Goal: Task Accomplishment & Management: Manage account settings

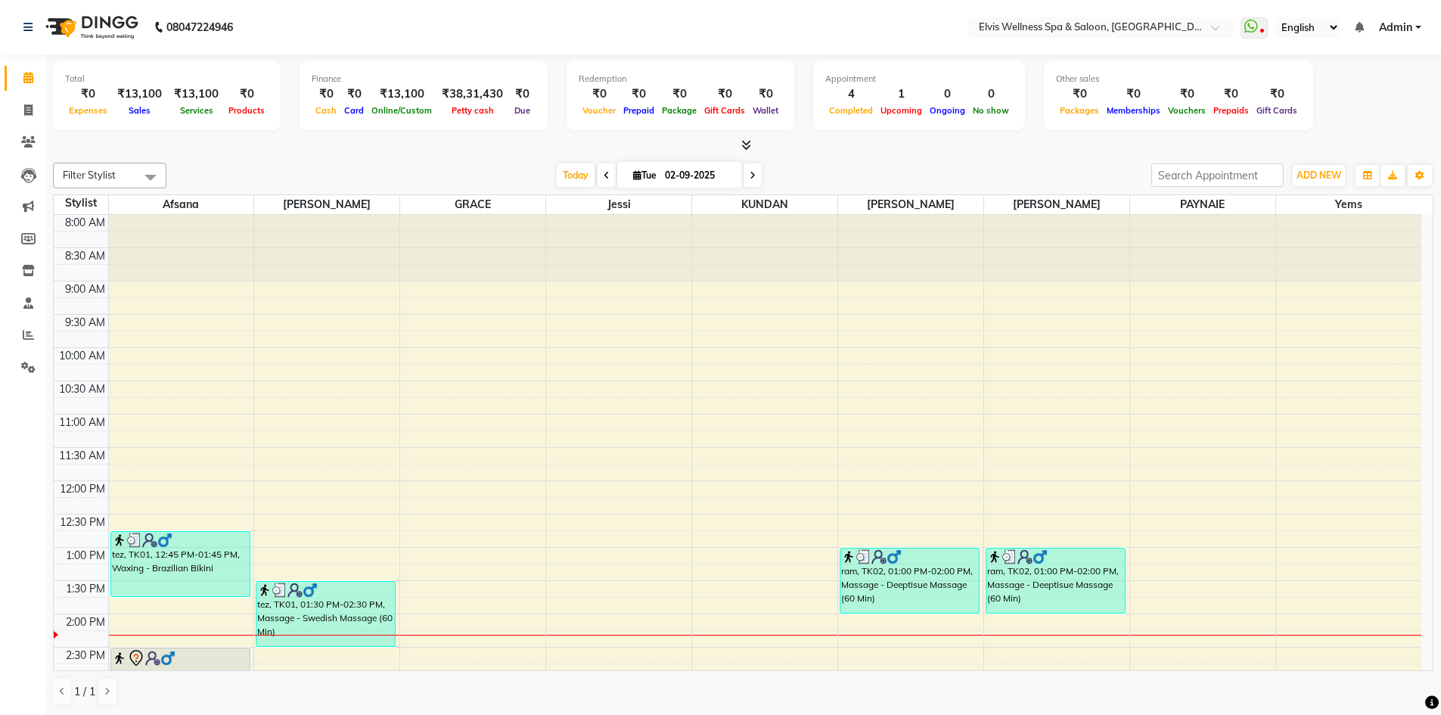
scroll to position [76, 0]
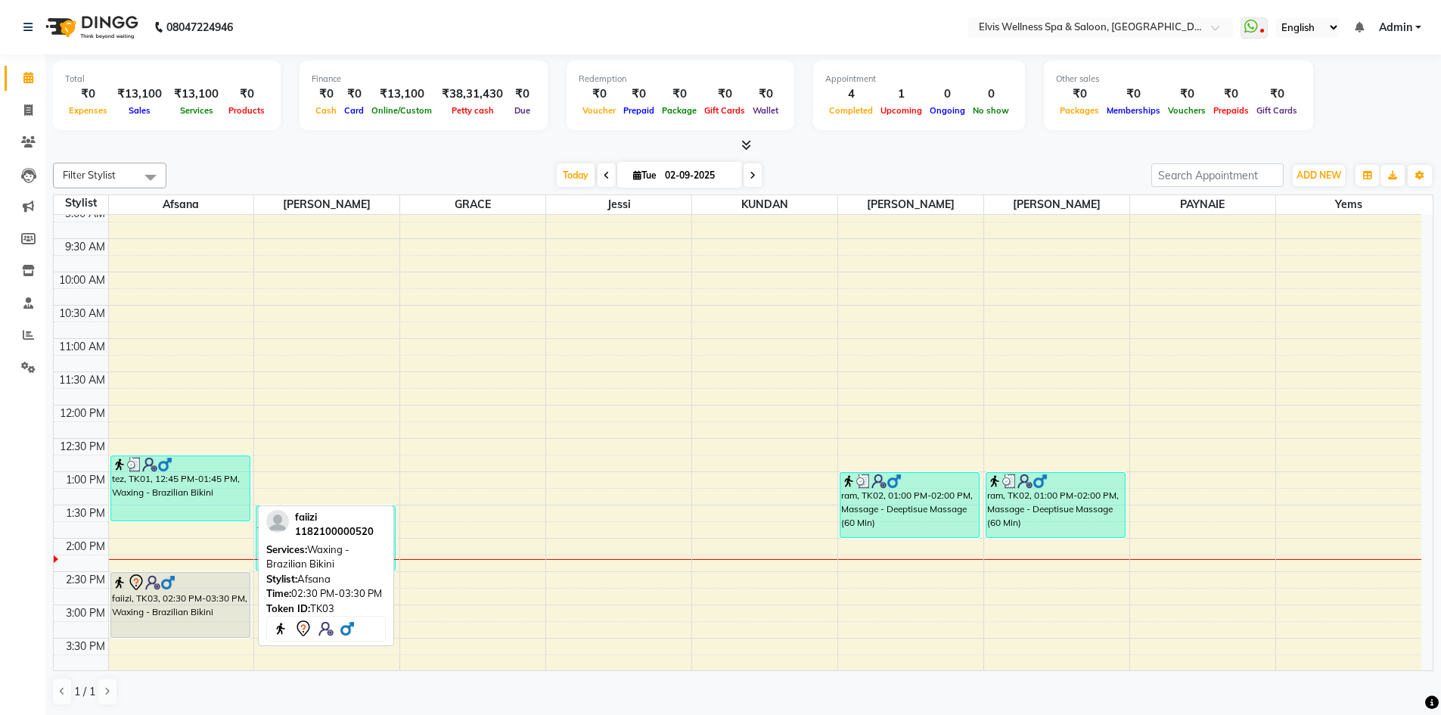
click at [221, 619] on div "faiizi, TK03, 02:30 PM-03:30 PM, Waxing - Brazilian Bikini" at bounding box center [180, 605] width 138 height 64
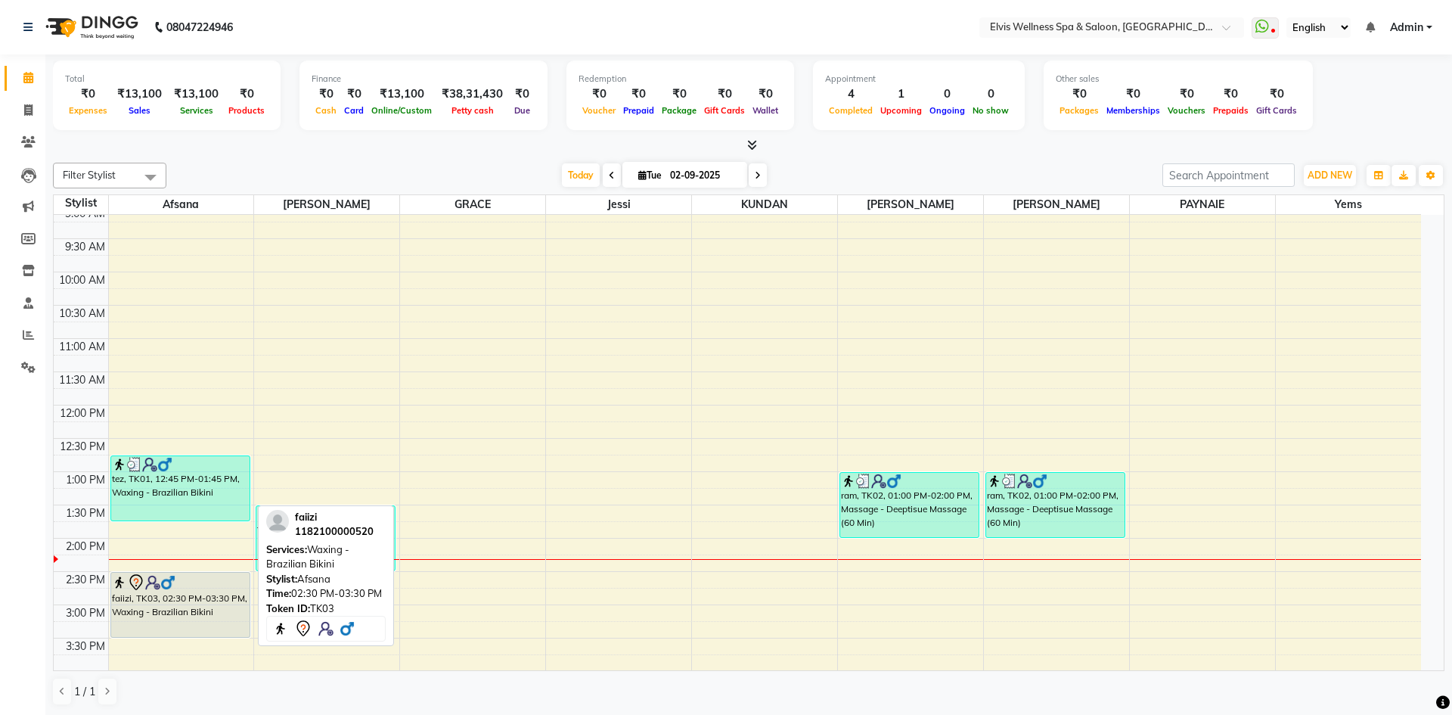
select select "7"
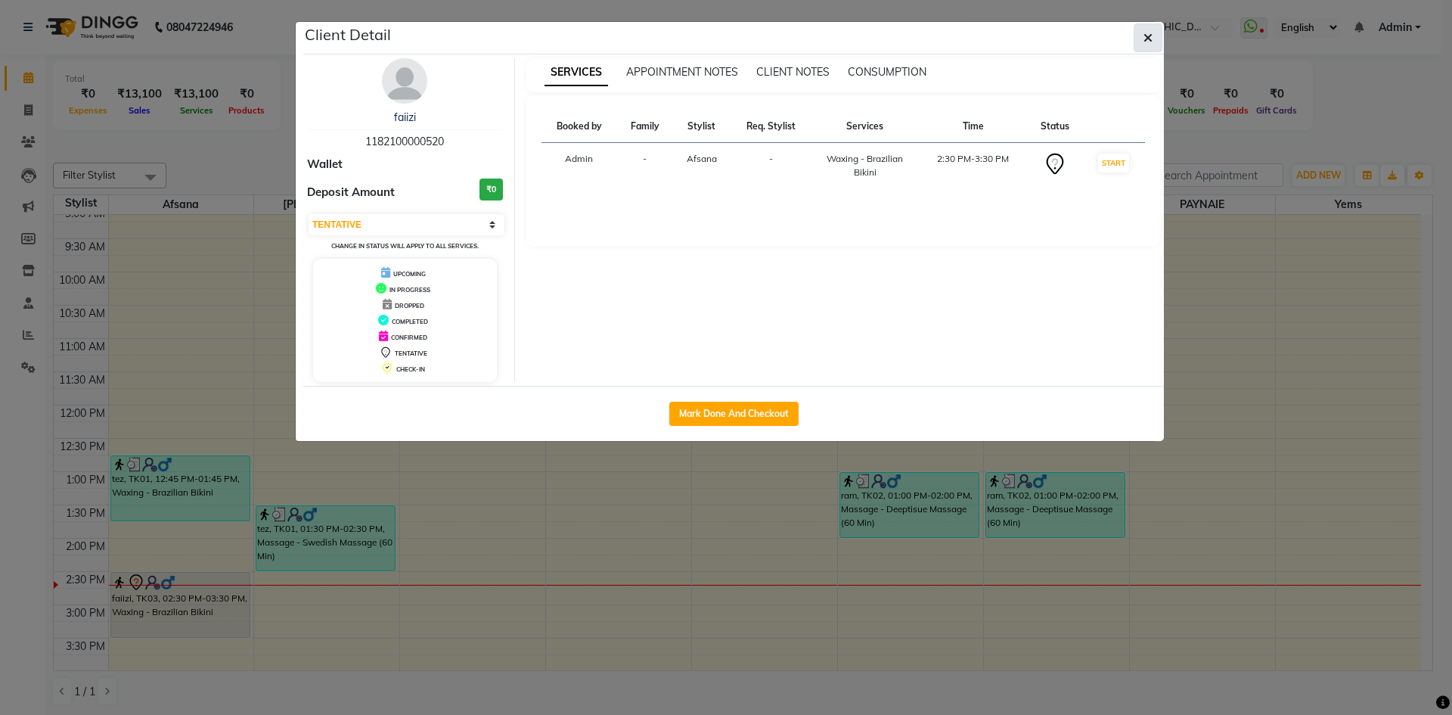
click at [1150, 38] on icon "button" at bounding box center [1148, 38] width 9 height 12
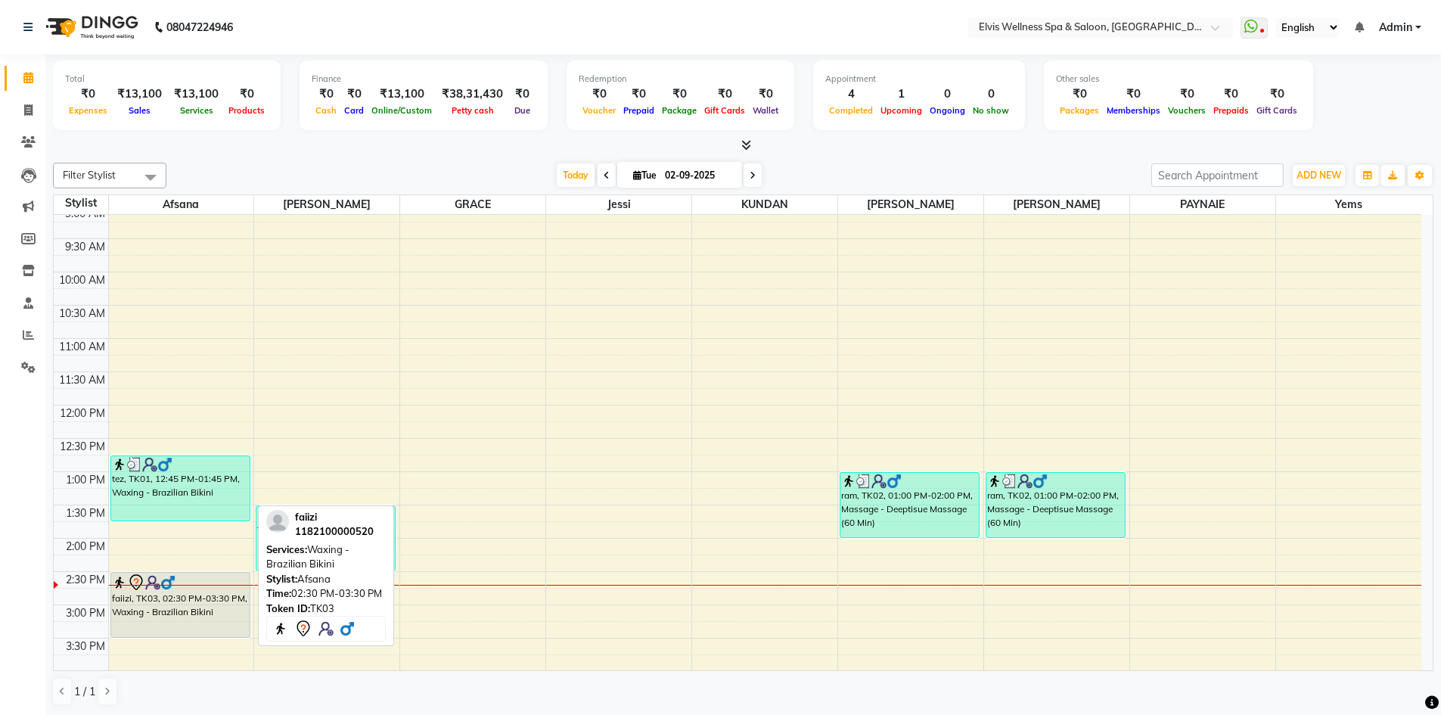
click at [222, 613] on div "faiizi, TK03, 02:30 PM-03:30 PM, Waxing - Brazilian Bikini" at bounding box center [180, 605] width 138 height 64
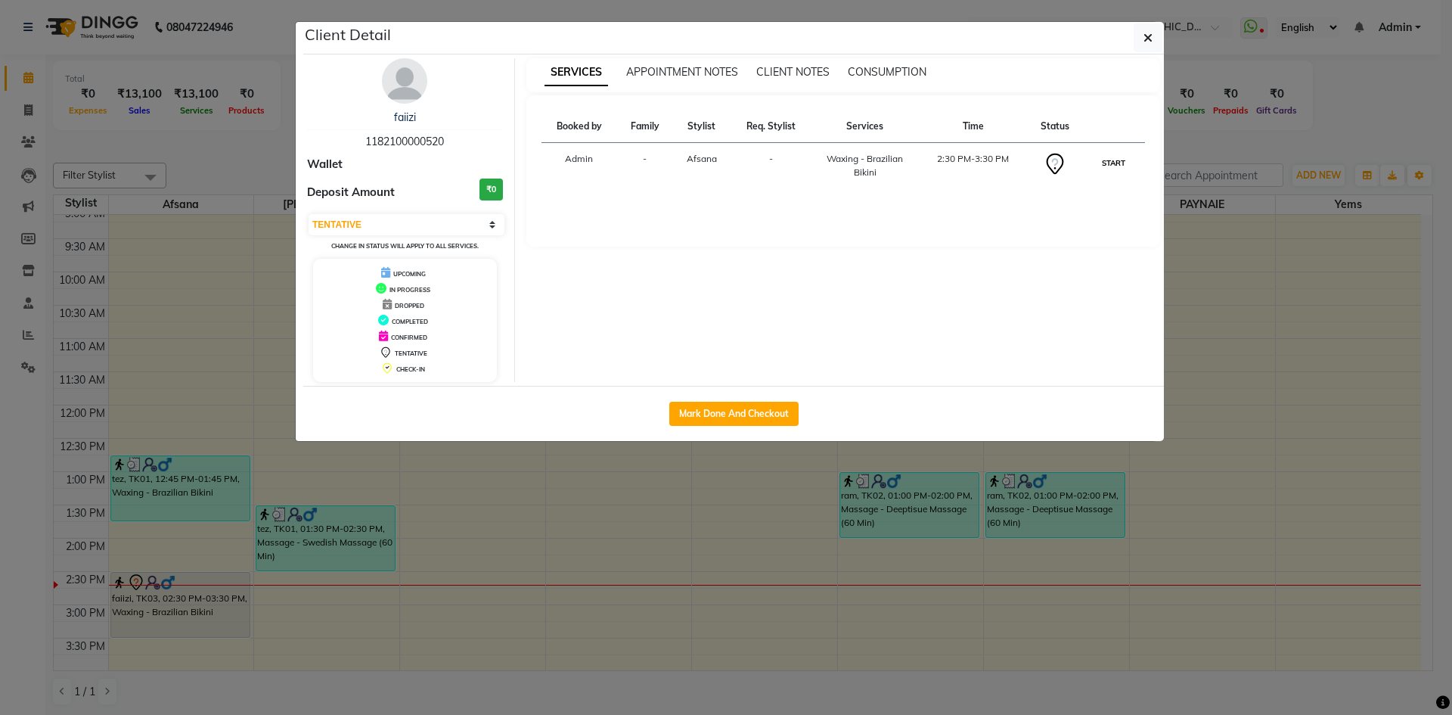
click at [1109, 156] on button "START" at bounding box center [1113, 163] width 31 height 19
select select "1"
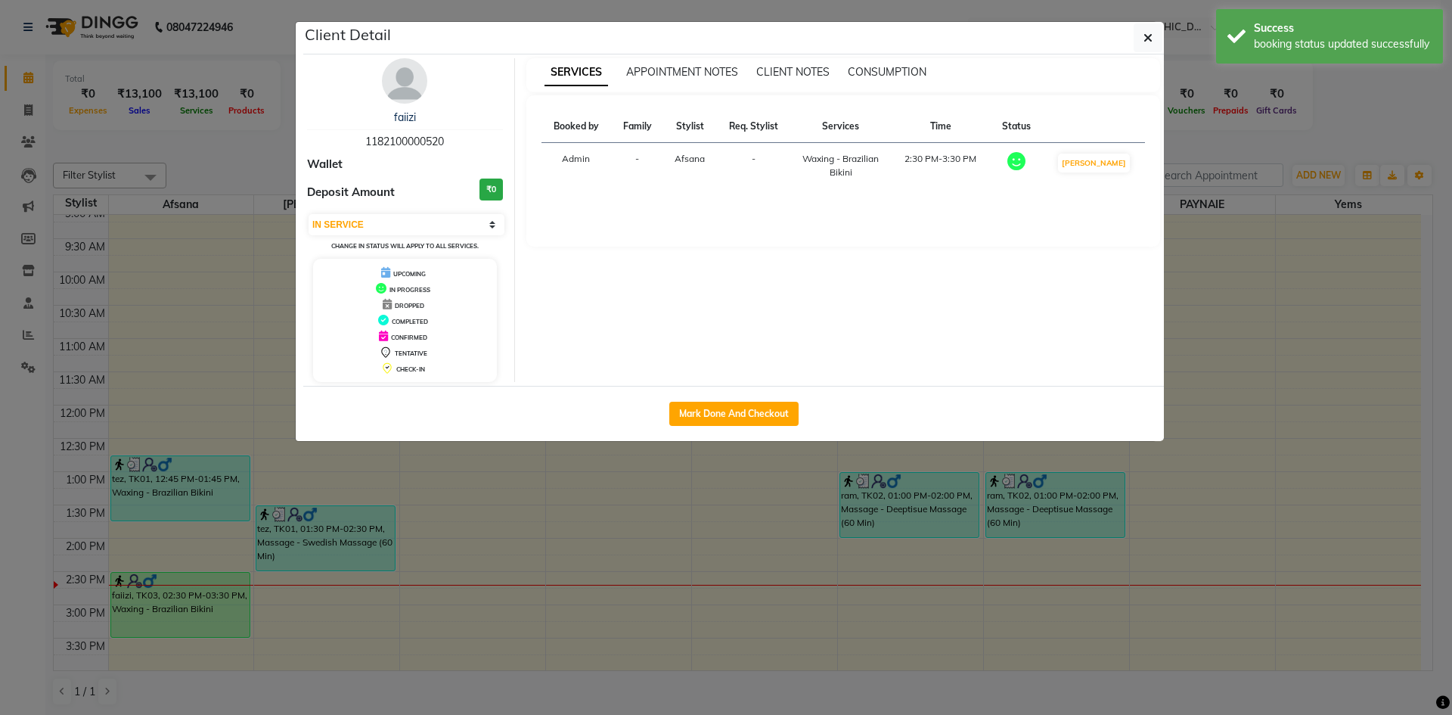
click at [1260, 403] on ngb-modal-window "Client Detail faiizi 1182100000520 Wallet Deposit Amount ₹0 Select IN SERVICE C…" at bounding box center [726, 357] width 1452 height 715
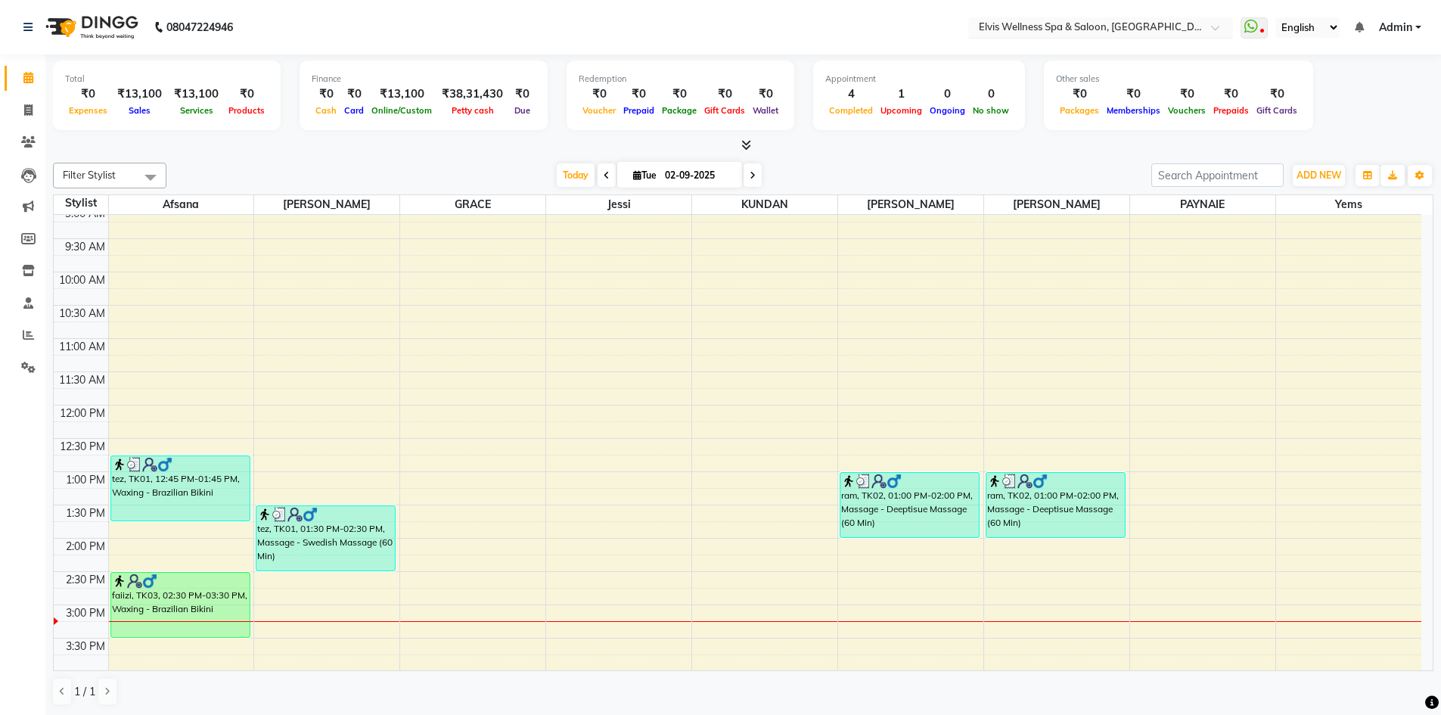
click at [1199, 32] on div at bounding box center [1100, 28] width 265 height 15
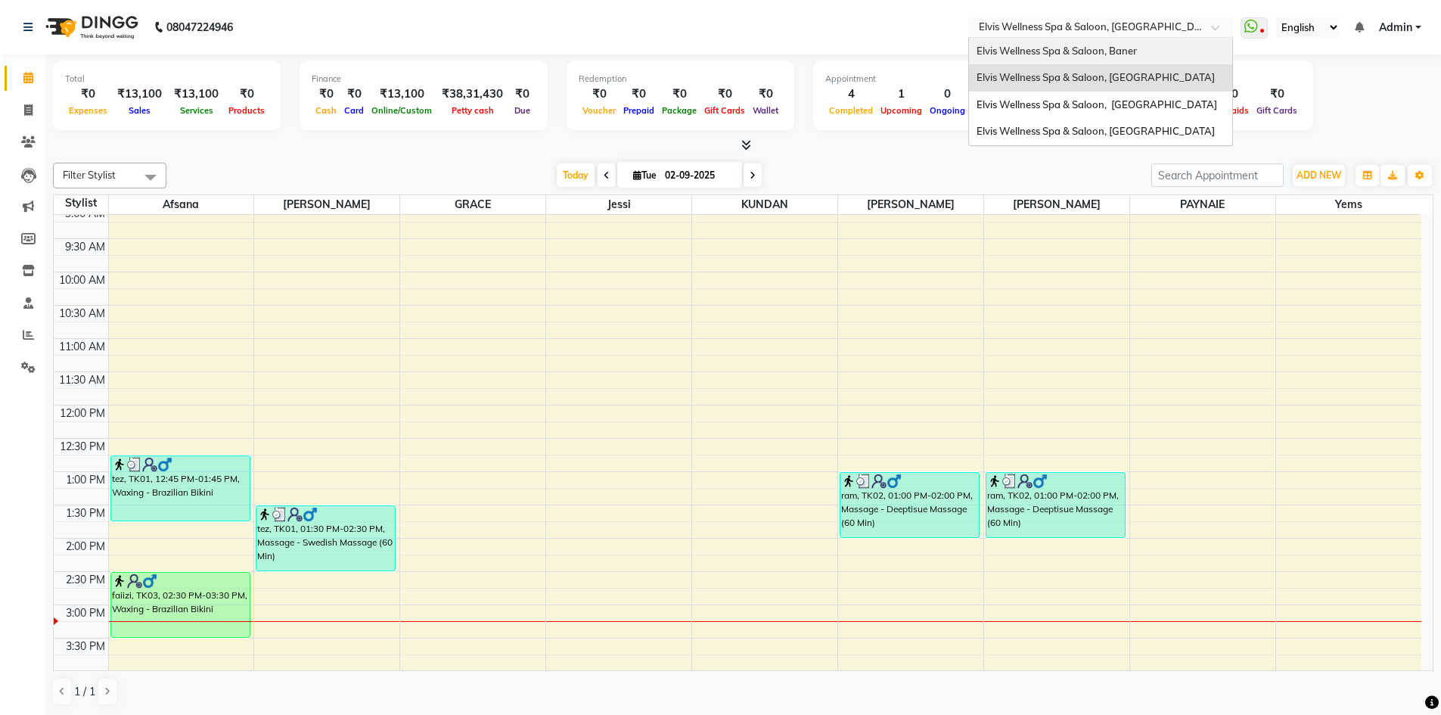
click at [1154, 59] on div "Elvis Wellness Spa & Saloon, Baner" at bounding box center [1100, 51] width 263 height 27
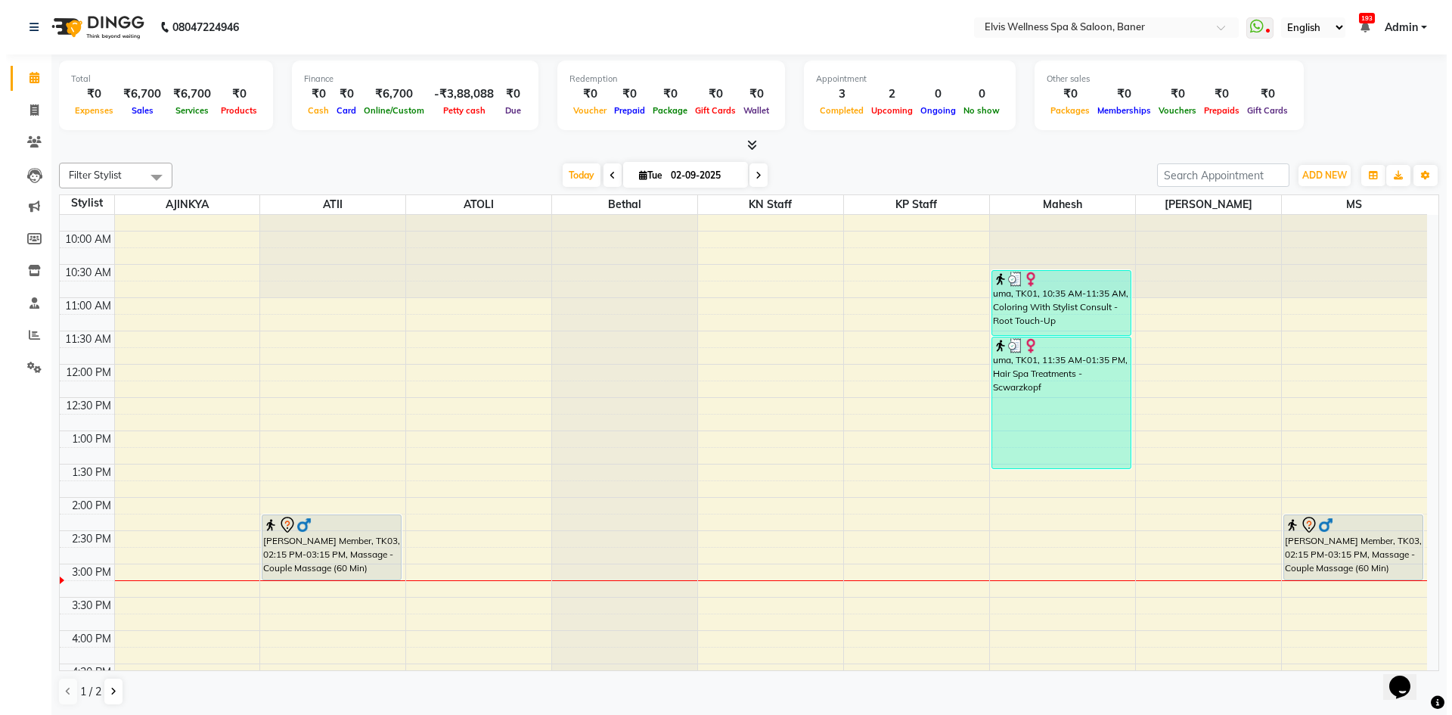
scroll to position [151, 0]
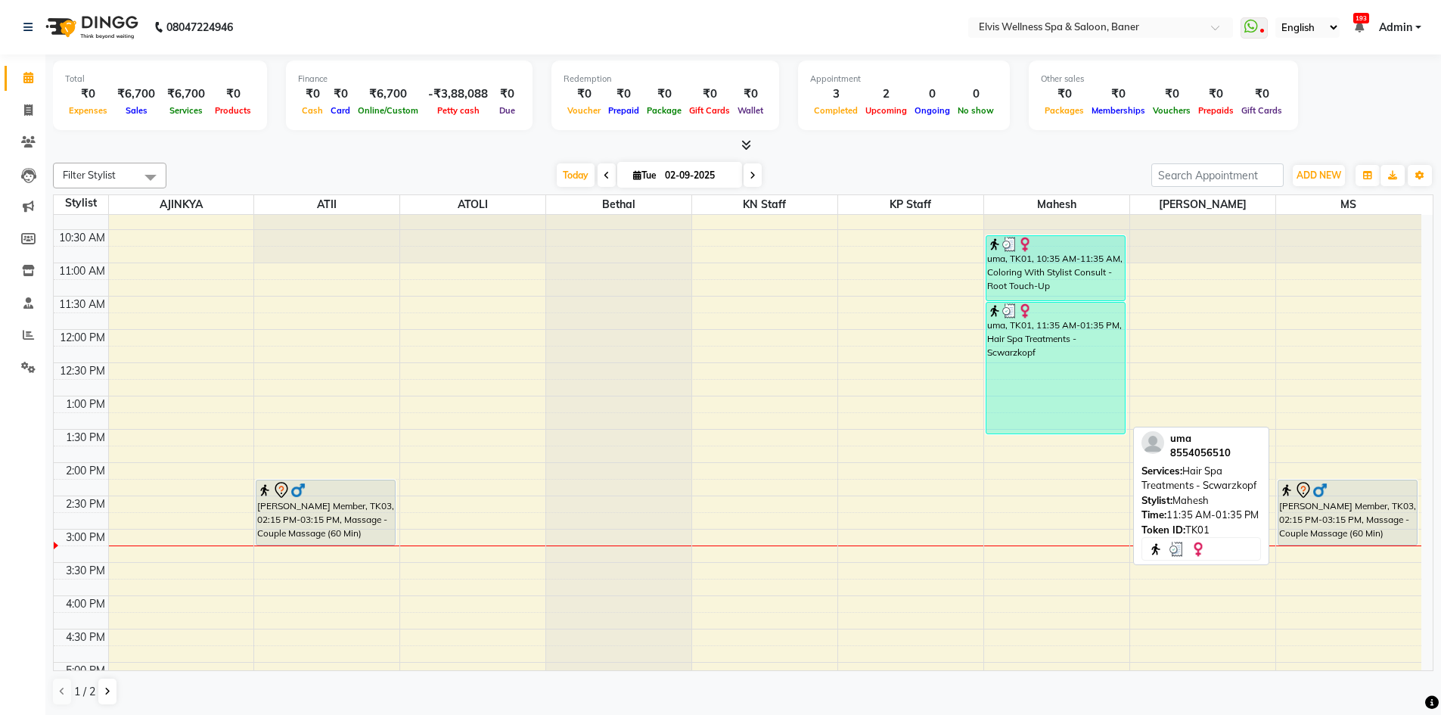
click at [1082, 408] on div "uma, TK01, 11:35 AM-01:35 PM, Hair Spa Treatments - Scwarzkopf" at bounding box center [1055, 368] width 138 height 131
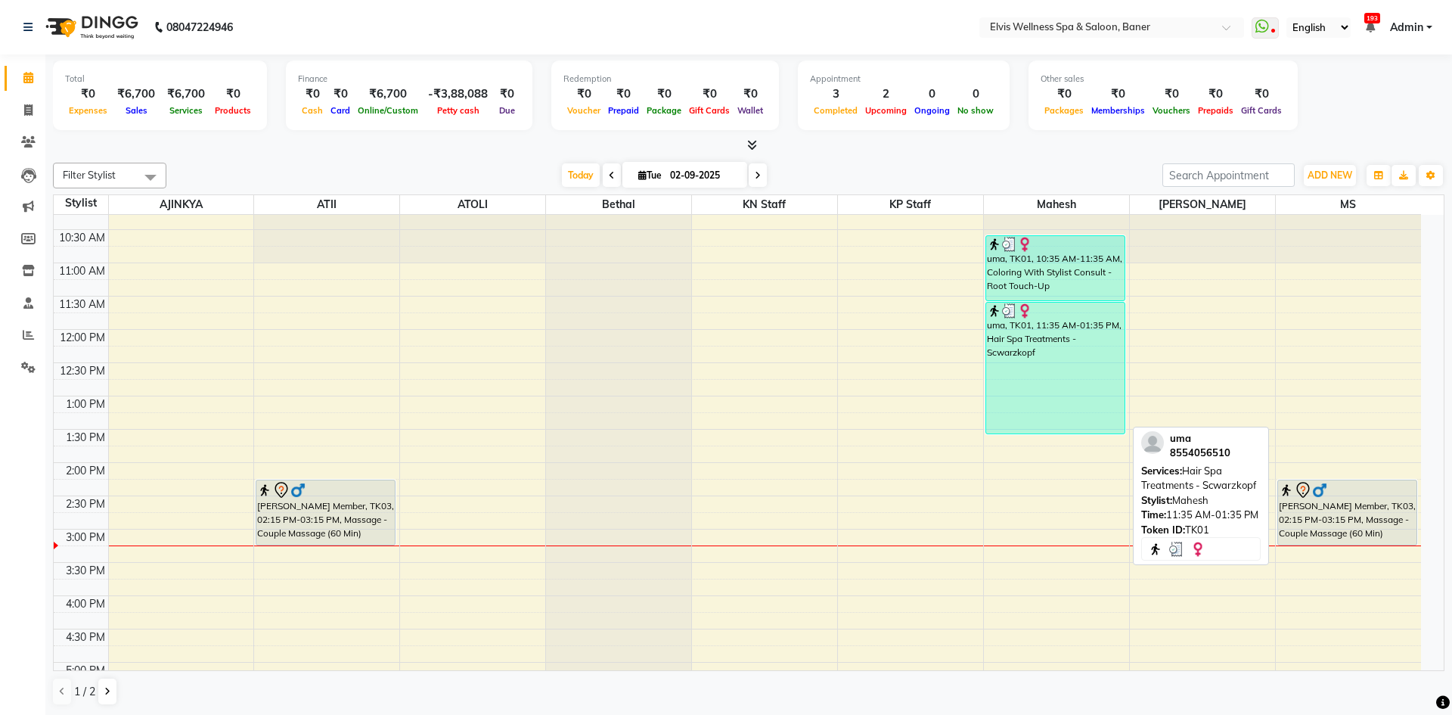
select select "3"
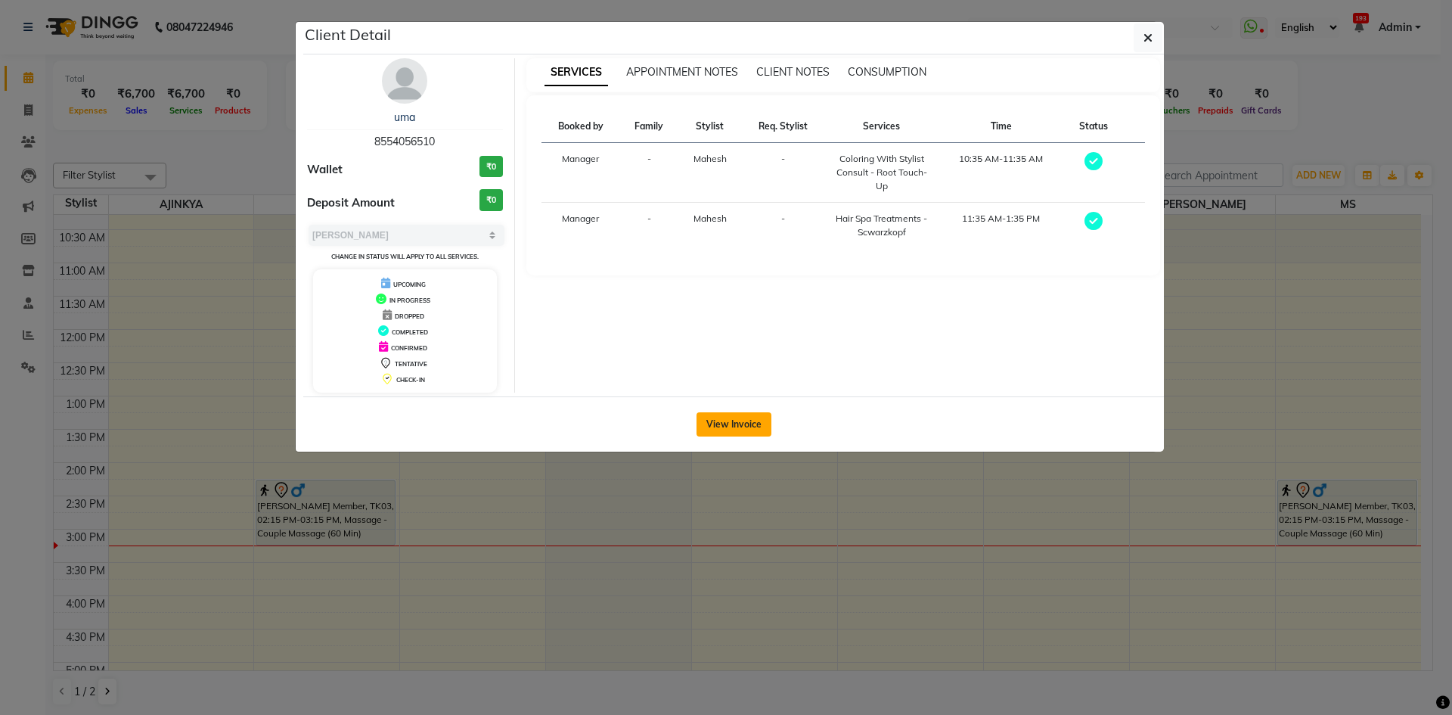
click at [719, 420] on button "View Invoice" at bounding box center [734, 424] width 75 height 24
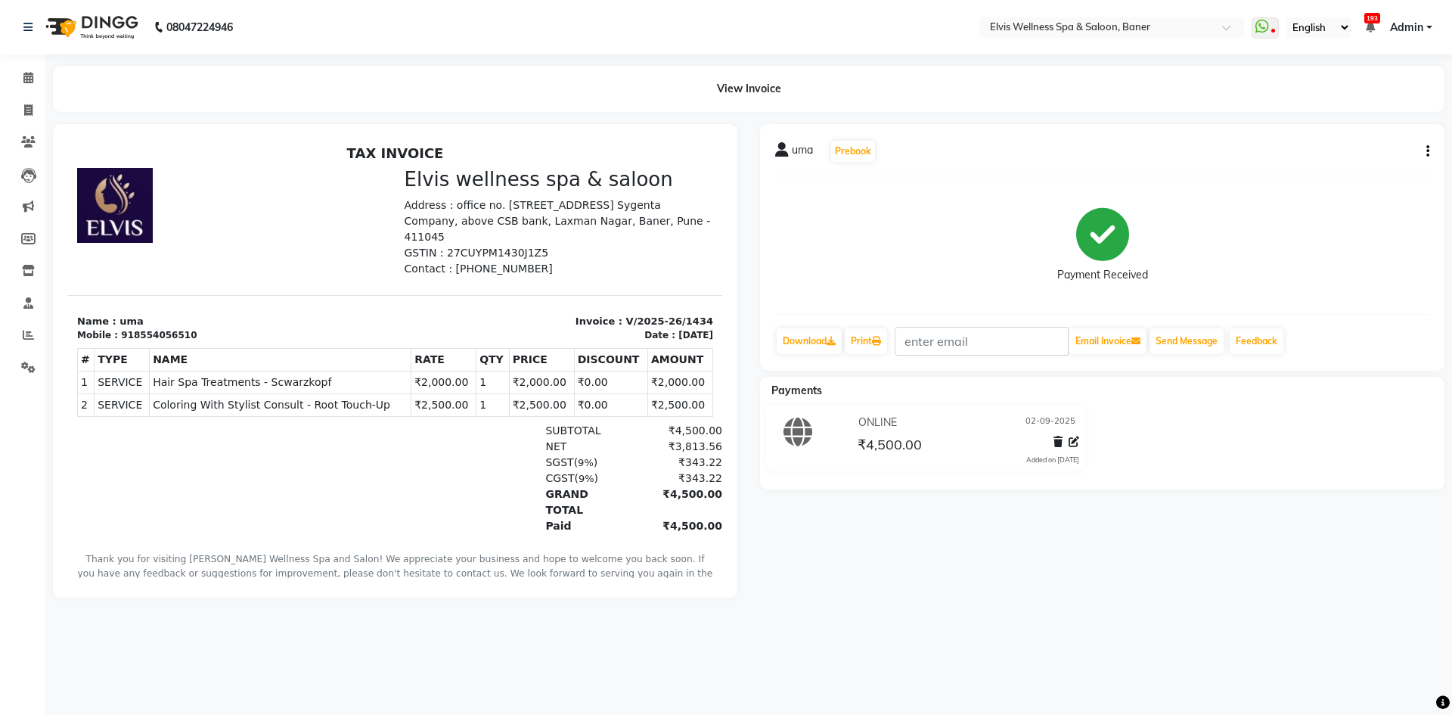
click at [819, 554] on div "uma Prebook Payment Received Download Print Email Invoice Send Message Feedback…" at bounding box center [1102, 360] width 707 height 473
click at [33, 74] on icon at bounding box center [28, 77] width 10 height 11
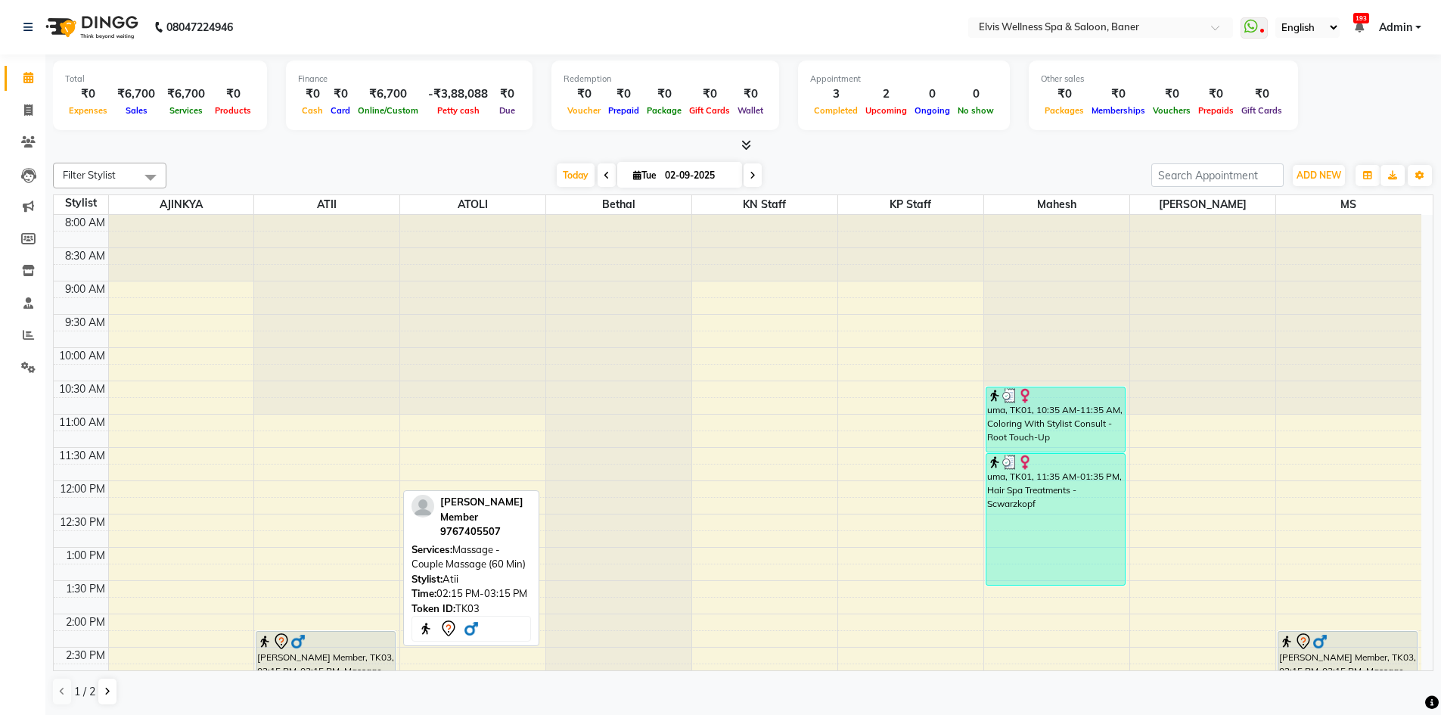
click at [368, 645] on div at bounding box center [325, 641] width 137 height 18
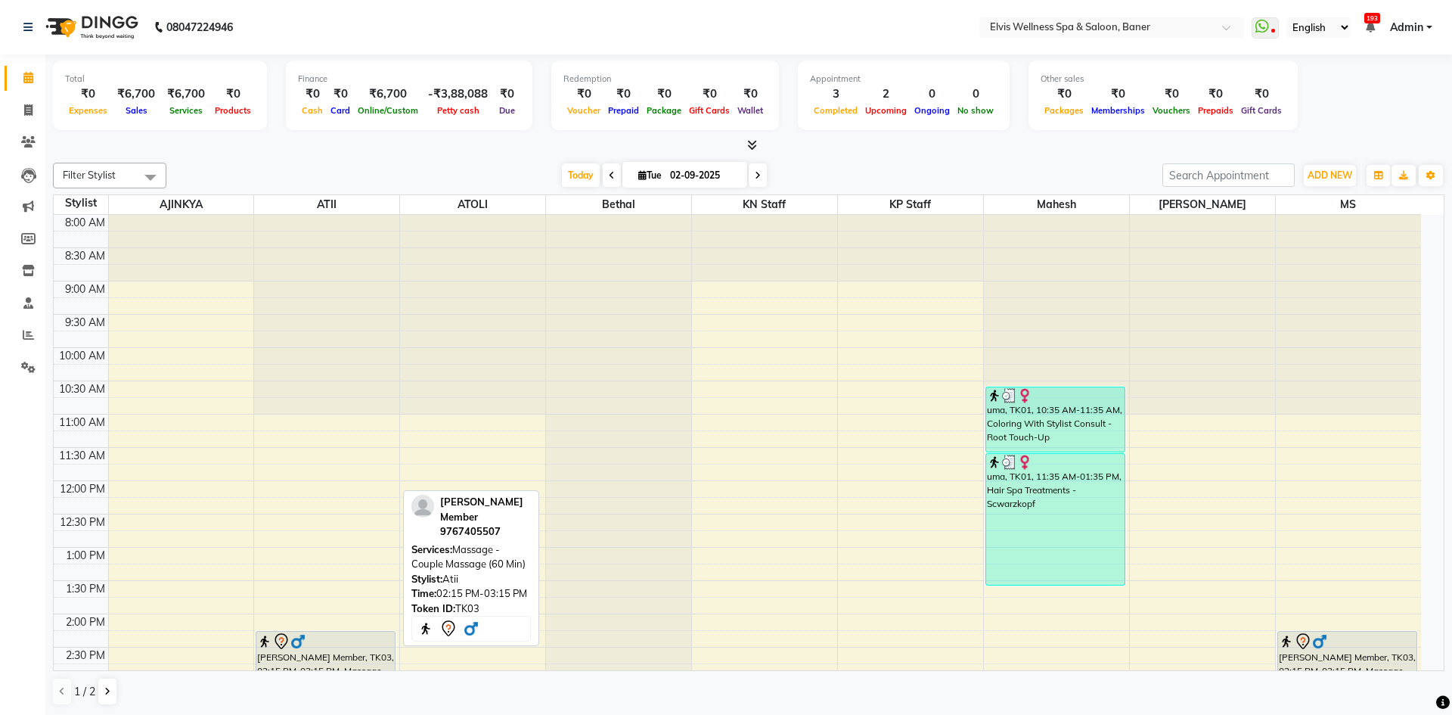
select select "7"
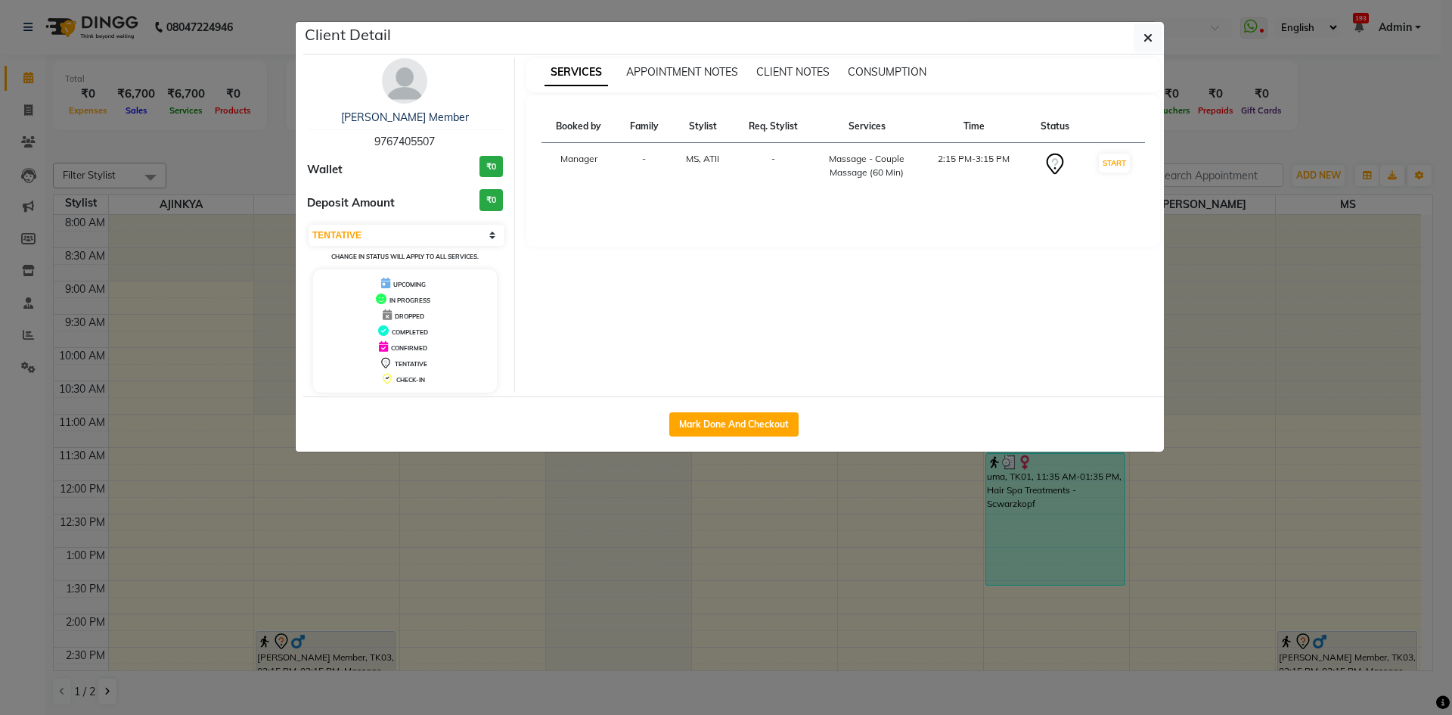
click at [1238, 408] on ngb-modal-window "Client Detail Shridhar KP Member 9767405507 Wallet ₹0 Deposit Amount ₹0 Select …" at bounding box center [726, 357] width 1452 height 715
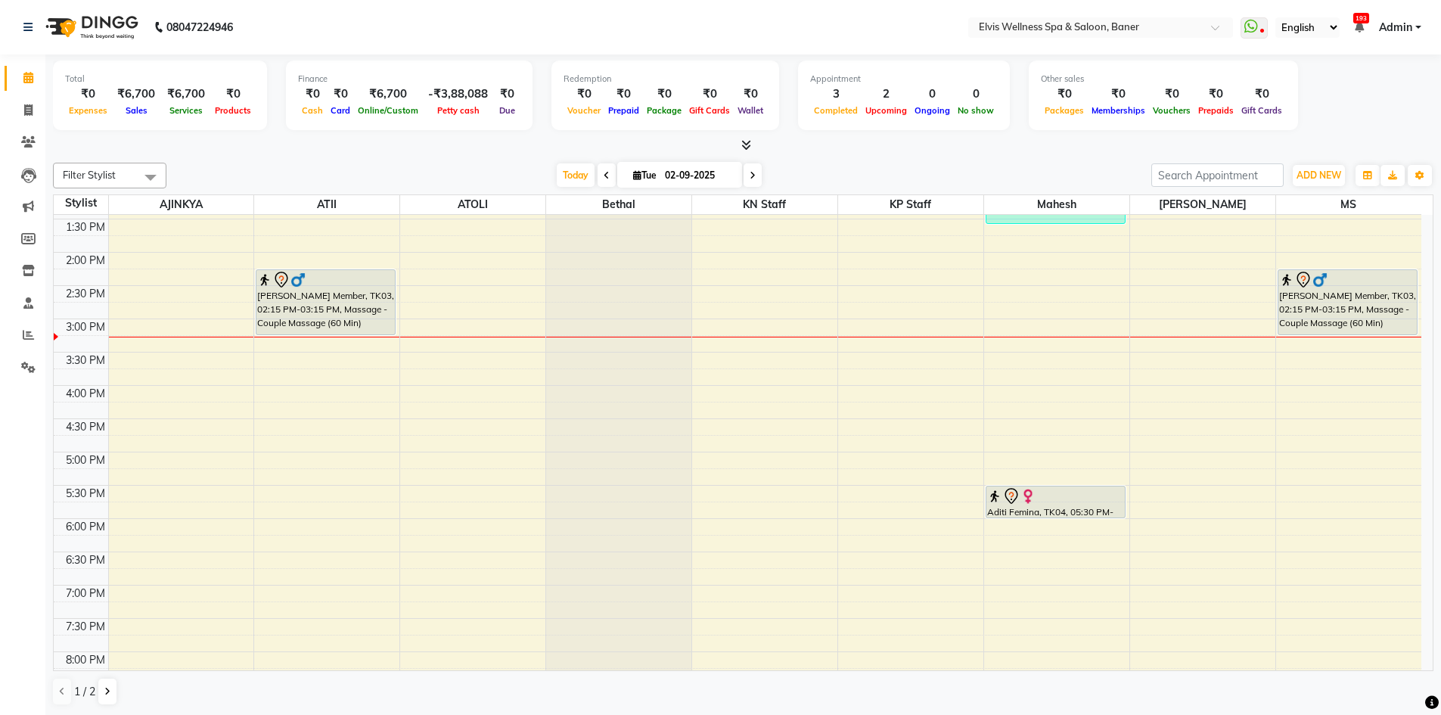
scroll to position [454, 0]
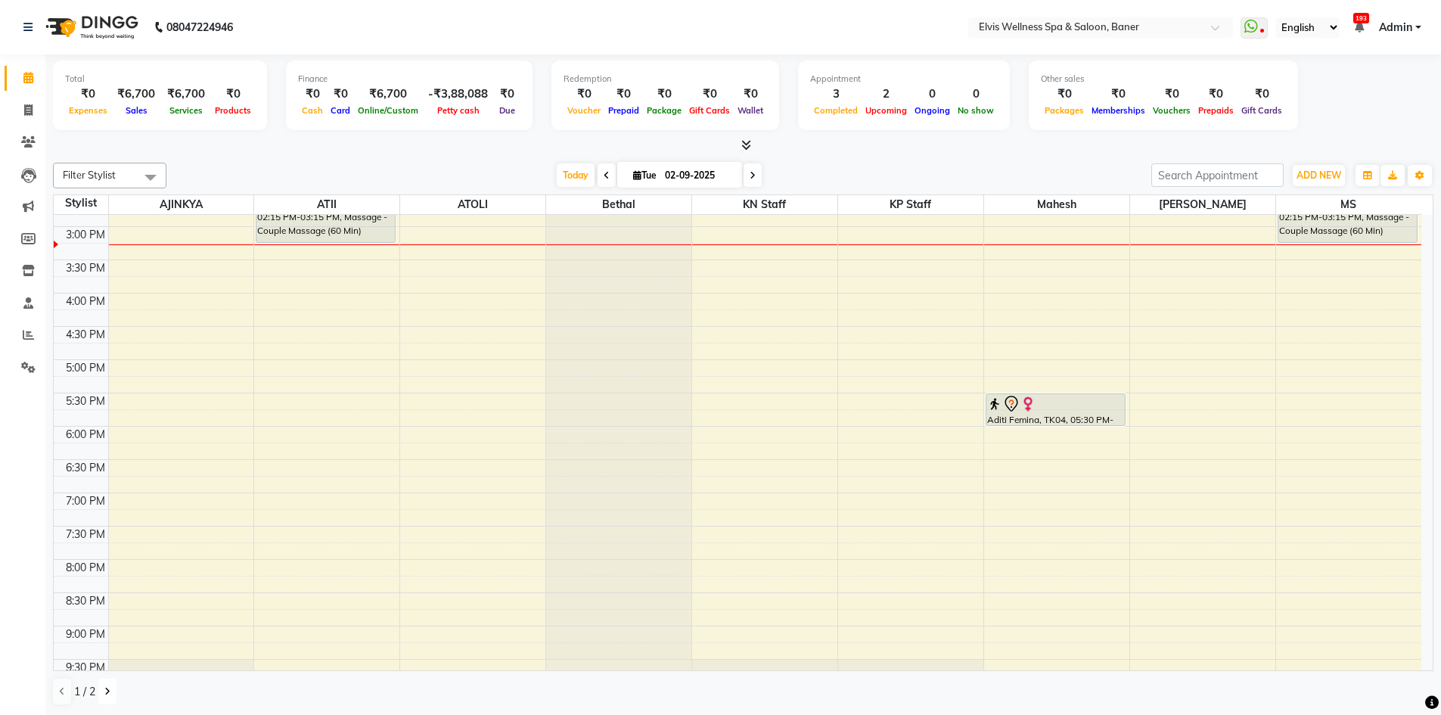
click at [112, 687] on button at bounding box center [107, 691] width 18 height 26
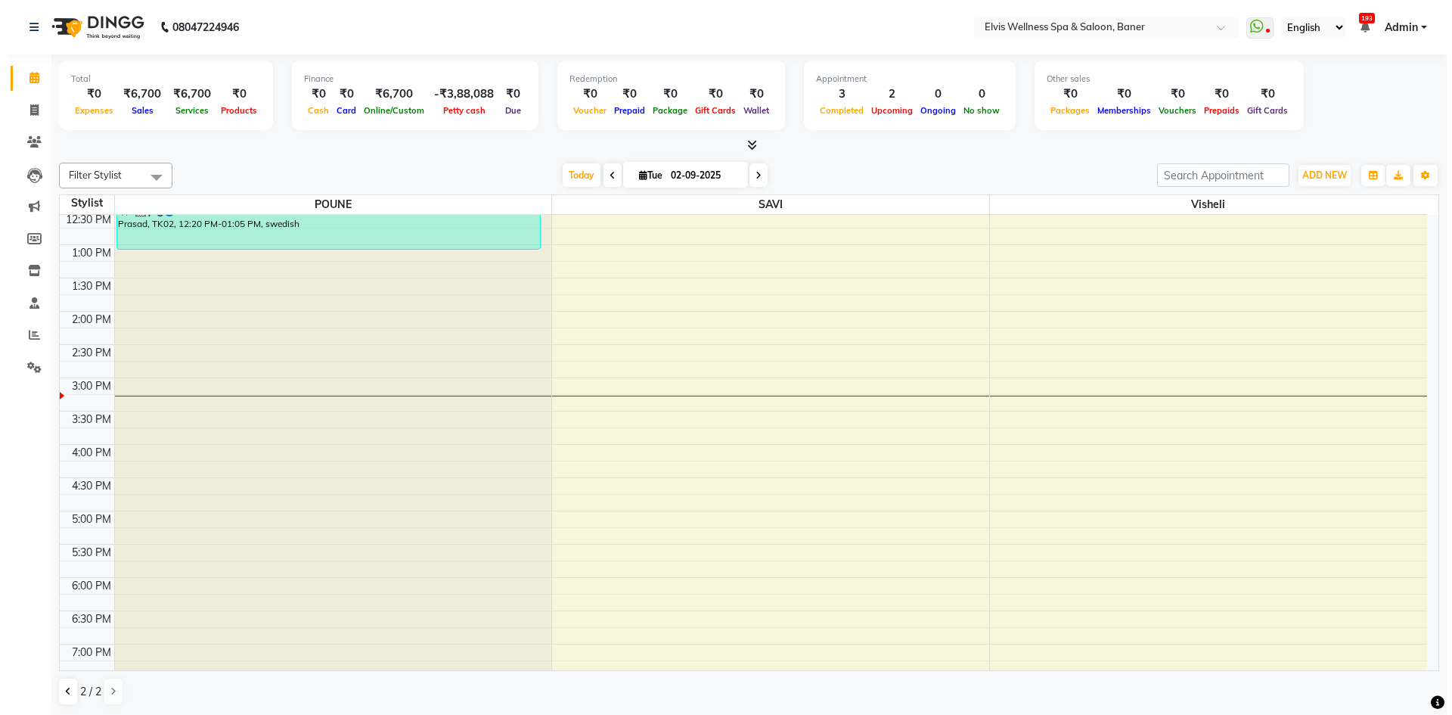
scroll to position [151, 0]
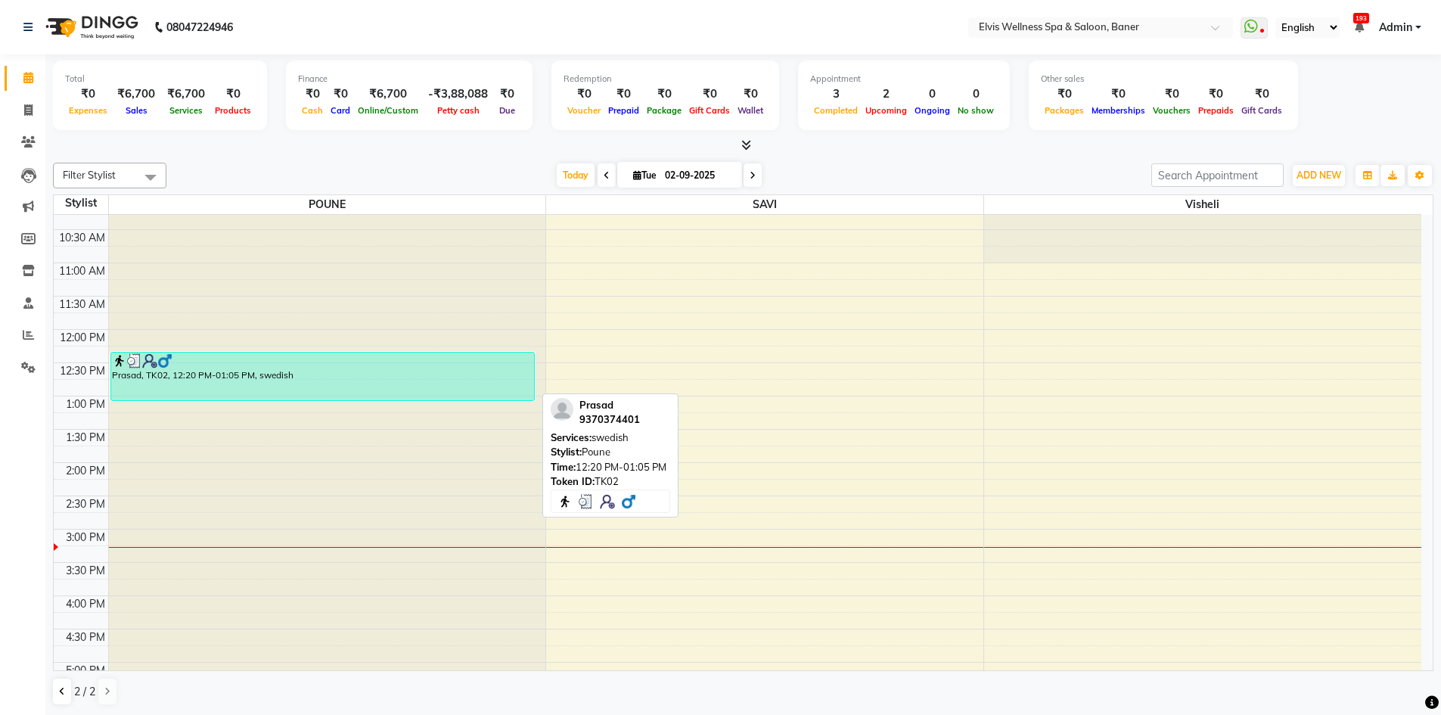
click at [479, 368] on div "Prasad, TK02, 12:20 PM-01:05 PM, swedish" at bounding box center [322, 376] width 423 height 48
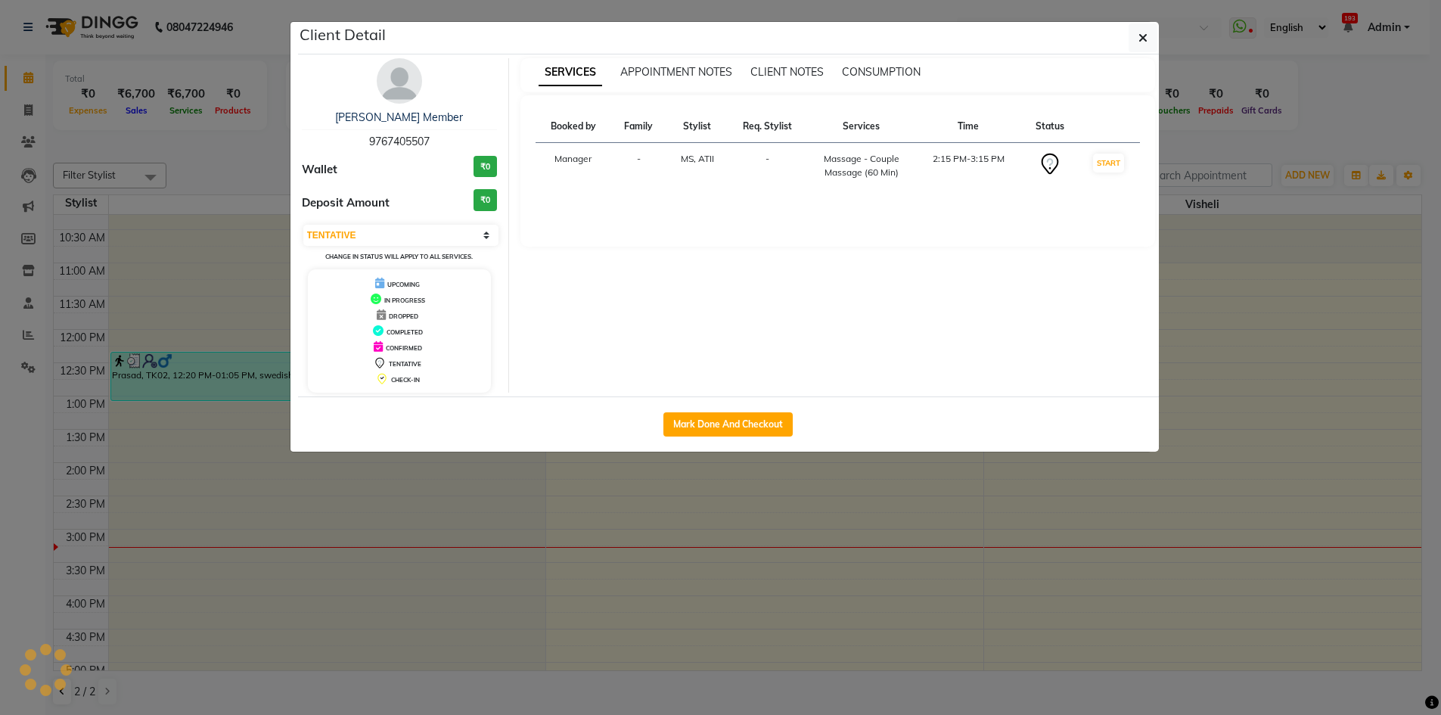
select select "3"
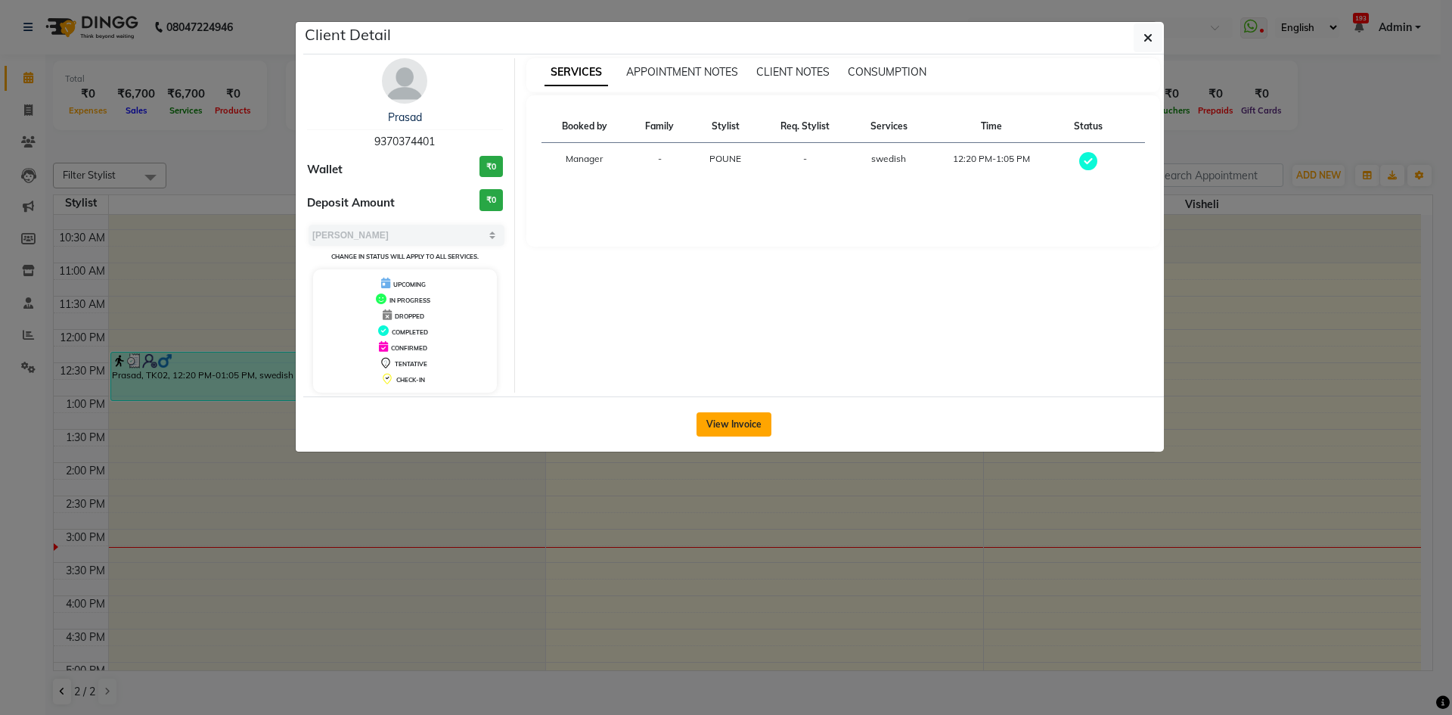
click at [753, 432] on button "View Invoice" at bounding box center [734, 424] width 75 height 24
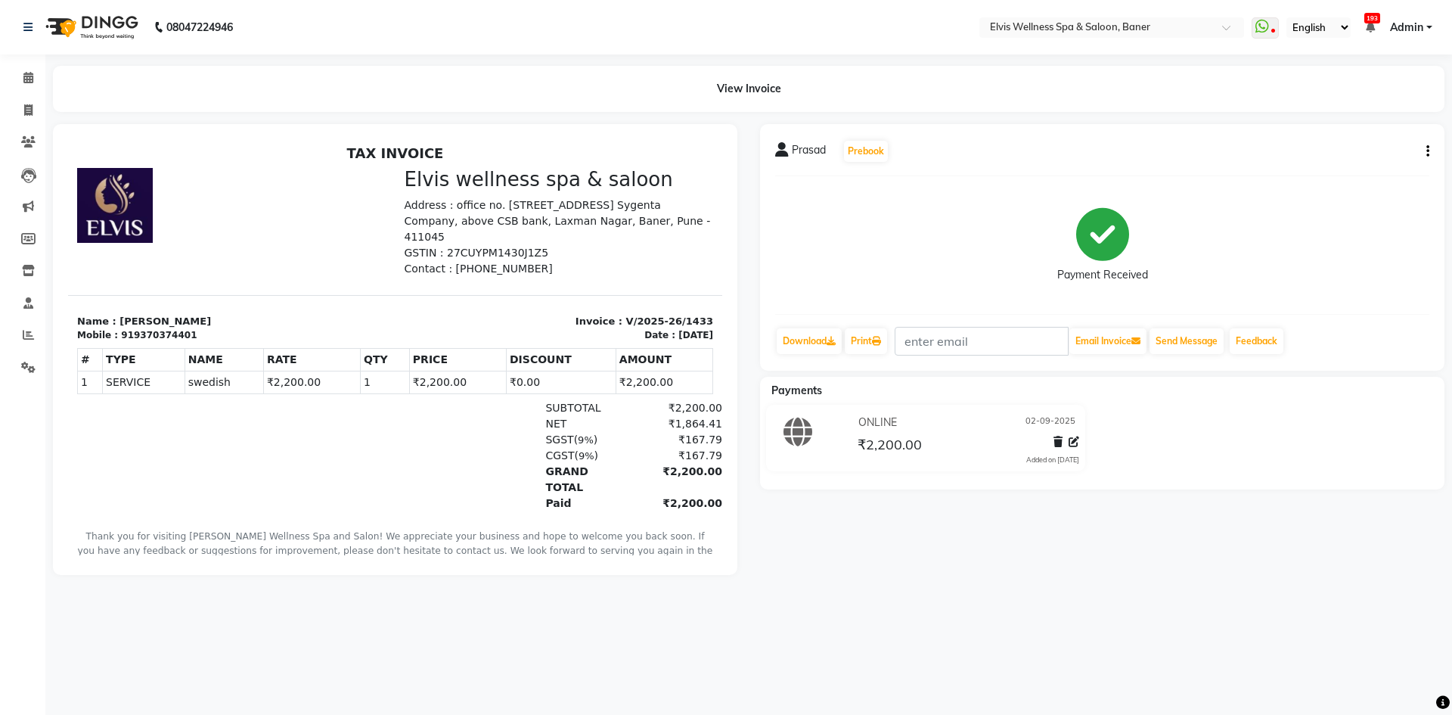
click at [827, 548] on div "Prasad Prebook Payment Received Download Print Email Invoice Send Message Feedb…" at bounding box center [1102, 349] width 707 height 451
click at [29, 78] on icon at bounding box center [28, 77] width 10 height 11
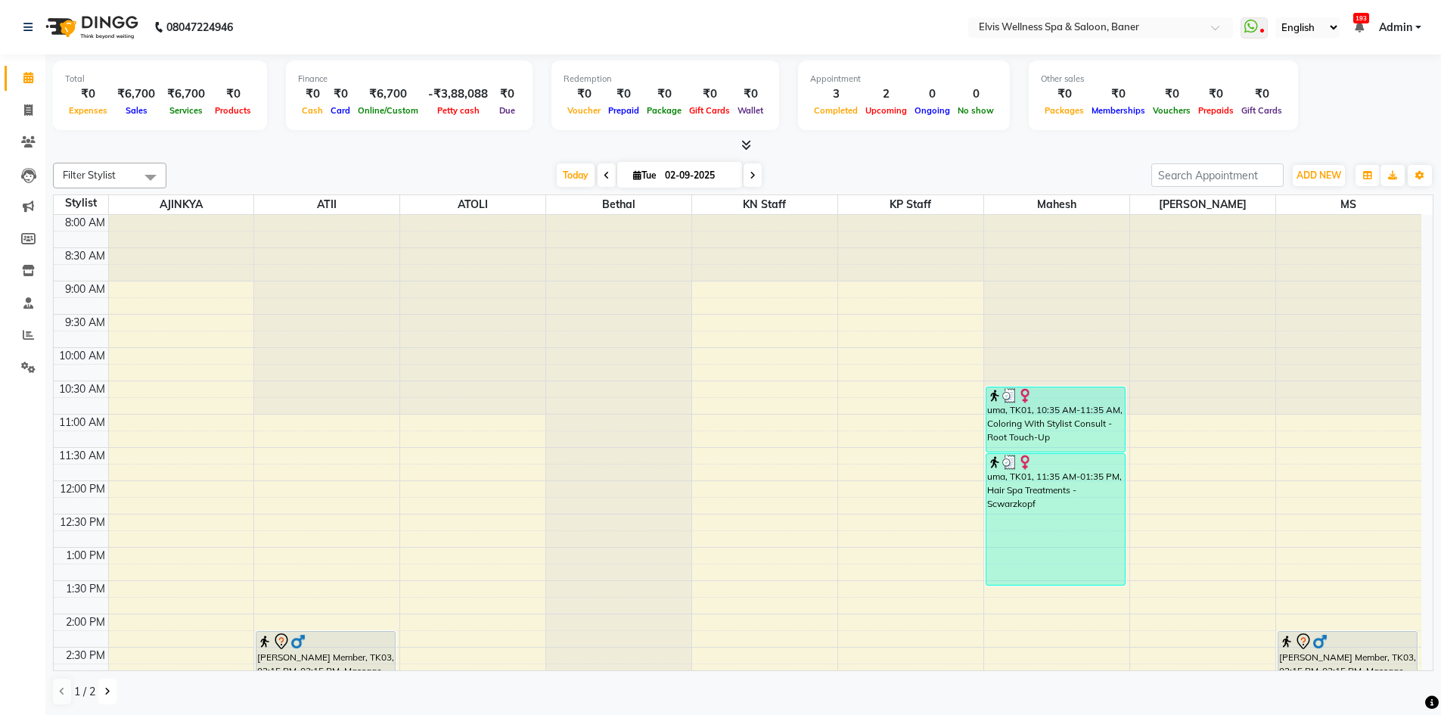
click at [105, 694] on icon at bounding box center [107, 691] width 6 height 9
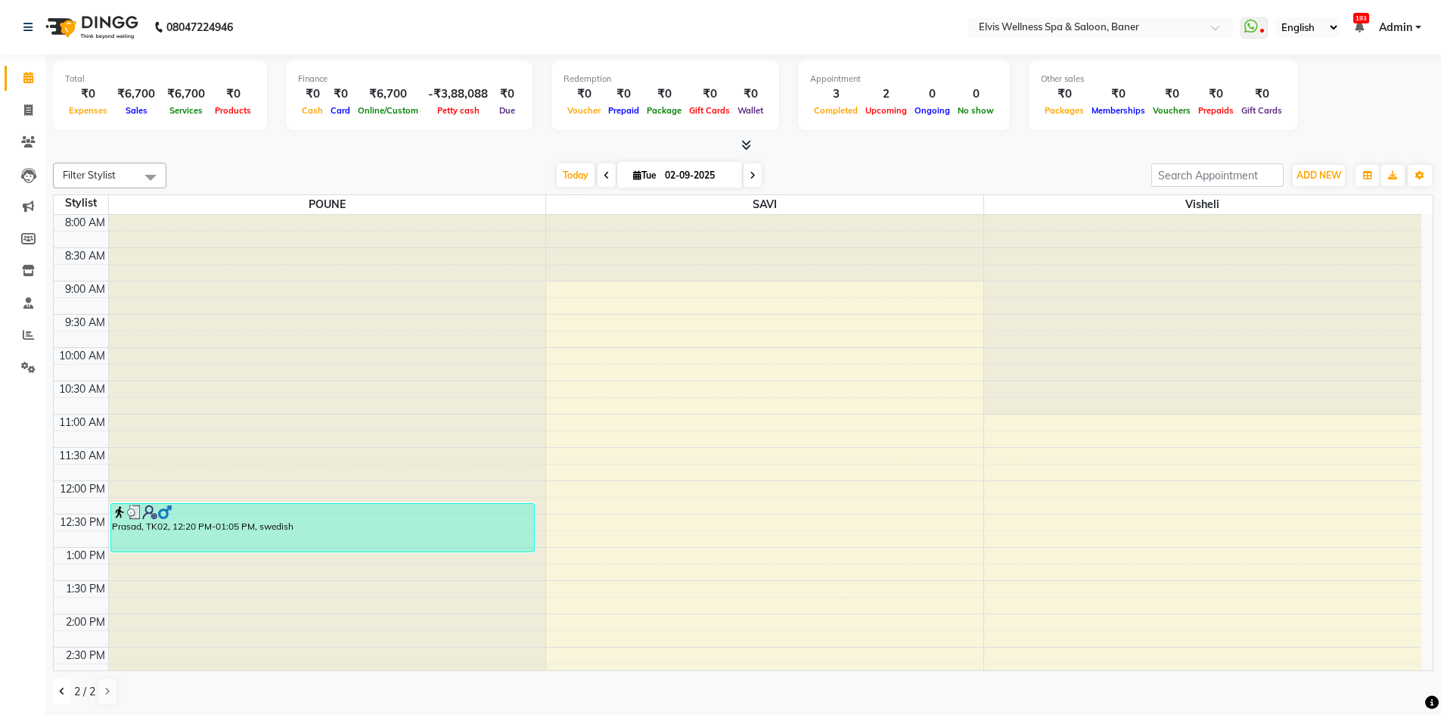
click at [58, 690] on button at bounding box center [62, 691] width 18 height 26
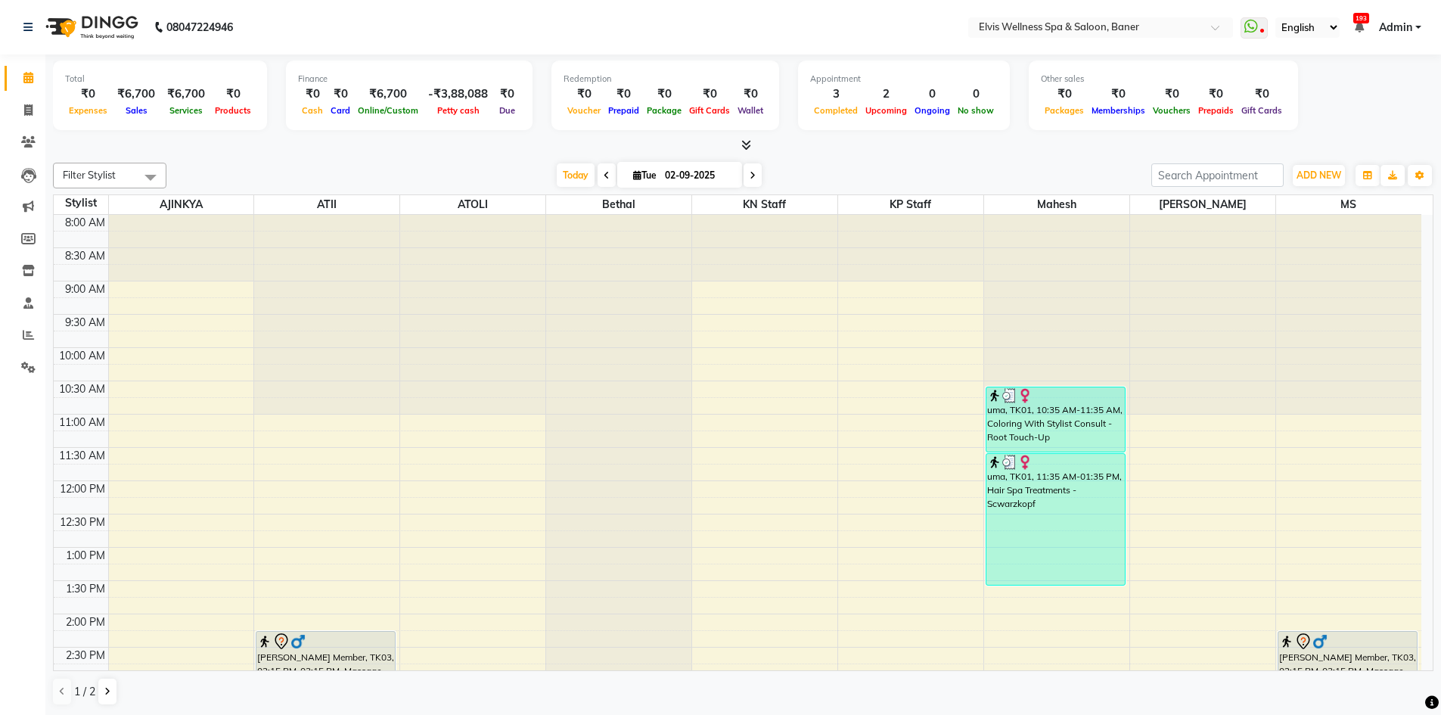
scroll to position [151, 0]
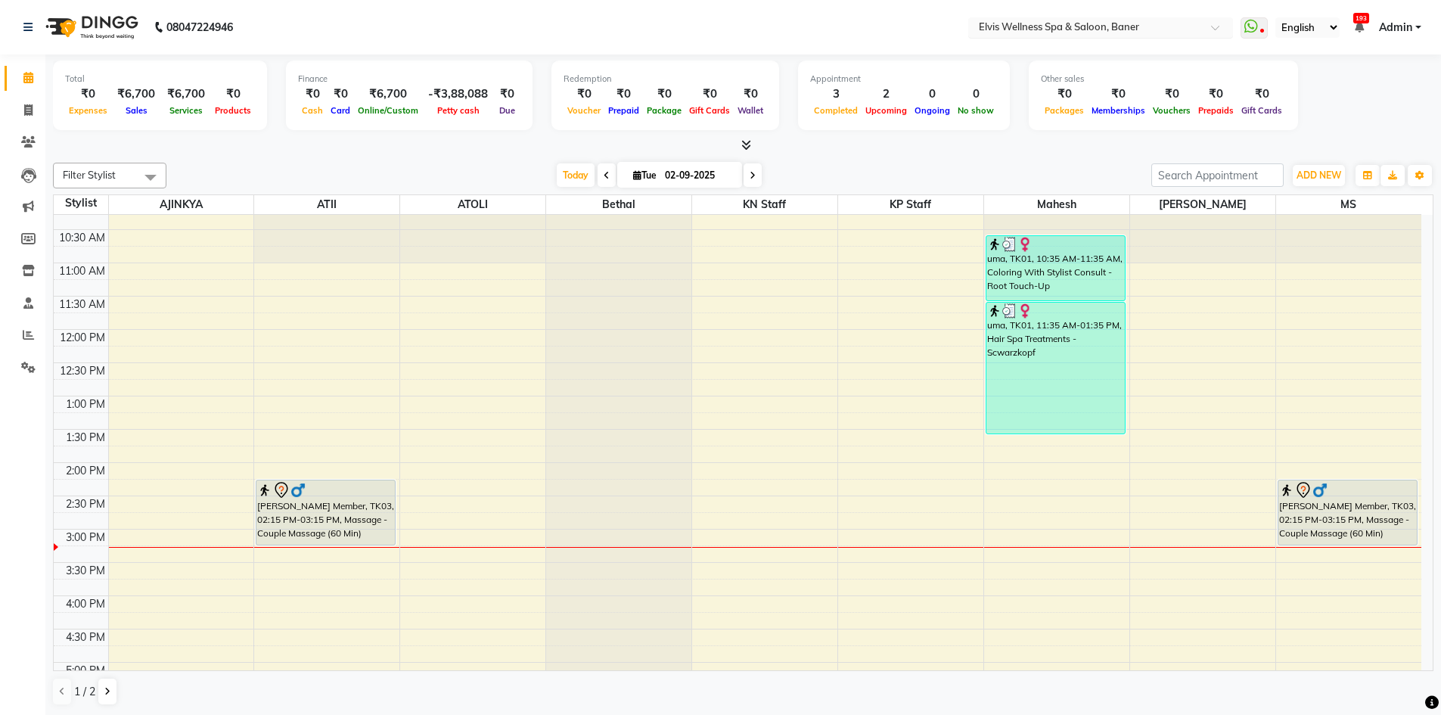
click at [1183, 21] on input "text" at bounding box center [1085, 28] width 219 height 15
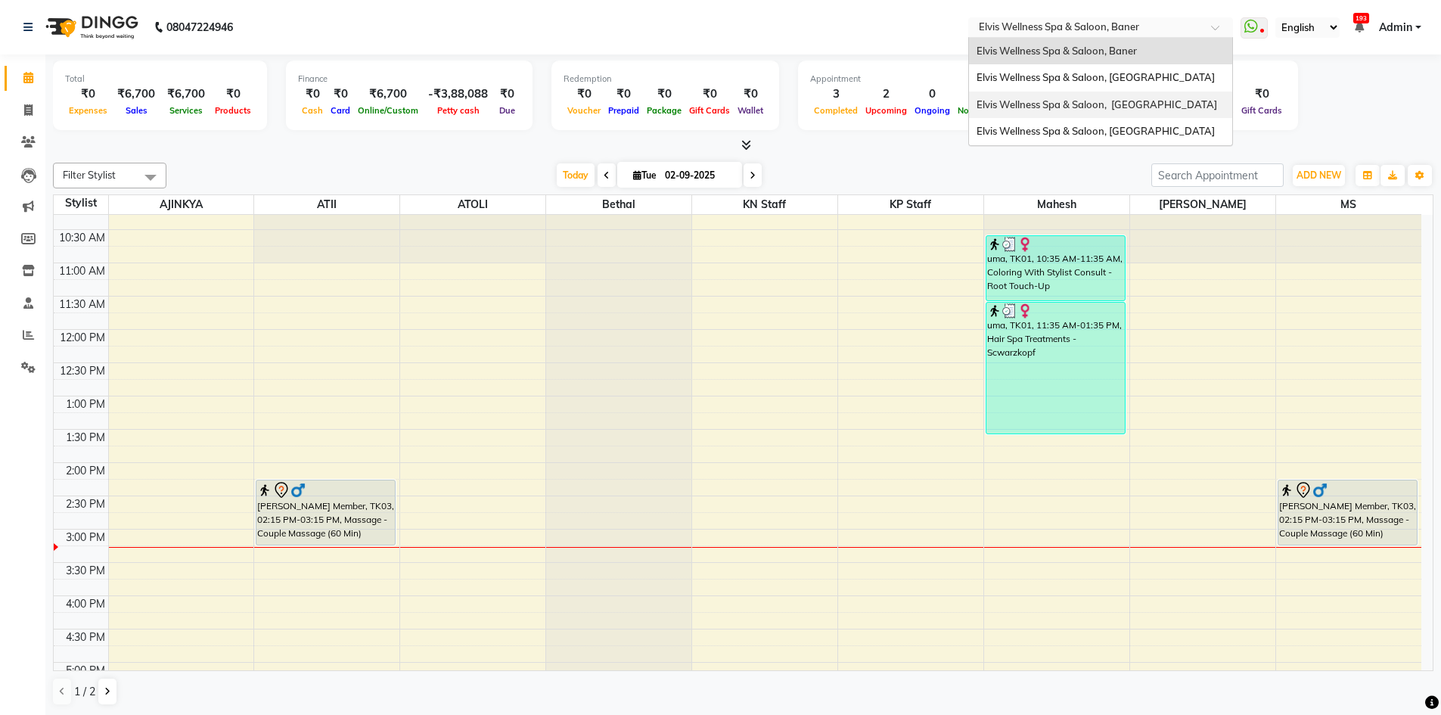
click at [1173, 104] on span "Elvis Wellness Spa & Saloon, [GEOGRAPHIC_DATA]" at bounding box center [1096, 104] width 241 height 12
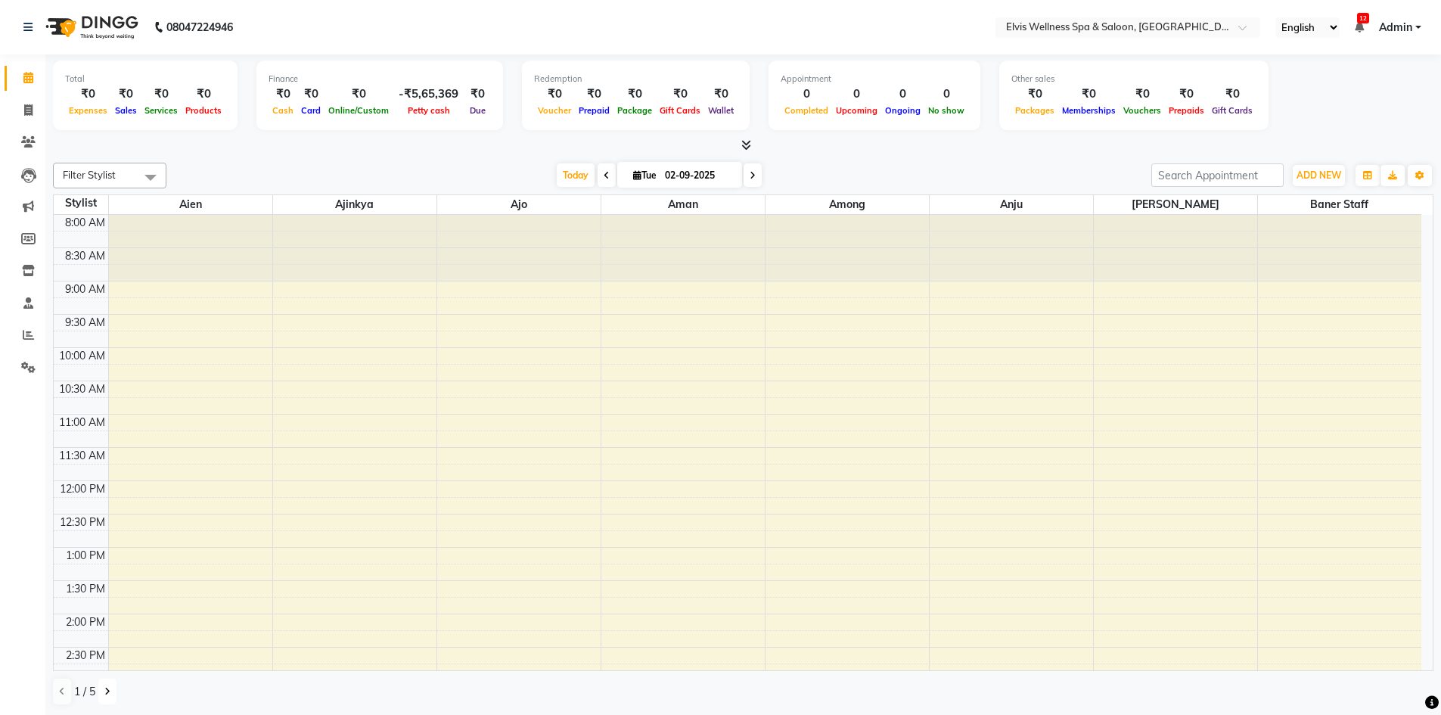
click at [109, 691] on icon at bounding box center [107, 691] width 6 height 9
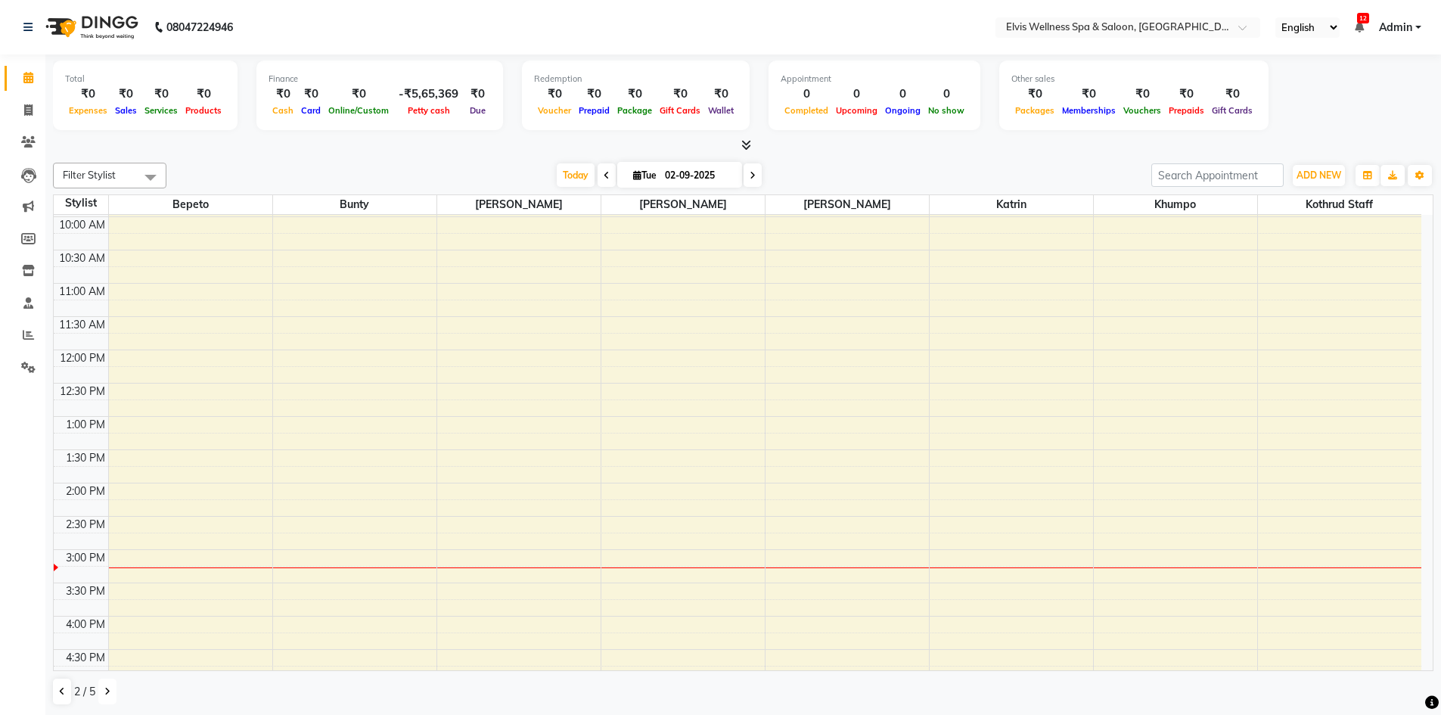
scroll to position [227, 0]
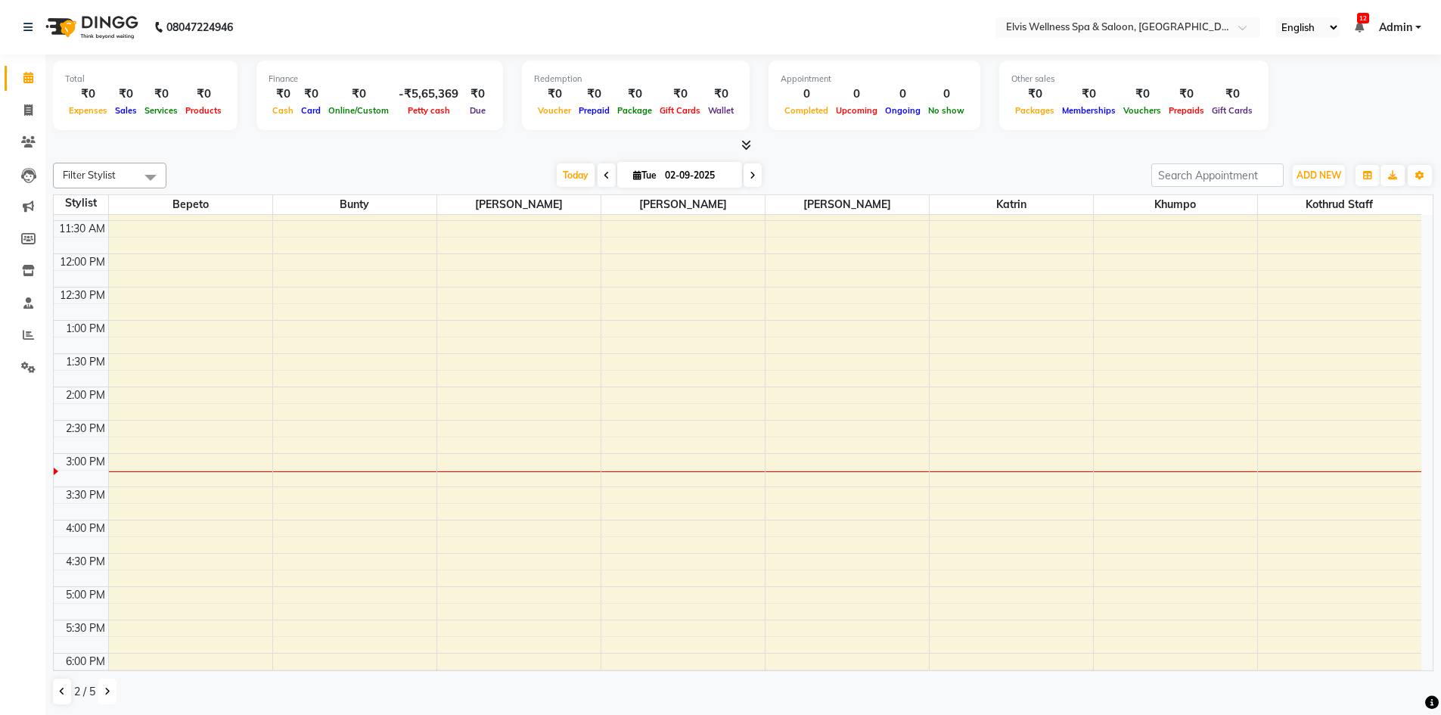
click at [103, 692] on button at bounding box center [107, 691] width 18 height 26
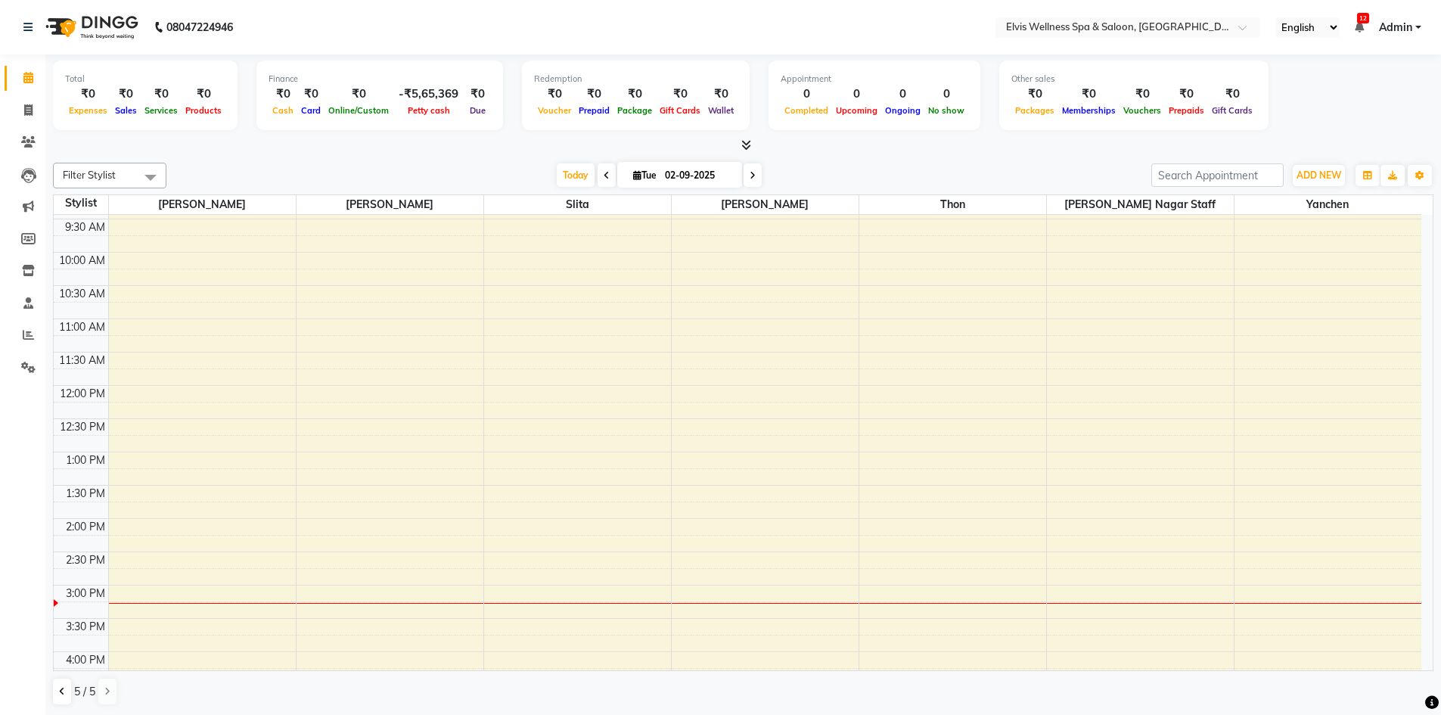
scroll to position [0, 0]
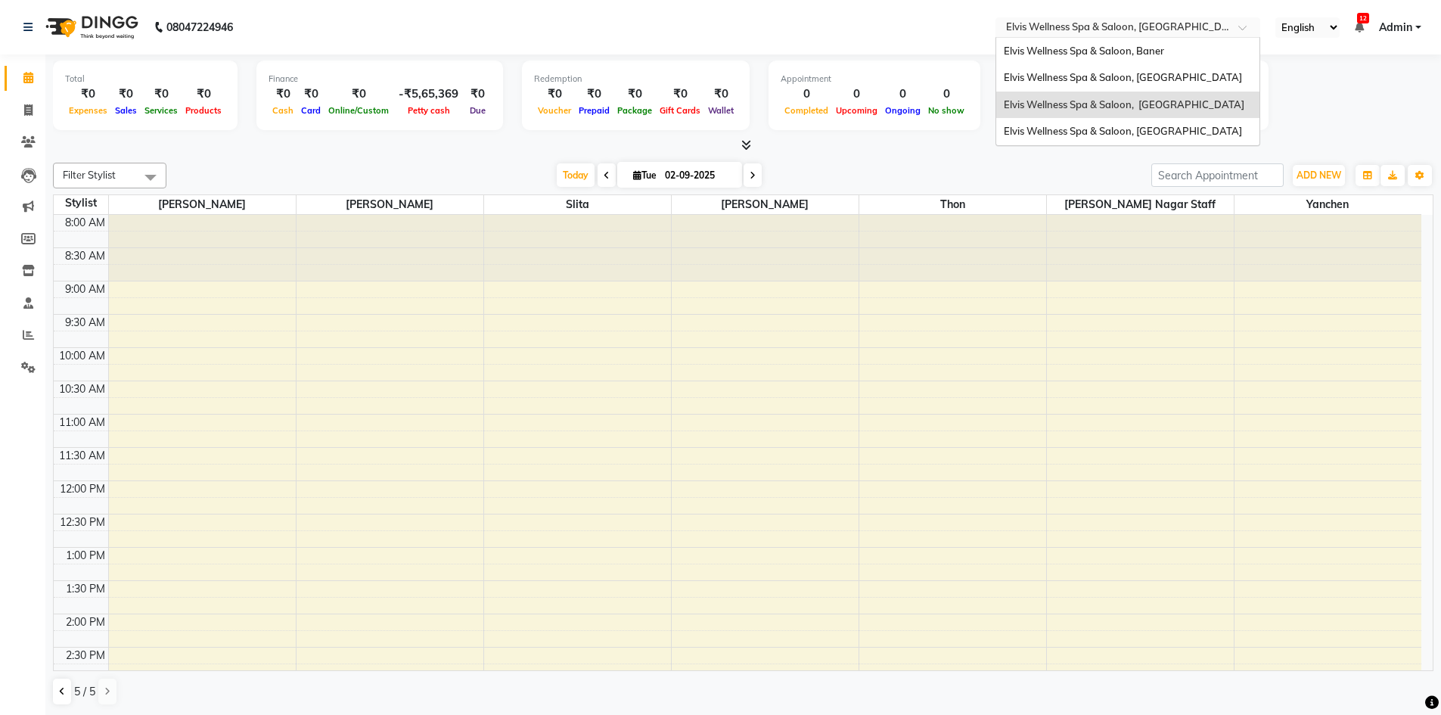
click at [1232, 26] on div at bounding box center [1127, 28] width 265 height 15
click at [1183, 137] on span "Elvis Wellness Spa & Saloon, [GEOGRAPHIC_DATA]" at bounding box center [1123, 131] width 238 height 12
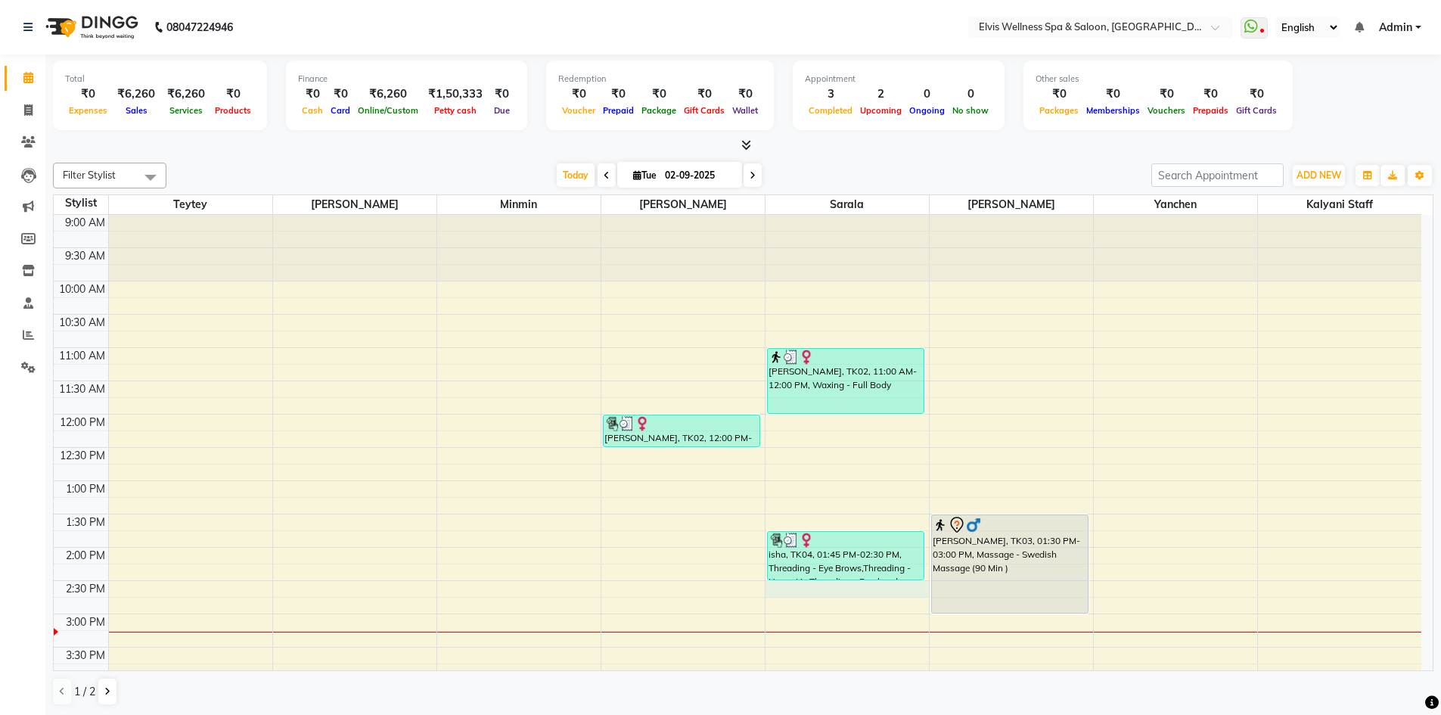
click at [827, 583] on div "9:00 AM 9:30 AM 10:00 AM 10:30 AM 11:00 AM 11:30 AM 12:00 PM 12:30 PM 1:00 PM 1…" at bounding box center [737, 680] width 1367 height 931
select select "71671"
select select "tentative"
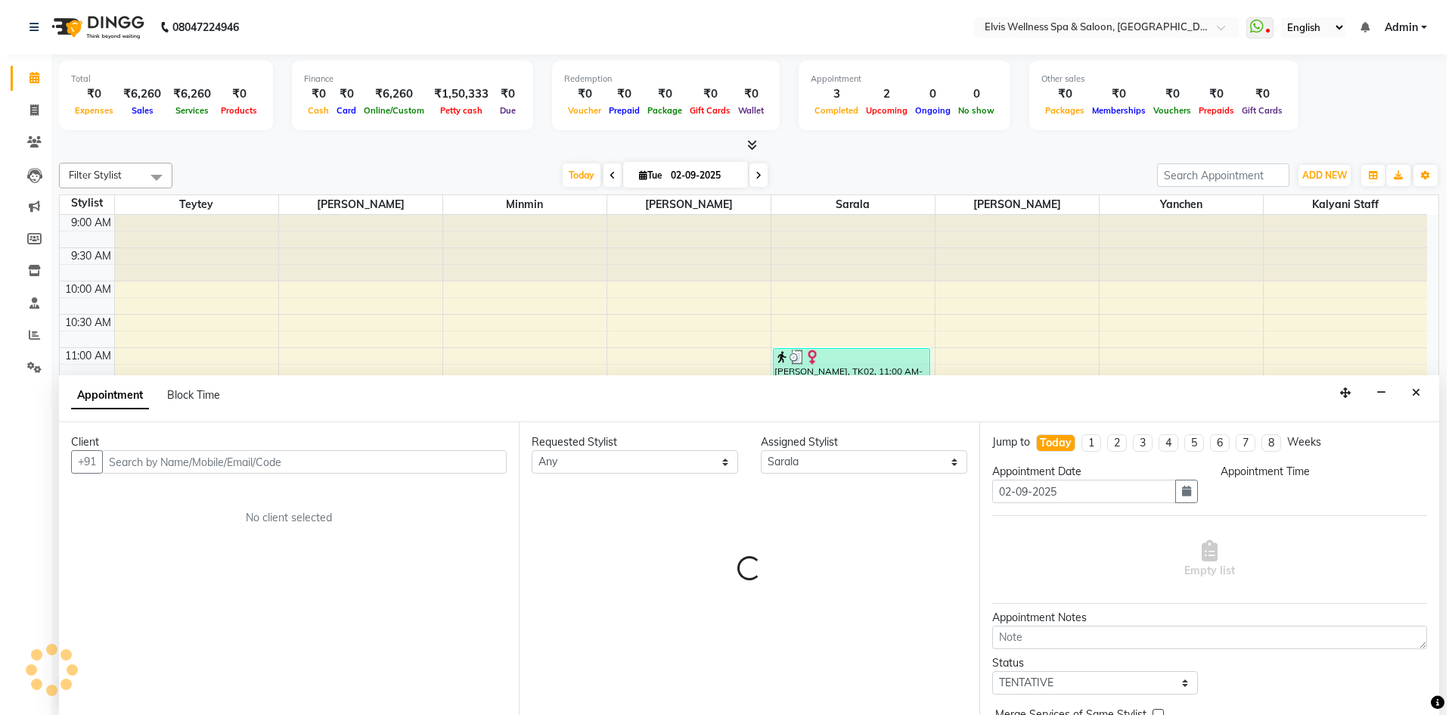
scroll to position [1, 0]
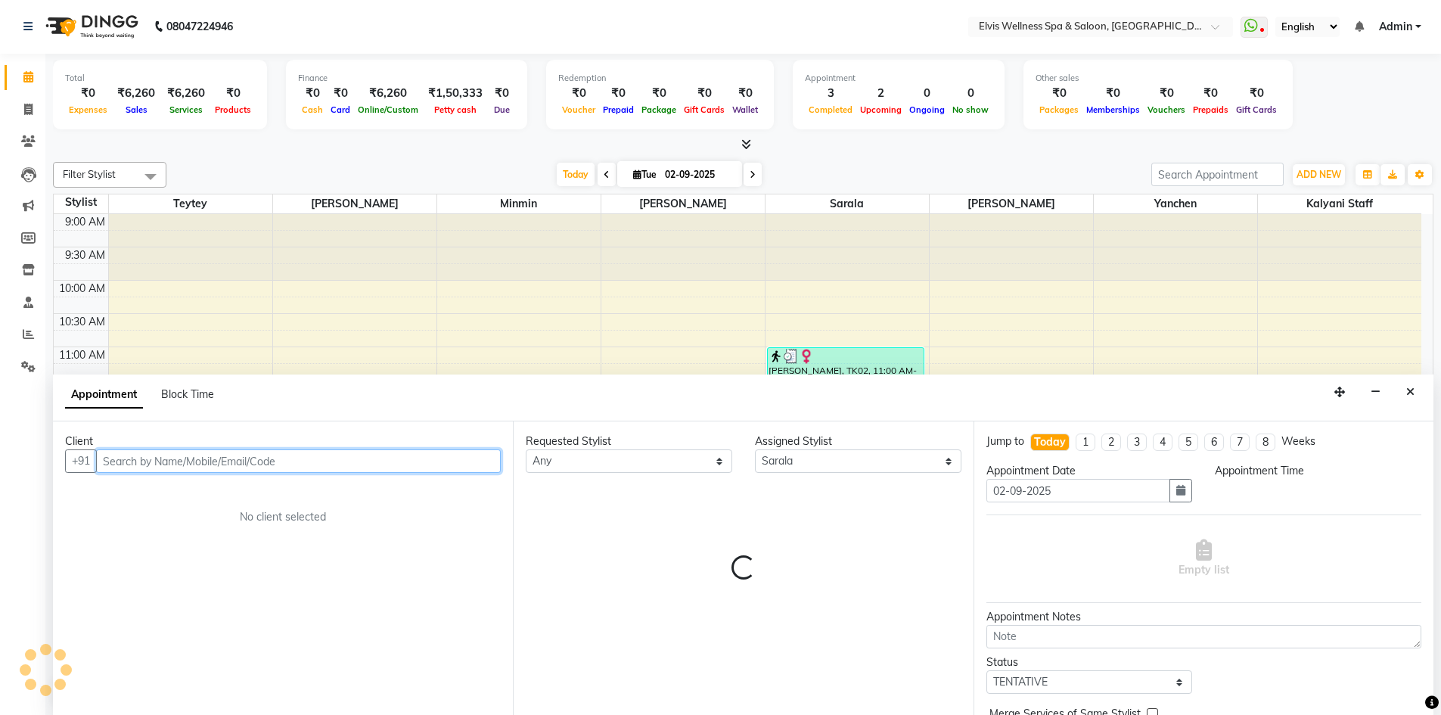
select select "870"
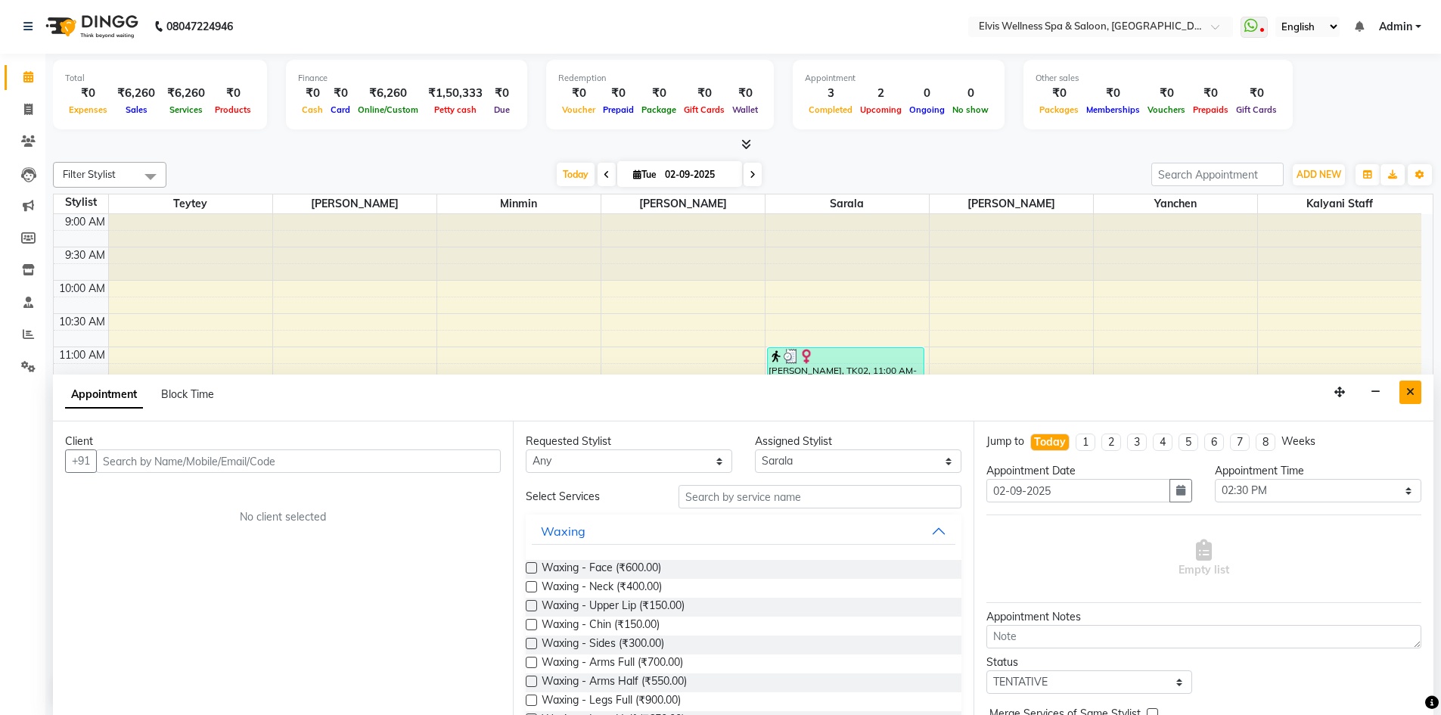
click at [1415, 389] on button "Close" at bounding box center [1410, 391] width 22 height 23
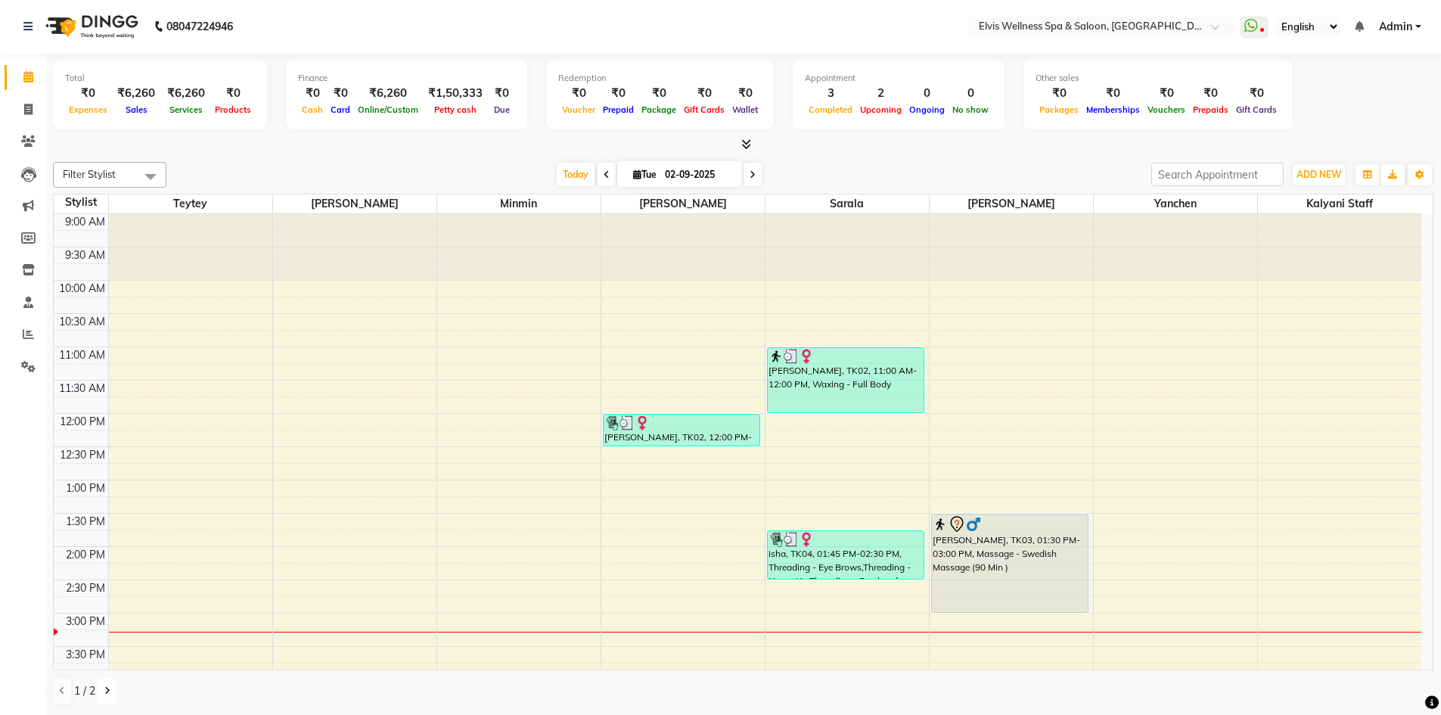
click at [99, 694] on button at bounding box center [107, 691] width 18 height 26
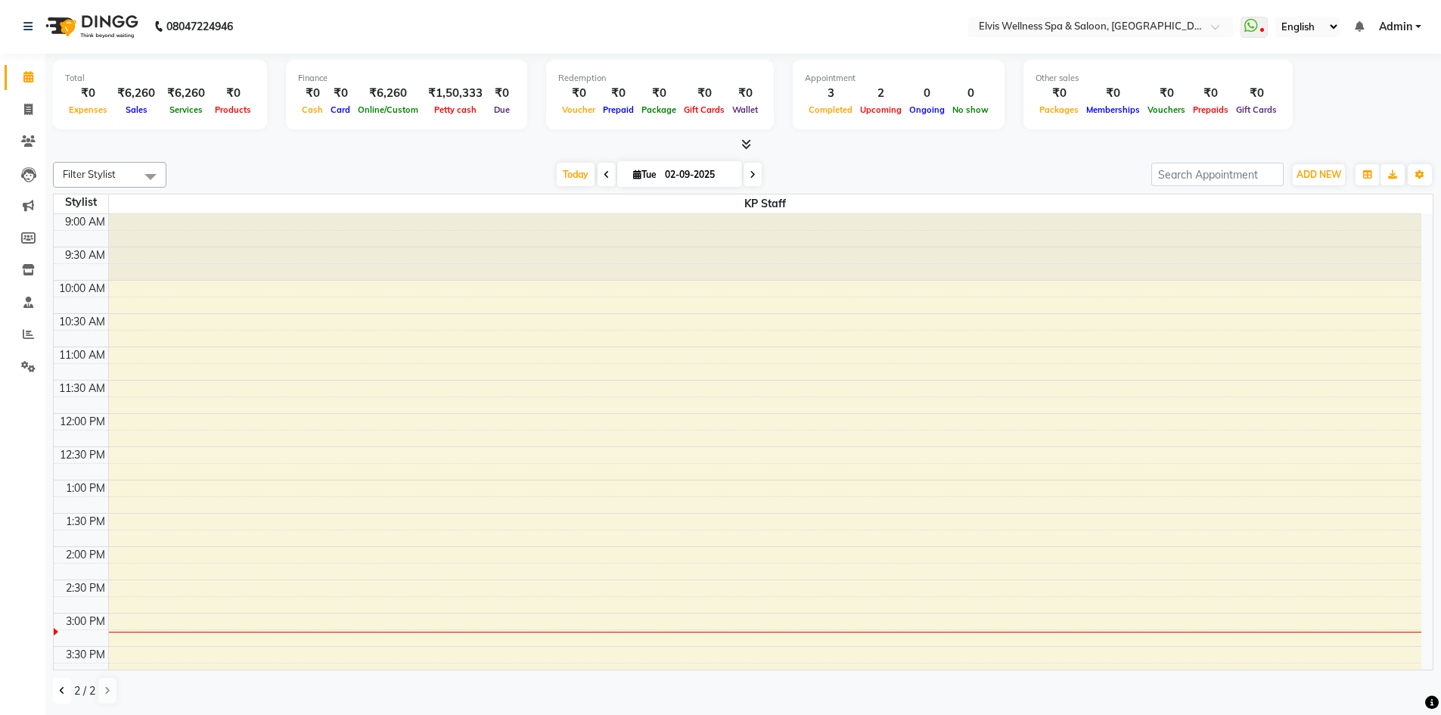
click at [59, 691] on icon at bounding box center [62, 690] width 6 height 9
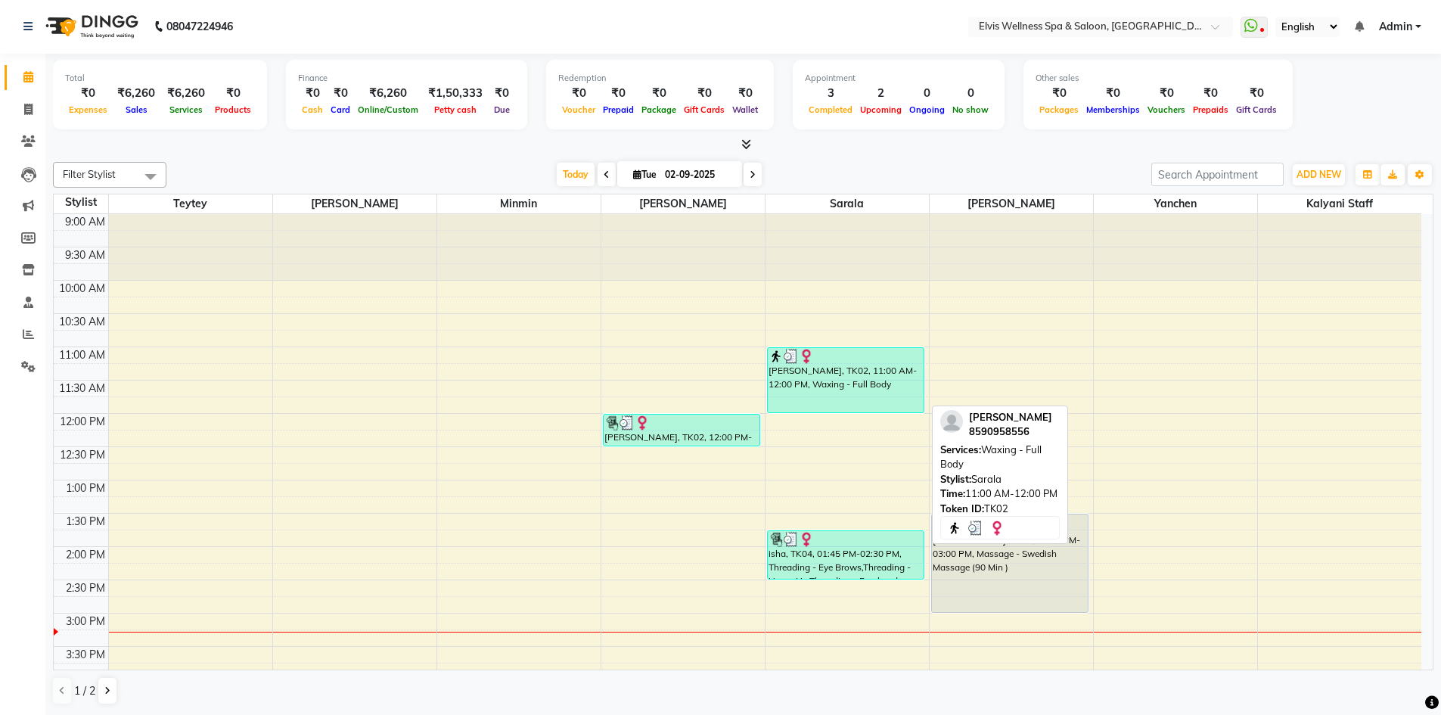
click at [876, 373] on div "AMY, TK02, 11:00 AM-12:00 PM, Waxing - Full Body" at bounding box center [846, 380] width 157 height 64
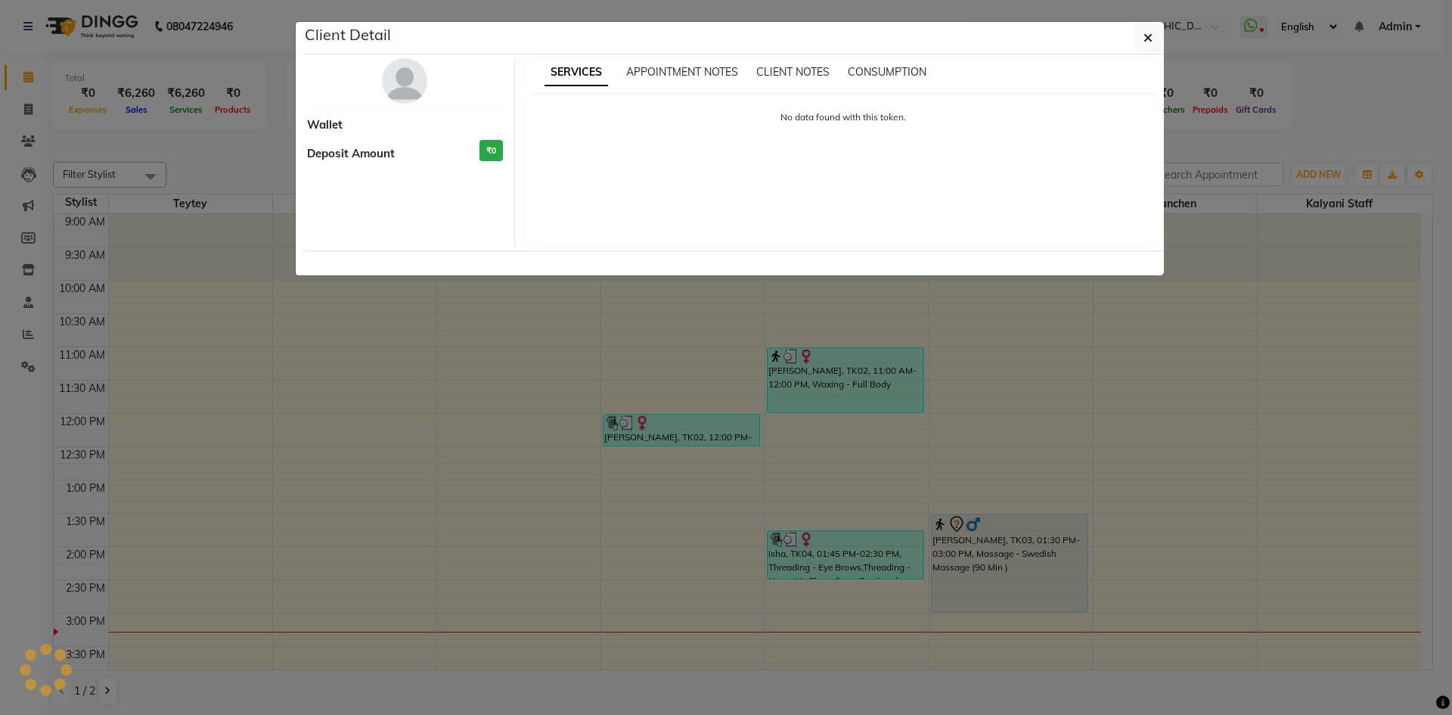
select select "3"
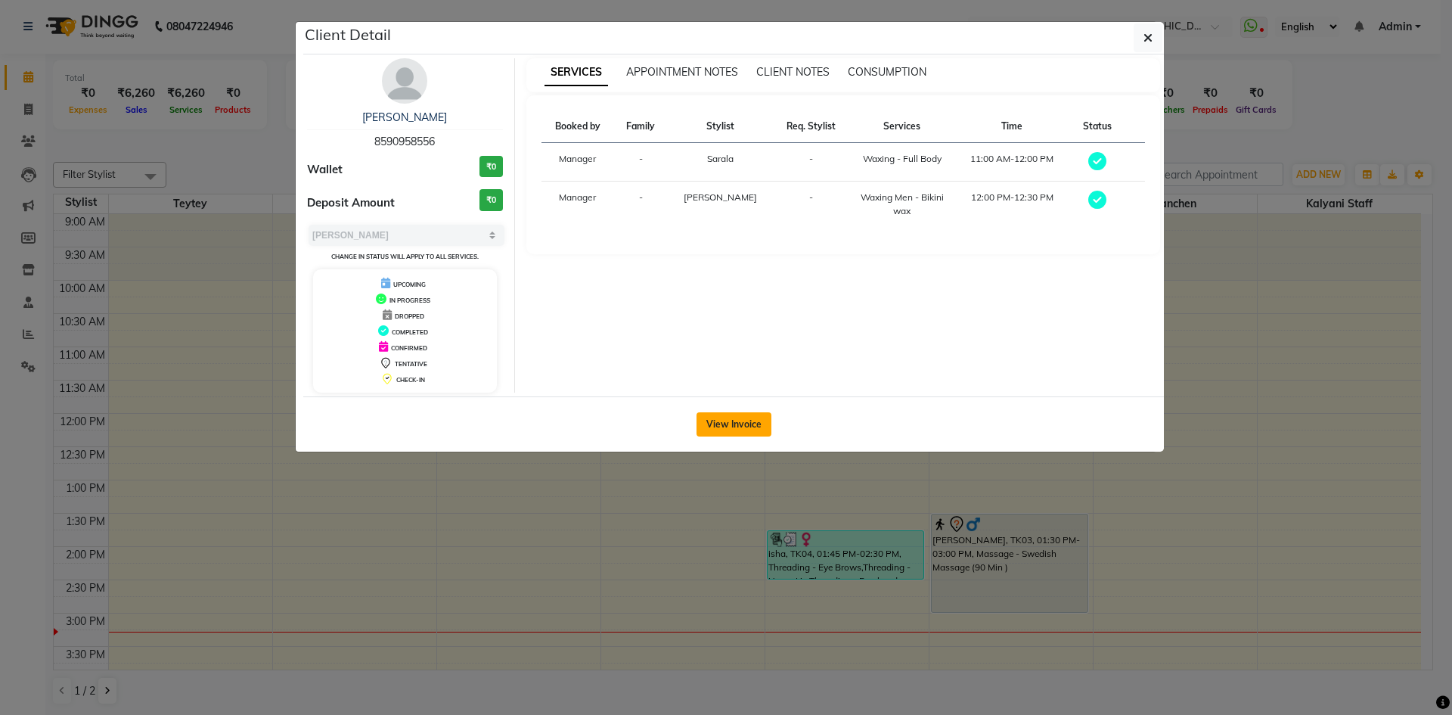
click at [739, 431] on button "View Invoice" at bounding box center [734, 424] width 75 height 24
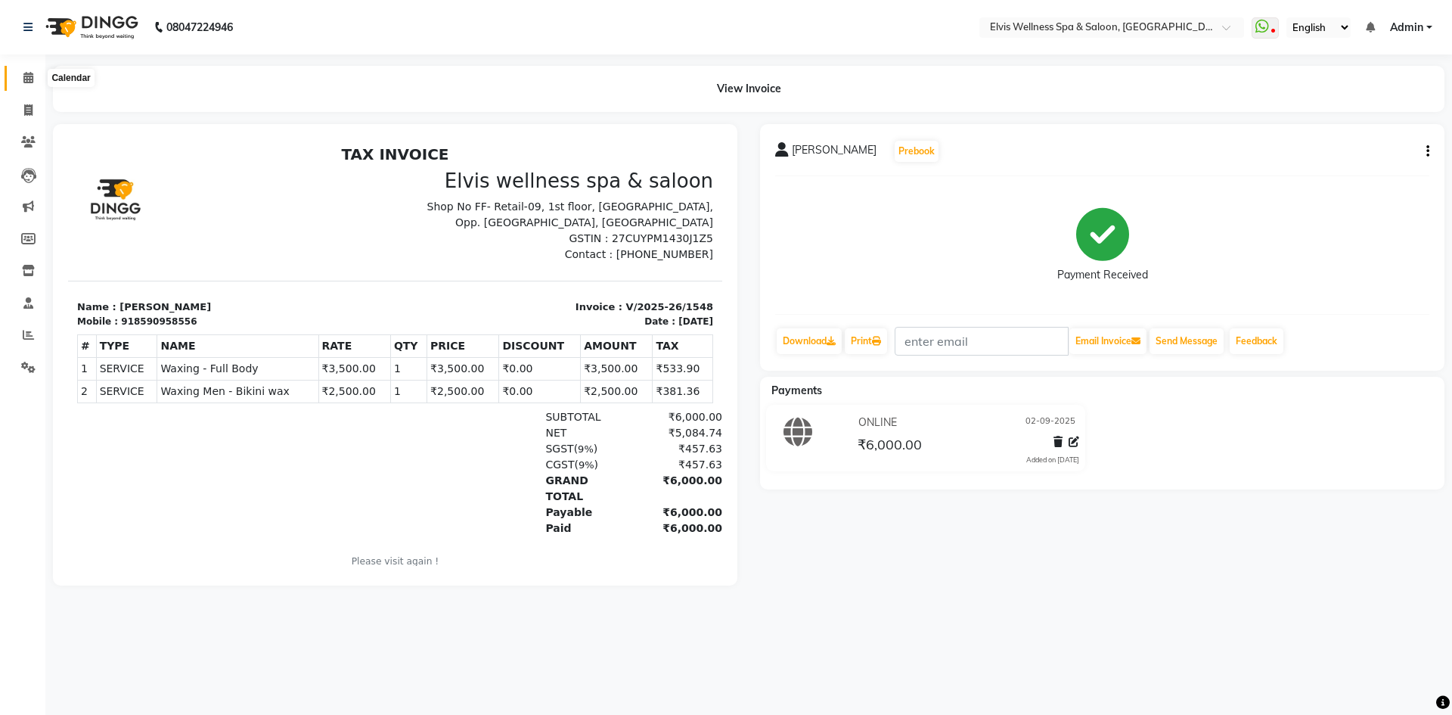
click at [30, 78] on icon at bounding box center [28, 77] width 10 height 11
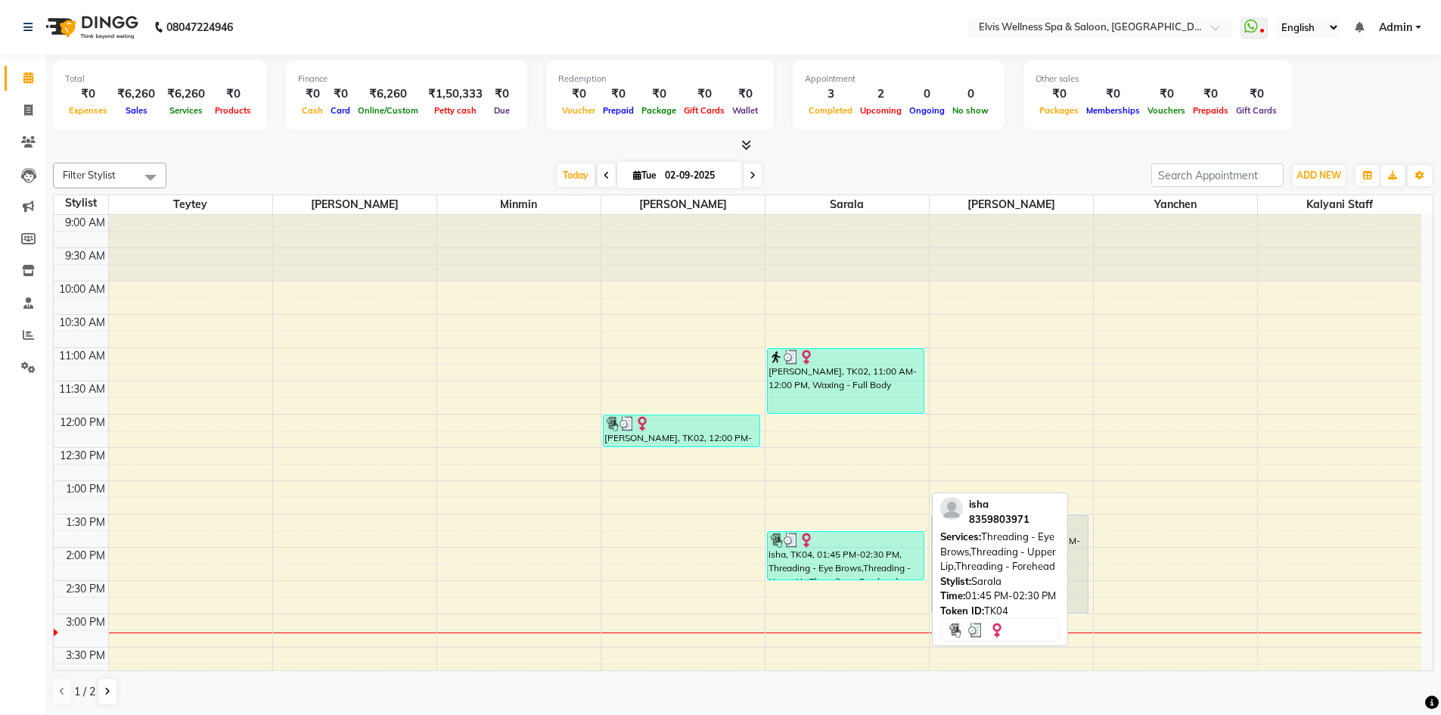
click at [878, 554] on div "isha, TK04, 01:45 PM-02:30 PM, Threading - Eye Brows,Threading - Upper Lip,Thre…" at bounding box center [846, 556] width 157 height 48
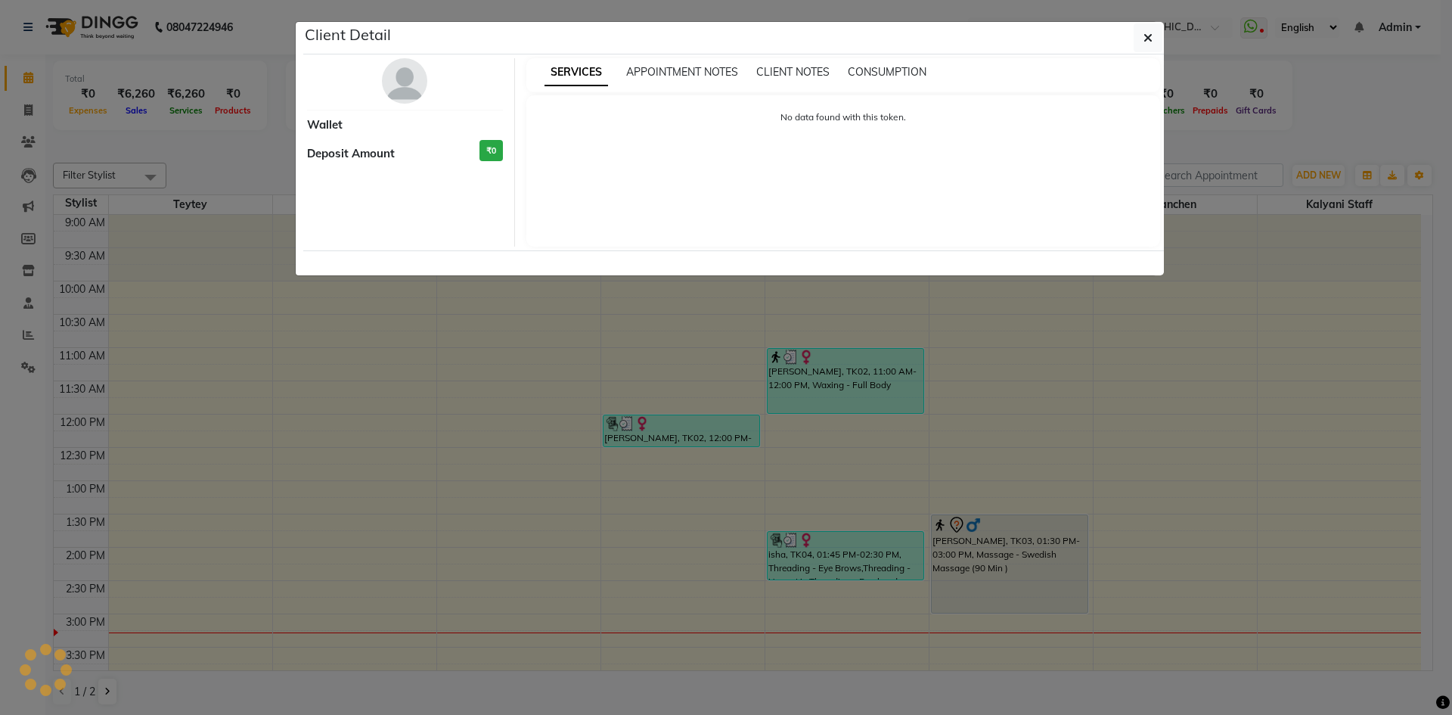
select select "3"
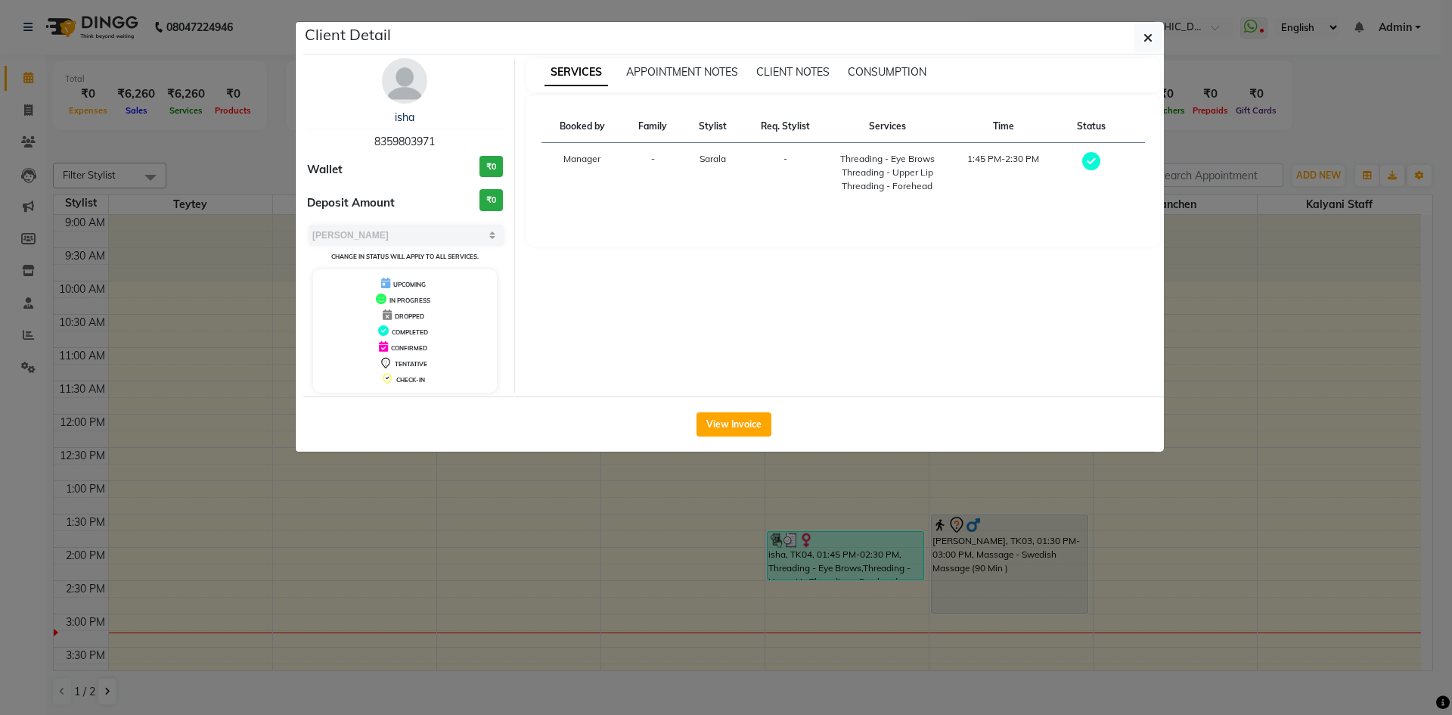
click at [734, 523] on ngb-modal-window "Client Detail isha 8359803971 Wallet ₹0 Deposit Amount ₹0 Select MARK DONE UPCO…" at bounding box center [726, 357] width 1452 height 715
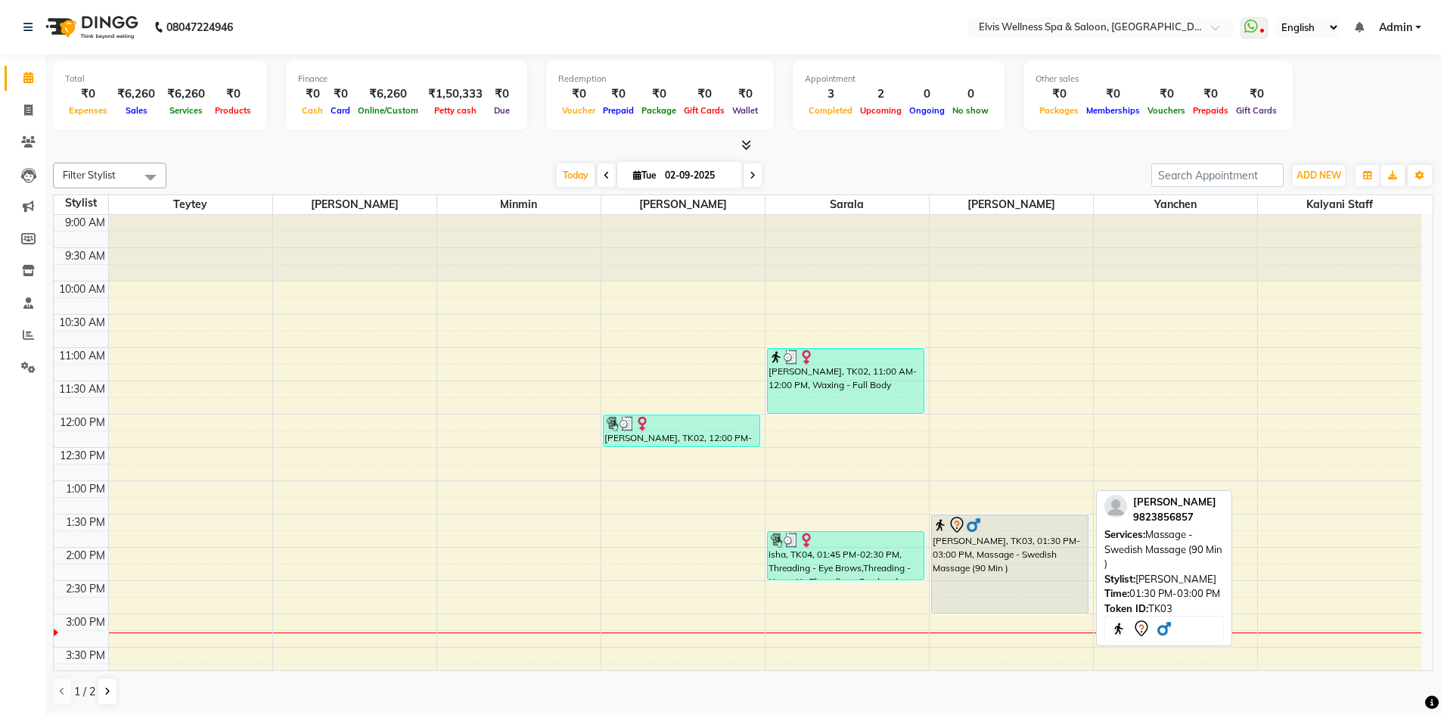
click at [978, 542] on div "[PERSON_NAME], TK03, 01:30 PM-03:00 PM, Massage - Swedish Massage (90 Min )" at bounding box center [1010, 564] width 157 height 98
select select "7"
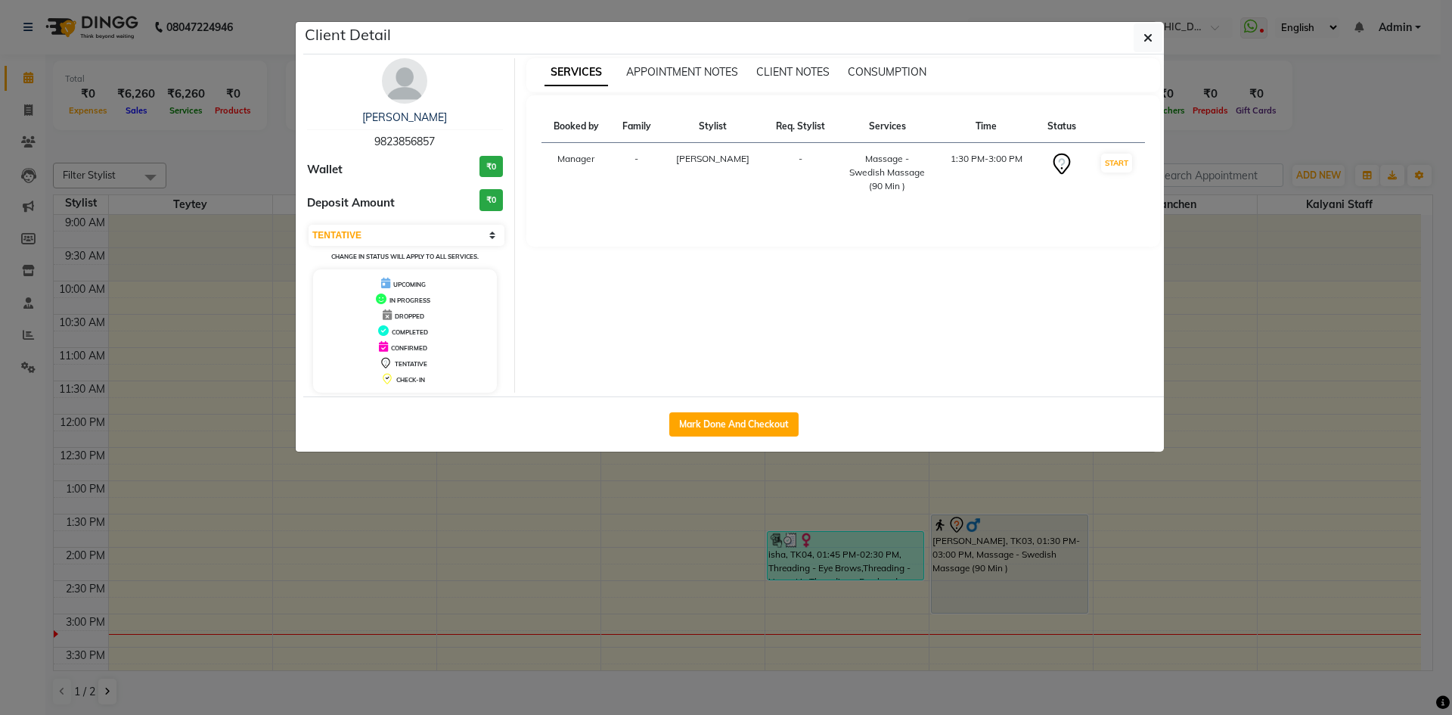
click at [1171, 538] on ngb-modal-window "Client Detail swapnil bhondave 9823856857 Wallet ₹0 Deposit Amount ₹0 Select IN…" at bounding box center [726, 357] width 1452 height 715
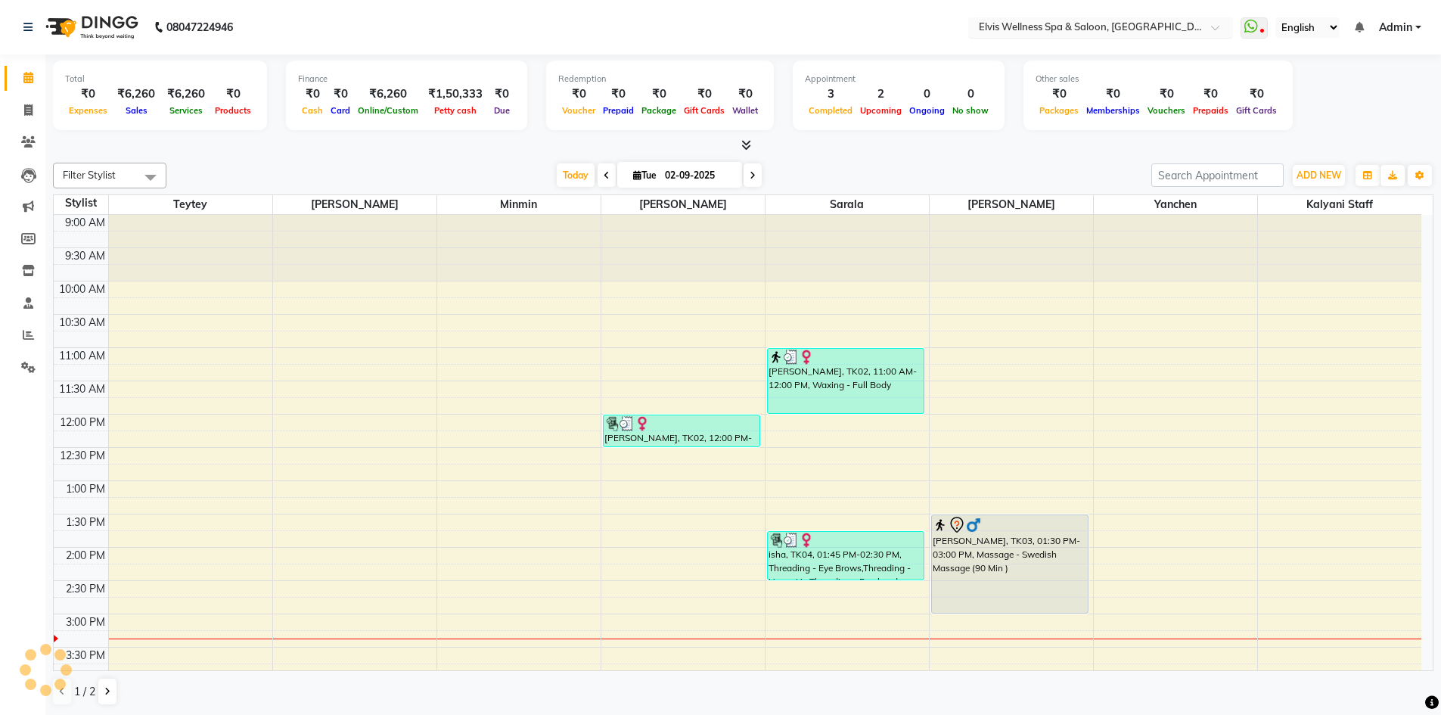
click at [1118, 26] on input "text" at bounding box center [1085, 28] width 219 height 15
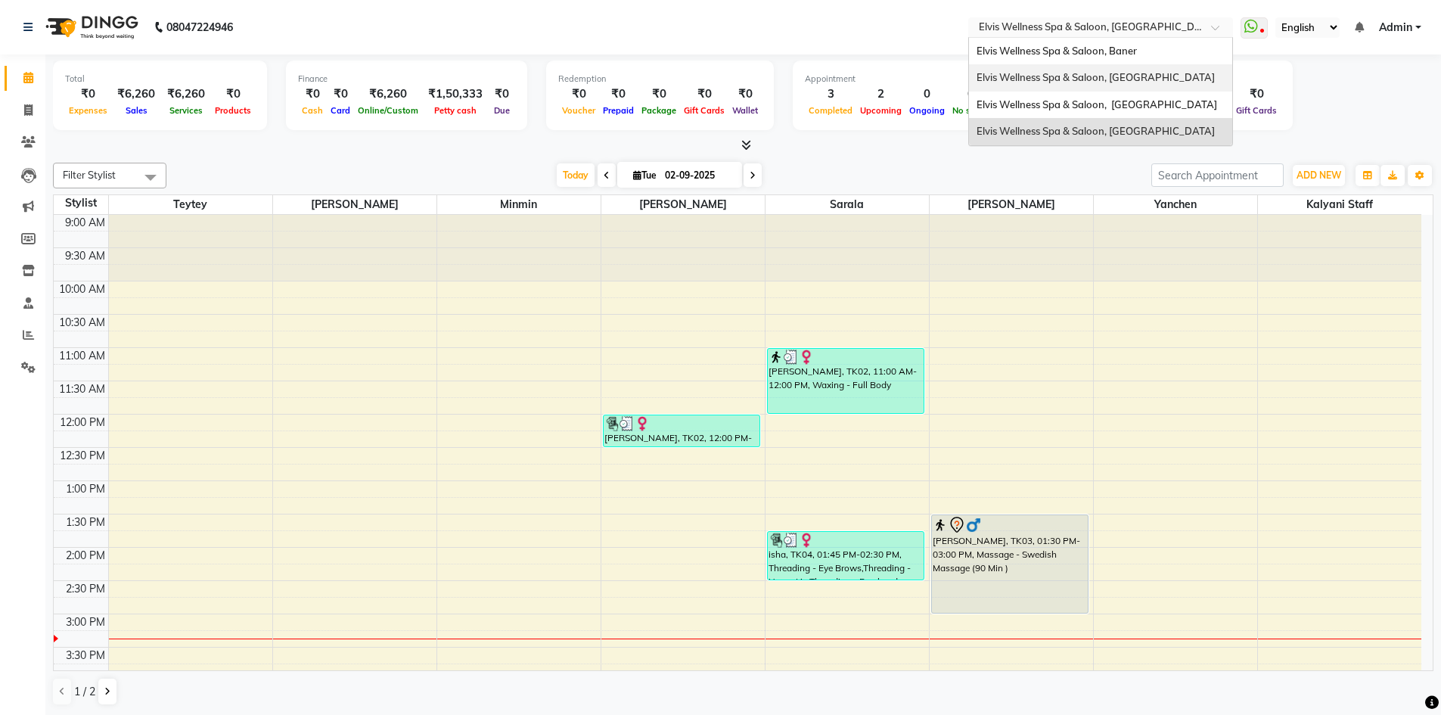
click at [1137, 79] on span "Elvis Wellness Spa & Saloon, [GEOGRAPHIC_DATA]" at bounding box center [1095, 77] width 238 height 12
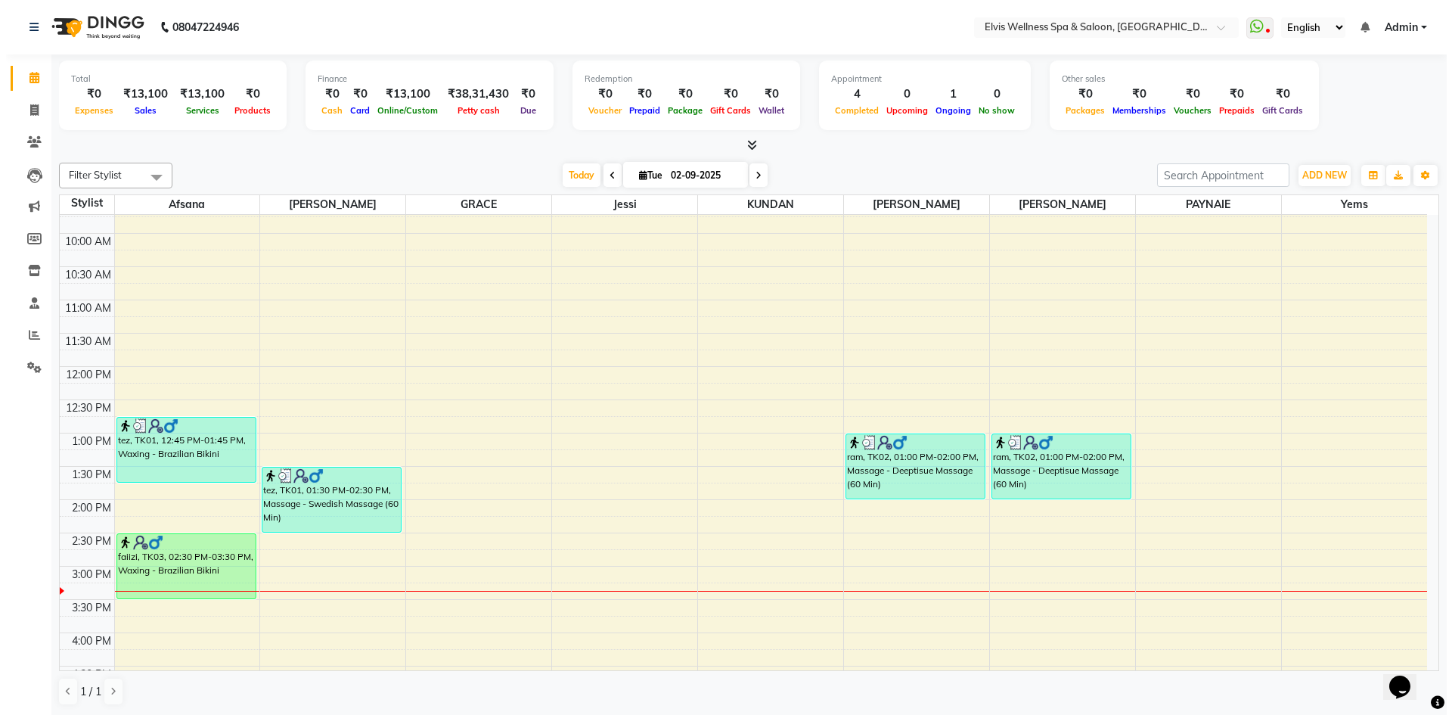
scroll to position [227, 0]
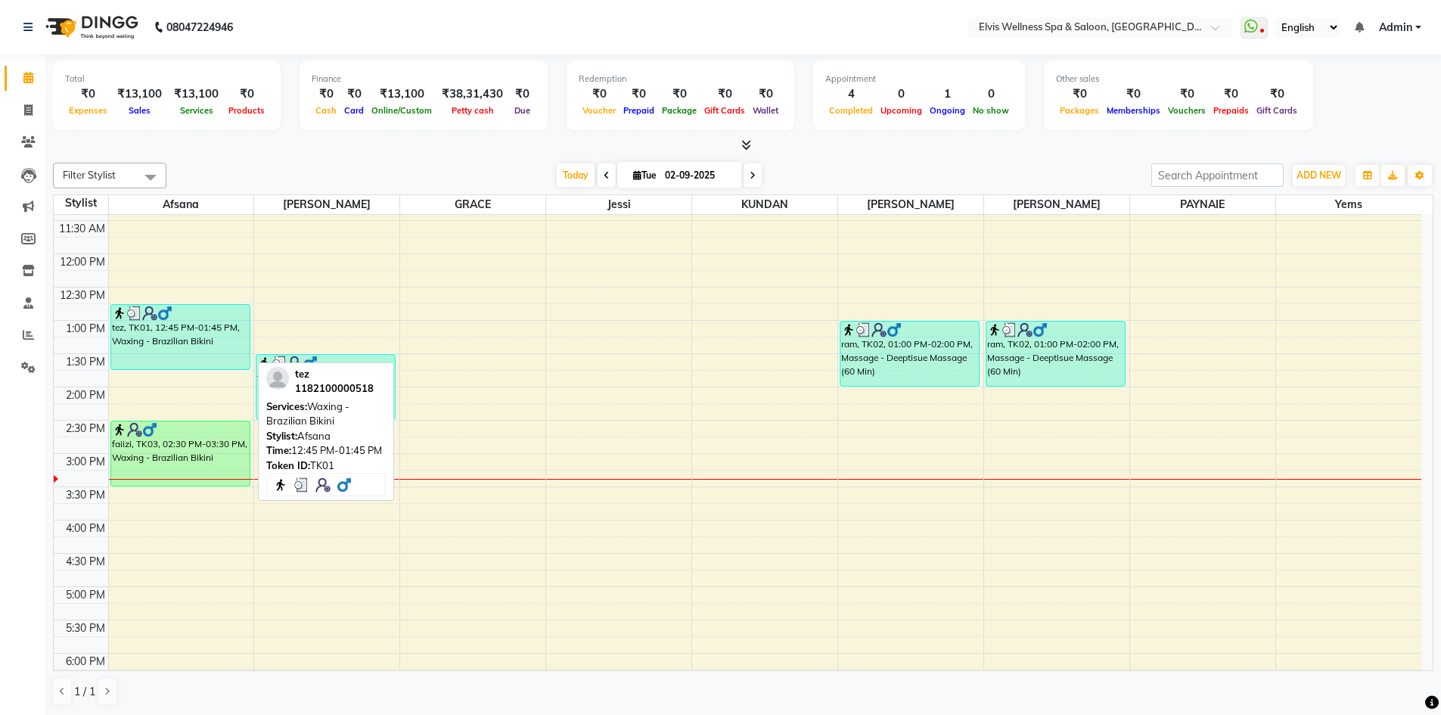
click at [211, 343] on div "tez, TK01, 12:45 PM-01:45 PM, Waxing - Brazilian Bikini" at bounding box center [180, 337] width 138 height 64
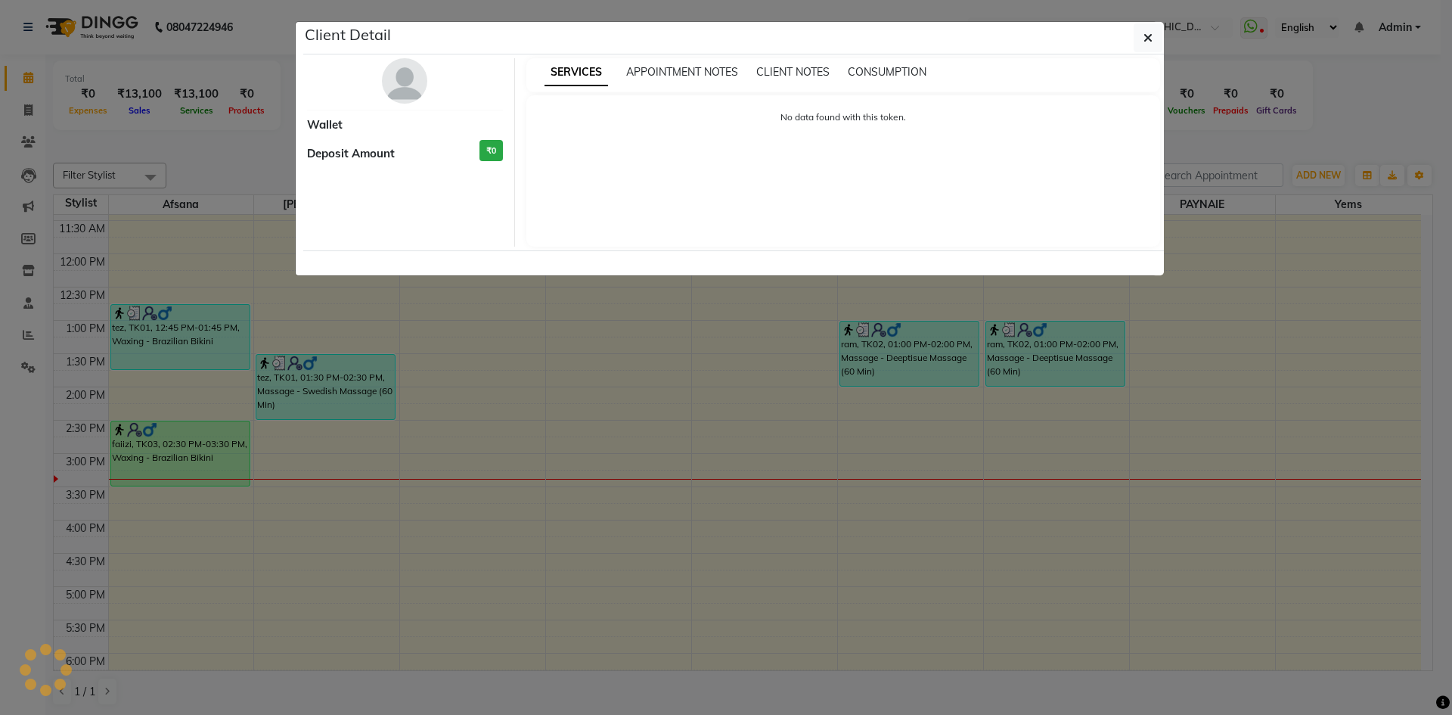
select select "3"
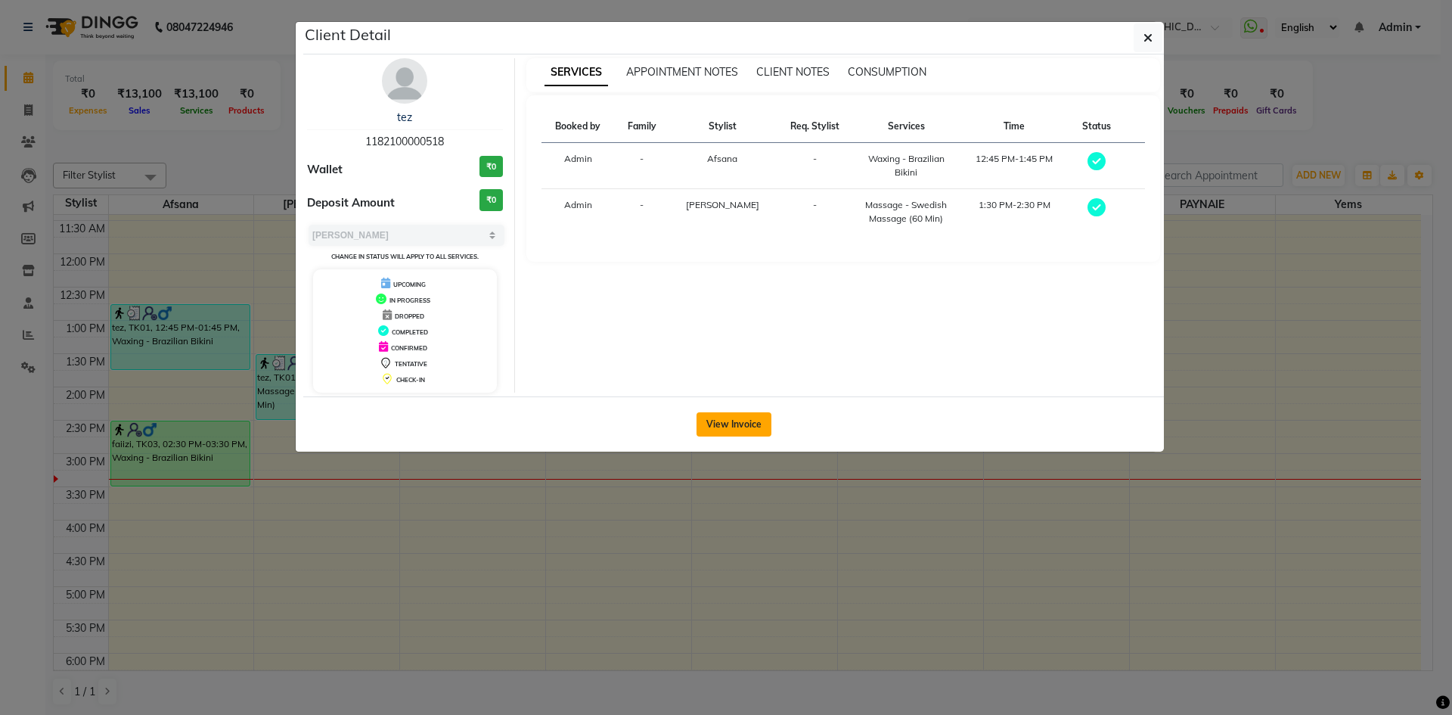
click at [749, 420] on button "View Invoice" at bounding box center [734, 424] width 75 height 24
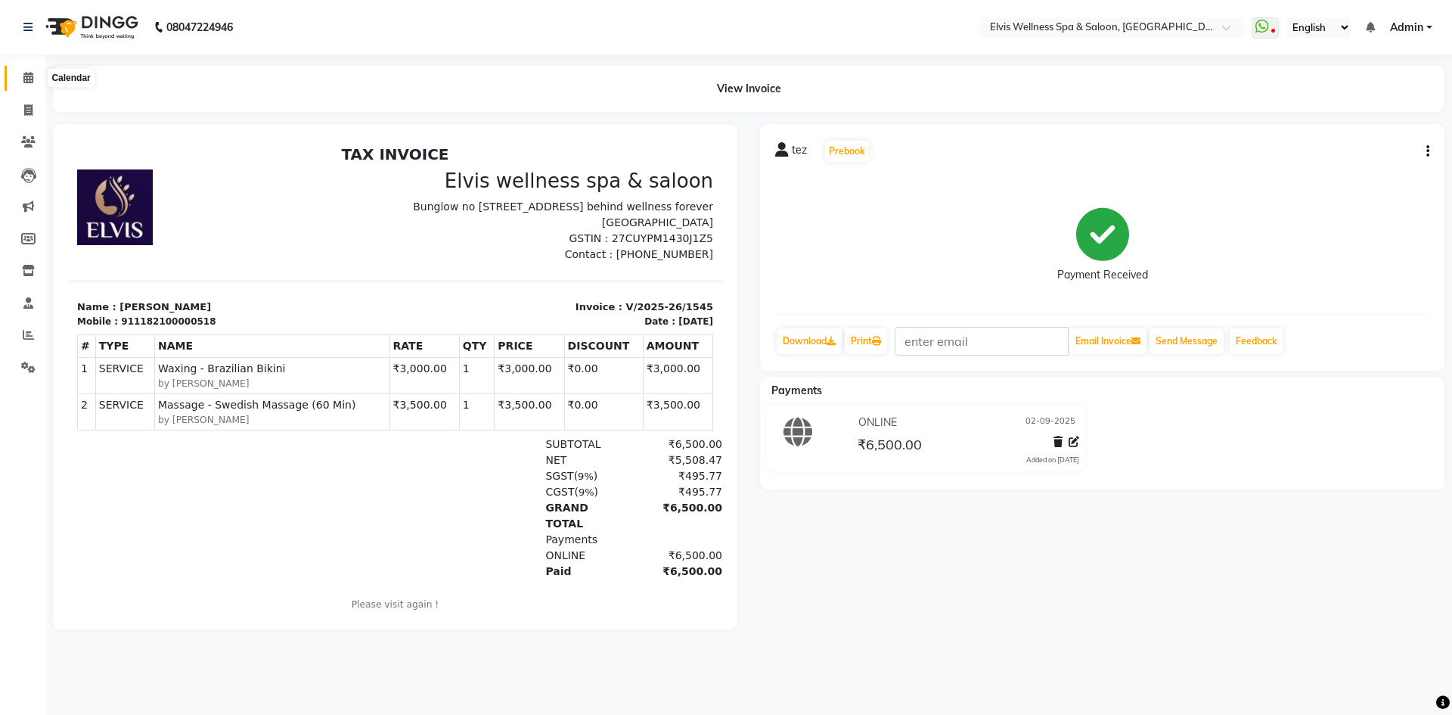
click at [27, 79] on icon at bounding box center [28, 77] width 10 height 11
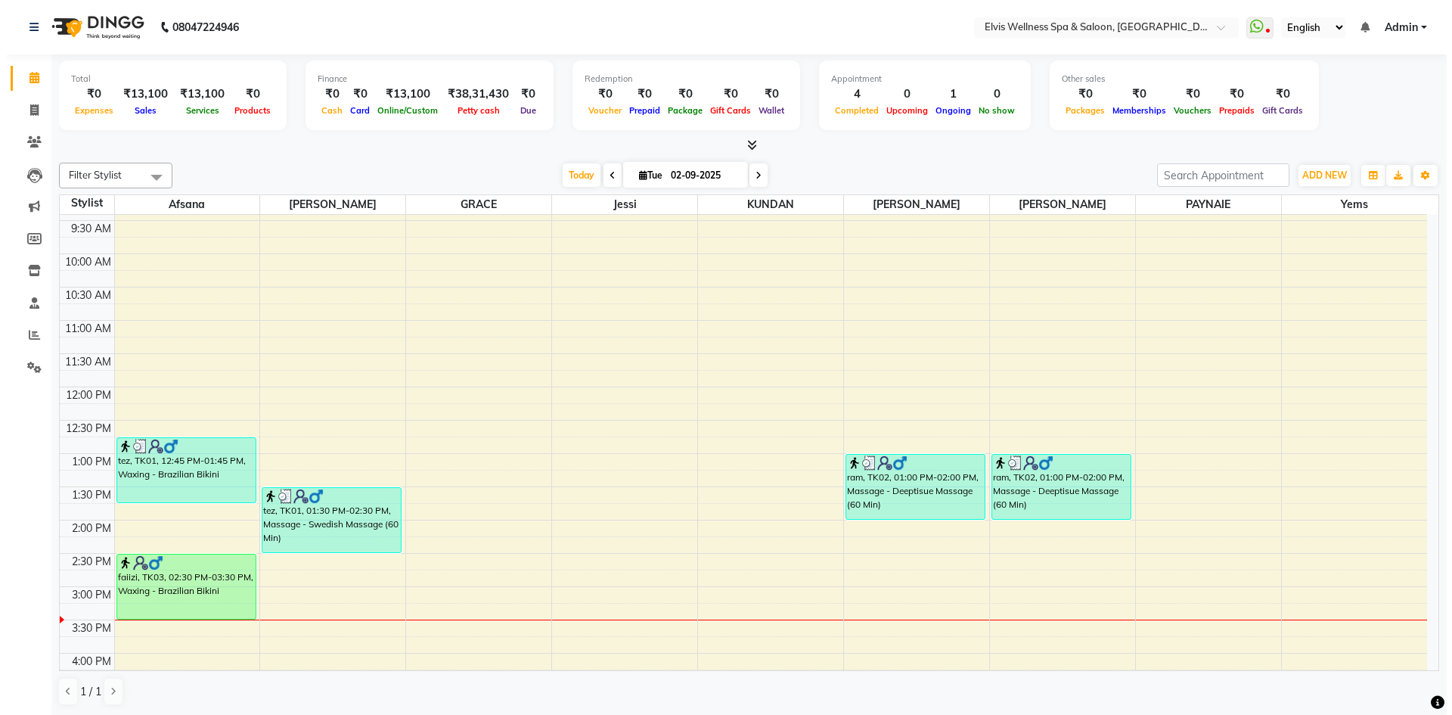
scroll to position [151, 0]
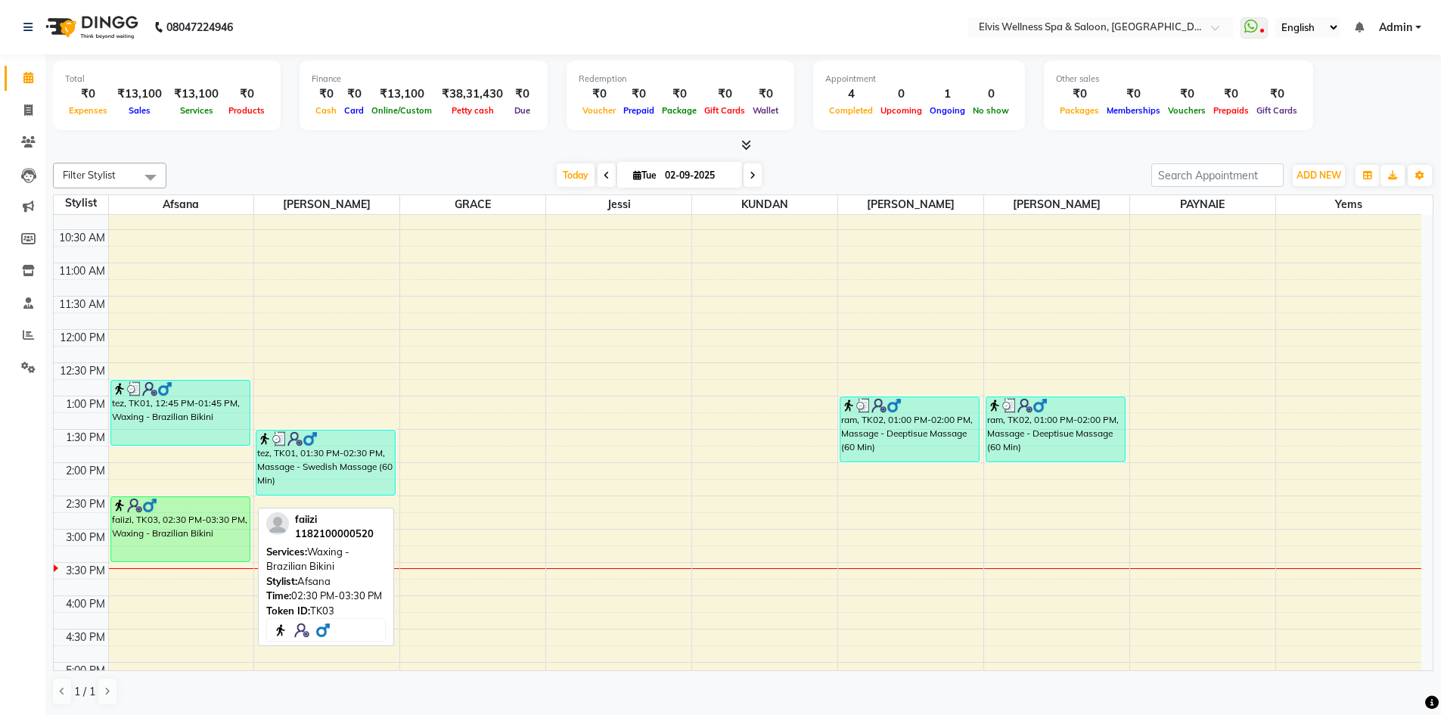
click at [223, 509] on div at bounding box center [180, 505] width 137 height 15
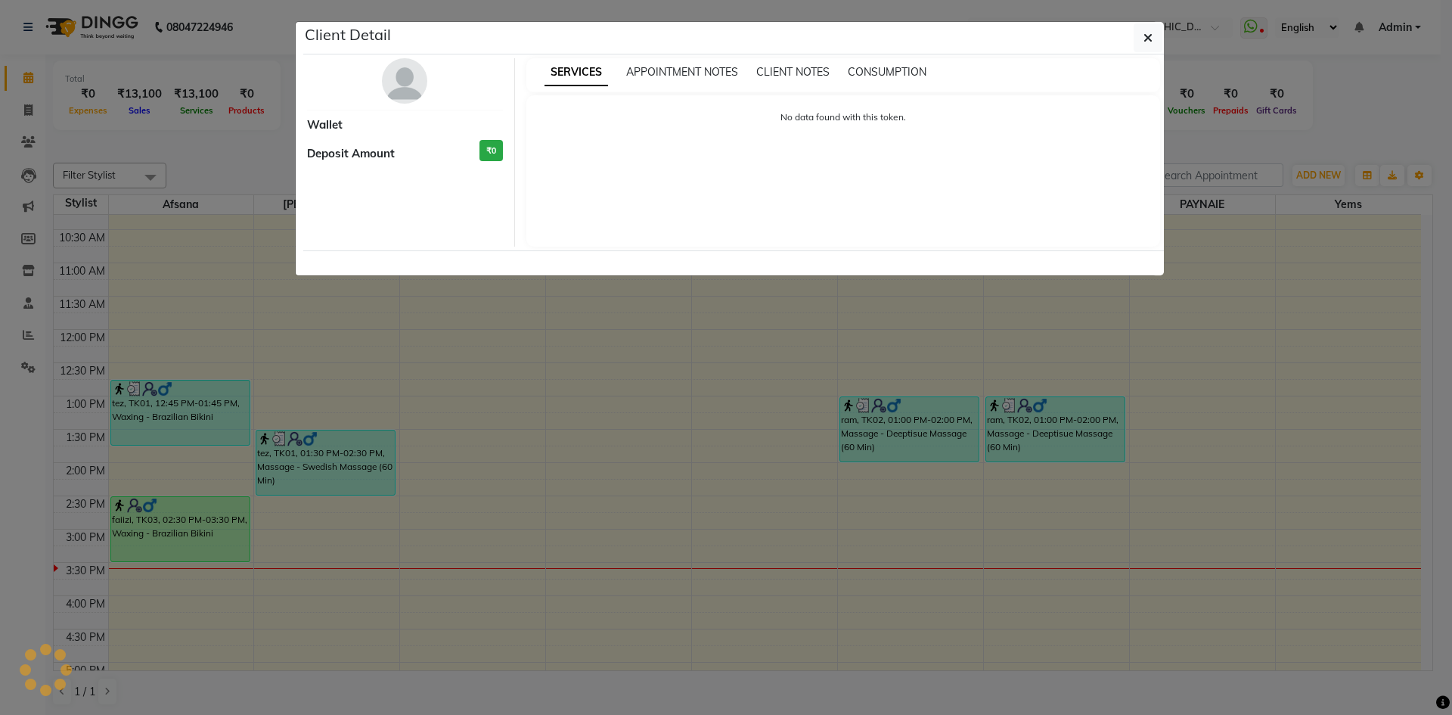
select select "1"
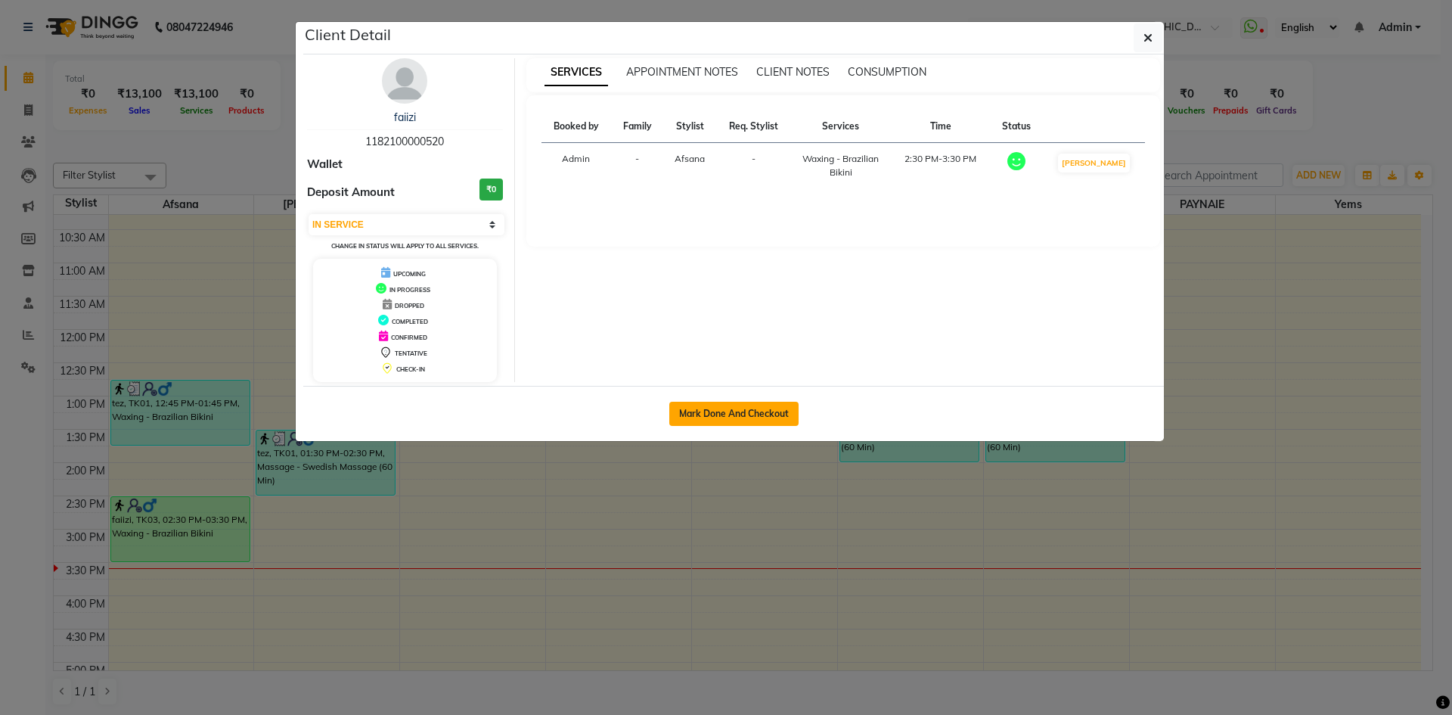
click at [703, 415] on button "Mark Done And Checkout" at bounding box center [733, 414] width 129 height 24
select select "4399"
select select "service"
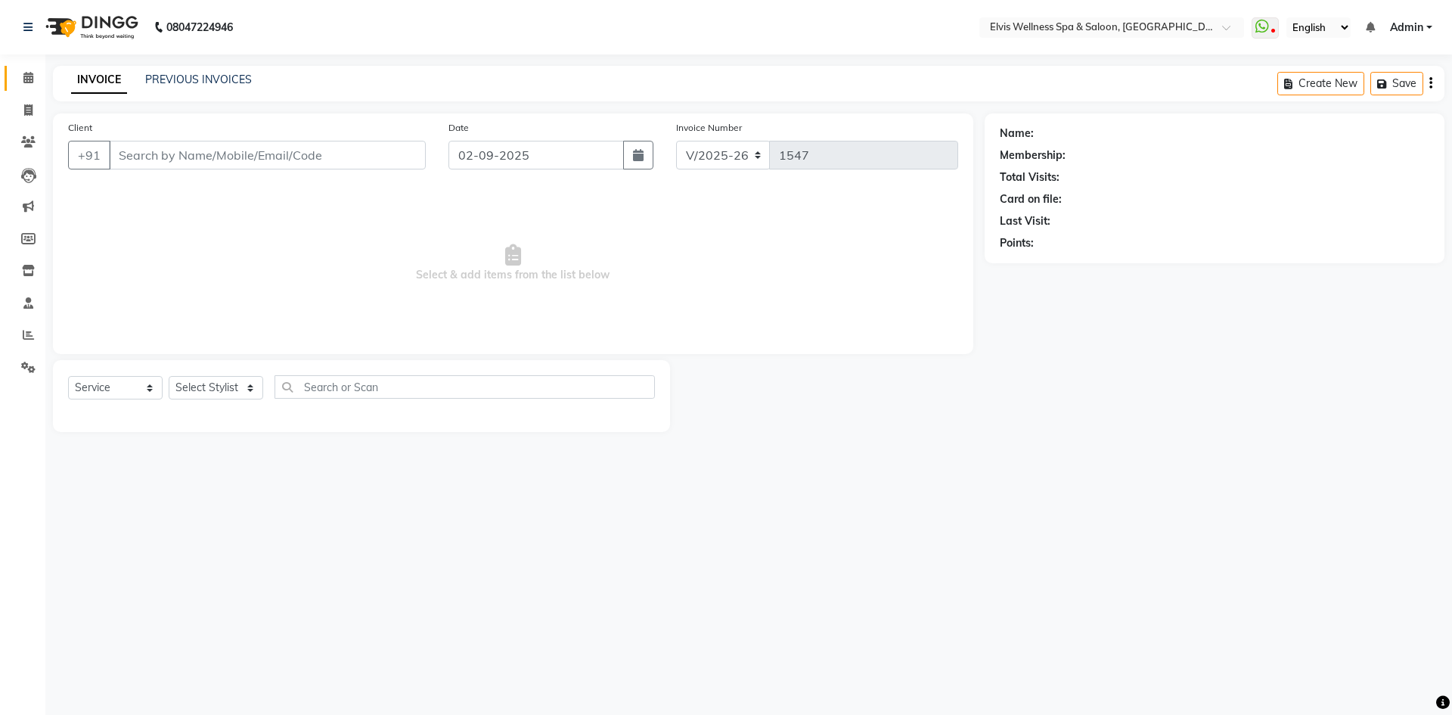
type input "1182100000520"
select select "24328"
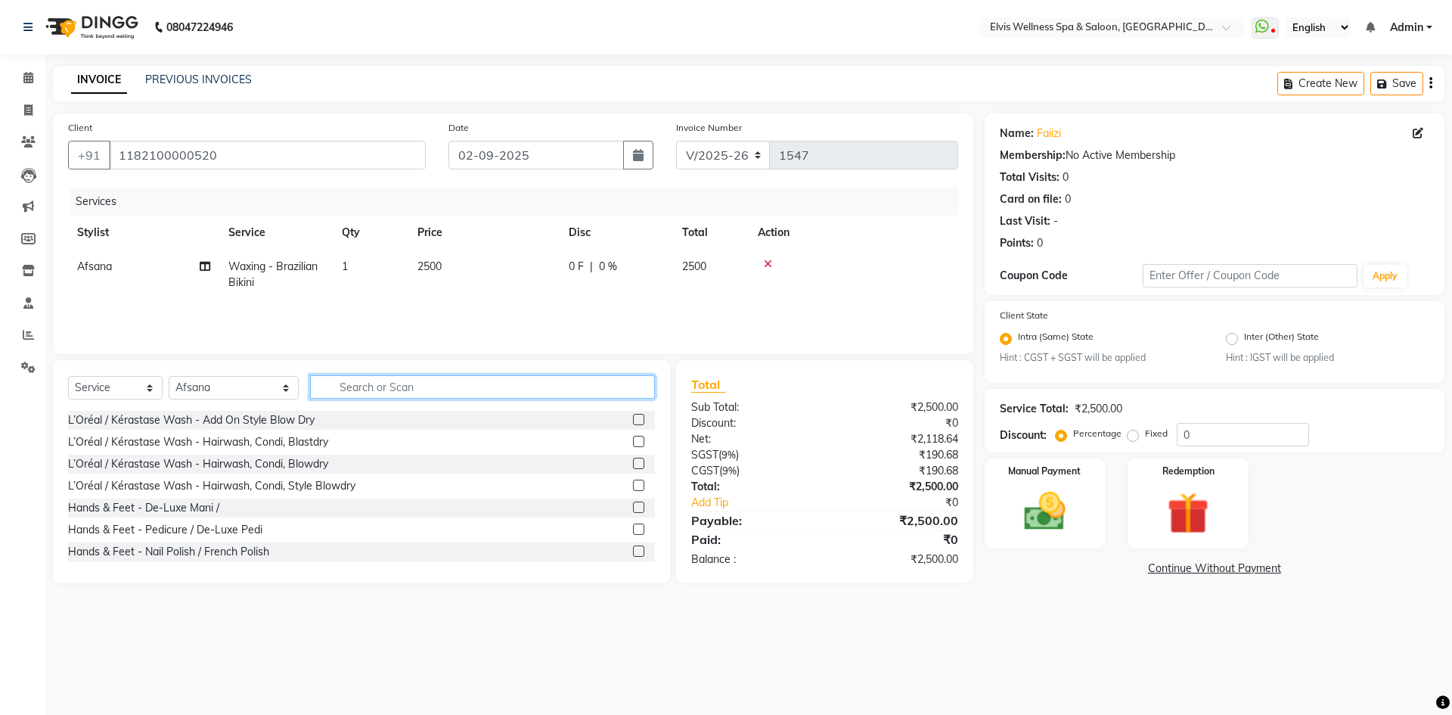
click at [332, 392] on input "text" at bounding box center [482, 386] width 345 height 23
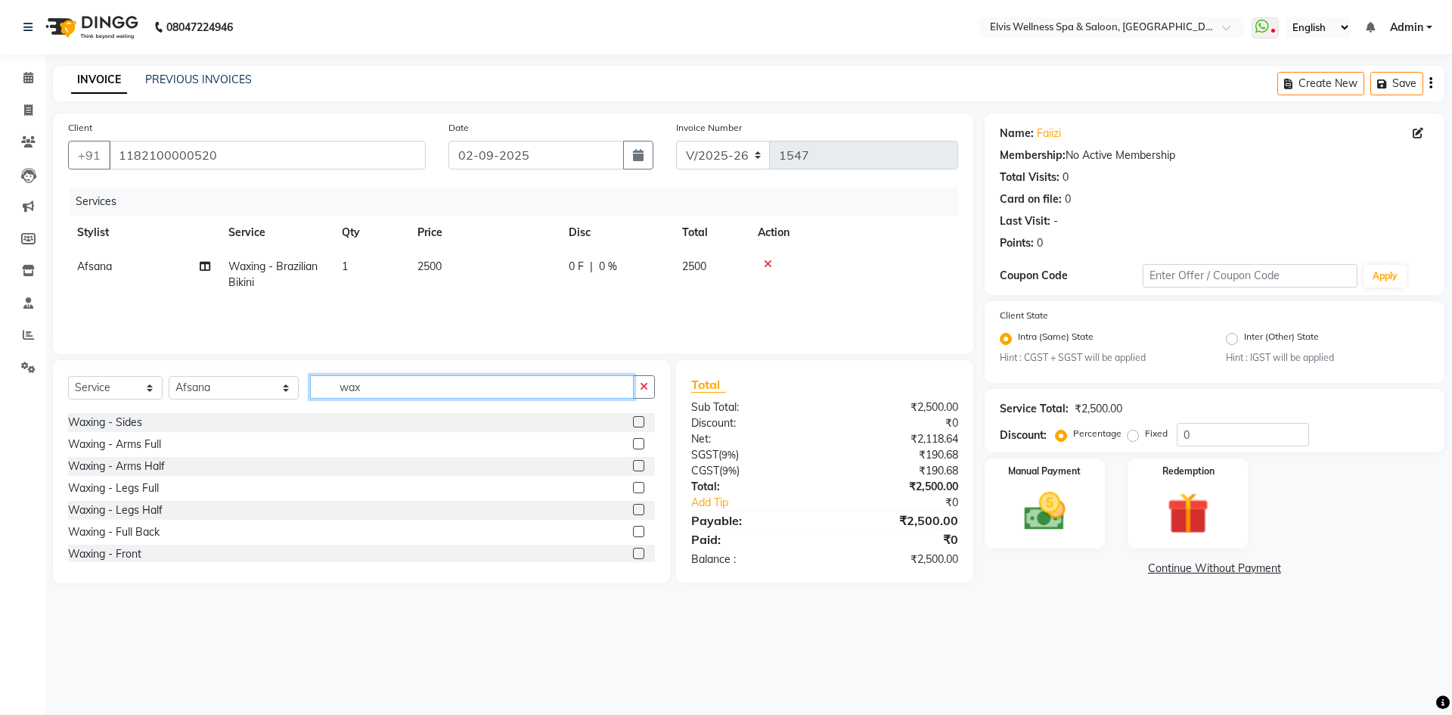
scroll to position [91, 0]
type input "wax"
click at [633, 526] on label at bounding box center [638, 525] width 11 height 11
click at [633, 526] on input "checkbox" at bounding box center [638, 527] width 10 height 10
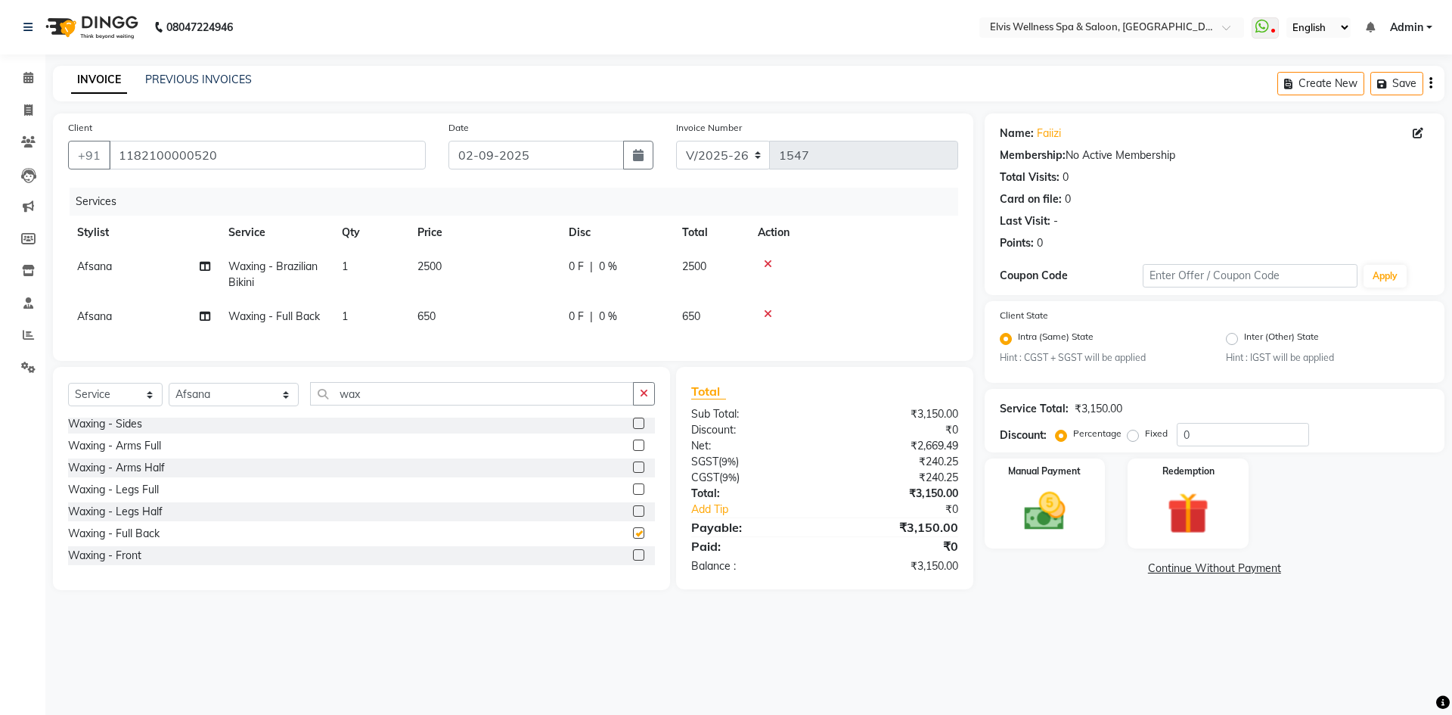
checkbox input "false"
click at [441, 321] on td "650" at bounding box center [483, 316] width 151 height 34
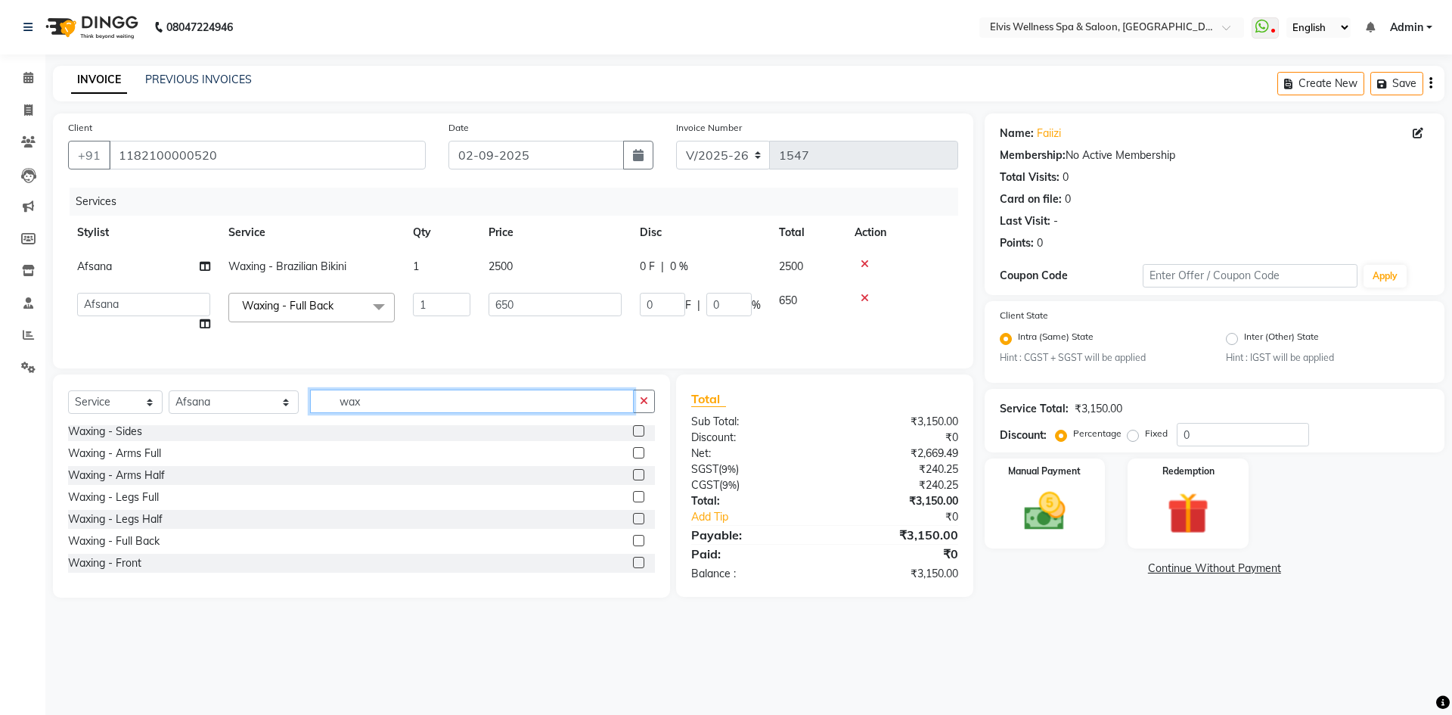
click at [371, 413] on input "wax" at bounding box center [472, 400] width 324 height 23
type input "w"
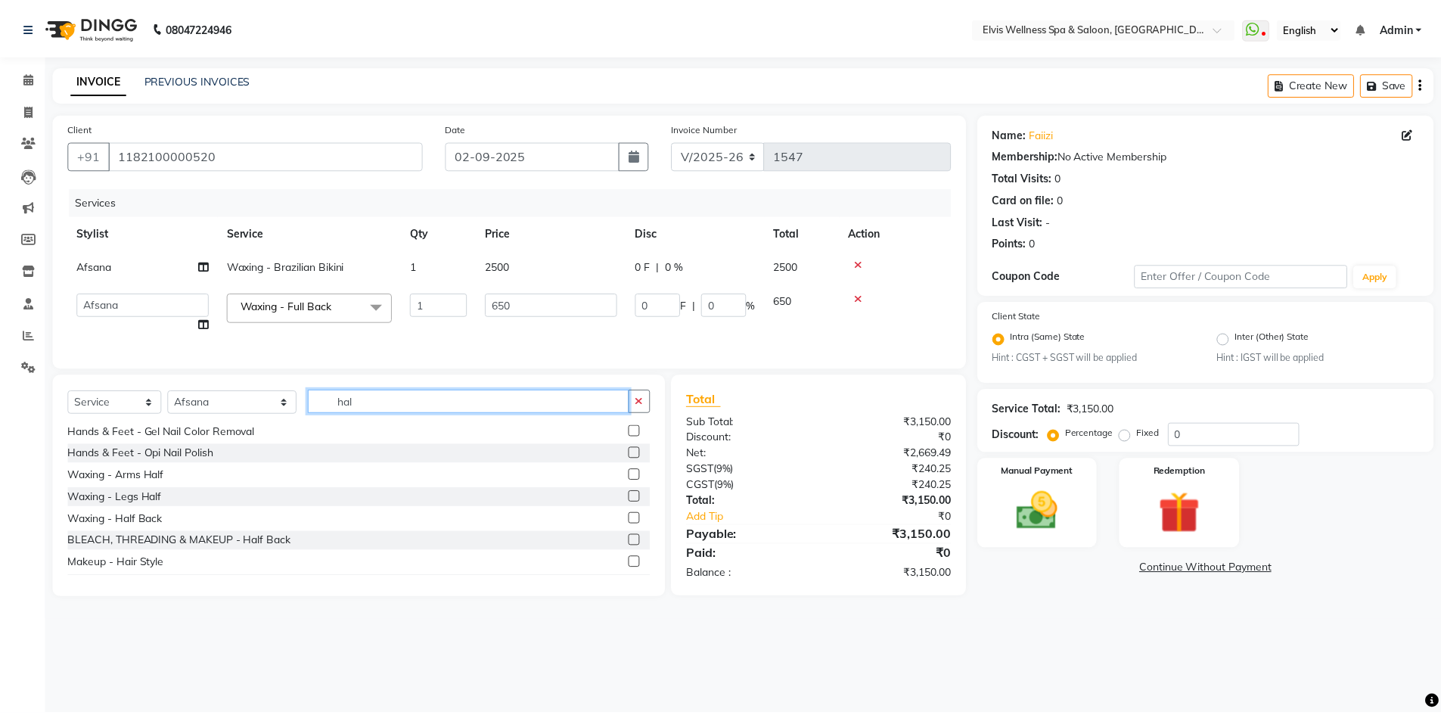
scroll to position [0, 0]
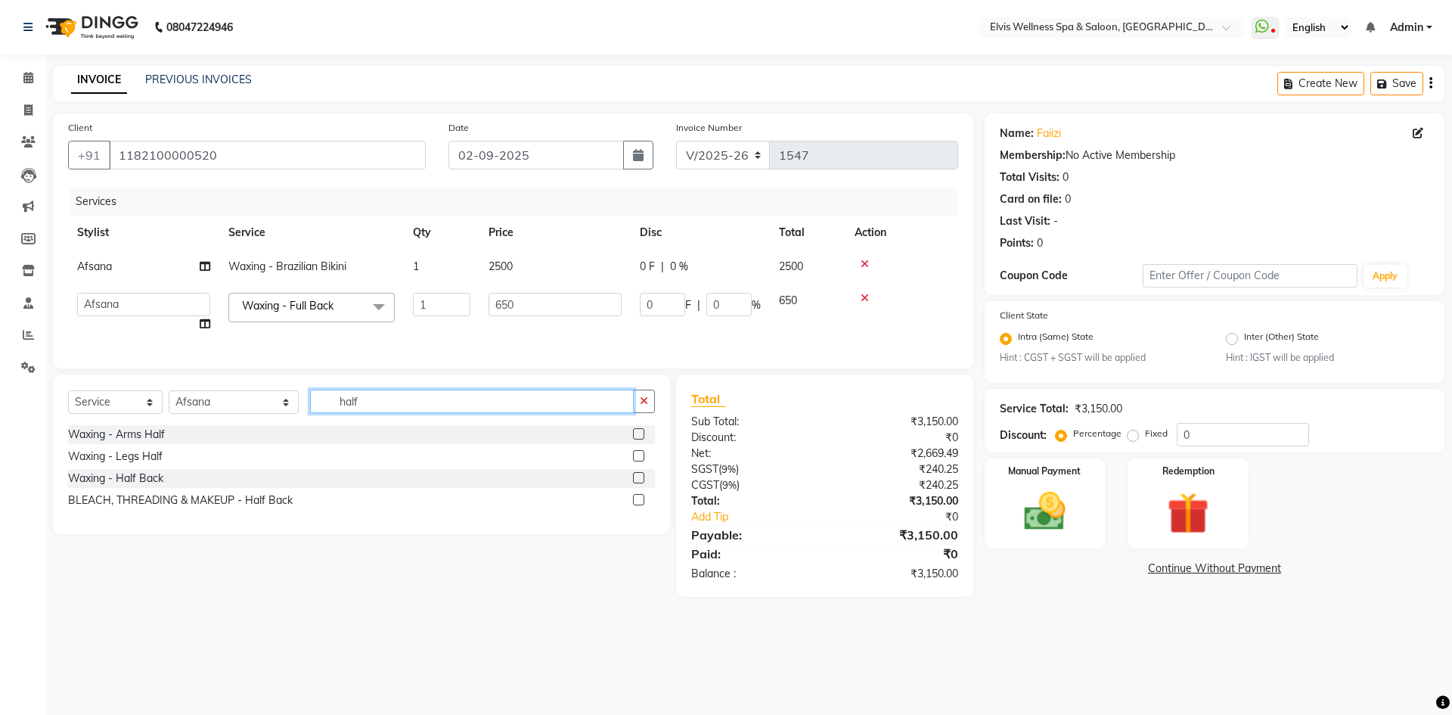
type input "half"
click at [636, 439] on label at bounding box center [638, 433] width 11 height 11
click at [636, 439] on input "checkbox" at bounding box center [638, 435] width 10 height 10
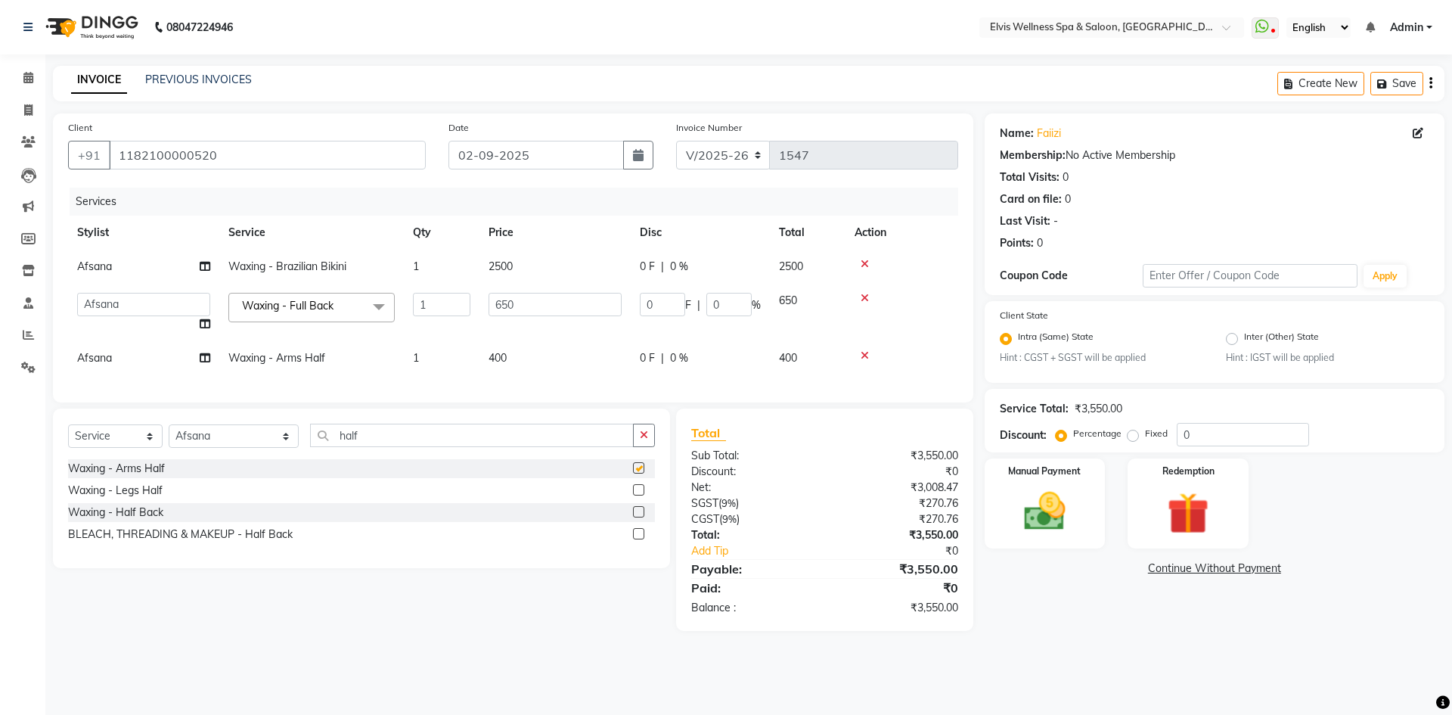
checkbox input "false"
click at [509, 349] on td "400" at bounding box center [554, 358] width 151 height 34
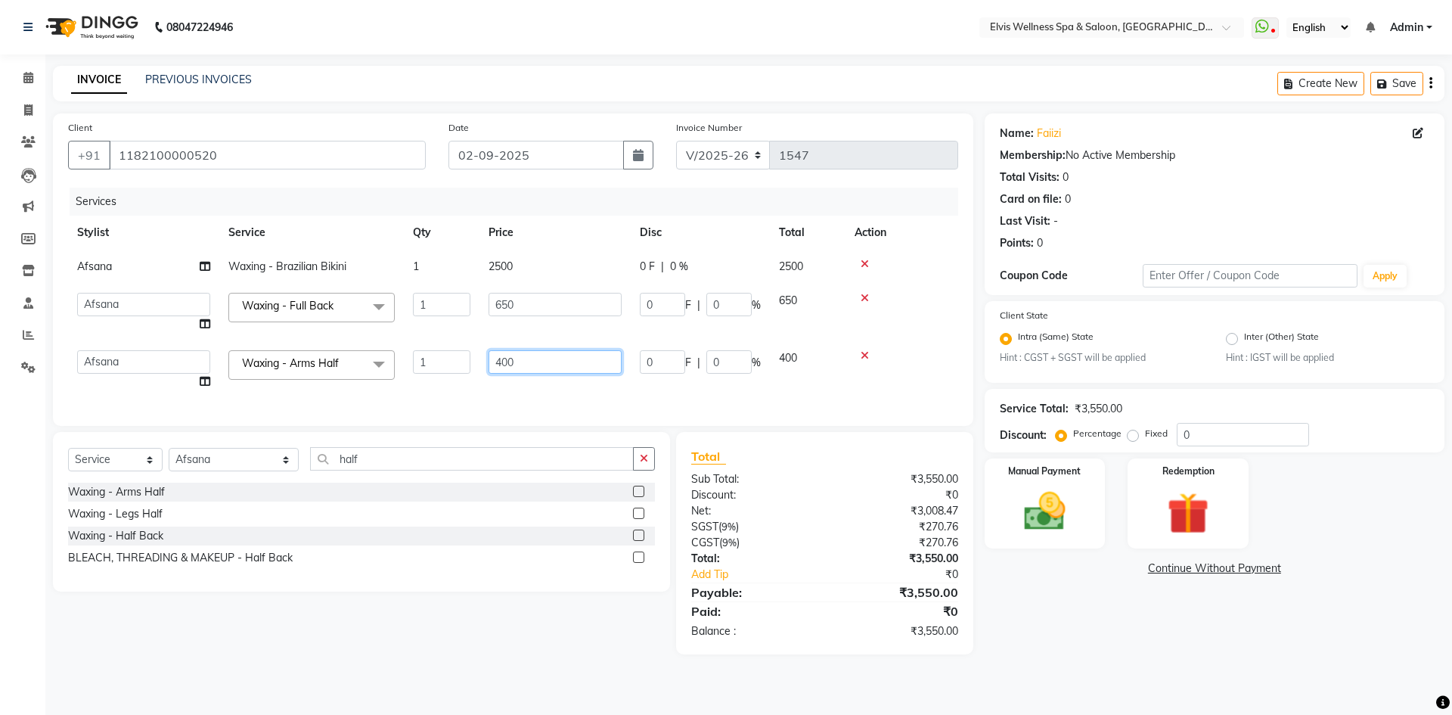
click at [535, 360] on input "400" at bounding box center [555, 361] width 133 height 23
type input "4"
type input "750"
click at [517, 309] on input "650" at bounding box center [555, 304] width 133 height 23
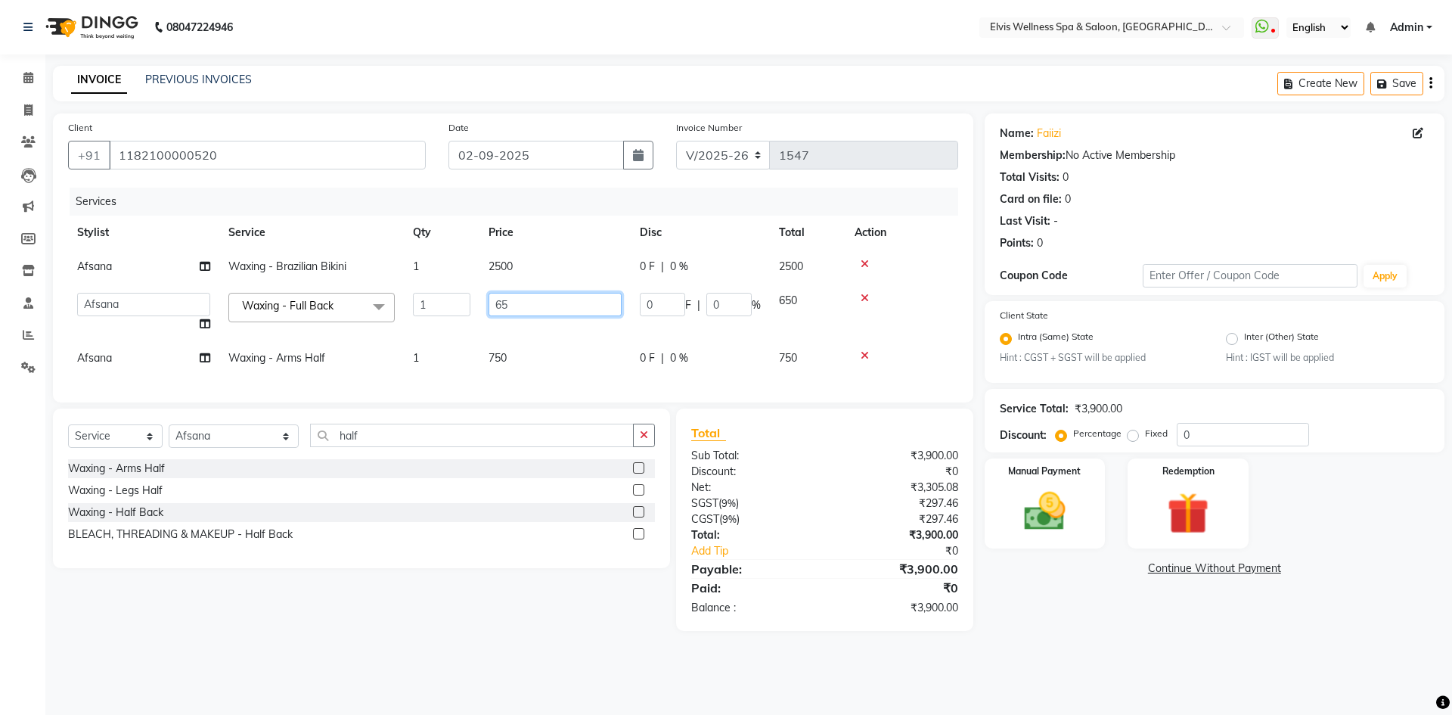
type input "6"
type input "1000"
click at [520, 268] on td "2500" at bounding box center [554, 267] width 151 height 34
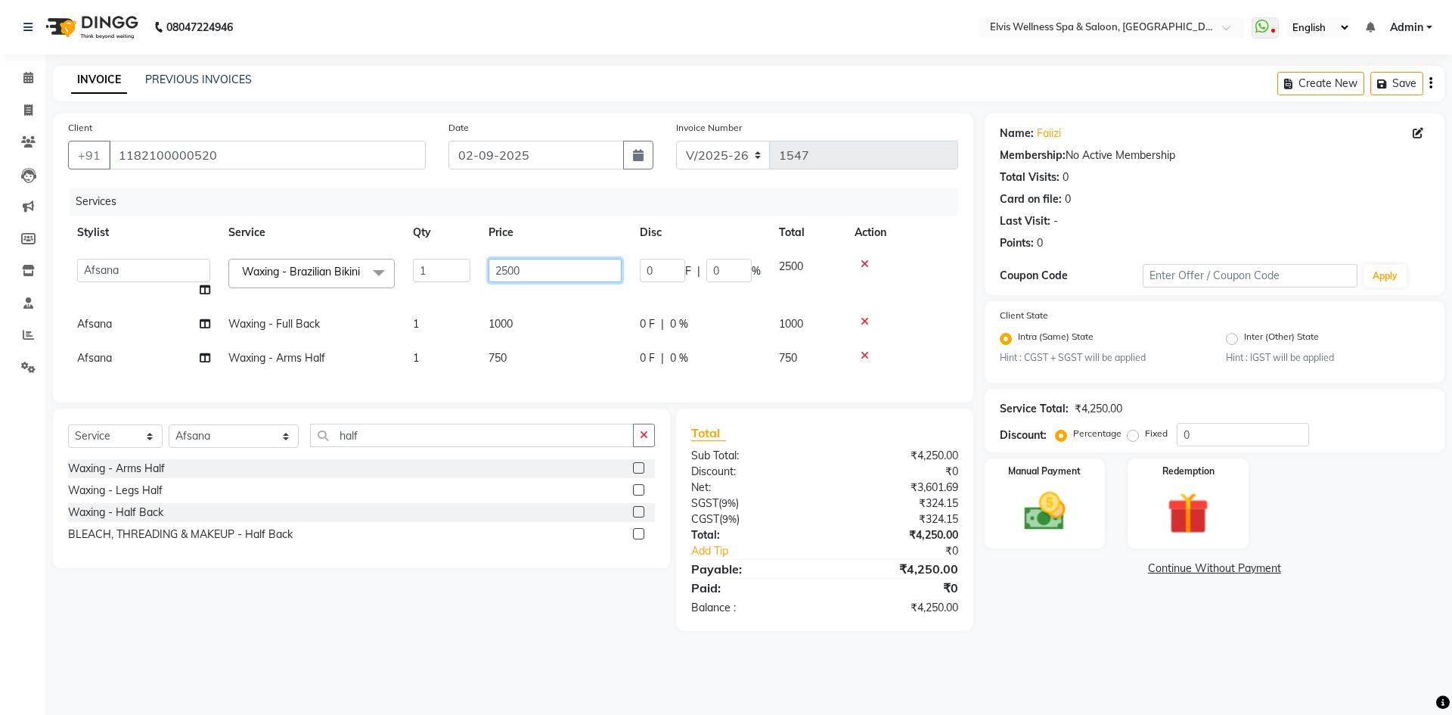
click at [548, 268] on input "2500" at bounding box center [555, 270] width 133 height 23
type input "2"
type input "3000"
click at [1057, 498] on img at bounding box center [1045, 512] width 70 height 50
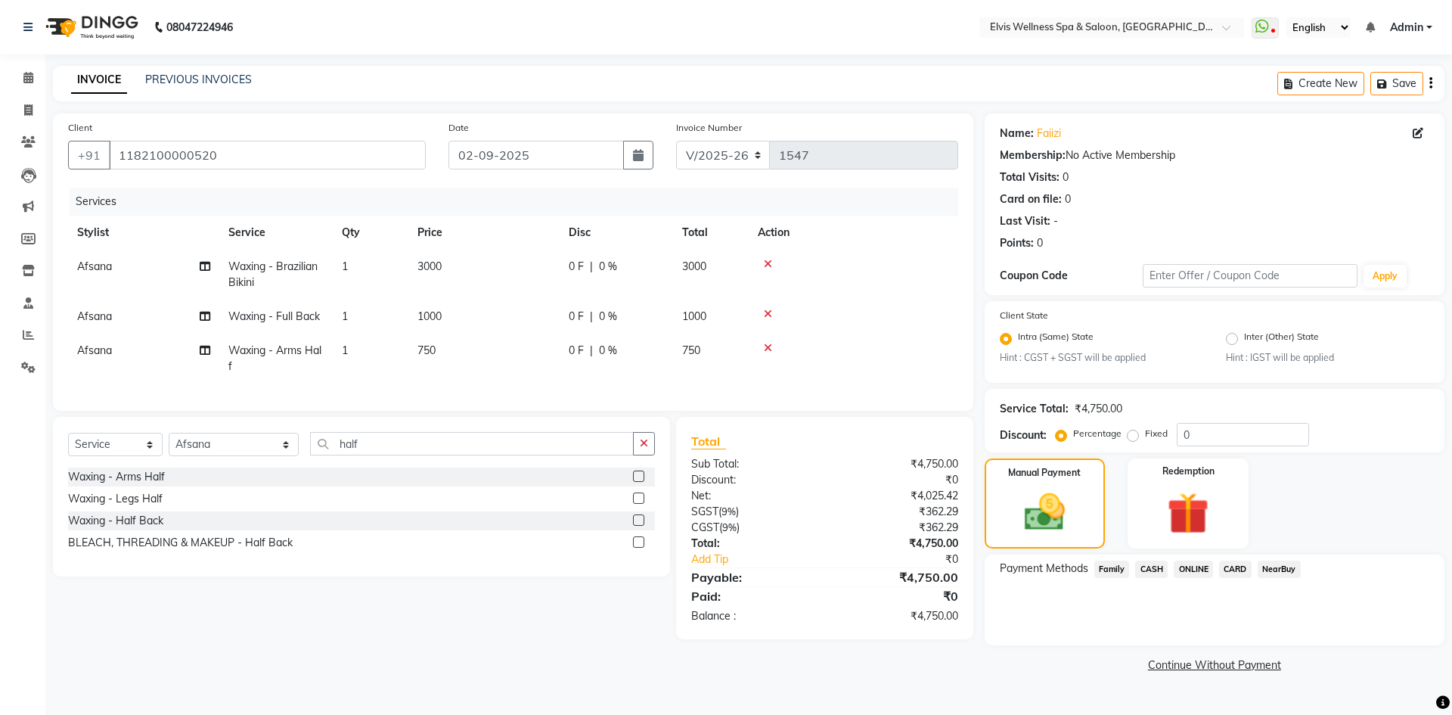
click at [1240, 567] on span "CARD" at bounding box center [1235, 568] width 33 height 17
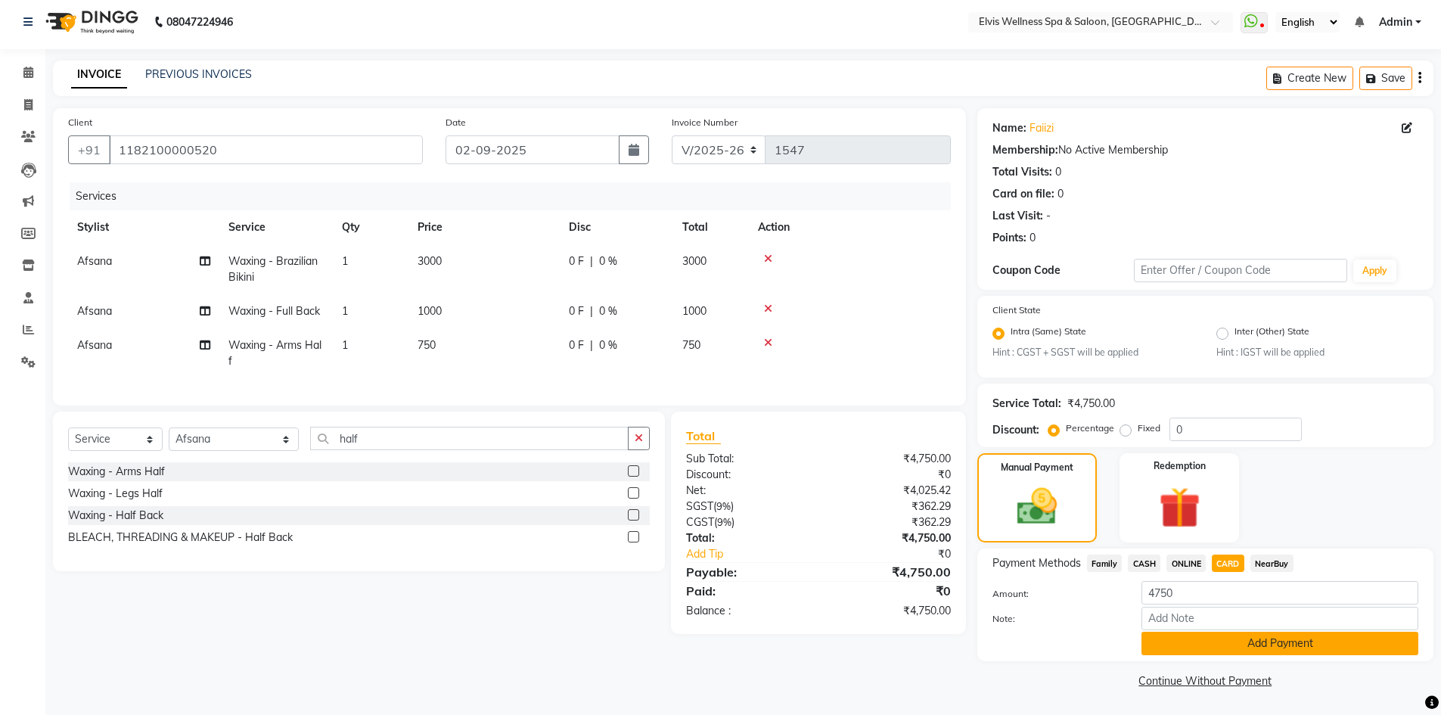
click at [1251, 640] on button "Add Payment" at bounding box center [1279, 643] width 277 height 23
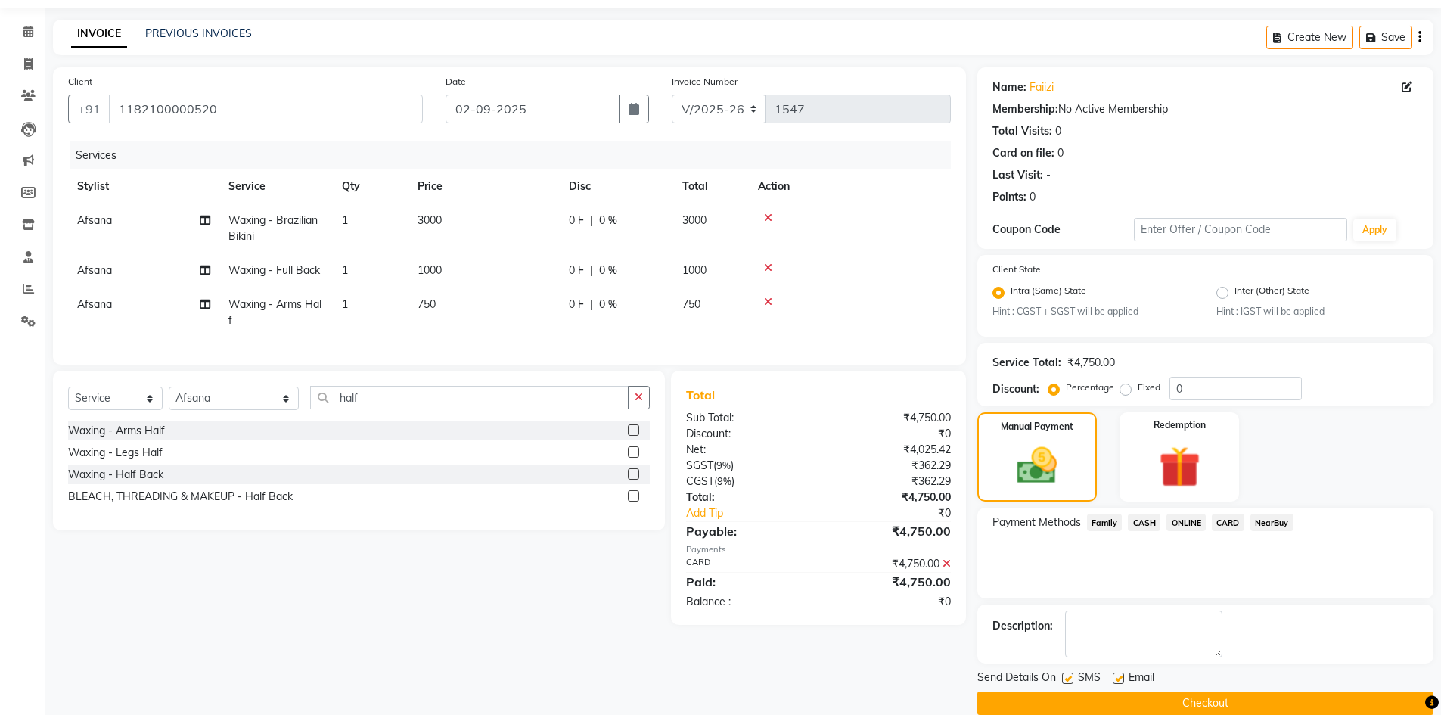
scroll to position [69, 0]
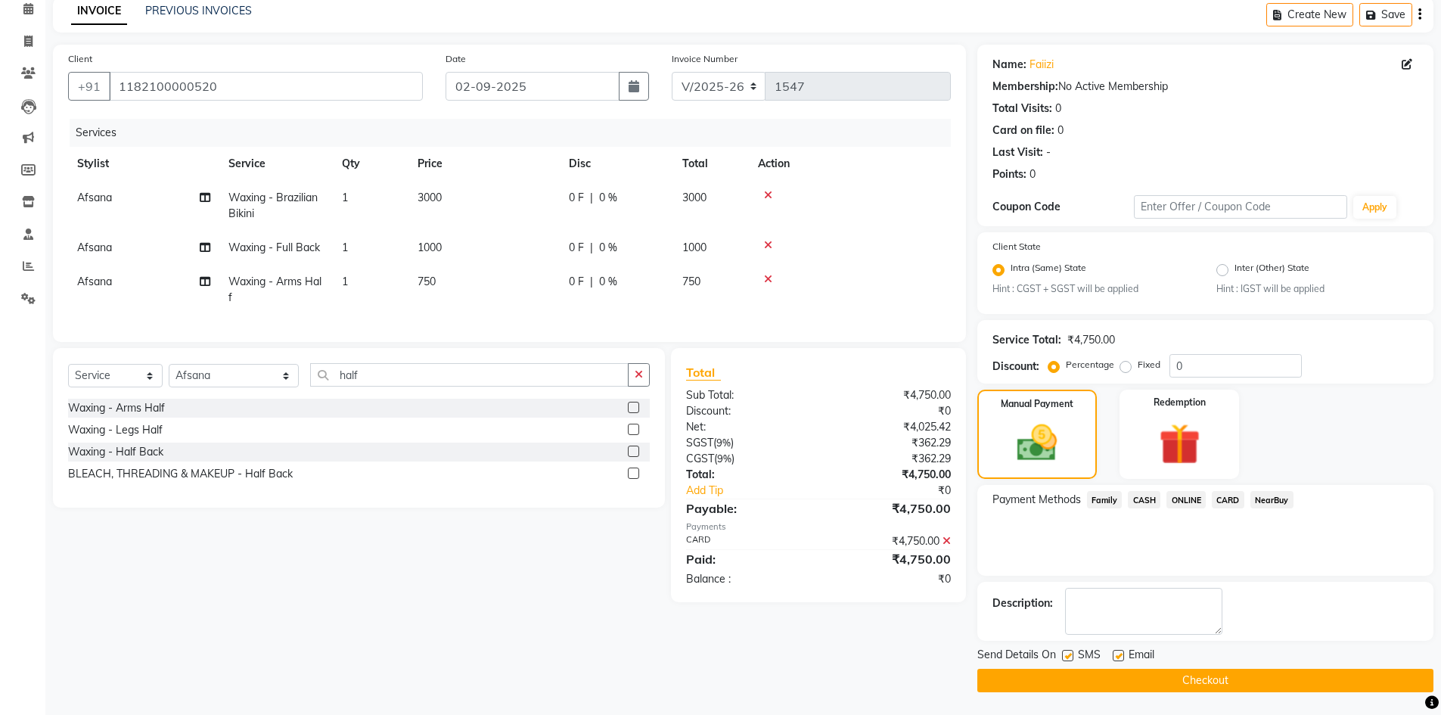
click at [1070, 655] on label at bounding box center [1067, 655] width 11 height 11
click at [1070, 655] on input "checkbox" at bounding box center [1067, 656] width 10 height 10
checkbox input "false"
click at [1116, 656] on label at bounding box center [1118, 655] width 11 height 11
click at [1116, 656] on input "checkbox" at bounding box center [1118, 656] width 10 height 10
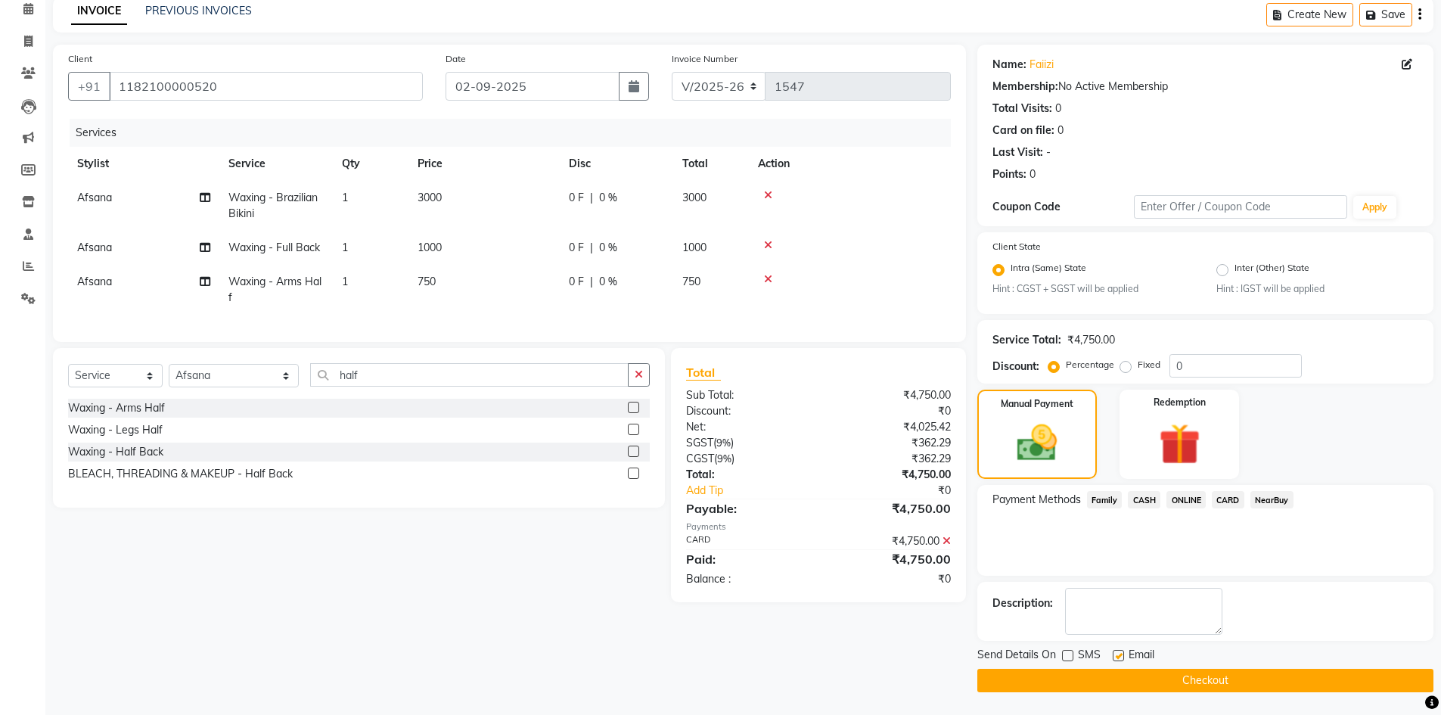
checkbox input "false"
click at [1118, 681] on button "Checkout" at bounding box center [1205, 680] width 456 height 23
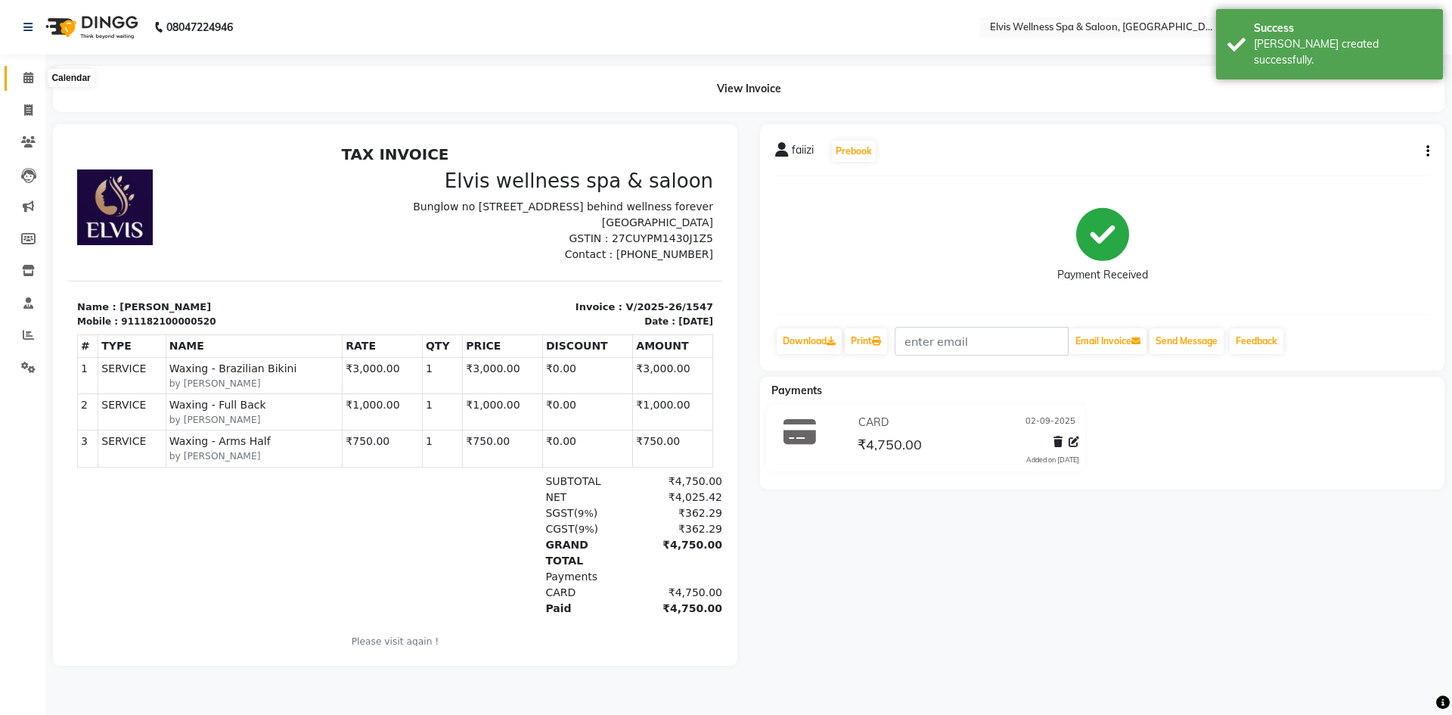
click at [26, 82] on icon at bounding box center [28, 77] width 10 height 11
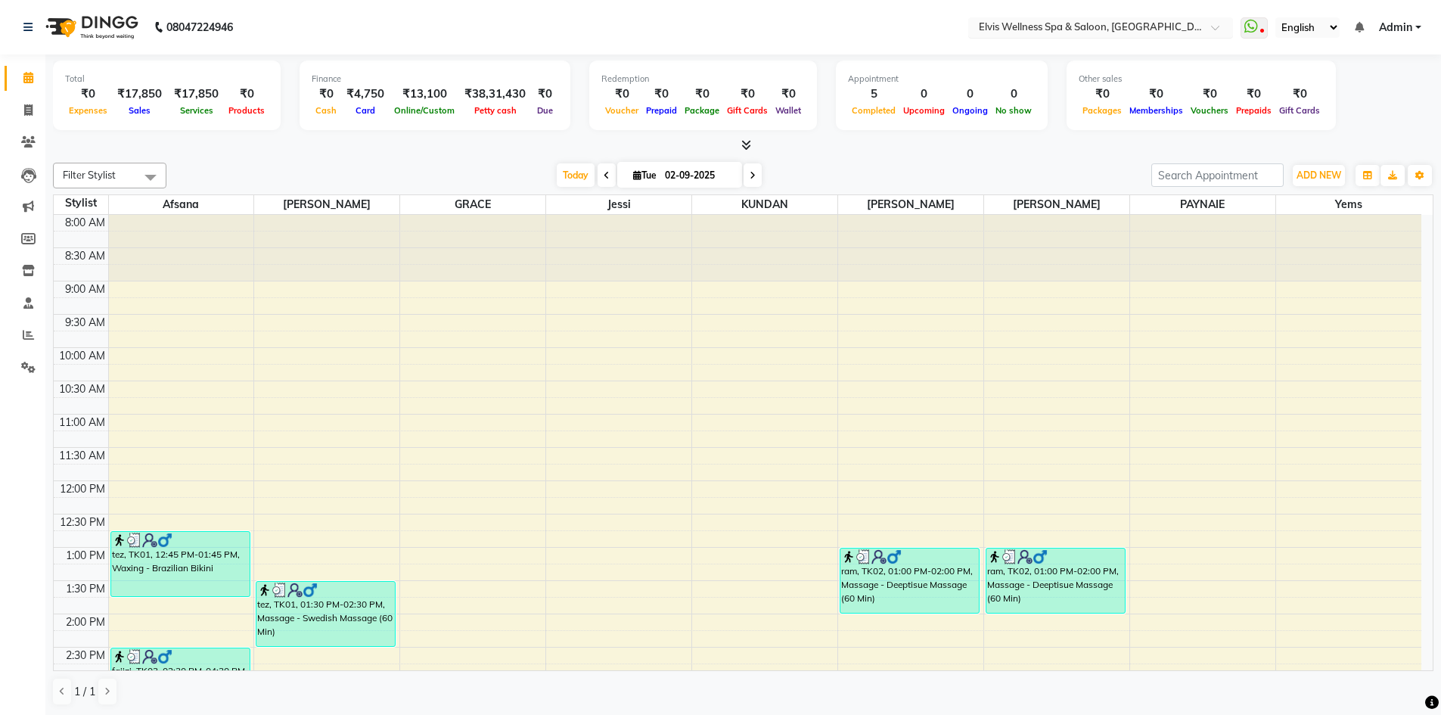
click at [1156, 24] on input "text" at bounding box center [1085, 28] width 219 height 15
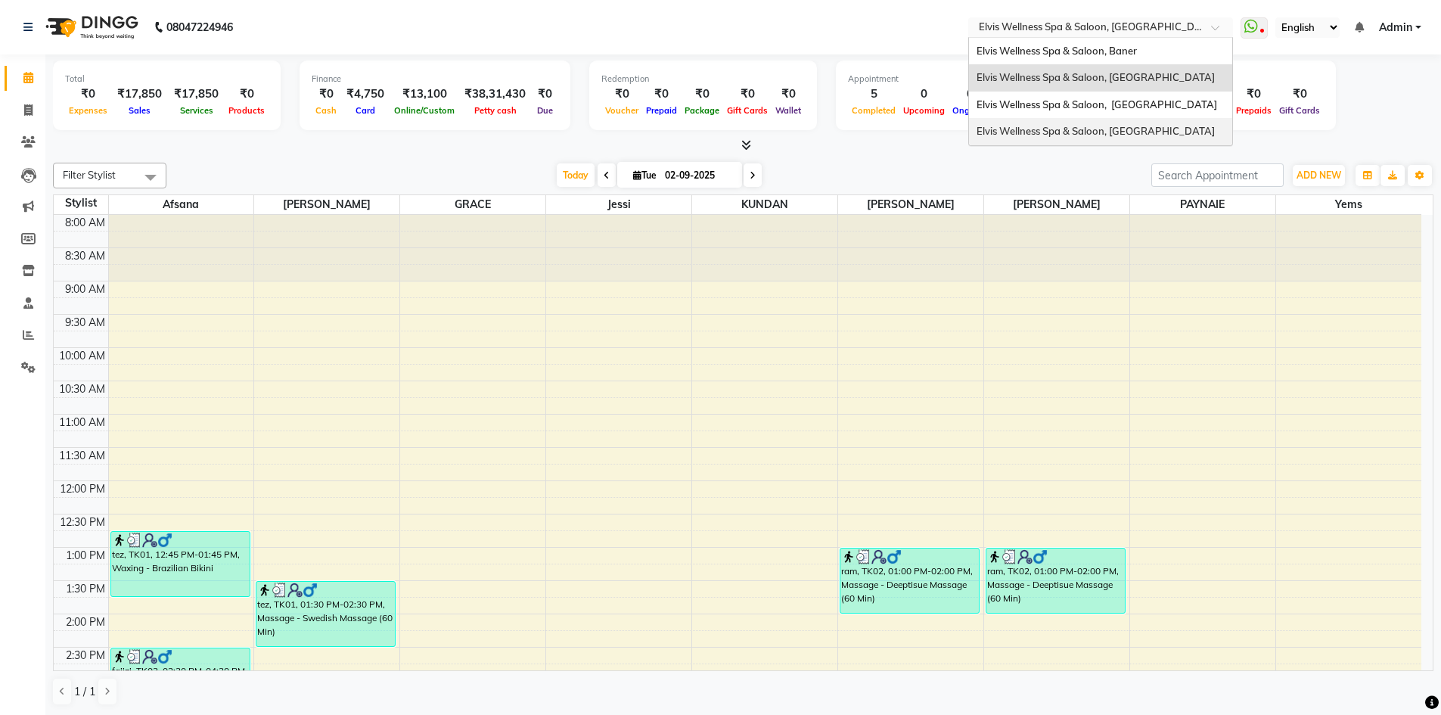
click at [1150, 137] on span "Elvis Wellness Spa & Saloon, [GEOGRAPHIC_DATA]" at bounding box center [1095, 131] width 238 height 12
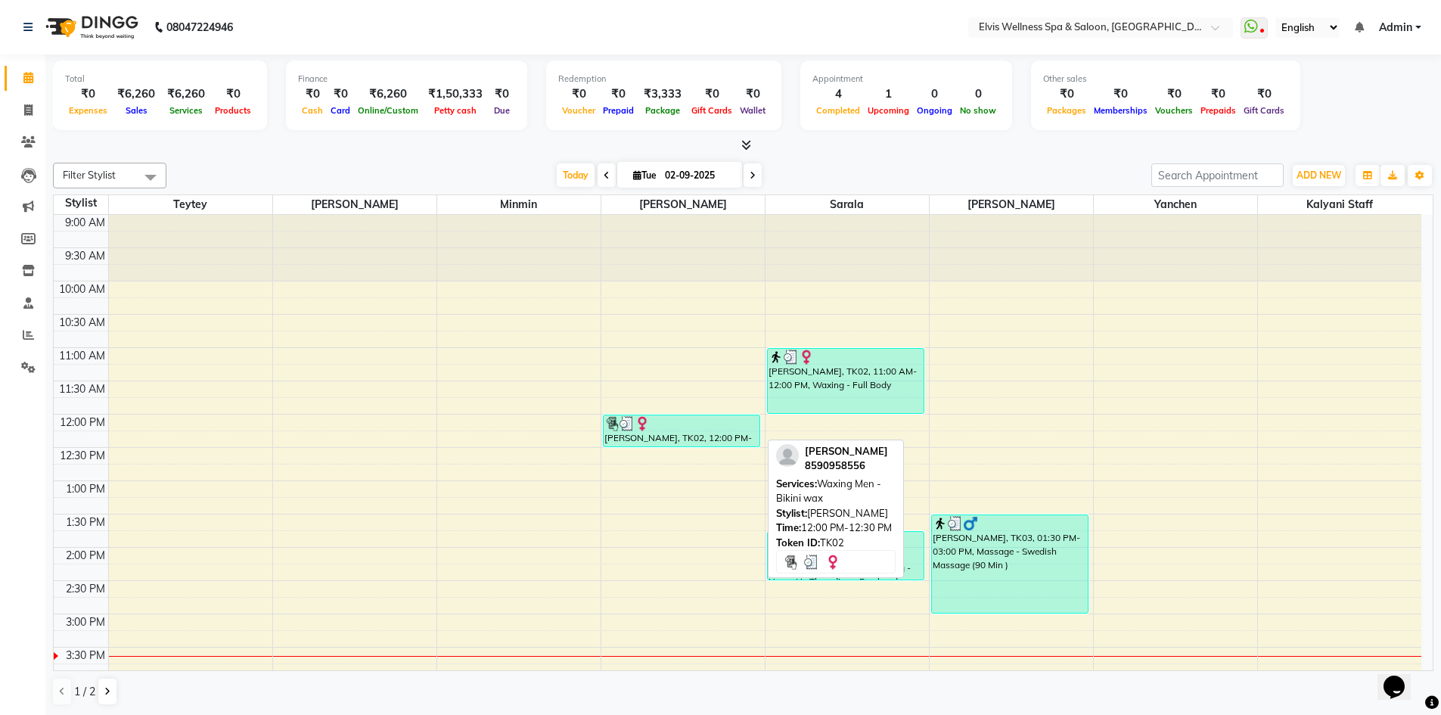
click at [718, 424] on div at bounding box center [681, 423] width 155 height 15
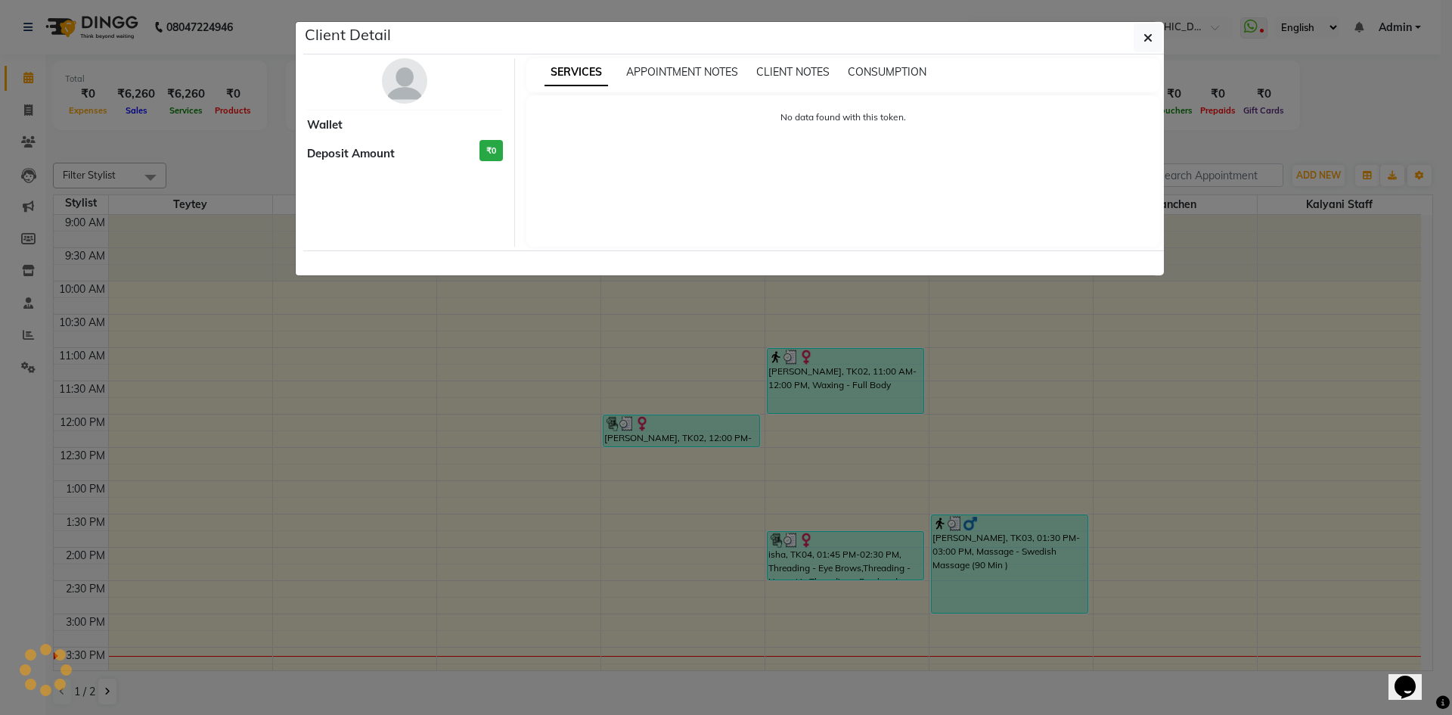
select select "3"
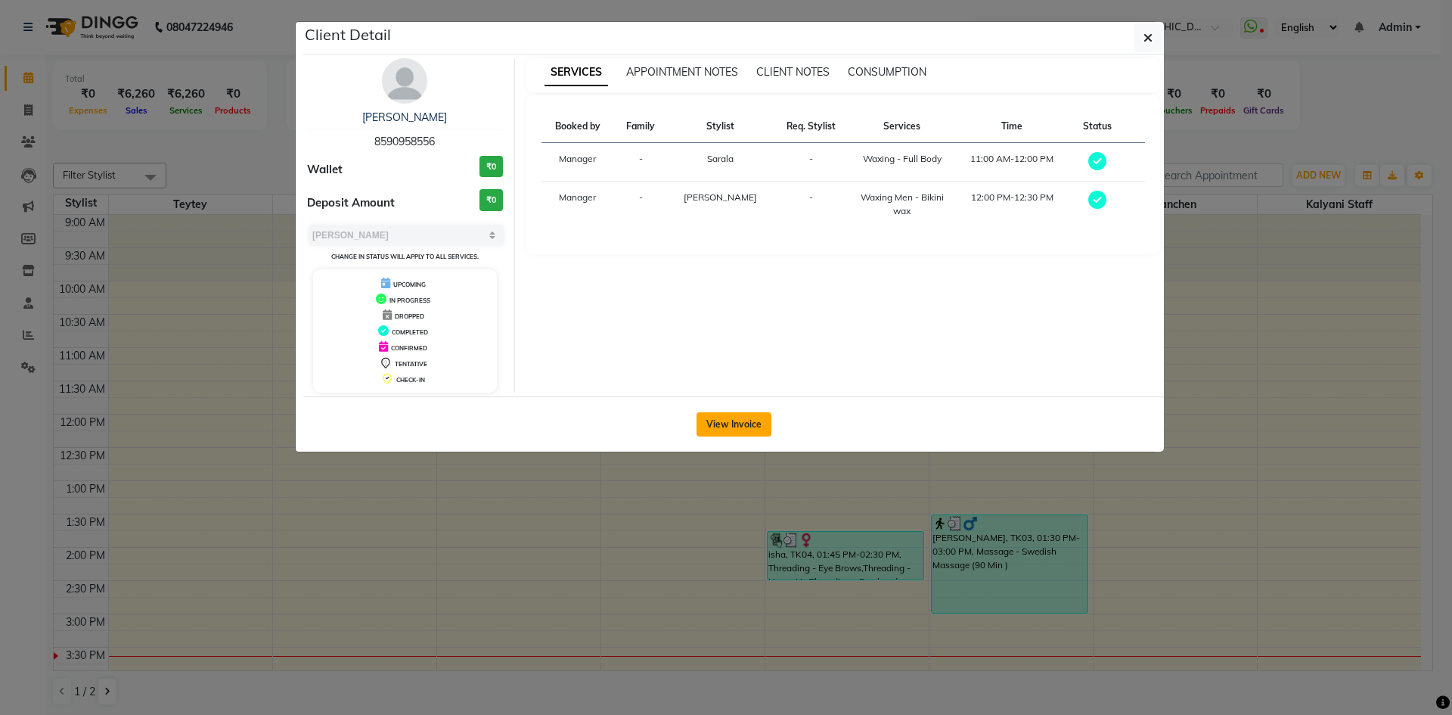
click at [744, 428] on button "View Invoice" at bounding box center [734, 424] width 75 height 24
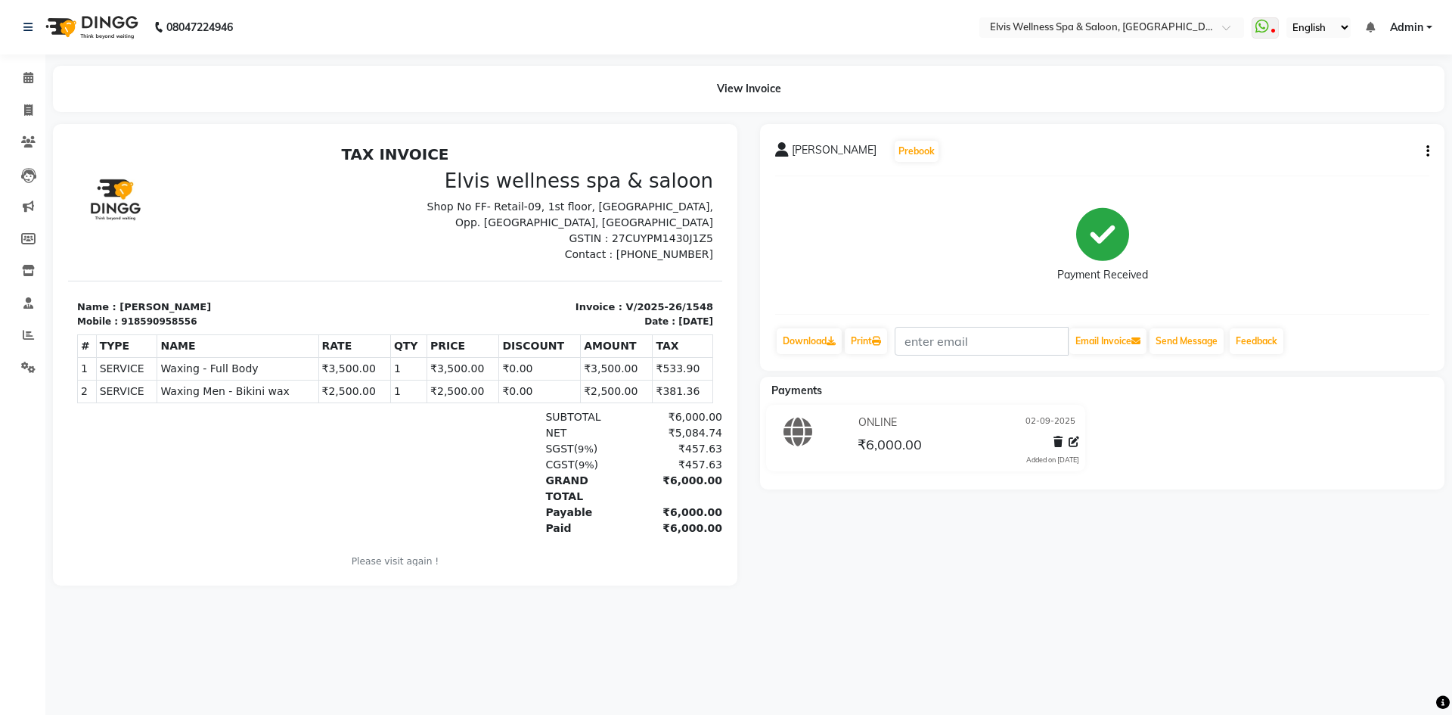
click at [236, 394] on span "Waxing Men - Bikini wax" at bounding box center [237, 391] width 154 height 16
click at [1210, 39] on nav "08047224946 Select Location × Elvis Wellness Spa & Saloon, Lohegaon WhatsApp St…" at bounding box center [726, 27] width 1452 height 54
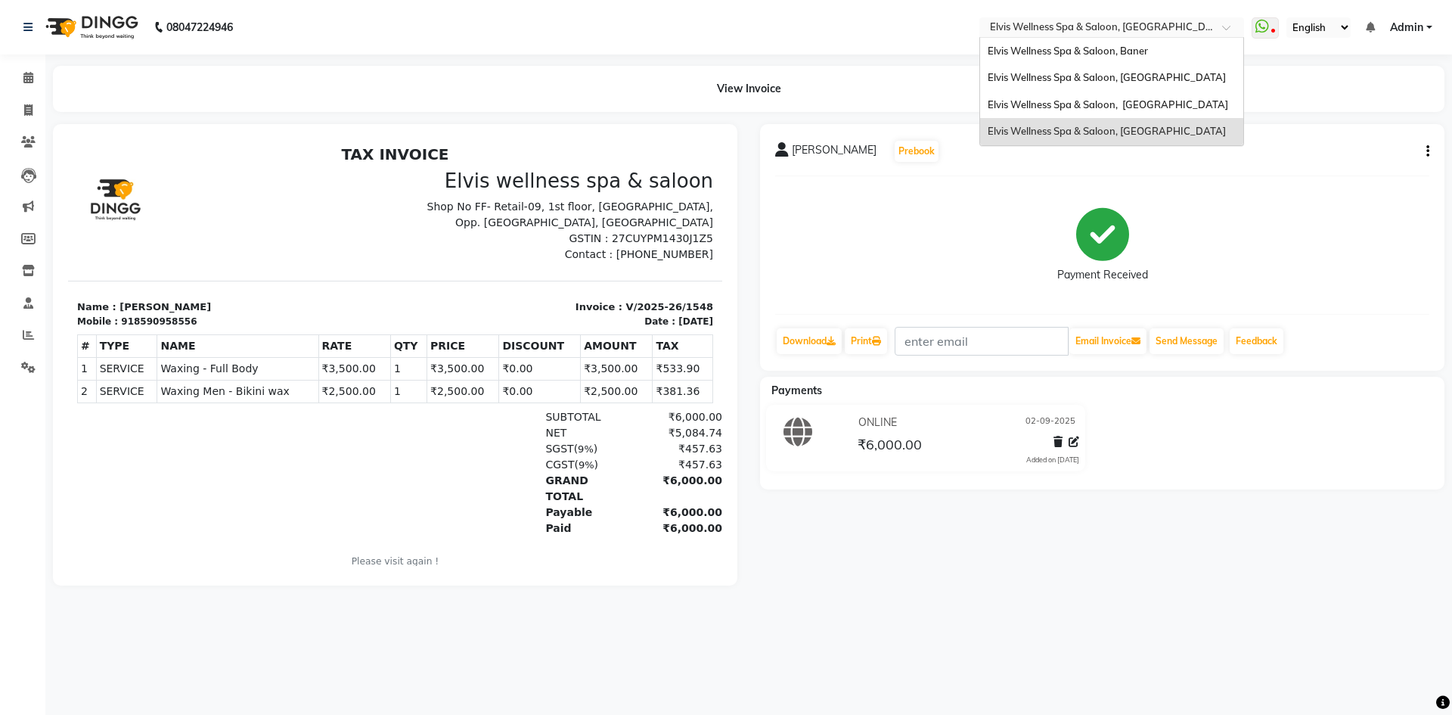
click at [1211, 28] on div at bounding box center [1111, 28] width 265 height 15
click at [284, 396] on span "Waxing Men - Bikini wax" at bounding box center [237, 391] width 154 height 16
click at [1190, 75] on span "Elvis Wellness Spa & Saloon, [GEOGRAPHIC_DATA]" at bounding box center [1107, 77] width 238 height 12
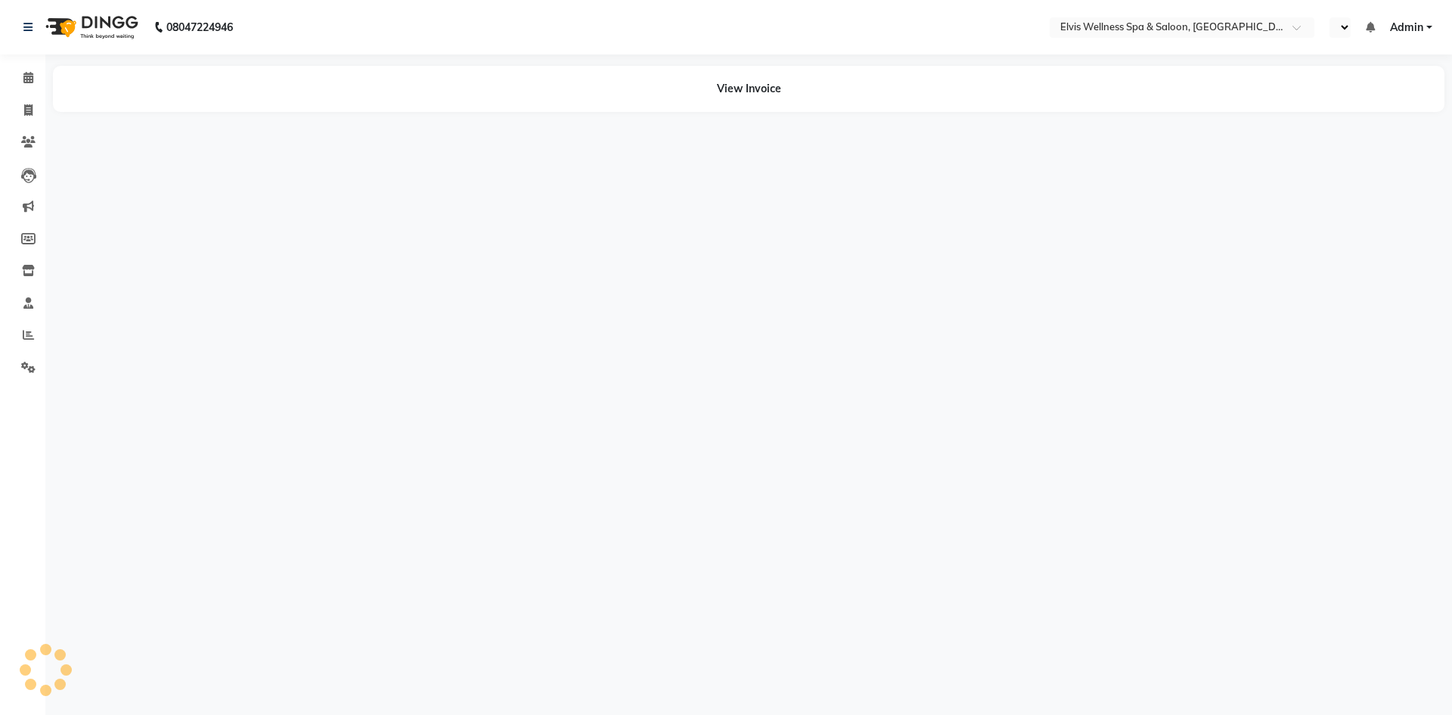
select select "en"
click at [29, 108] on icon at bounding box center [28, 109] width 8 height 11
select select "4399"
select select "service"
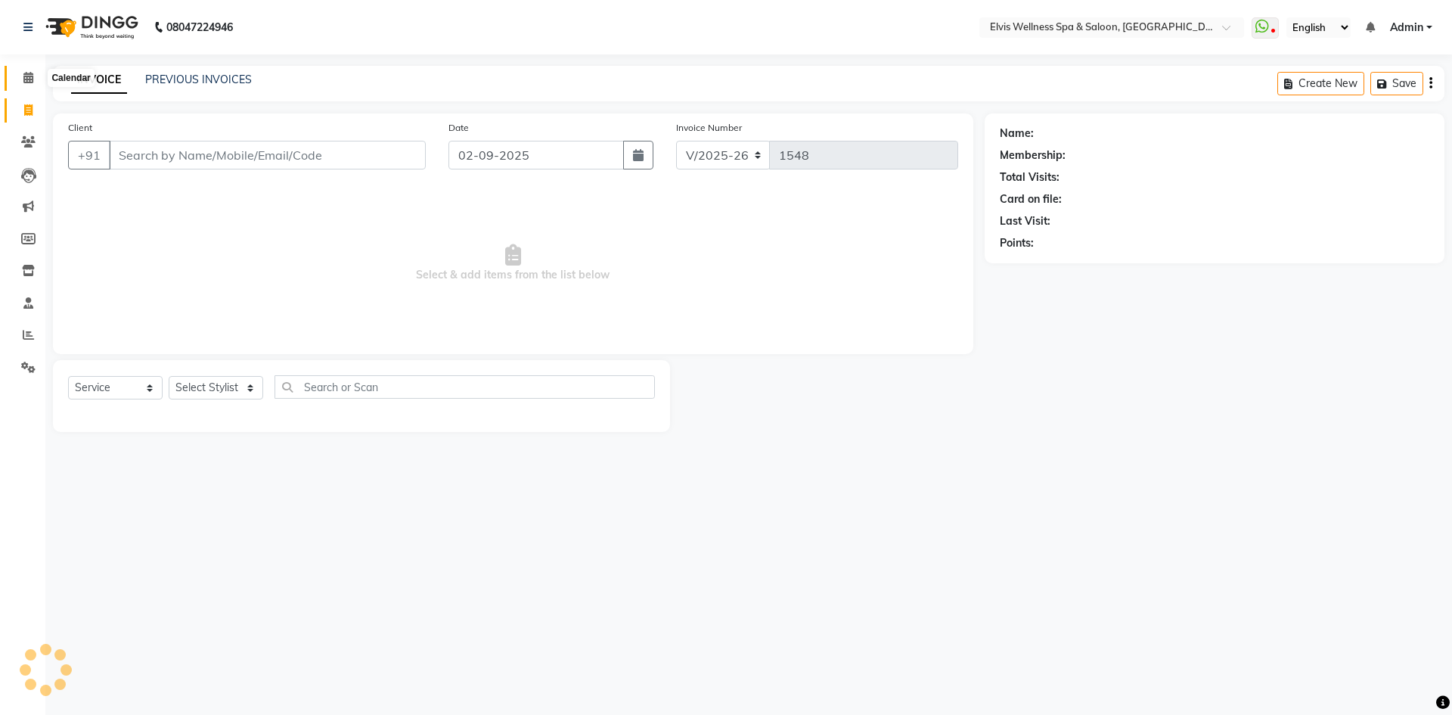
click at [33, 76] on icon at bounding box center [28, 77] width 10 height 11
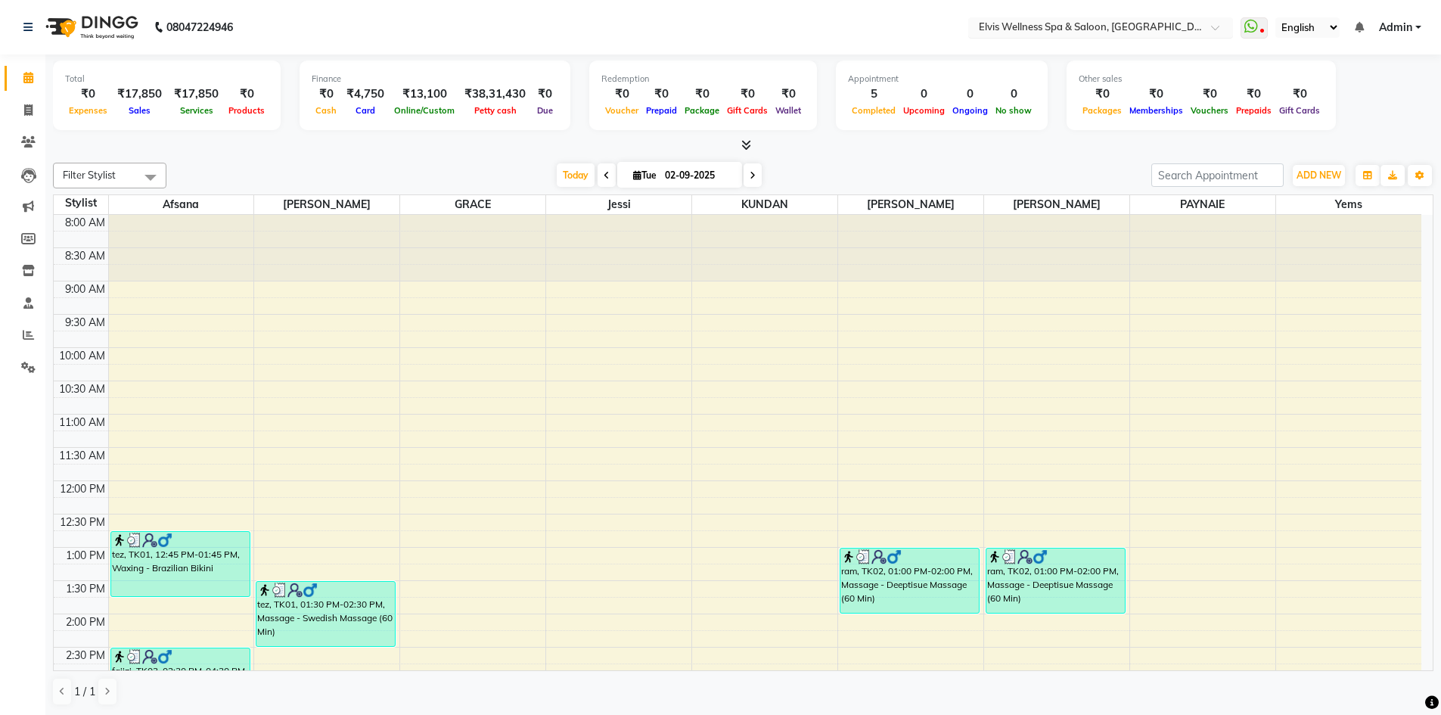
click at [1187, 28] on input "text" at bounding box center [1085, 28] width 219 height 15
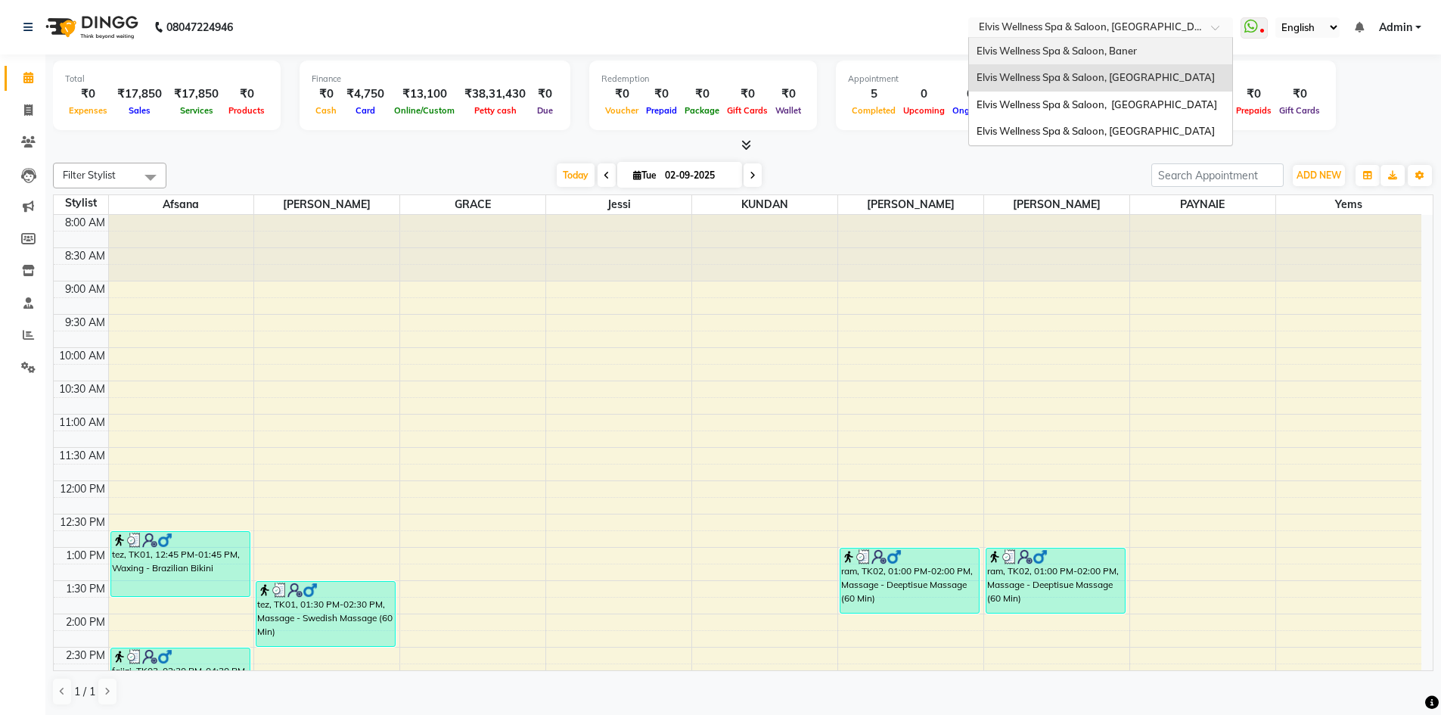
click at [1159, 57] on div "Elvis Wellness Spa & Saloon, Baner" at bounding box center [1100, 51] width 263 height 27
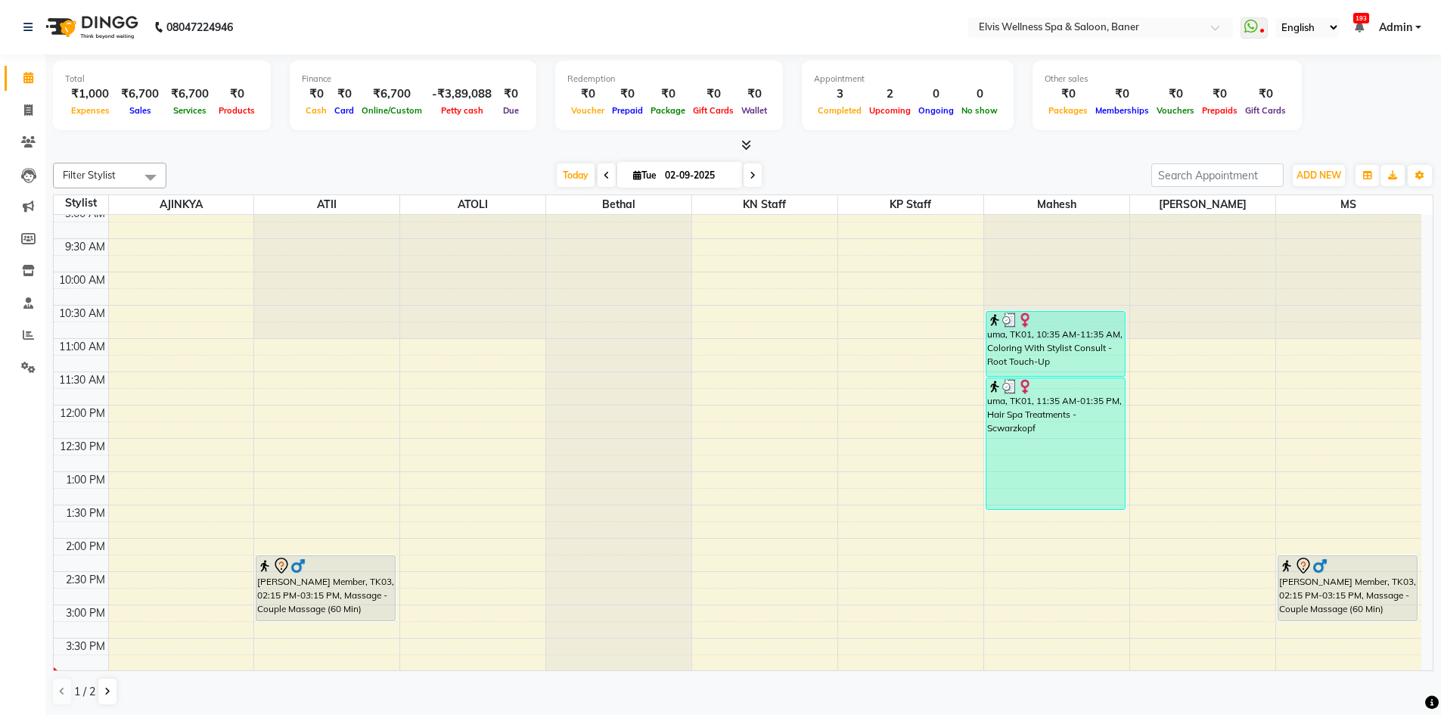
scroll to position [303, 0]
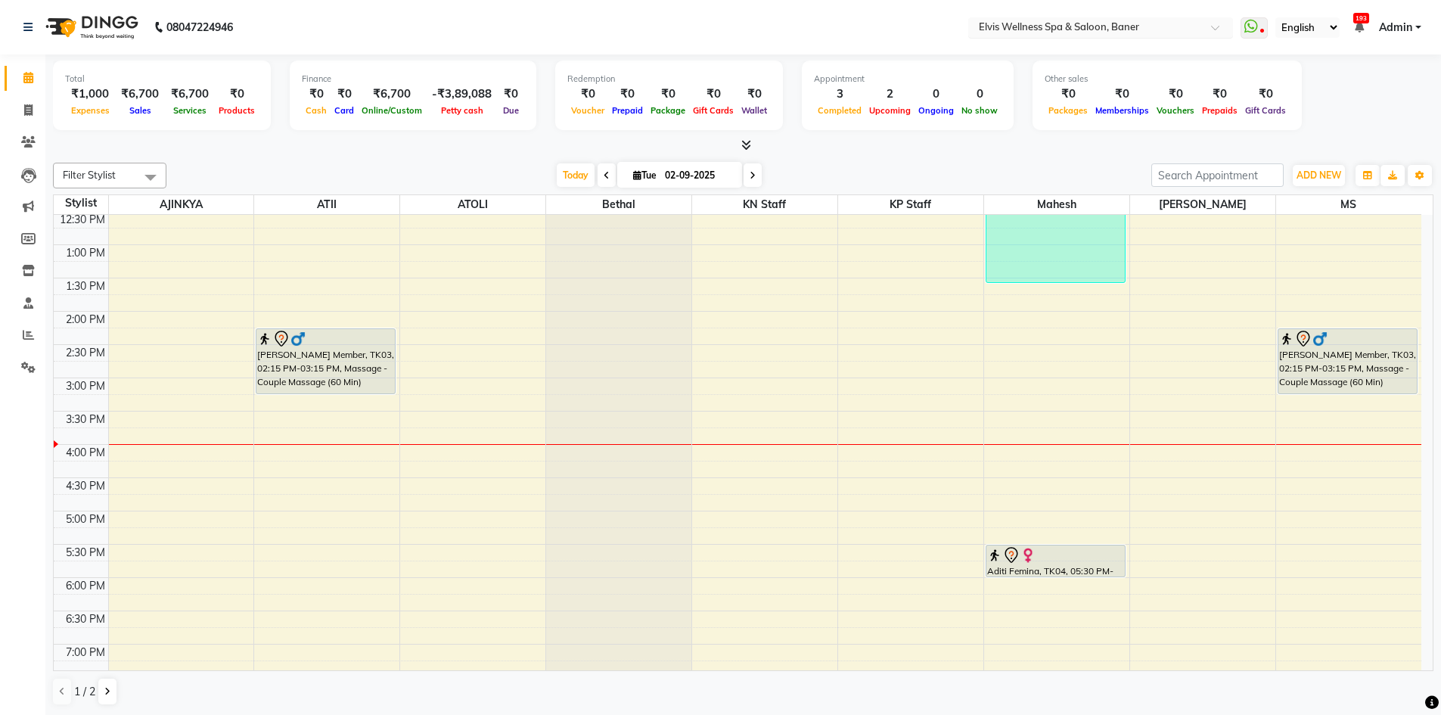
click at [1179, 28] on input "text" at bounding box center [1085, 28] width 219 height 15
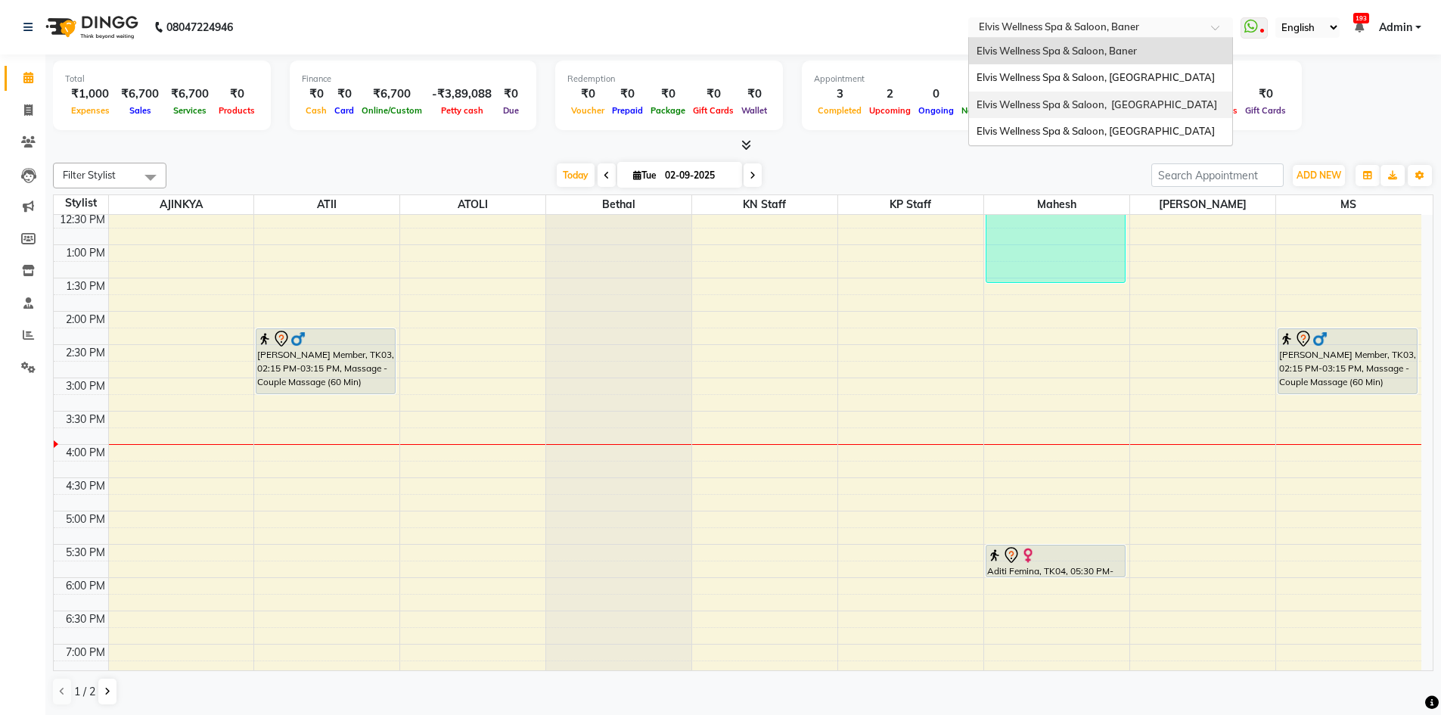
click at [1175, 110] on span "Elvis Wellness Spa & Saloon, [GEOGRAPHIC_DATA]" at bounding box center [1096, 104] width 241 height 12
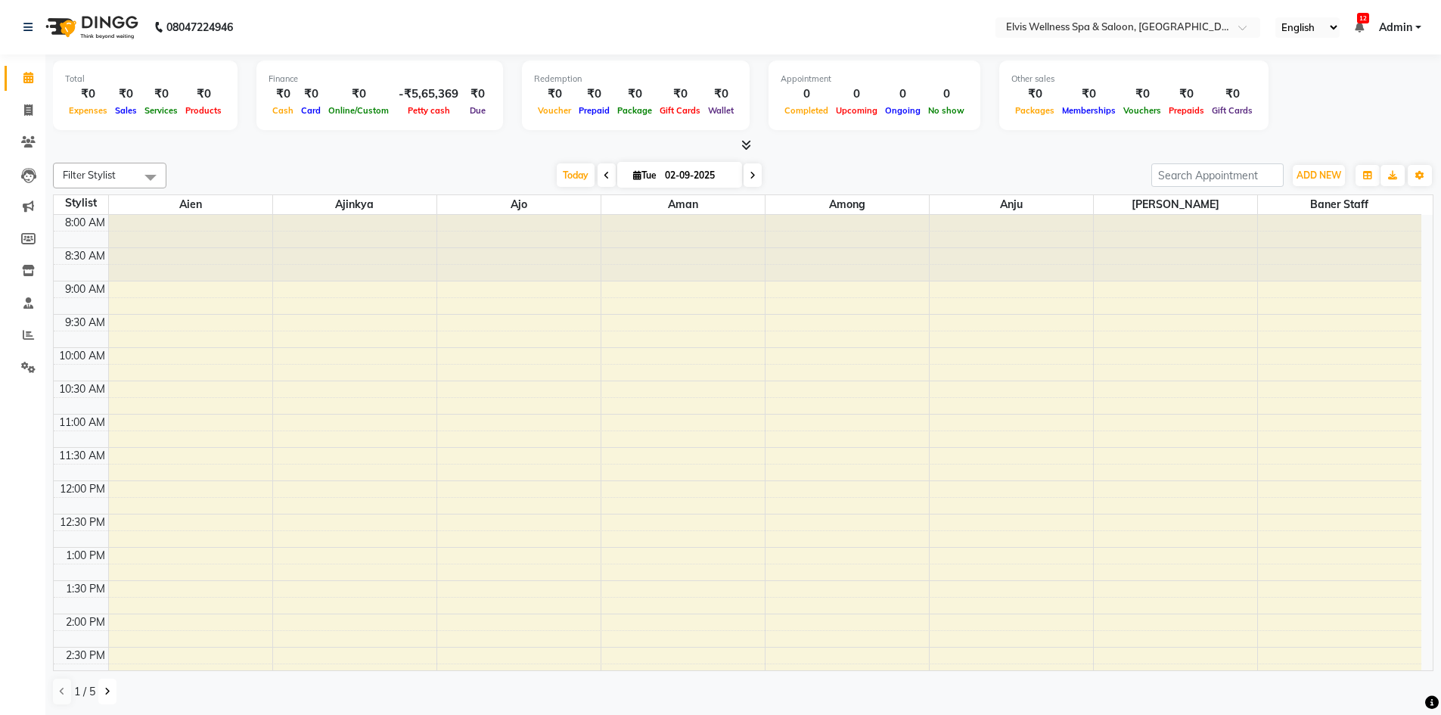
click at [107, 685] on button at bounding box center [107, 691] width 18 height 26
click at [1190, 29] on input "text" at bounding box center [1112, 28] width 219 height 15
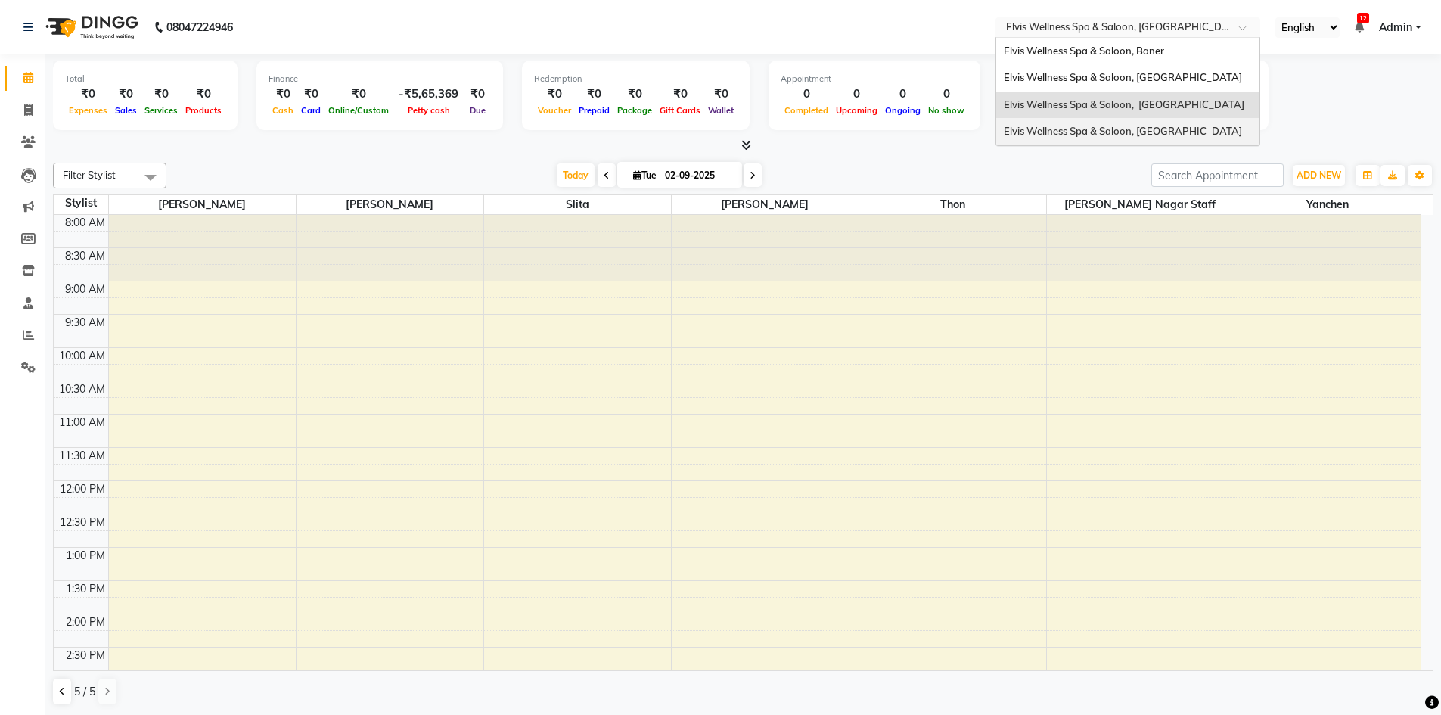
click at [1165, 137] on span "Elvis Wellness Spa & Saloon, [GEOGRAPHIC_DATA]" at bounding box center [1123, 131] width 238 height 12
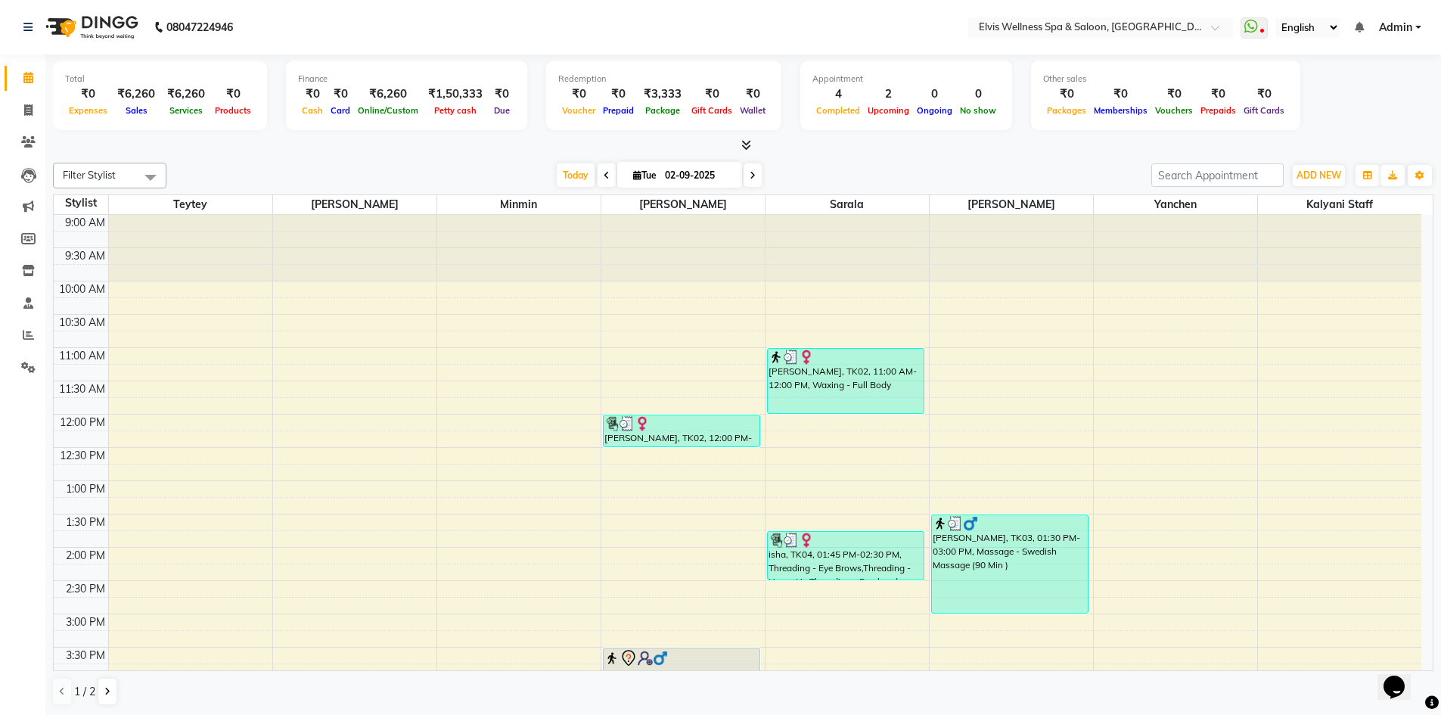
scroll to position [227, 0]
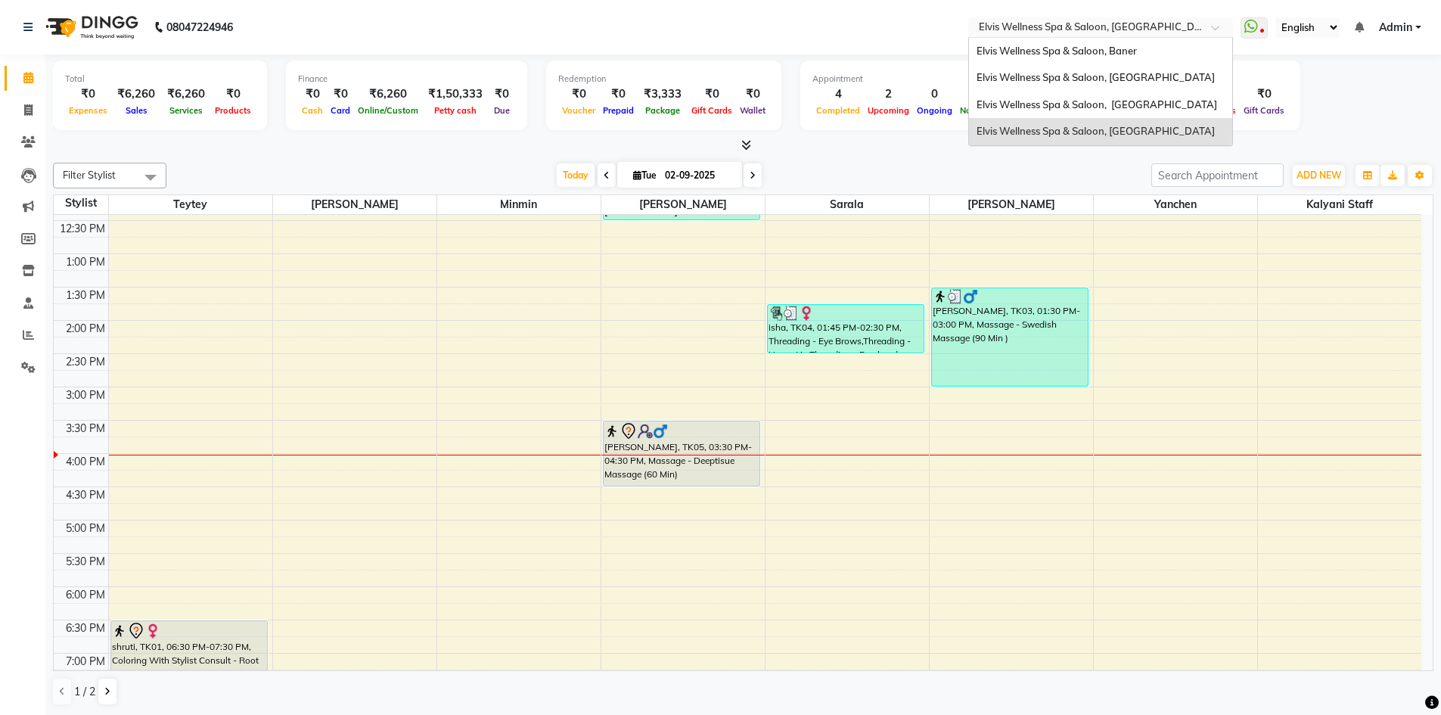
click at [1158, 29] on input "text" at bounding box center [1085, 28] width 219 height 15
click at [1165, 82] on span "Elvis Wellness Spa & Saloon, [GEOGRAPHIC_DATA]" at bounding box center [1095, 77] width 238 height 12
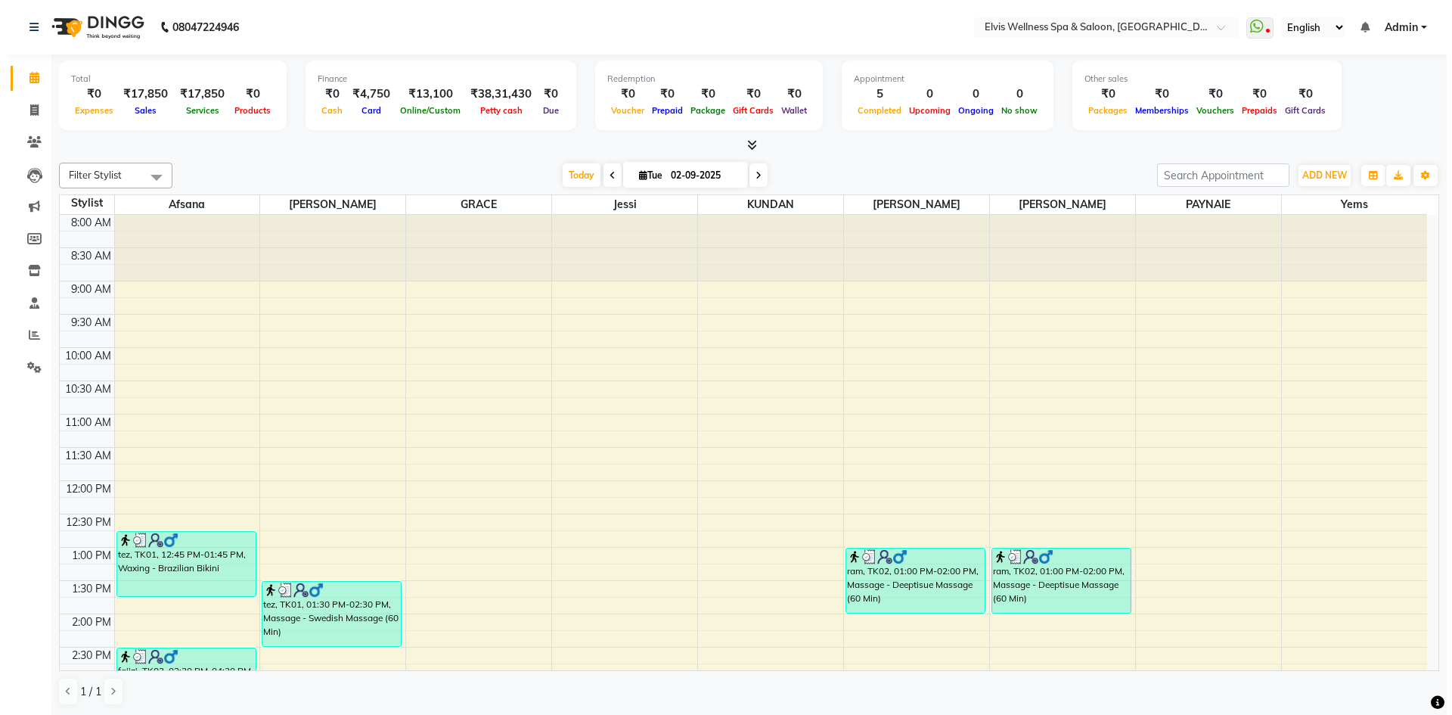
scroll to position [303, 0]
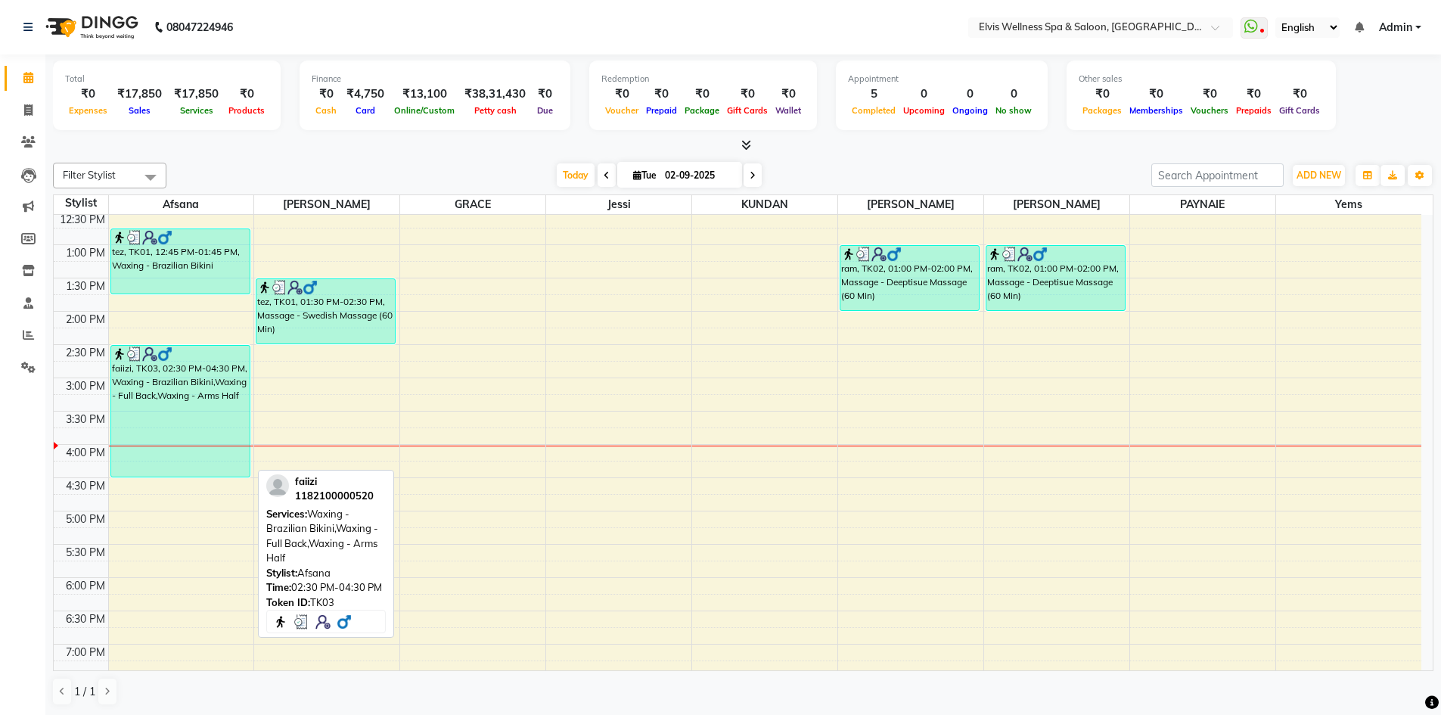
click at [161, 388] on div "faiizi, TK03, 02:30 PM-04:30 PM, Waxing - Brazilian Bikini,Waxing - Full Back,W…" at bounding box center [180, 411] width 138 height 131
select select "3"
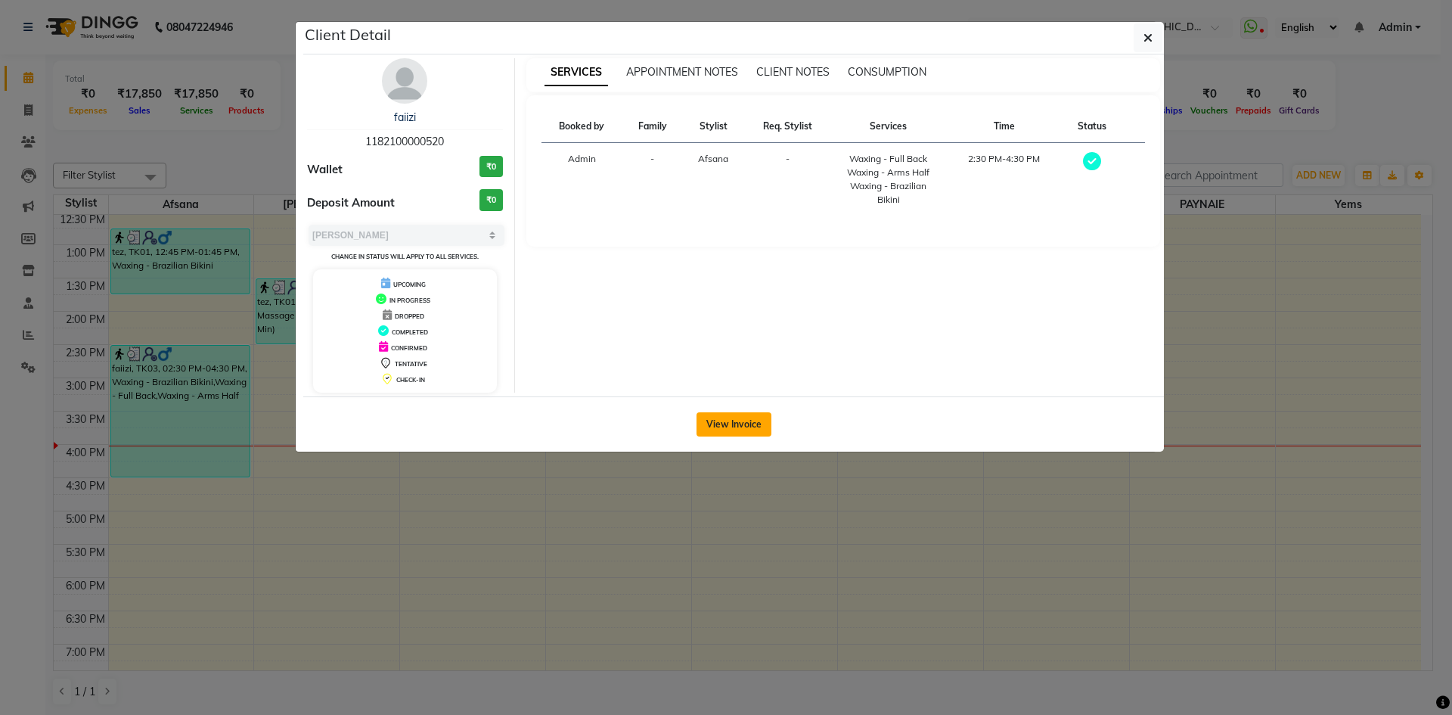
click at [733, 428] on button "View Invoice" at bounding box center [734, 424] width 75 height 24
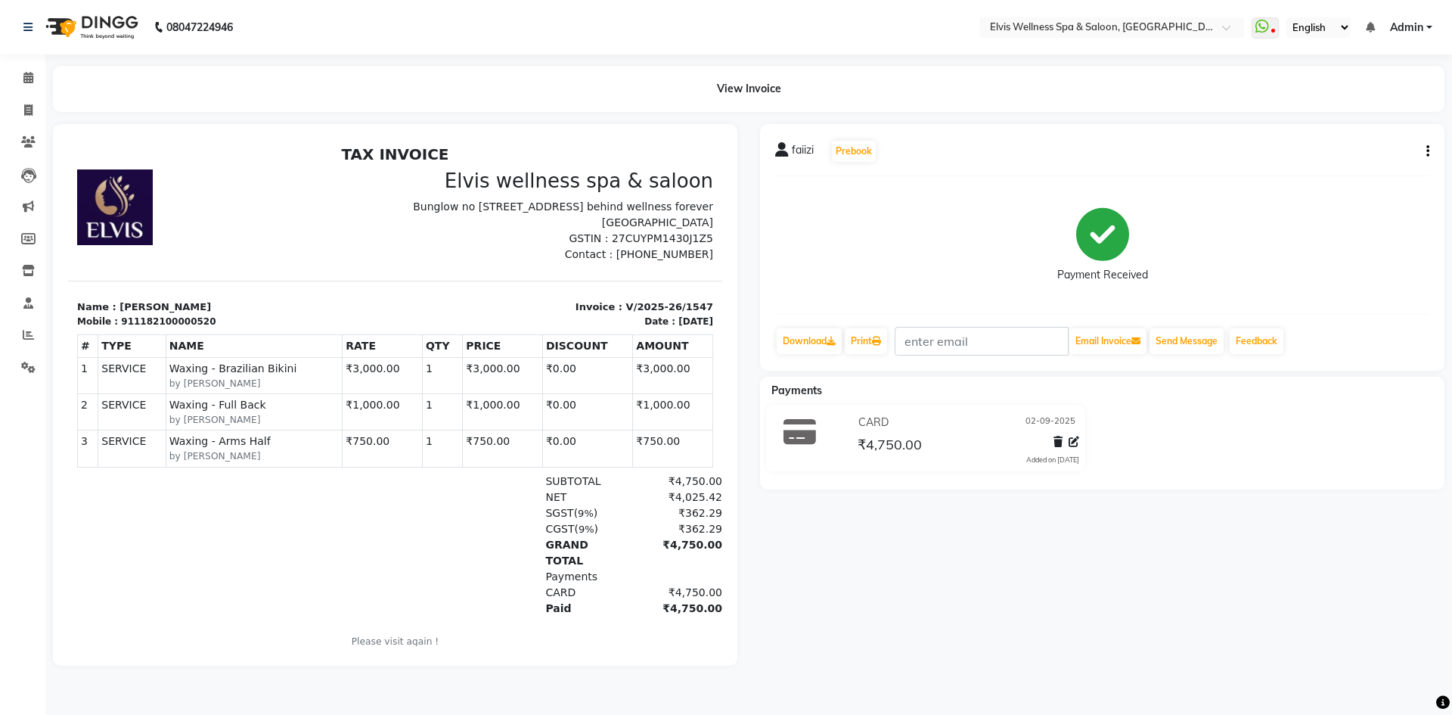
click at [962, 545] on div "faiizi Prebook Payment Received Download Print Email Invoice Send Message Feedb…" at bounding box center [1102, 395] width 707 height 542
click at [29, 75] on icon at bounding box center [28, 77] width 10 height 11
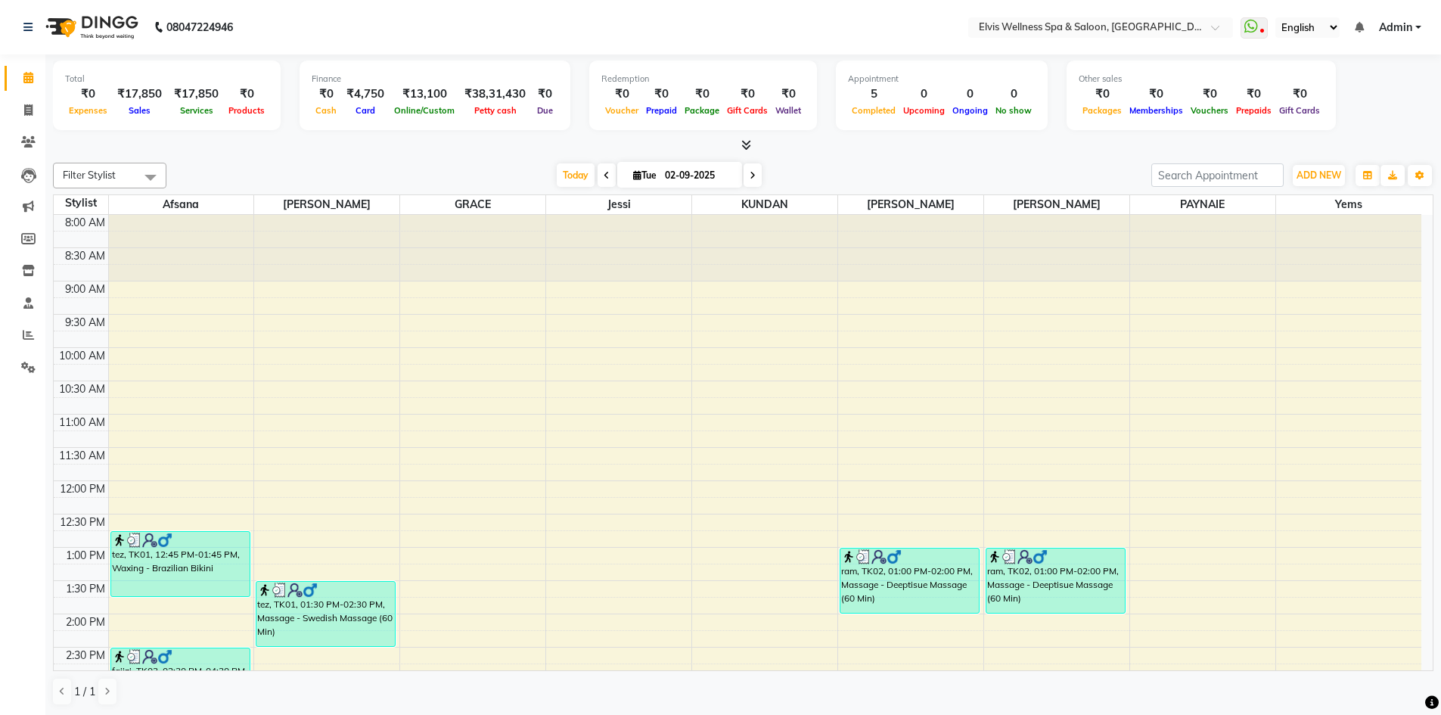
click at [85, 9] on img at bounding box center [91, 27] width 104 height 42
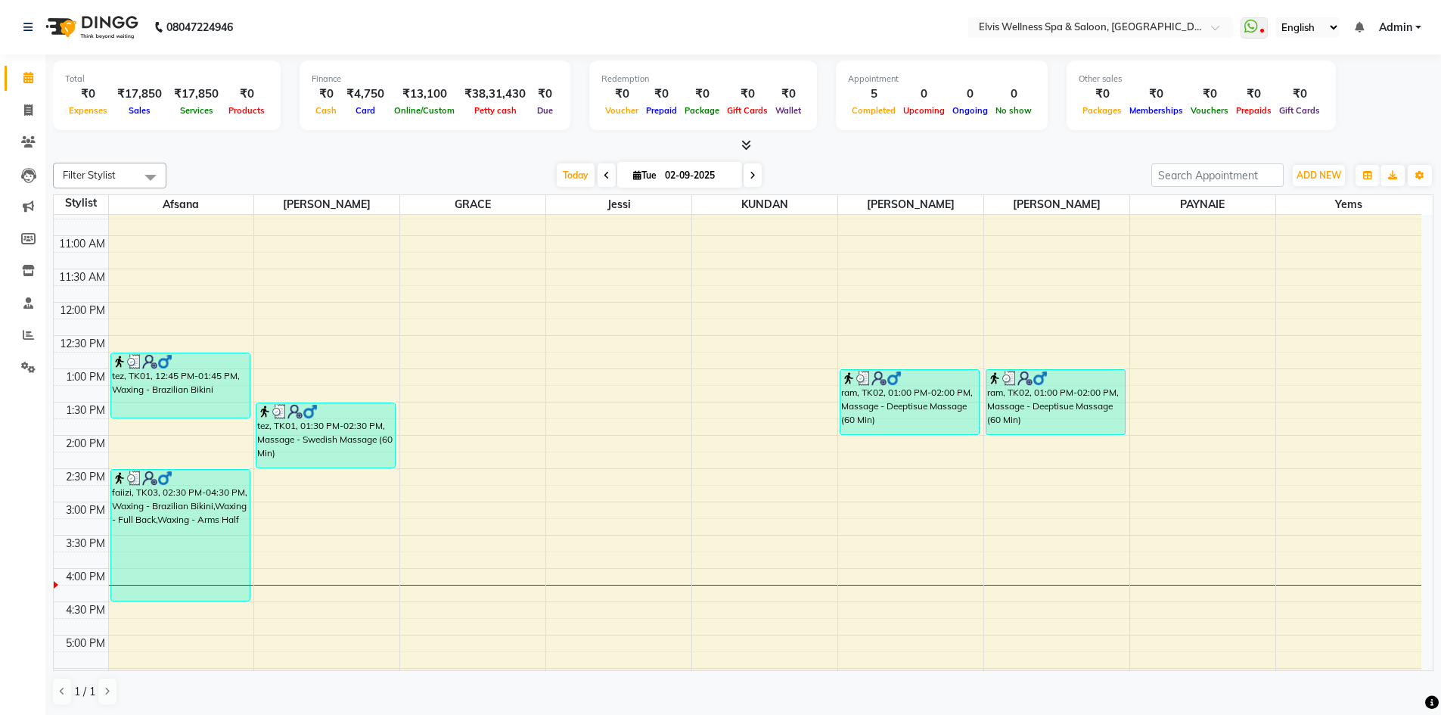
scroll to position [227, 0]
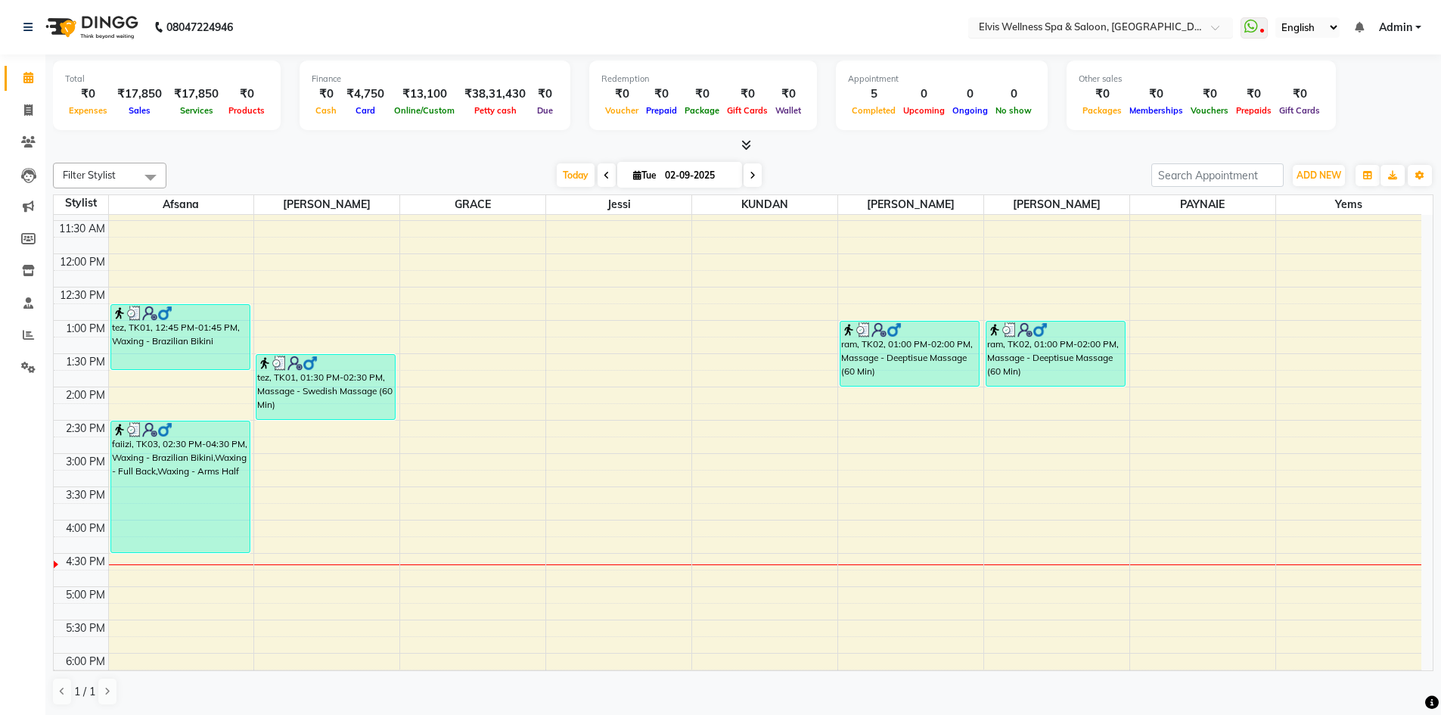
click at [1160, 32] on input "text" at bounding box center [1085, 28] width 219 height 15
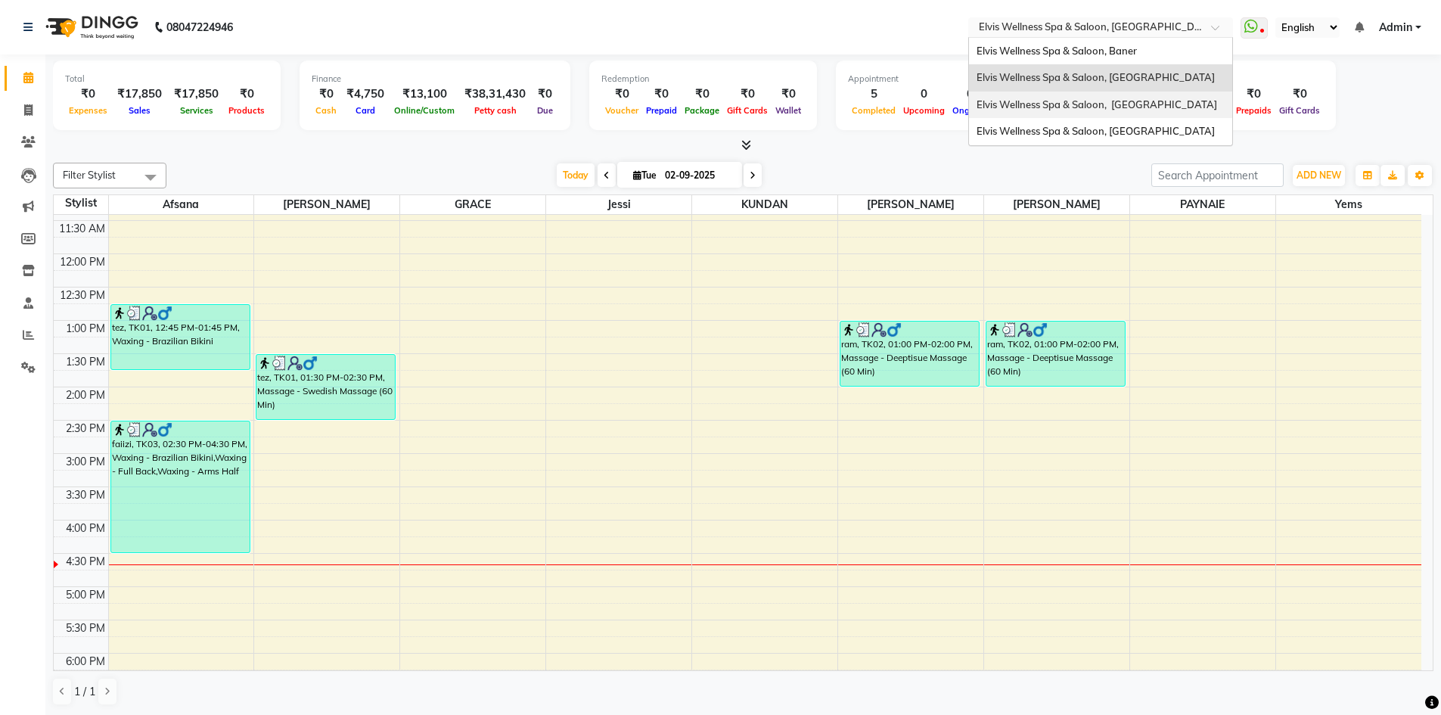
click at [1161, 98] on span "Elvis Wellness Spa & Saloon, [GEOGRAPHIC_DATA]" at bounding box center [1096, 104] width 241 height 12
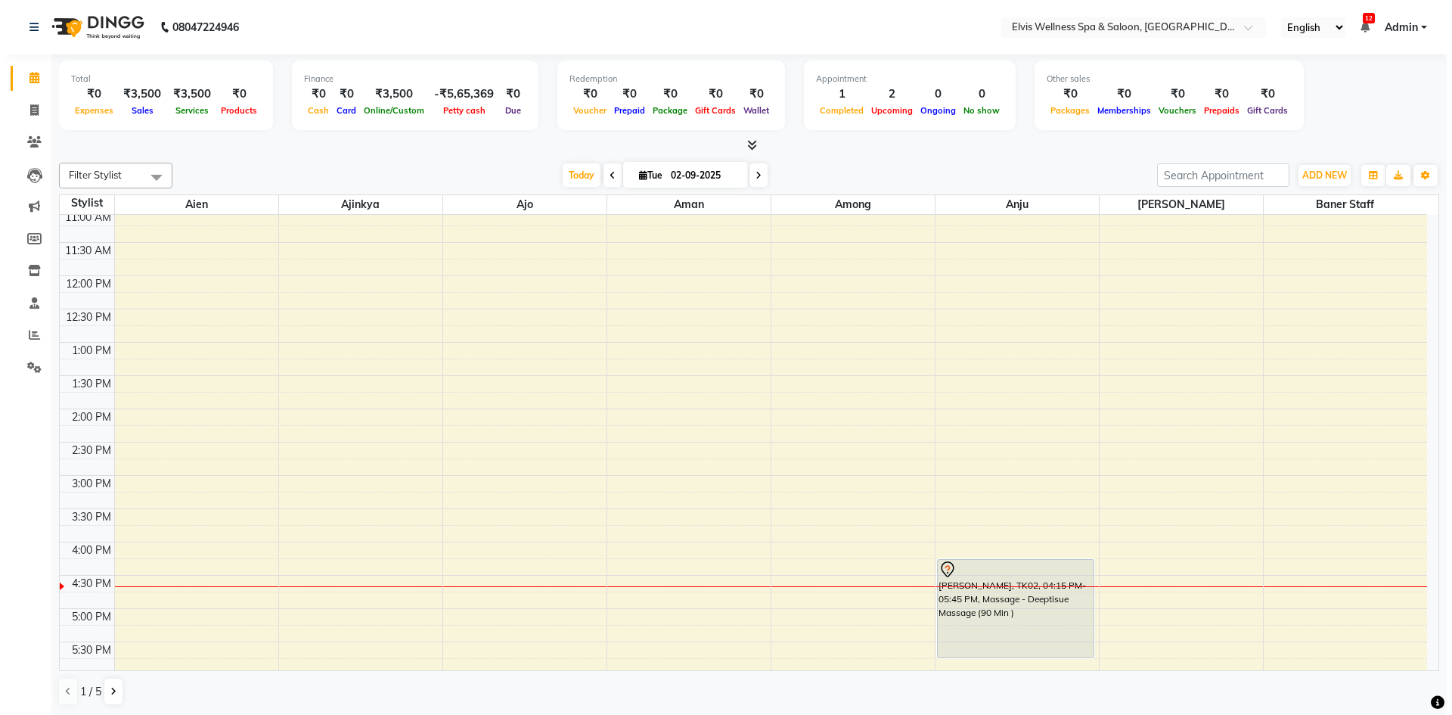
scroll to position [227, 0]
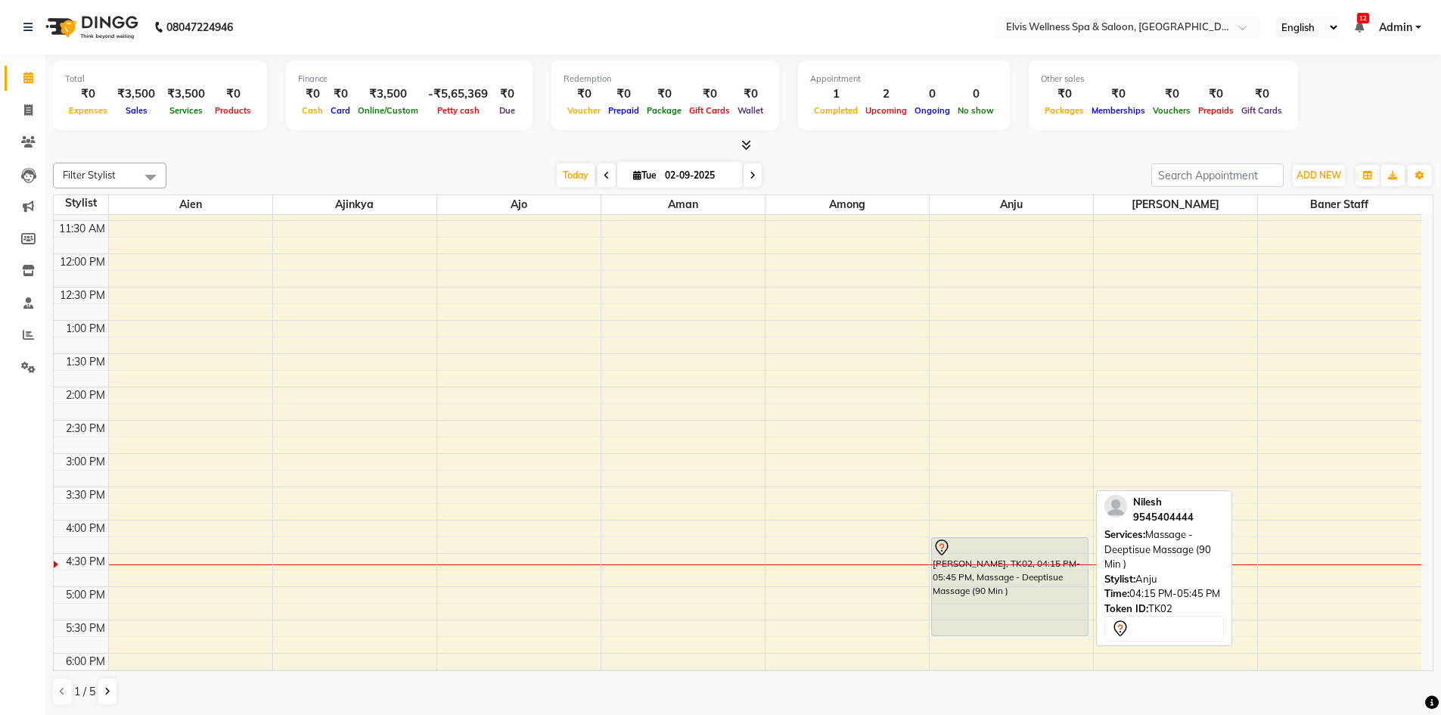
click at [1007, 589] on div "[PERSON_NAME], TK02, 04:15 PM-05:45 PM, Massage - Deeptisue Massage (90 Min )" at bounding box center [1010, 587] width 157 height 98
select select "7"
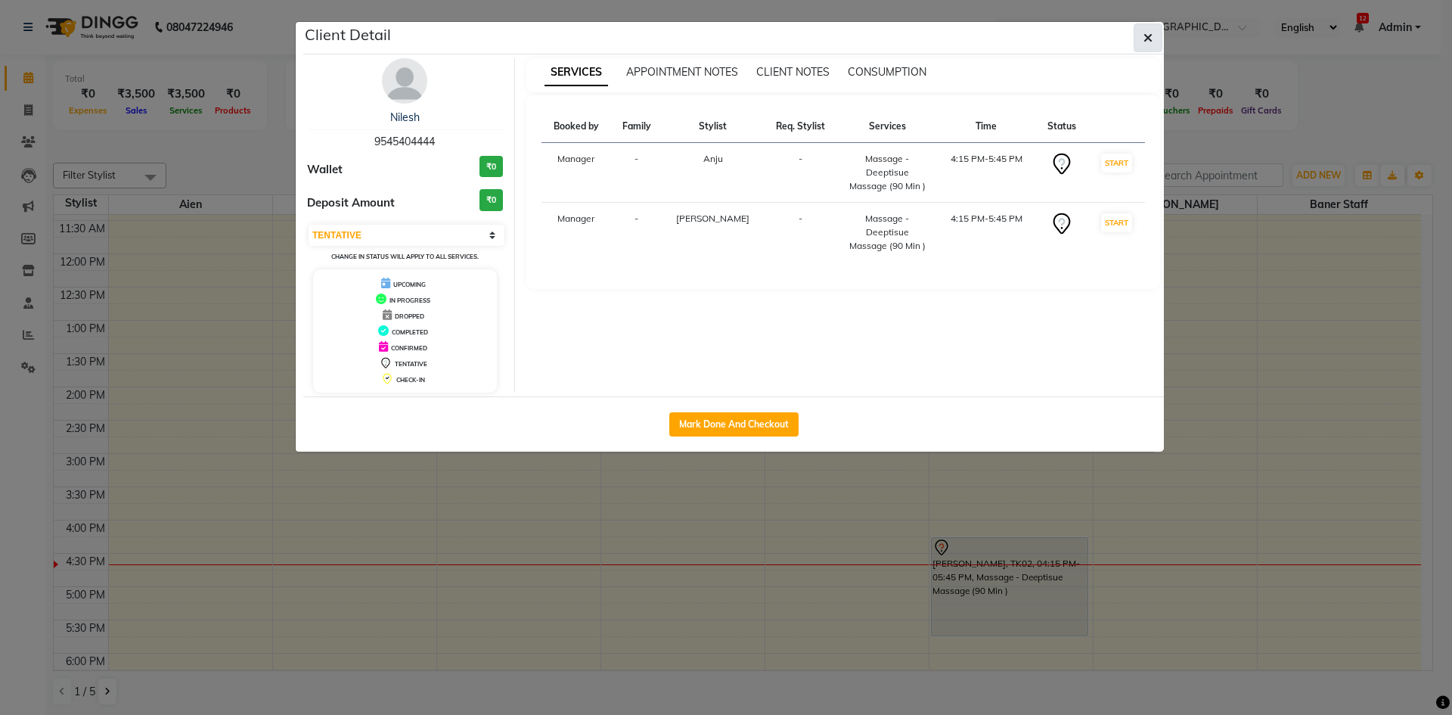
click at [1147, 42] on icon "button" at bounding box center [1148, 38] width 9 height 12
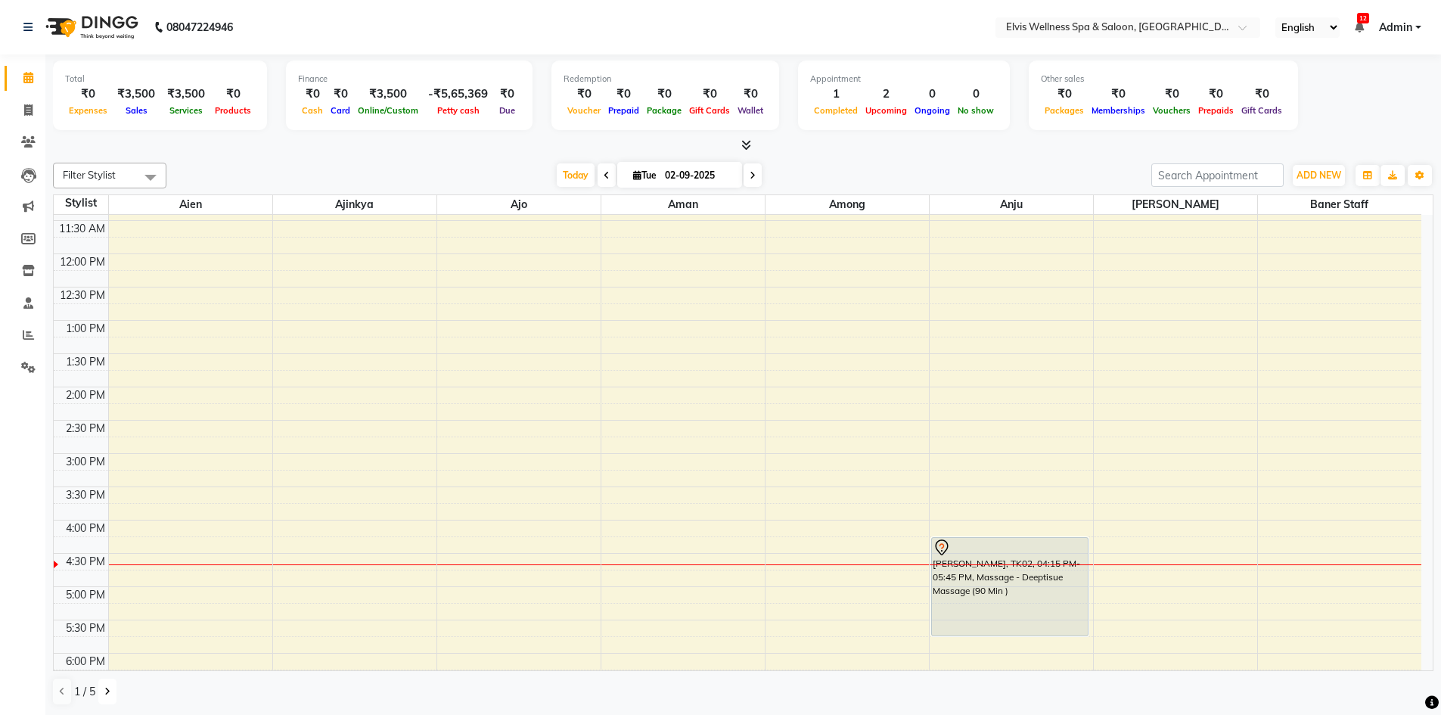
click at [107, 696] on button at bounding box center [107, 691] width 18 height 26
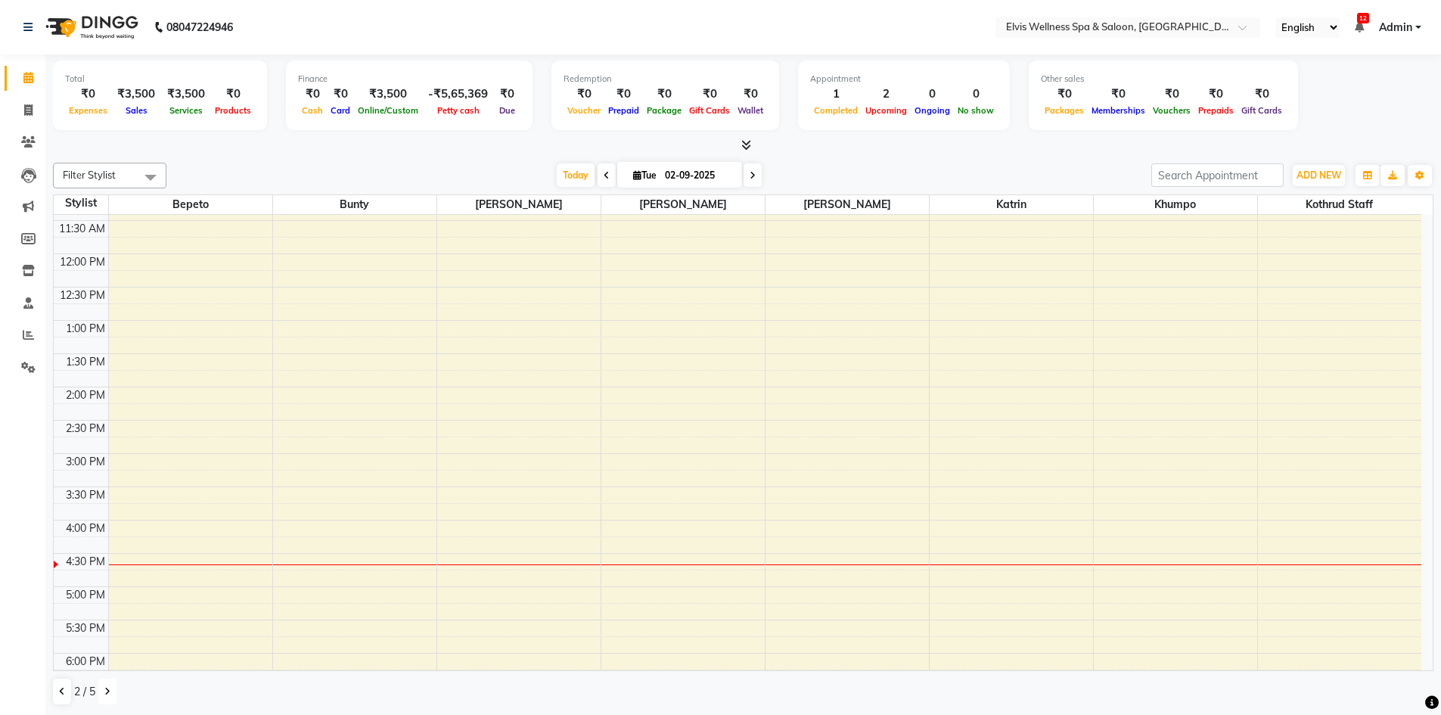
click at [107, 696] on button at bounding box center [107, 691] width 18 height 26
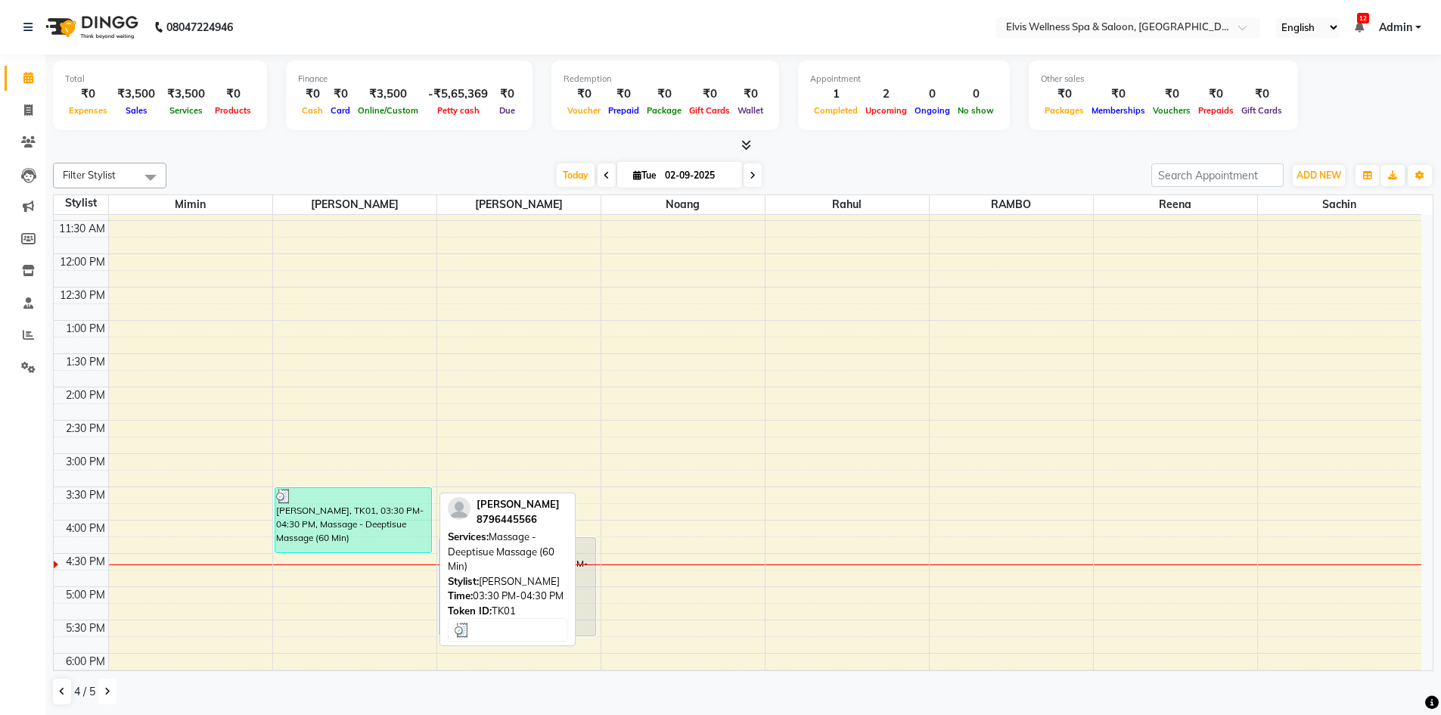
click at [377, 528] on div "[PERSON_NAME], TK01, 03:30 PM-04:30 PM, Massage - Deeptisue Massage (60 Min)" at bounding box center [353, 520] width 157 height 64
select select "3"
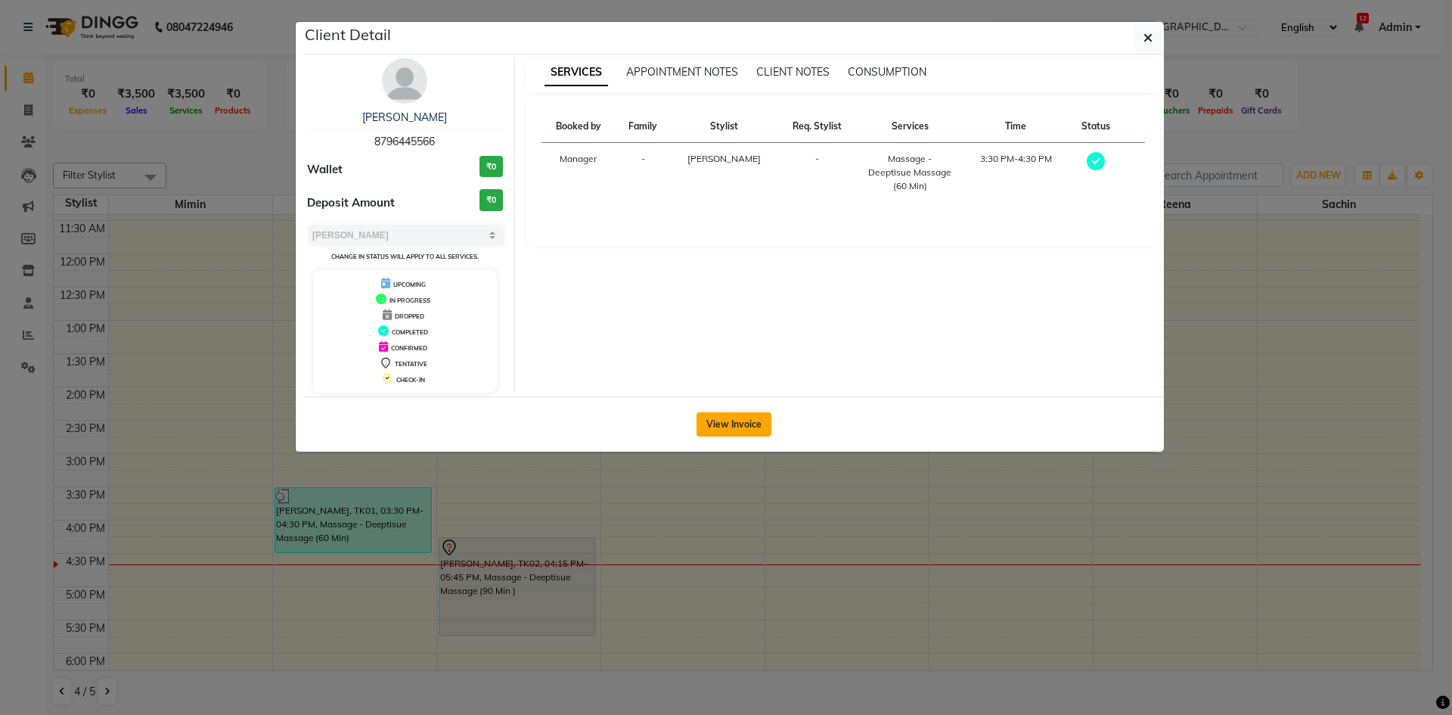
click at [741, 430] on button "View Invoice" at bounding box center [734, 424] width 75 height 24
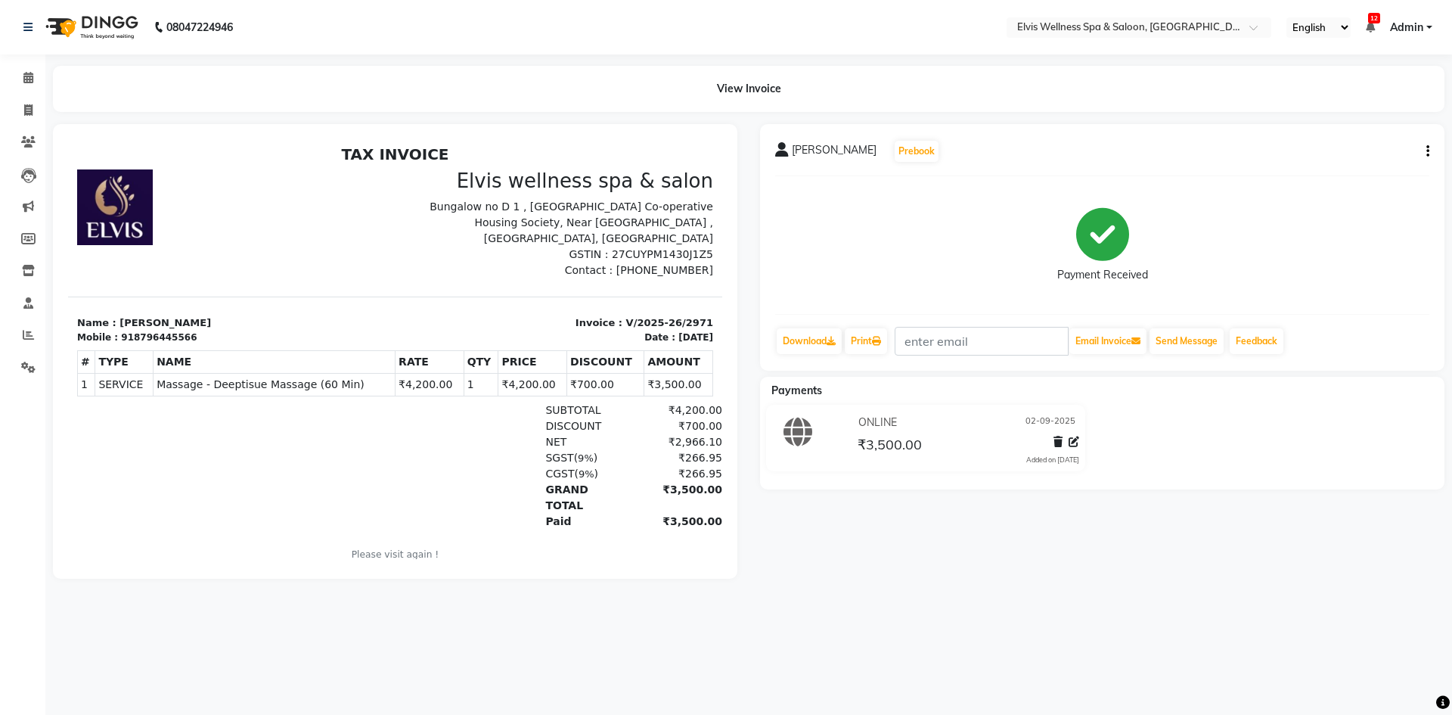
click at [918, 561] on div "[PERSON_NAME] Prebook Payment Received Download Print Email Invoice Send Messag…" at bounding box center [1102, 351] width 707 height 455
click at [32, 73] on icon at bounding box center [28, 77] width 10 height 11
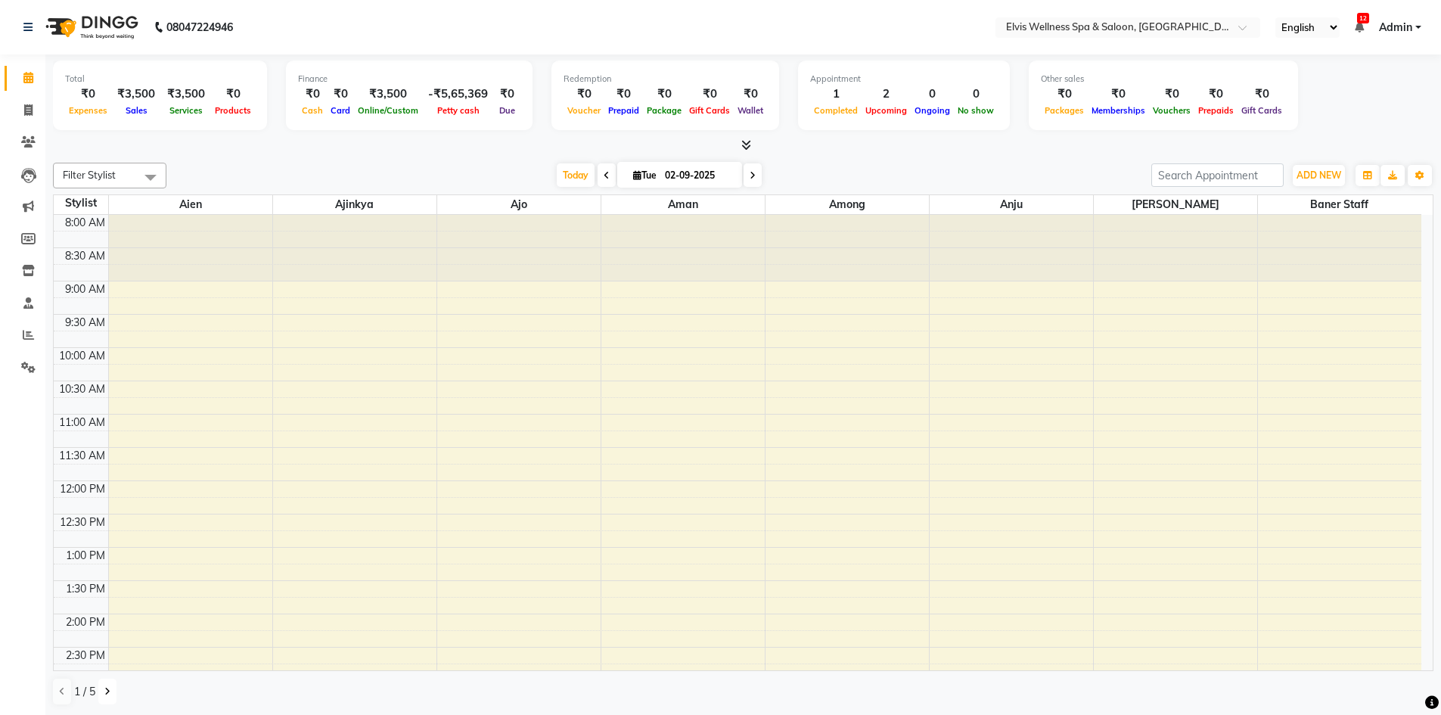
click at [111, 691] on button at bounding box center [107, 691] width 18 height 26
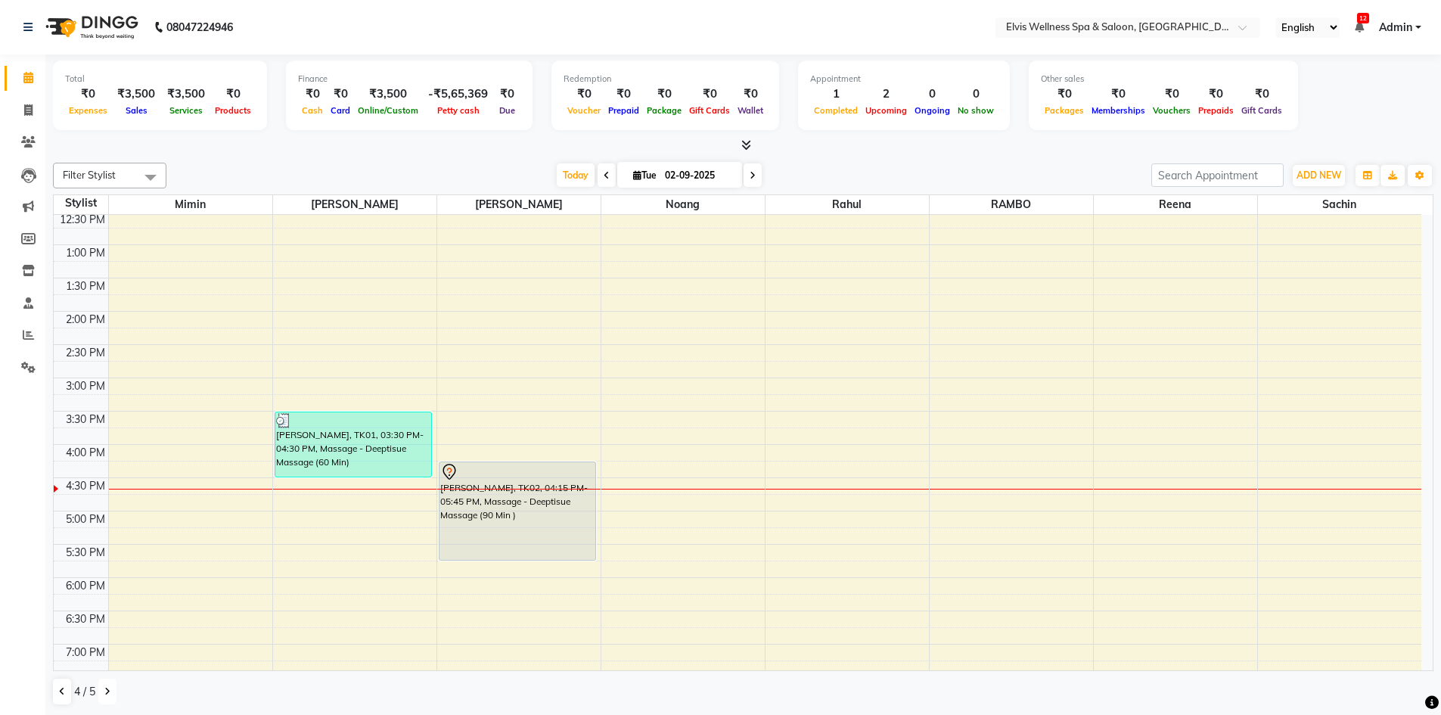
scroll to position [151, 0]
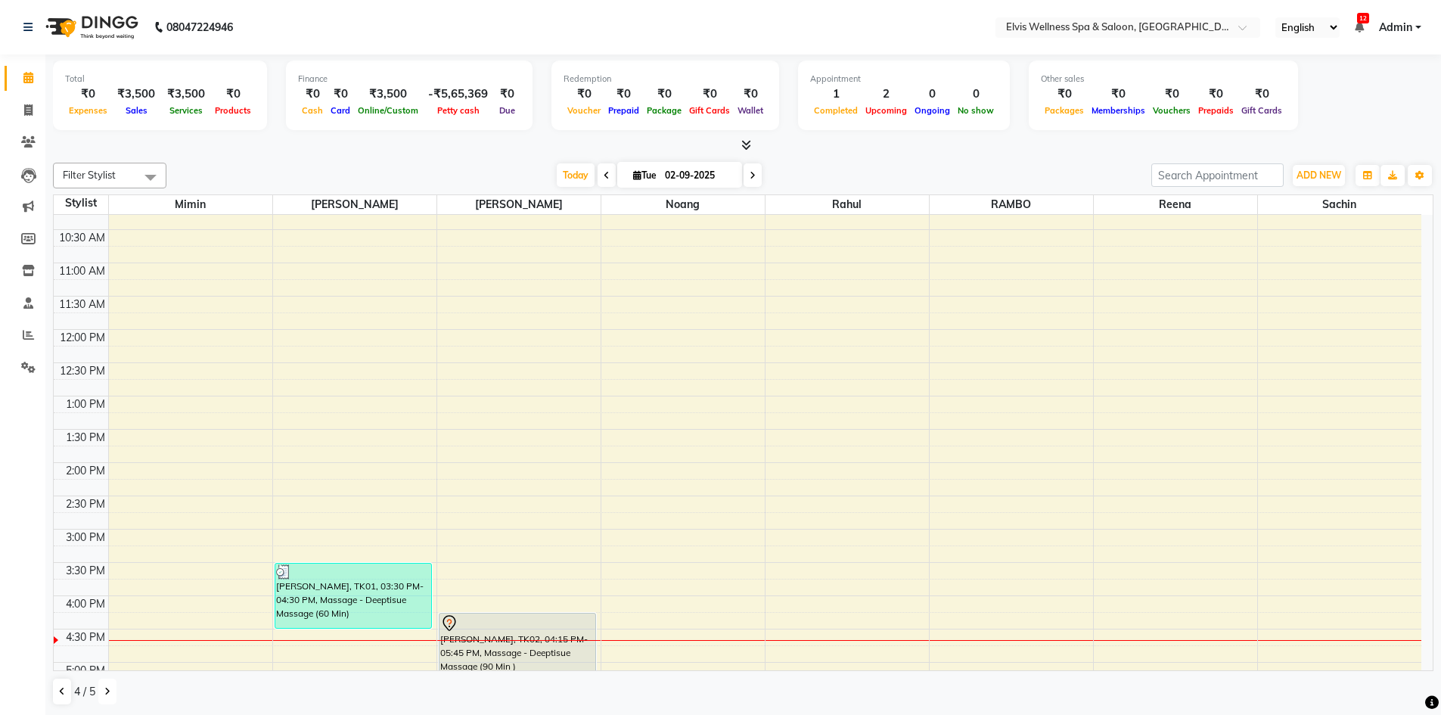
click at [106, 694] on icon at bounding box center [107, 691] width 6 height 9
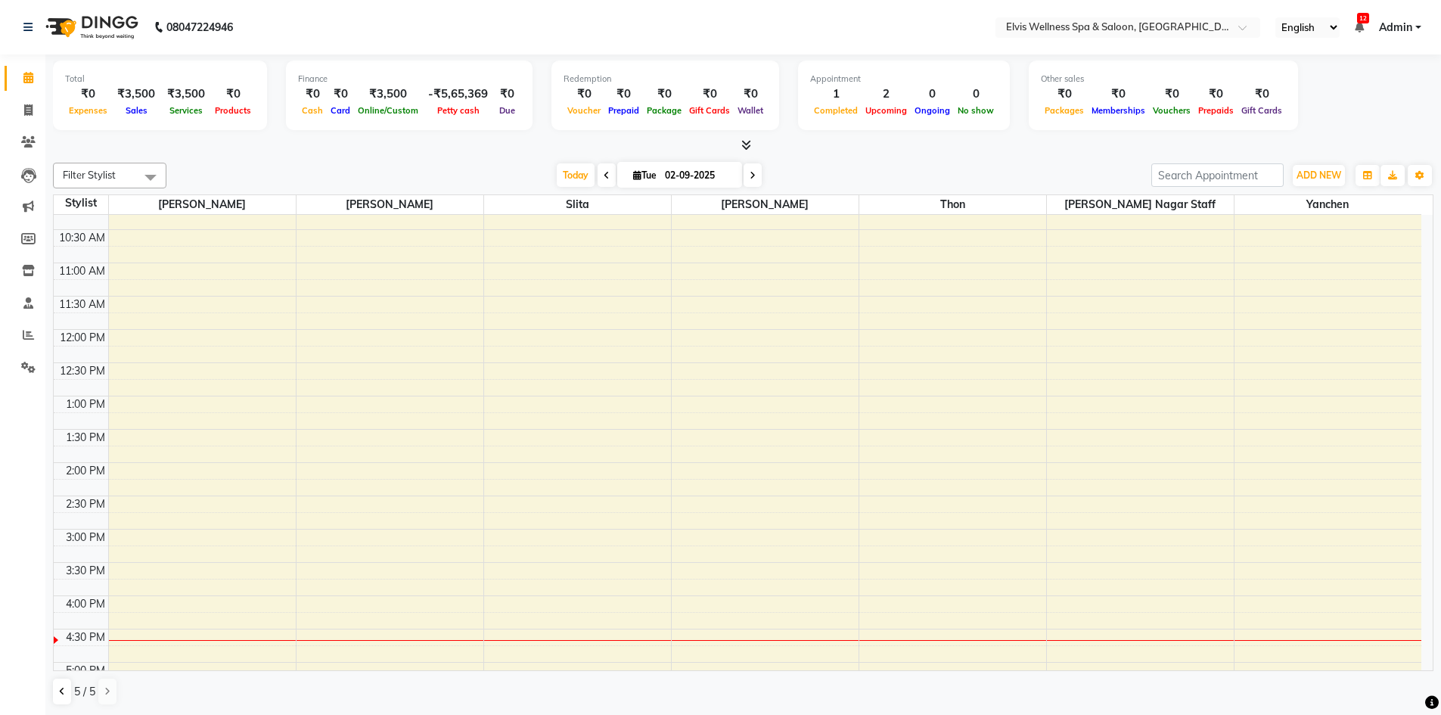
scroll to position [0, 0]
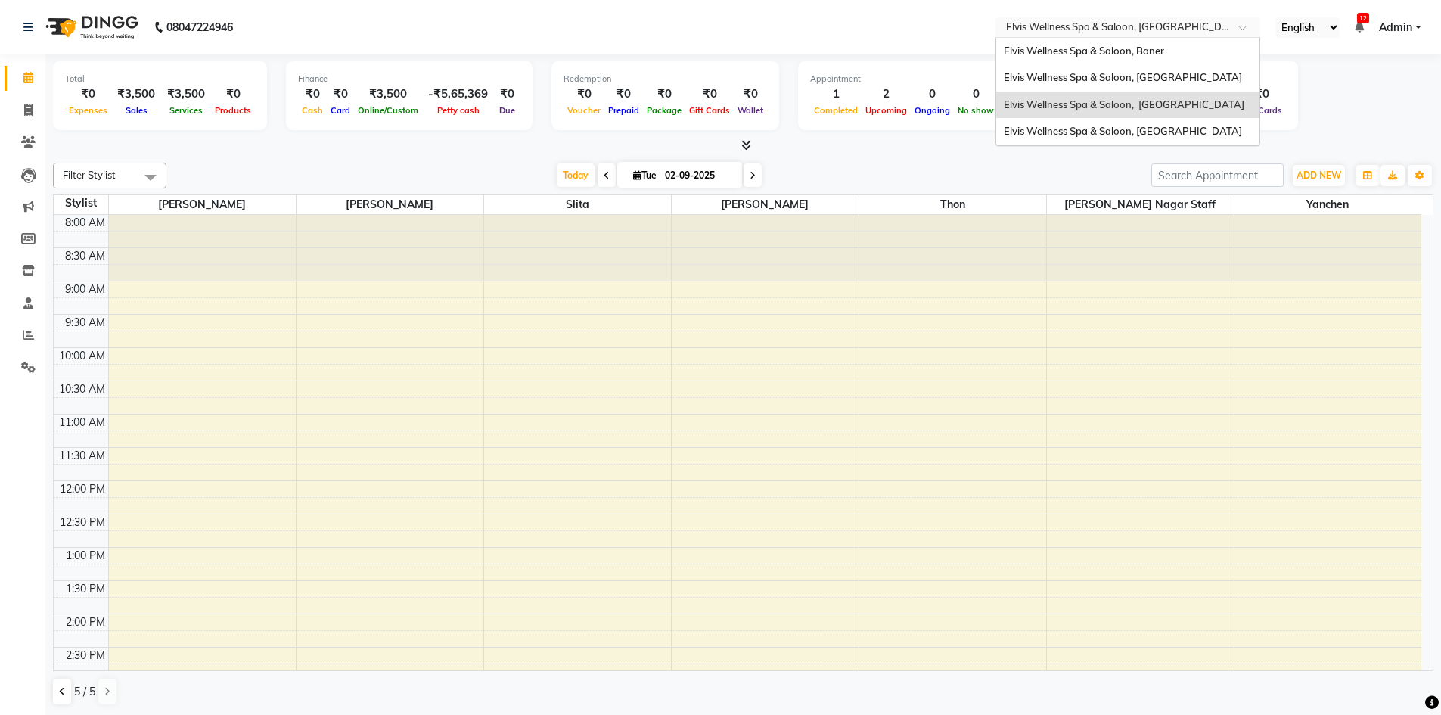
click at [1179, 26] on input "text" at bounding box center [1112, 28] width 219 height 15
click at [1195, 144] on div "Elvis Wellness Spa & Saloon, [GEOGRAPHIC_DATA]" at bounding box center [1127, 131] width 263 height 27
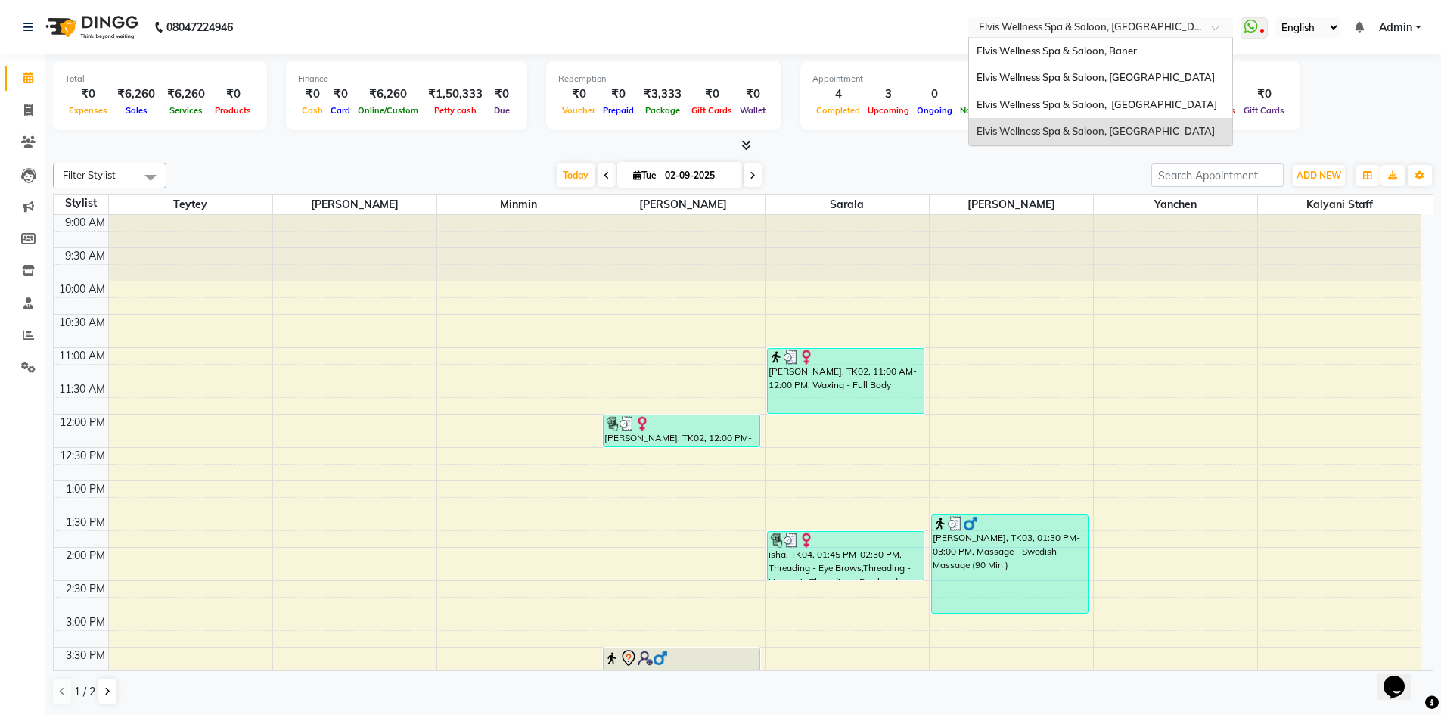
click at [1181, 26] on input "text" at bounding box center [1085, 28] width 219 height 15
click at [1152, 48] on div "Elvis Wellness Spa & Saloon, Baner" at bounding box center [1100, 51] width 263 height 27
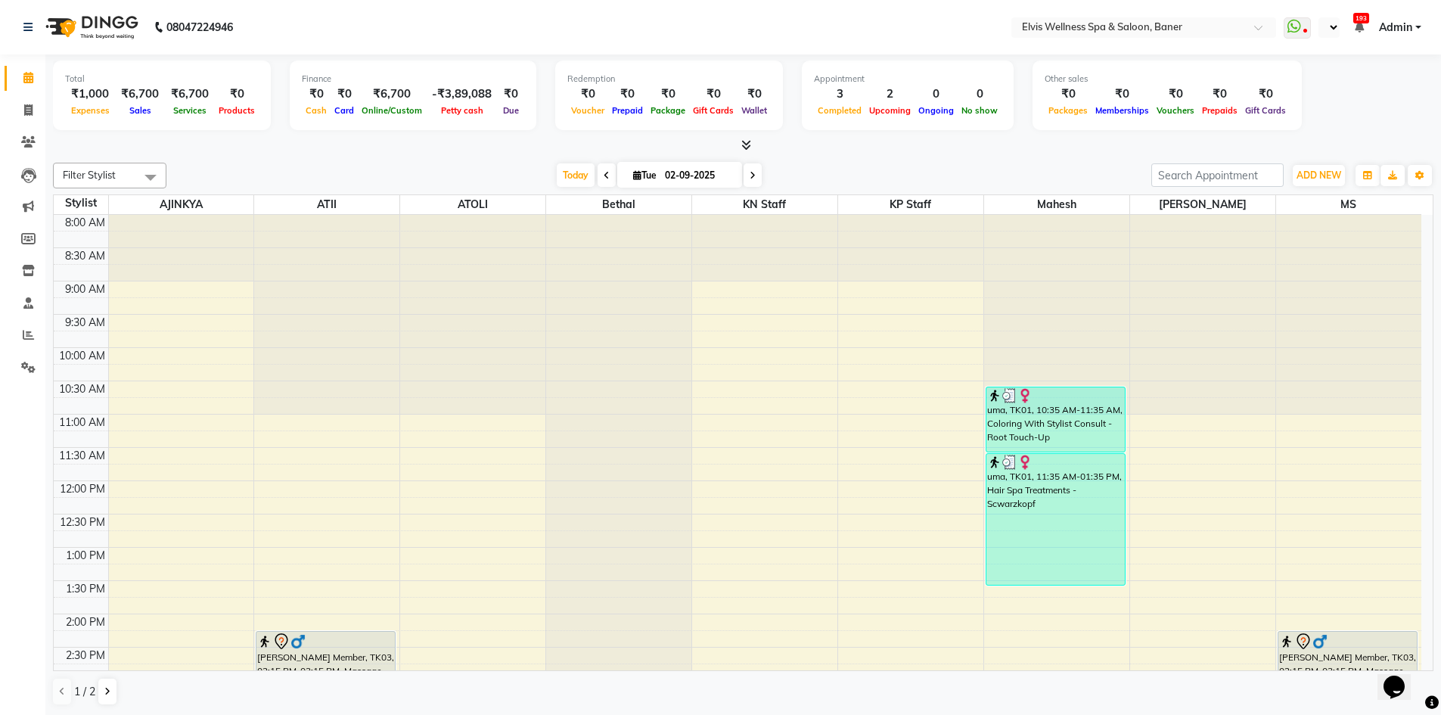
select select "en"
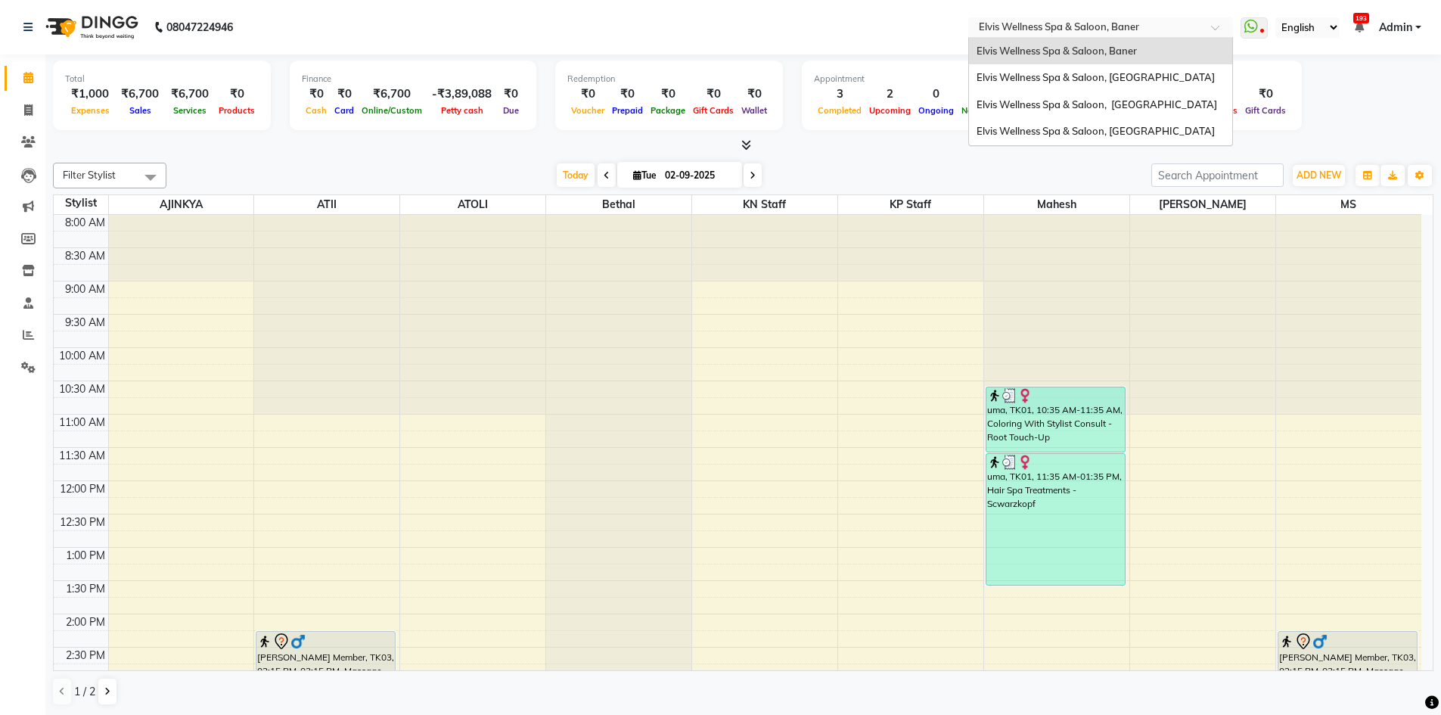
click at [1171, 28] on input "text" at bounding box center [1085, 28] width 219 height 15
click at [1178, 79] on span "Elvis Wellness Spa & Saloon, [GEOGRAPHIC_DATA]" at bounding box center [1095, 77] width 238 height 12
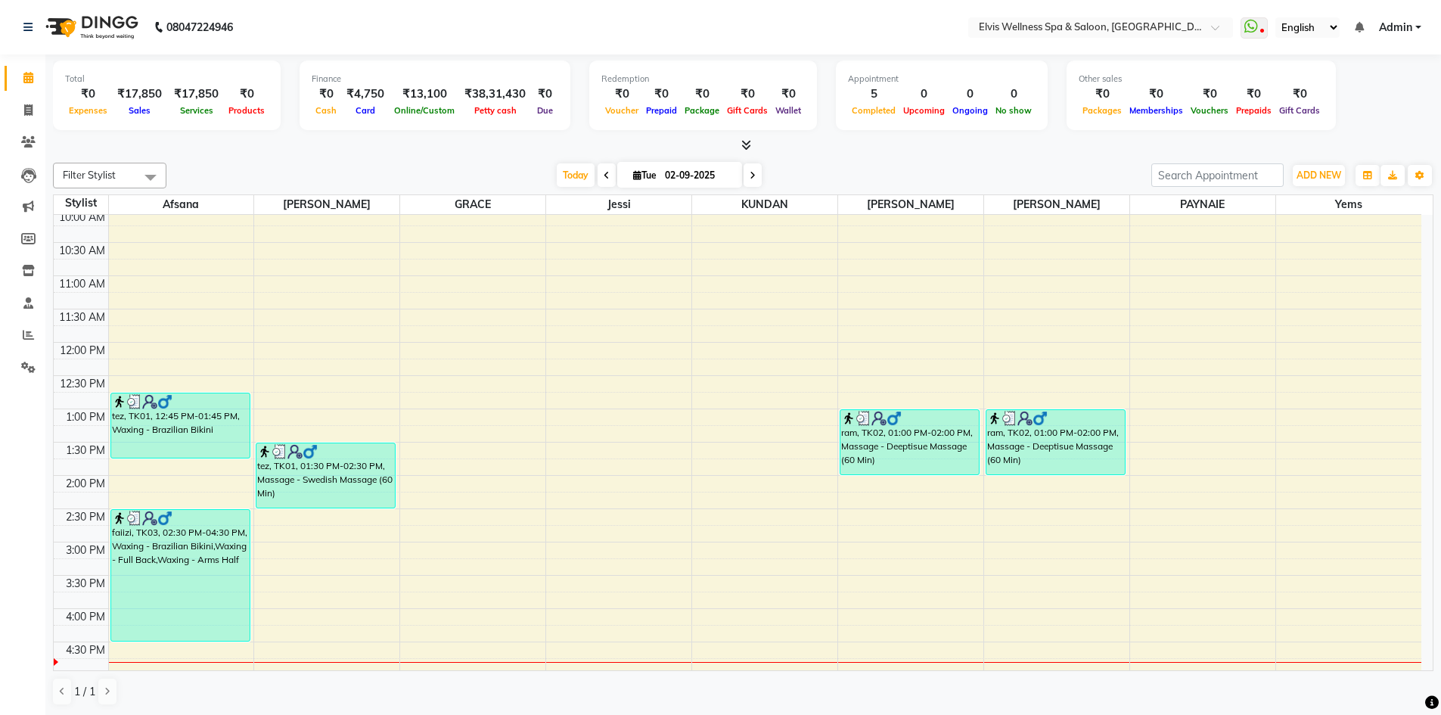
scroll to position [227, 0]
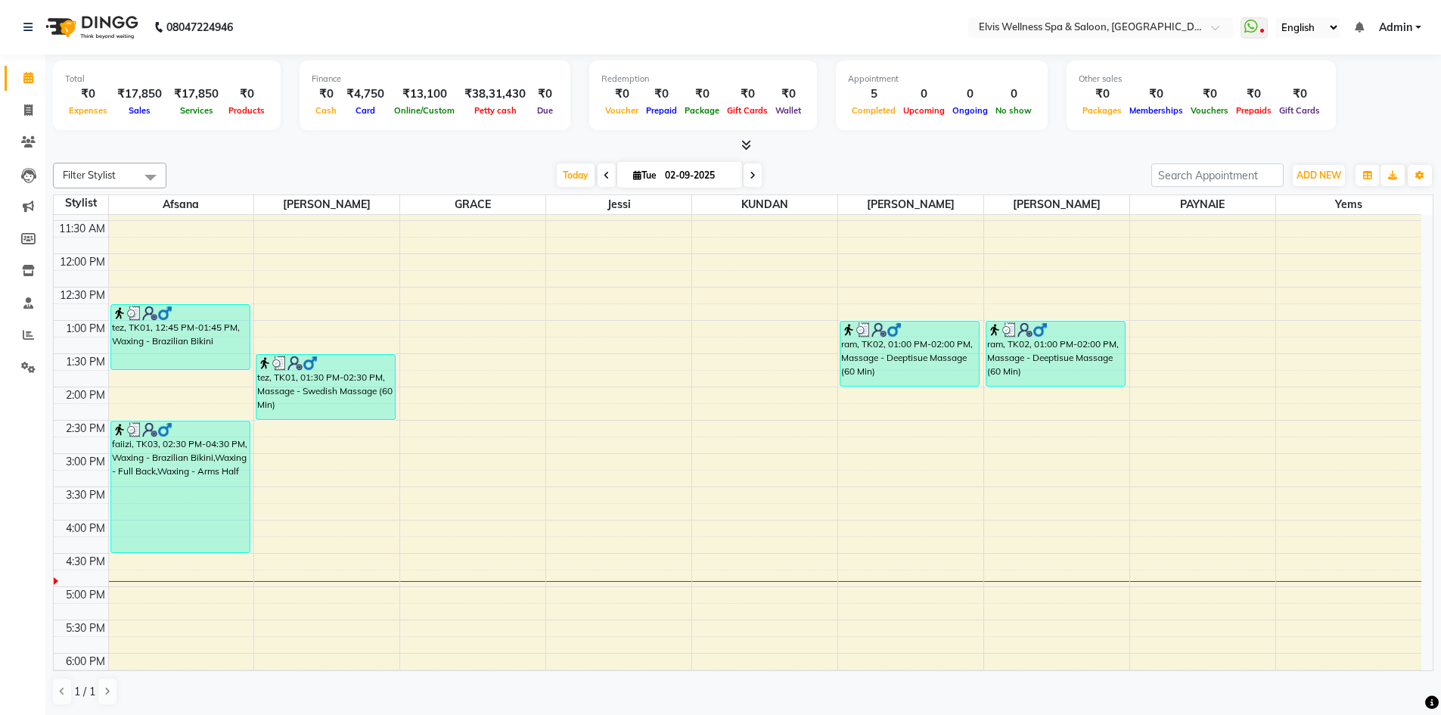
click at [501, 527] on div "8:00 AM 8:30 AM 9:00 AM 9:30 AM 10:00 AM 10:30 AM 11:00 AM 11:30 AM 12:00 PM 12…" at bounding box center [737, 487] width 1367 height 998
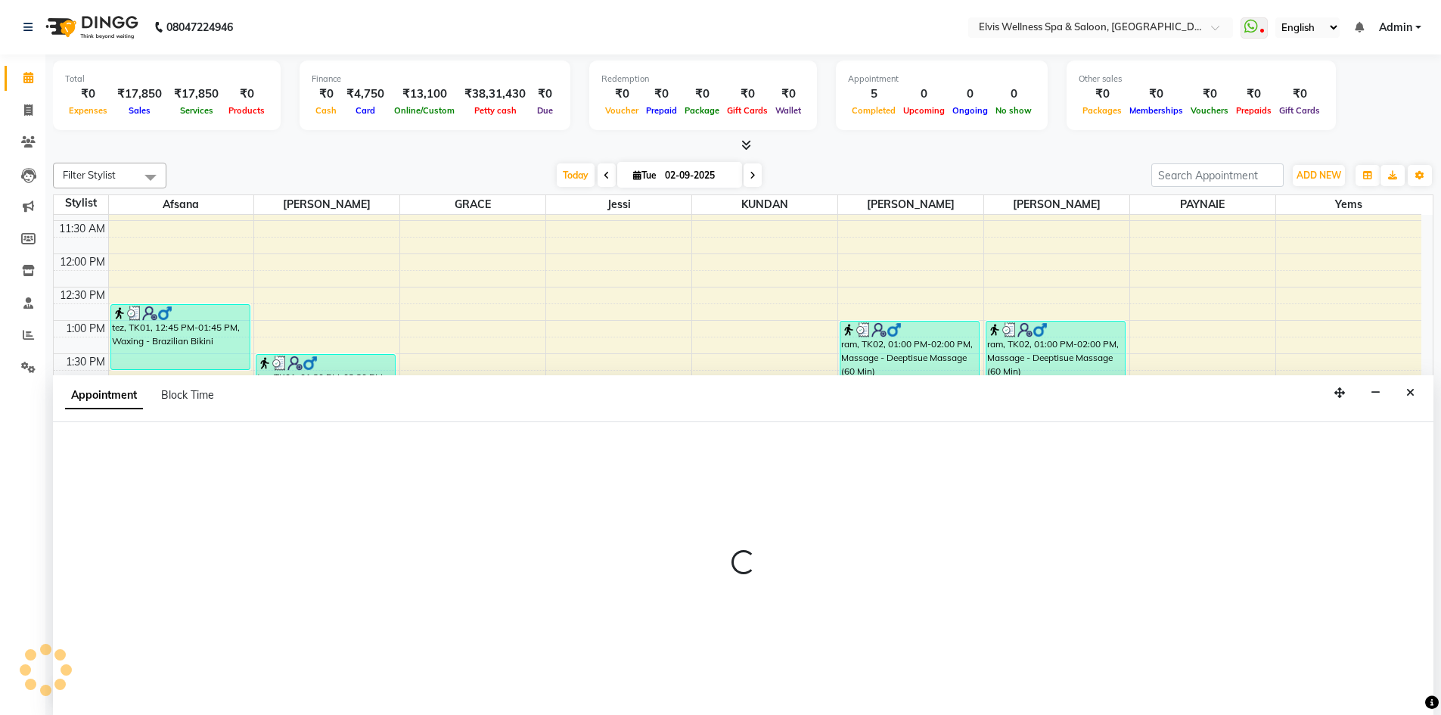
scroll to position [1, 0]
select select "78125"
select select "960"
select select "tentative"
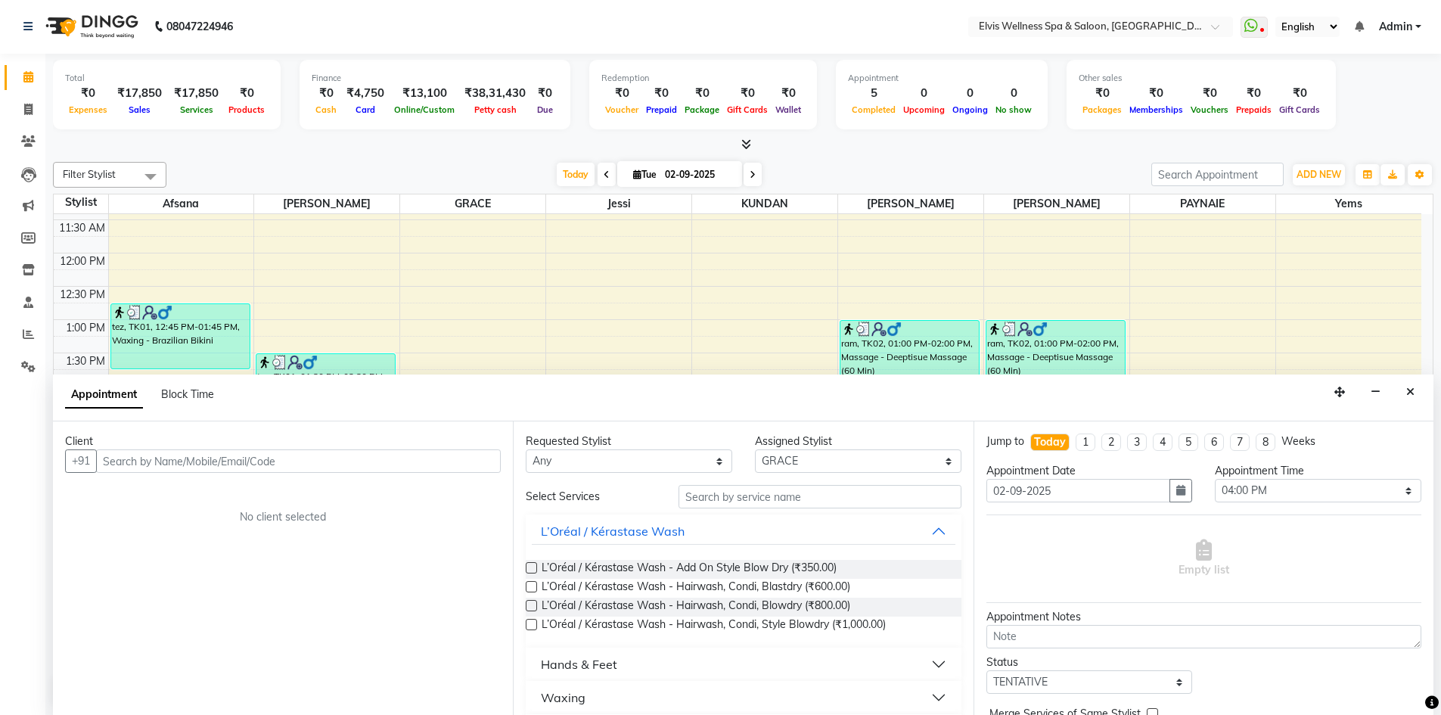
click at [334, 464] on input "text" at bounding box center [298, 460] width 405 height 23
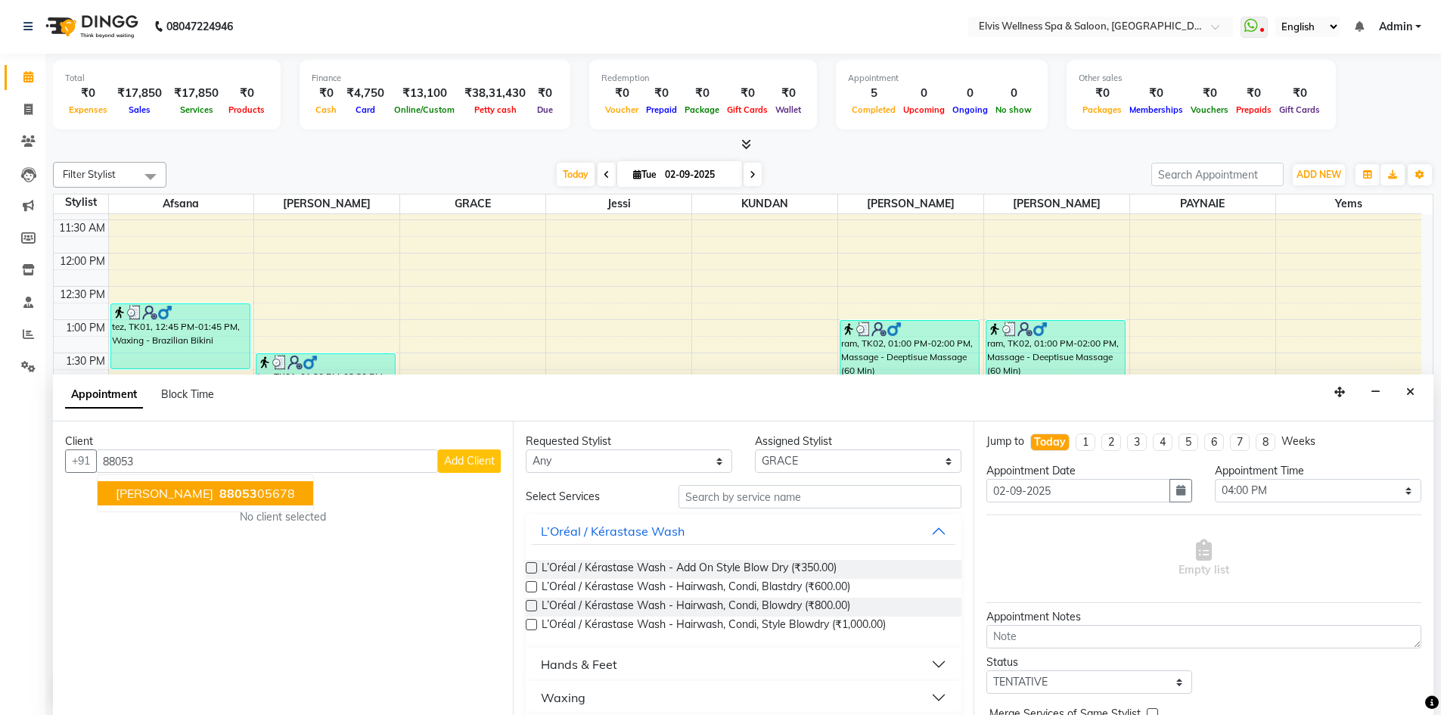
click at [220, 499] on ngb-highlight "88053 05678" at bounding box center [255, 493] width 79 height 15
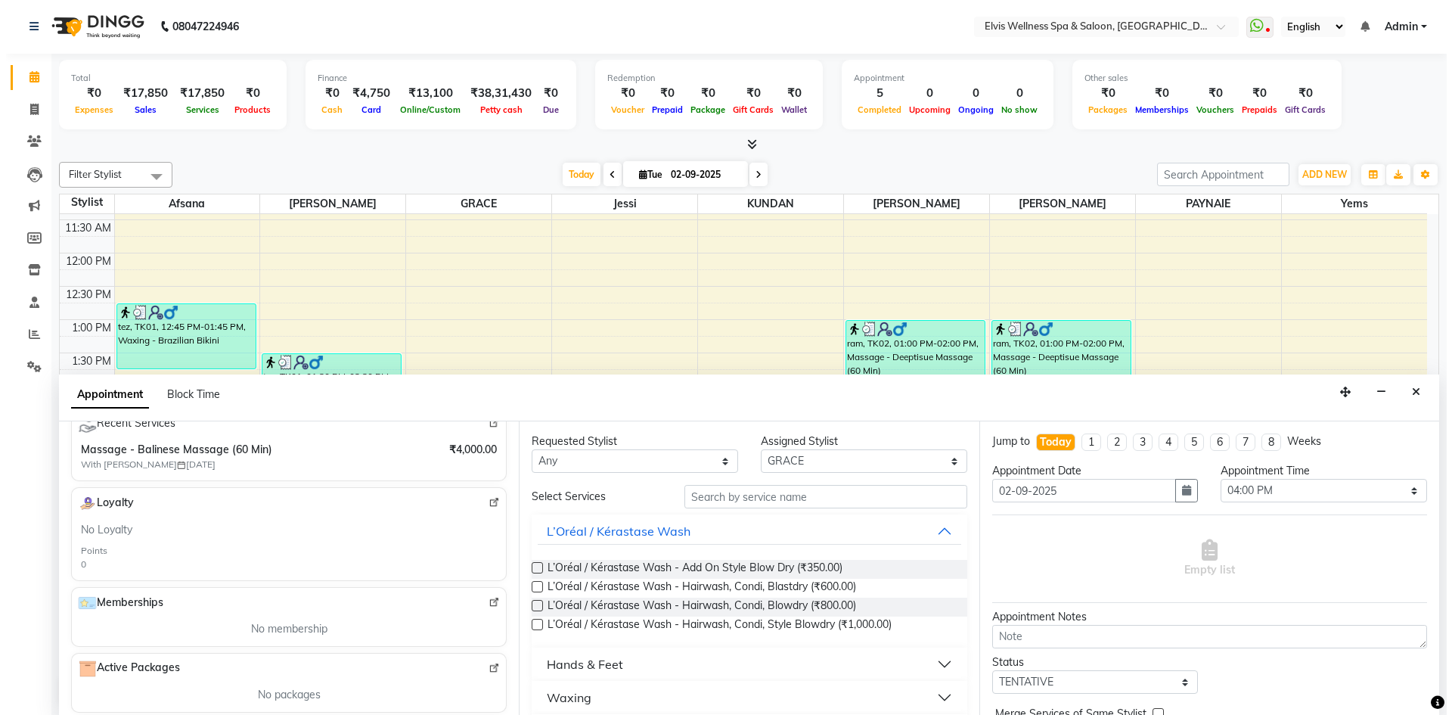
scroll to position [216, 0]
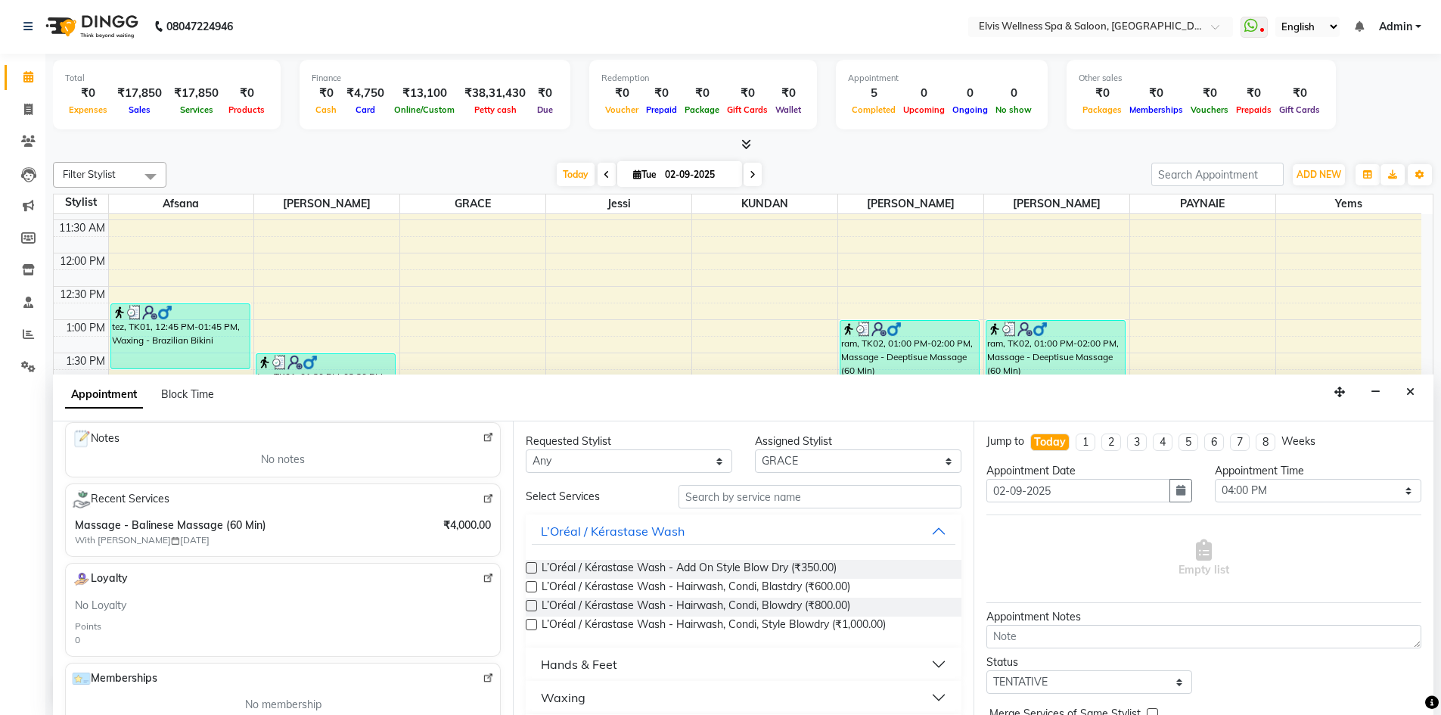
type input "8805305678"
click at [483, 500] on img at bounding box center [488, 498] width 11 height 11
click at [1411, 392] on icon "Close" at bounding box center [1410, 391] width 8 height 11
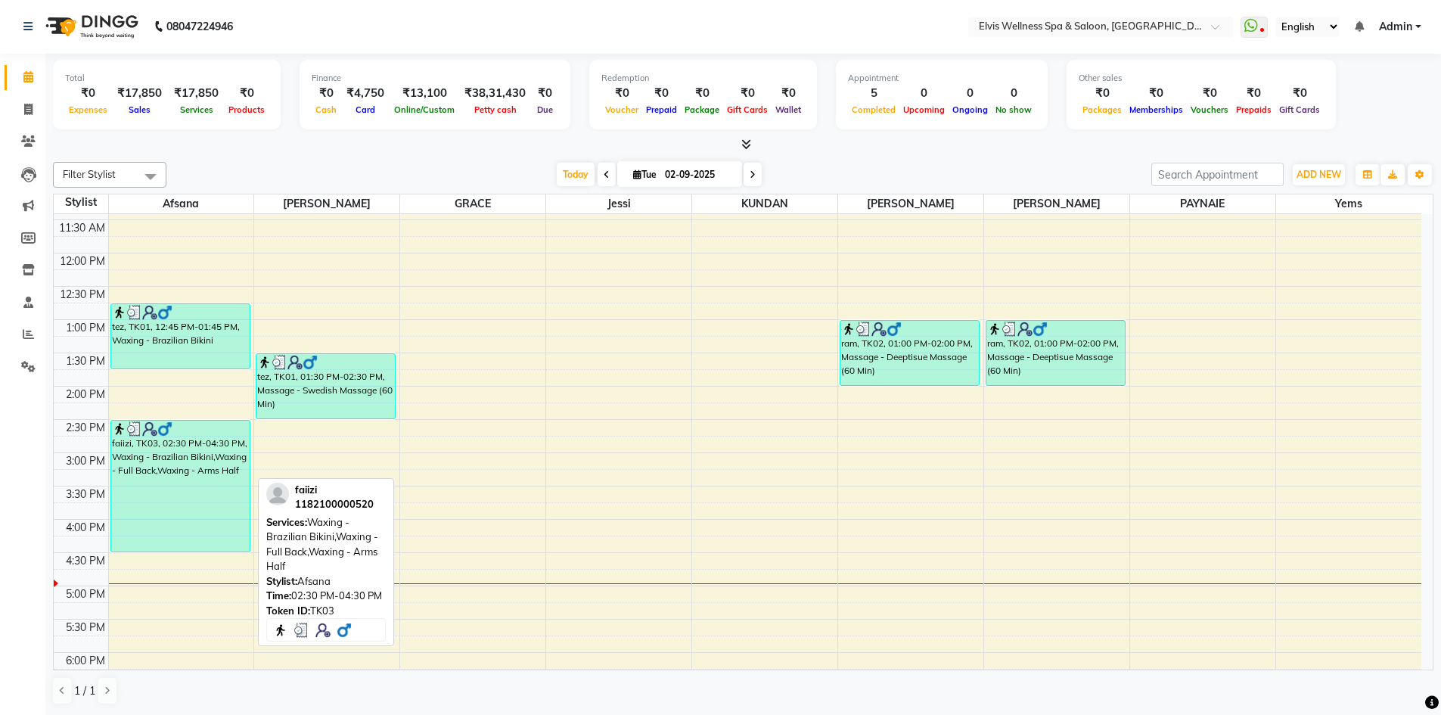
click at [219, 490] on div "faiizi, TK03, 02:30 PM-04:30 PM, Waxing - Brazilian Bikini,Waxing - Full Back,W…" at bounding box center [180, 485] width 138 height 131
select select "3"
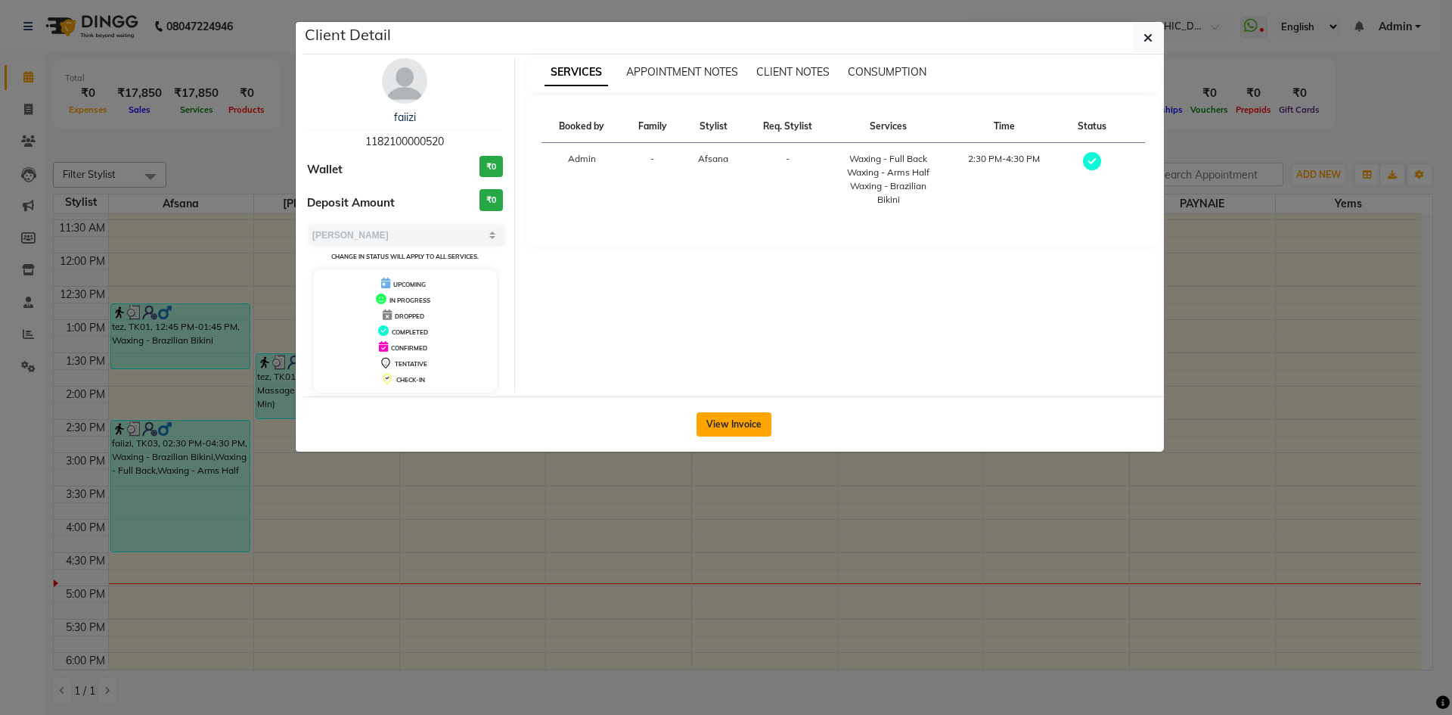
click at [736, 420] on button "View Invoice" at bounding box center [734, 424] width 75 height 24
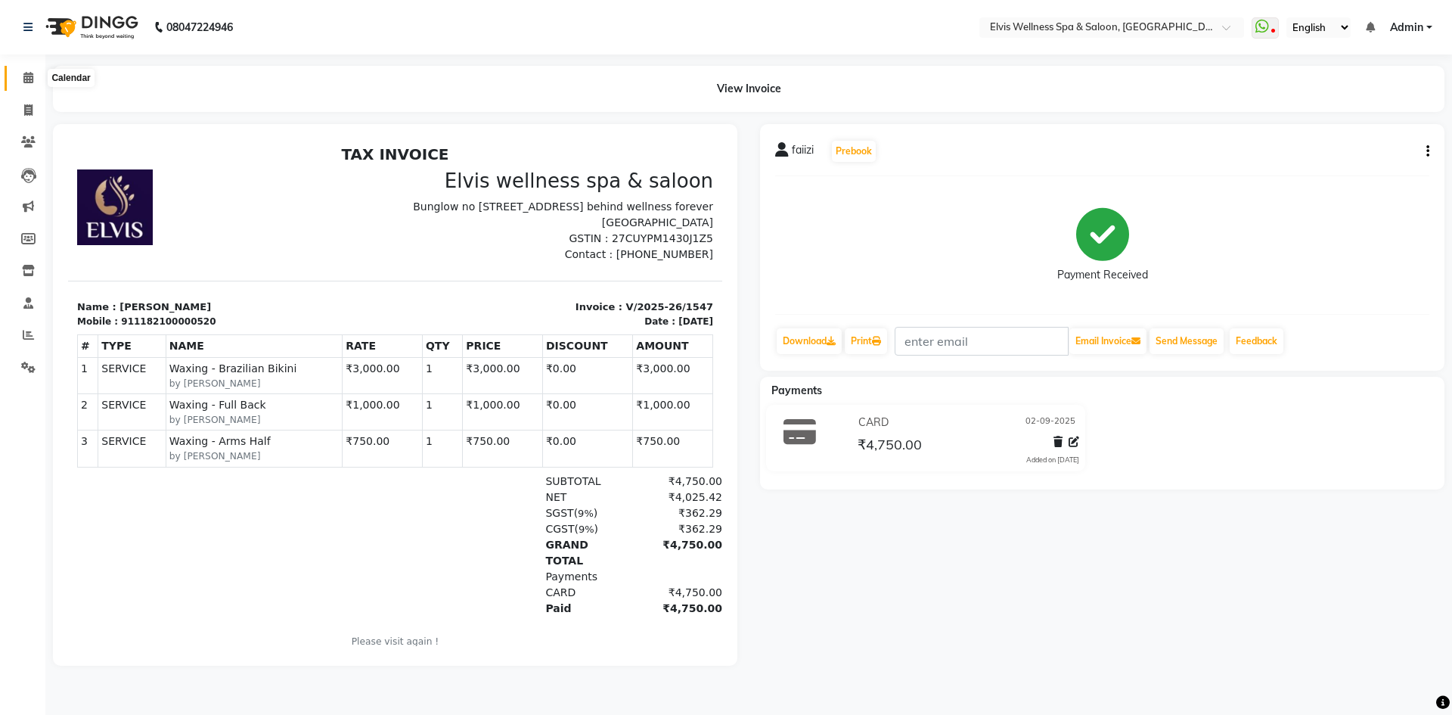
click at [36, 78] on span at bounding box center [28, 78] width 26 height 17
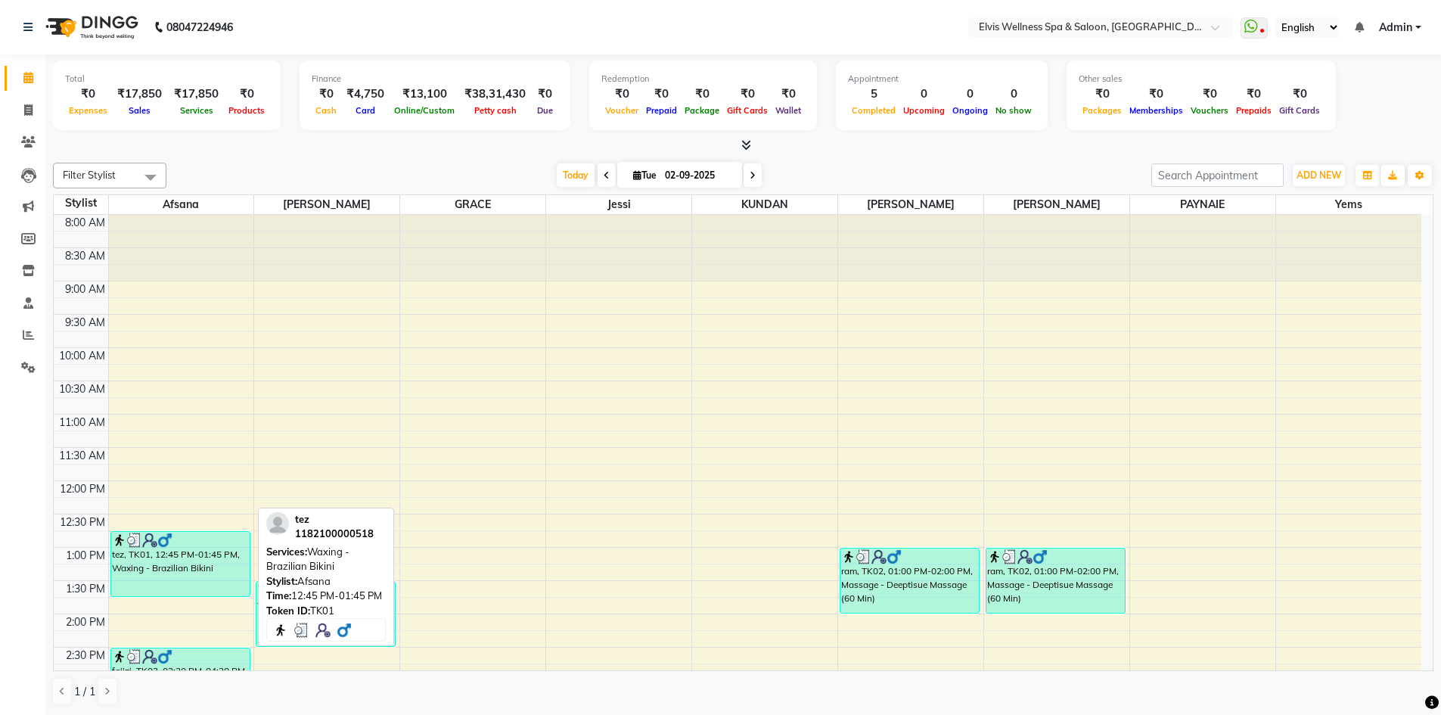
click at [200, 549] on div "tez, TK01, 12:45 PM-01:45 PM, Waxing - Brazilian Bikini" at bounding box center [180, 564] width 138 height 64
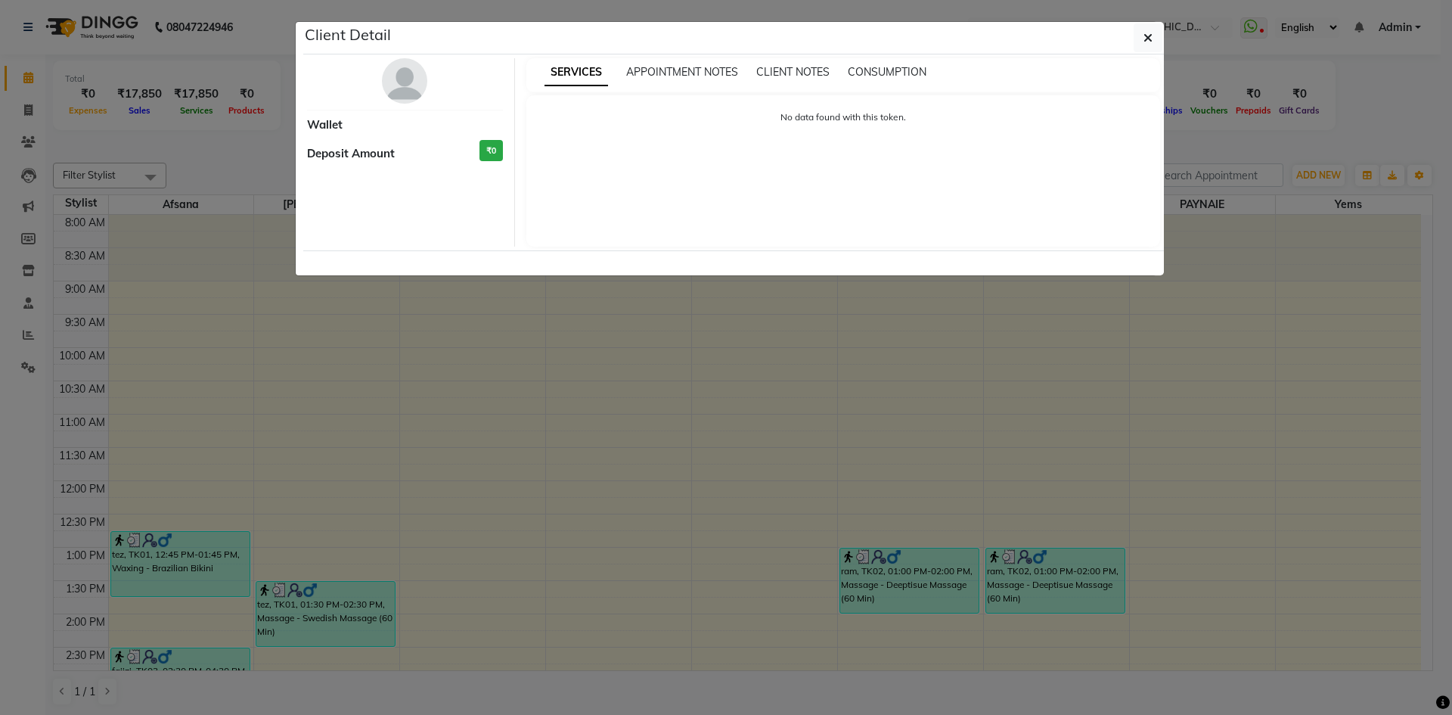
select select "3"
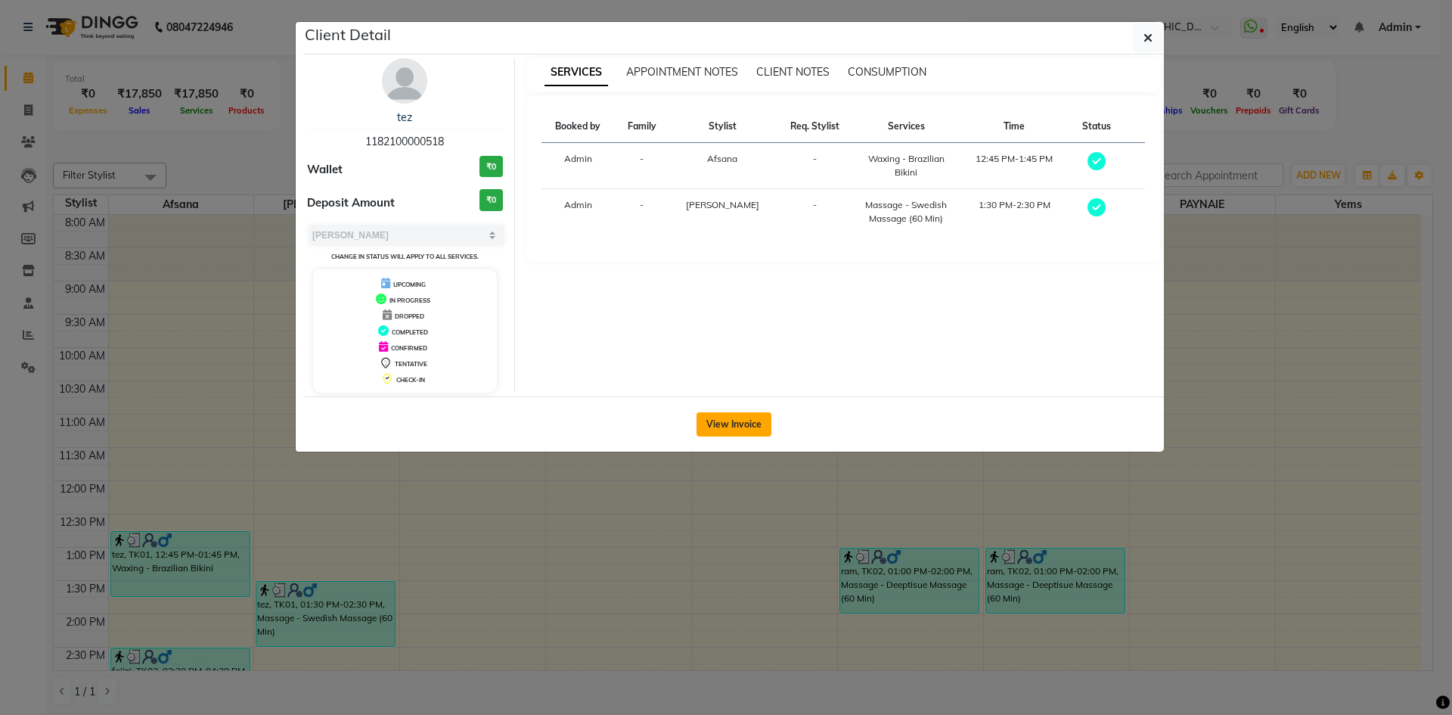
click at [742, 420] on button "View Invoice" at bounding box center [734, 424] width 75 height 24
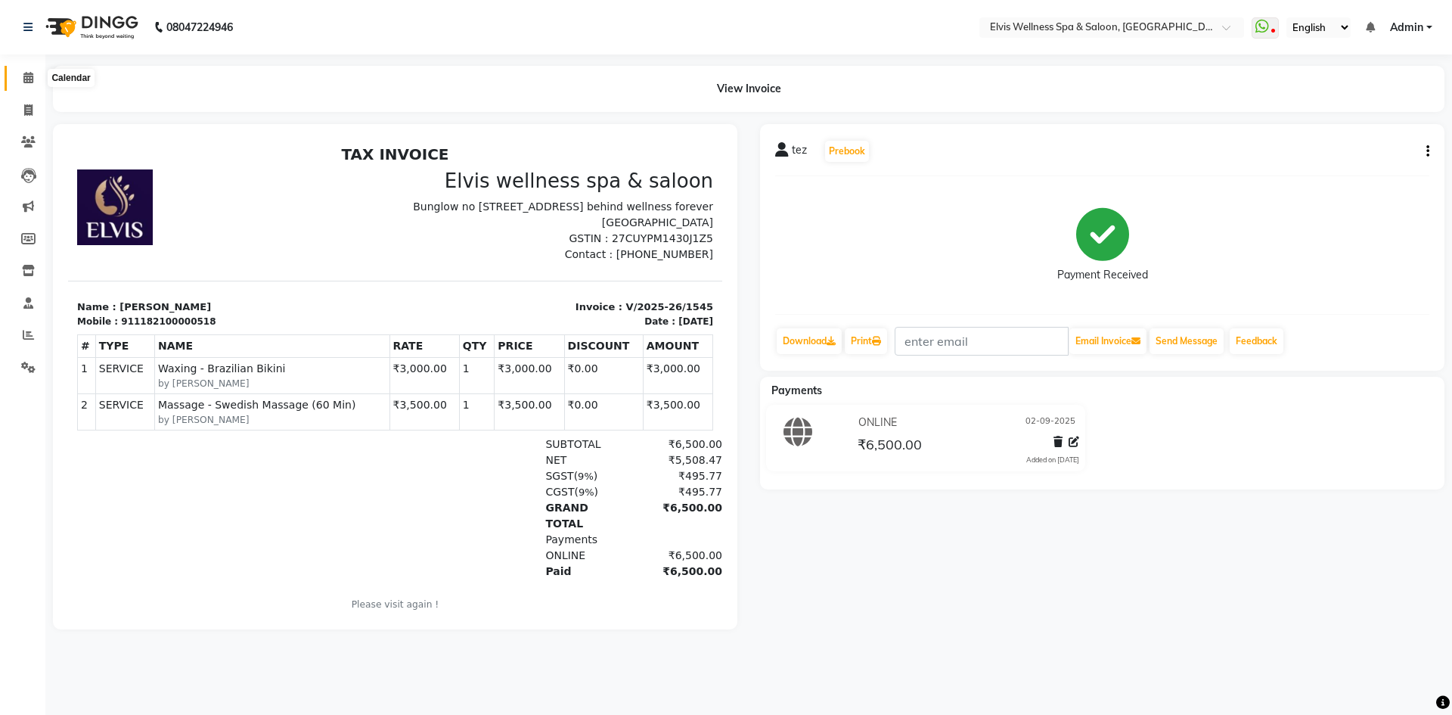
click at [23, 80] on icon at bounding box center [28, 77] width 10 height 11
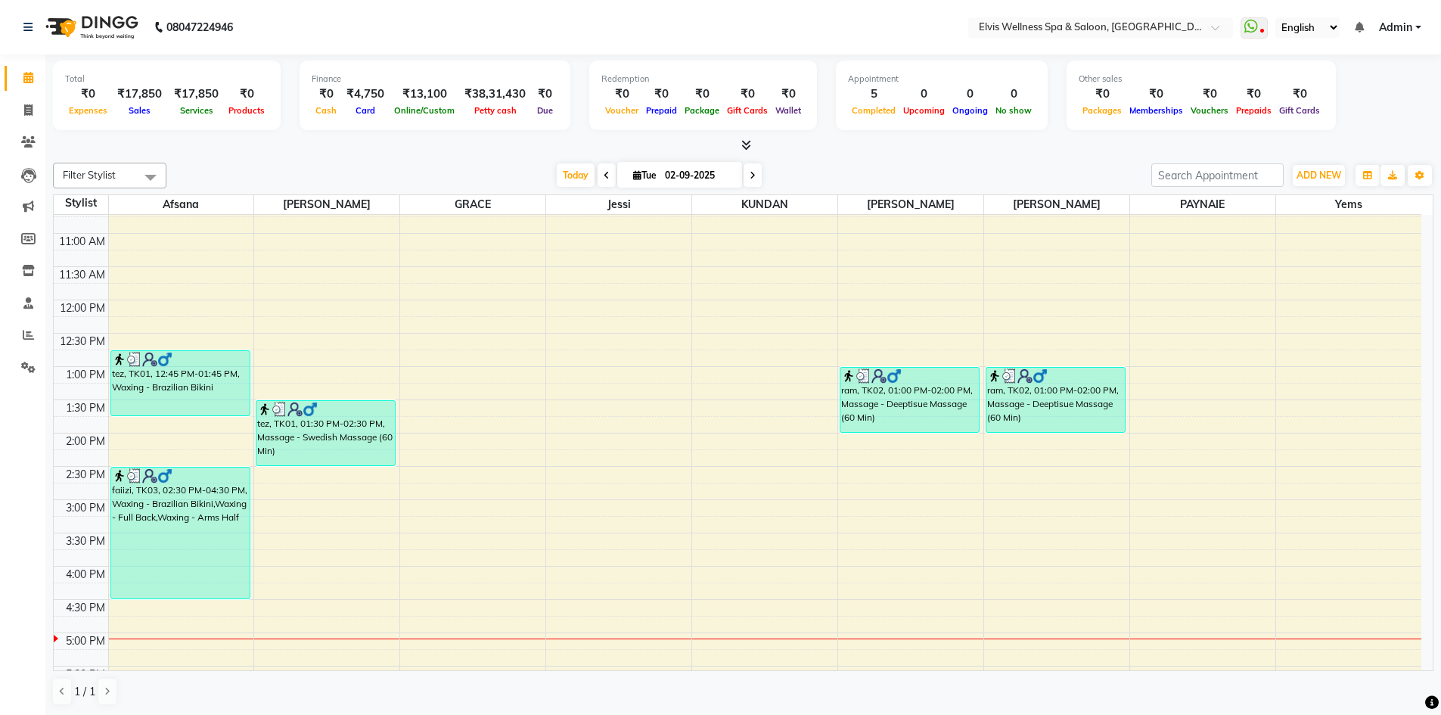
scroll to position [303, 0]
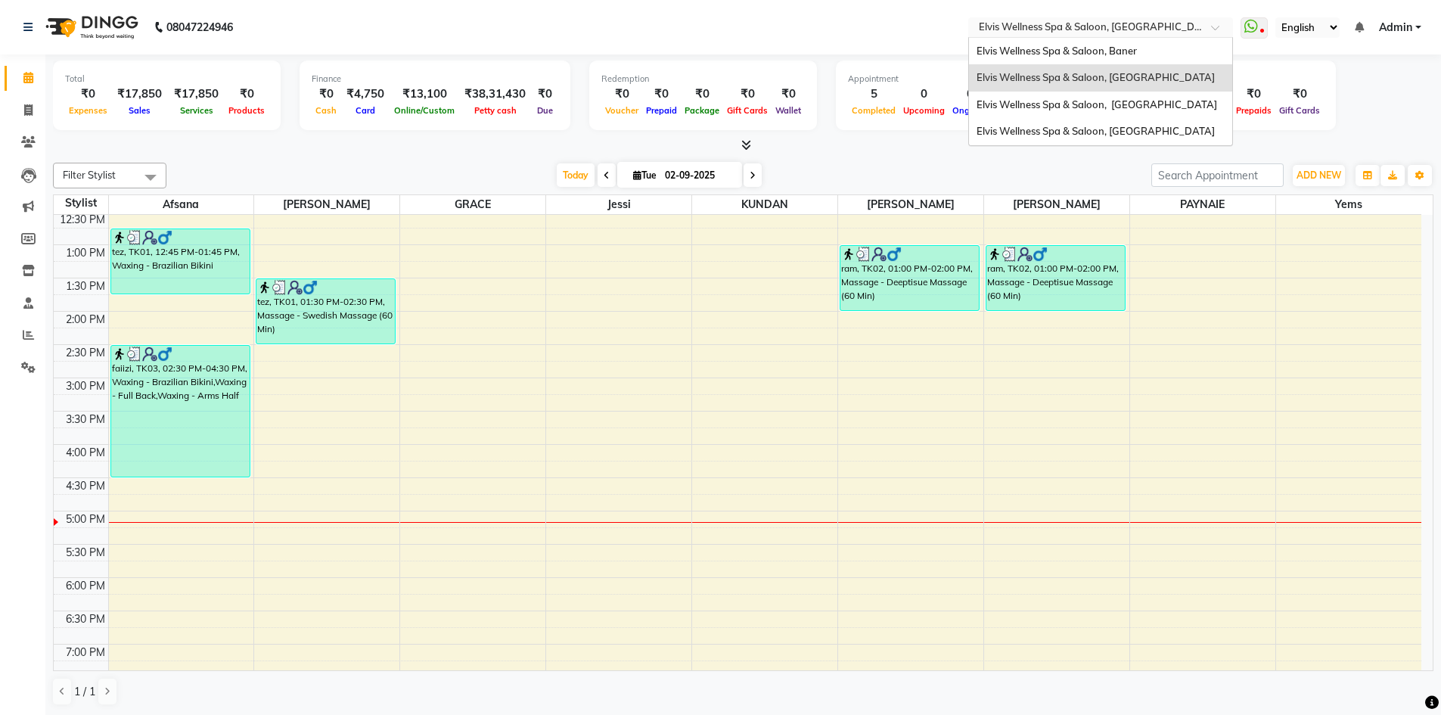
click at [1162, 22] on input "text" at bounding box center [1085, 28] width 219 height 15
click at [1162, 50] on div "Elvis Wellness Spa & Saloon, Baner" at bounding box center [1100, 51] width 263 height 27
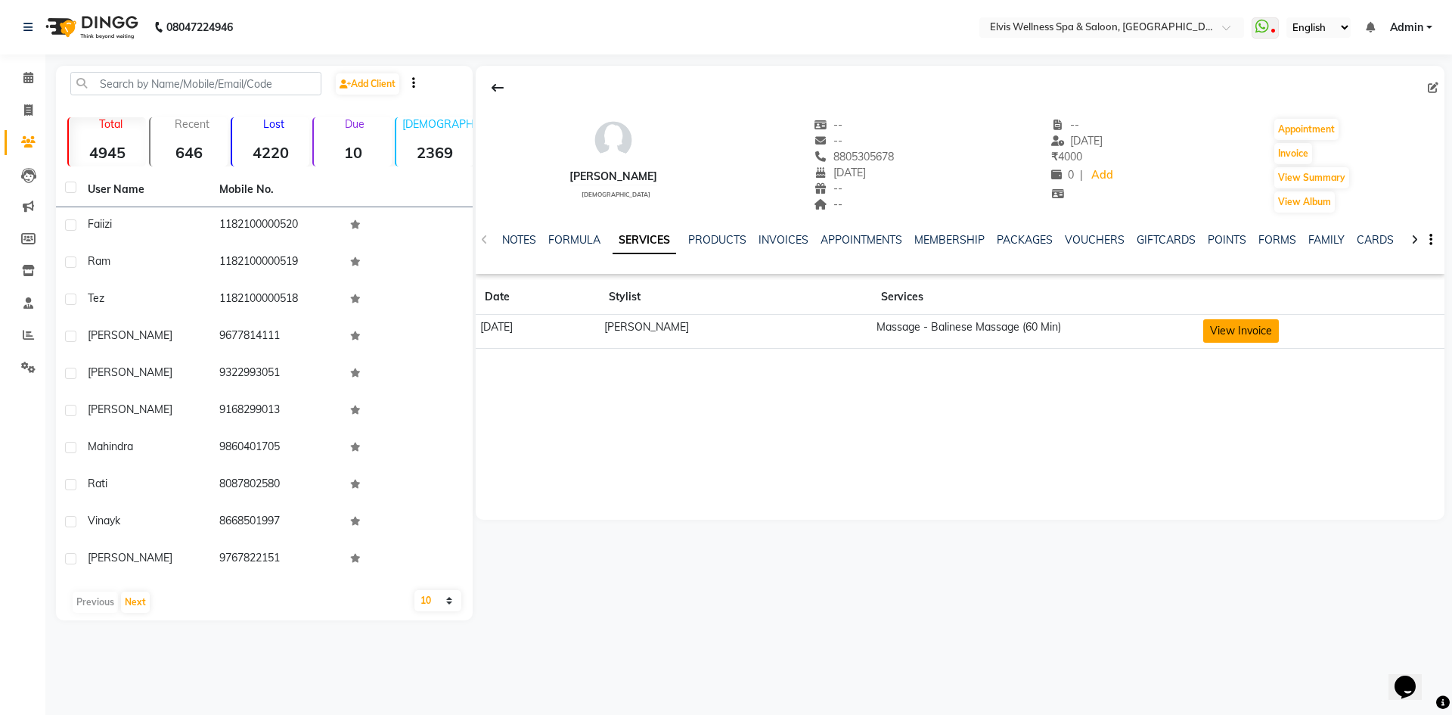
click at [1217, 330] on button "View Invoice" at bounding box center [1241, 330] width 76 height 23
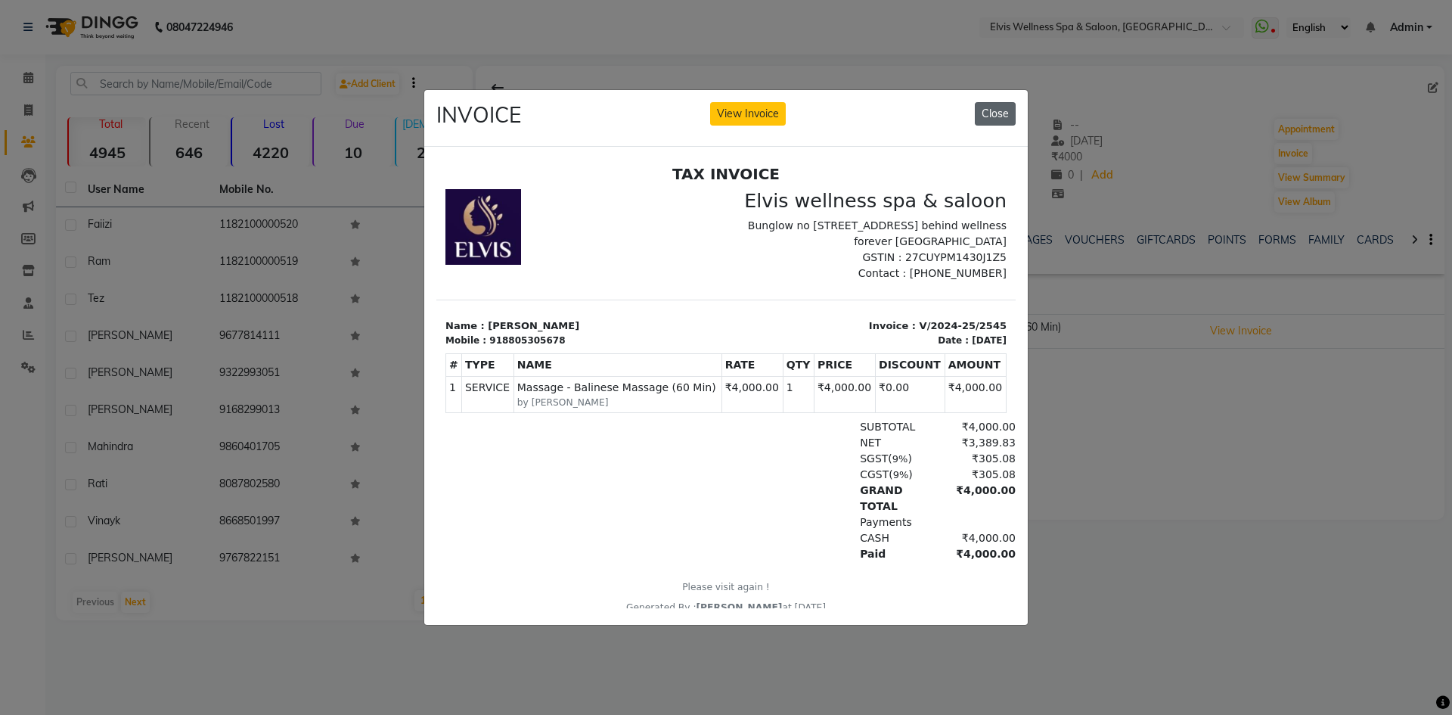
click at [1003, 111] on button "Close" at bounding box center [995, 113] width 41 height 23
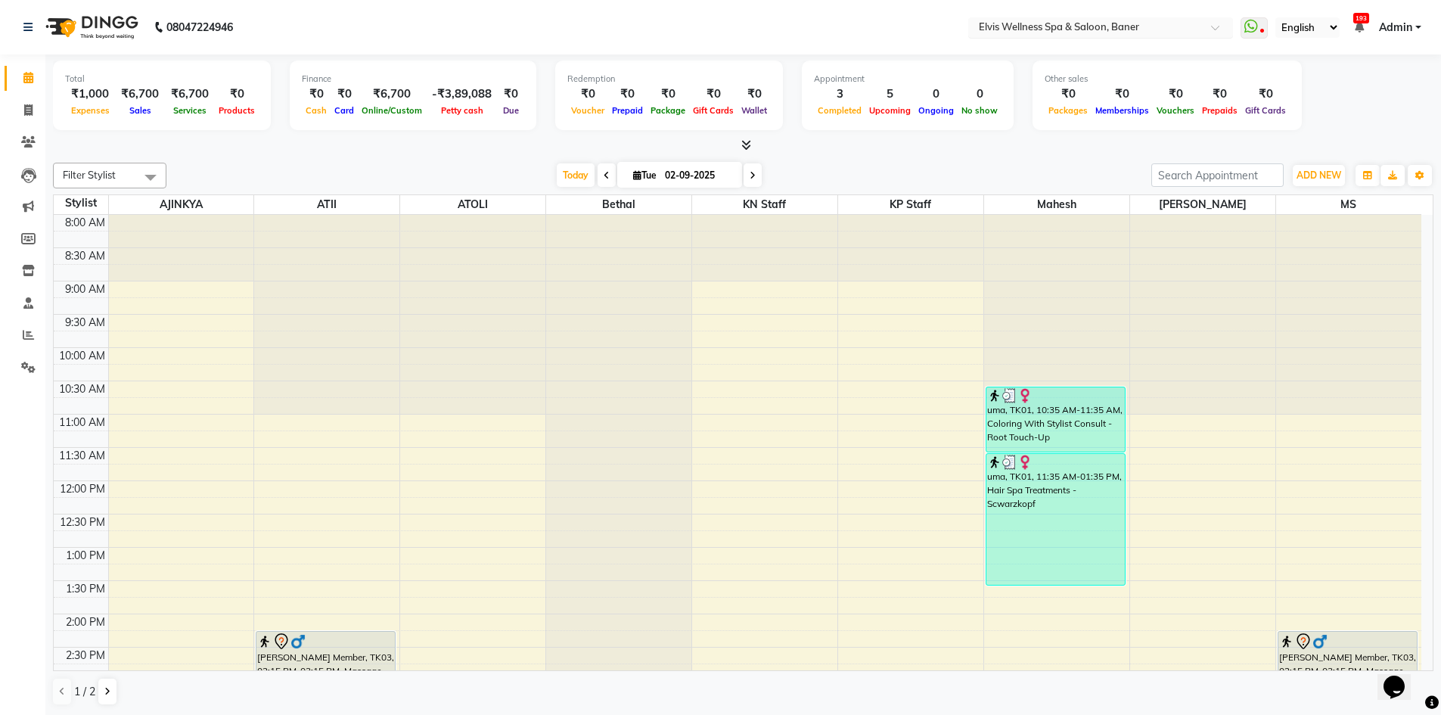
click at [1178, 21] on input "text" at bounding box center [1085, 28] width 219 height 15
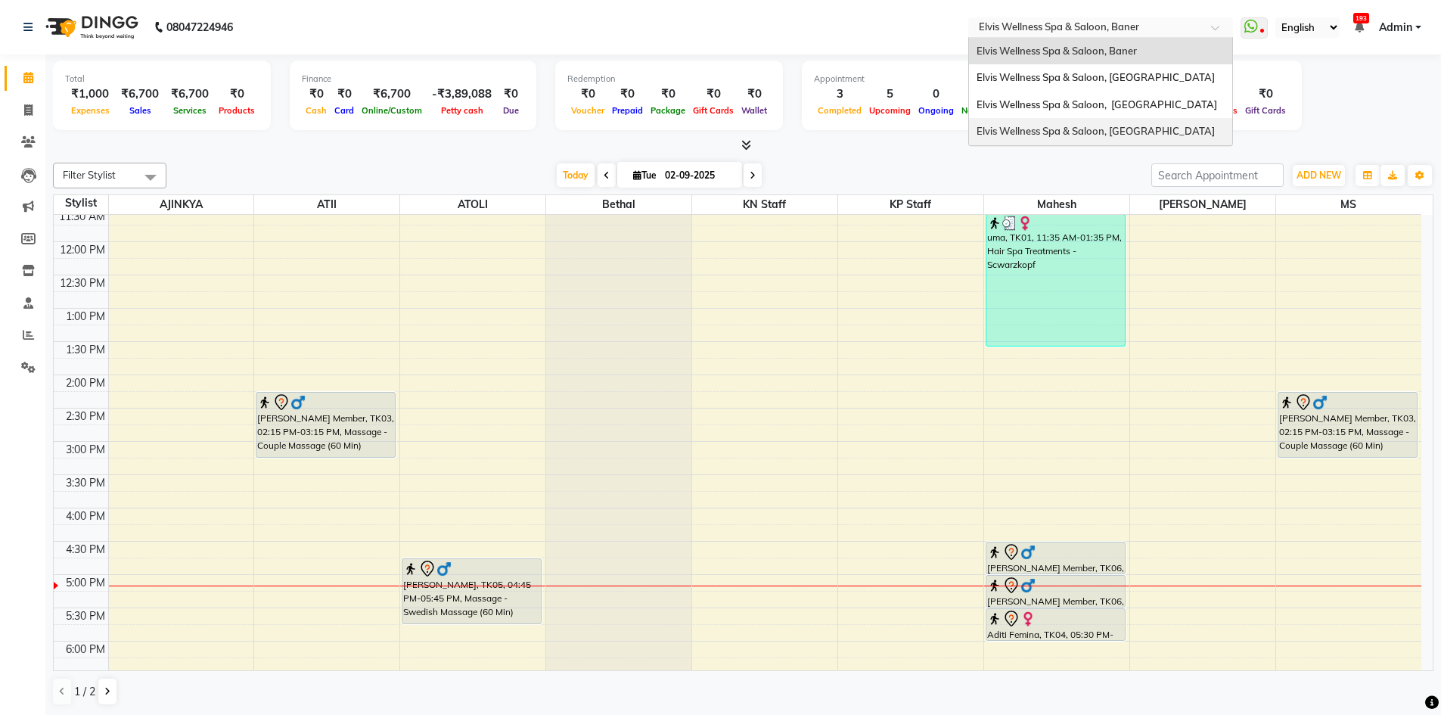
scroll to position [303, 0]
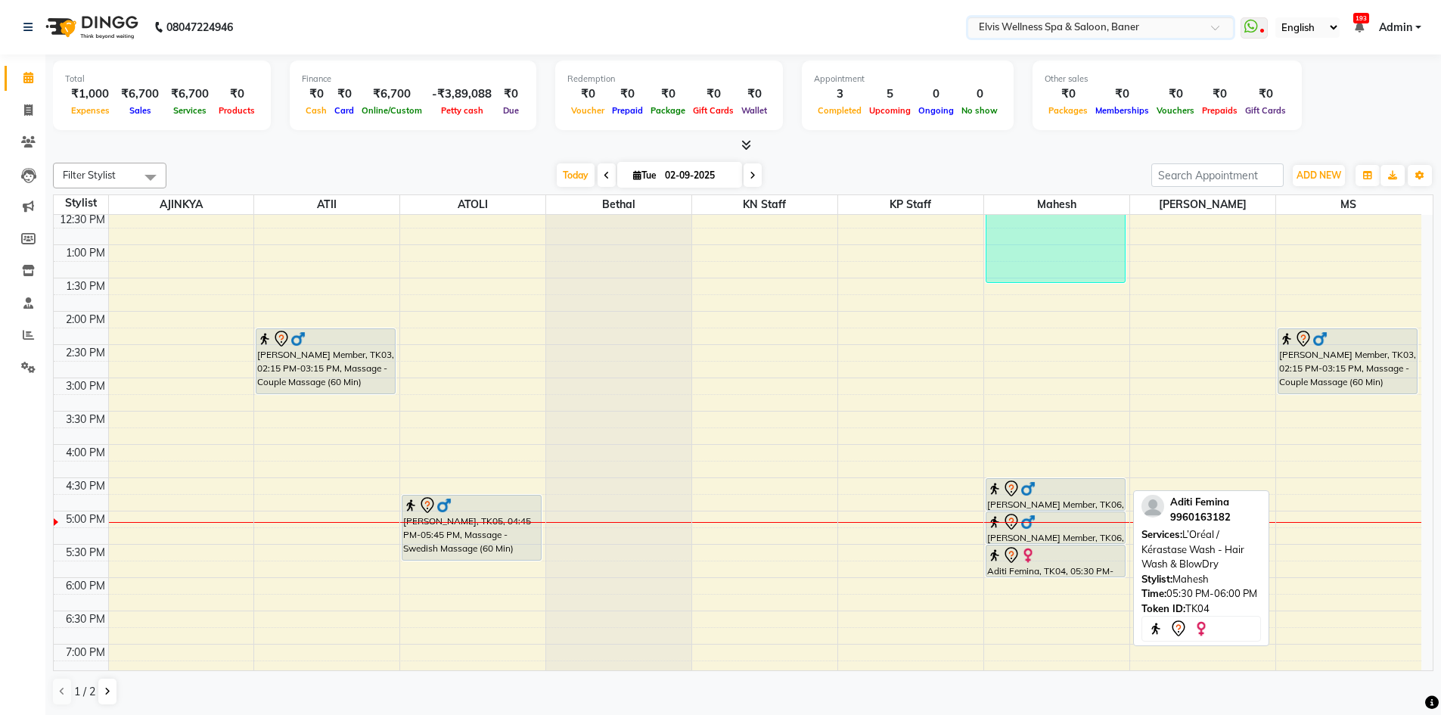
click at [1073, 569] on div "Aditi Femina, TK04, 05:30 PM-06:00 PM, L’Oréal / Kérastase Wash - Hair Wash & B…" at bounding box center [1055, 560] width 138 height 31
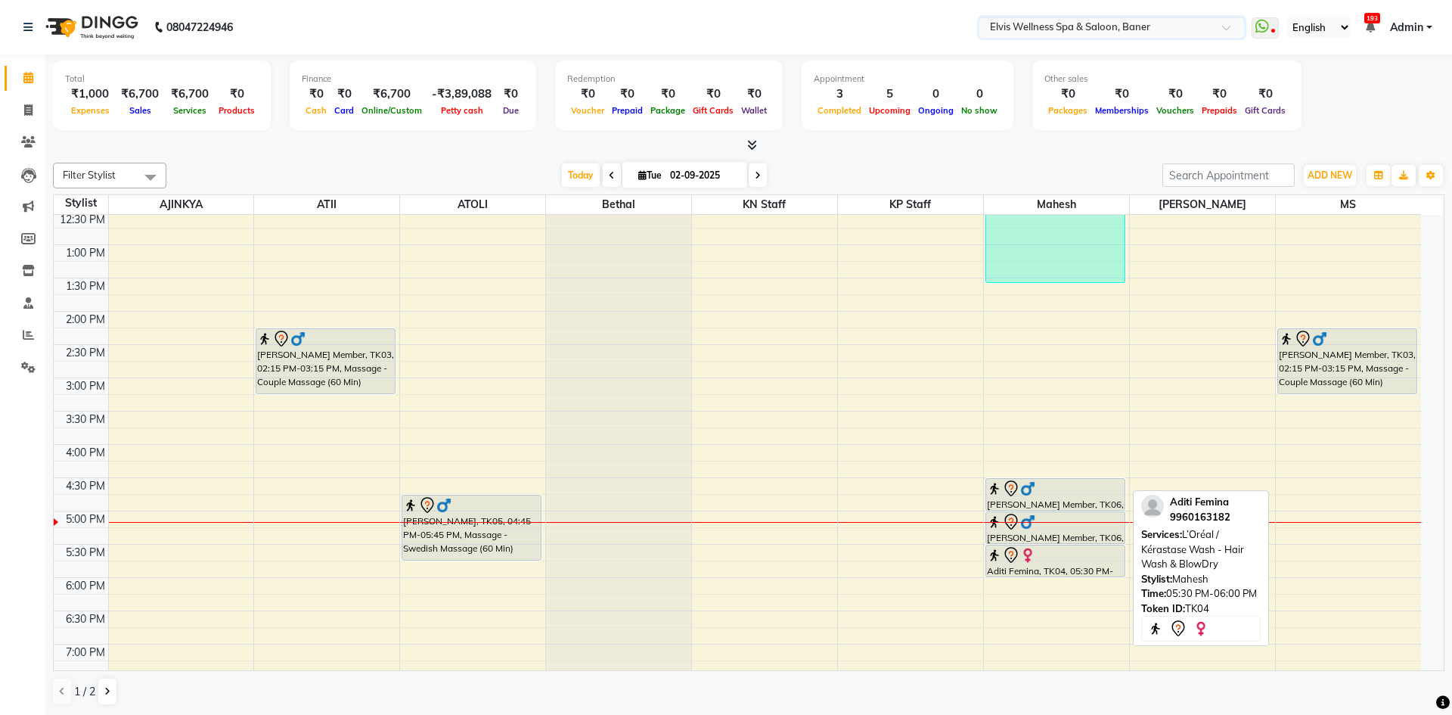
select select "7"
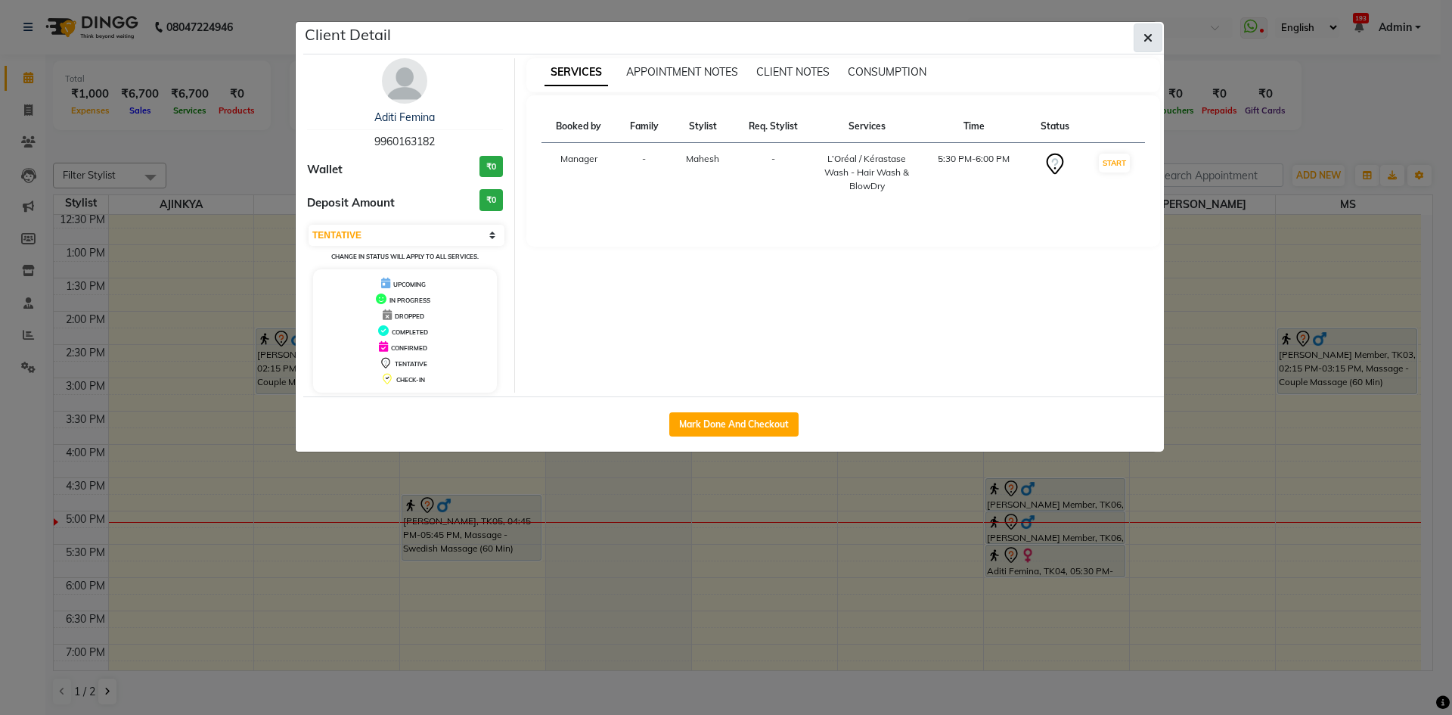
click at [1140, 32] on button "button" at bounding box center [1148, 37] width 29 height 29
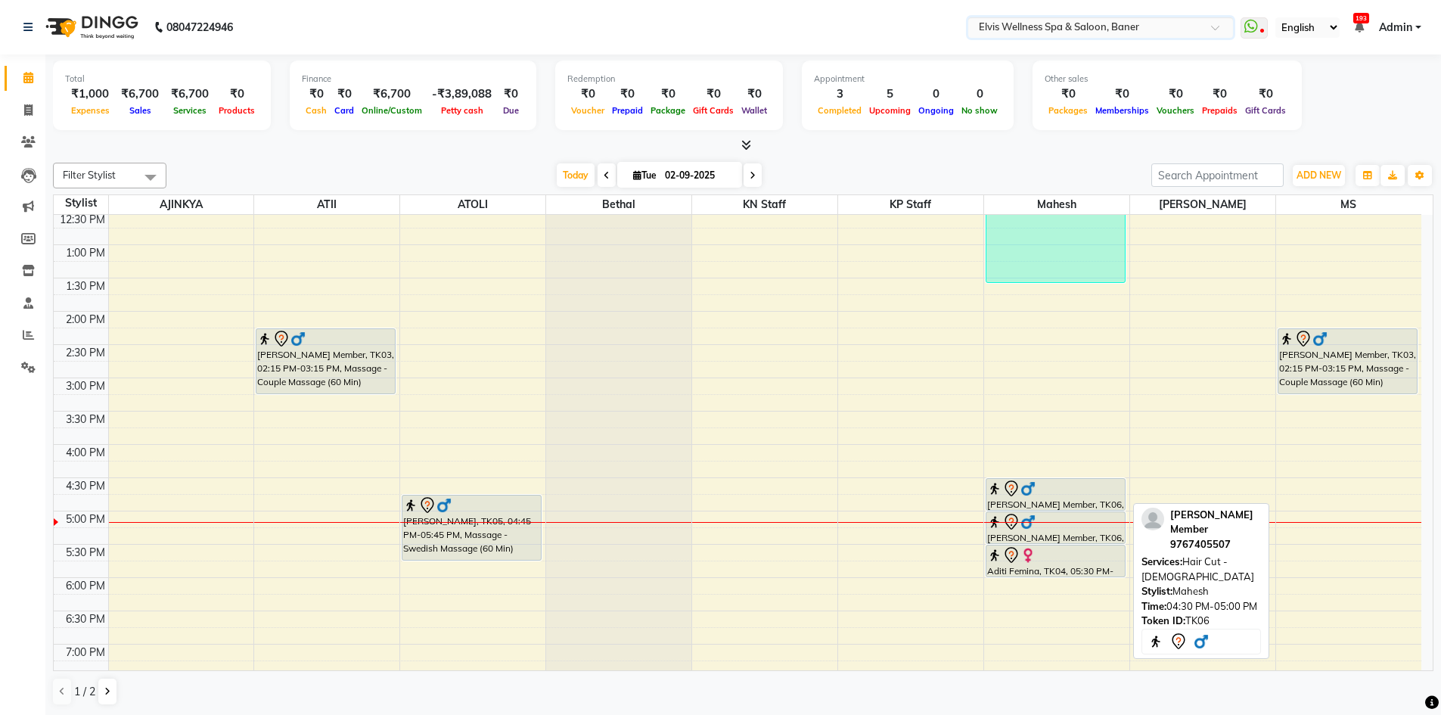
click at [1066, 489] on div at bounding box center [1055, 488] width 137 height 18
select select "7"
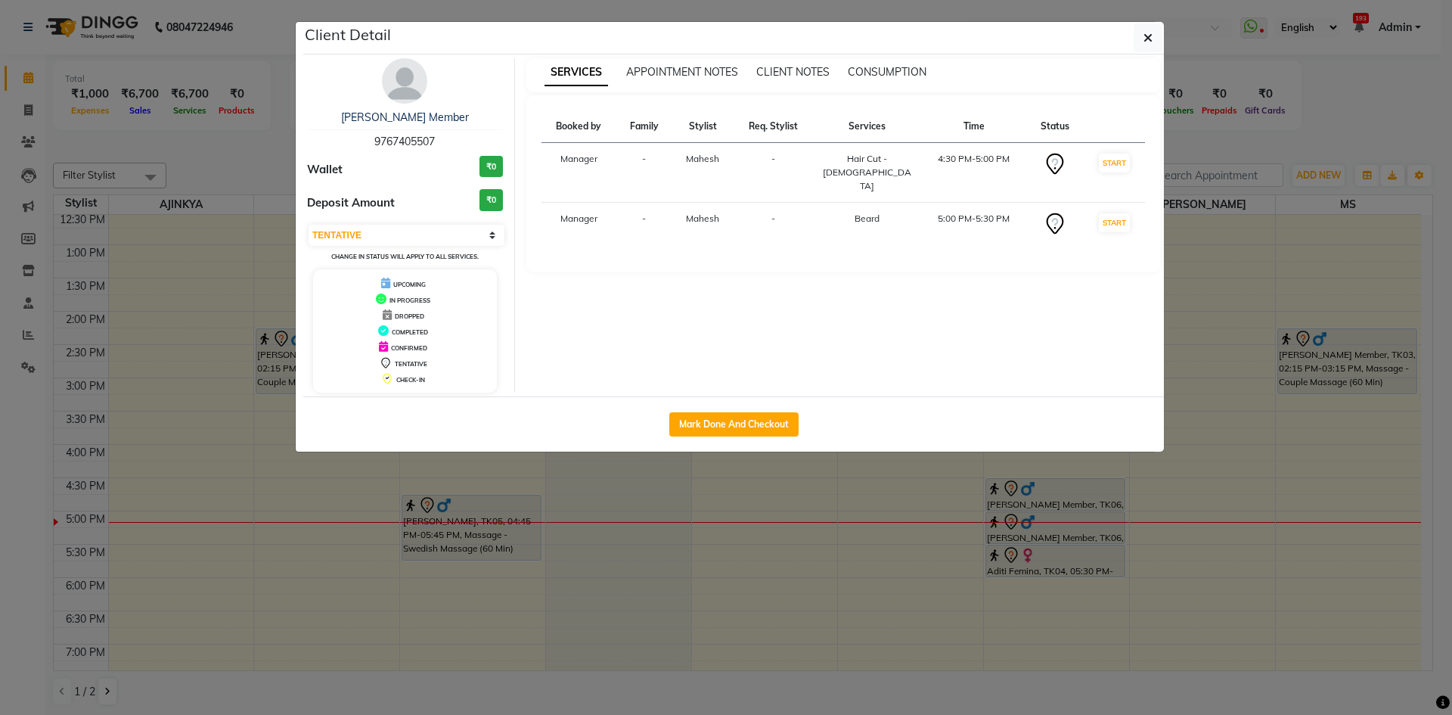
click at [1284, 519] on ngb-modal-window "Client Detail Shridhar KP Member 9767405507 Wallet ₹0 Deposit Amount ₹0 Select …" at bounding box center [726, 357] width 1452 height 715
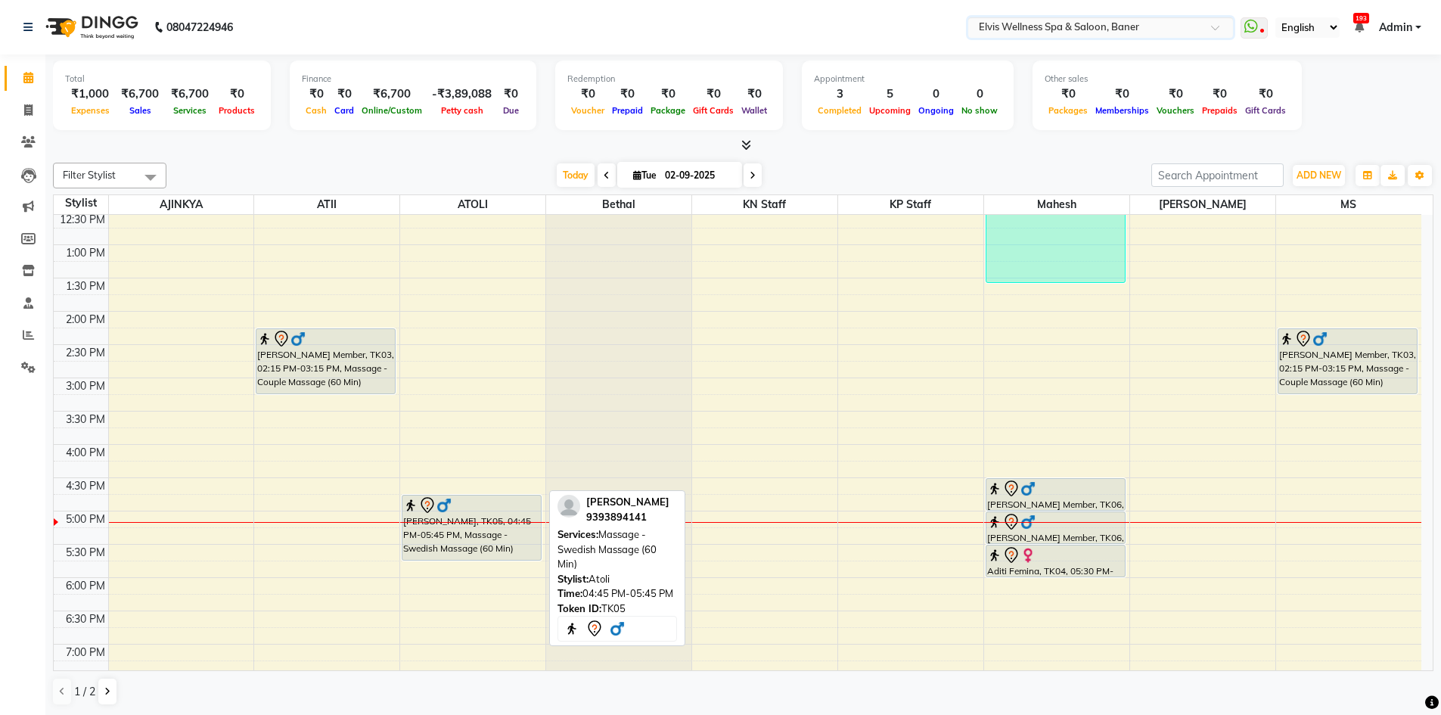
click at [413, 544] on div "Suresh Lokhande, TK05, 04:45 PM-05:45 PM, Massage - Swedish Massage (60 Min)" at bounding box center [471, 527] width 138 height 64
select select "7"
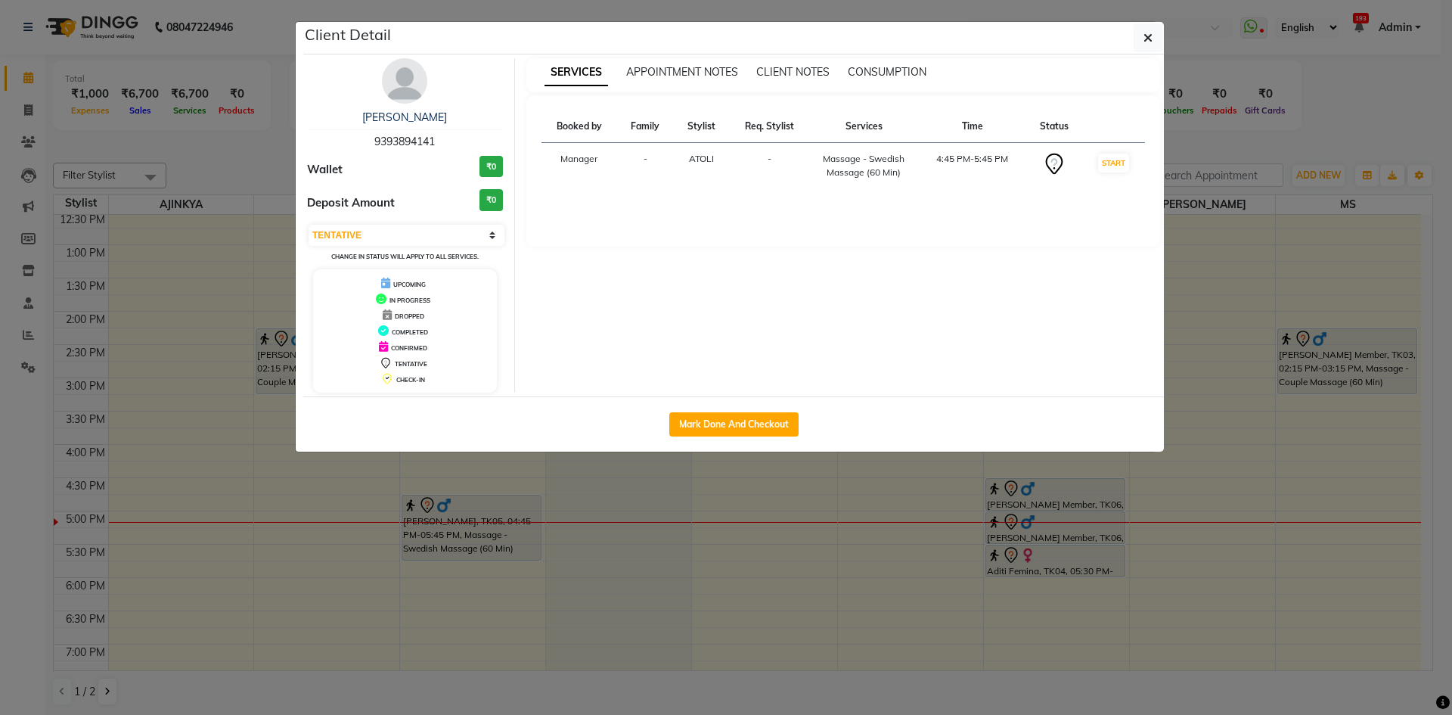
click at [939, 624] on ngb-modal-window "Client Detail Suresh Lokhande 9393894141 Wallet ₹0 Deposit Amount ₹0 Select IN …" at bounding box center [726, 357] width 1452 height 715
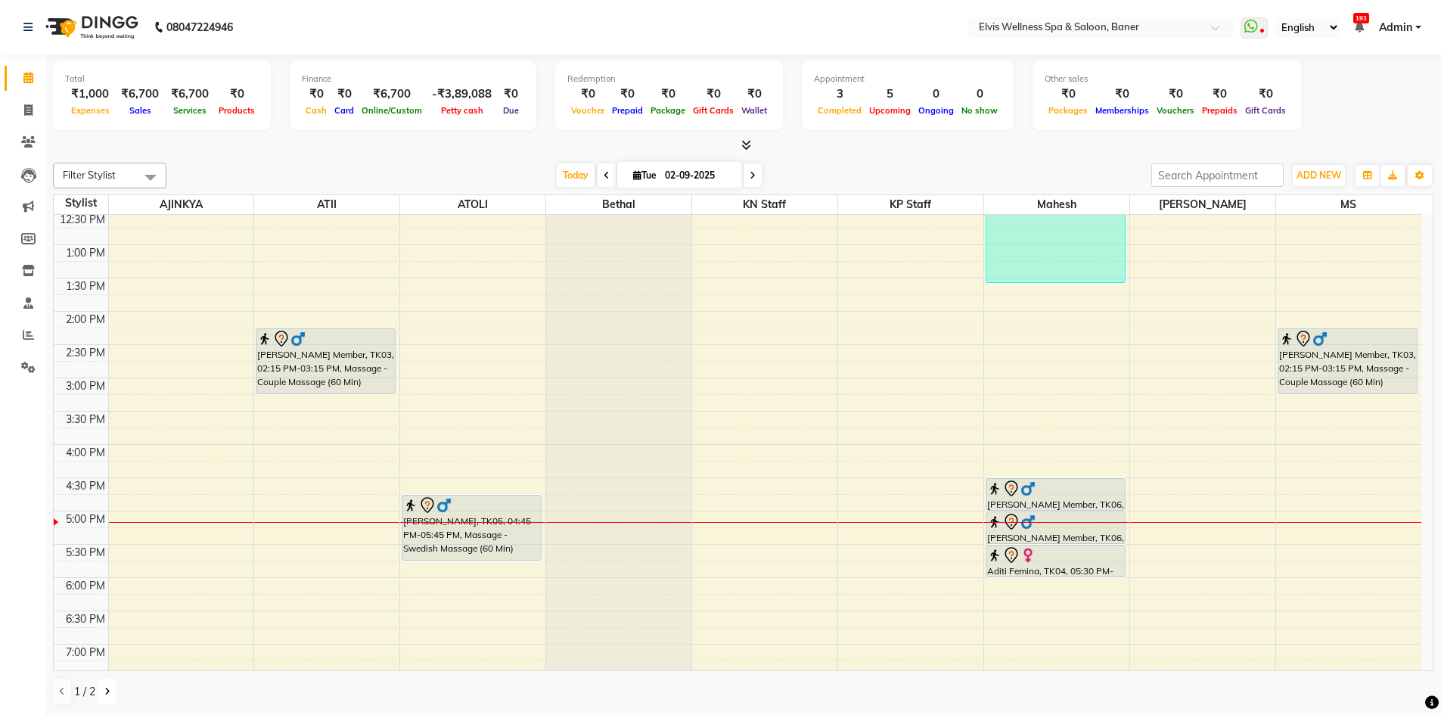
click at [107, 690] on icon at bounding box center [107, 691] width 6 height 9
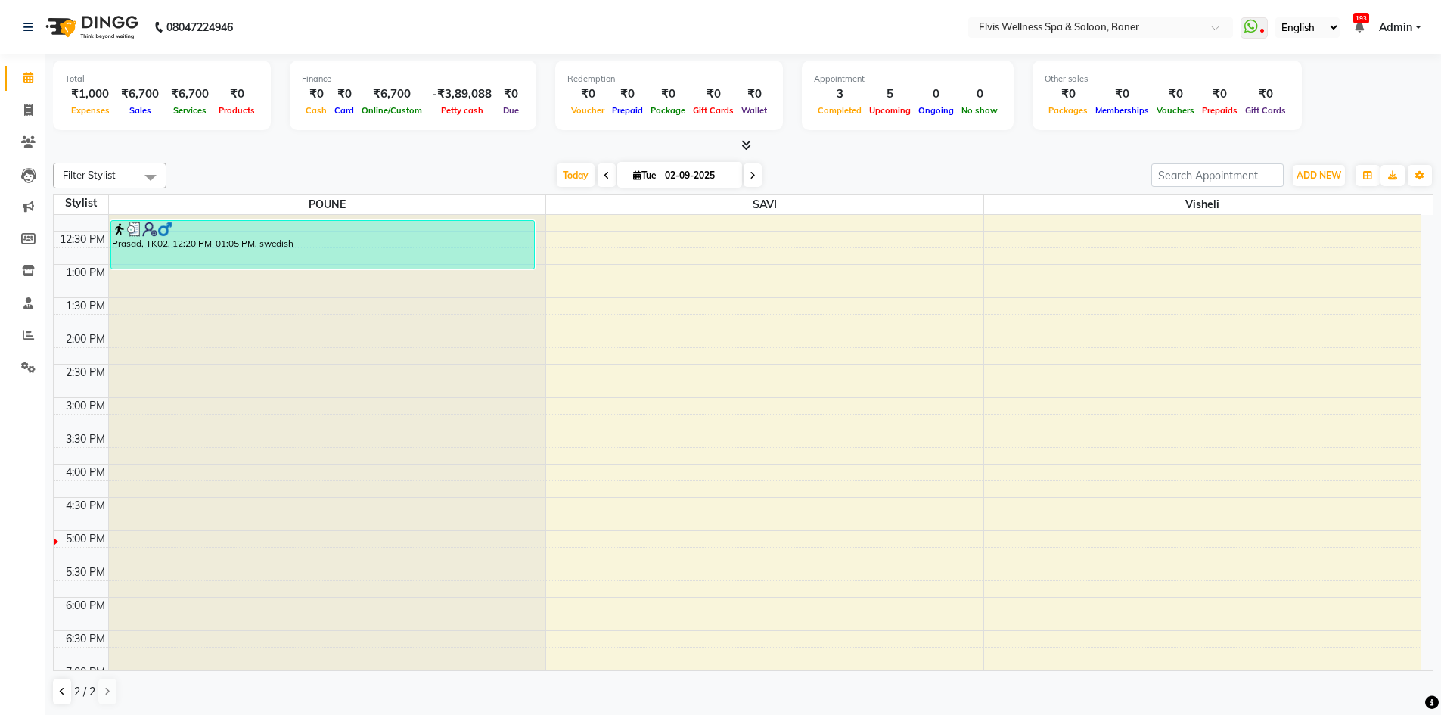
scroll to position [227, 0]
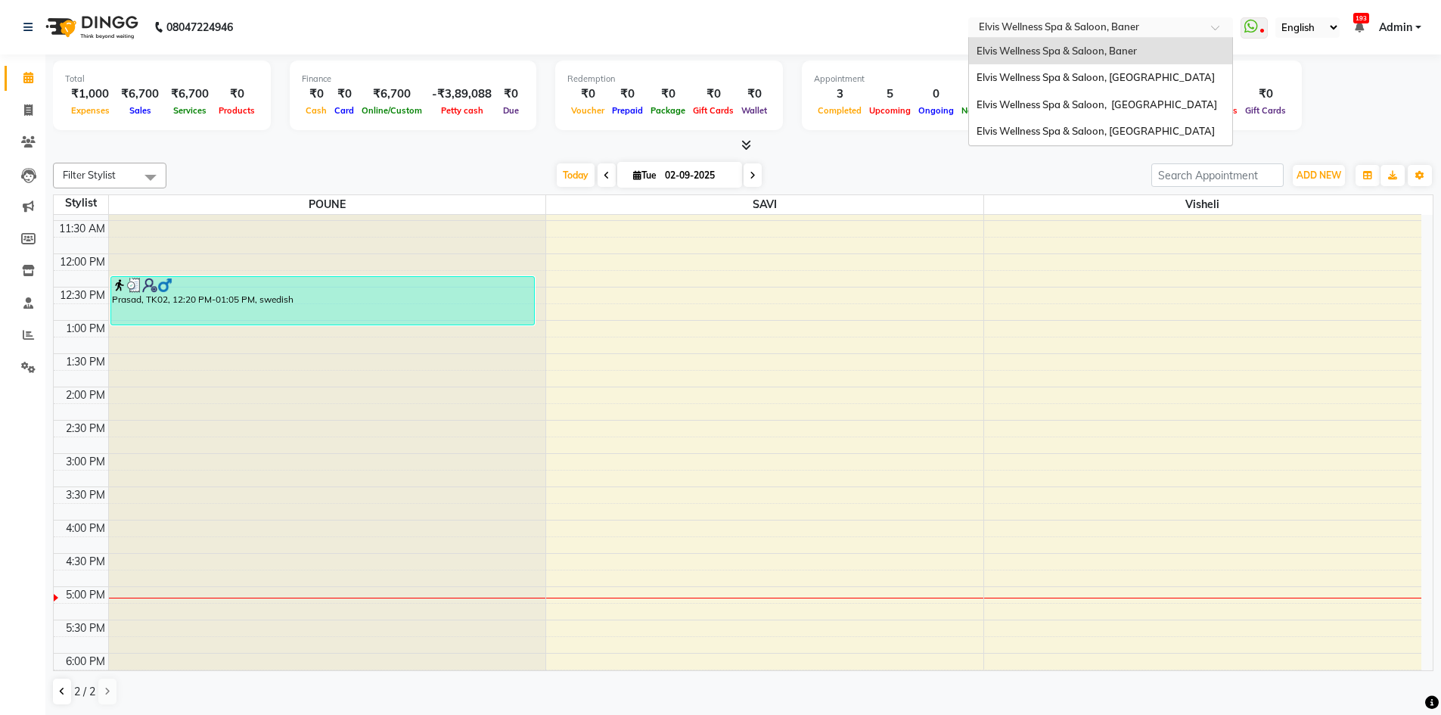
click at [1159, 23] on input "text" at bounding box center [1085, 28] width 219 height 15
click at [1156, 107] on span "Elvis Wellness Spa & Saloon, [GEOGRAPHIC_DATA]" at bounding box center [1096, 104] width 241 height 12
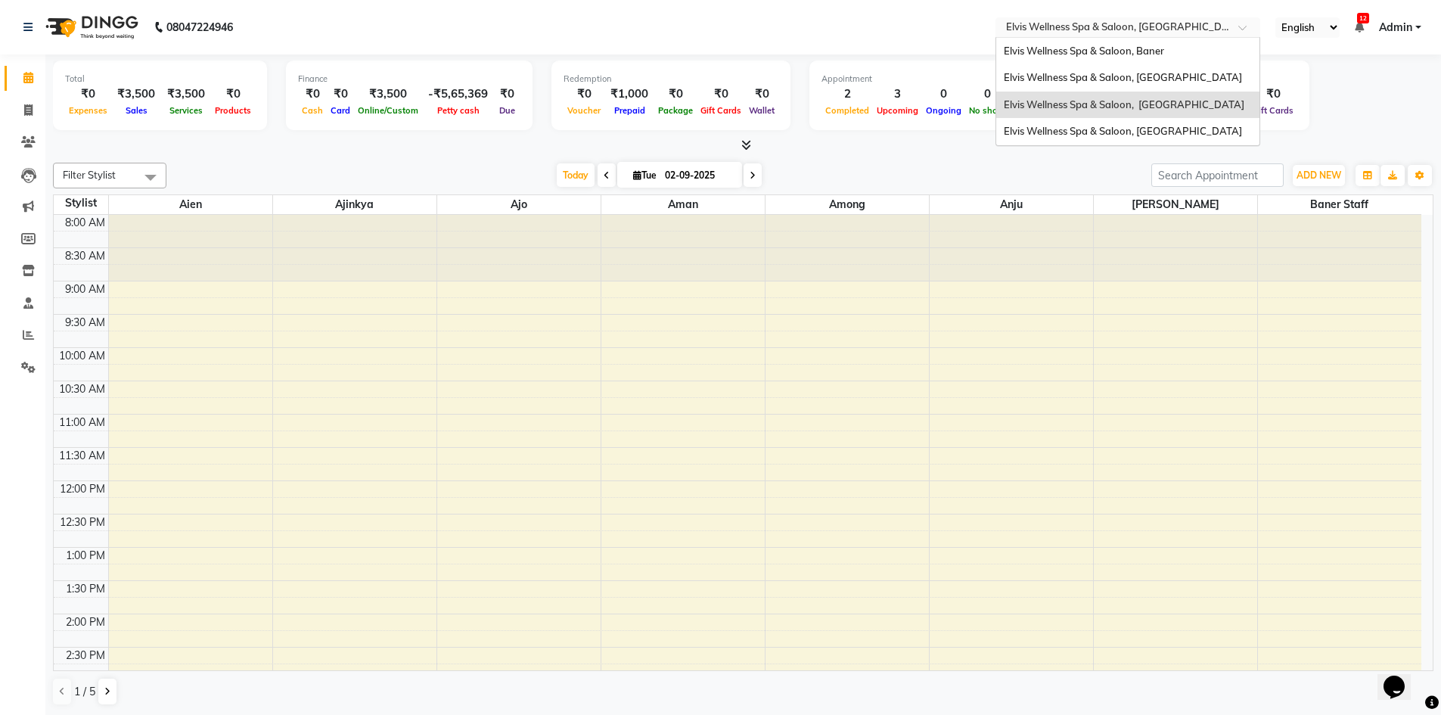
drag, startPoint x: 1182, startPoint y: 26, endPoint x: 1170, endPoint y: 152, distance: 126.9
click at [1182, 26] on input "text" at bounding box center [1112, 28] width 219 height 15
click at [1171, 137] on span "Elvis Wellness Spa & Saloon, [GEOGRAPHIC_DATA]" at bounding box center [1123, 131] width 238 height 12
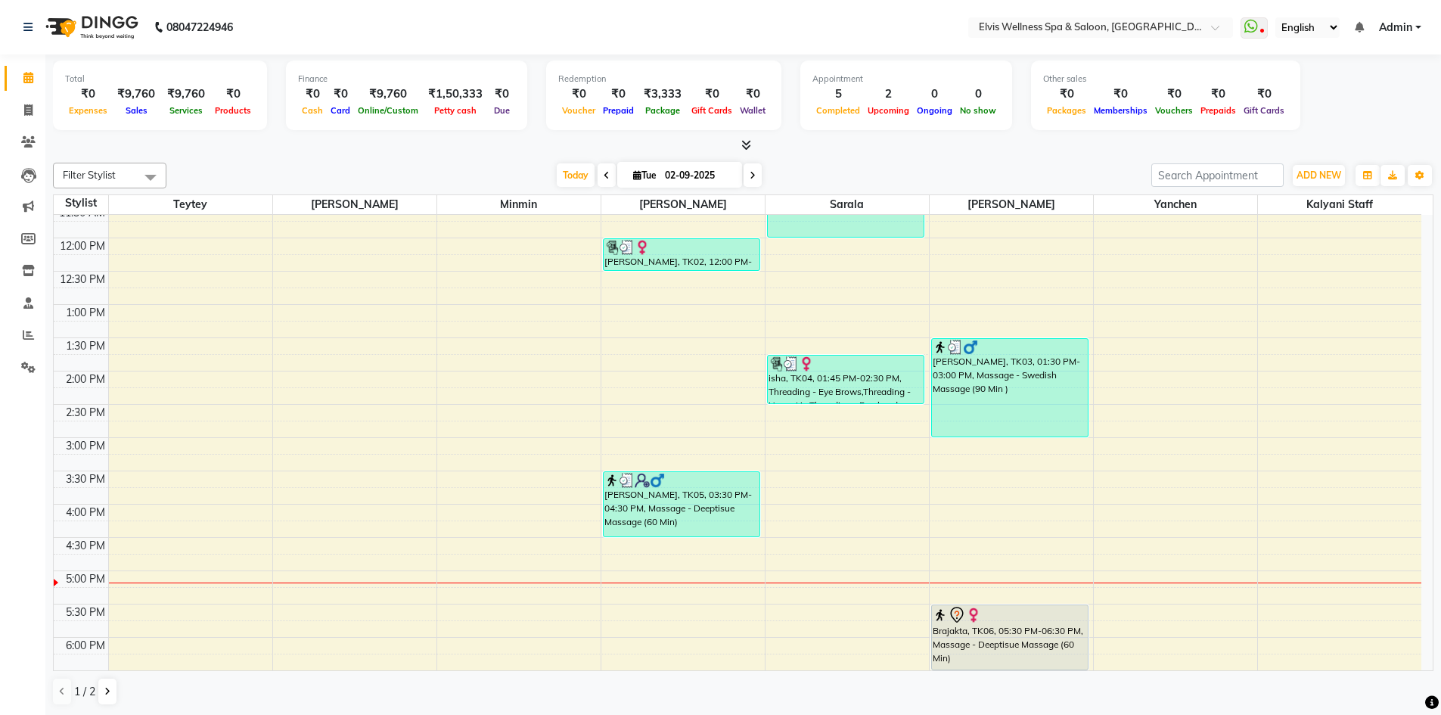
scroll to position [303, 0]
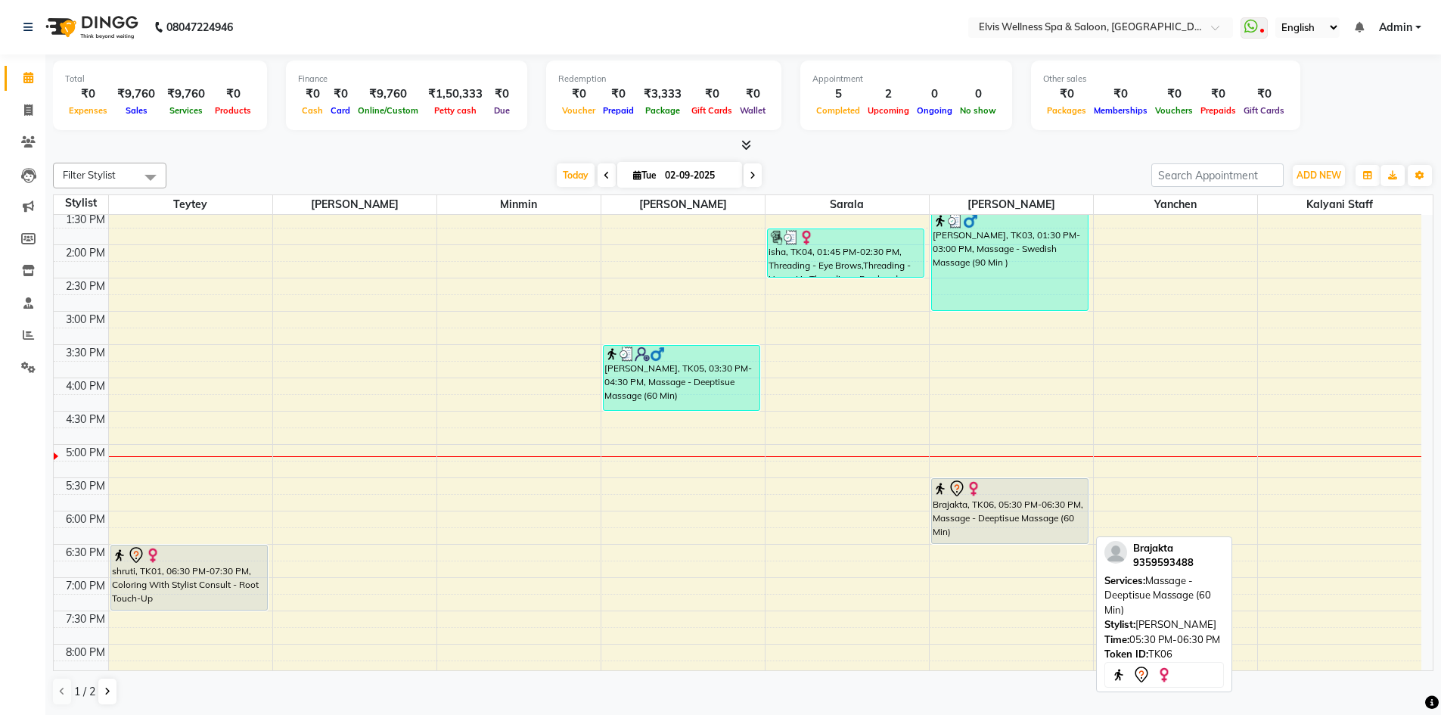
click at [991, 526] on div "Brajakta, TK06, 05:30 PM-06:30 PM, Massage - Deeptisue Massage (60 Min)" at bounding box center [1010, 511] width 157 height 64
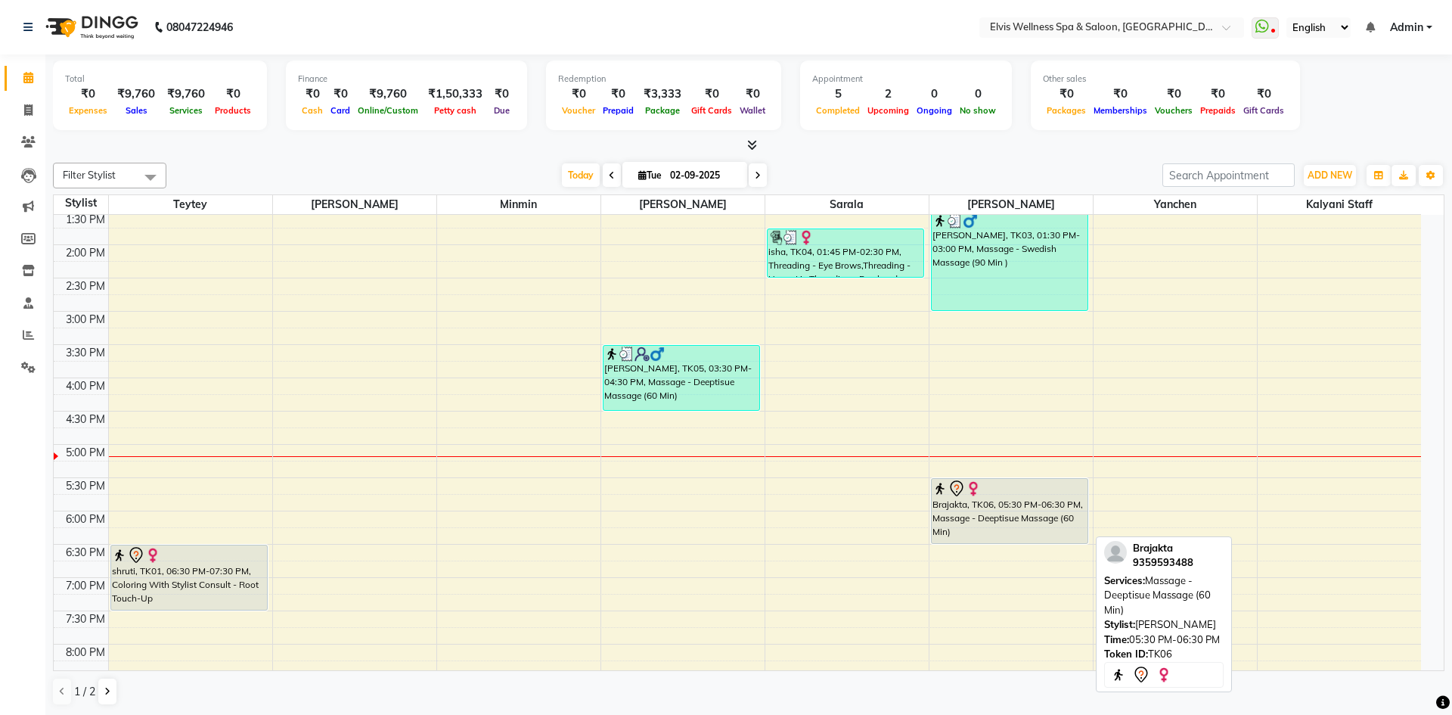
select select "7"
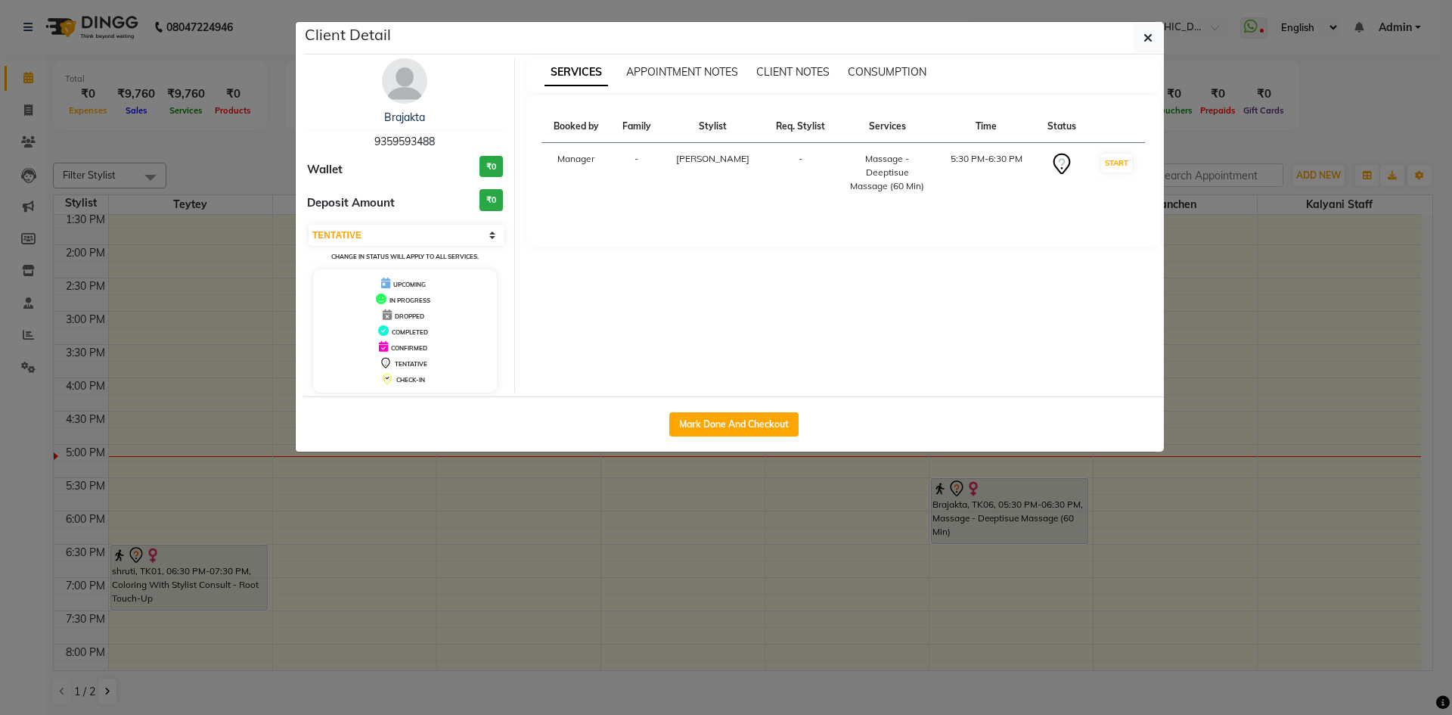
click at [1320, 512] on ngb-modal-window "Client Detail Brajakta 9359593488 Wallet ₹0 Deposit Amount ₹0 Select IN SERVICE…" at bounding box center [726, 357] width 1452 height 715
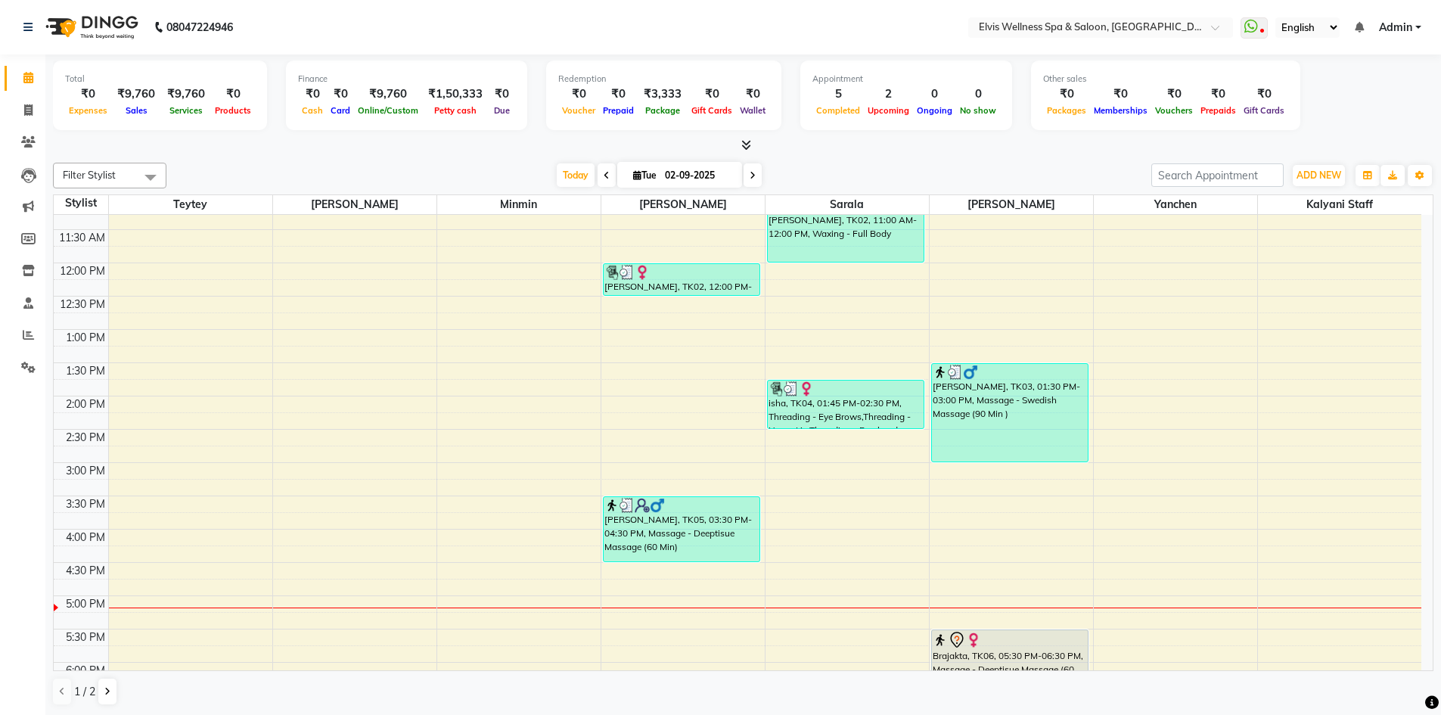
scroll to position [0, 0]
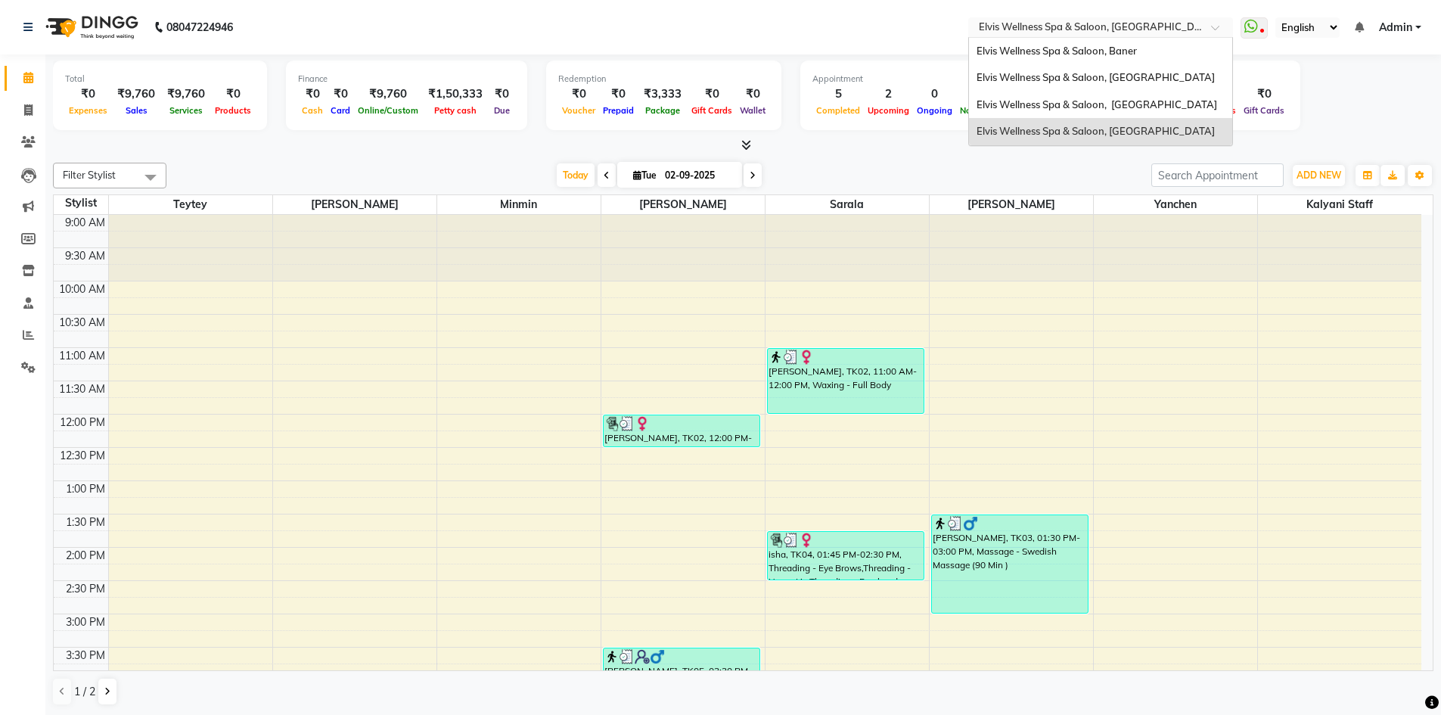
click at [1209, 29] on div at bounding box center [1100, 28] width 265 height 15
click at [1159, 79] on span "Elvis Wellness Spa & Saloon, [GEOGRAPHIC_DATA]" at bounding box center [1095, 77] width 238 height 12
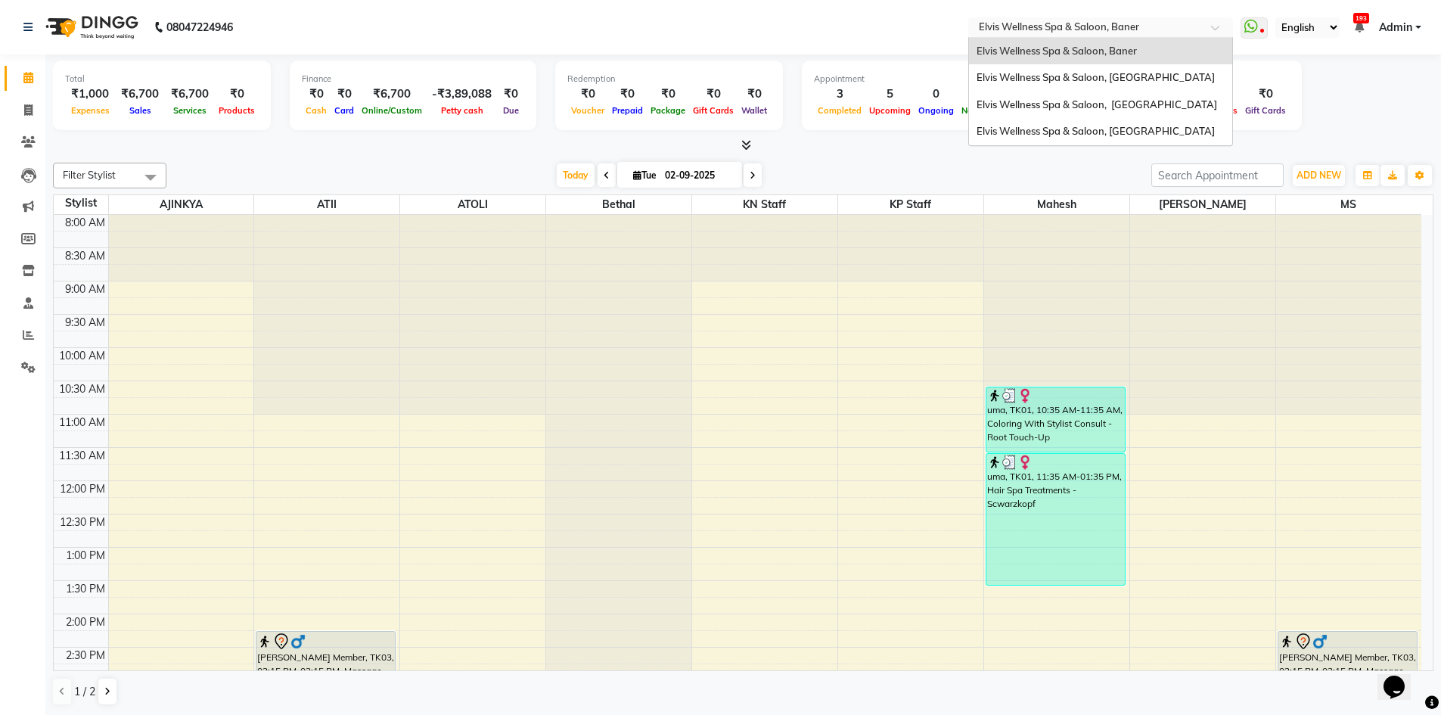
click at [1186, 25] on input "text" at bounding box center [1085, 28] width 219 height 15
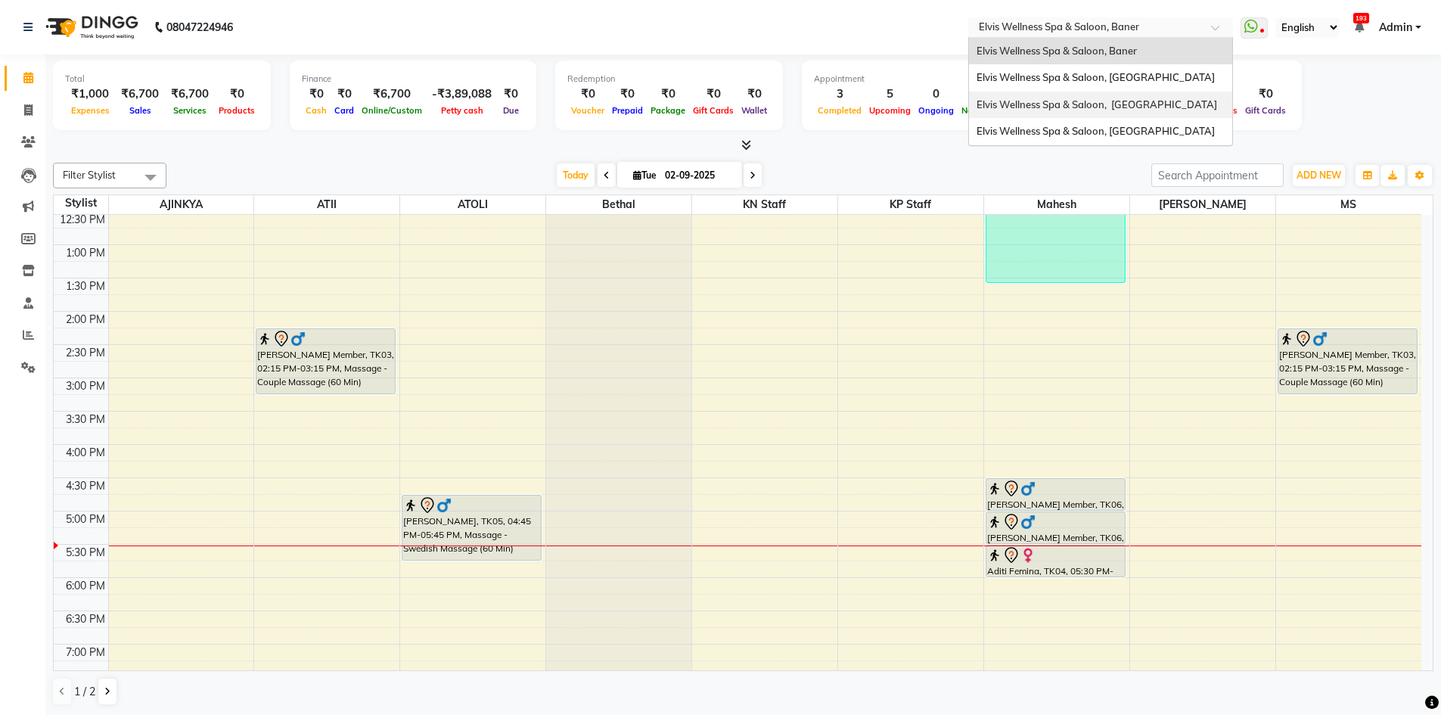
click at [1159, 103] on span "Elvis Wellness Spa & Saloon, [GEOGRAPHIC_DATA]" at bounding box center [1096, 104] width 241 height 12
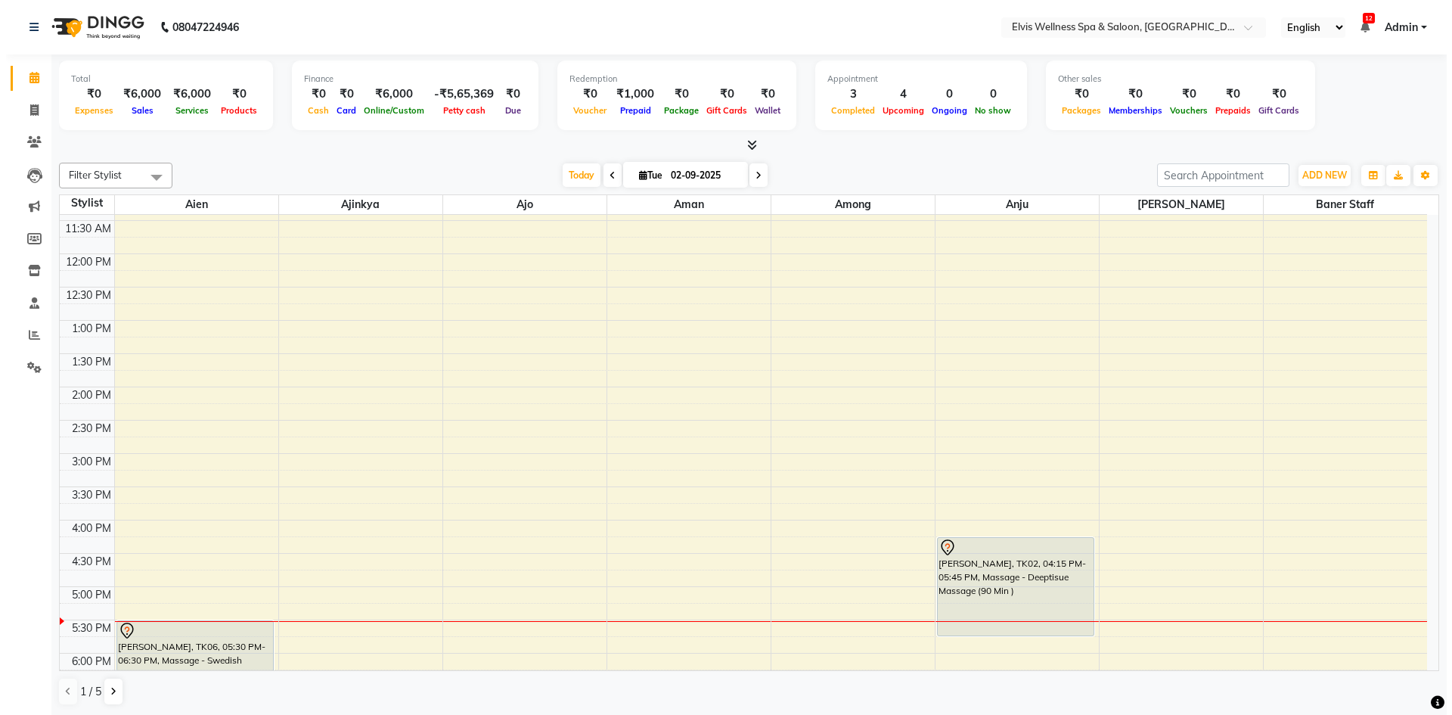
scroll to position [454, 0]
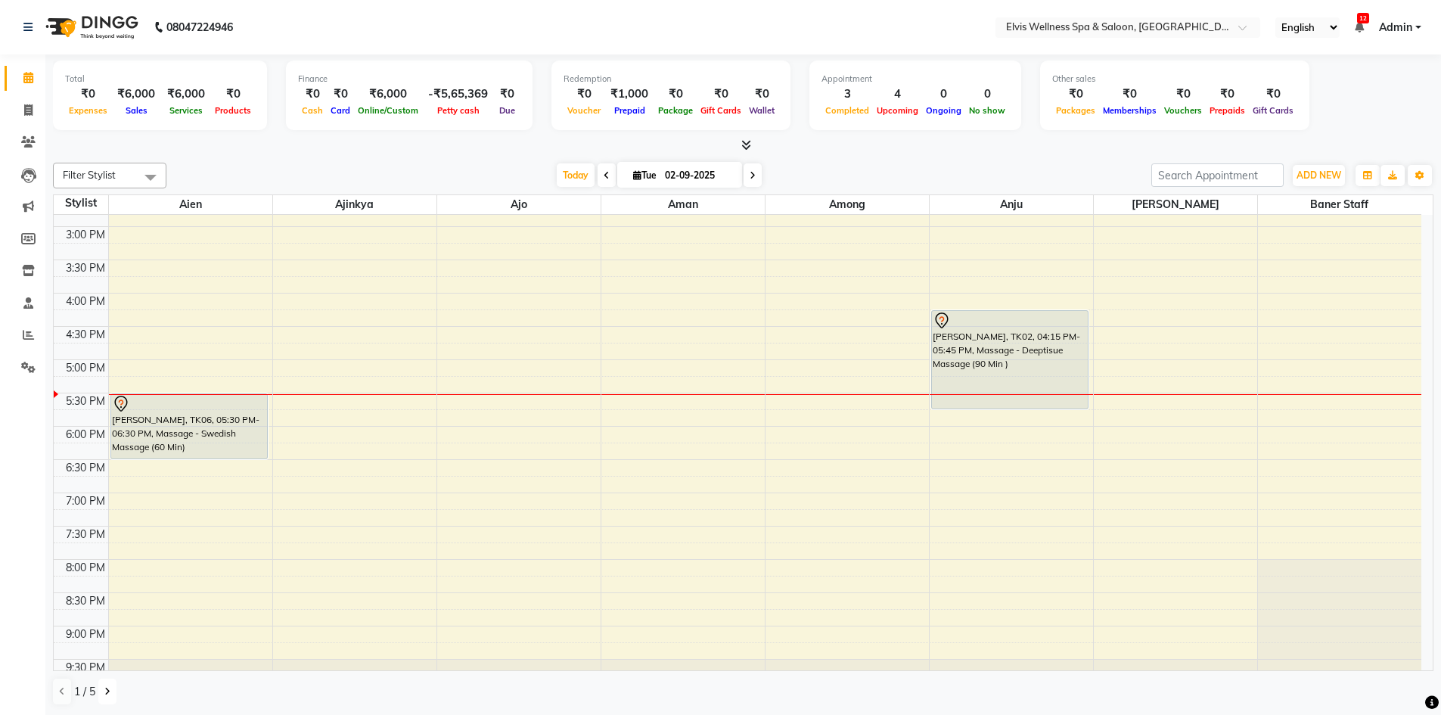
click at [107, 689] on icon at bounding box center [107, 691] width 6 height 9
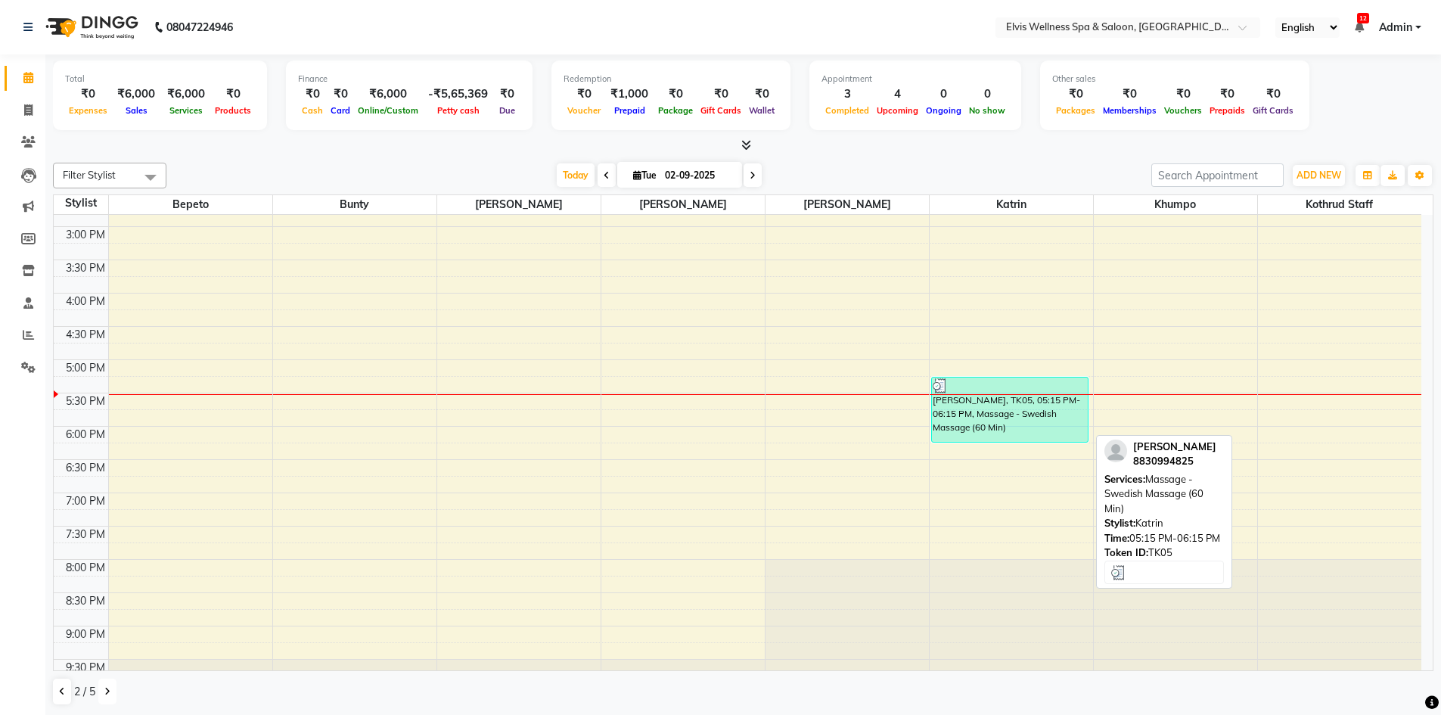
click at [1046, 420] on div "Tejas jathar, TK05, 05:15 PM-06:15 PM, Massage - Swedish Massage (60 Min)" at bounding box center [1010, 409] width 157 height 64
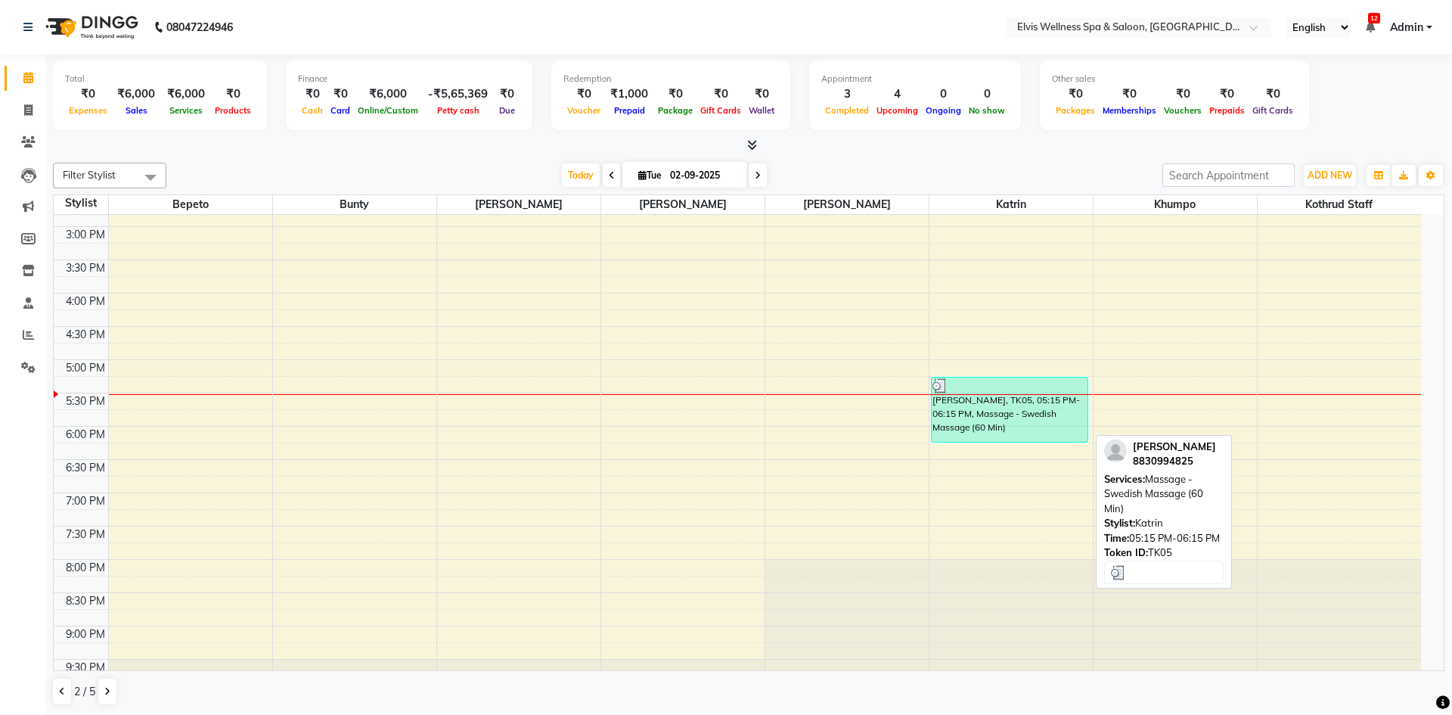
select select "3"
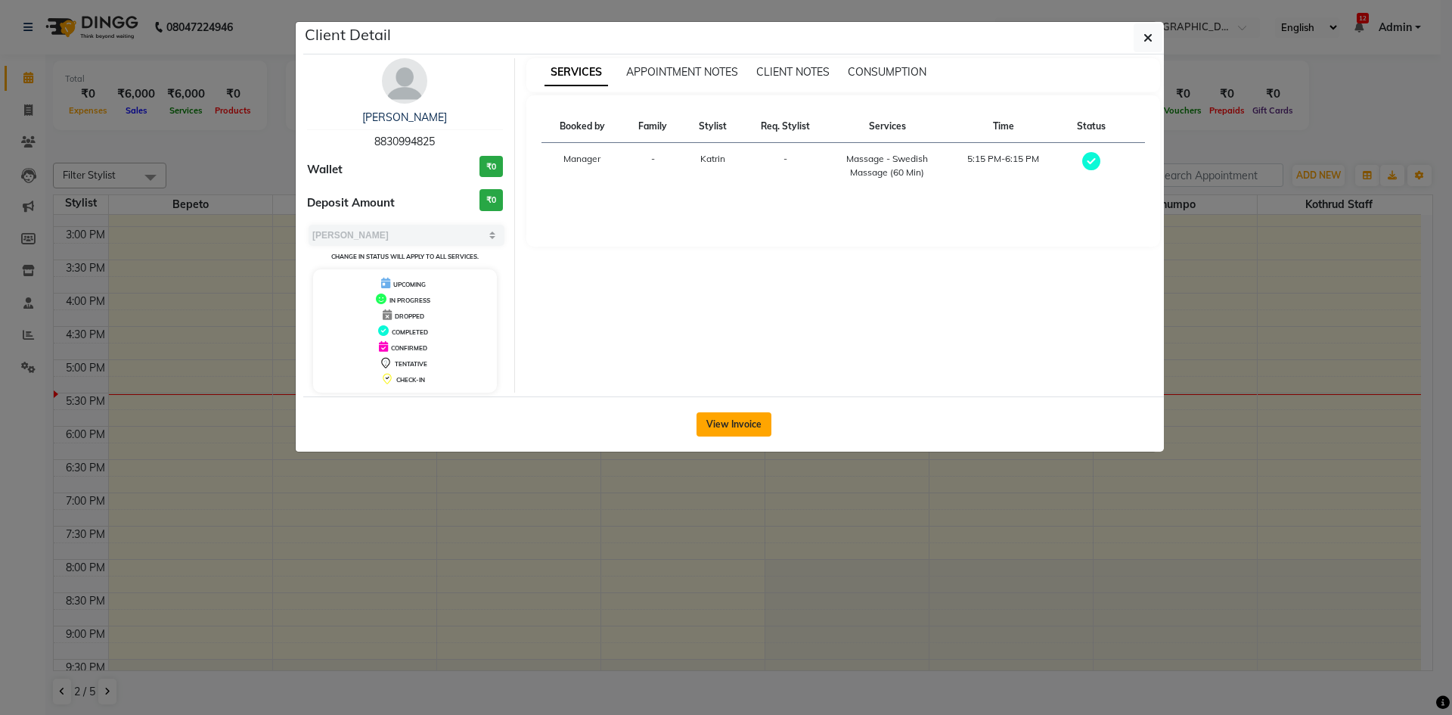
click at [747, 425] on button "View Invoice" at bounding box center [734, 424] width 75 height 24
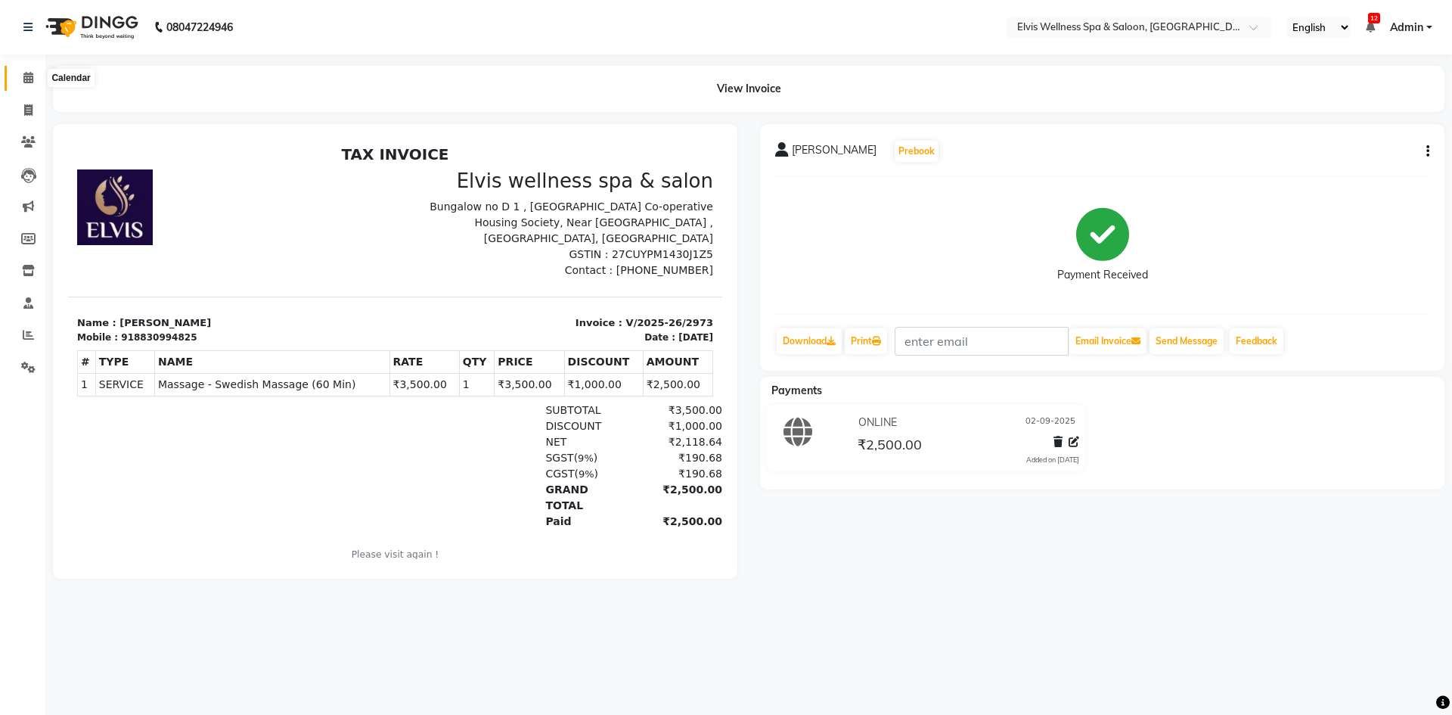
click at [29, 79] on icon at bounding box center [28, 77] width 10 height 11
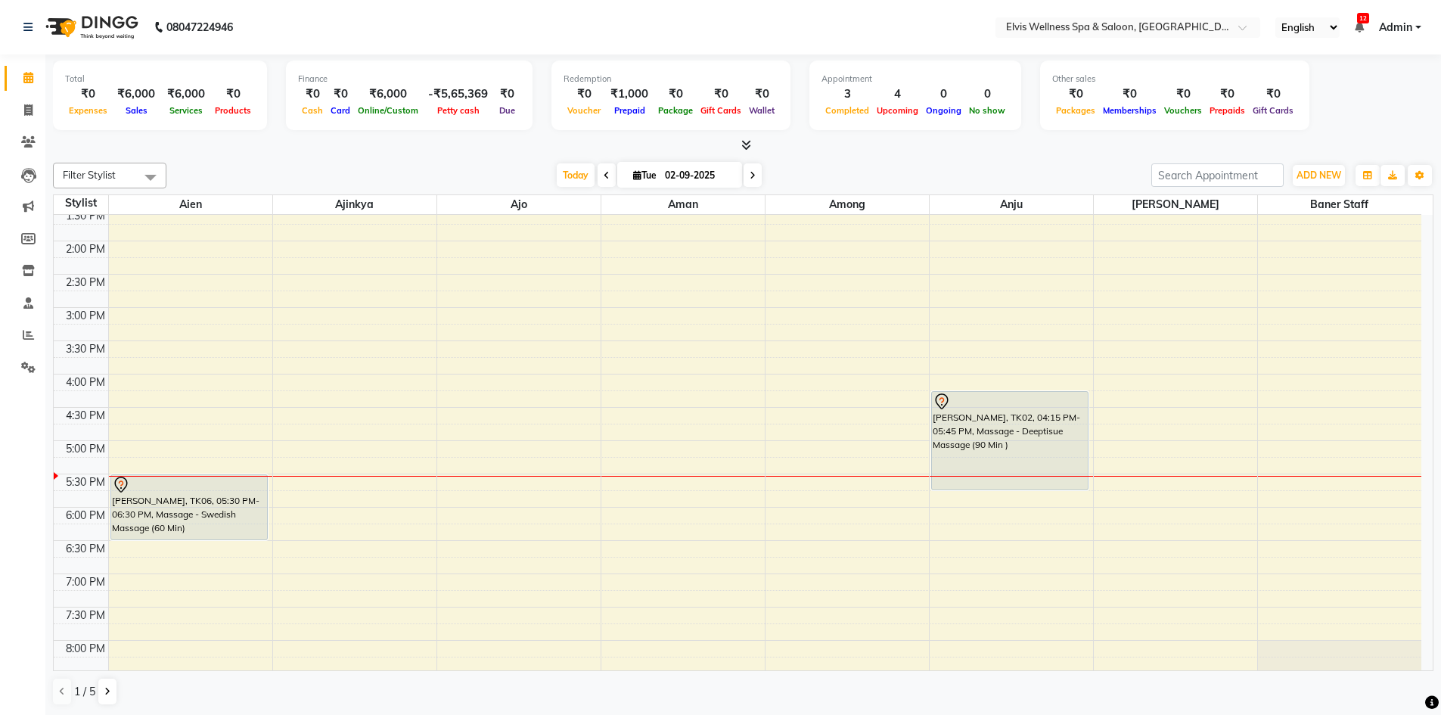
scroll to position [454, 0]
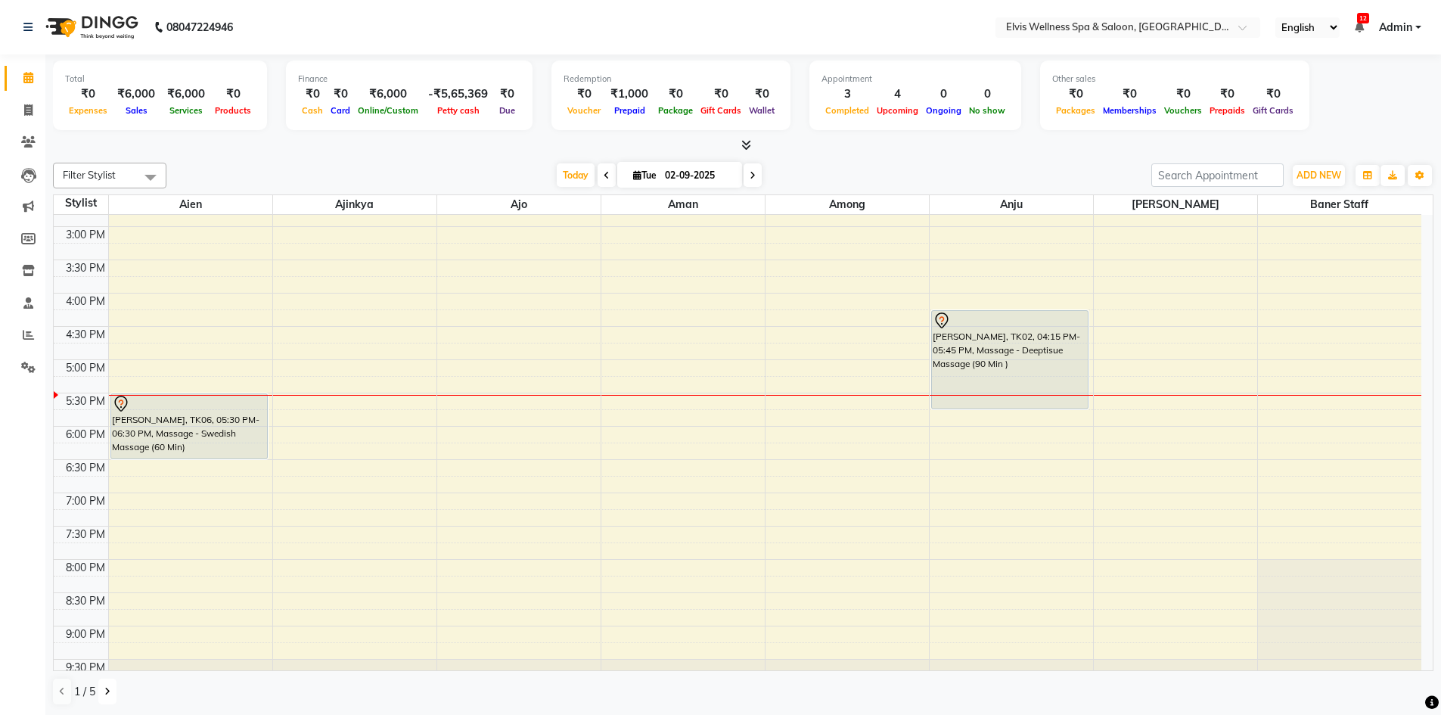
click at [101, 692] on button at bounding box center [107, 691] width 18 height 26
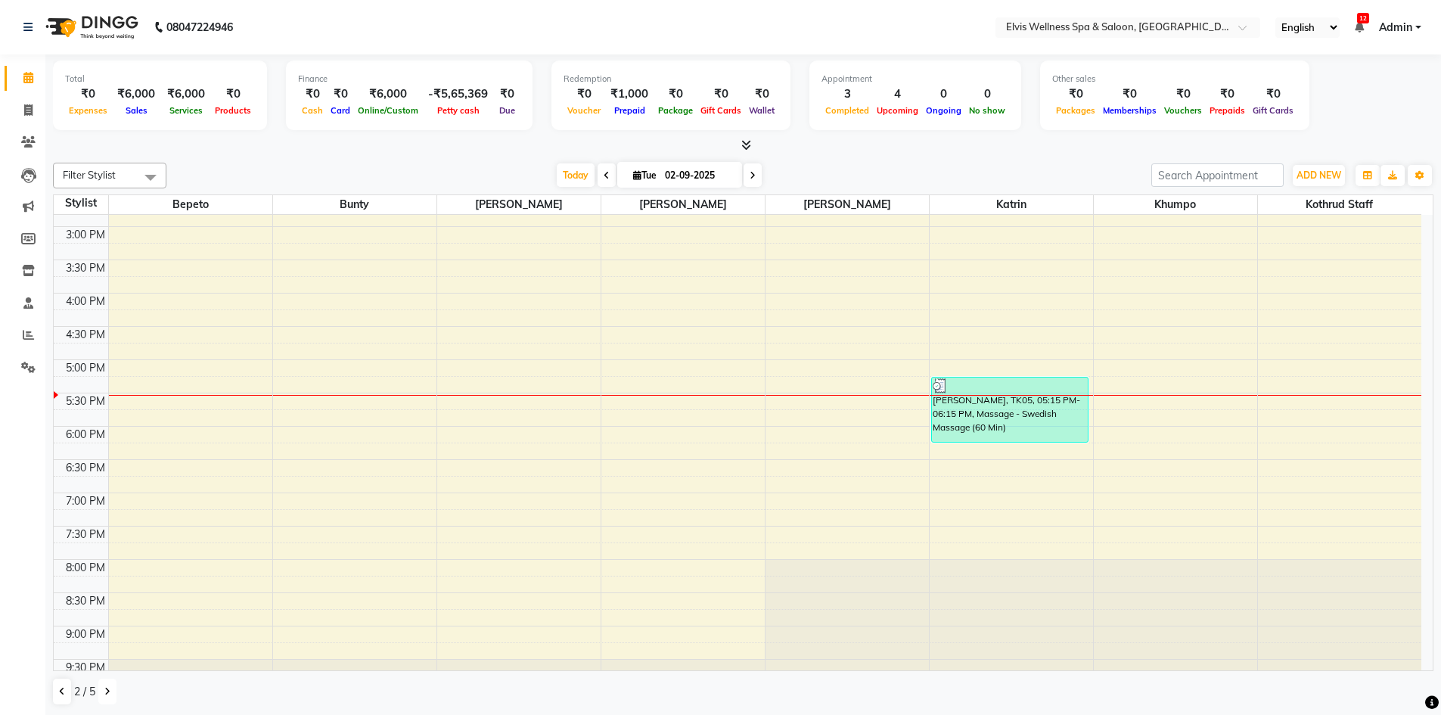
click at [101, 692] on button at bounding box center [107, 691] width 18 height 26
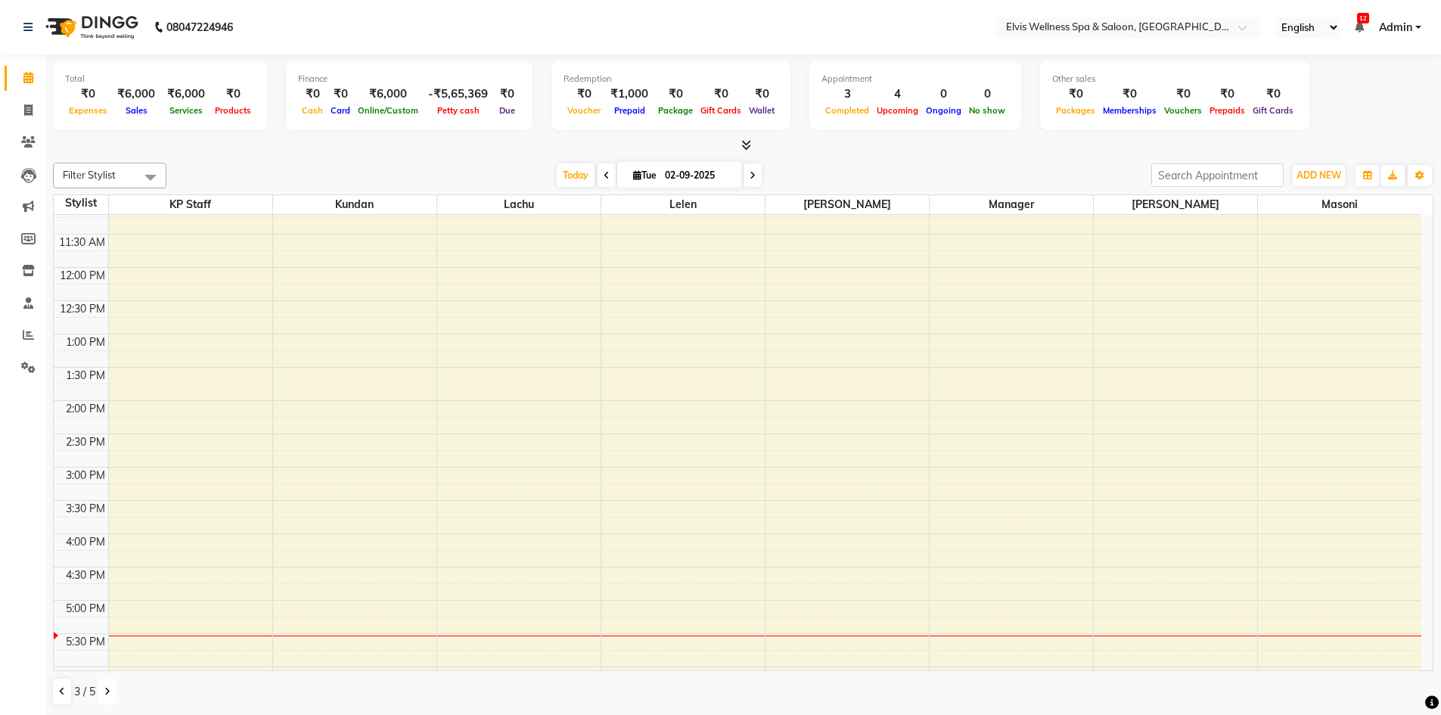
scroll to position [76, 0]
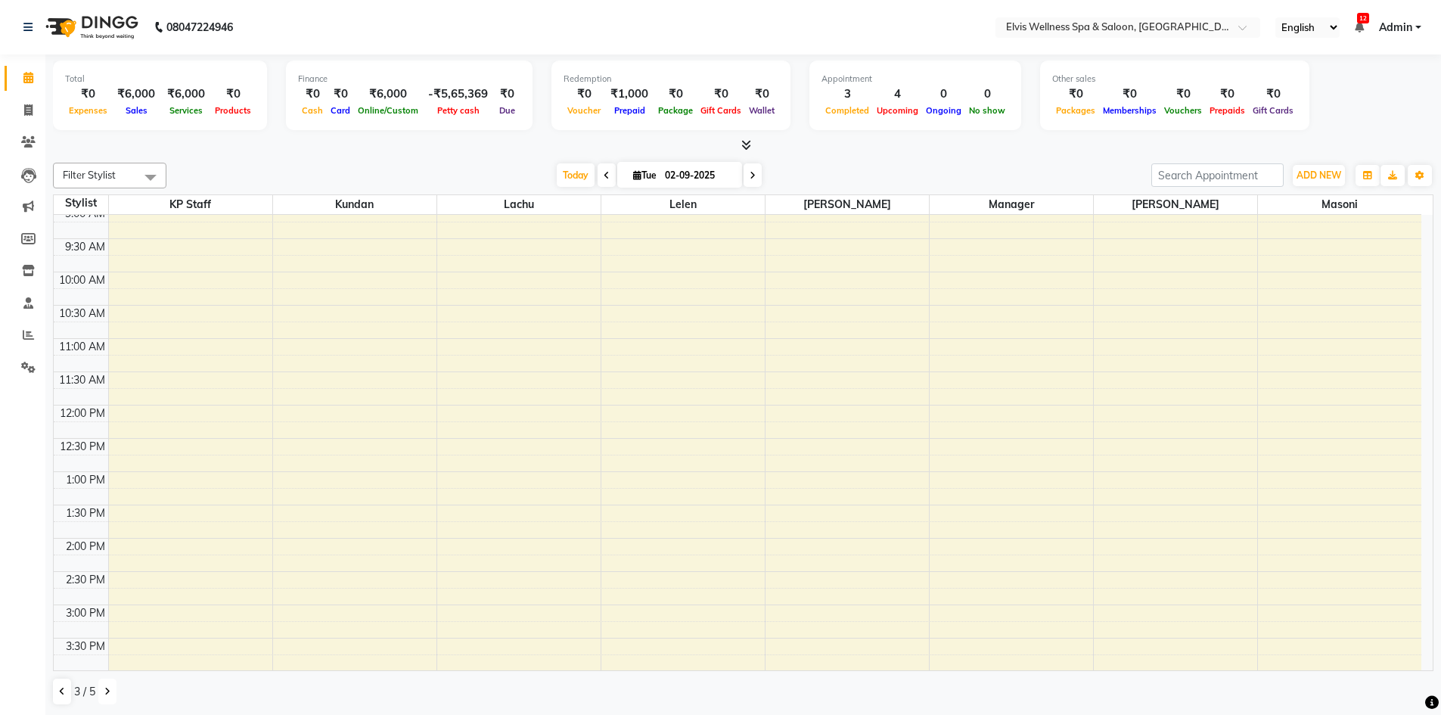
click at [100, 687] on button at bounding box center [107, 691] width 18 height 26
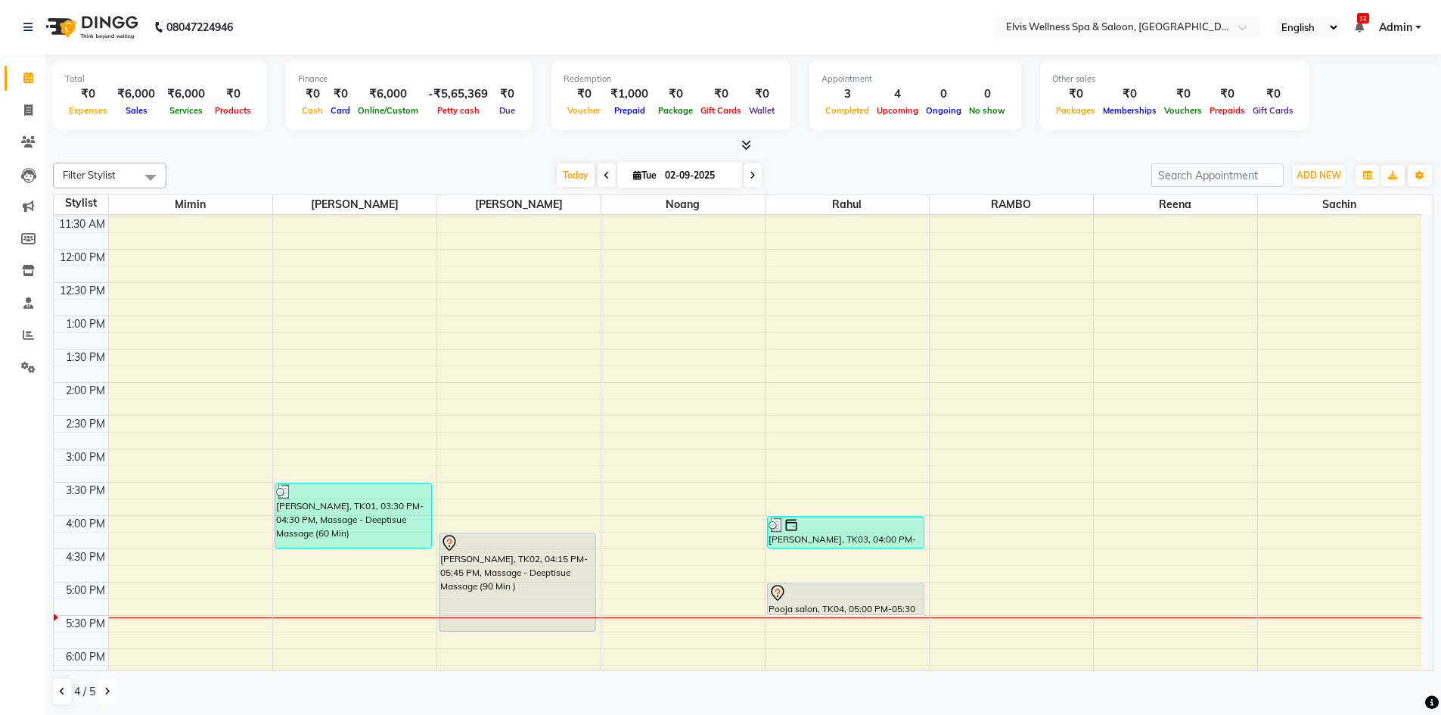
scroll to position [303, 0]
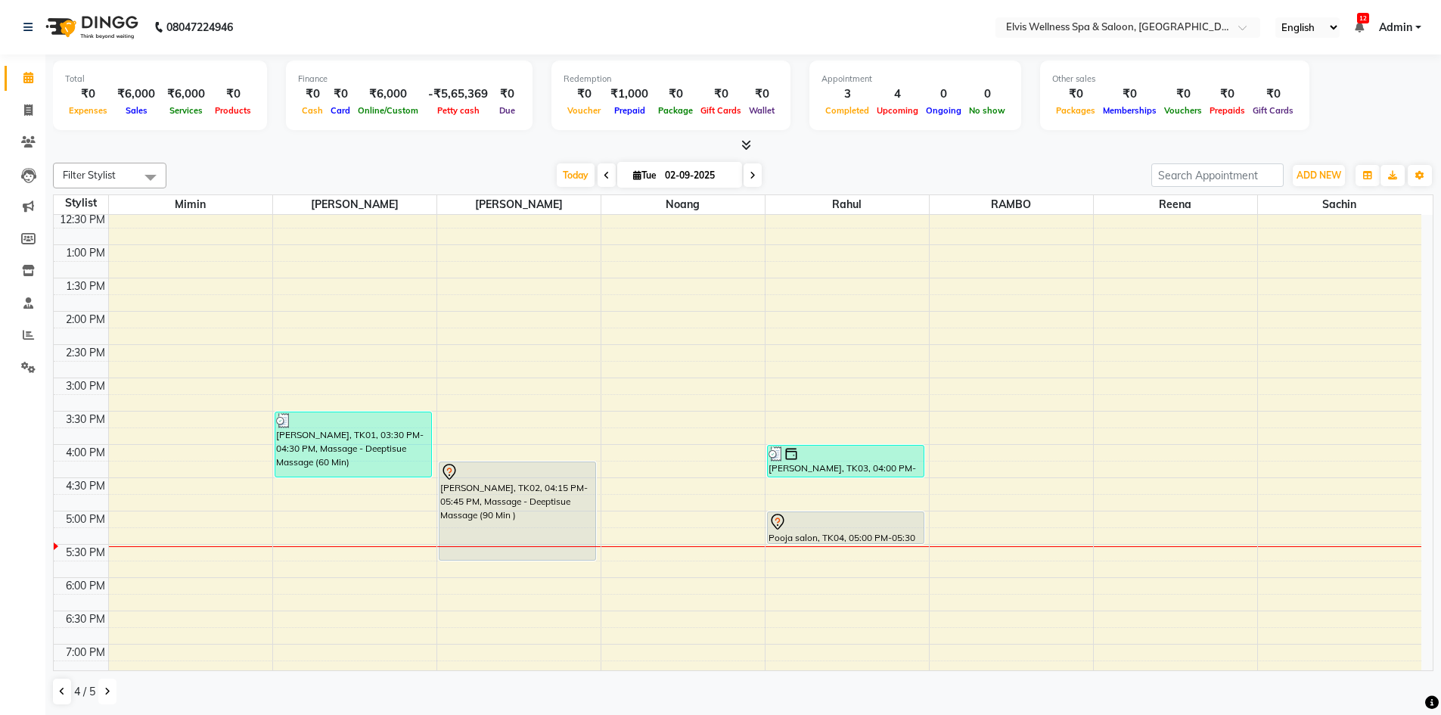
click at [108, 693] on icon at bounding box center [107, 691] width 6 height 9
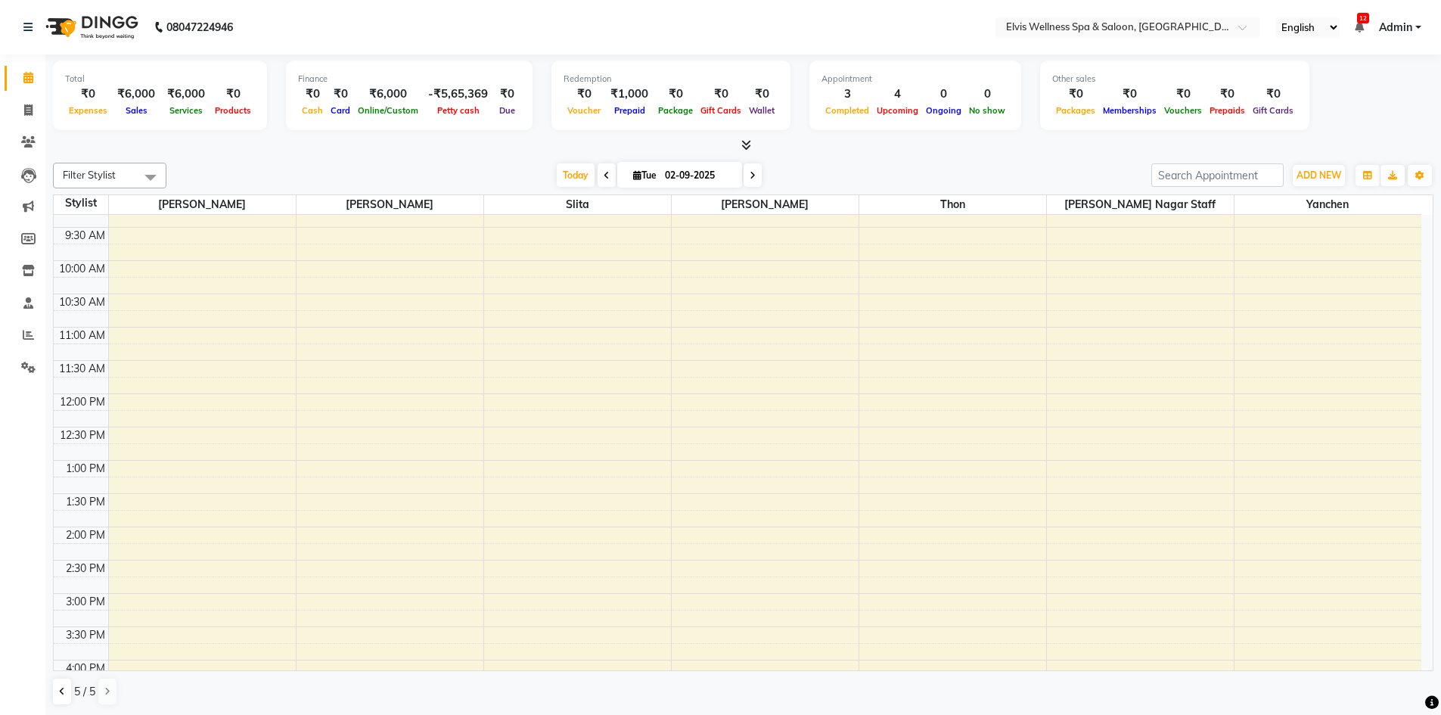
scroll to position [0, 0]
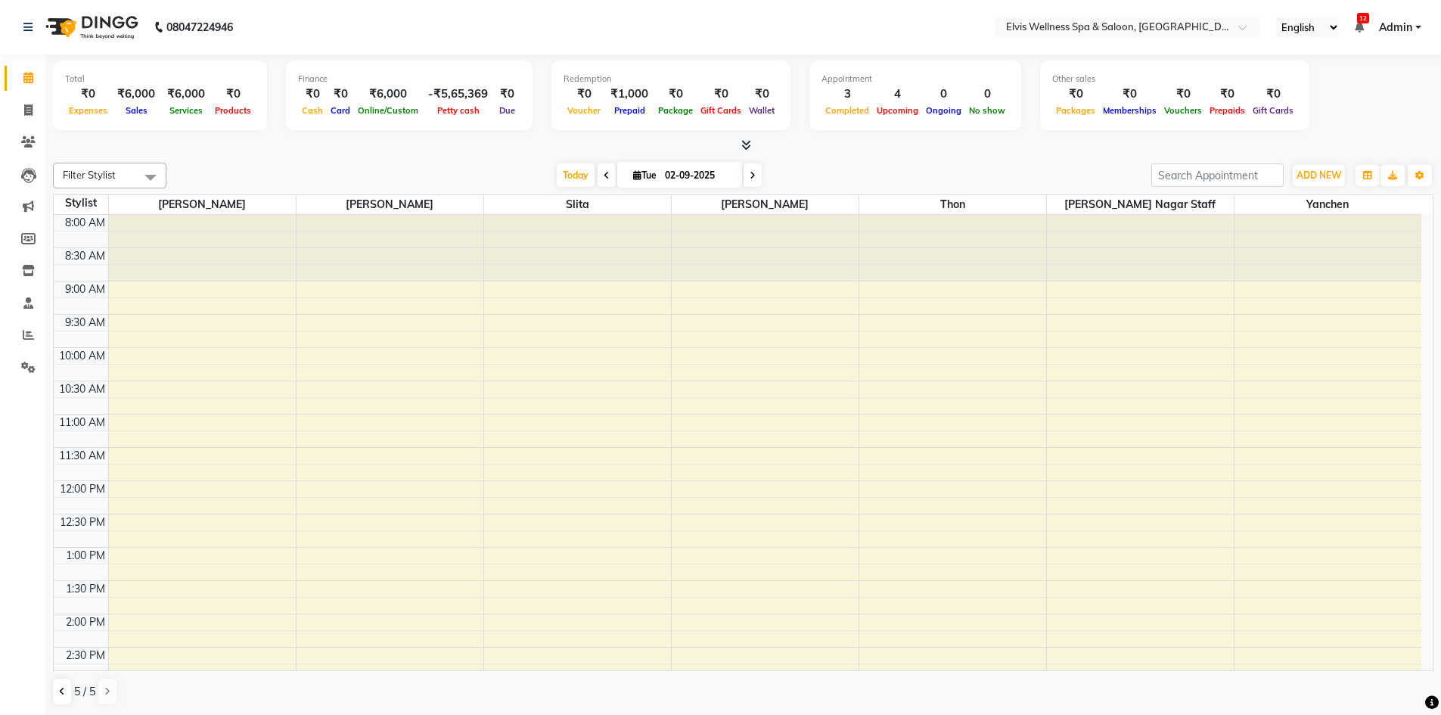
click at [799, 418] on div "8:00 AM 8:30 AM 9:00 AM 9:30 AM 10:00 AM 10:30 AM 11:00 AM 11:30 AM 12:00 PM 12…" at bounding box center [737, 680] width 1367 height 931
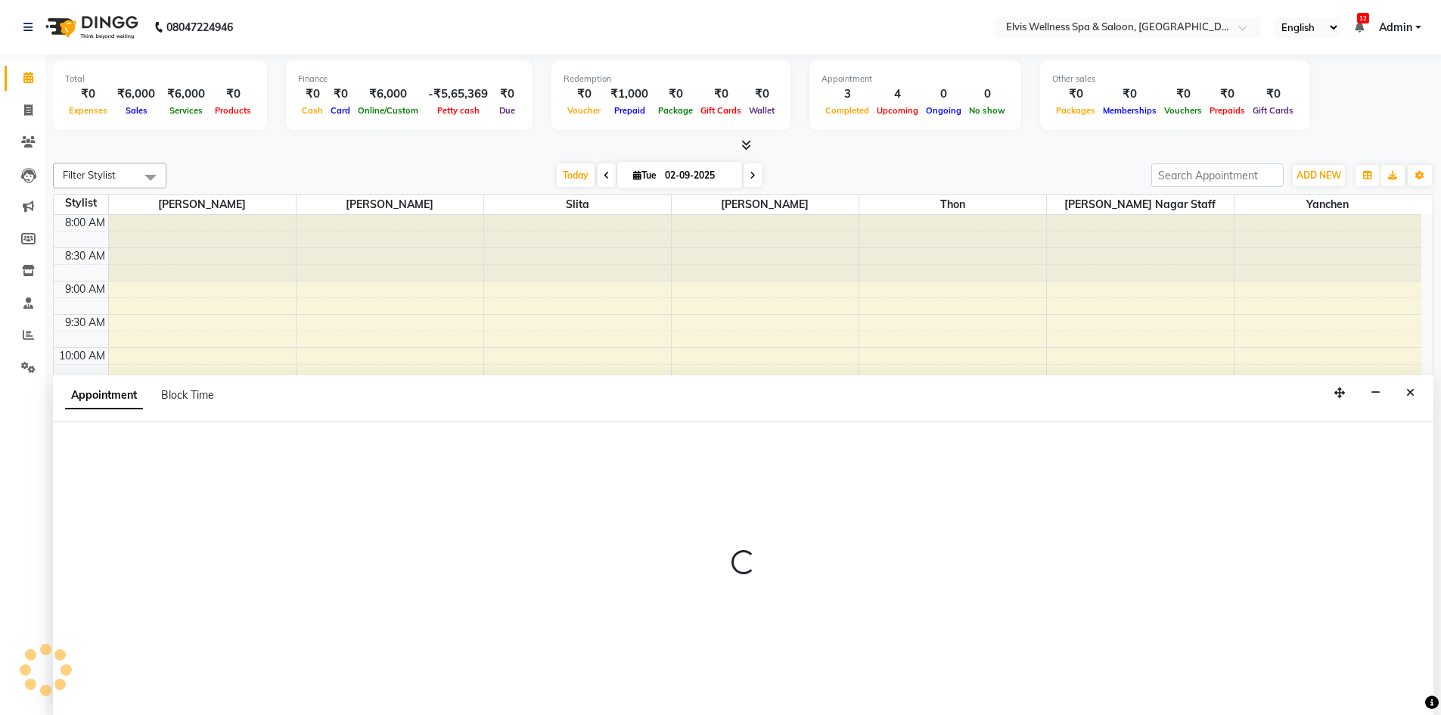
scroll to position [1, 0]
select select "40350"
select select "tentative"
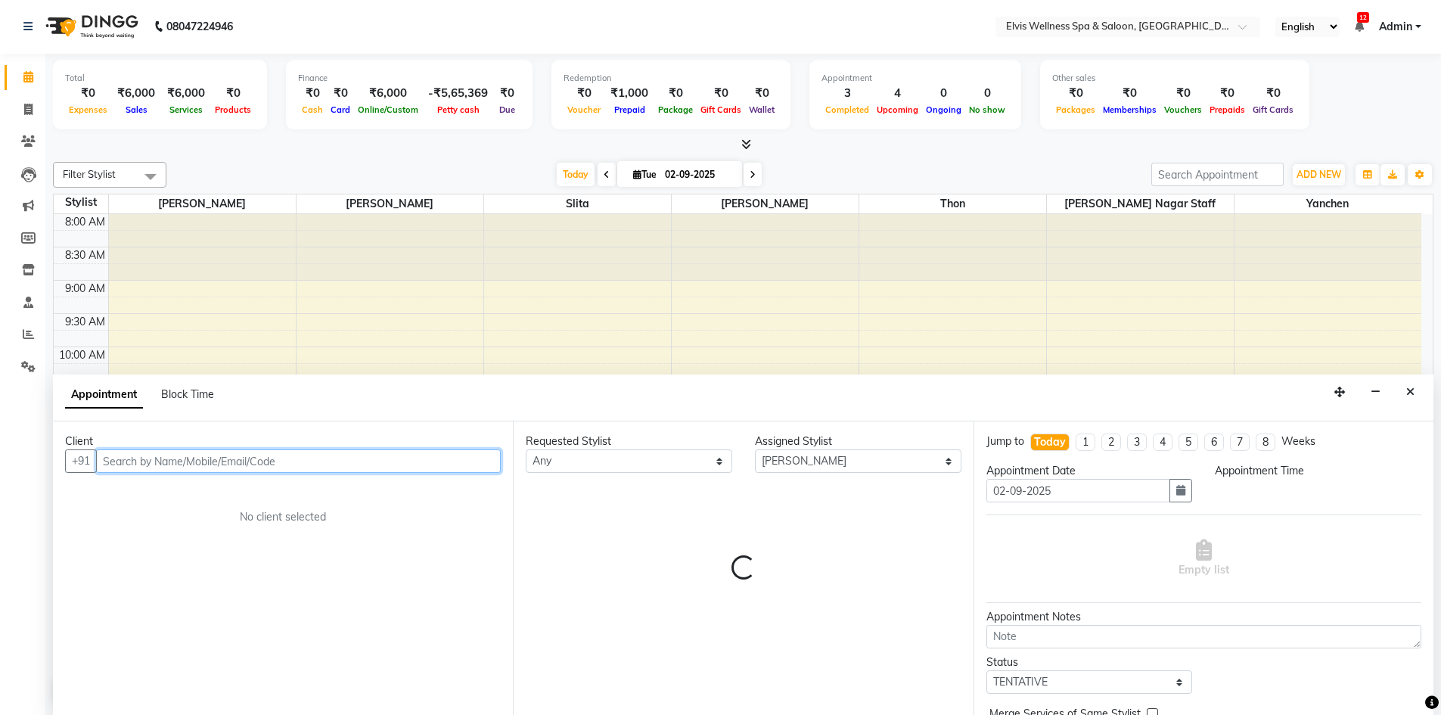
select select "660"
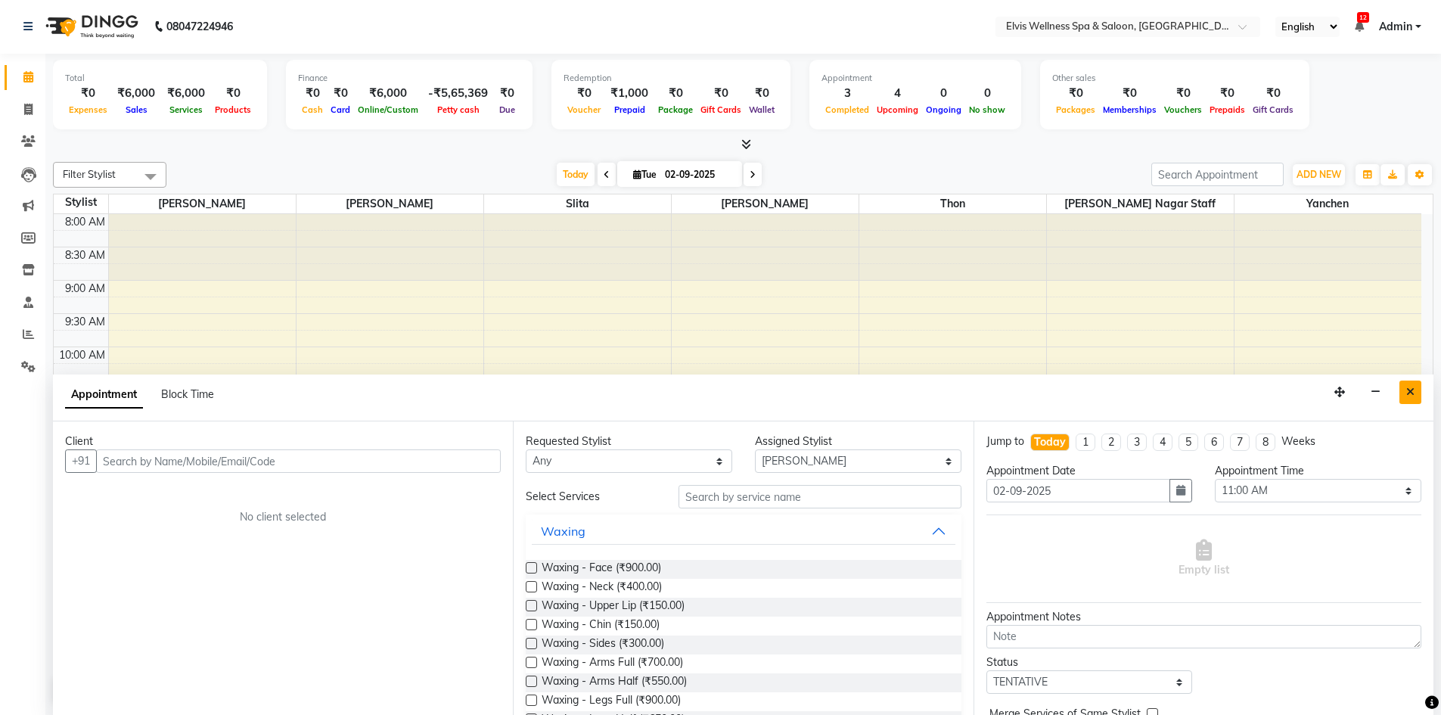
click at [1412, 388] on icon "Close" at bounding box center [1410, 391] width 8 height 11
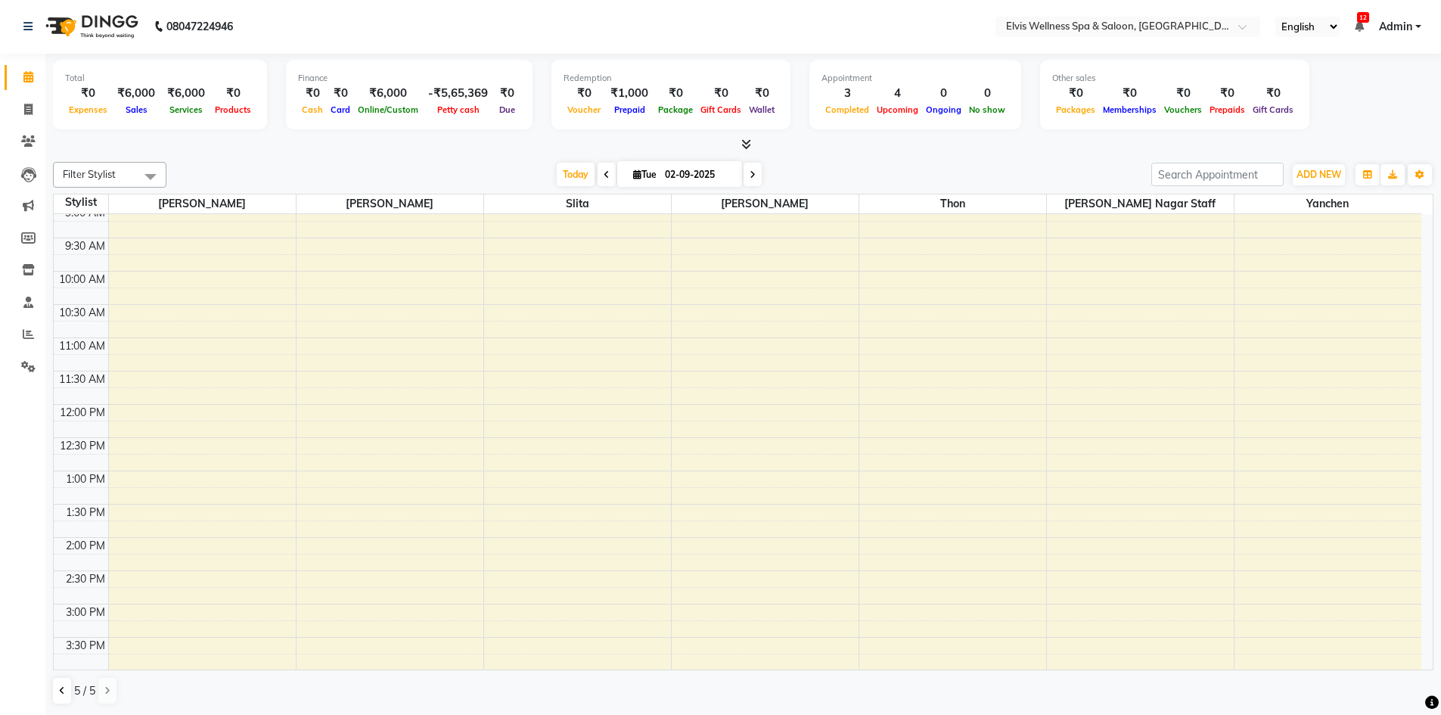
scroll to position [0, 0]
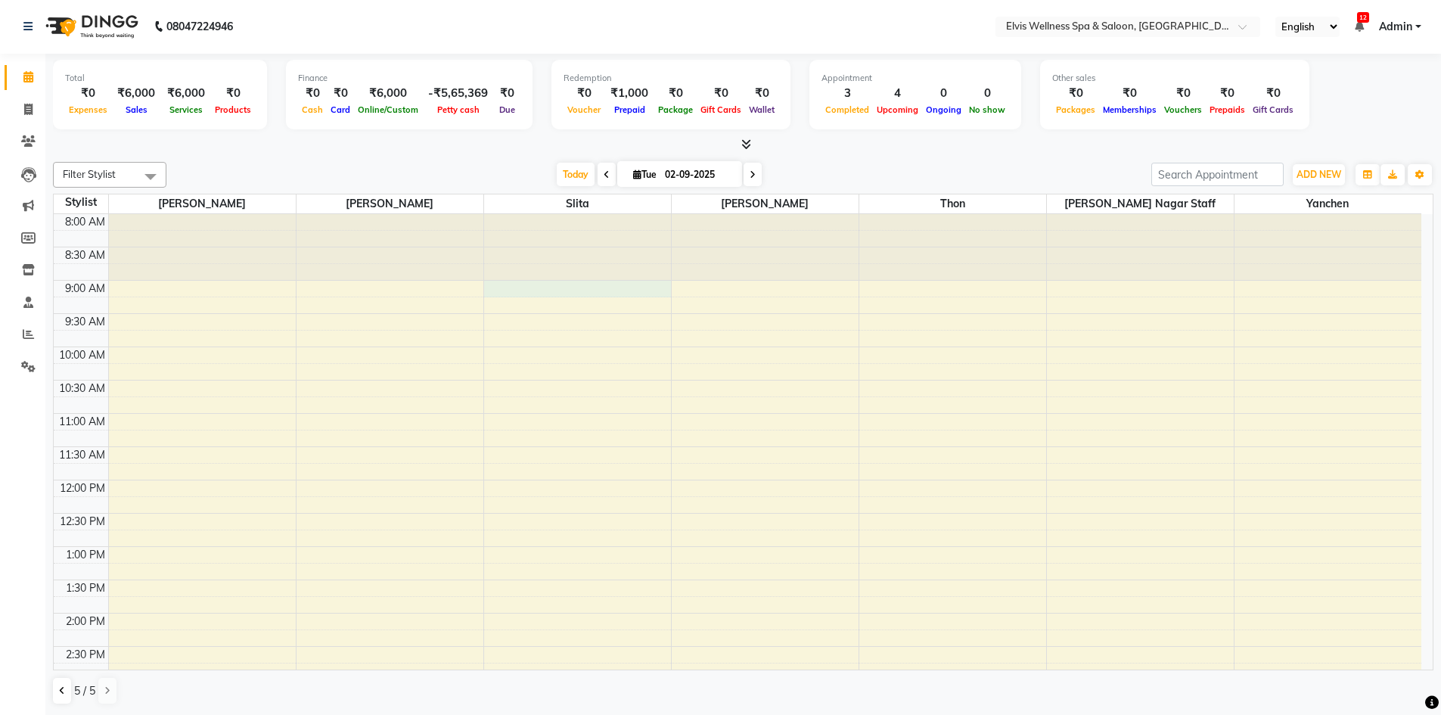
click at [621, 292] on div "8:00 AM 8:30 AM 9:00 AM 9:30 AM 10:00 AM 10:30 AM 11:00 AM 11:30 AM 12:00 PM 12…" at bounding box center [737, 679] width 1367 height 931
select select "39956"
select select "tentative"
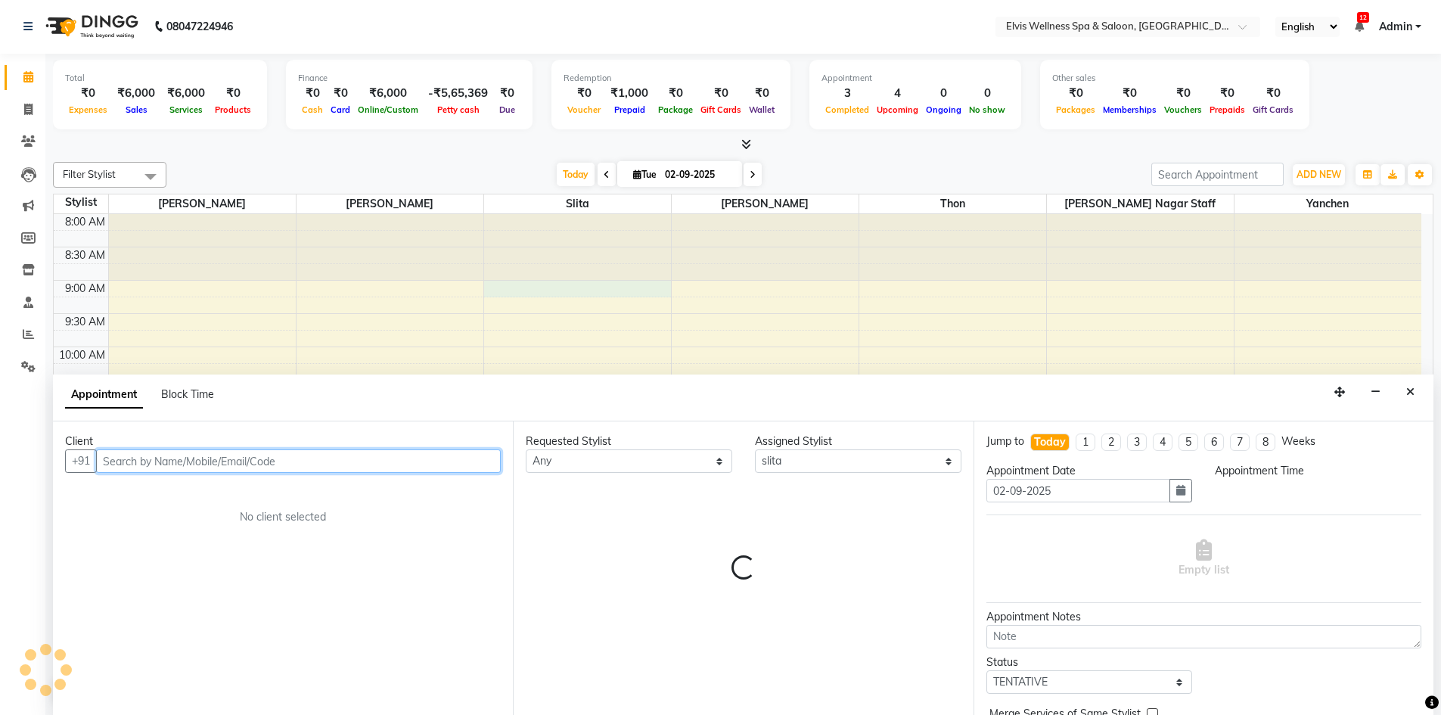
select select "540"
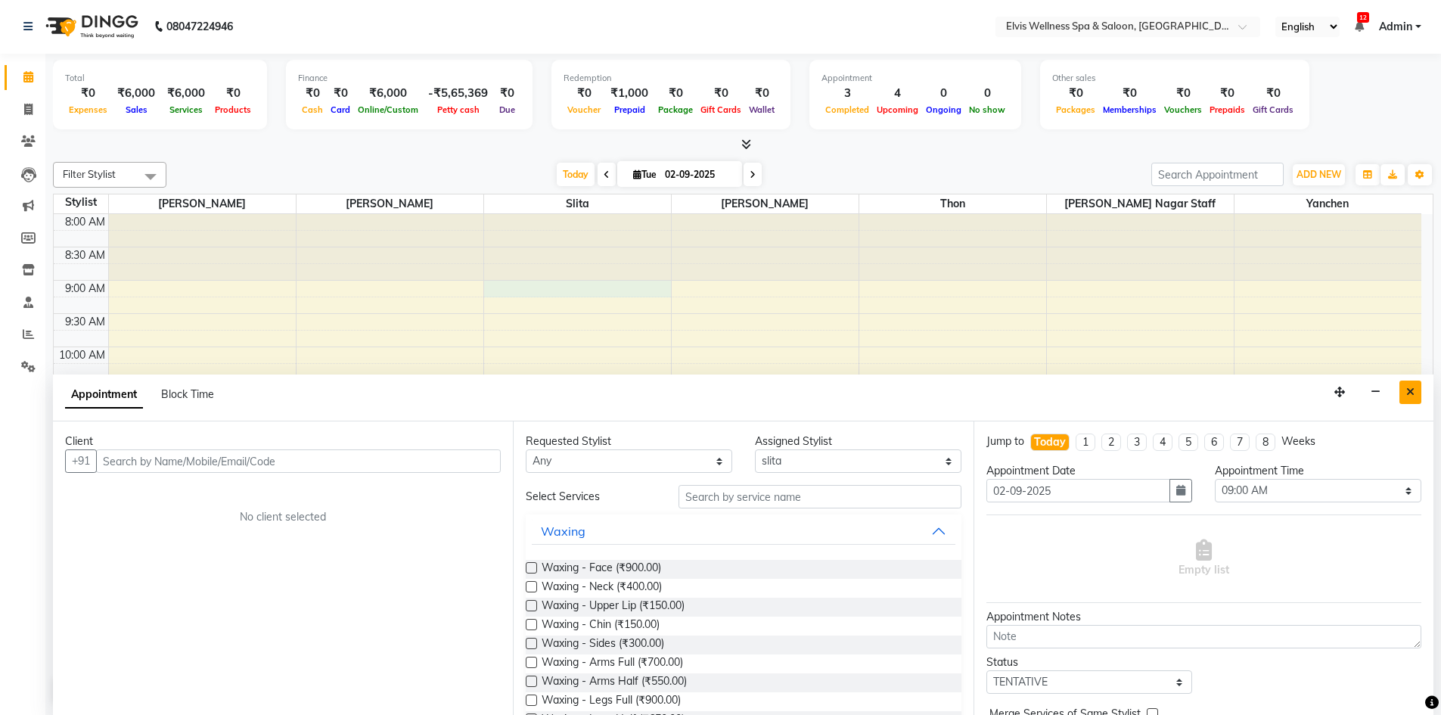
click at [1410, 390] on icon "Close" at bounding box center [1410, 391] width 8 height 11
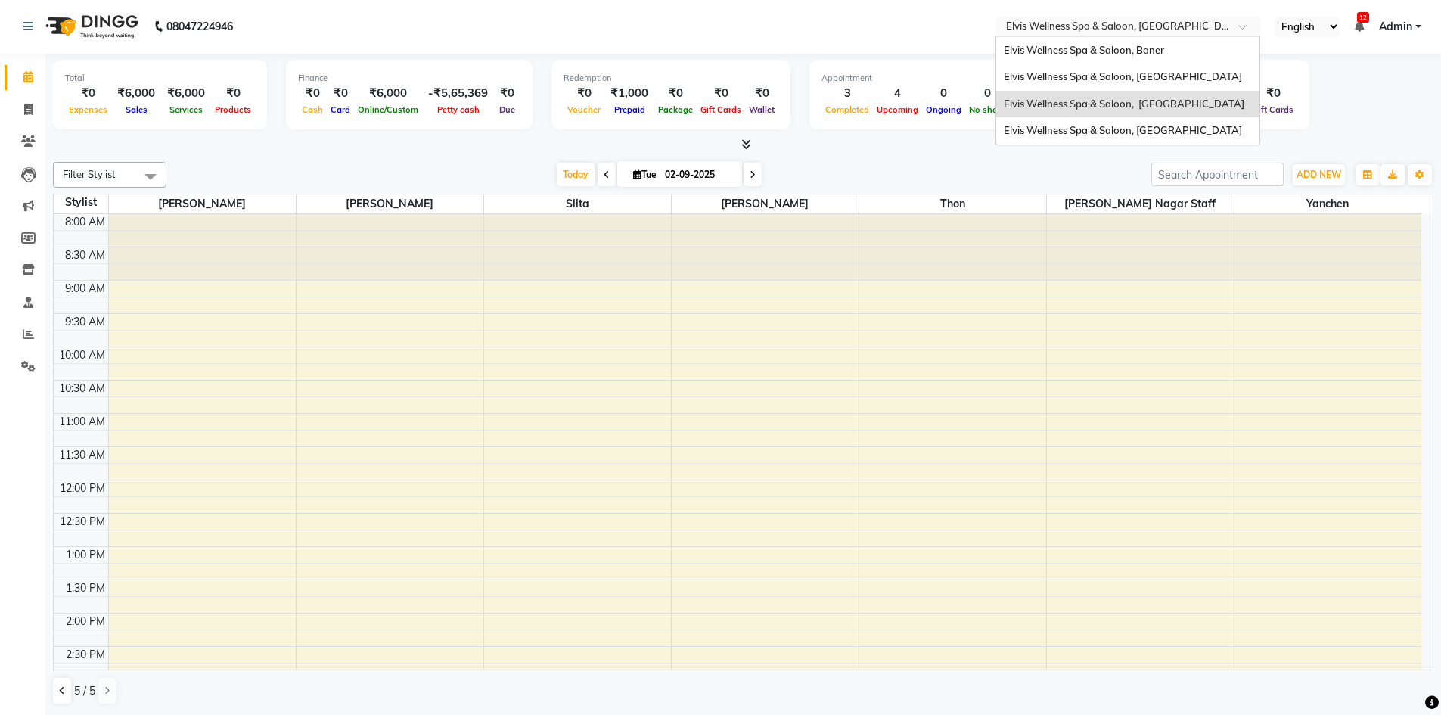
click at [1125, 32] on input "text" at bounding box center [1112, 27] width 219 height 15
click at [1138, 136] on span "Elvis Wellness Spa & Saloon, [GEOGRAPHIC_DATA]" at bounding box center [1123, 130] width 238 height 12
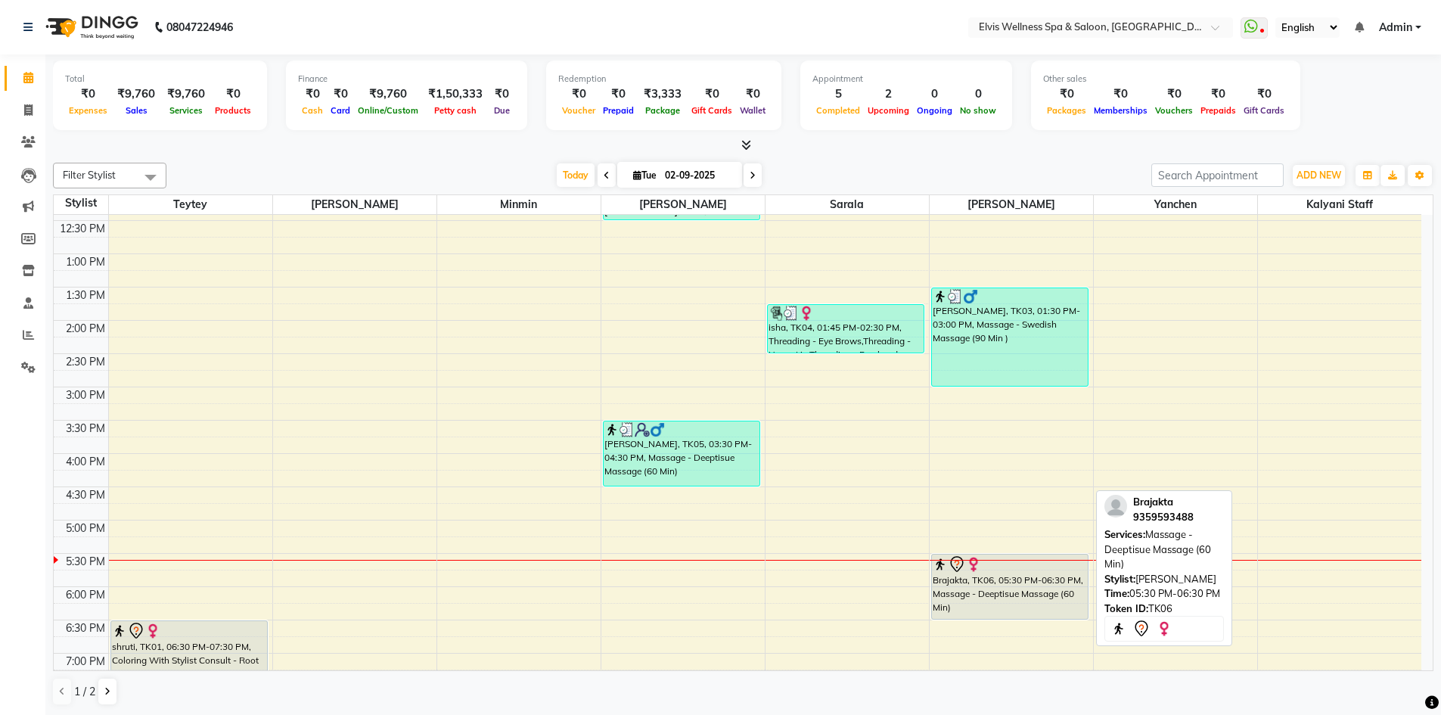
scroll to position [378, 0]
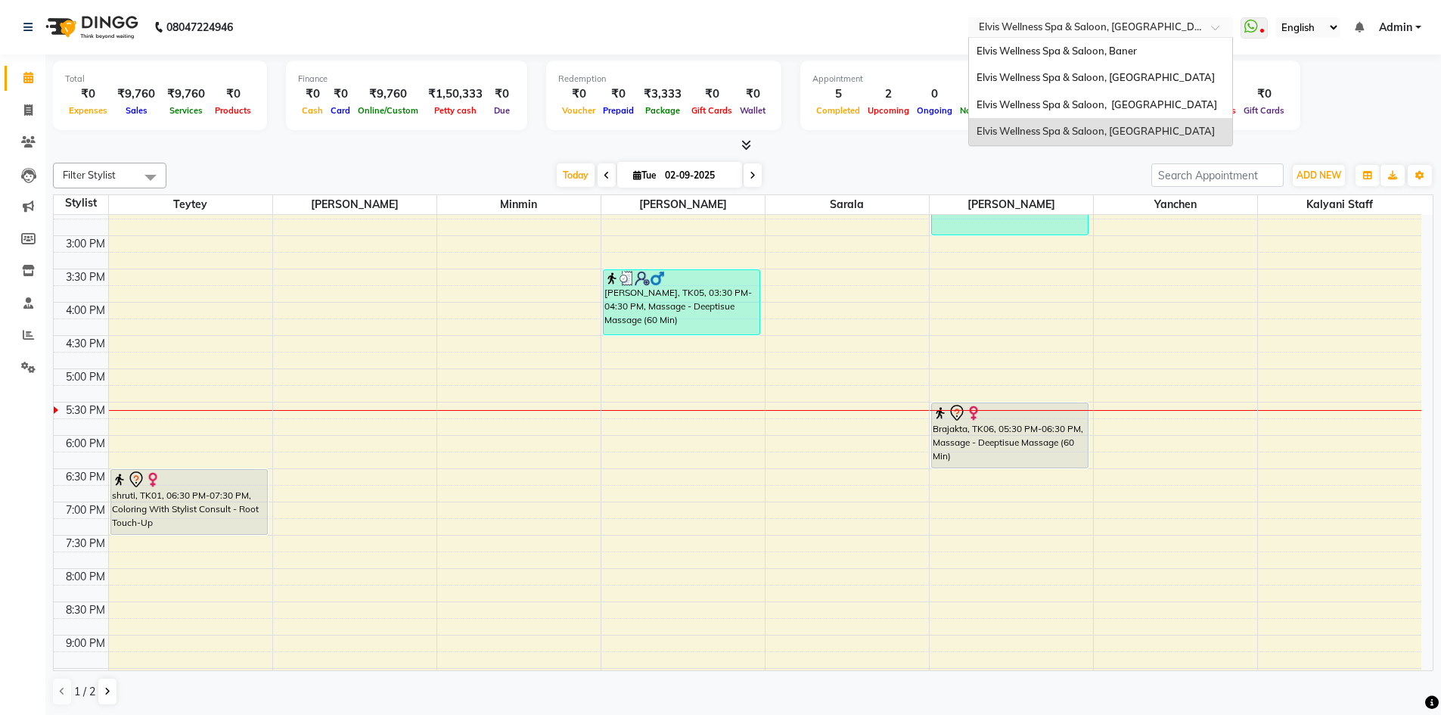
click at [1200, 29] on div at bounding box center [1100, 28] width 265 height 15
click at [1170, 50] on div "Elvis Wellness Spa & Saloon, Baner" at bounding box center [1100, 51] width 263 height 27
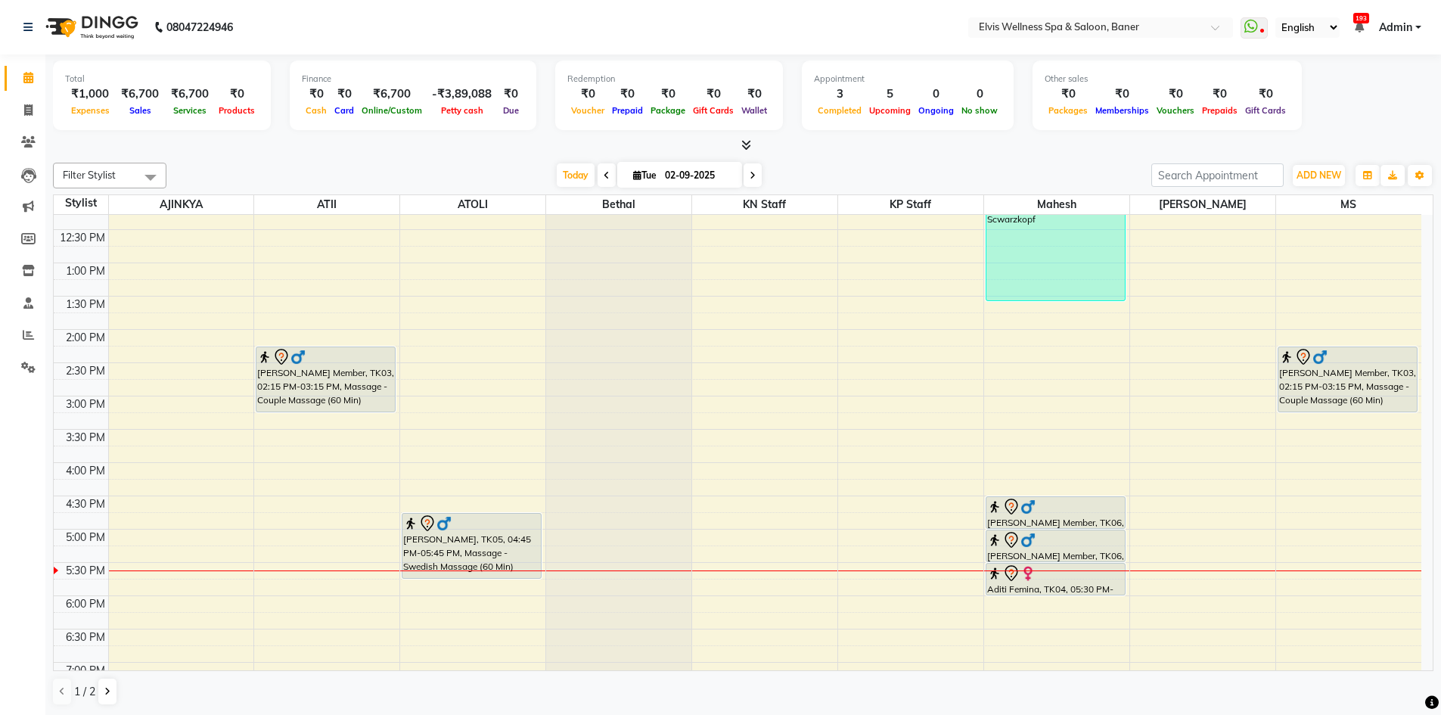
scroll to position [151, 0]
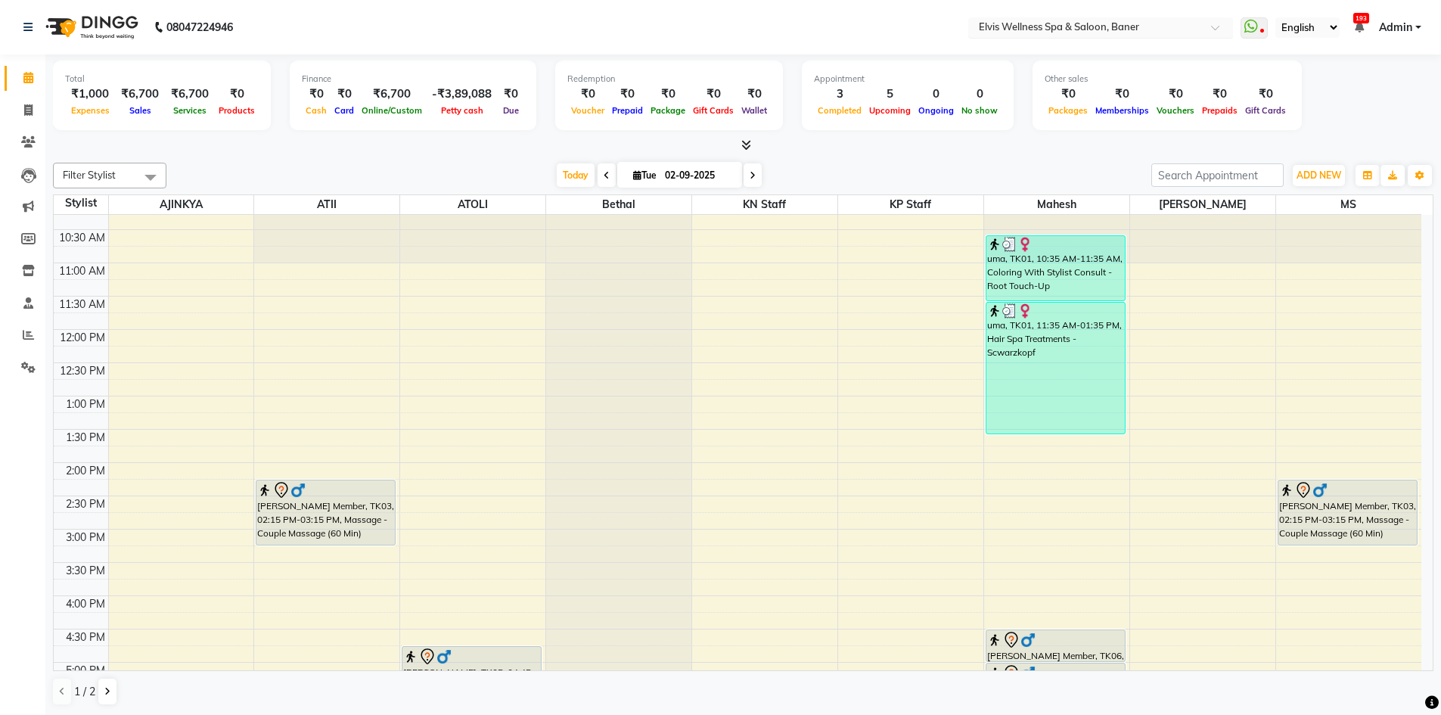
click at [1174, 26] on input "text" at bounding box center [1085, 28] width 219 height 15
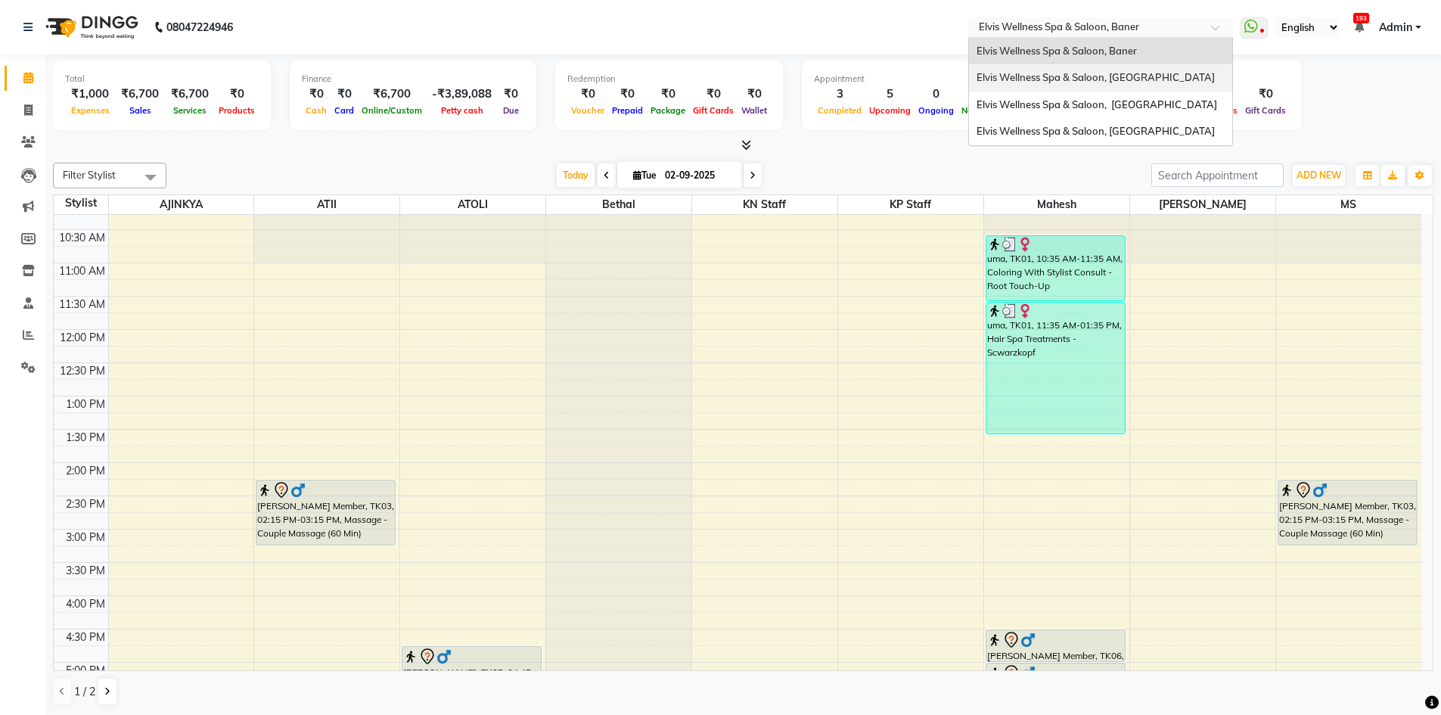
click at [1171, 76] on span "Elvis Wellness Spa & Saloon, [GEOGRAPHIC_DATA]" at bounding box center [1095, 77] width 238 height 12
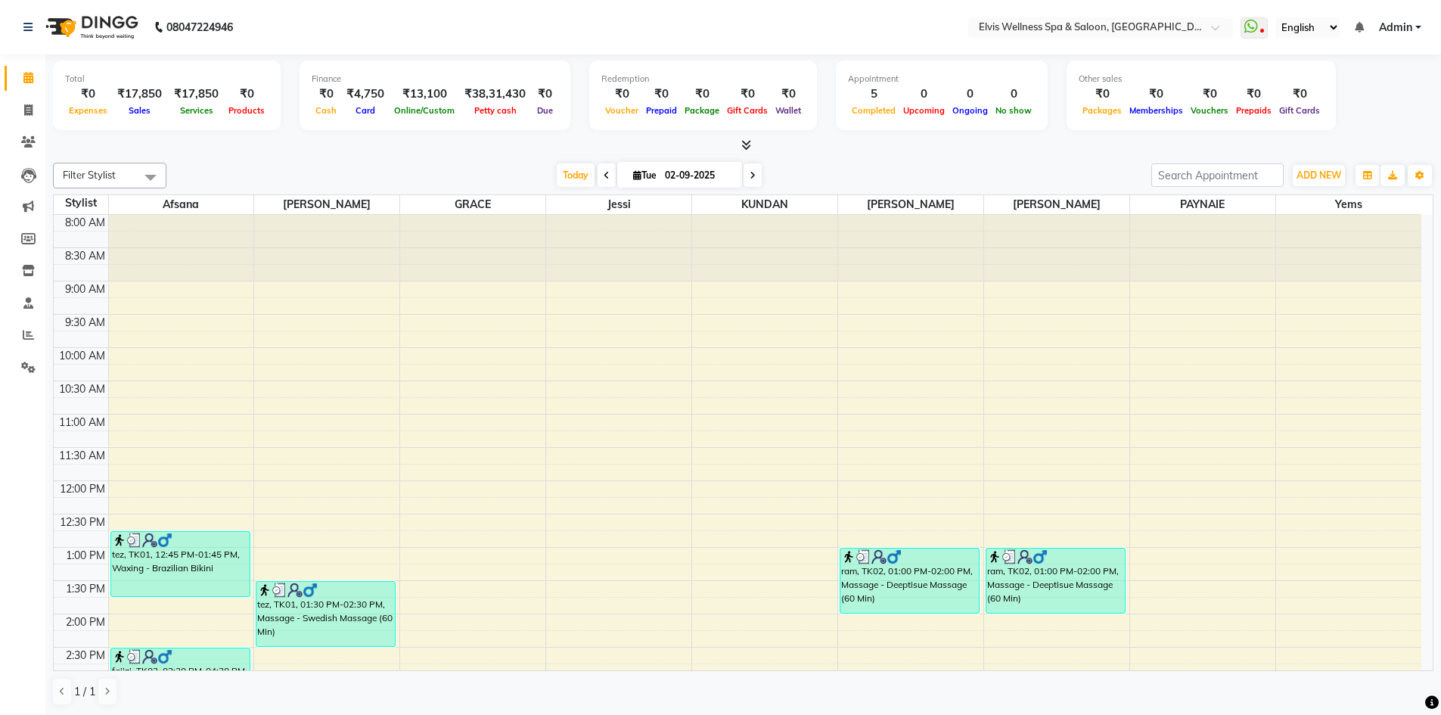
click at [865, 177] on div "[DATE] [DATE]" at bounding box center [659, 175] width 970 height 23
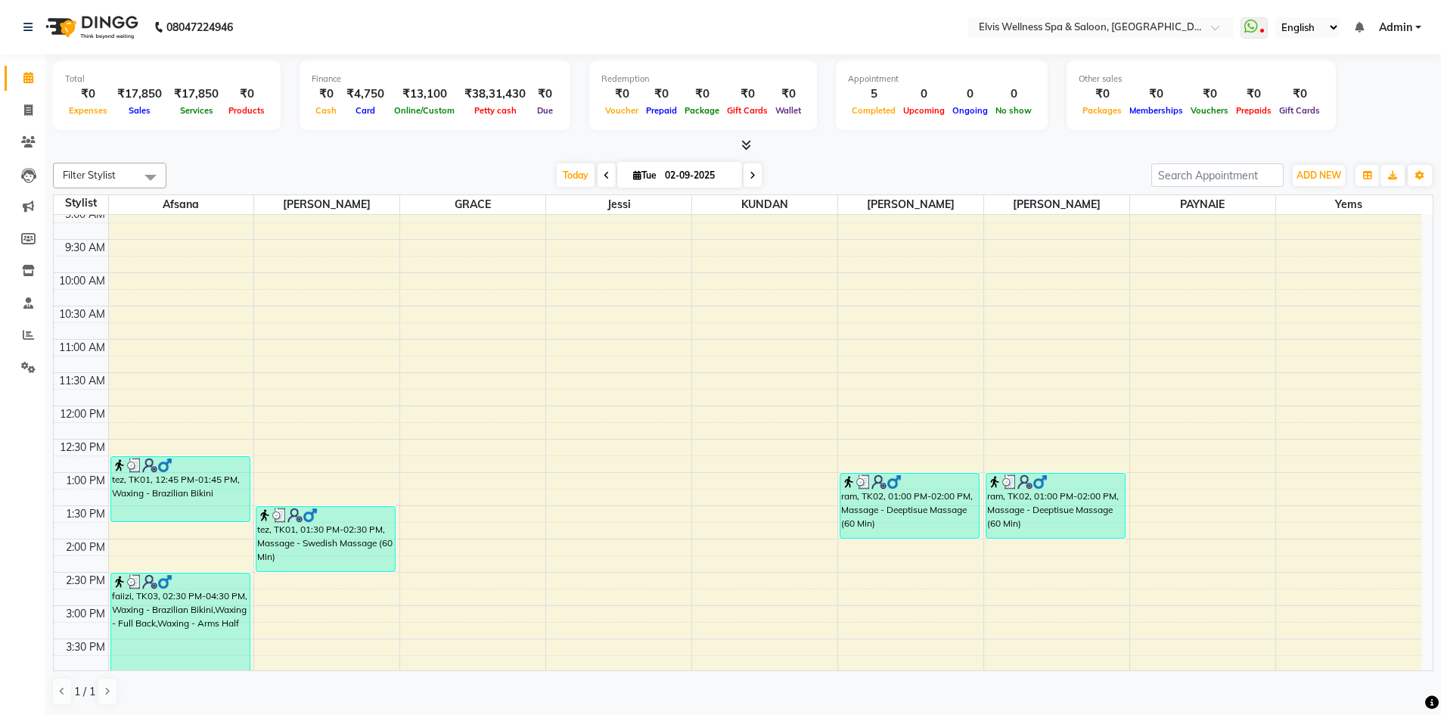
scroll to position [76, 0]
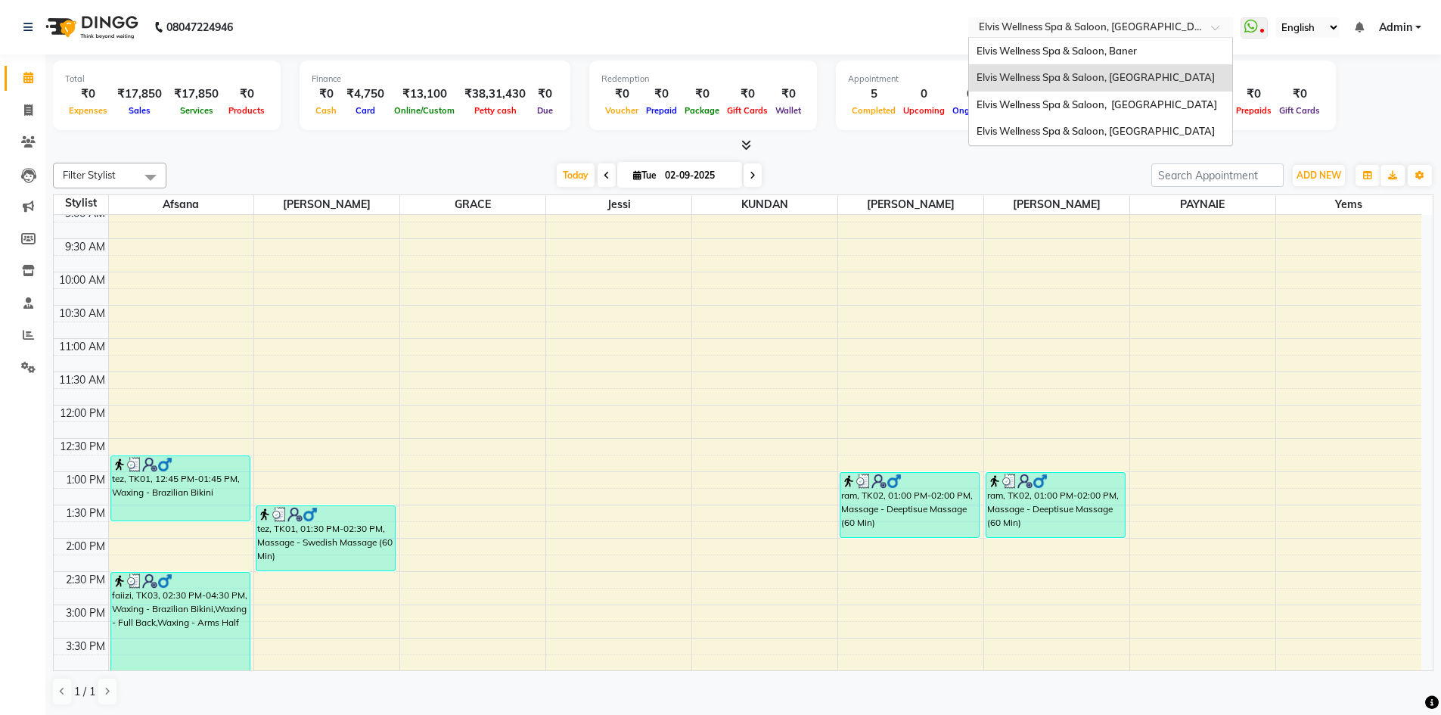
click at [1139, 28] on input "text" at bounding box center [1085, 28] width 219 height 15
click at [1157, 104] on span "Elvis Wellness Spa & Saloon, [GEOGRAPHIC_DATA]" at bounding box center [1096, 104] width 241 height 12
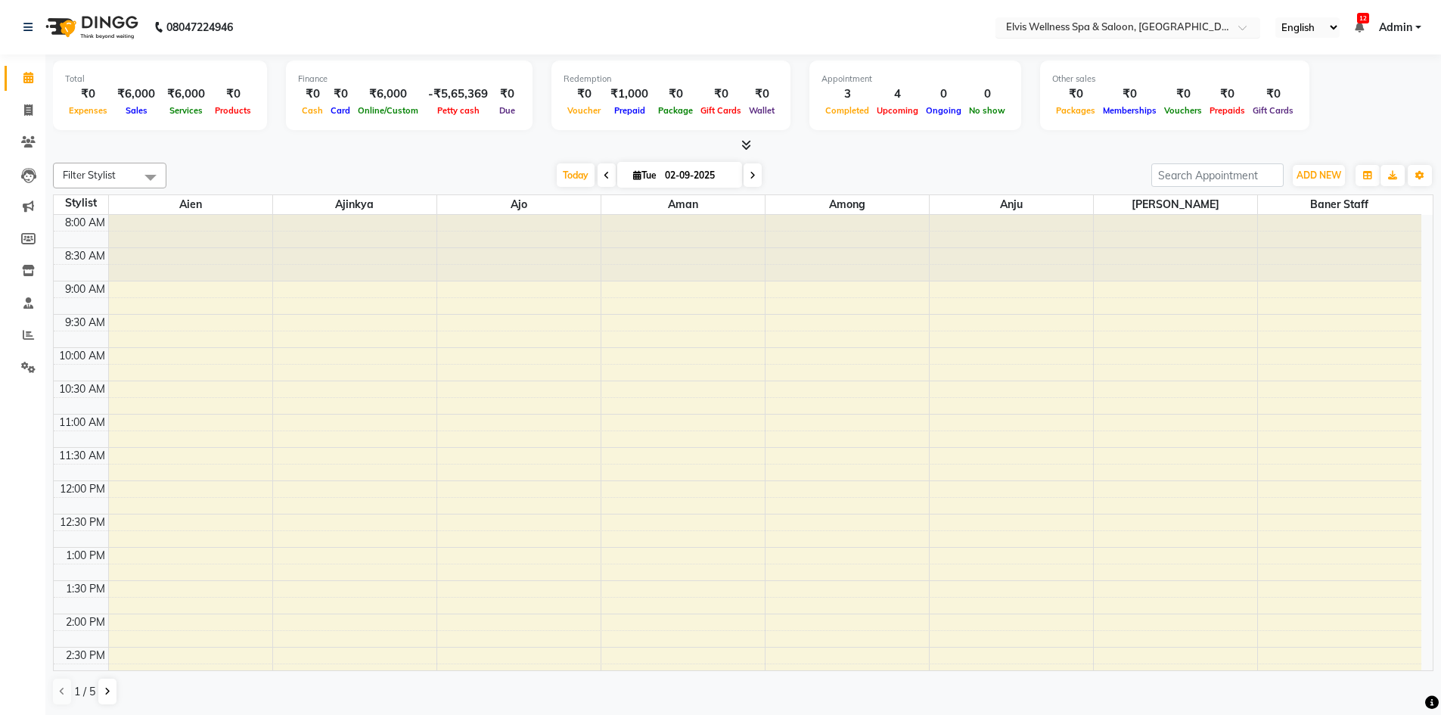
click at [1230, 27] on div at bounding box center [1127, 28] width 265 height 15
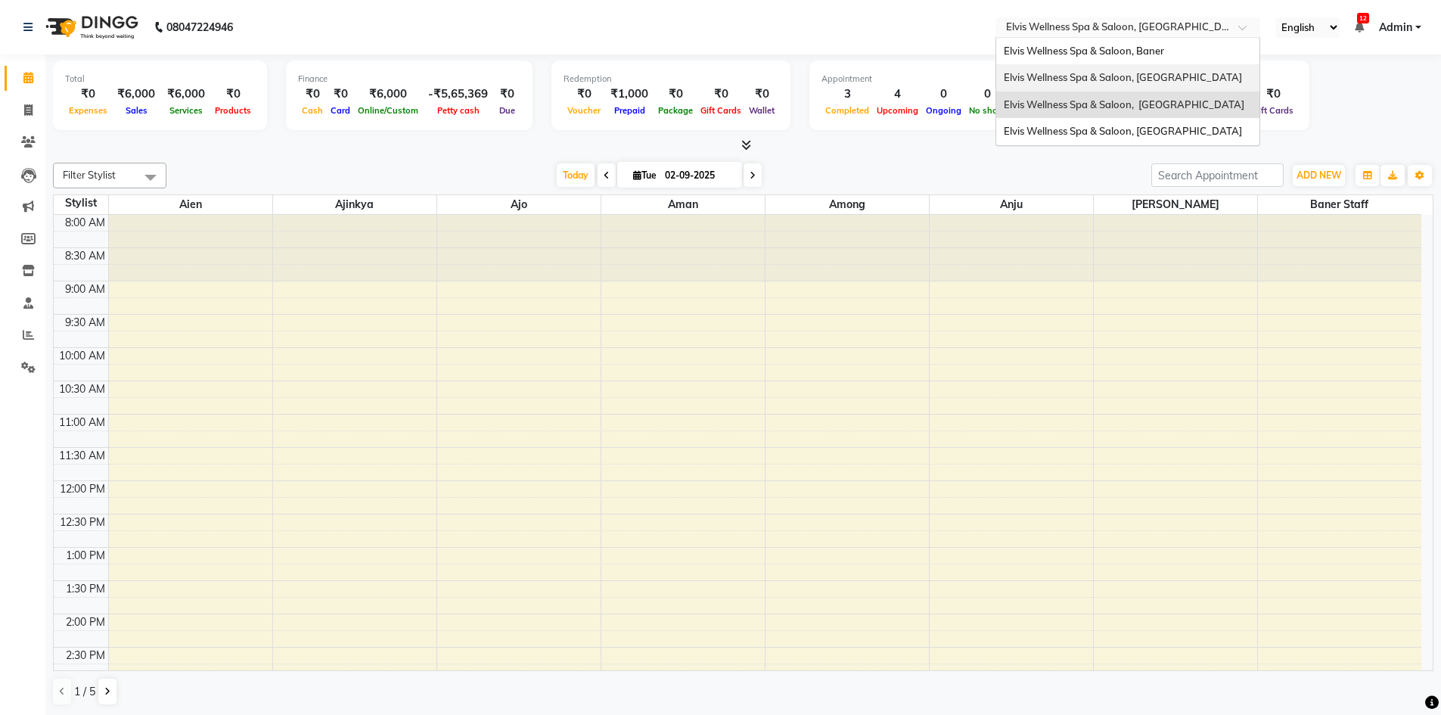
click at [1202, 70] on div "Elvis Wellness Spa & Saloon, [GEOGRAPHIC_DATA]" at bounding box center [1127, 77] width 263 height 27
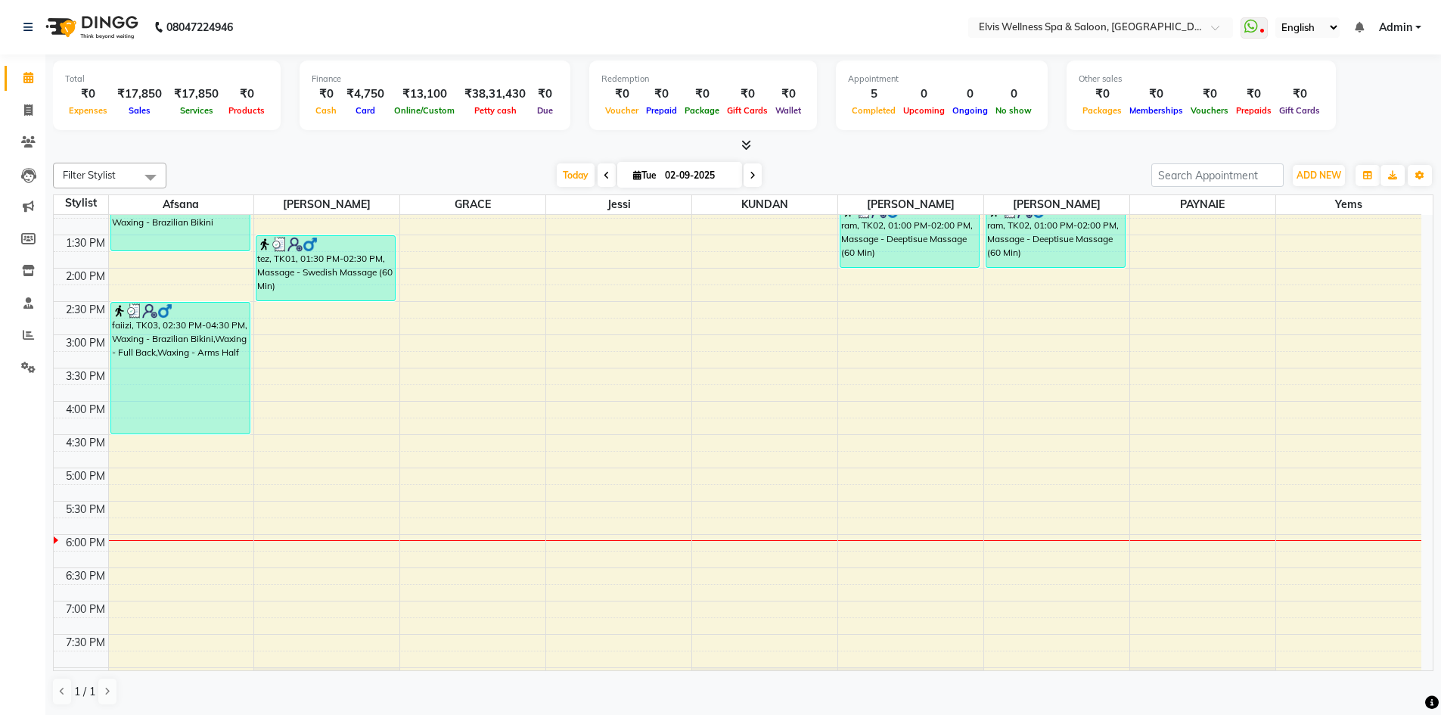
scroll to position [378, 0]
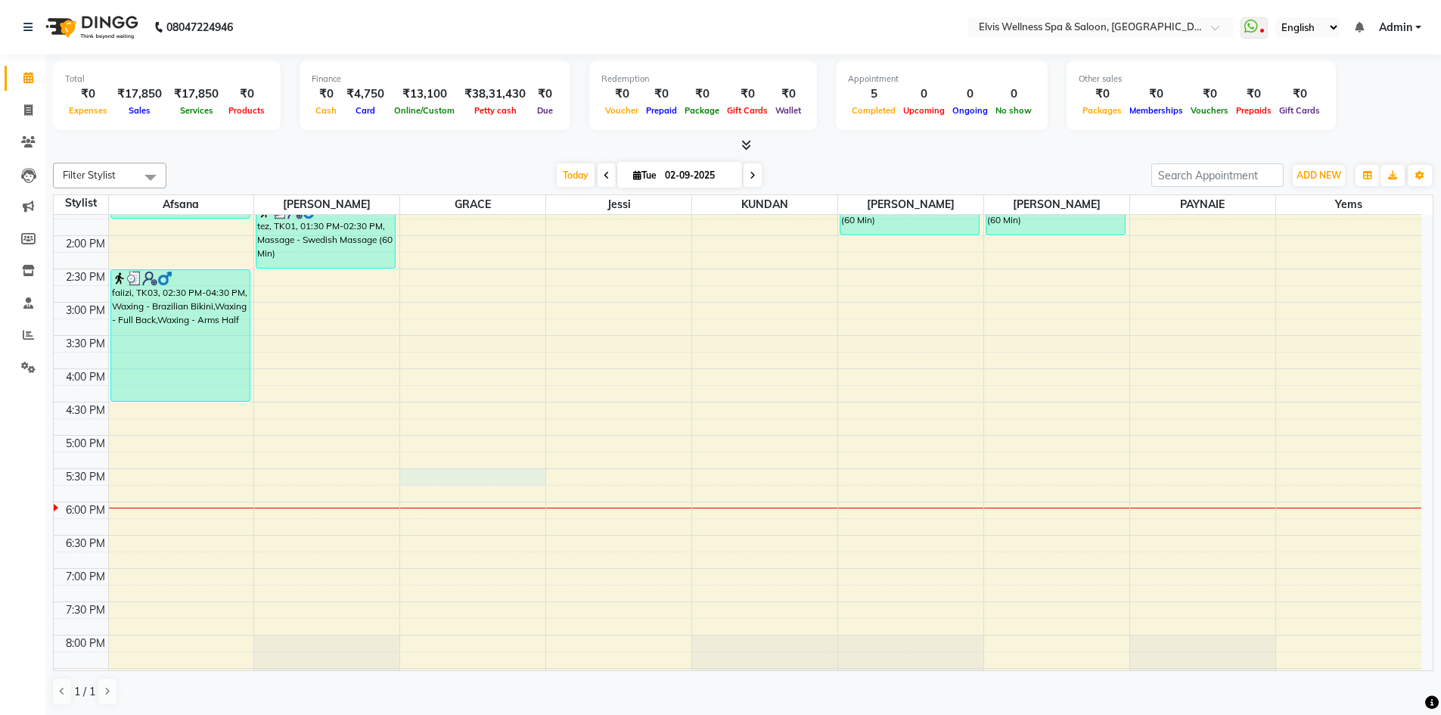
click at [483, 479] on div "8:00 AM 8:30 AM 9:00 AM 9:30 AM 10:00 AM 10:30 AM 11:00 AM 11:30 AM 12:00 PM 12…" at bounding box center [737, 336] width 1367 height 998
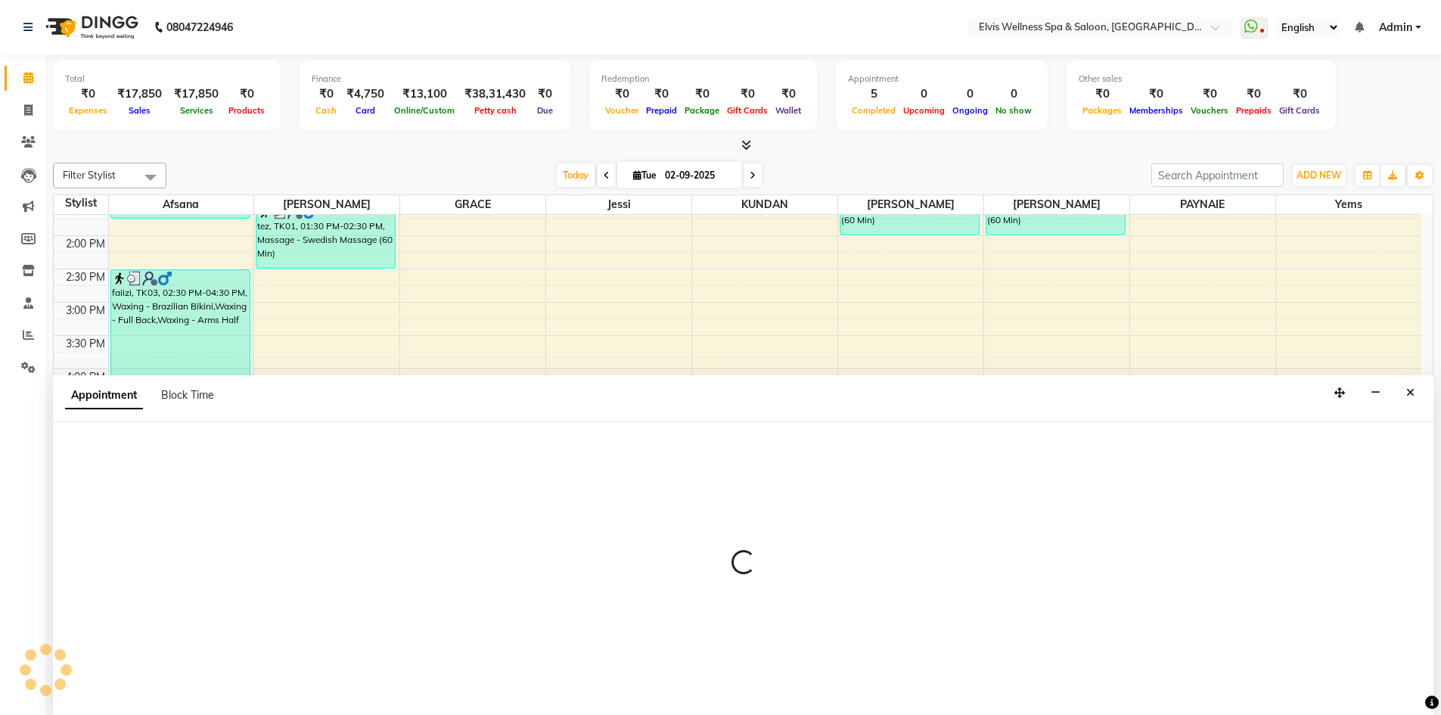
scroll to position [1, 0]
select select "78125"
select select "tentative"
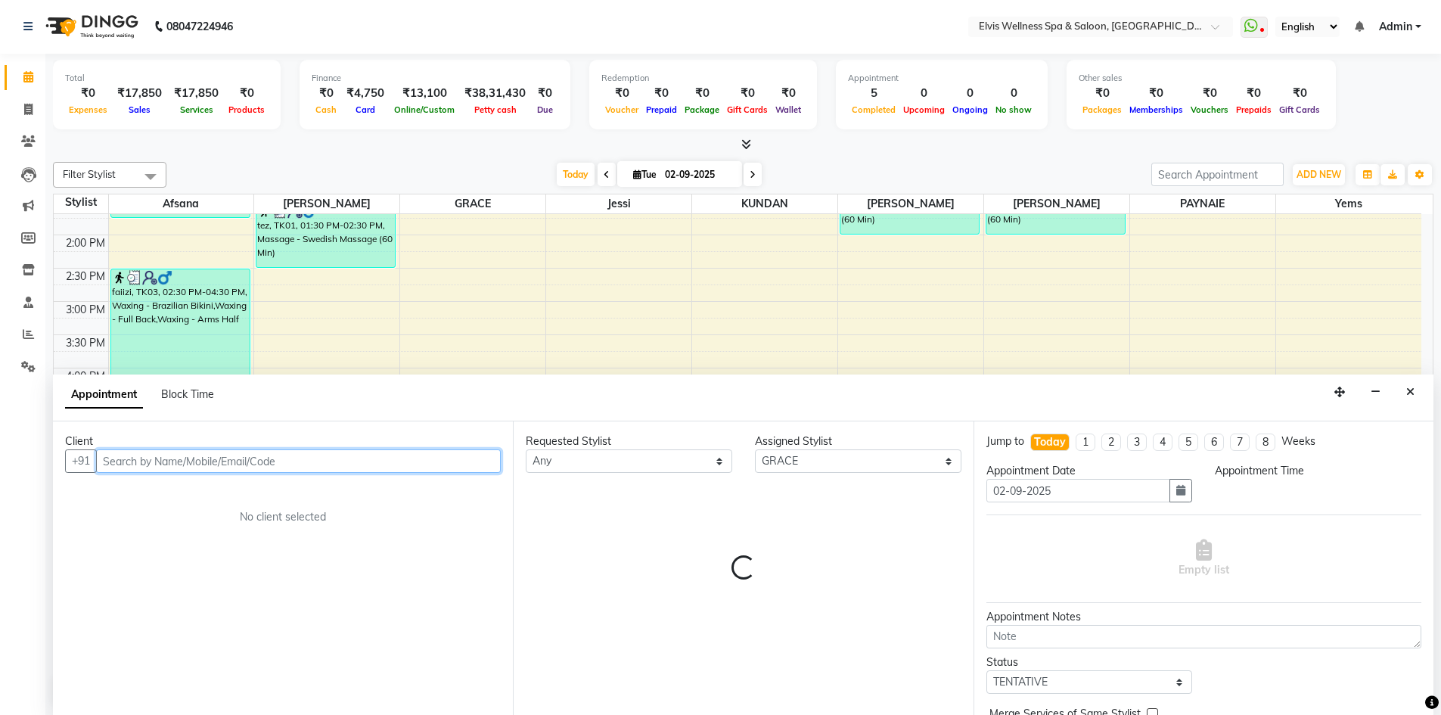
select select "1050"
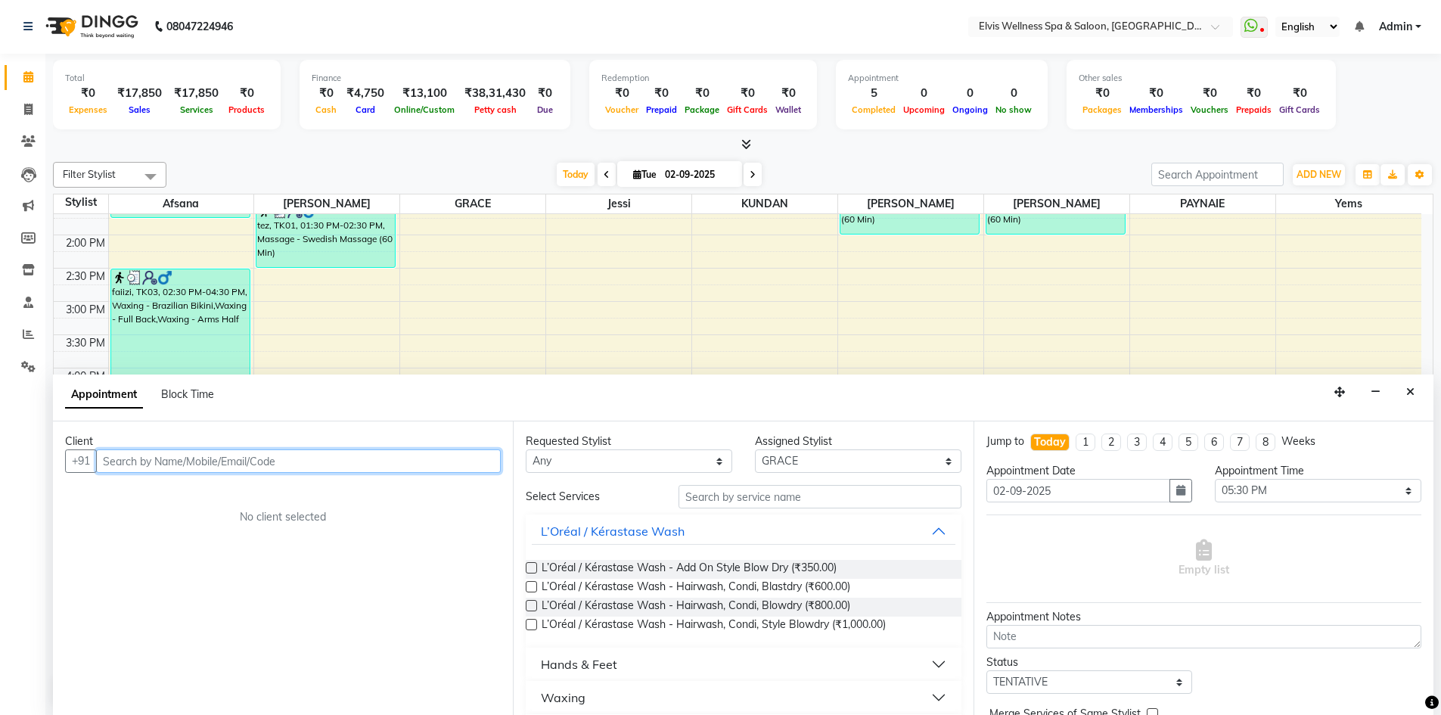
paste input "sachin"
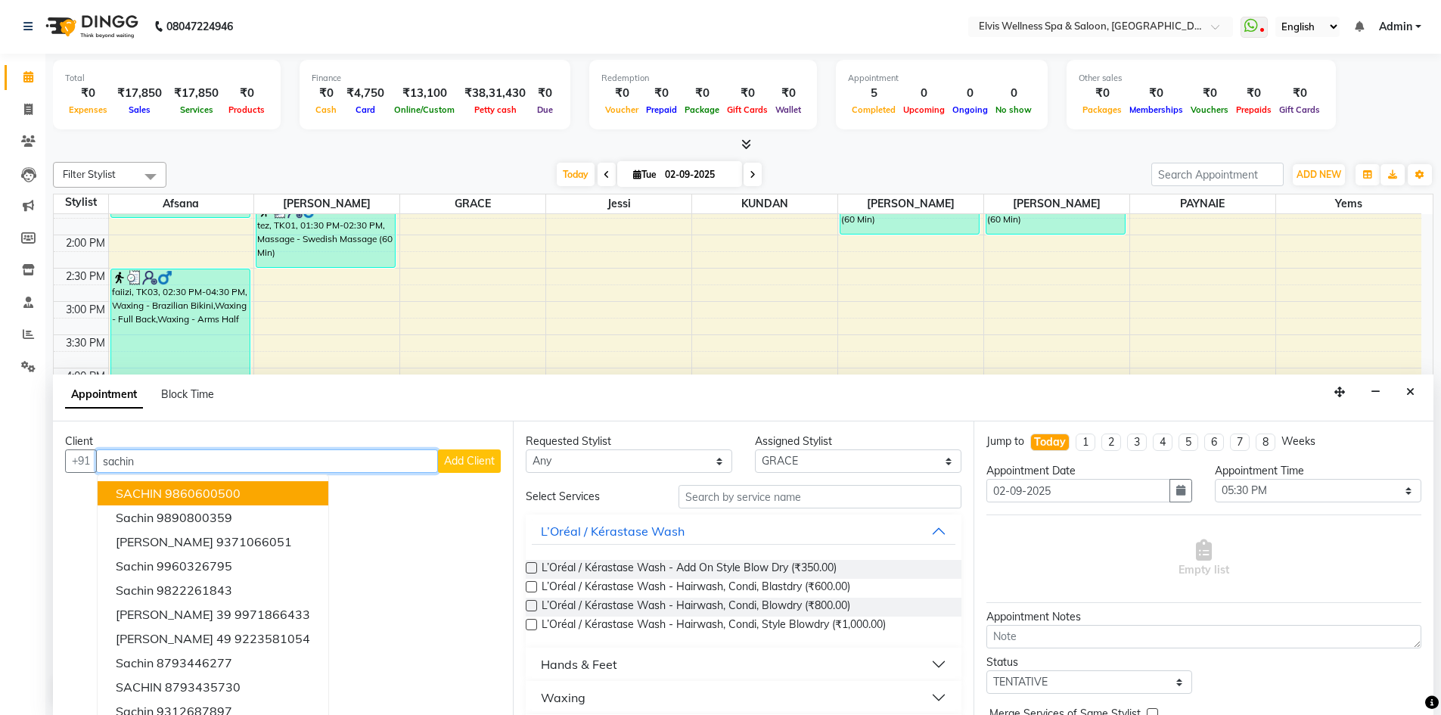
click at [223, 495] on ngb-highlight "9860600500" at bounding box center [203, 493] width 76 height 15
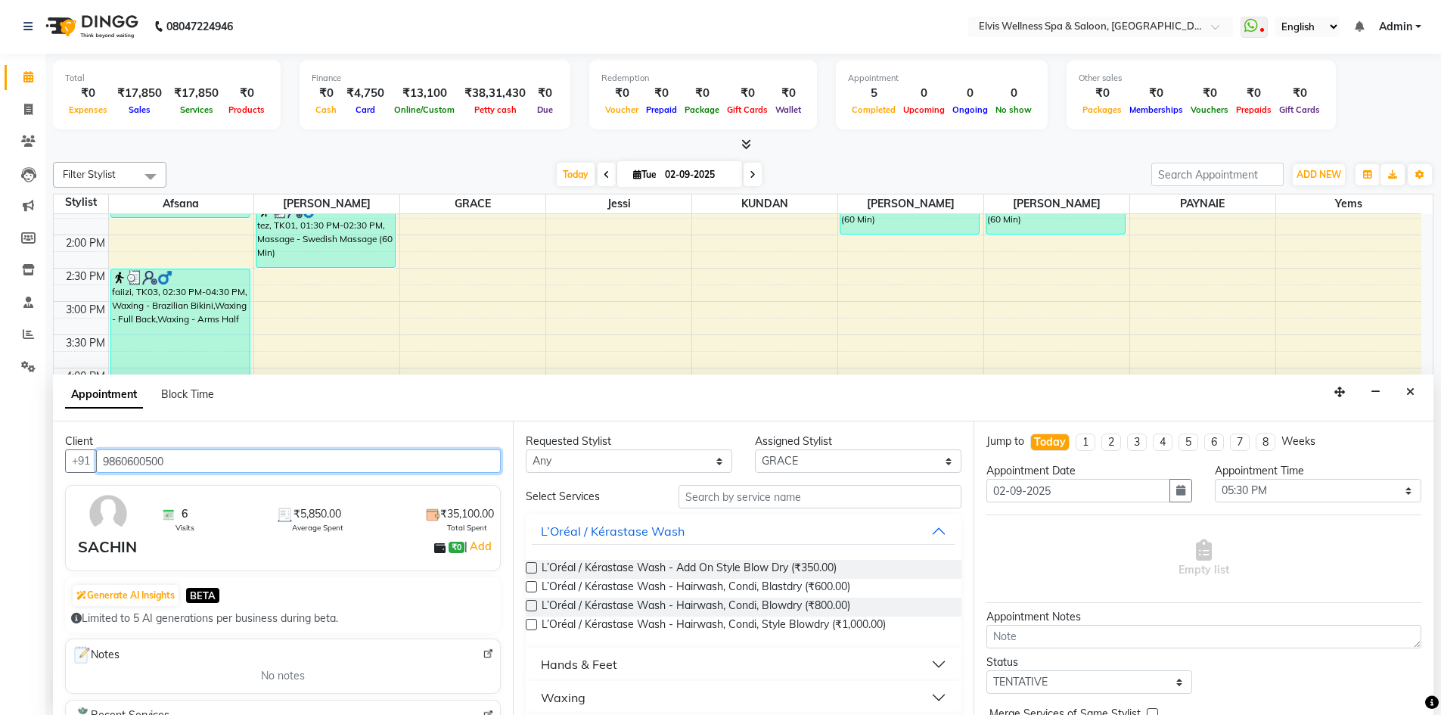
type input "9860600500"
click at [784, 499] on input "text" at bounding box center [819, 496] width 283 height 23
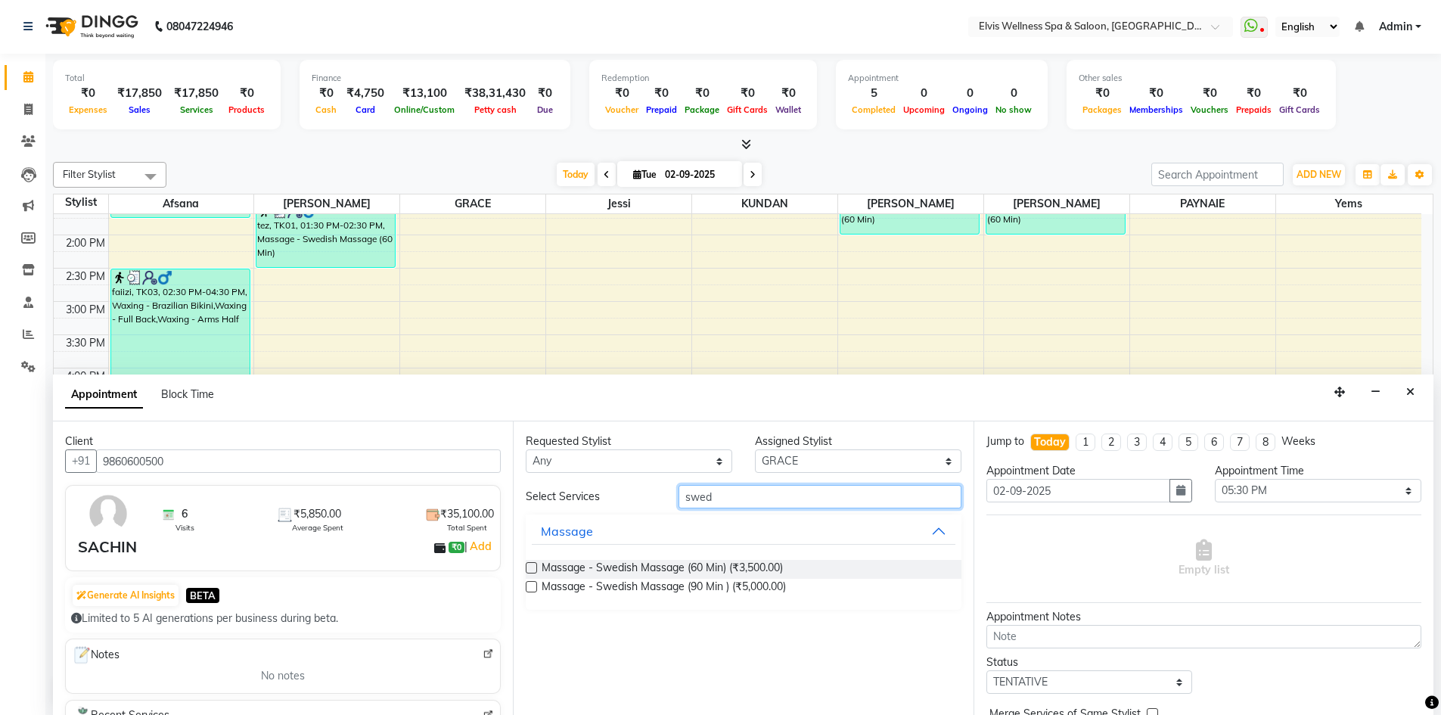
type input "swed"
click at [532, 565] on label at bounding box center [531, 567] width 11 height 11
click at [532, 565] on input "checkbox" at bounding box center [531, 569] width 10 height 10
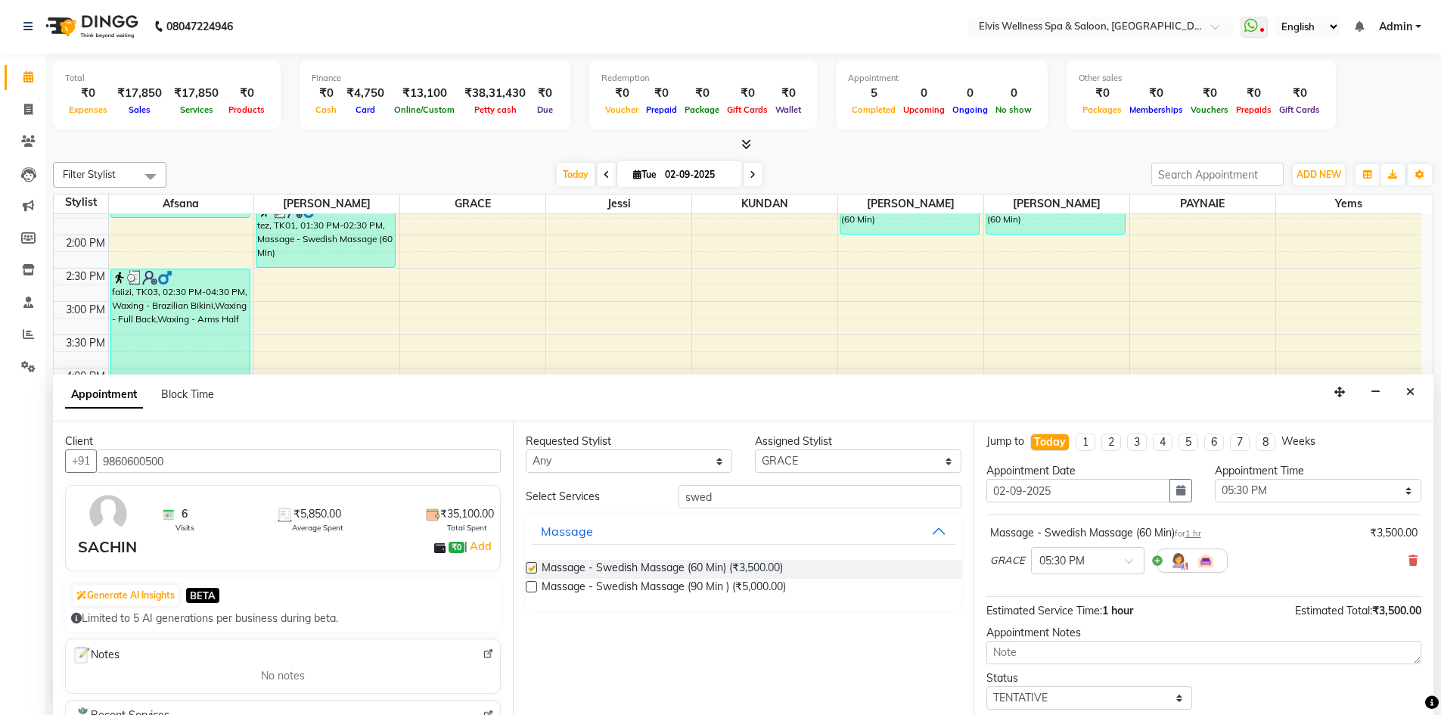
checkbox input "false"
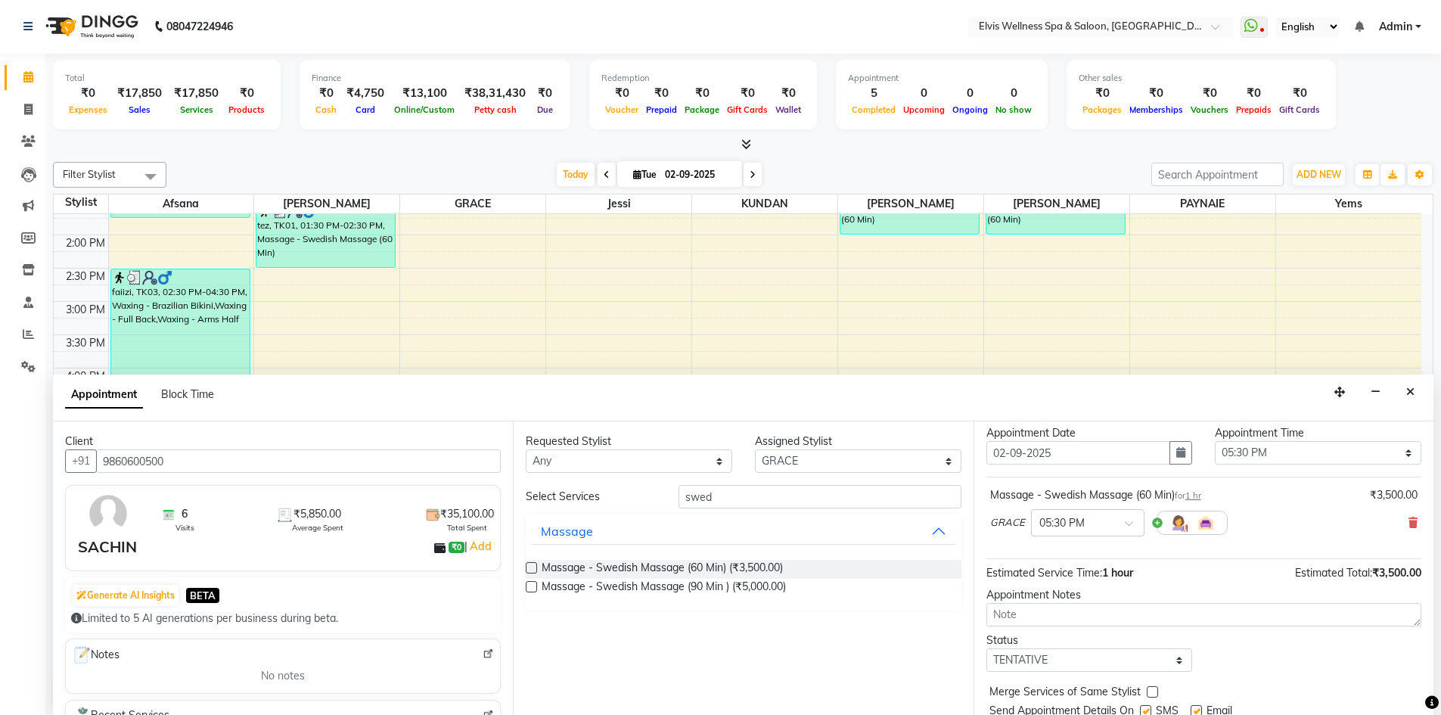
scroll to position [90, 0]
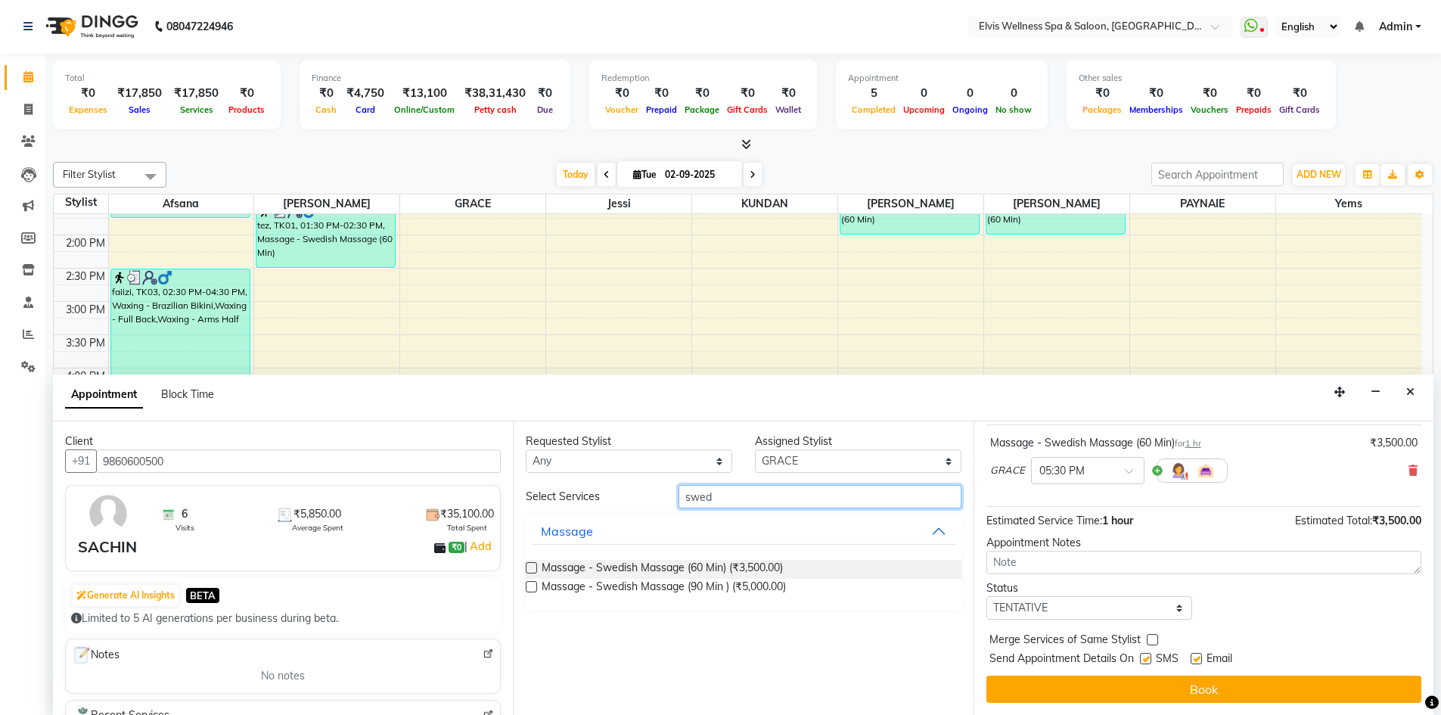
click at [789, 494] on input "swed" at bounding box center [819, 496] width 283 height 23
click at [892, 454] on select "Select Afsana Eunice GRACE jessi KUNDAN LUCY luna PAYNAIE yems" at bounding box center [858, 460] width 206 height 23
select select "89132"
click at [755, 449] on select "Select Afsana Eunice GRACE jessi KUNDAN LUCY luna PAYNAIE yems" at bounding box center [858, 460] width 206 height 23
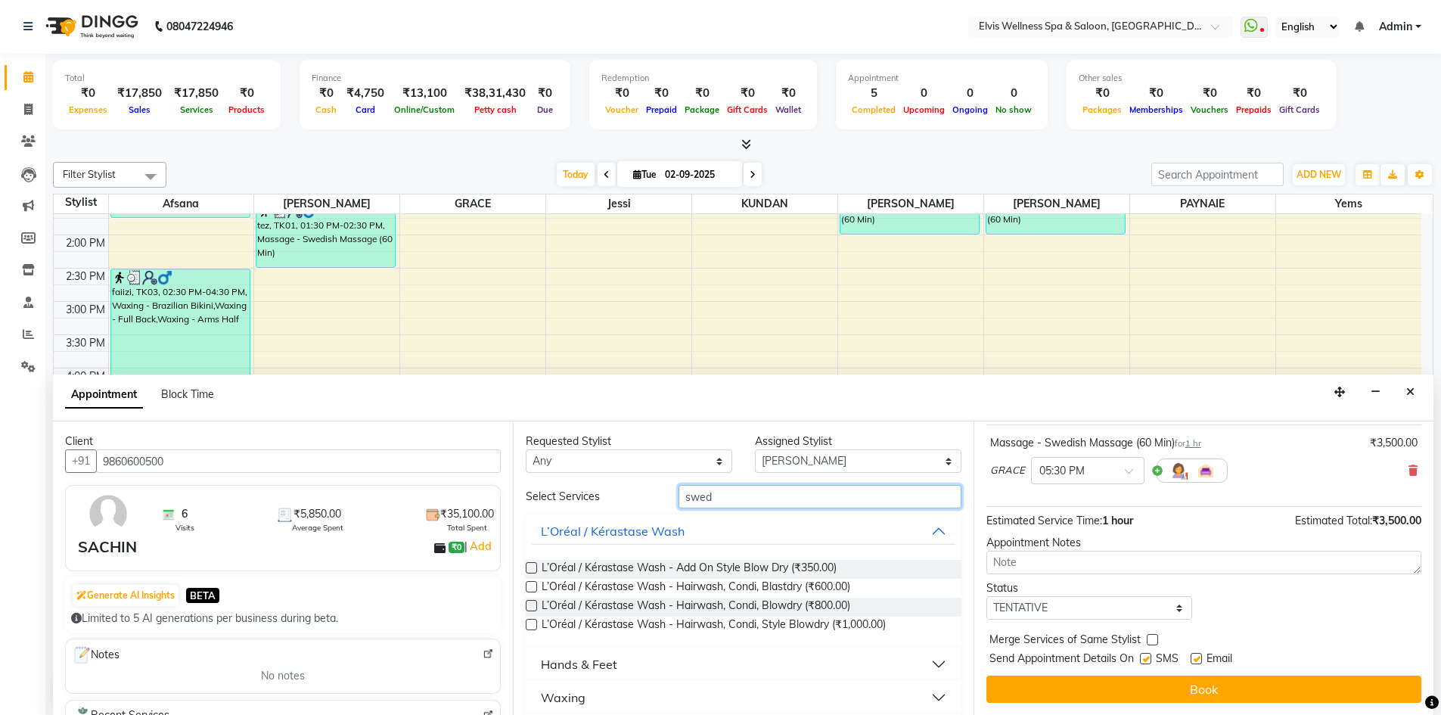
click at [761, 497] on input "swed" at bounding box center [819, 496] width 283 height 23
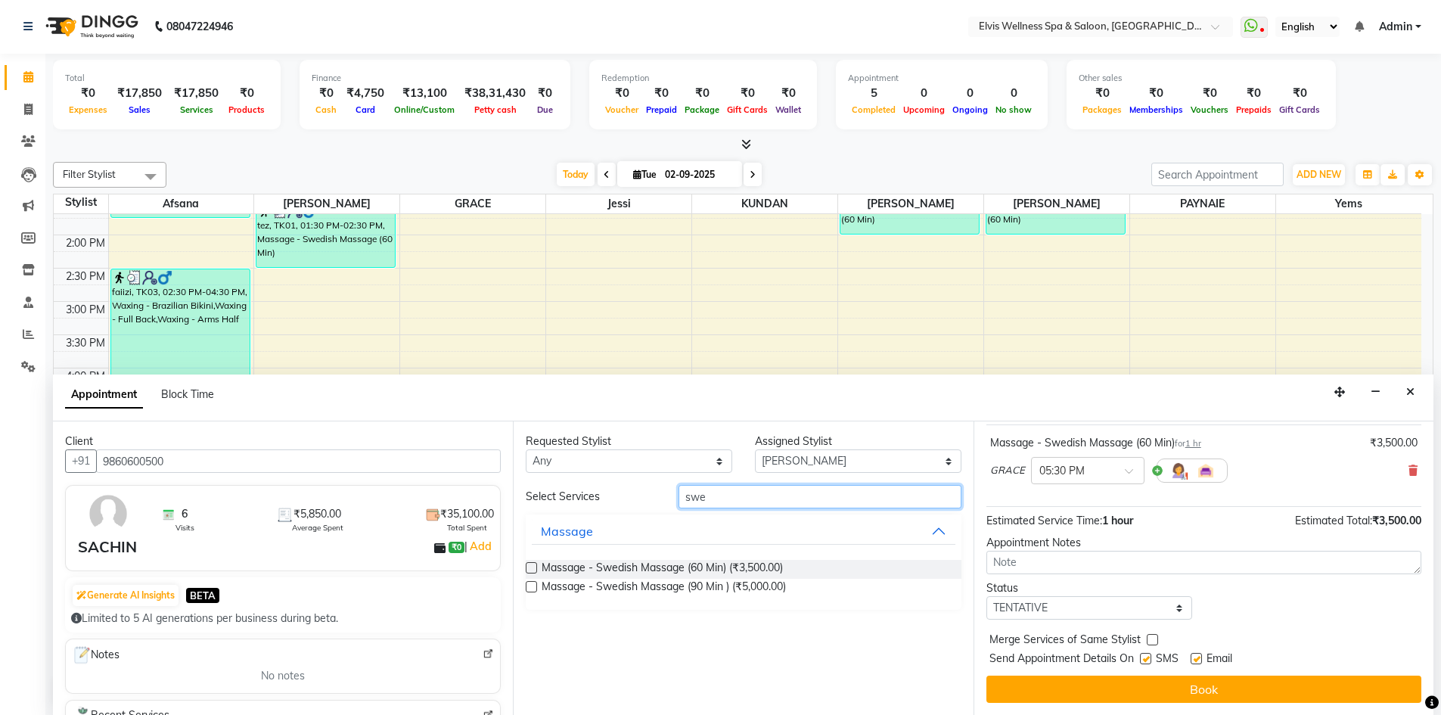
type input "swe"
click at [531, 566] on label at bounding box center [531, 567] width 11 height 11
click at [531, 566] on input "checkbox" at bounding box center [531, 569] width 10 height 10
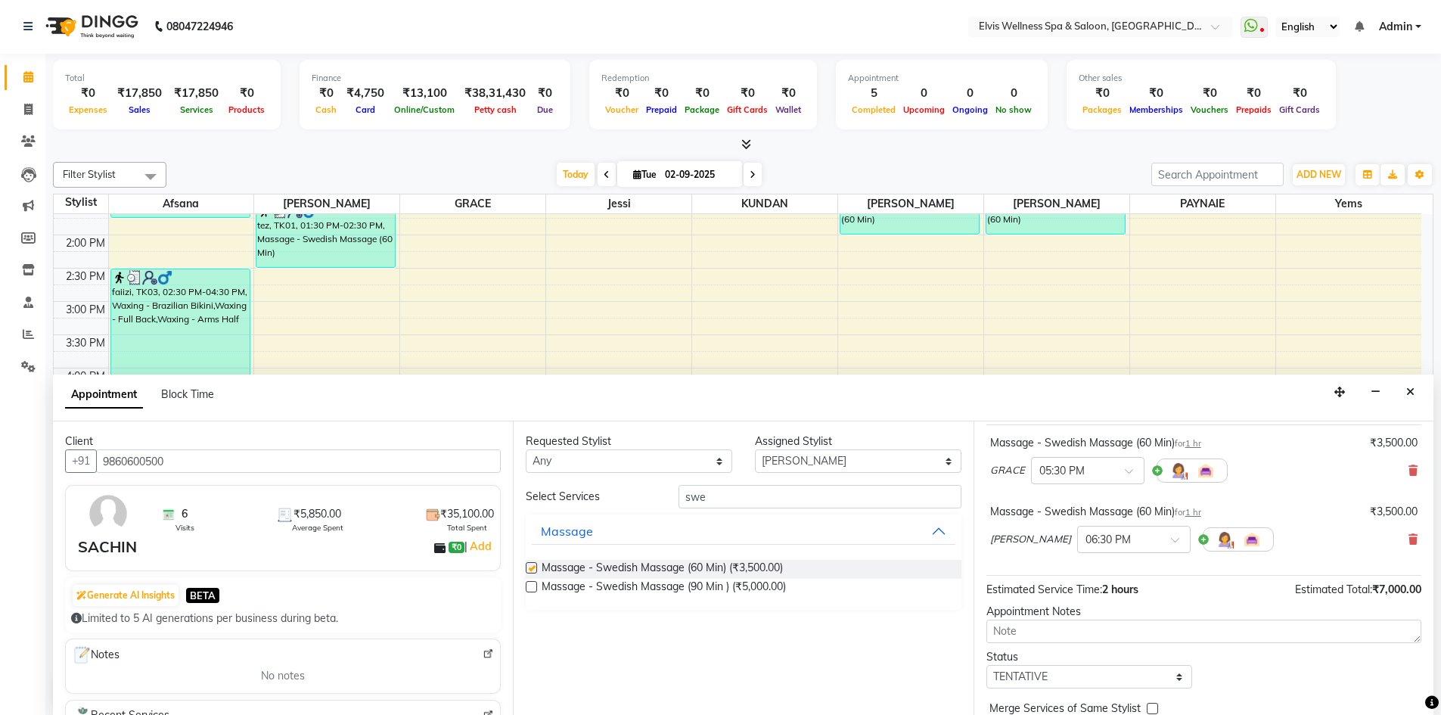
checkbox input "false"
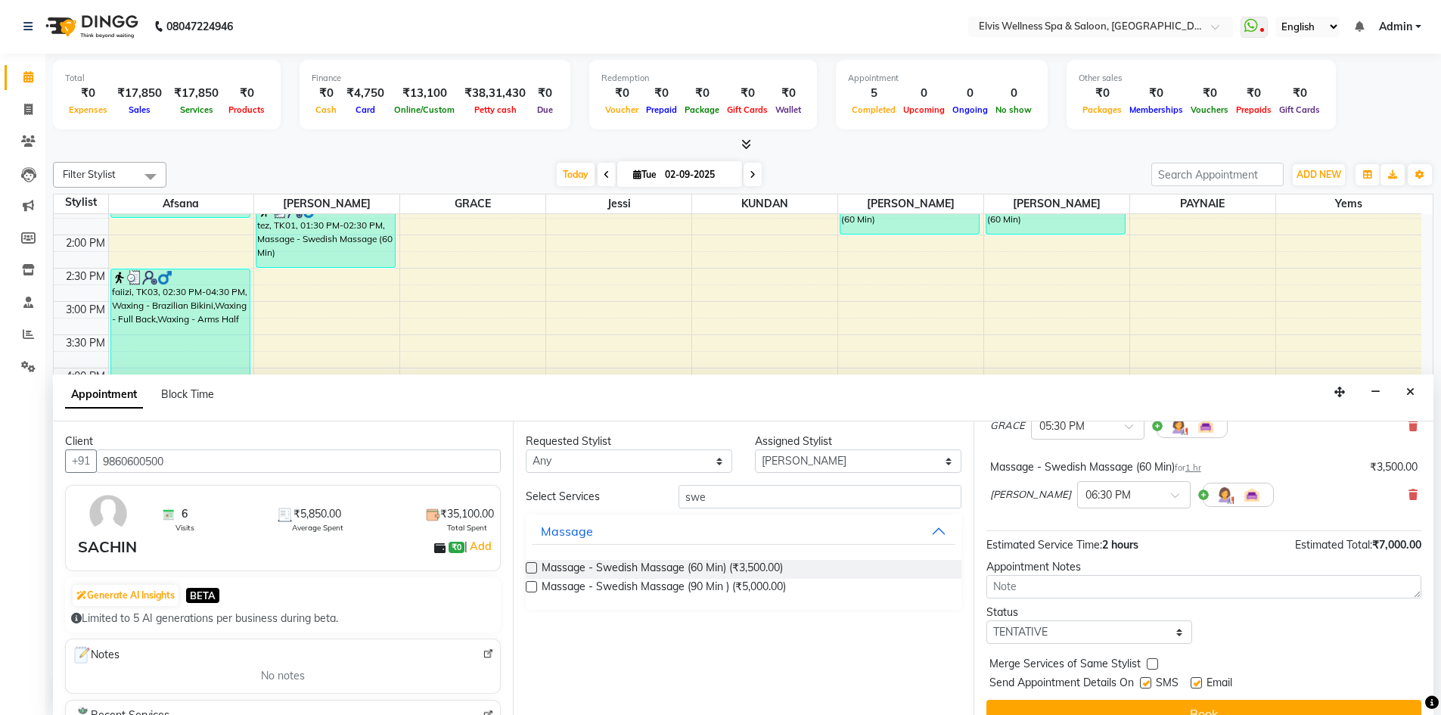
scroll to position [159, 0]
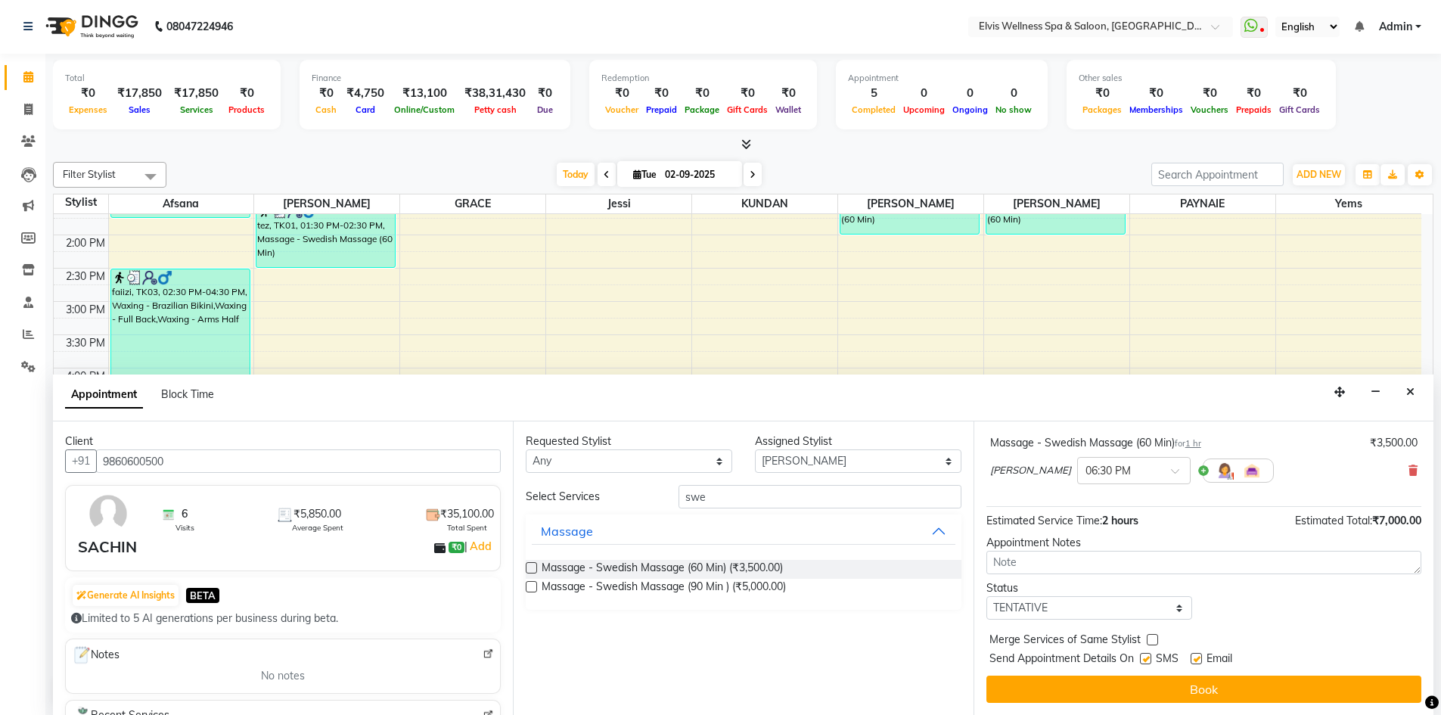
drag, startPoint x: 1146, startPoint y: 657, endPoint x: 1193, endPoint y: 661, distance: 47.0
click at [1147, 657] on label at bounding box center [1145, 658] width 11 height 11
click at [1147, 657] on input "checkbox" at bounding box center [1145, 660] width 10 height 10
checkbox input "false"
click at [1199, 659] on label at bounding box center [1195, 658] width 11 height 11
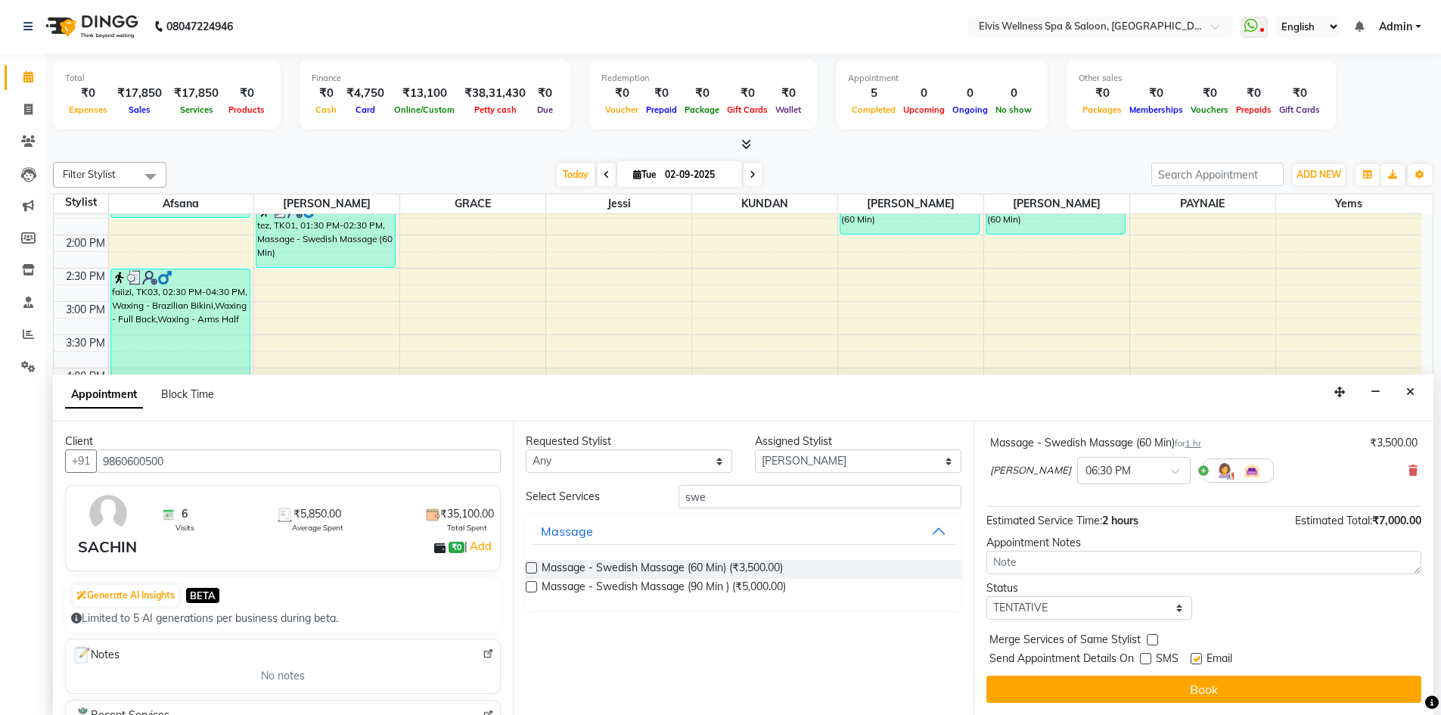
click at [1199, 659] on input "checkbox" at bounding box center [1195, 660] width 10 height 10
checkbox input "false"
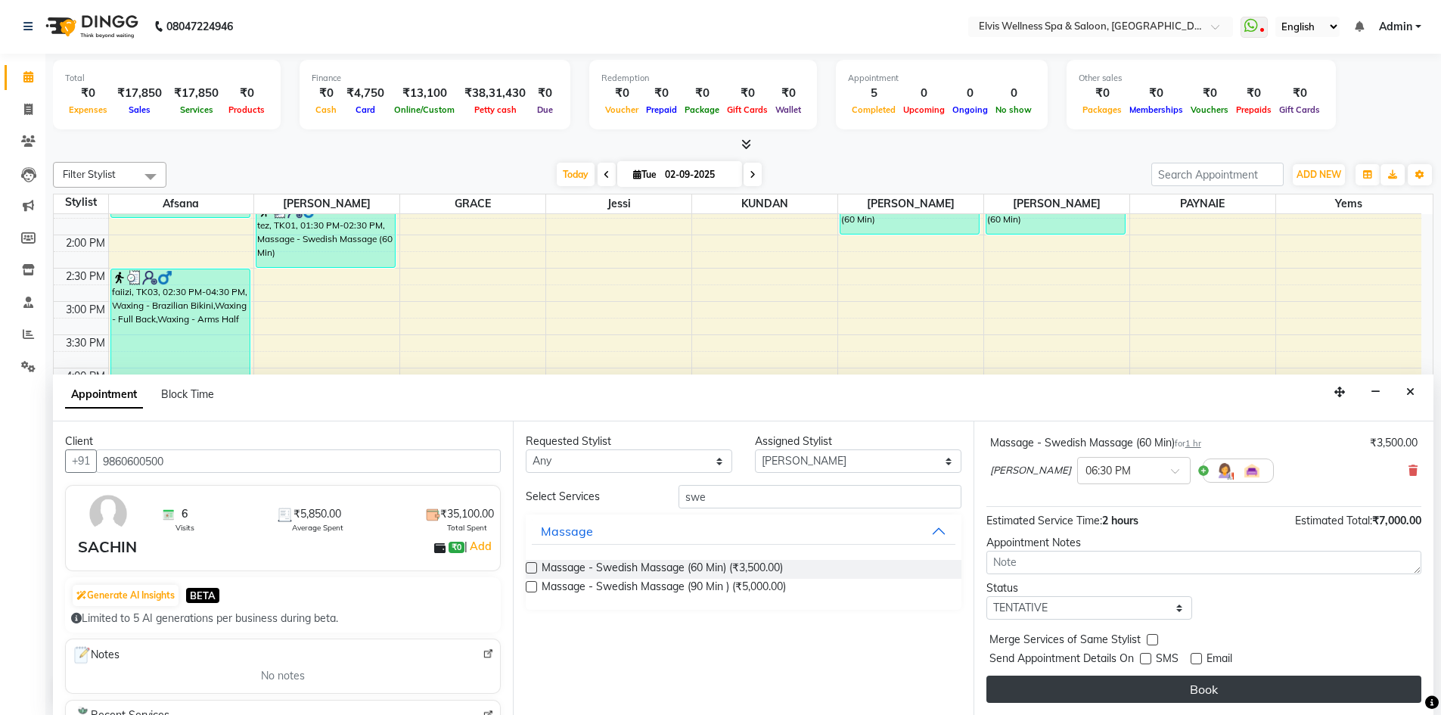
click at [1198, 687] on button "Book" at bounding box center [1203, 688] width 435 height 27
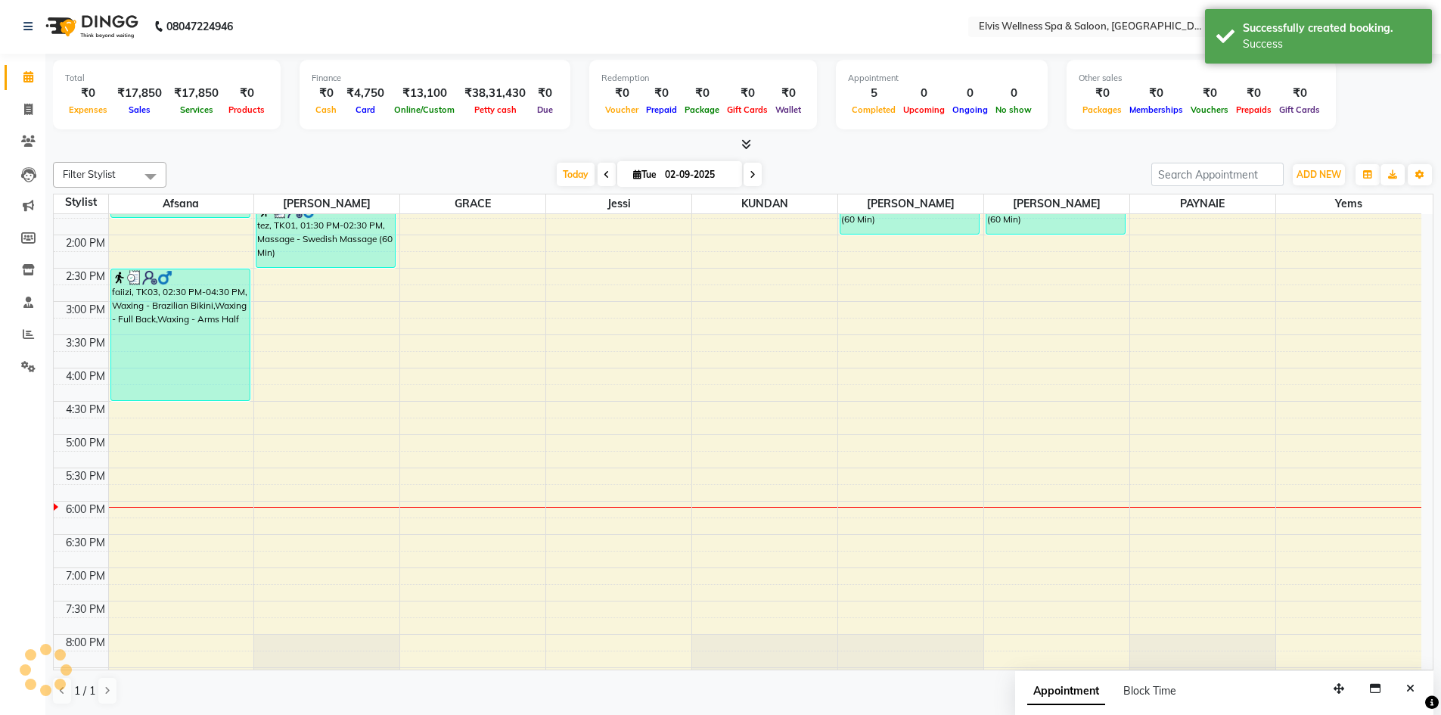
scroll to position [0, 0]
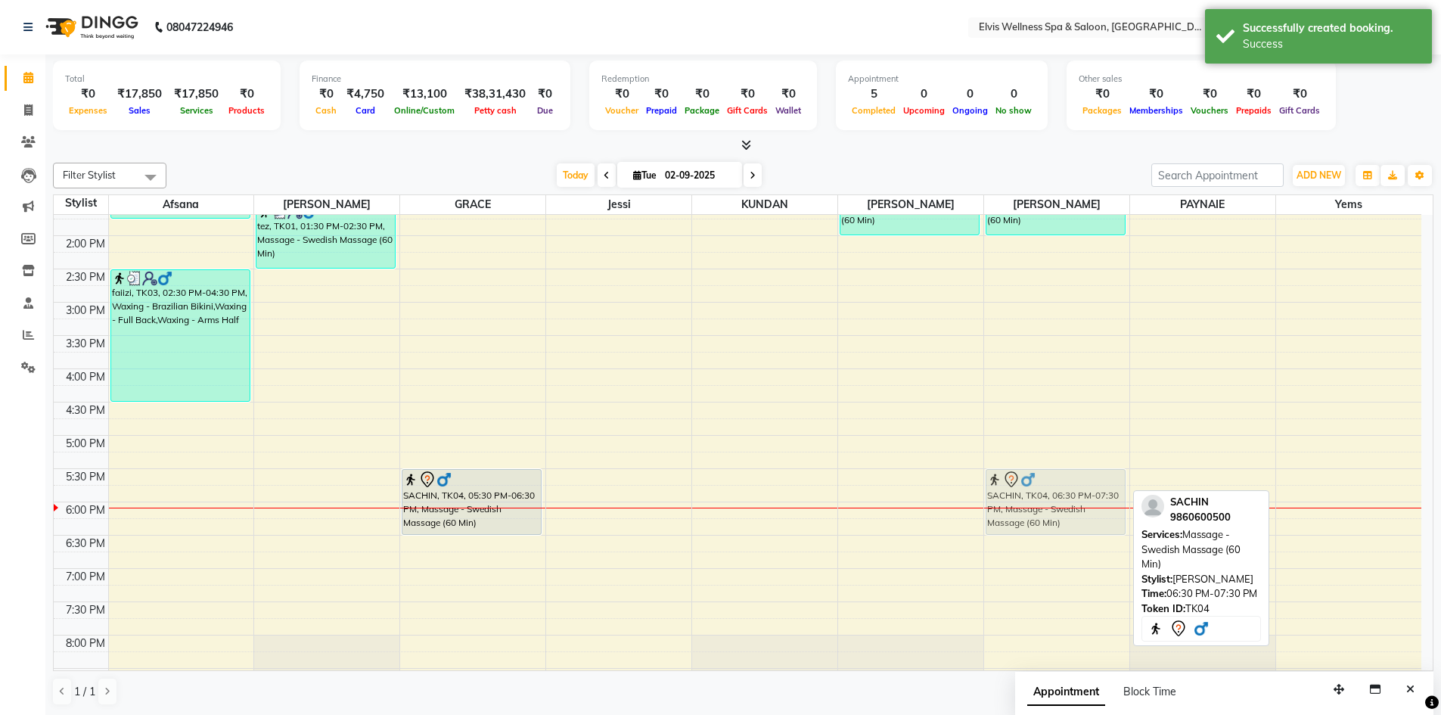
drag, startPoint x: 1072, startPoint y: 549, endPoint x: 1083, endPoint y: 489, distance: 61.4
click at [1083, 489] on div "ram, TK02, 01:00 PM-02:00 PM, Massage - Deeptisue Massage (60 Min) SACHIN, TK04…" at bounding box center [1056, 336] width 145 height 998
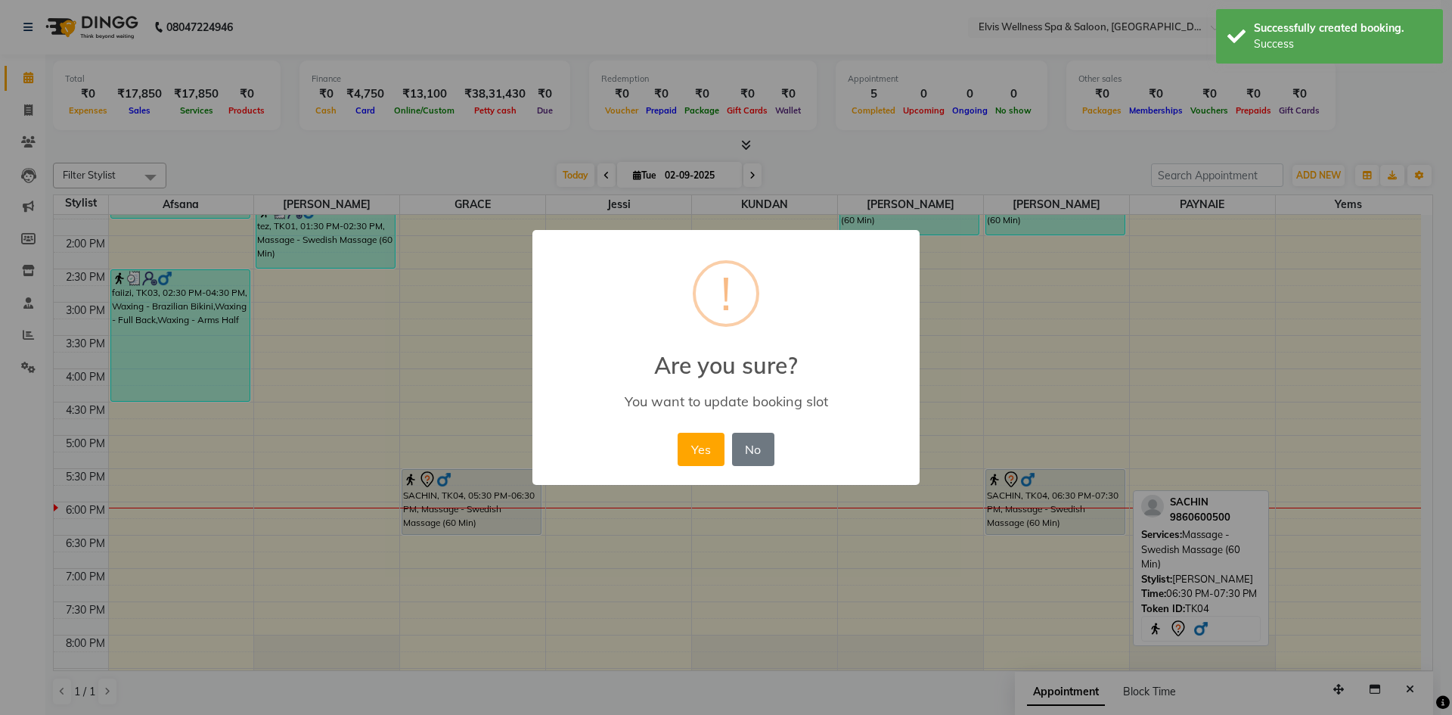
click at [1125, 404] on div "× ! Are you sure? You want to update booking slot Yes No No" at bounding box center [726, 357] width 1452 height 715
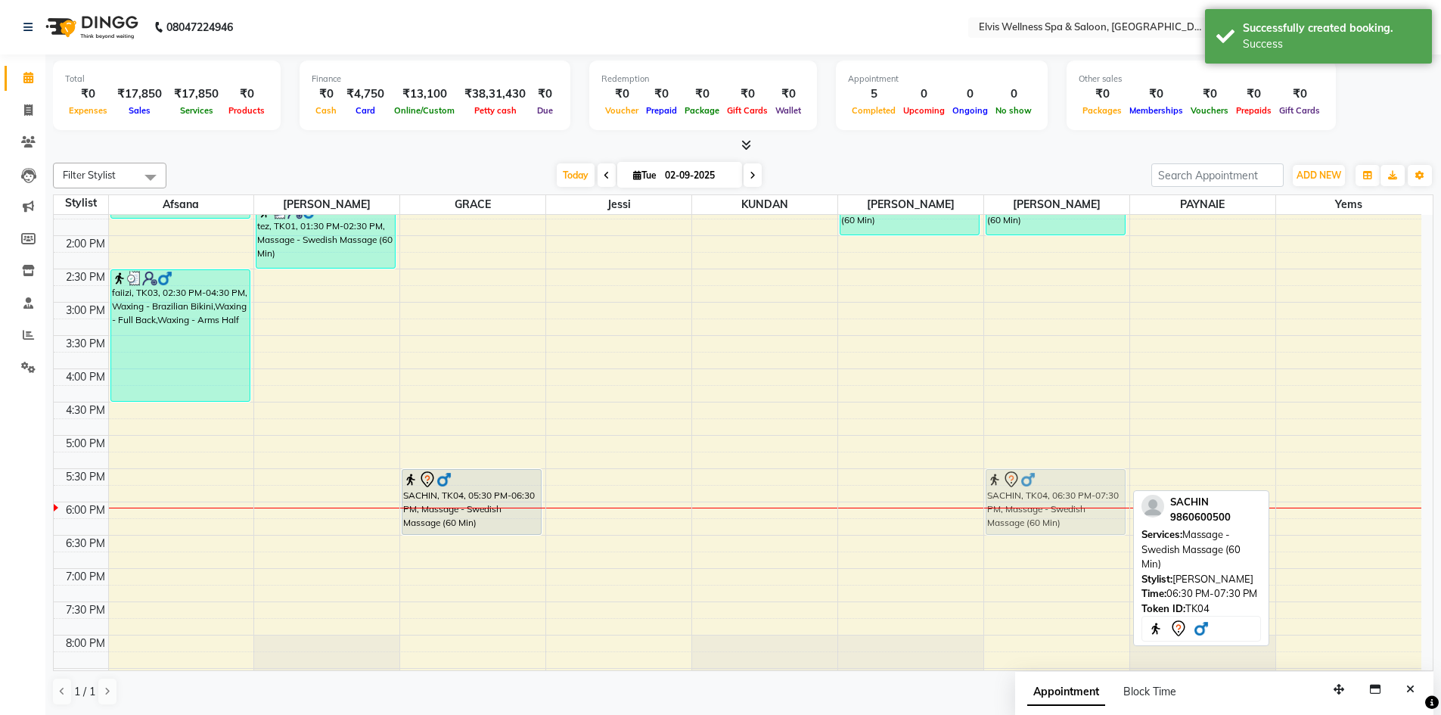
drag, startPoint x: 1043, startPoint y: 555, endPoint x: 1049, endPoint y: 491, distance: 64.6
click at [1049, 491] on div "ram, TK02, 01:00 PM-02:00 PM, Massage - Deeptisue Massage (60 Min) SACHIN, TK04…" at bounding box center [1056, 336] width 145 height 998
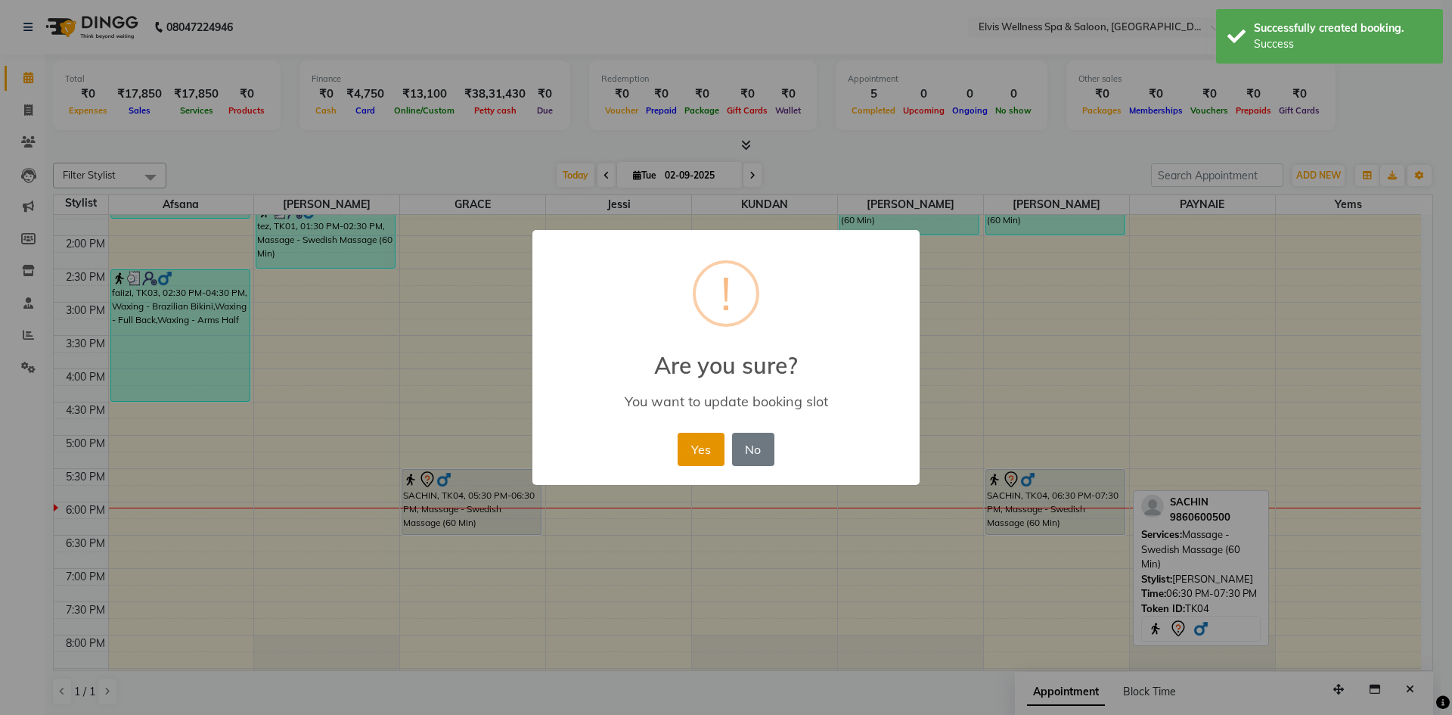
click at [702, 452] on button "Yes" at bounding box center [701, 449] width 46 height 33
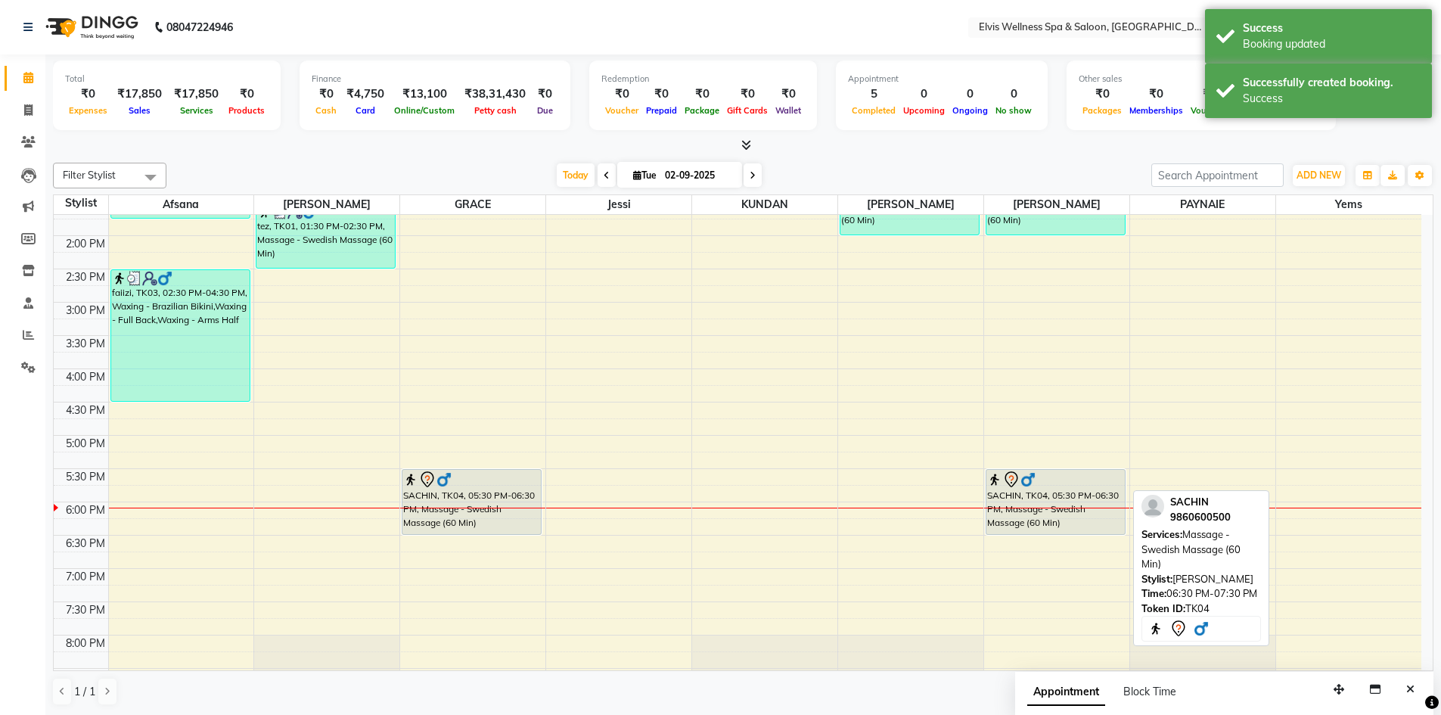
click at [702, 452] on div "8:00 AM 8:30 AM 9:00 AM 9:30 AM 10:00 AM 10:30 AM 11:00 AM 11:30 AM 12:00 PM 12…" at bounding box center [737, 336] width 1367 height 998
select select "24325"
select select "1020"
select select "tentative"
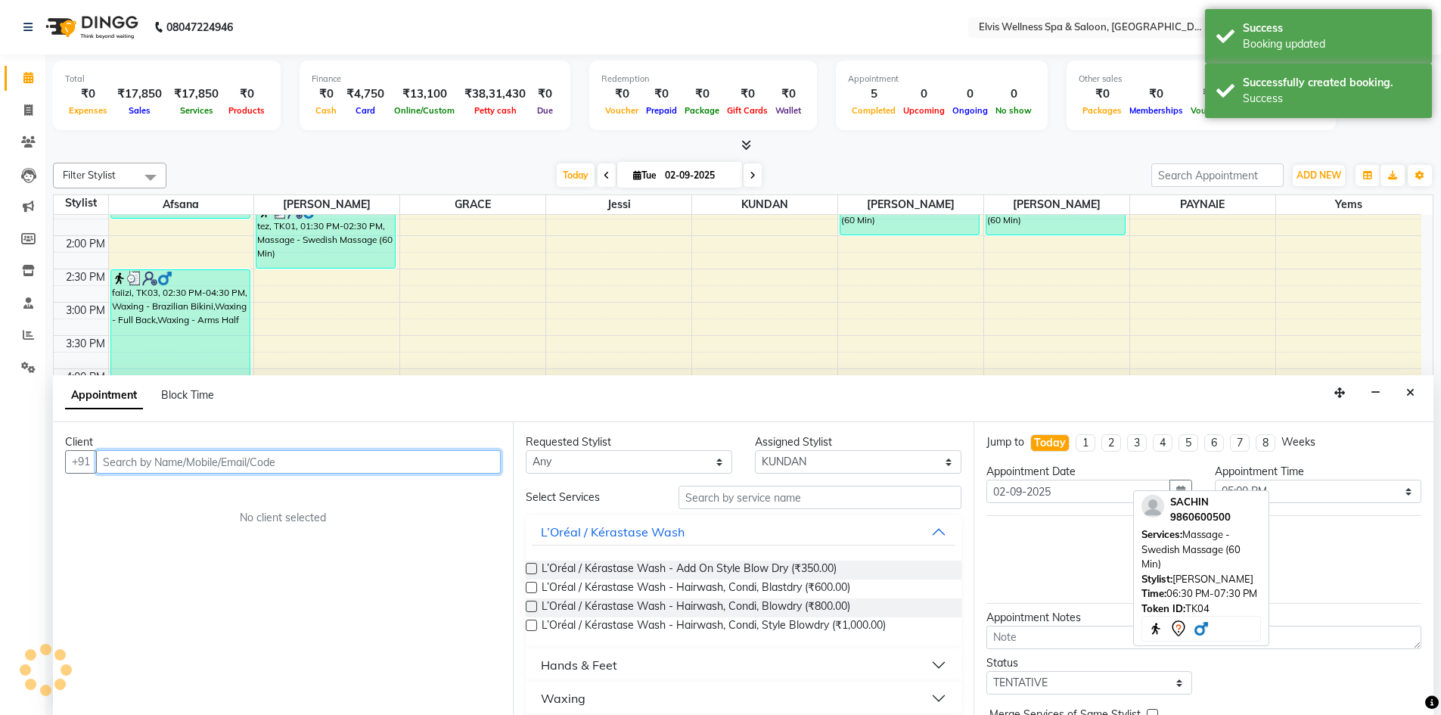
scroll to position [1, 0]
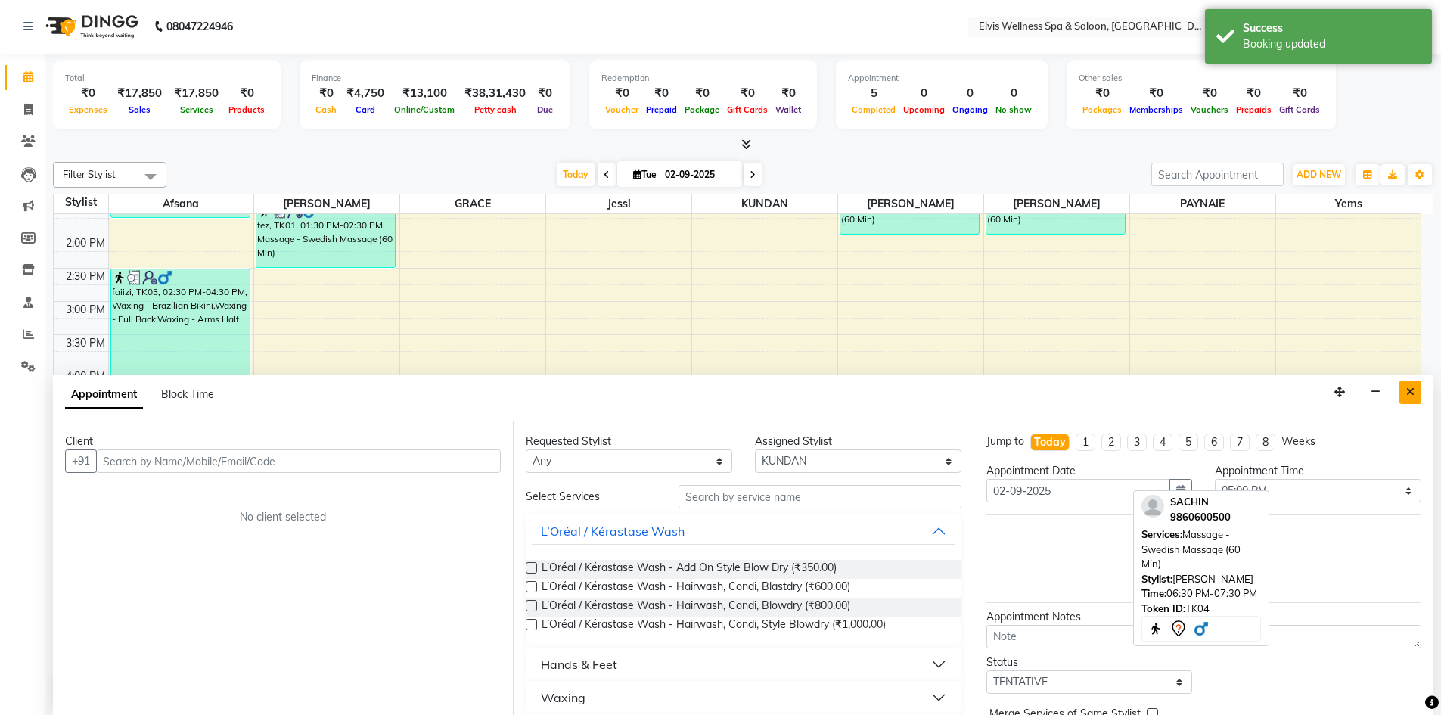
click at [1414, 388] on button "Close" at bounding box center [1410, 391] width 22 height 23
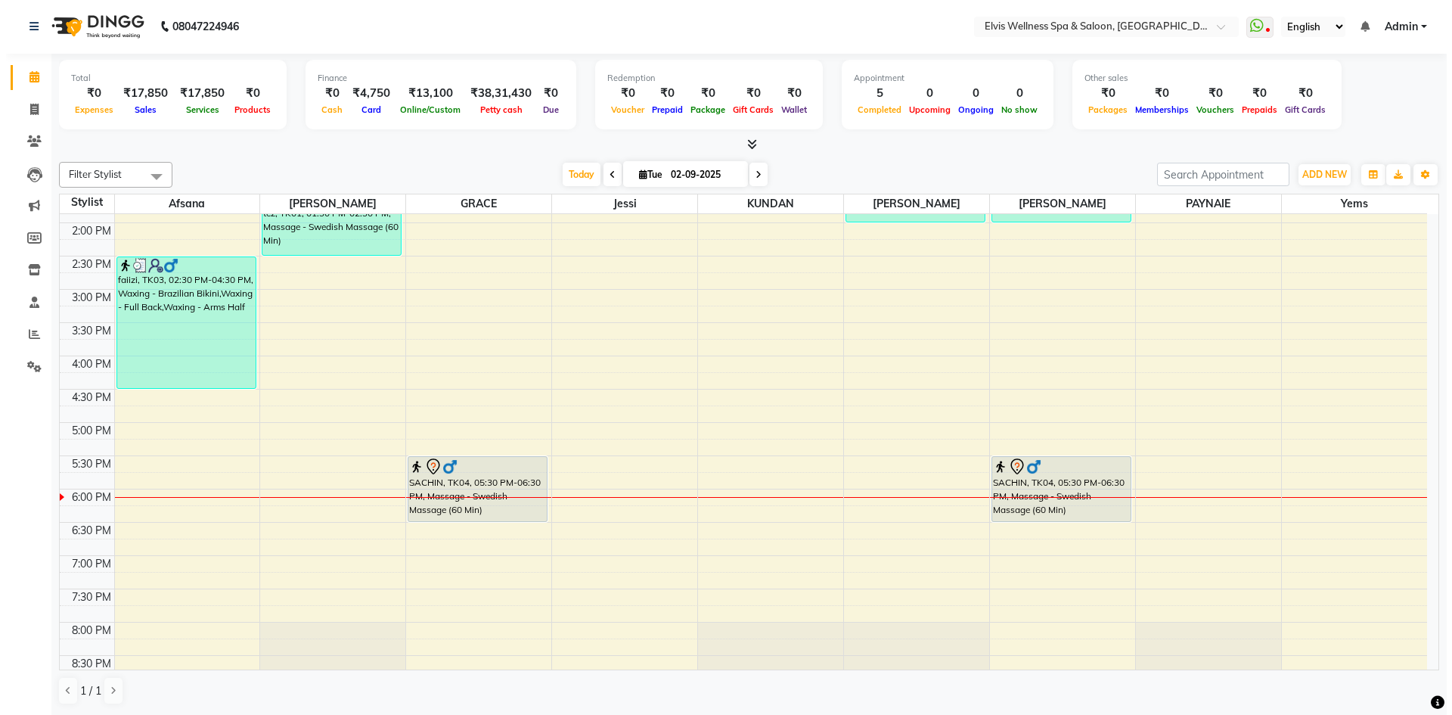
scroll to position [454, 0]
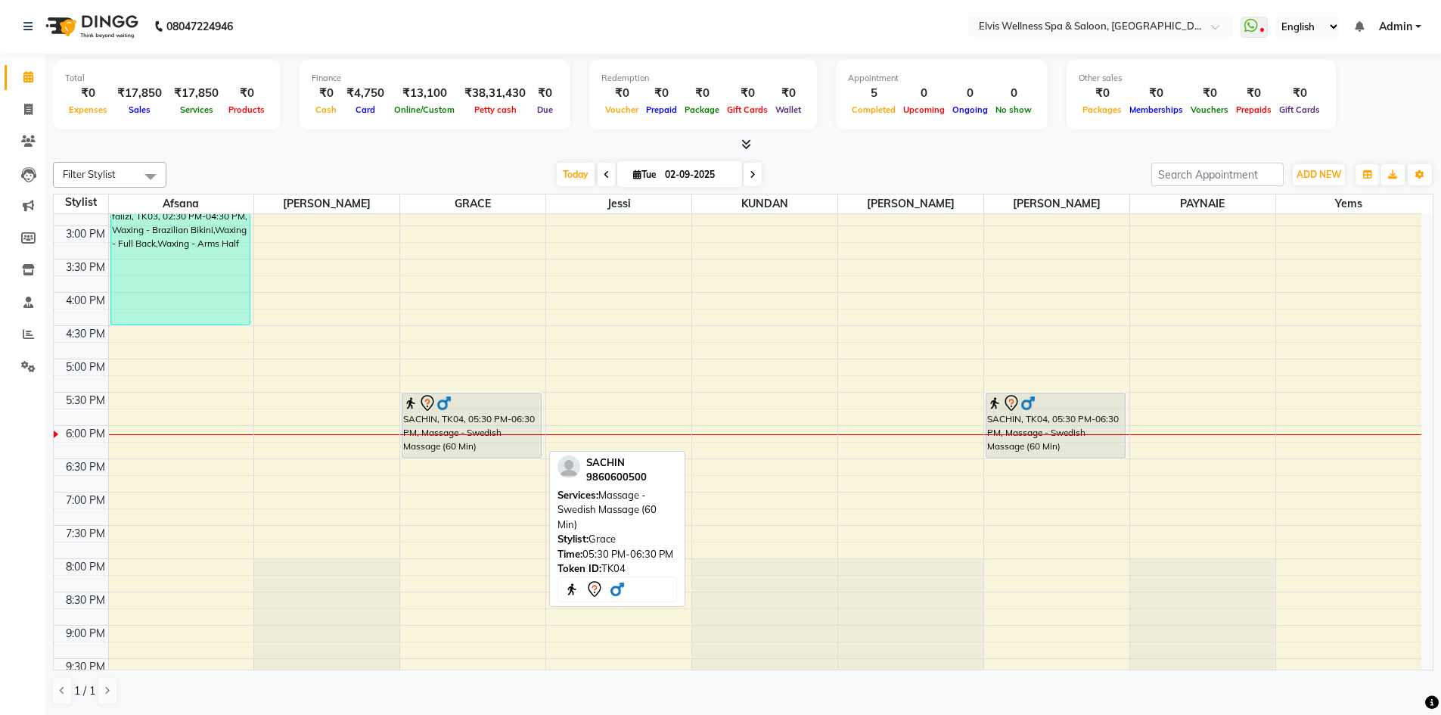
click at [491, 419] on div "SACHIN, TK04, 05:30 PM-06:30 PM, Massage - Swedish Massage (60 Min)" at bounding box center [471, 425] width 138 height 64
click at [499, 412] on div "SACHIN, TK04, 05:30 PM-06:30 PM, Massage - Swedish Massage (60 Min)" at bounding box center [471, 425] width 138 height 64
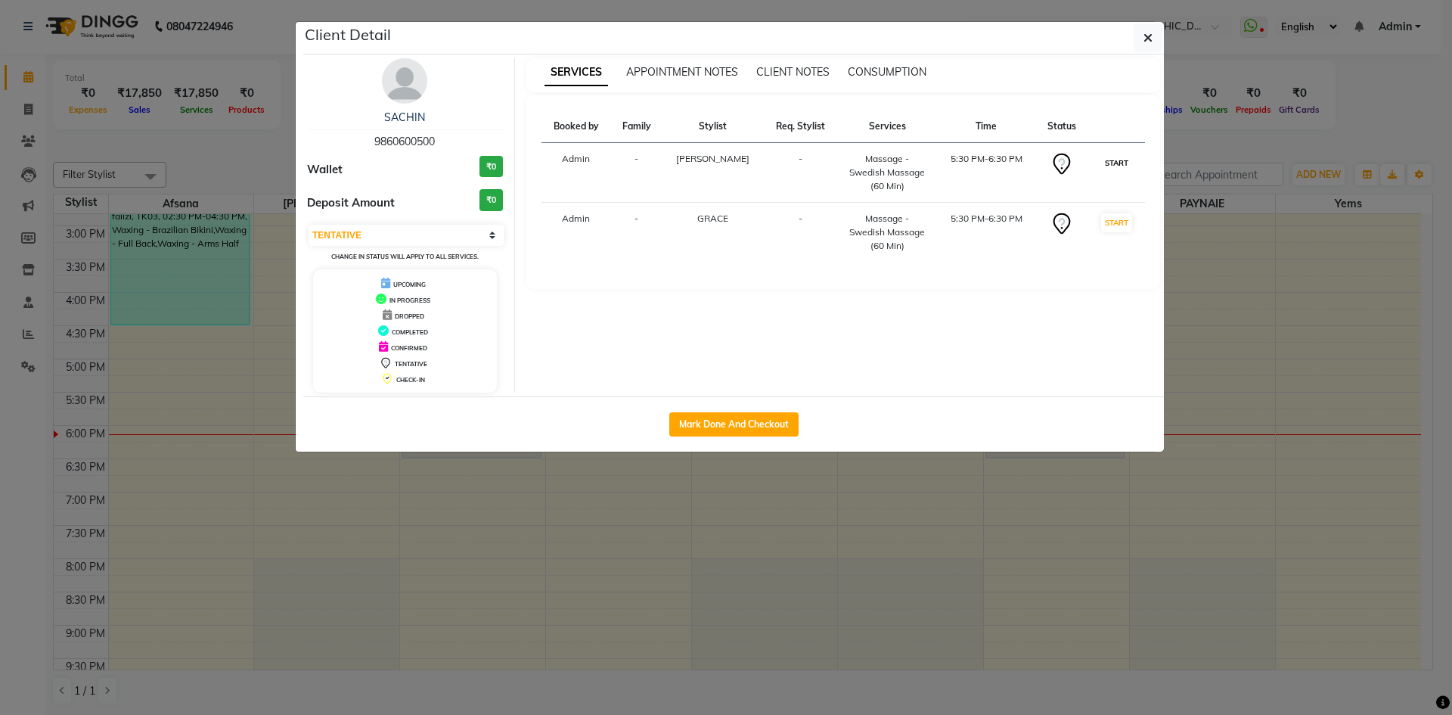
click at [1122, 166] on button "START" at bounding box center [1116, 163] width 31 height 19
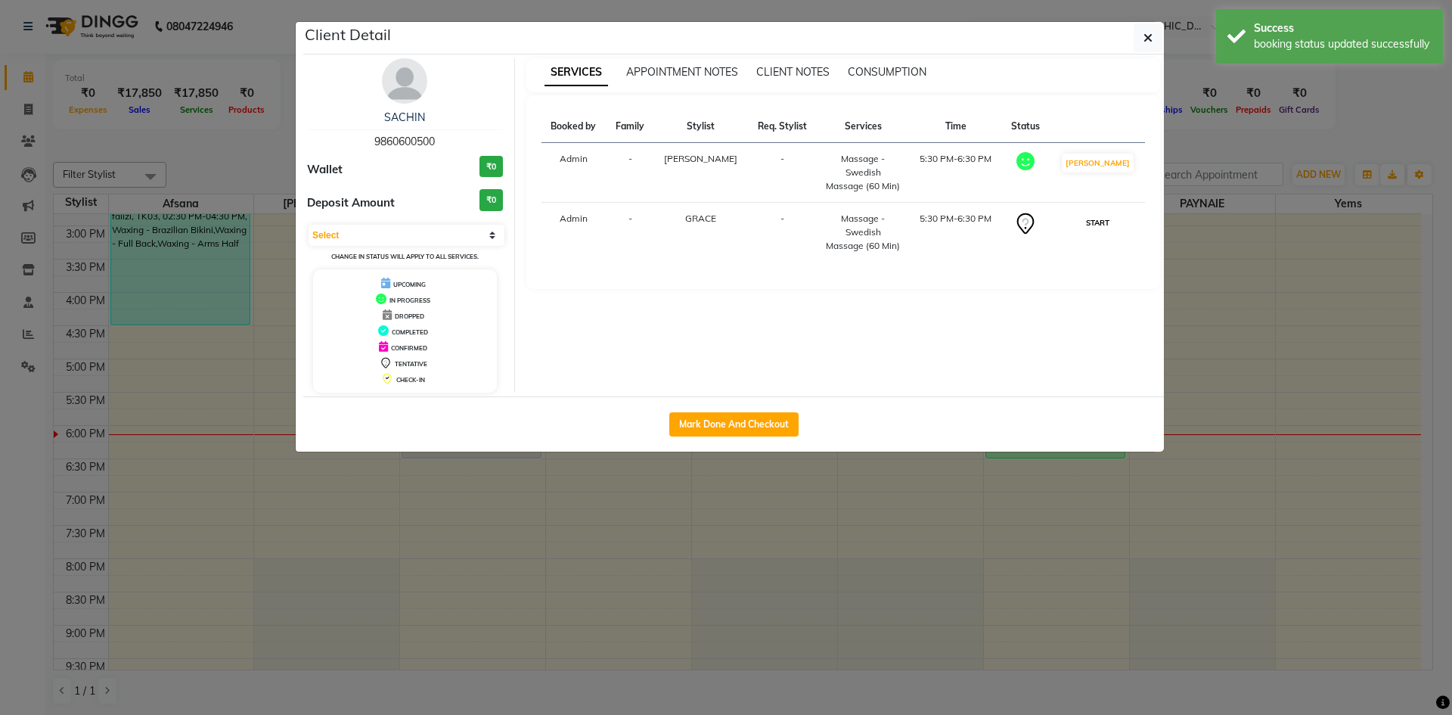
click at [1106, 214] on button "START" at bounding box center [1097, 222] width 31 height 19
select select "1"
click at [1151, 36] on icon "button" at bounding box center [1148, 38] width 9 height 12
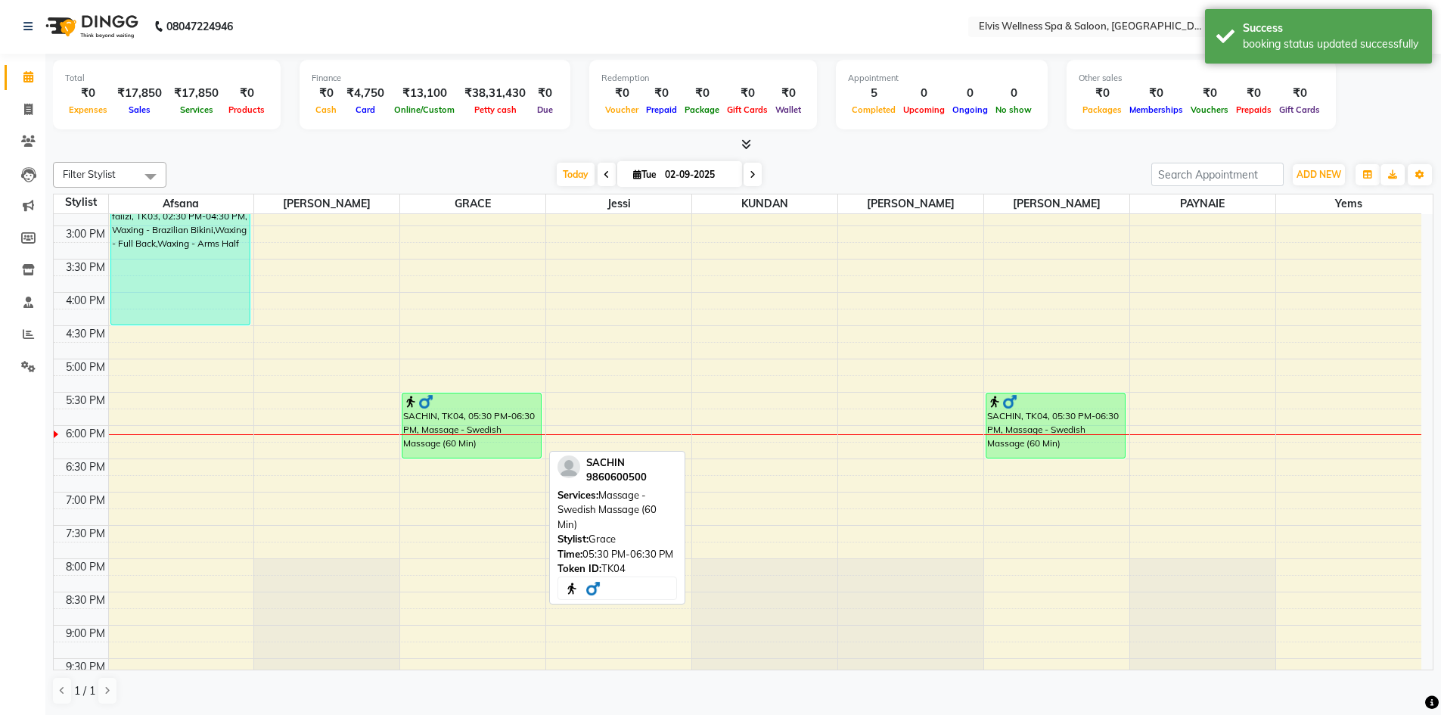
click at [483, 411] on div "SACHIN, TK04, 05:30 PM-06:30 PM, Massage - Swedish Massage (60 Min)" at bounding box center [471, 425] width 138 height 64
select select "1"
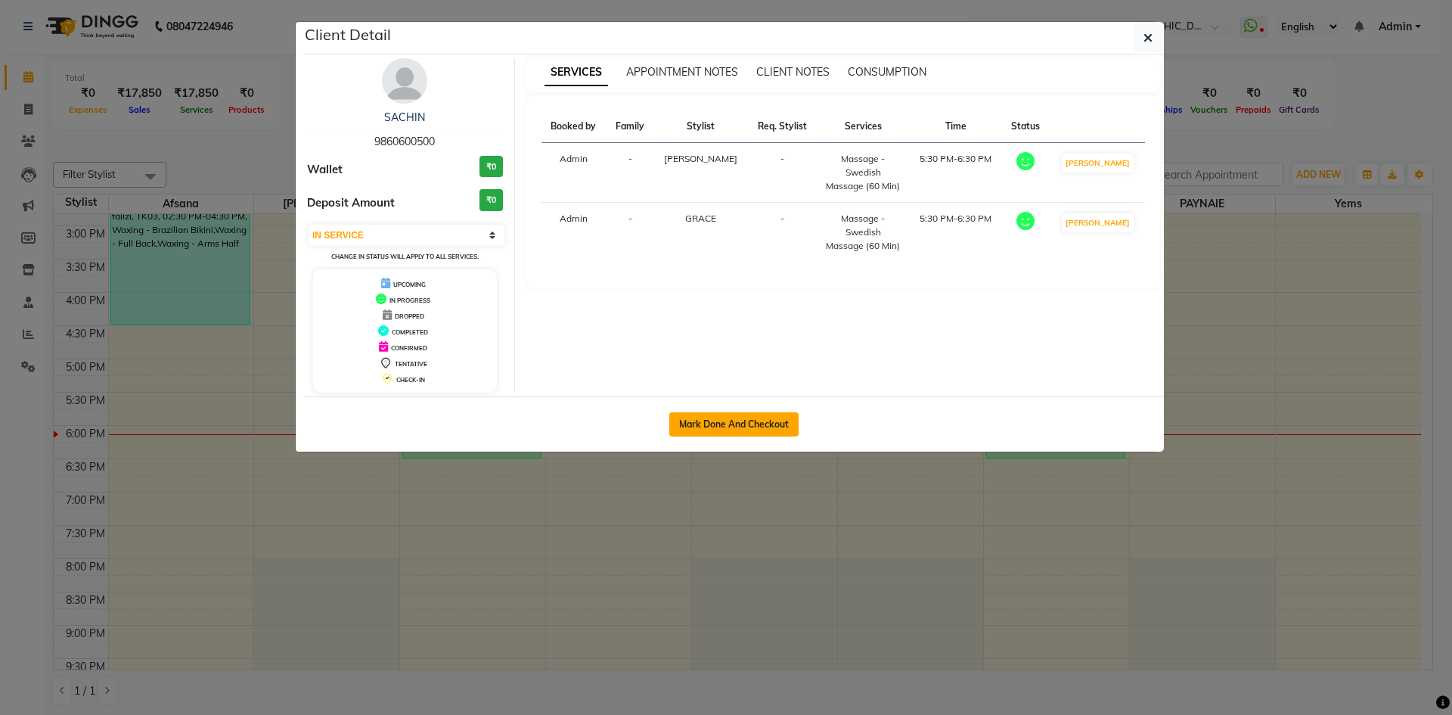
click at [755, 427] on button "Mark Done And Checkout" at bounding box center [733, 424] width 129 height 24
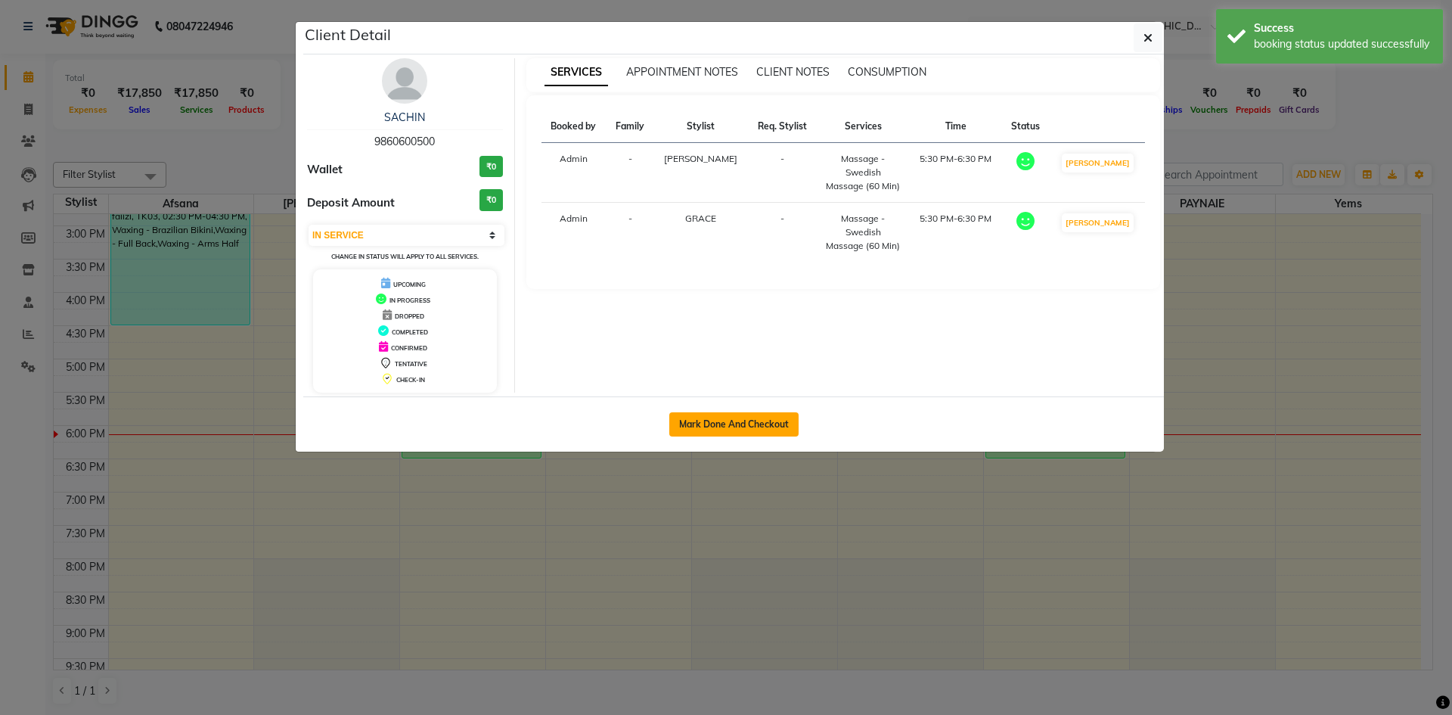
select select "4399"
select select "service"
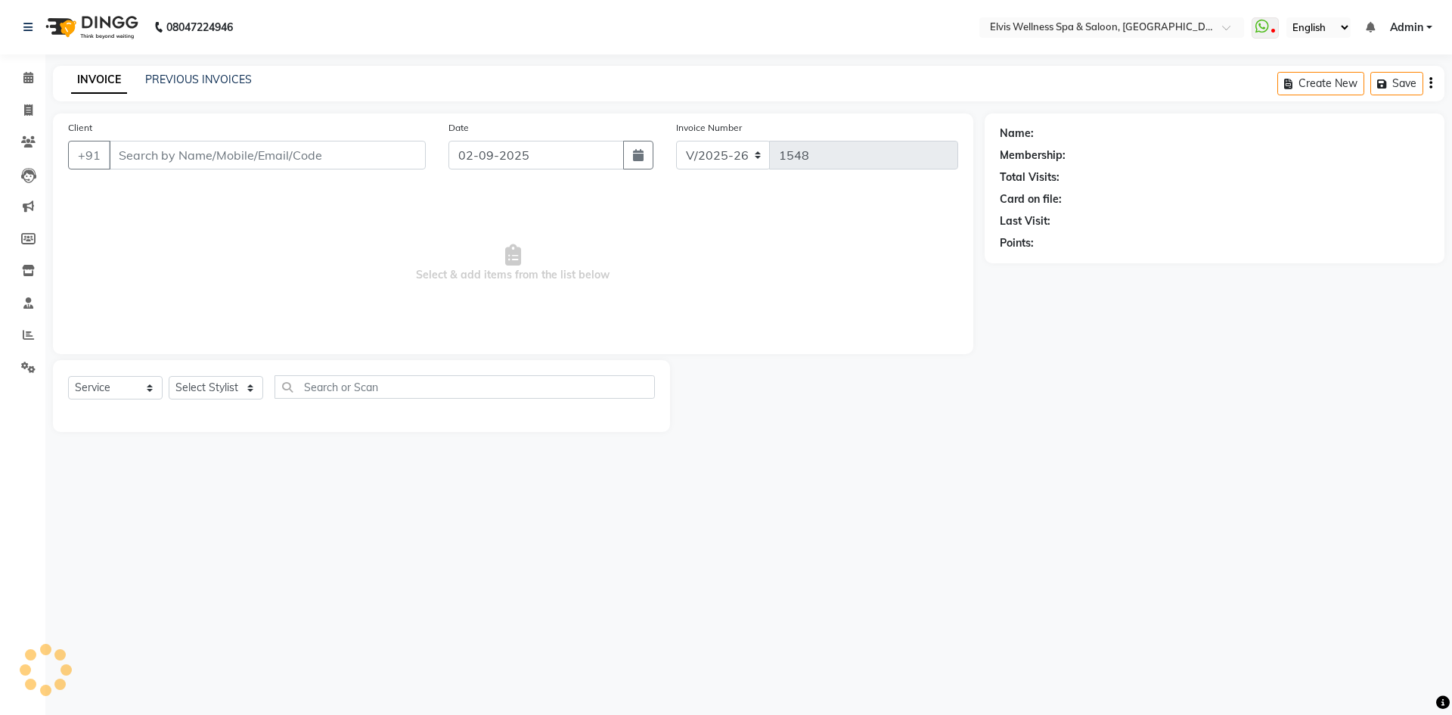
type input "9860600500"
select select "89132"
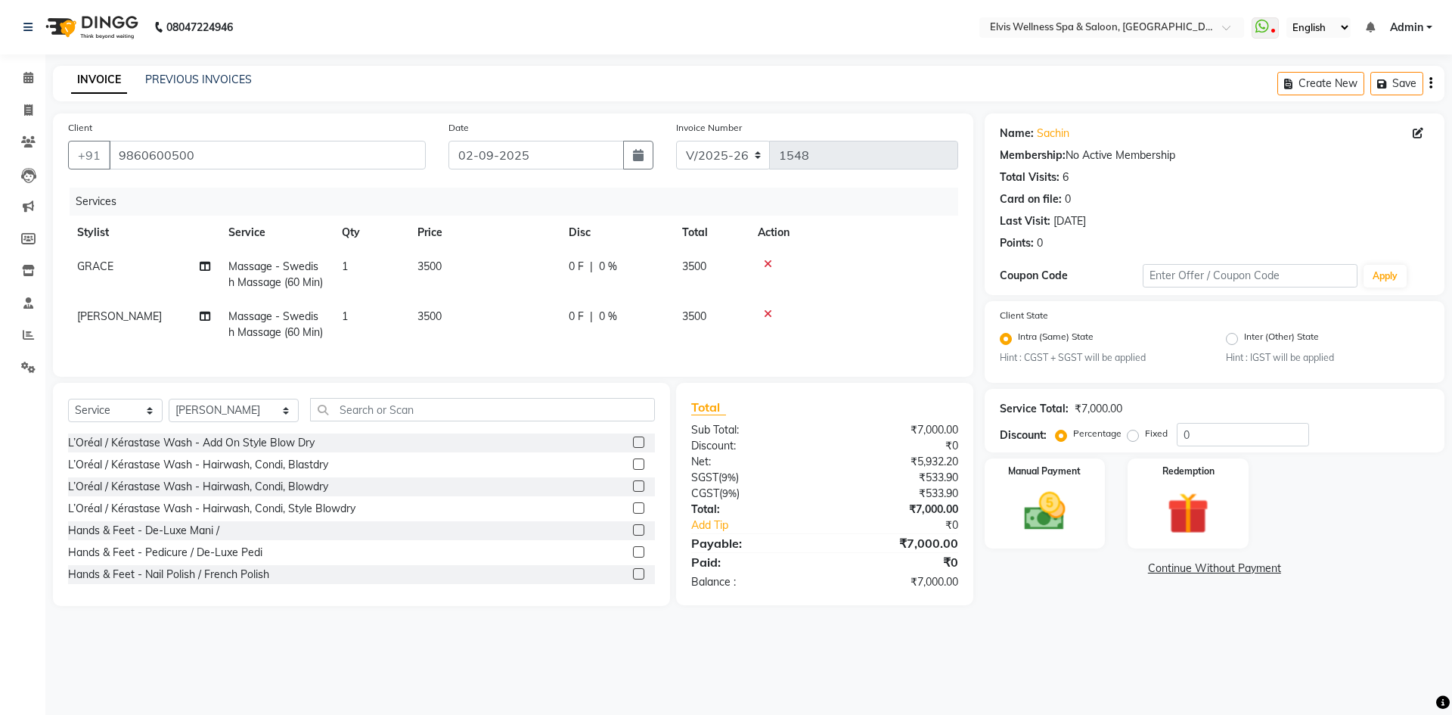
click at [426, 271] on span "3500" at bounding box center [429, 266] width 24 height 14
select select "78125"
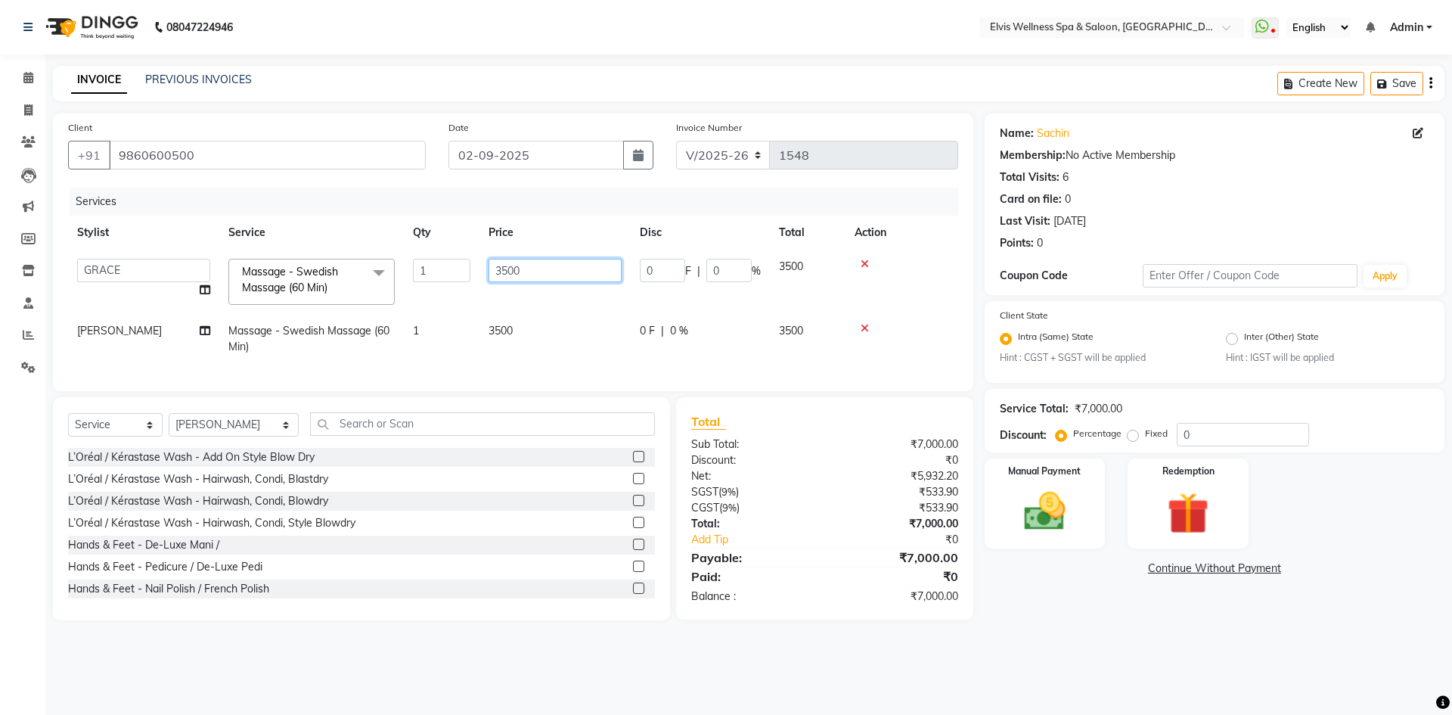
click at [499, 268] on input "3500" at bounding box center [555, 270] width 133 height 23
type input "2500"
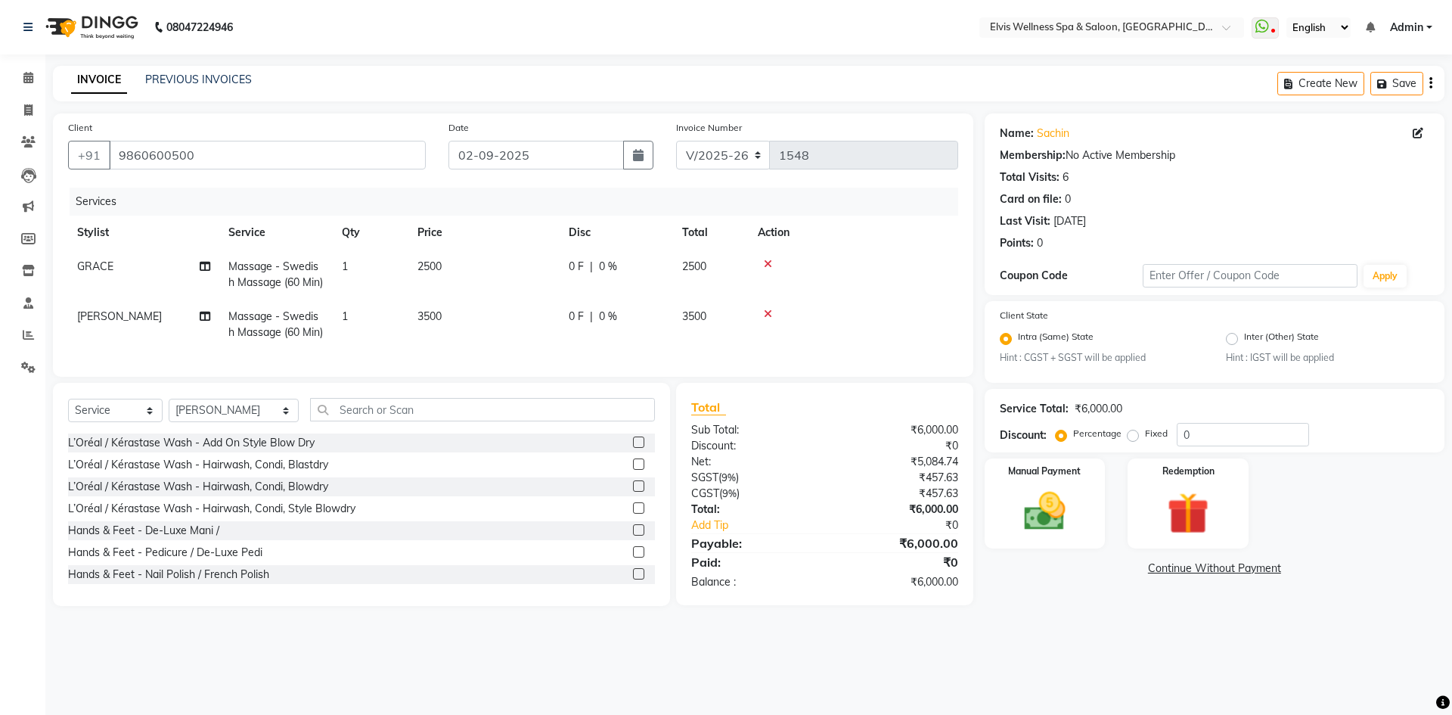
click at [494, 341] on td "3500" at bounding box center [483, 324] width 151 height 50
select select "89132"
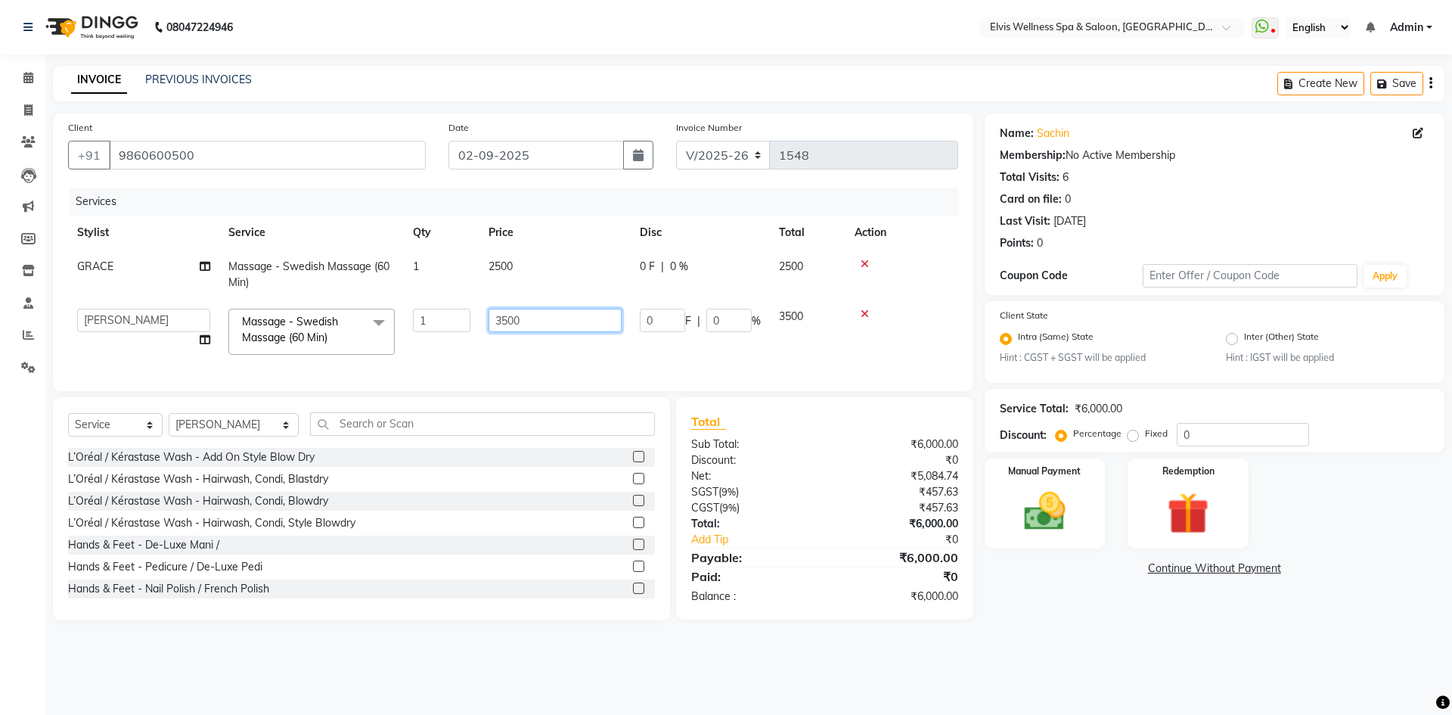
click at [501, 320] on input "3500" at bounding box center [555, 320] width 133 height 23
type input "2500"
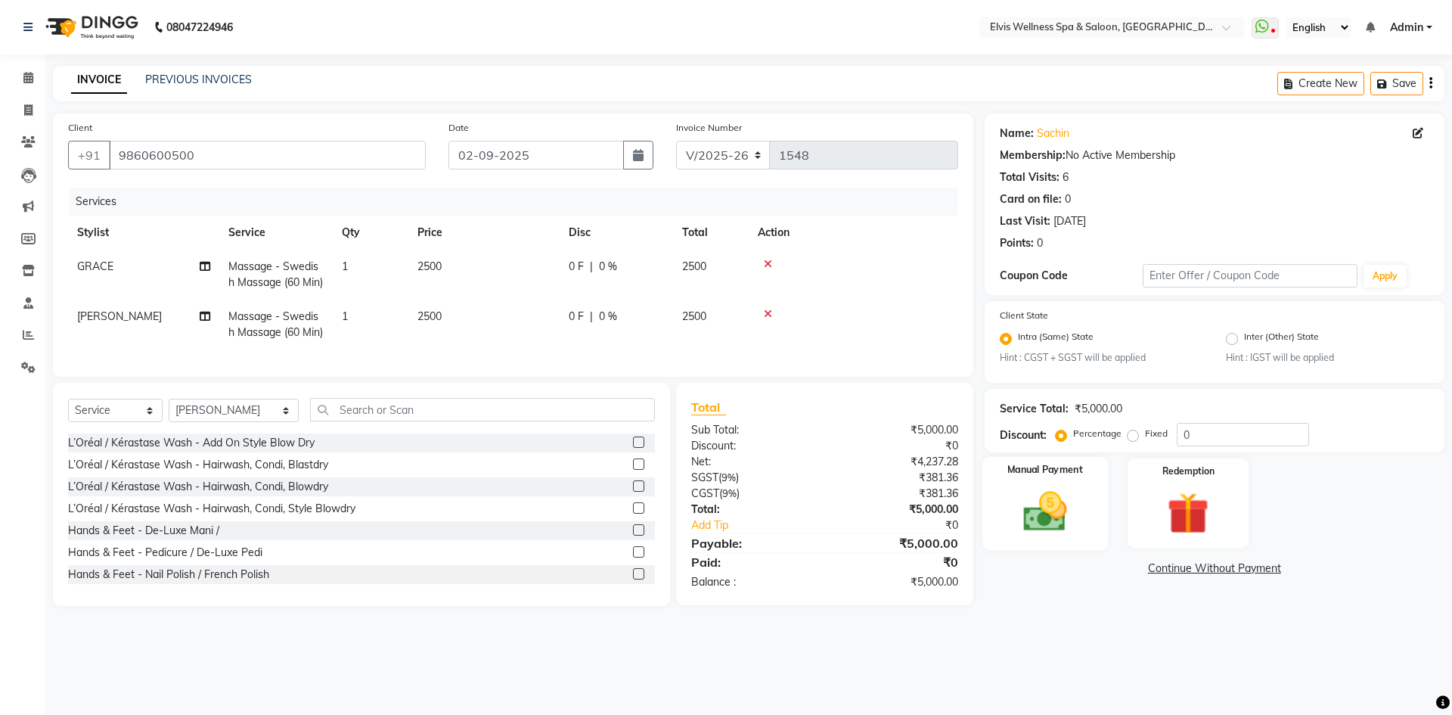
click at [1074, 510] on img at bounding box center [1045, 512] width 70 height 50
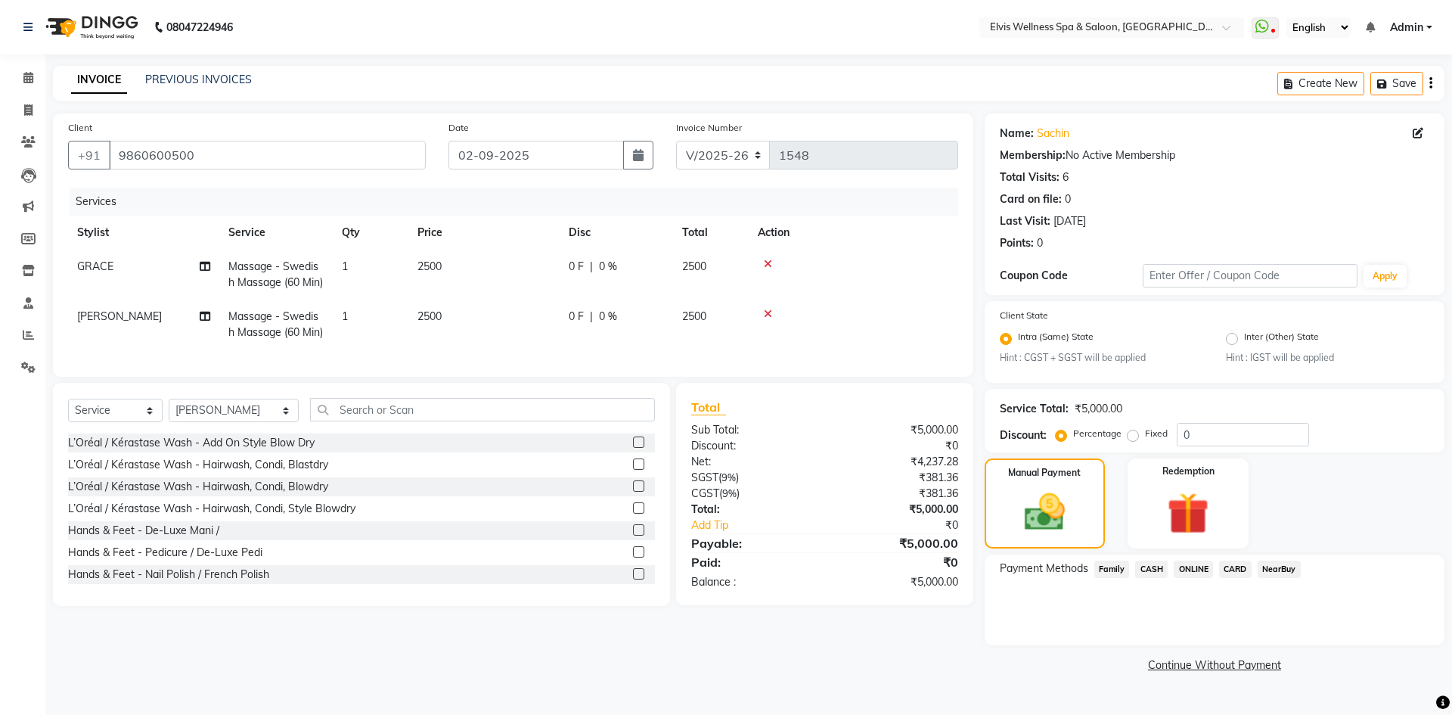
click at [1192, 573] on span "ONLINE" at bounding box center [1193, 568] width 39 height 17
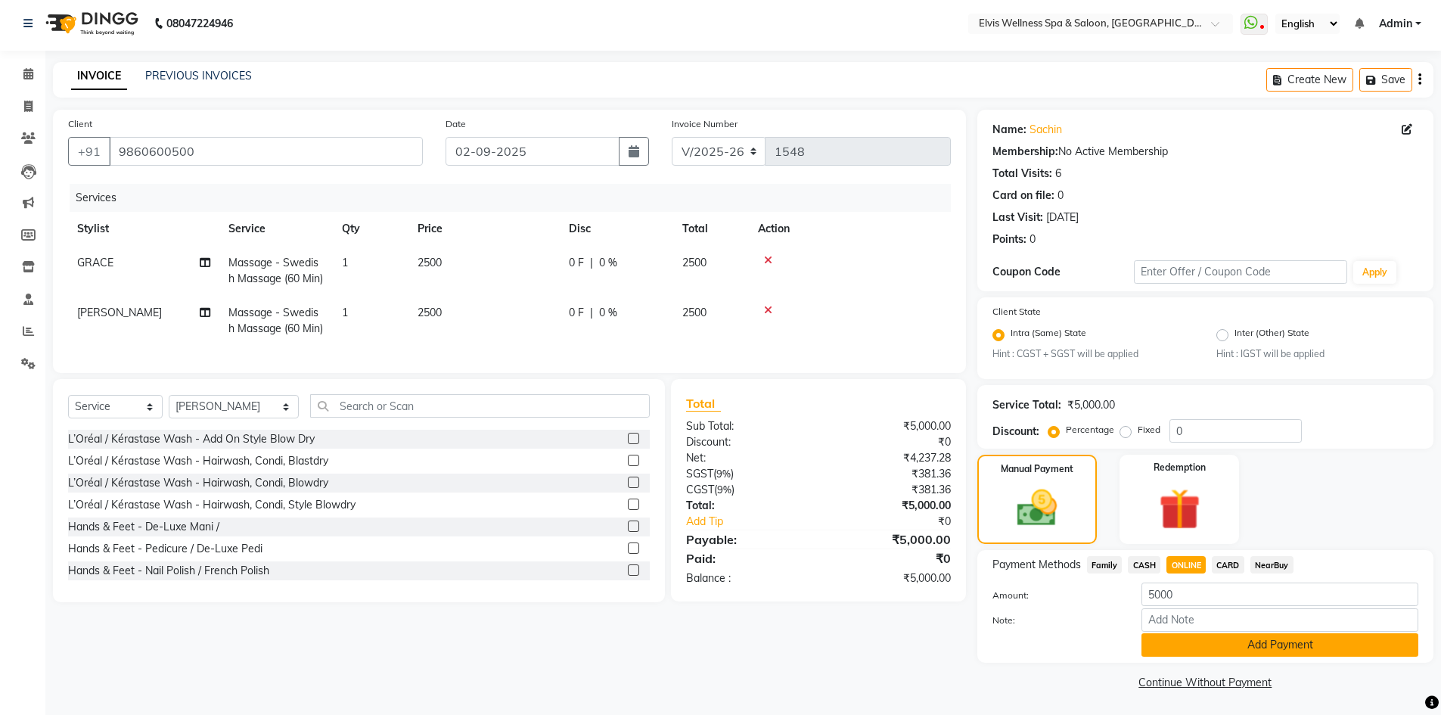
scroll to position [5, 0]
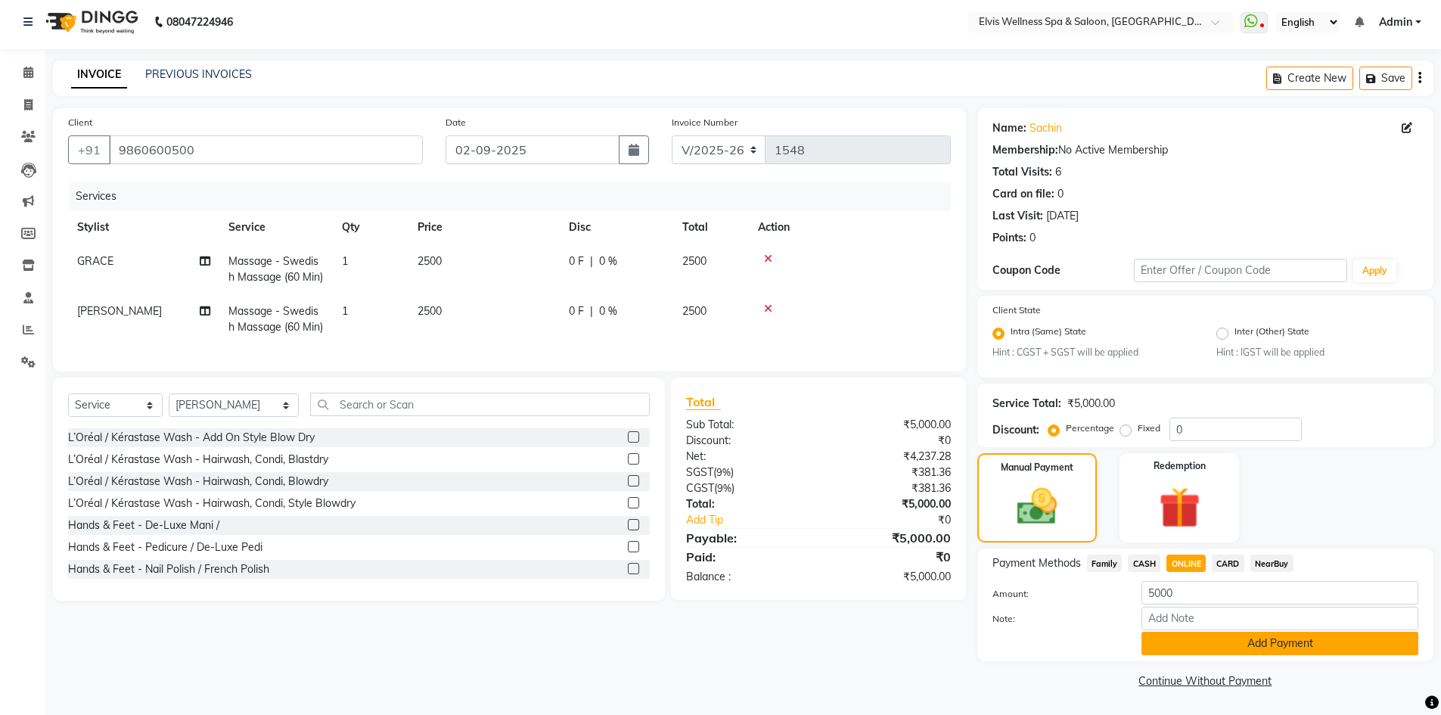
click at [1187, 644] on button "Add Payment" at bounding box center [1279, 643] width 277 height 23
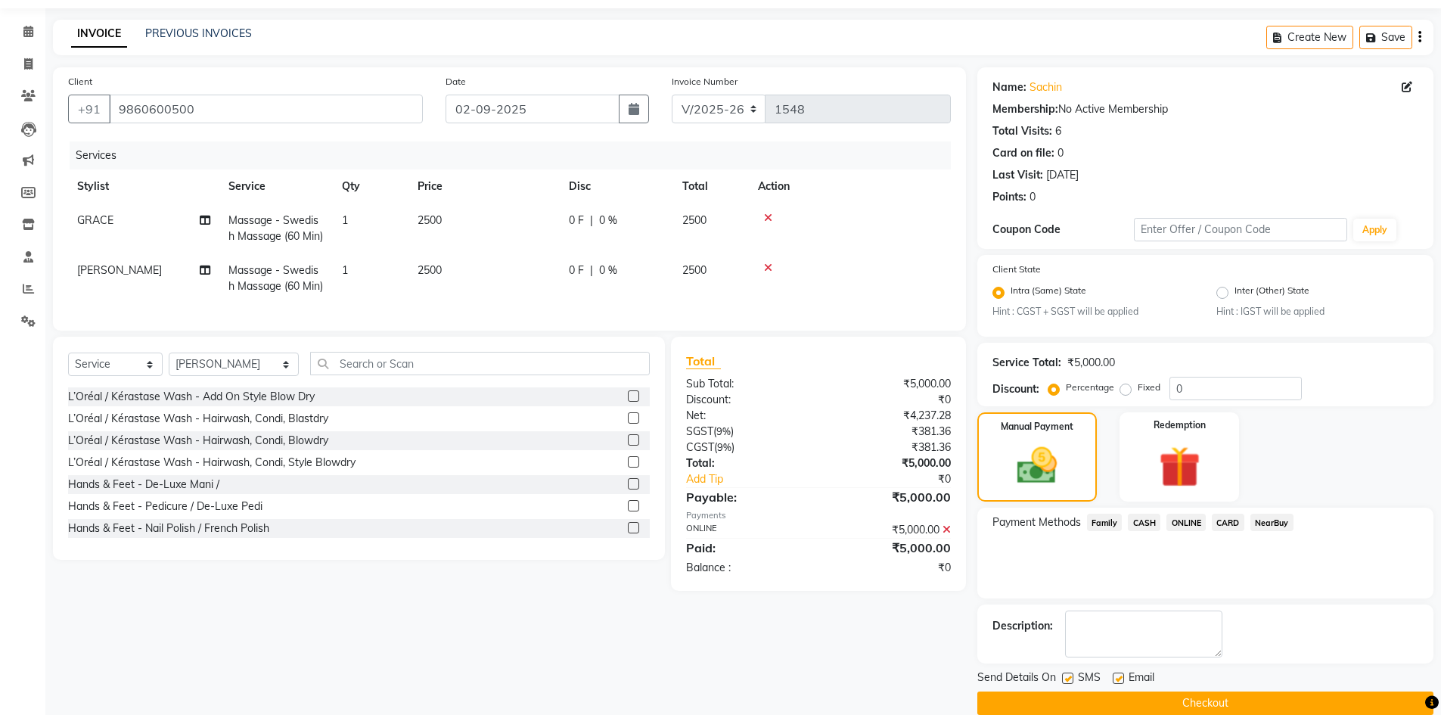
scroll to position [69, 0]
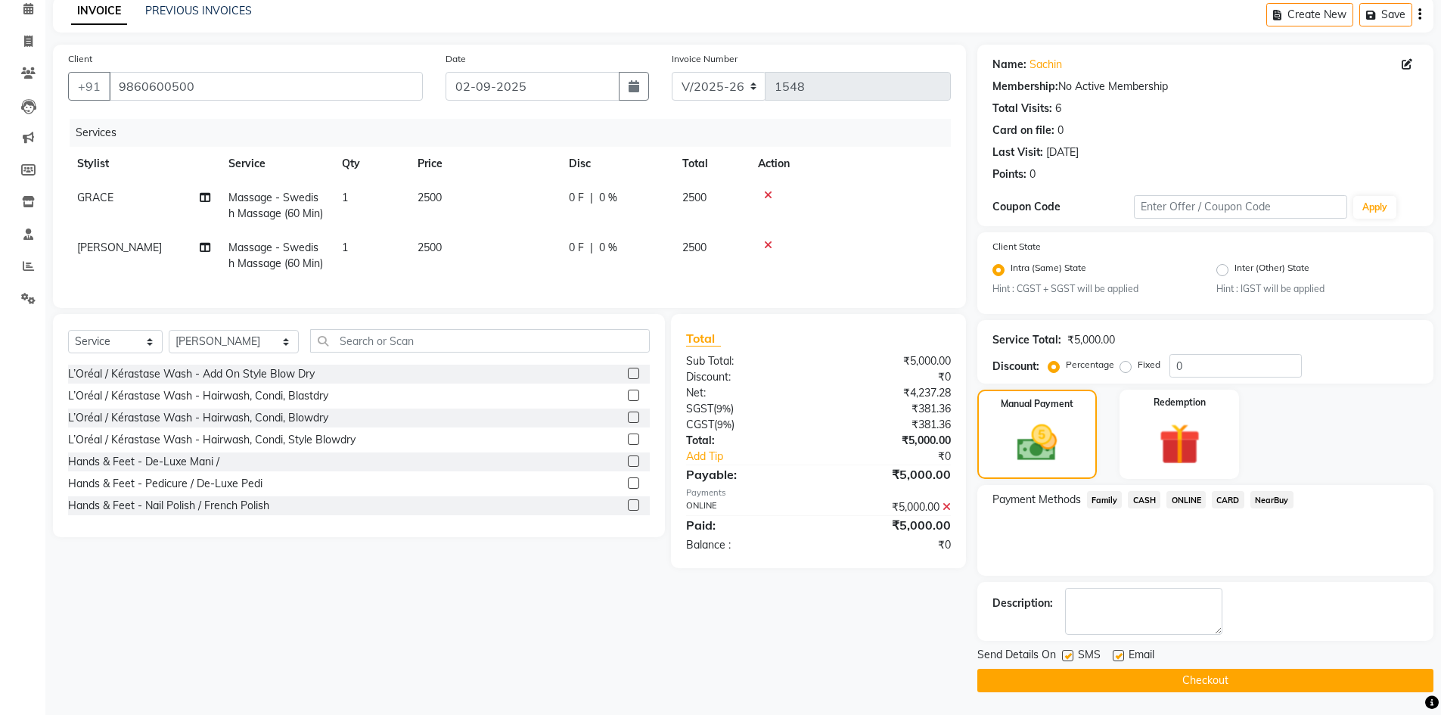
click at [1066, 657] on label at bounding box center [1067, 655] width 11 height 11
click at [1066, 657] on input "checkbox" at bounding box center [1067, 656] width 10 height 10
checkbox input "false"
click at [1117, 653] on label at bounding box center [1118, 655] width 11 height 11
click at [1117, 653] on input "checkbox" at bounding box center [1118, 656] width 10 height 10
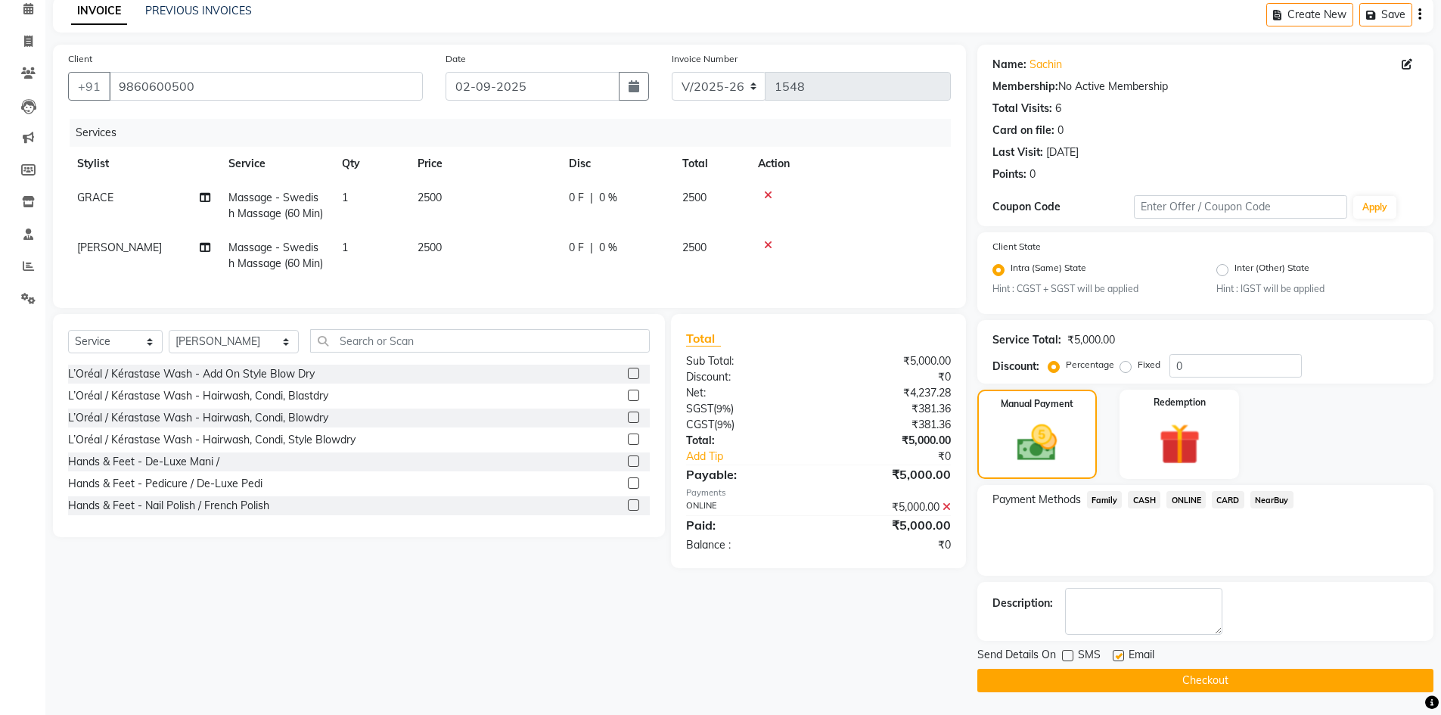
checkbox input "false"
click at [1122, 675] on button "Checkout" at bounding box center [1205, 680] width 456 height 23
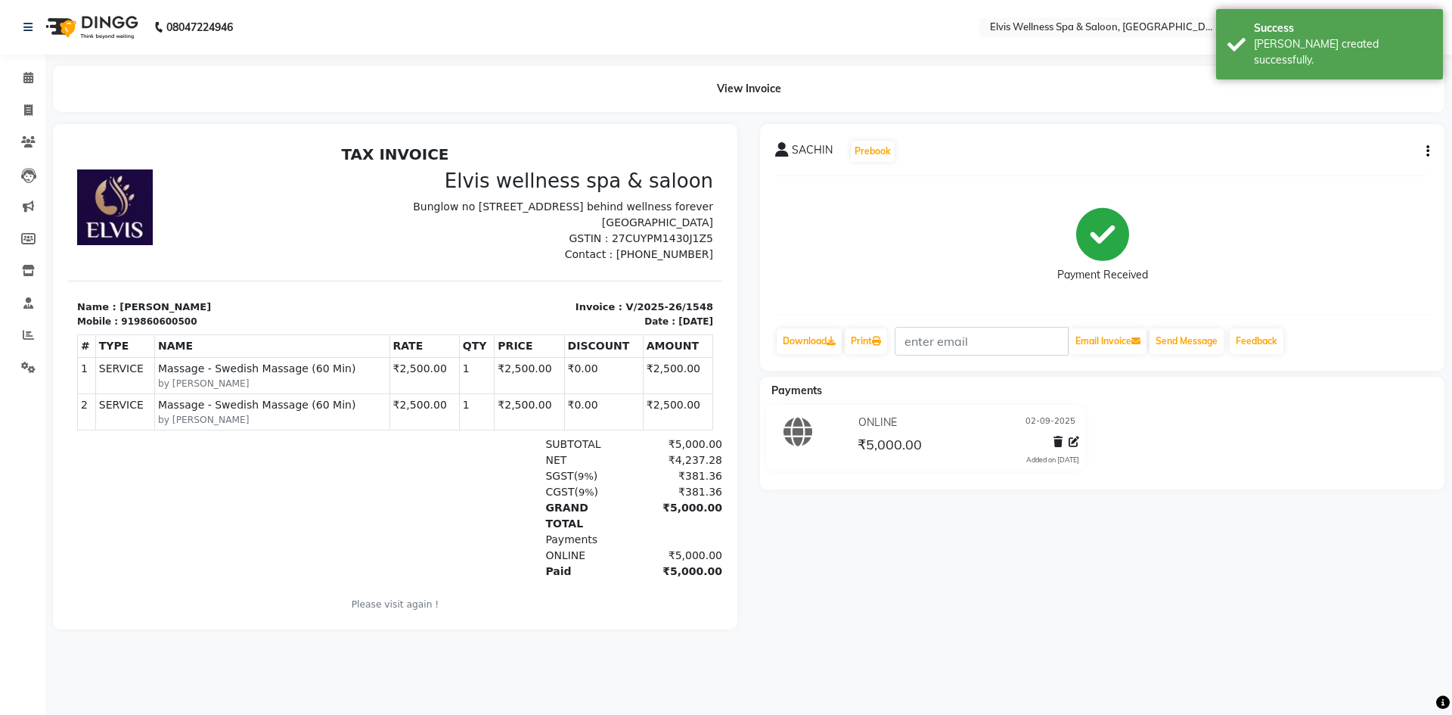
click at [970, 676] on div "08047224946 Select Location × Elvis Wellness Spa & Saloon, Koregaon Park WhatsA…" at bounding box center [726, 357] width 1452 height 715
click at [31, 79] on icon at bounding box center [28, 77] width 10 height 11
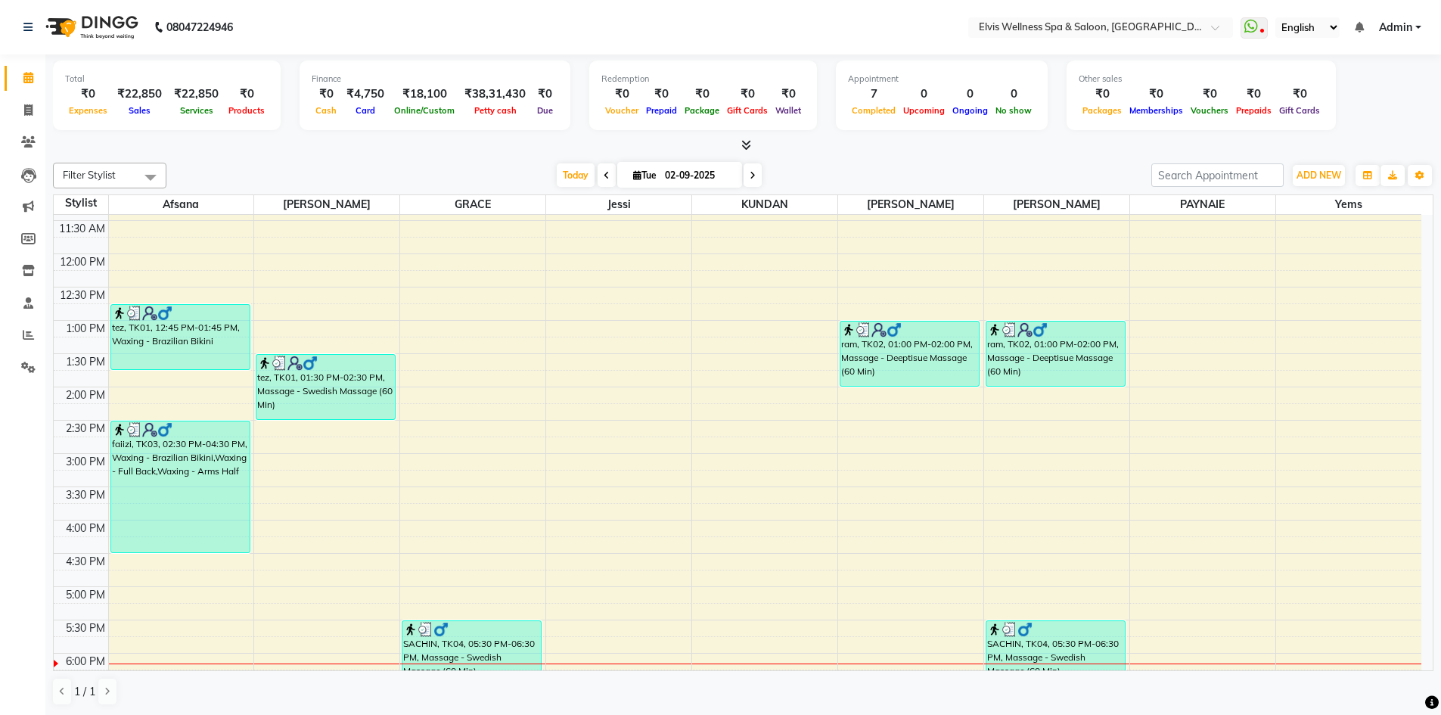
scroll to position [529, 0]
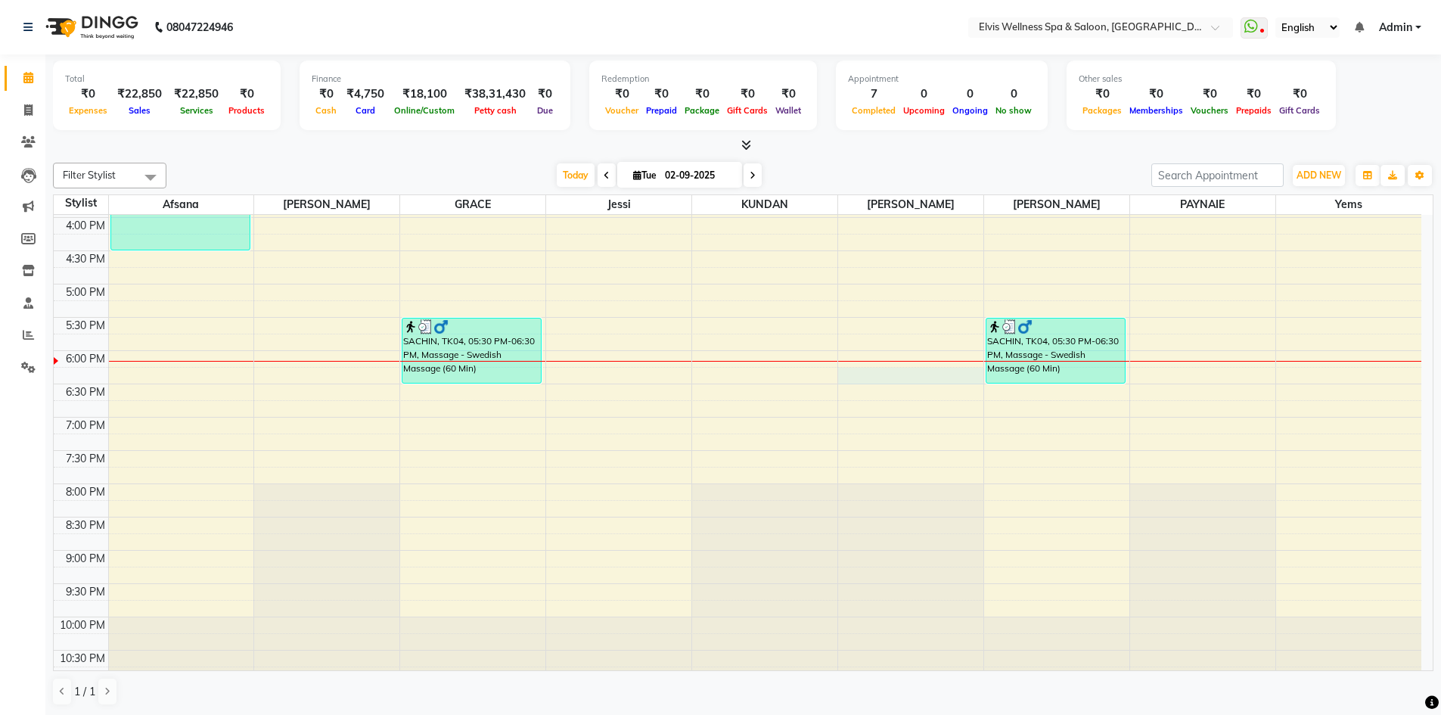
click at [931, 377] on div "8:00 AM 8:30 AM 9:00 AM 9:30 AM 10:00 AM 10:30 AM 11:00 AM 11:30 AM 12:00 PM 12…" at bounding box center [737, 184] width 1367 height 998
select select "62458"
select select "1095"
select select "tentative"
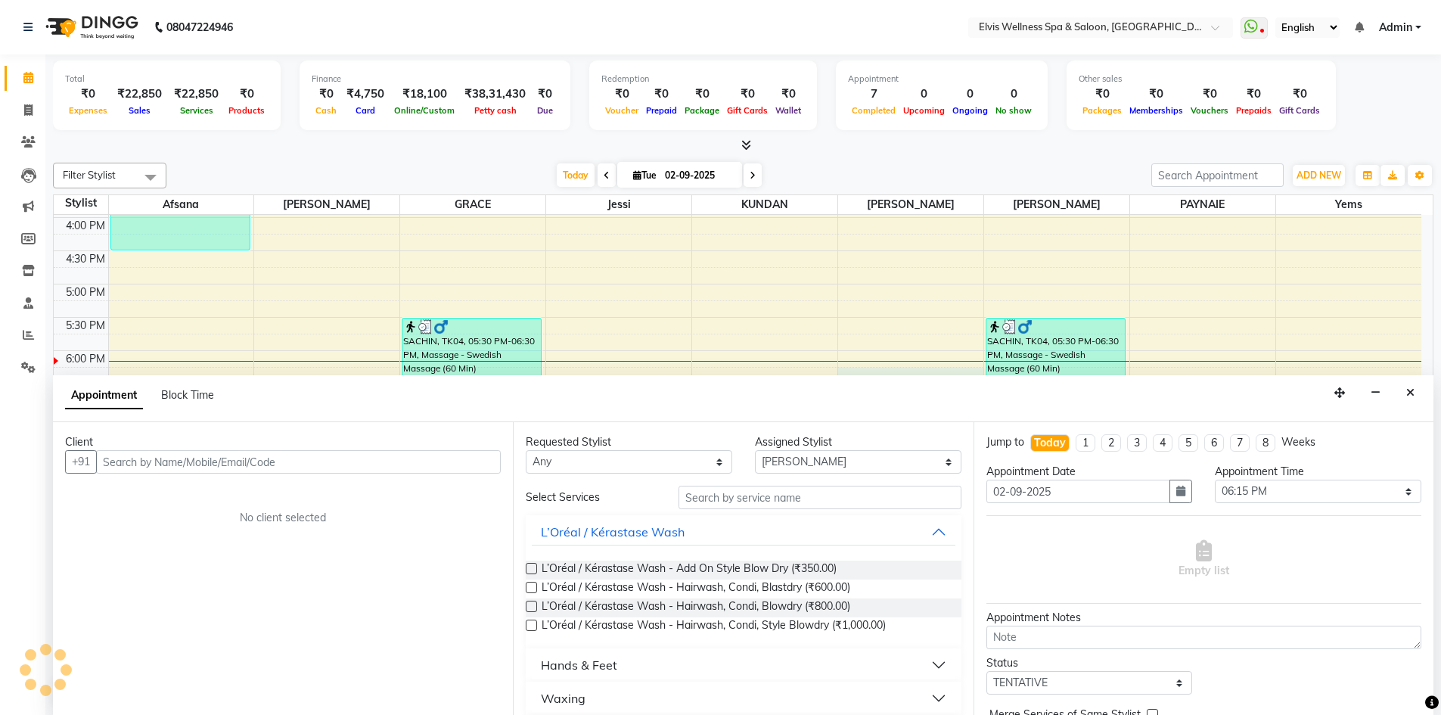
scroll to position [1, 0]
click at [250, 463] on input "text" at bounding box center [298, 460] width 405 height 23
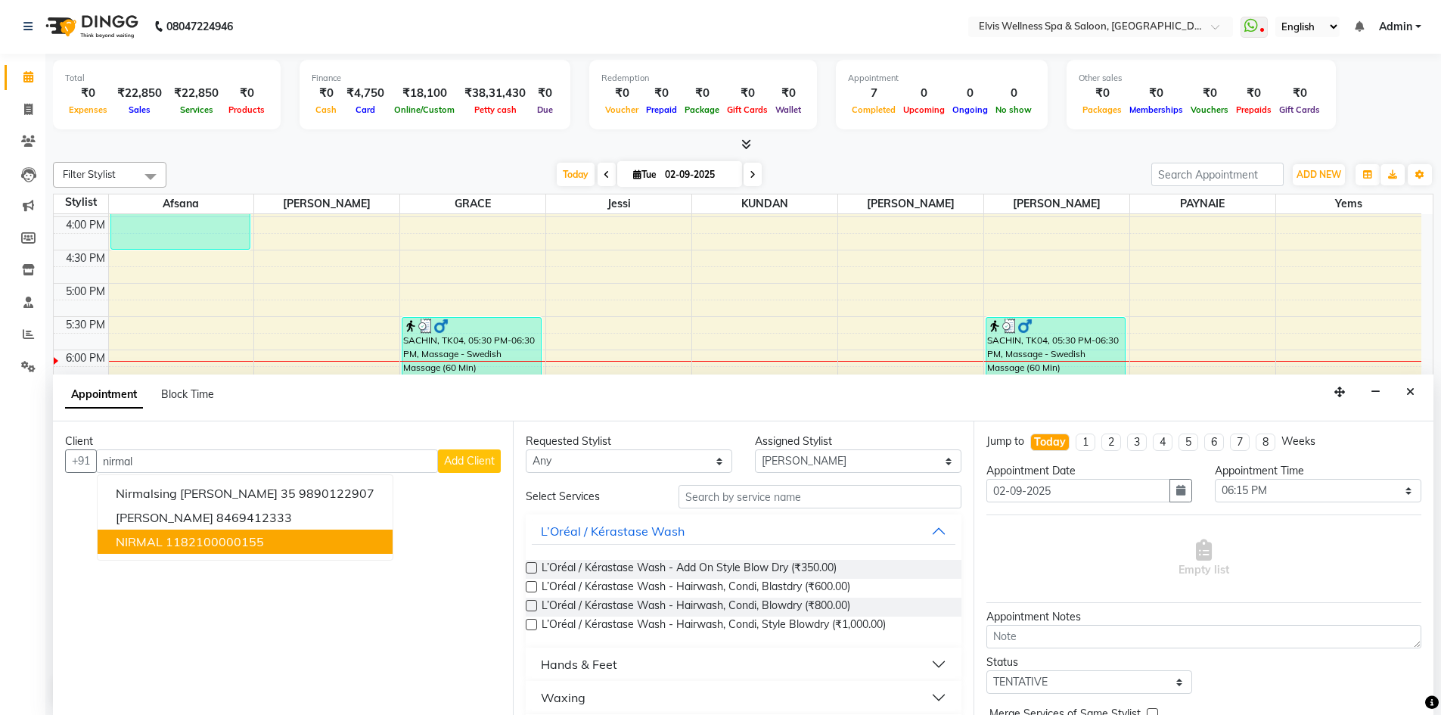
click at [242, 538] on ngb-highlight "1182100000155" at bounding box center [215, 541] width 98 height 15
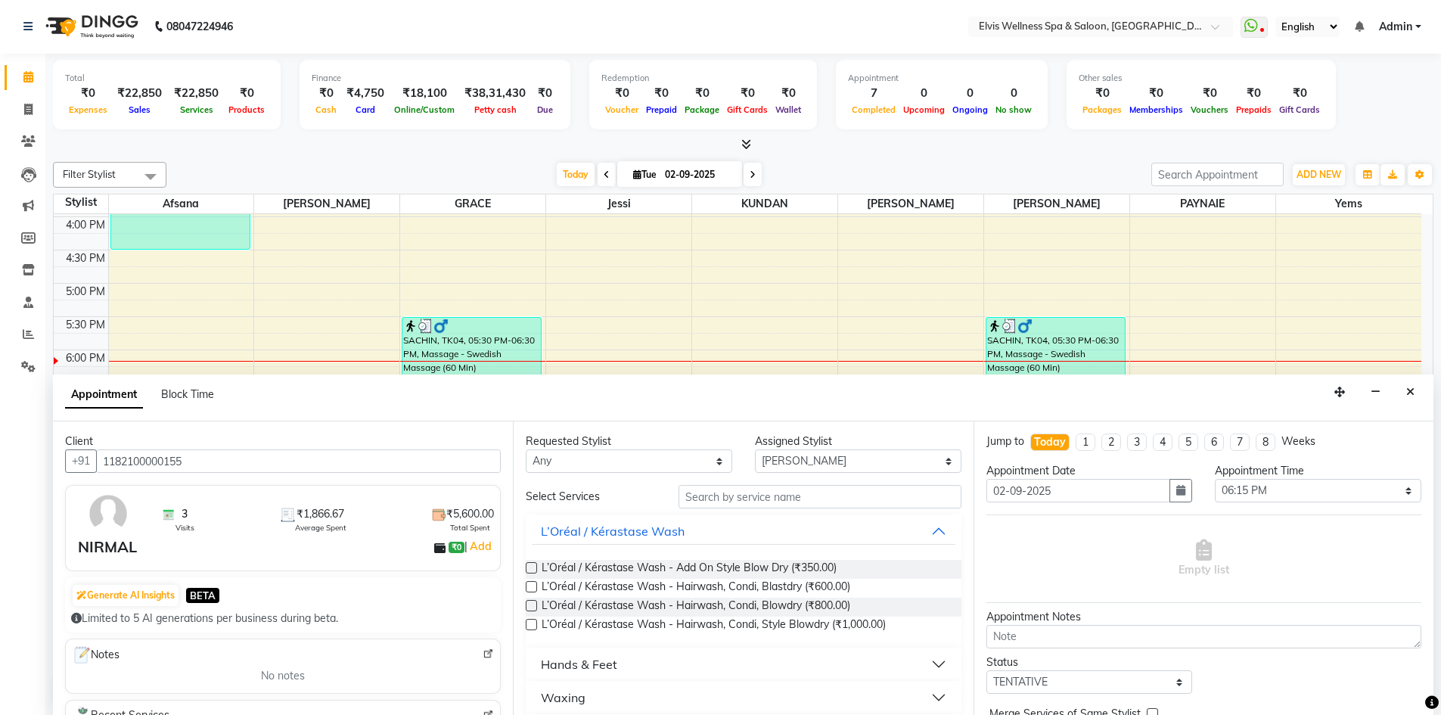
type input "1182100000155"
click at [809, 504] on input "text" at bounding box center [819, 496] width 283 height 23
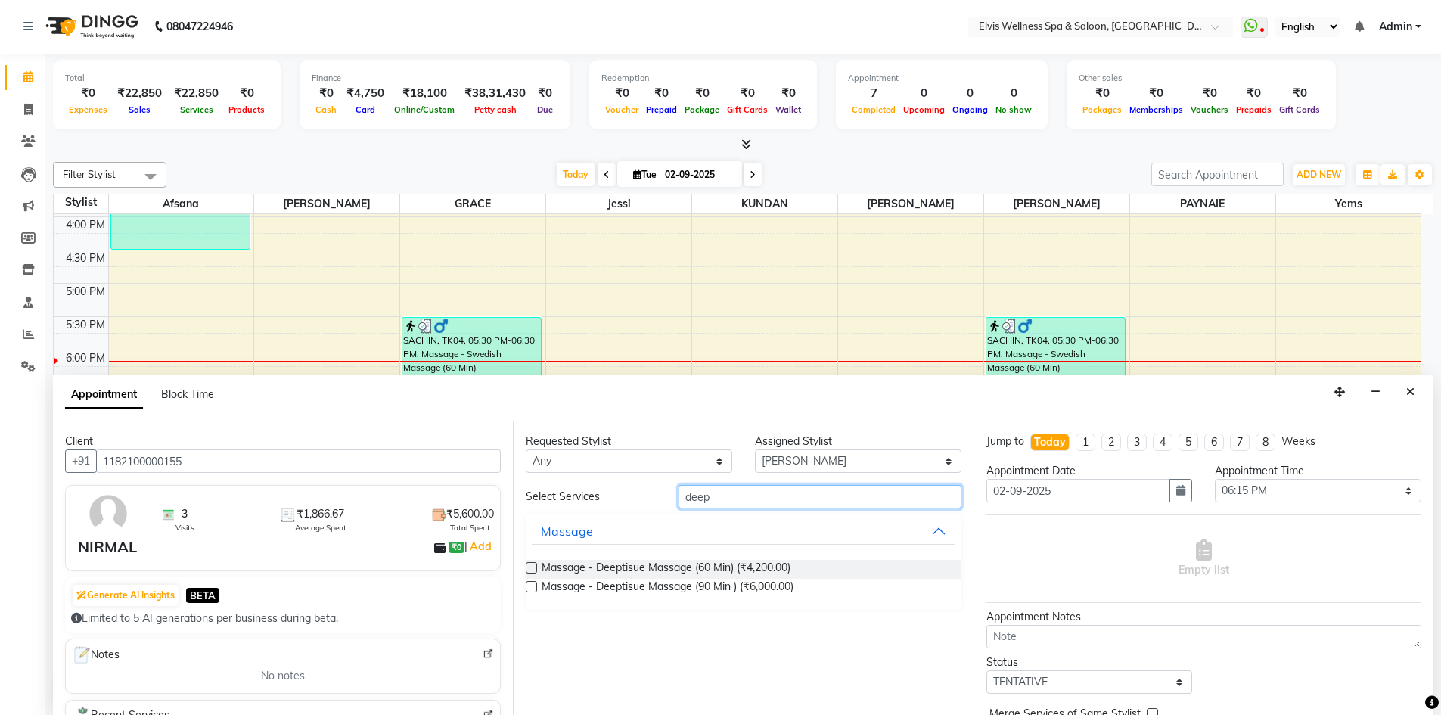
type input "deep"
click at [529, 586] on label at bounding box center [531, 586] width 11 height 11
click at [529, 586] on input "checkbox" at bounding box center [531, 588] width 10 height 10
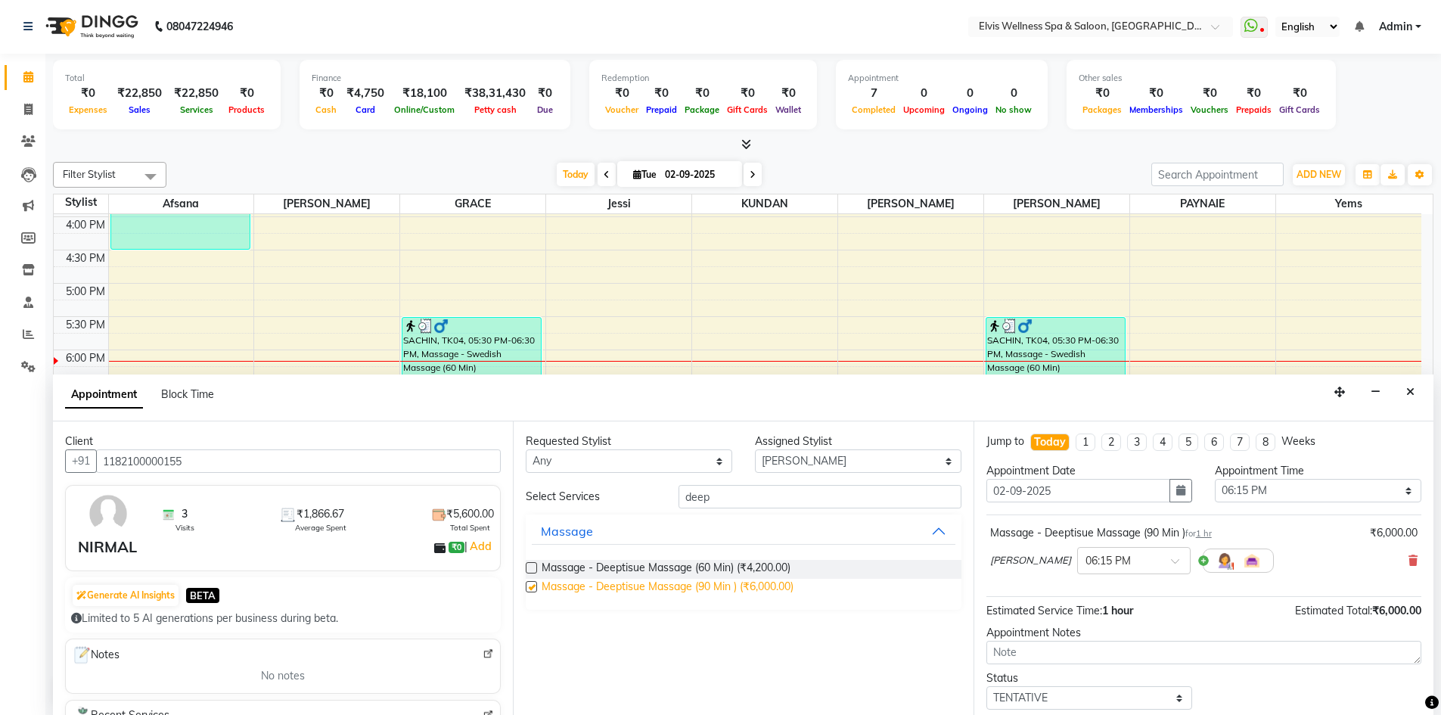
checkbox input "false"
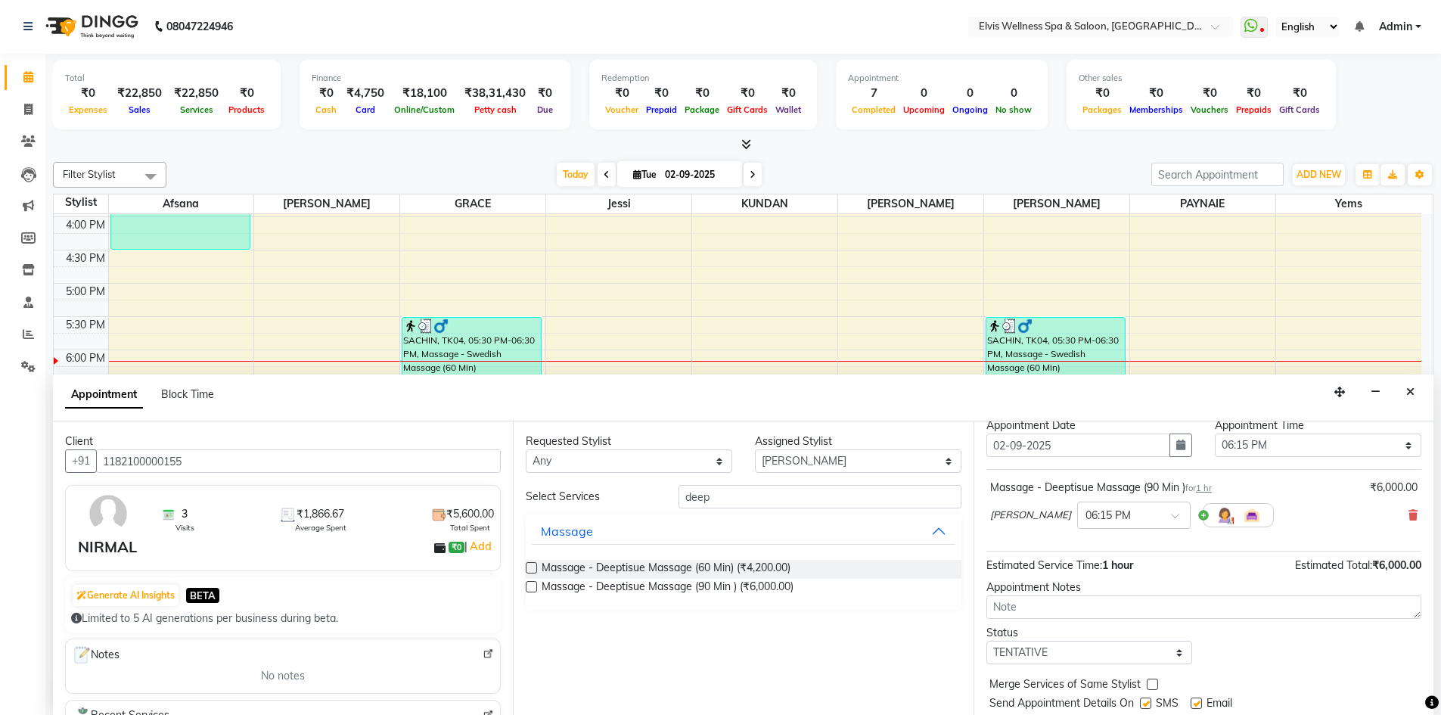
scroll to position [90, 0]
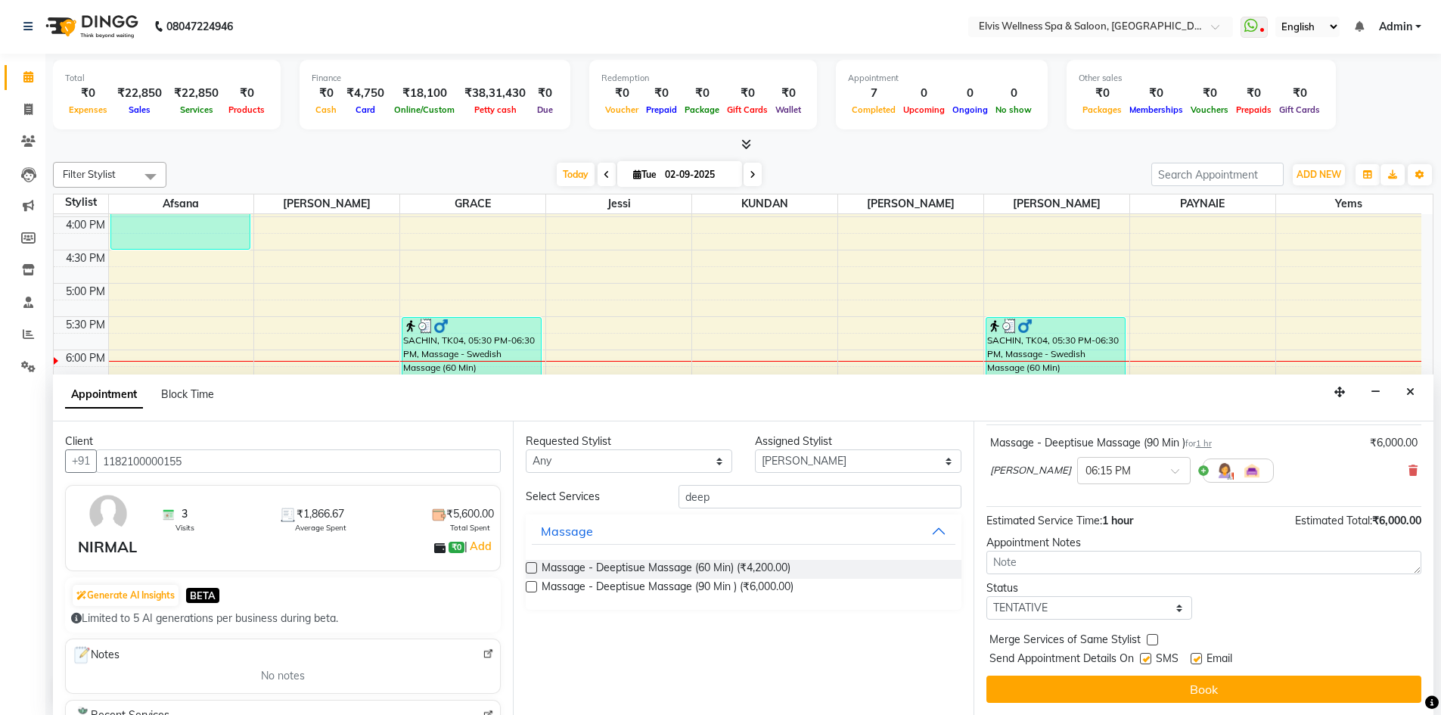
drag, startPoint x: 1144, startPoint y: 653, endPoint x: 1154, endPoint y: 664, distance: 14.4
click at [1144, 654] on label at bounding box center [1145, 658] width 11 height 11
click at [1144, 655] on input "checkbox" at bounding box center [1145, 660] width 10 height 10
checkbox input "false"
click at [1194, 658] on label at bounding box center [1195, 658] width 11 height 11
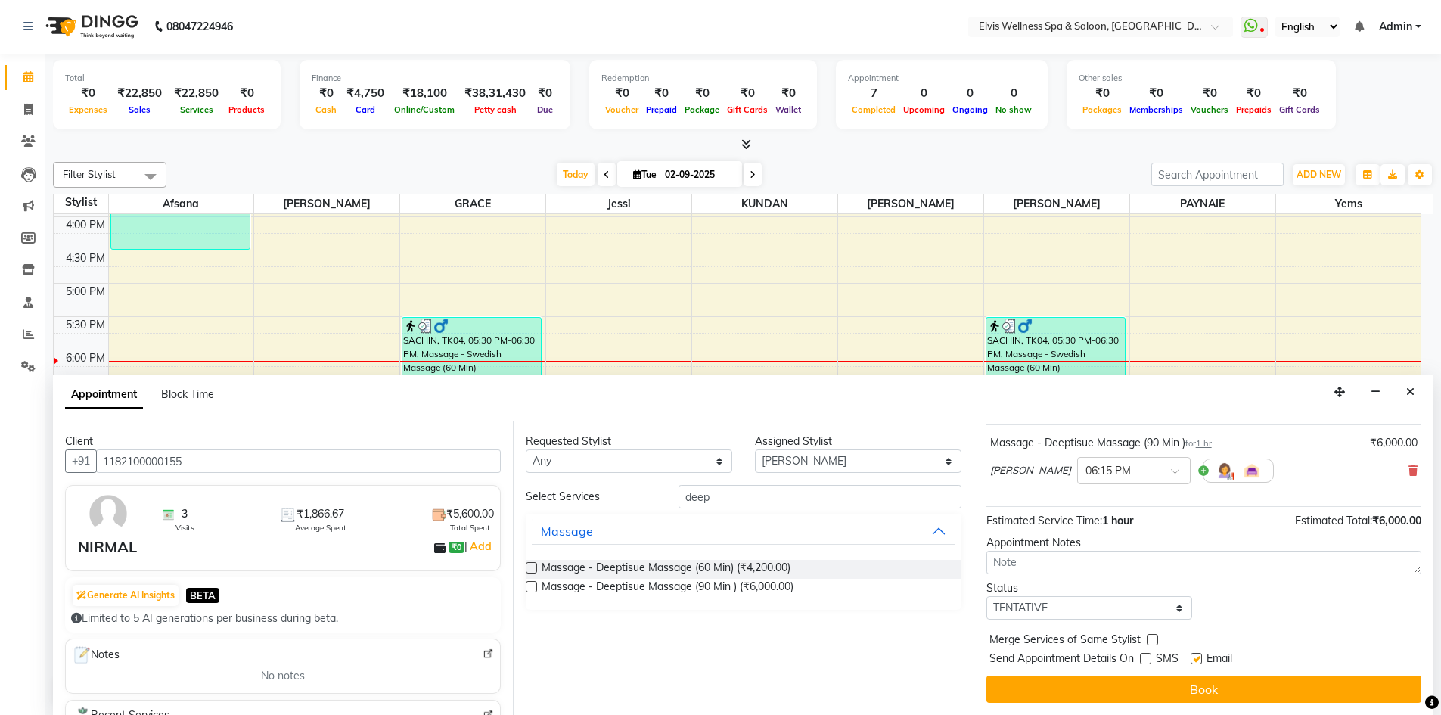
click at [1194, 658] on input "checkbox" at bounding box center [1195, 660] width 10 height 10
checkbox input "false"
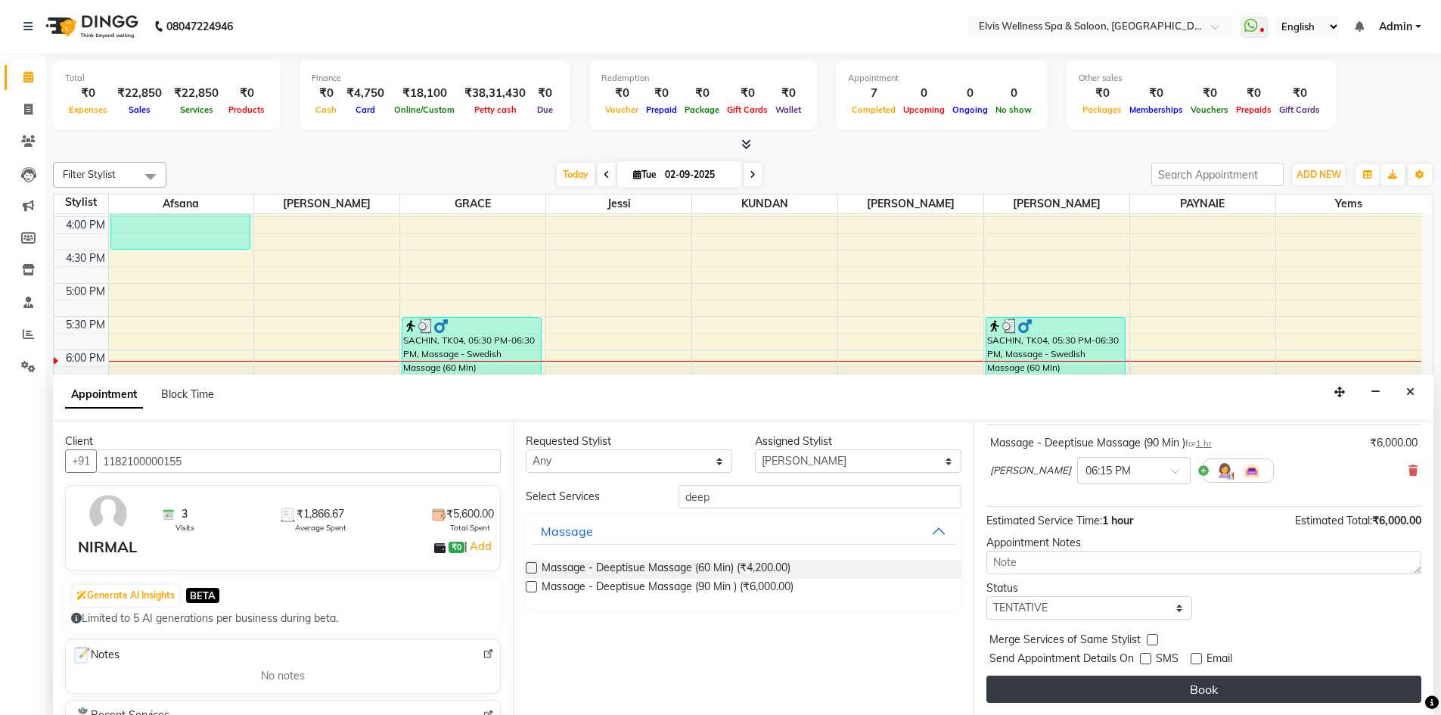
click at [1194, 688] on button "Book" at bounding box center [1203, 688] width 435 height 27
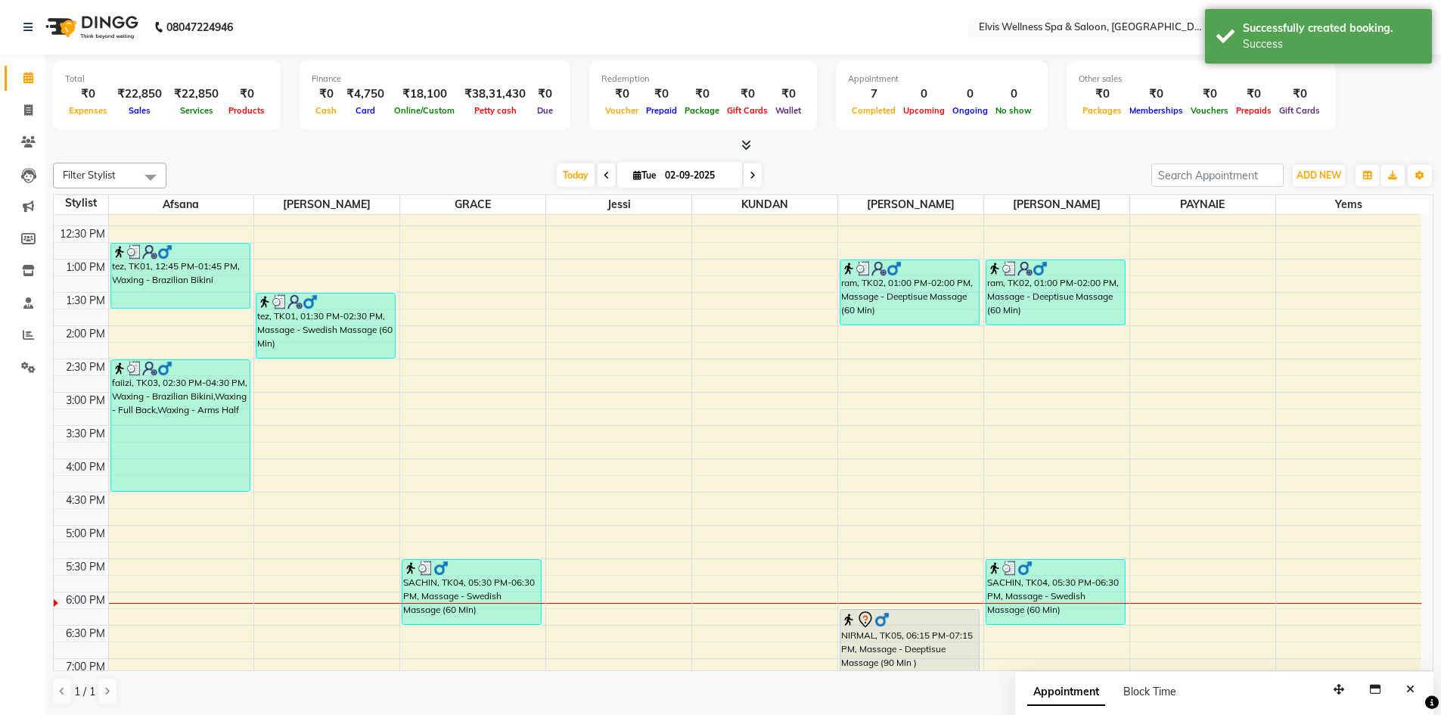
scroll to position [303, 0]
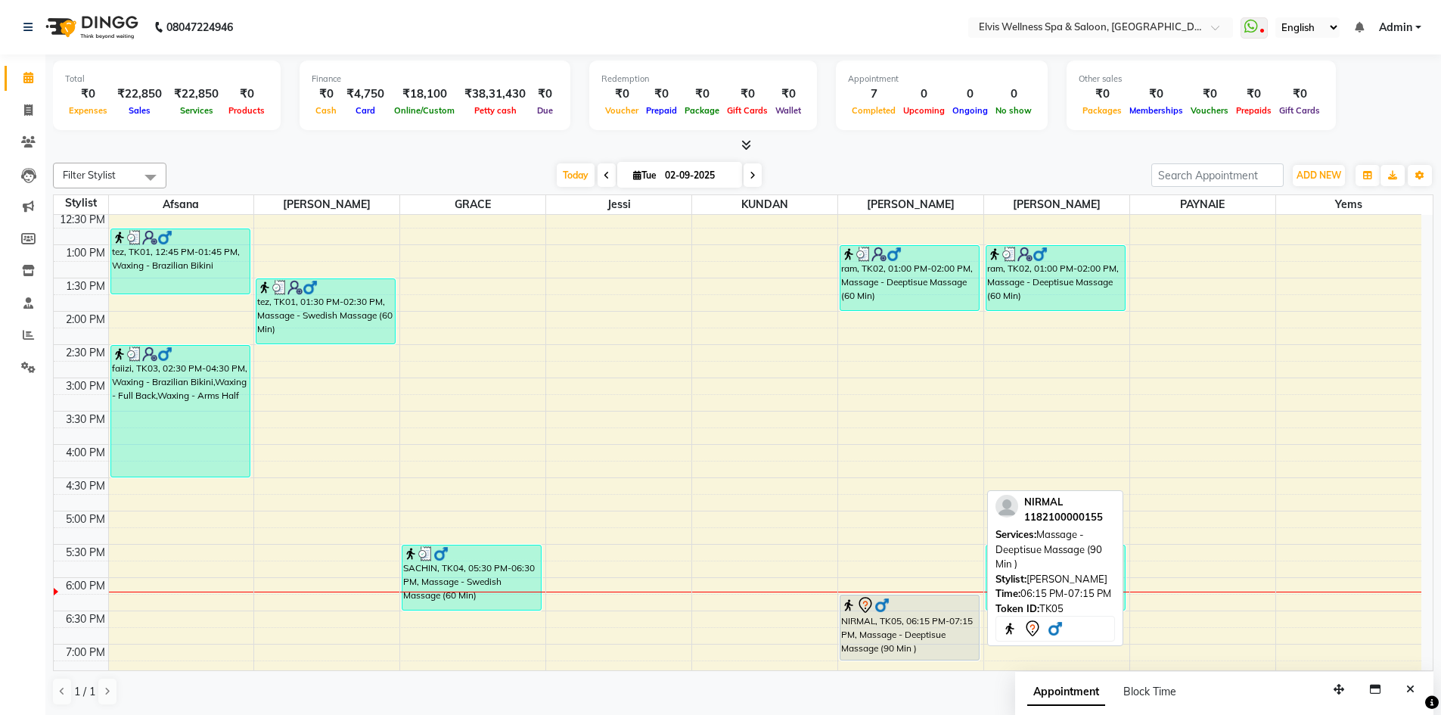
click at [920, 641] on div "NIRMAL, TK05, 06:15 PM-07:15 PM, Massage - Deeptisue Massage (90 Min )" at bounding box center [909, 627] width 138 height 64
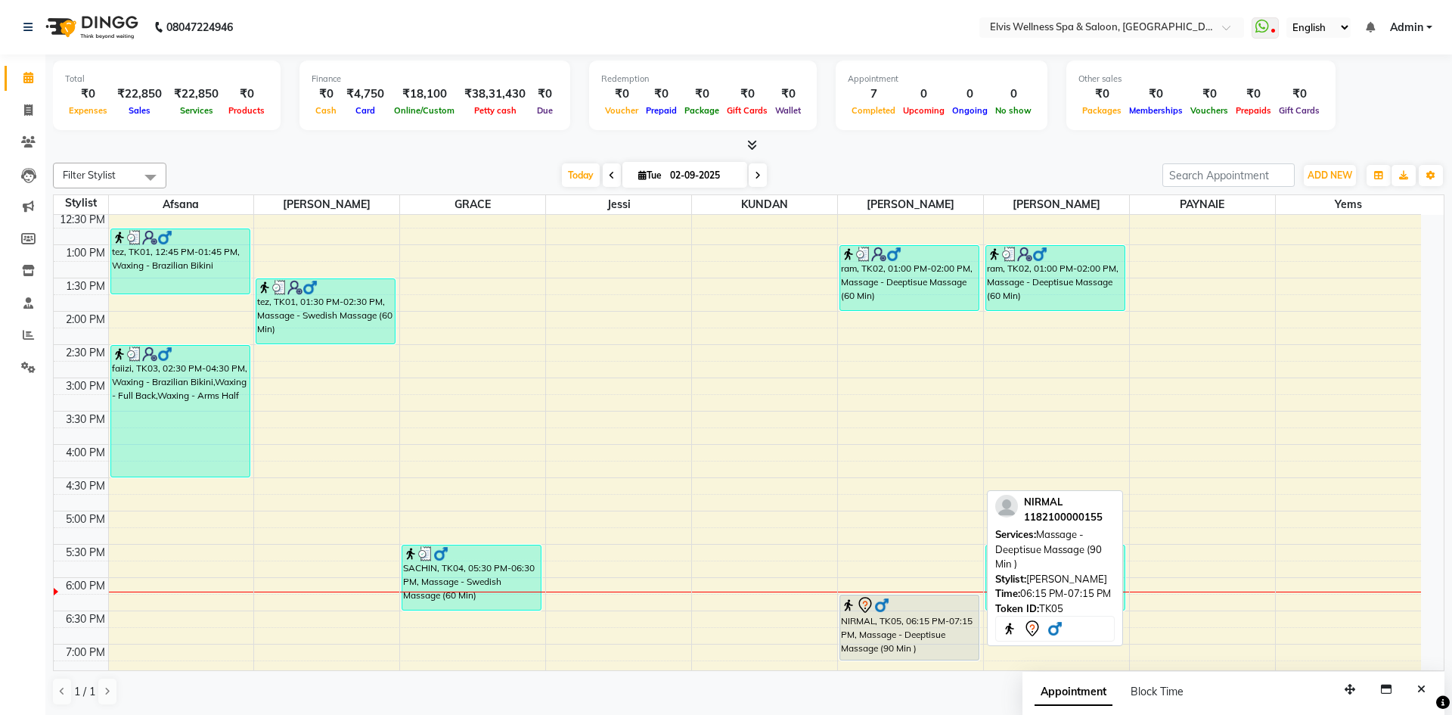
select select "7"
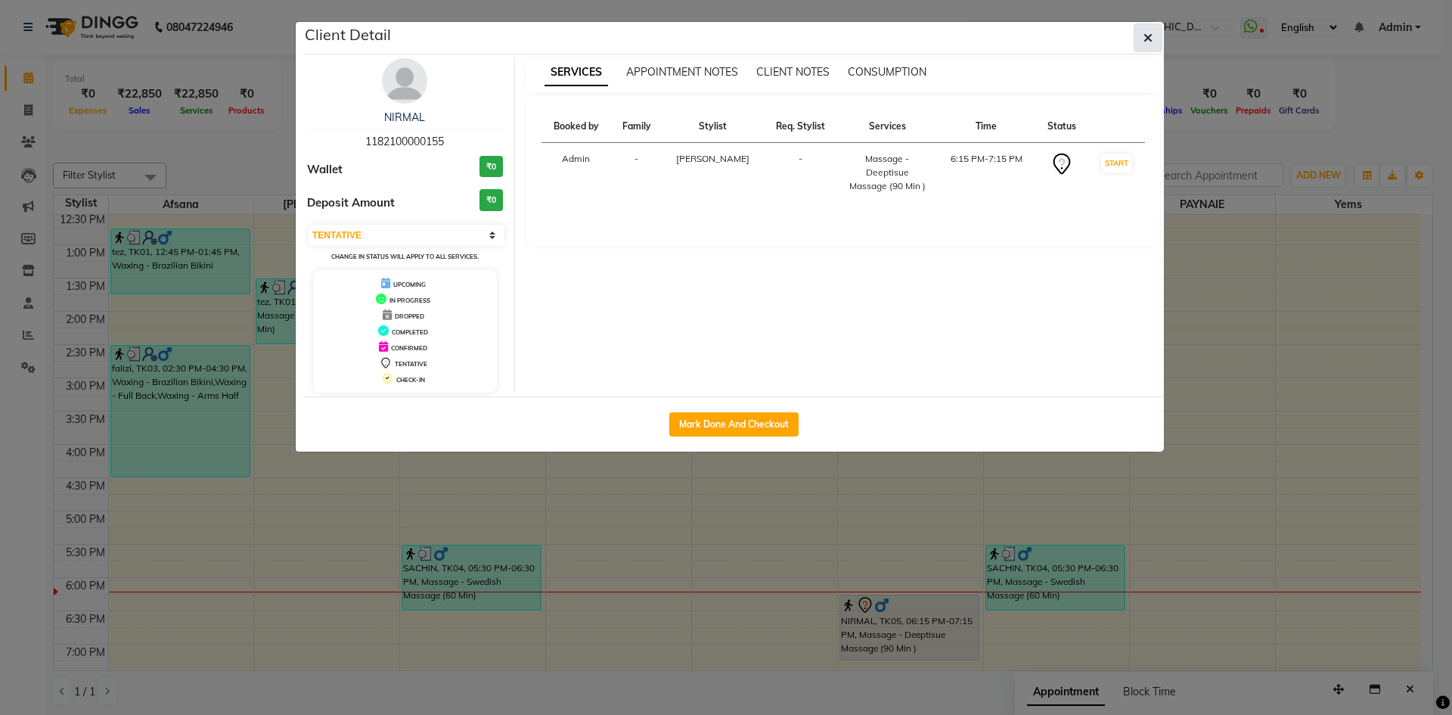
click at [1150, 36] on icon "button" at bounding box center [1148, 38] width 9 height 12
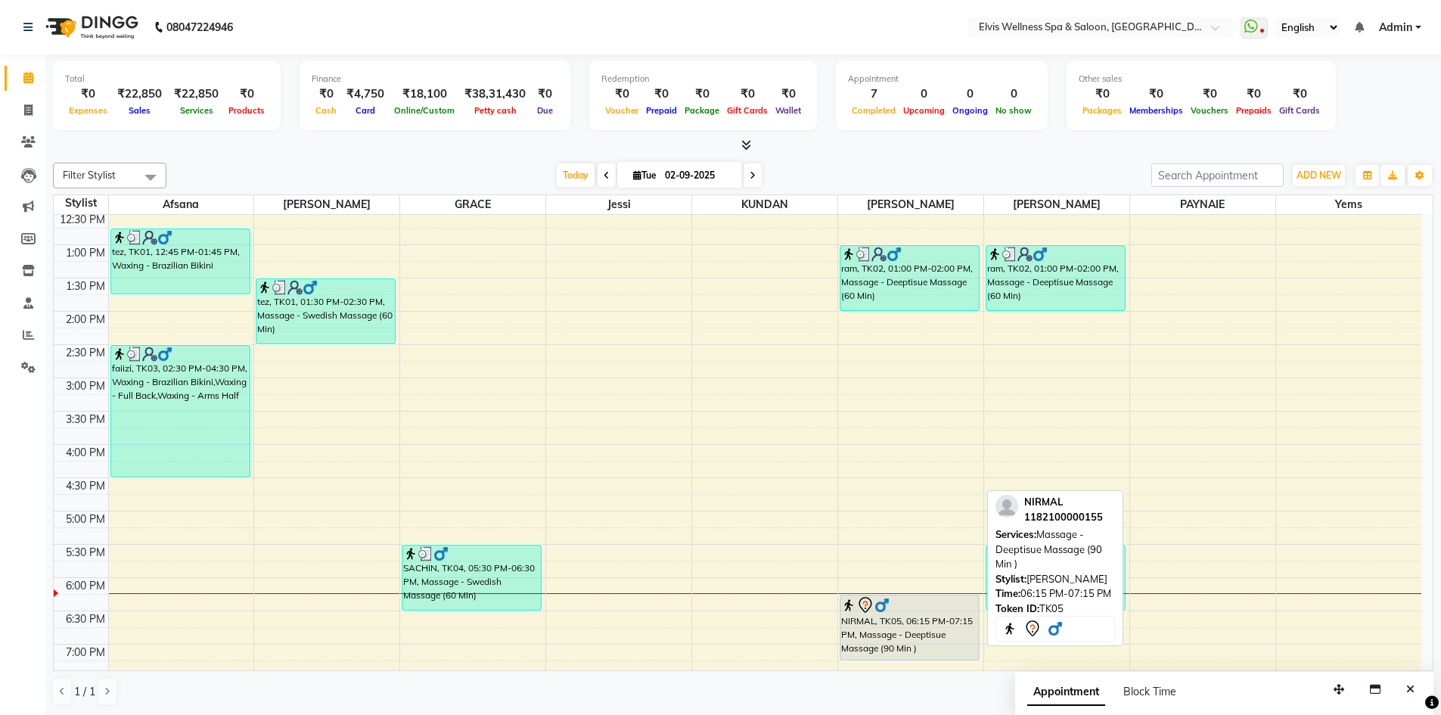
click at [913, 624] on div "NIRMAL, TK05, 06:15 PM-07:15 PM, Massage - Deeptisue Massage (90 Min )" at bounding box center [909, 627] width 138 height 64
select select "7"
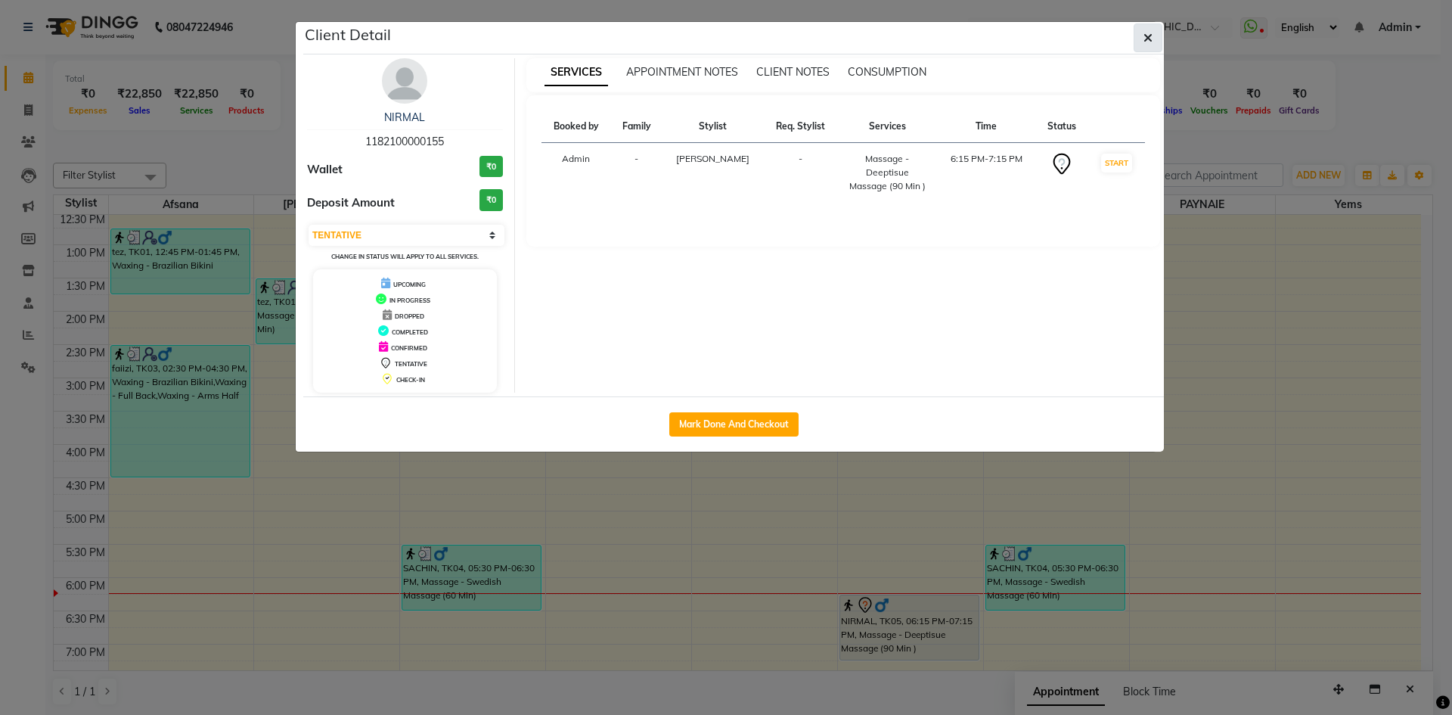
click at [1150, 35] on icon "button" at bounding box center [1148, 38] width 9 height 12
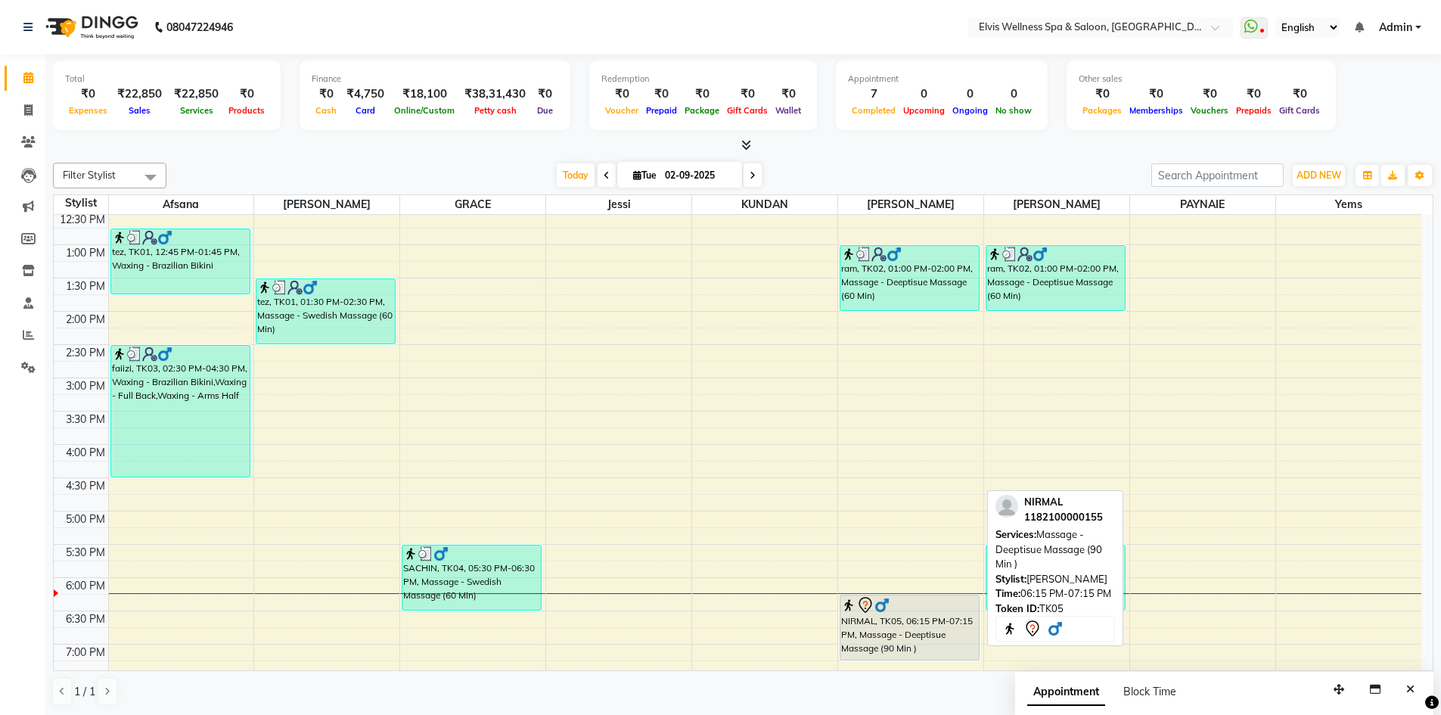
click at [926, 629] on div "NIRMAL, TK05, 06:15 PM-07:15 PM, Massage - Deeptisue Massage (90 Min )" at bounding box center [909, 627] width 138 height 64
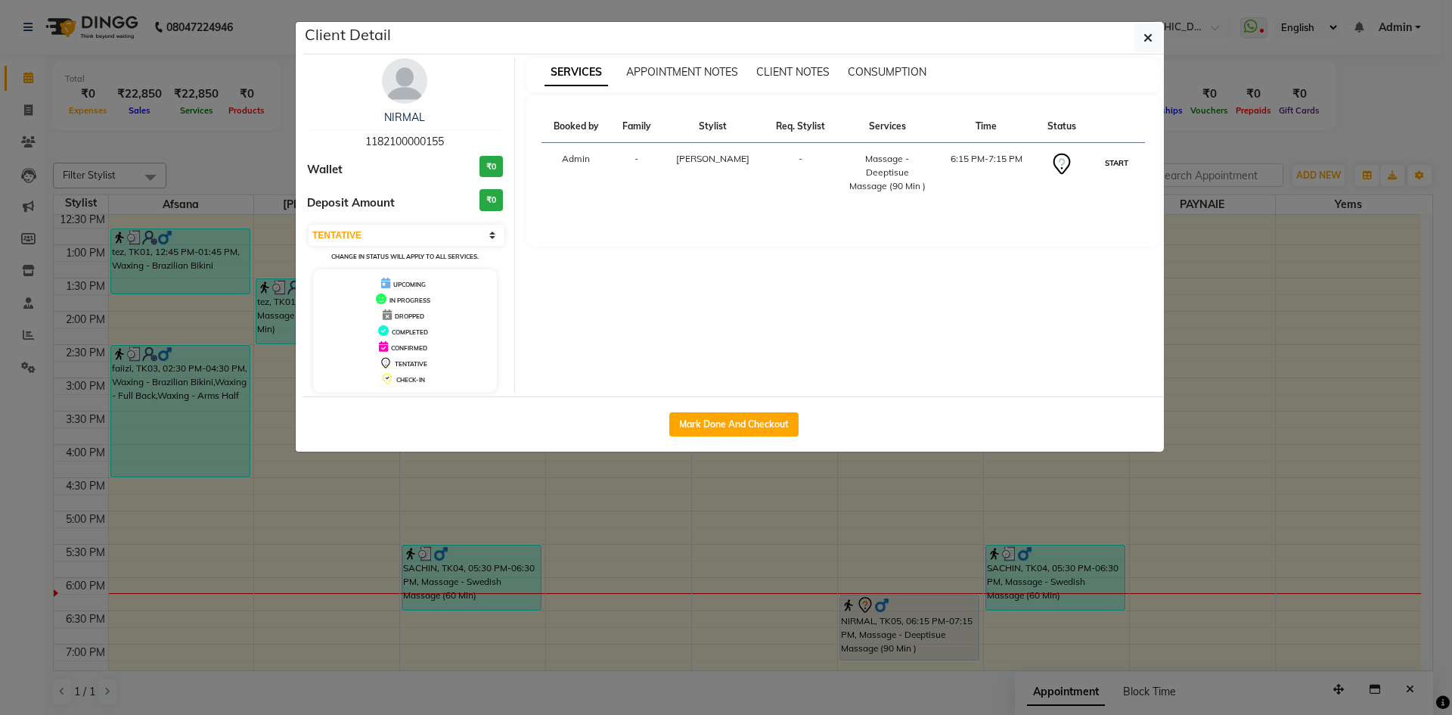
click at [1119, 159] on button "START" at bounding box center [1116, 163] width 31 height 19
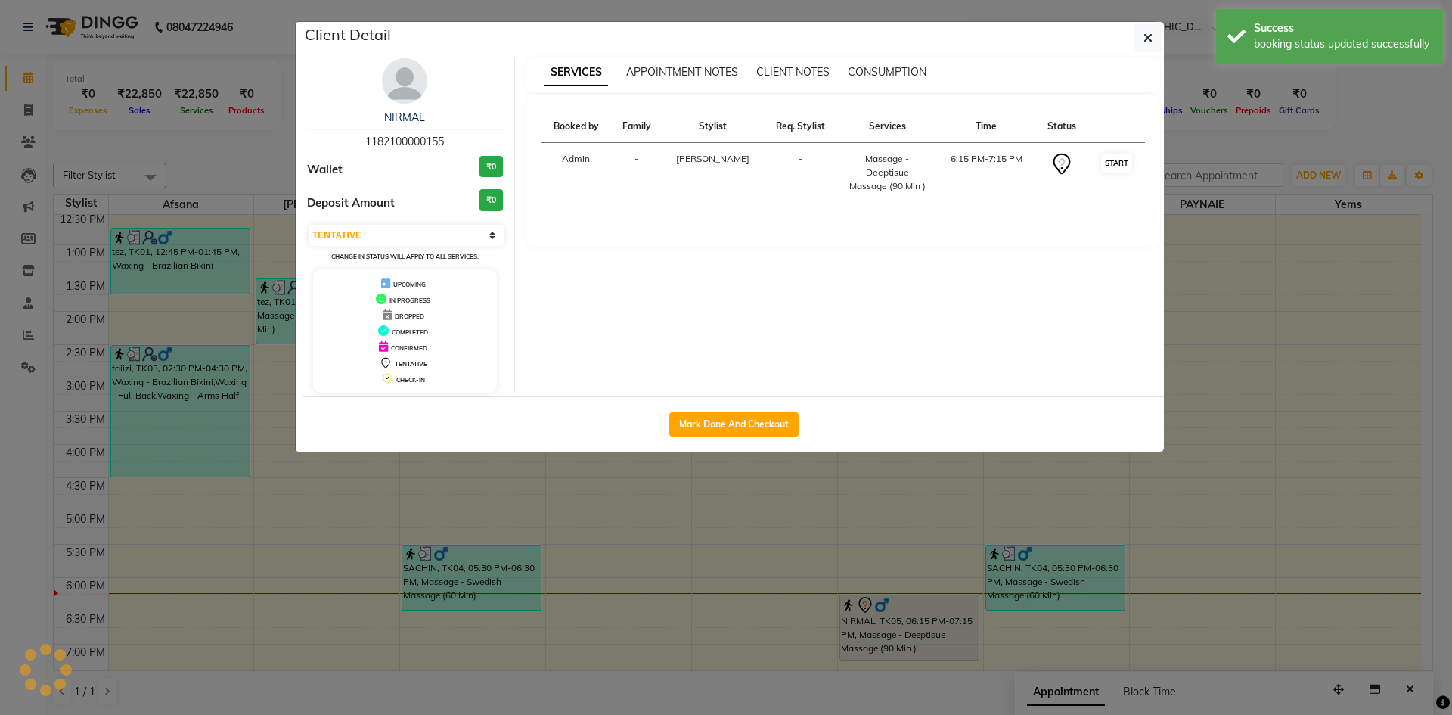
select select "1"
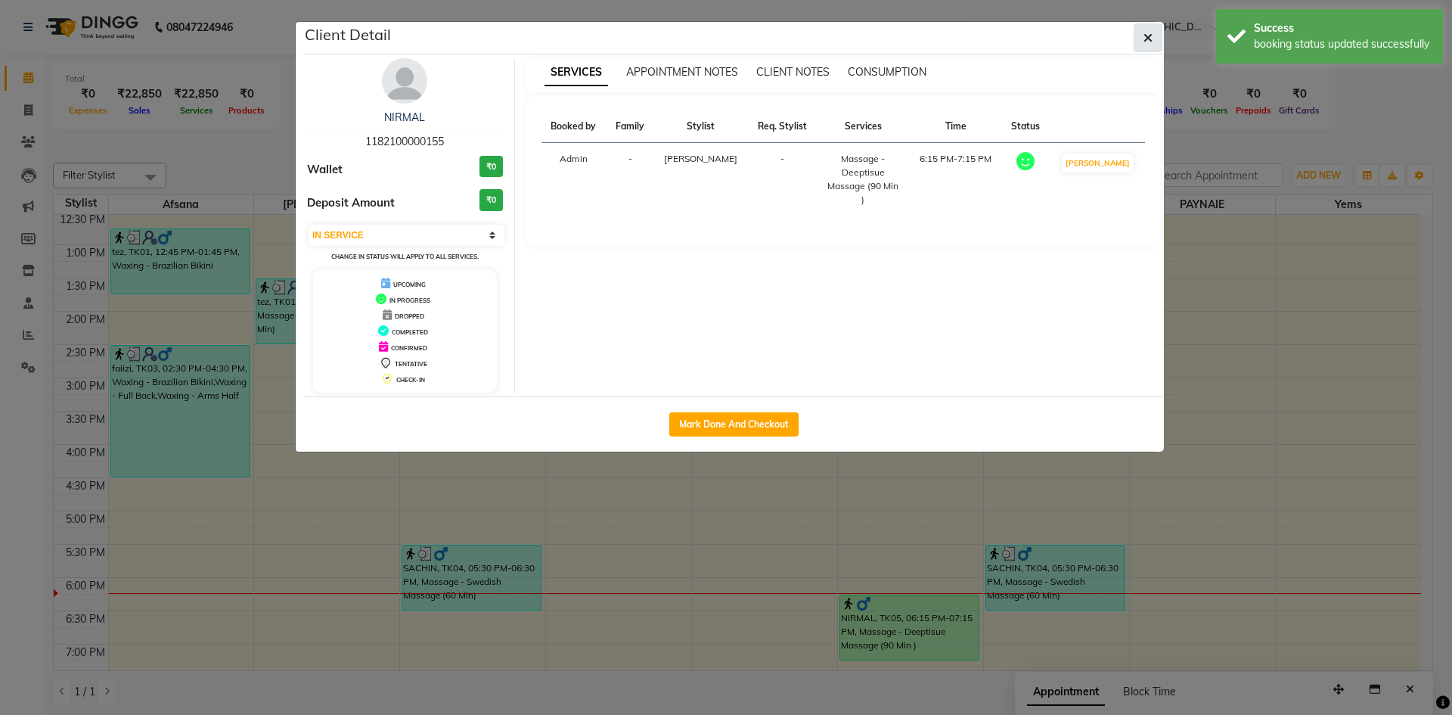
click at [1147, 34] on icon "button" at bounding box center [1148, 38] width 9 height 12
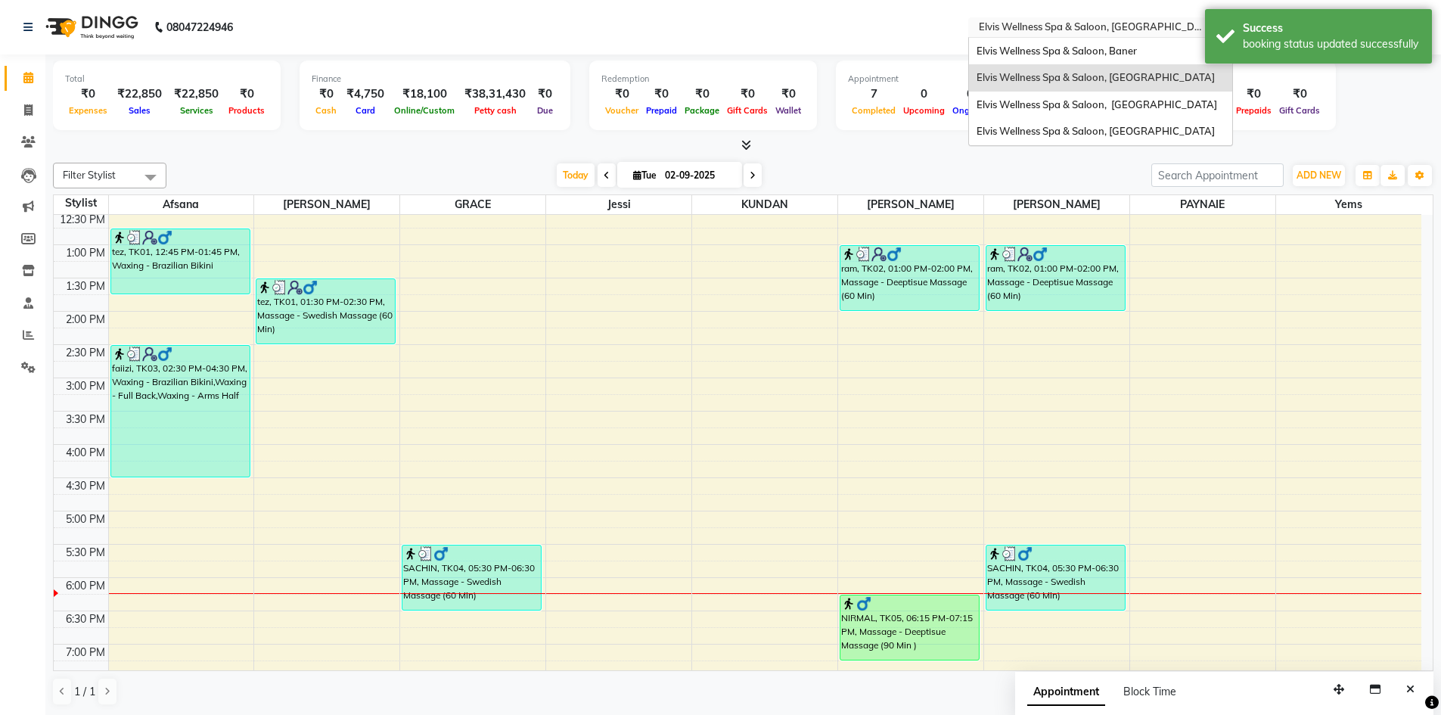
click at [1119, 33] on input "text" at bounding box center [1085, 28] width 219 height 15
click at [1129, 113] on div "Elvis Wellness Spa & Saloon, [GEOGRAPHIC_DATA]" at bounding box center [1100, 105] width 263 height 27
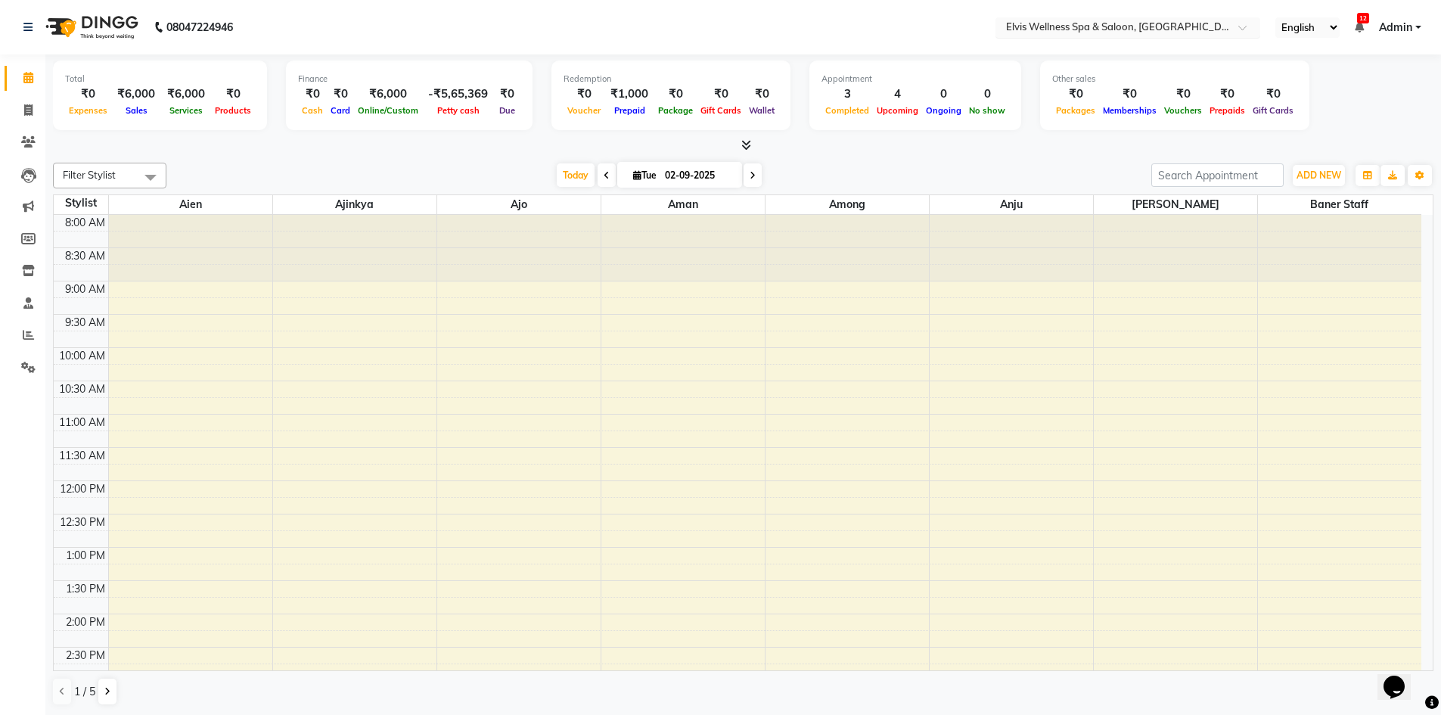
click at [1196, 26] on input "text" at bounding box center [1112, 28] width 219 height 15
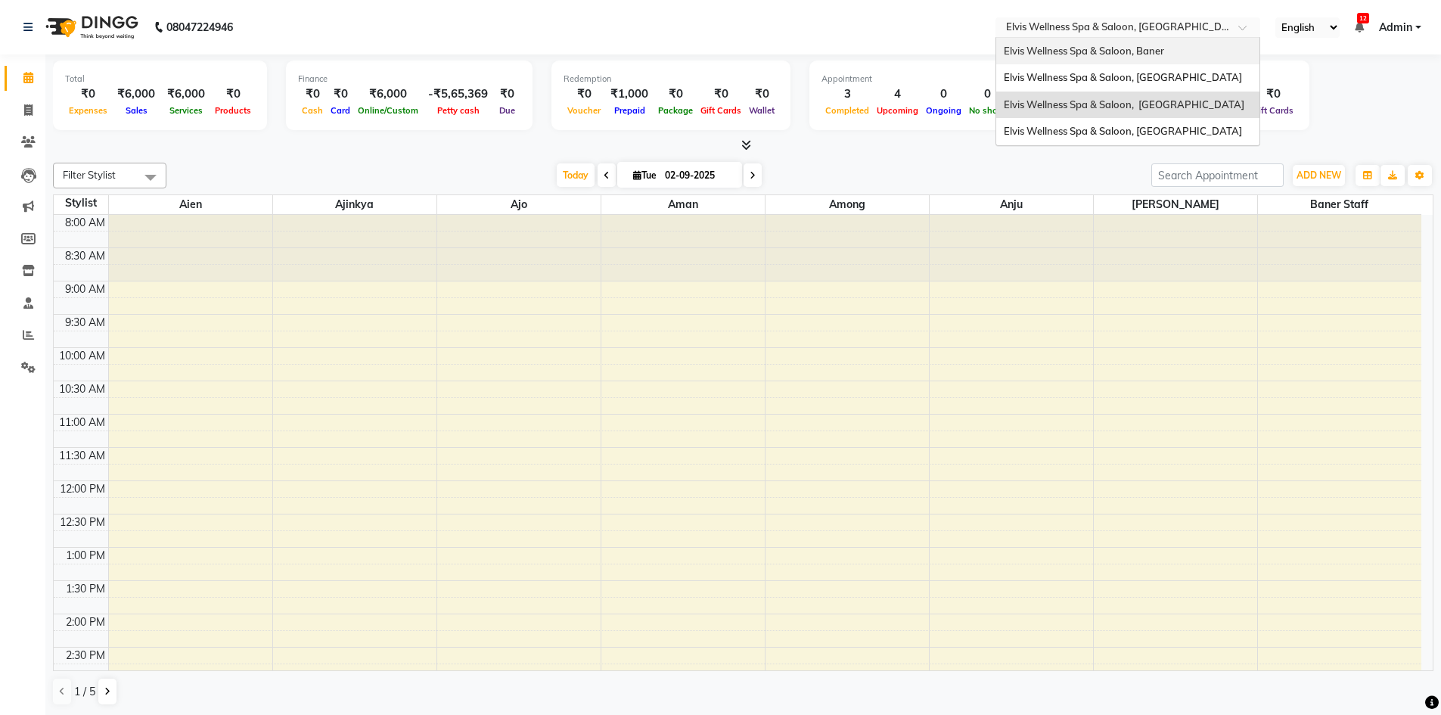
click at [1164, 48] on span "Elvis Wellness Spa & Saloon, Baner" at bounding box center [1084, 51] width 160 height 12
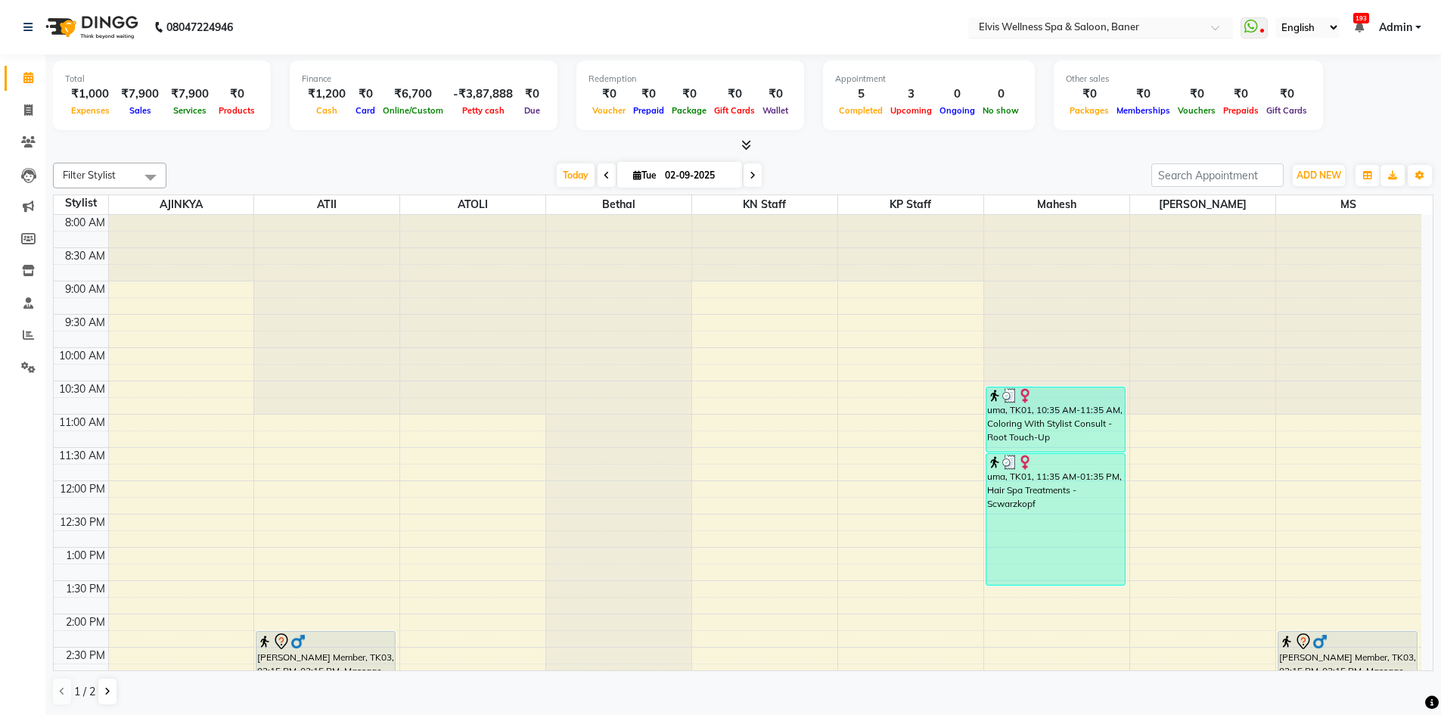
click at [1177, 26] on input "text" at bounding box center [1085, 28] width 219 height 15
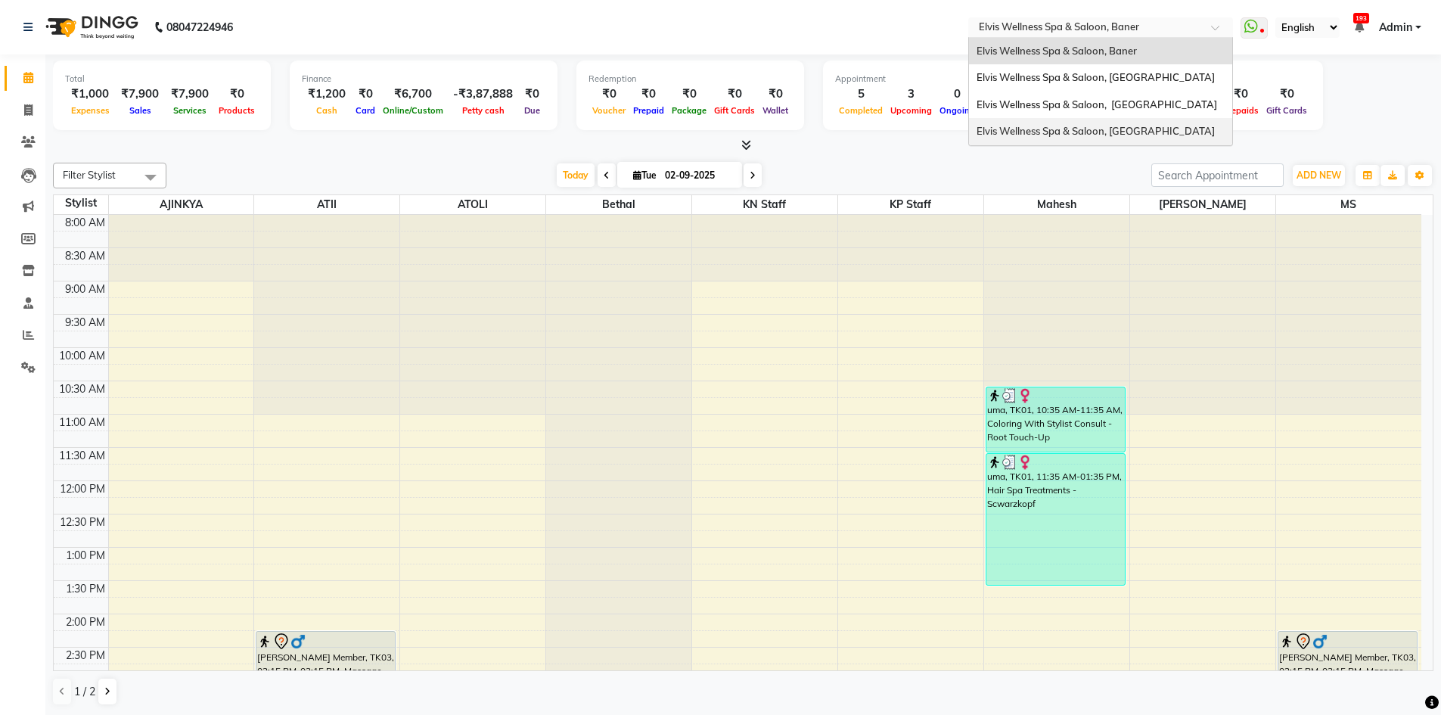
click at [1154, 137] on span "Elvis Wellness Spa & Saloon, [GEOGRAPHIC_DATA]" at bounding box center [1095, 131] width 238 height 12
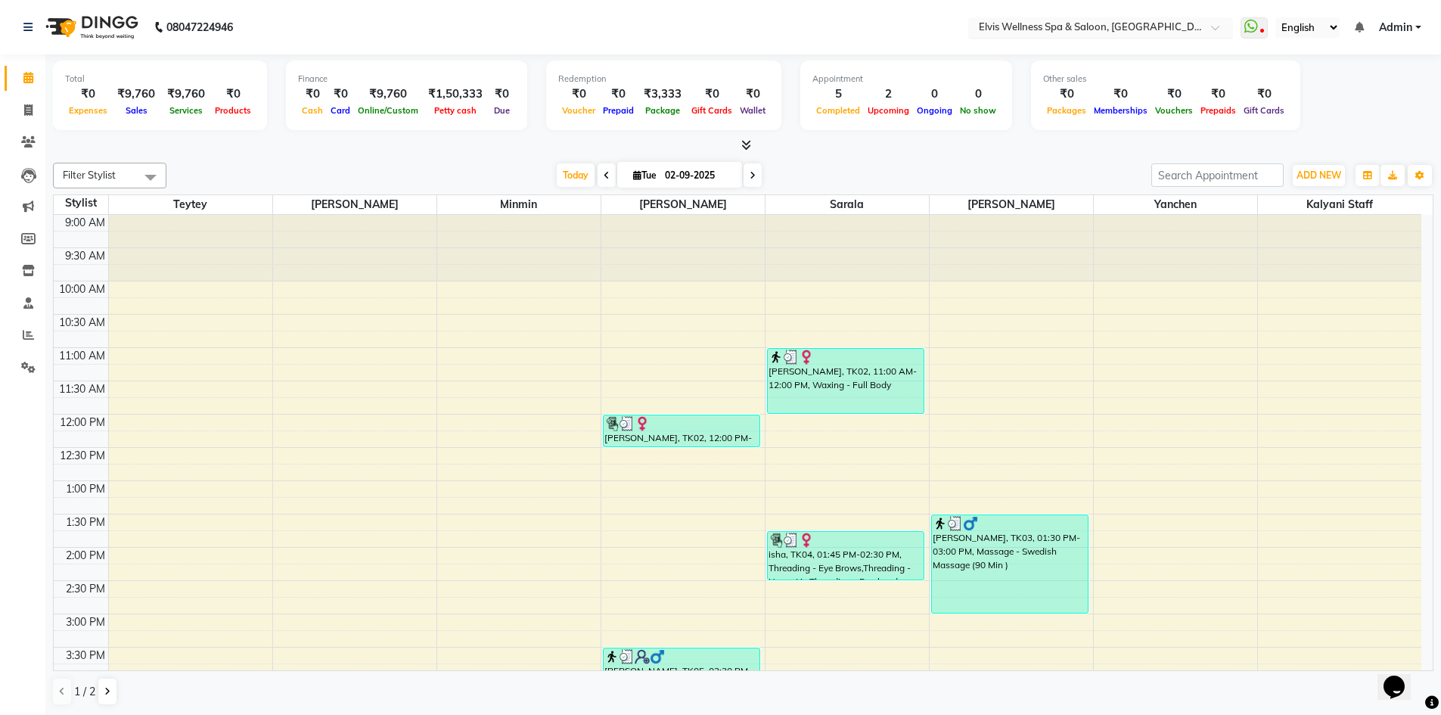
click at [1159, 30] on input "text" at bounding box center [1085, 28] width 219 height 15
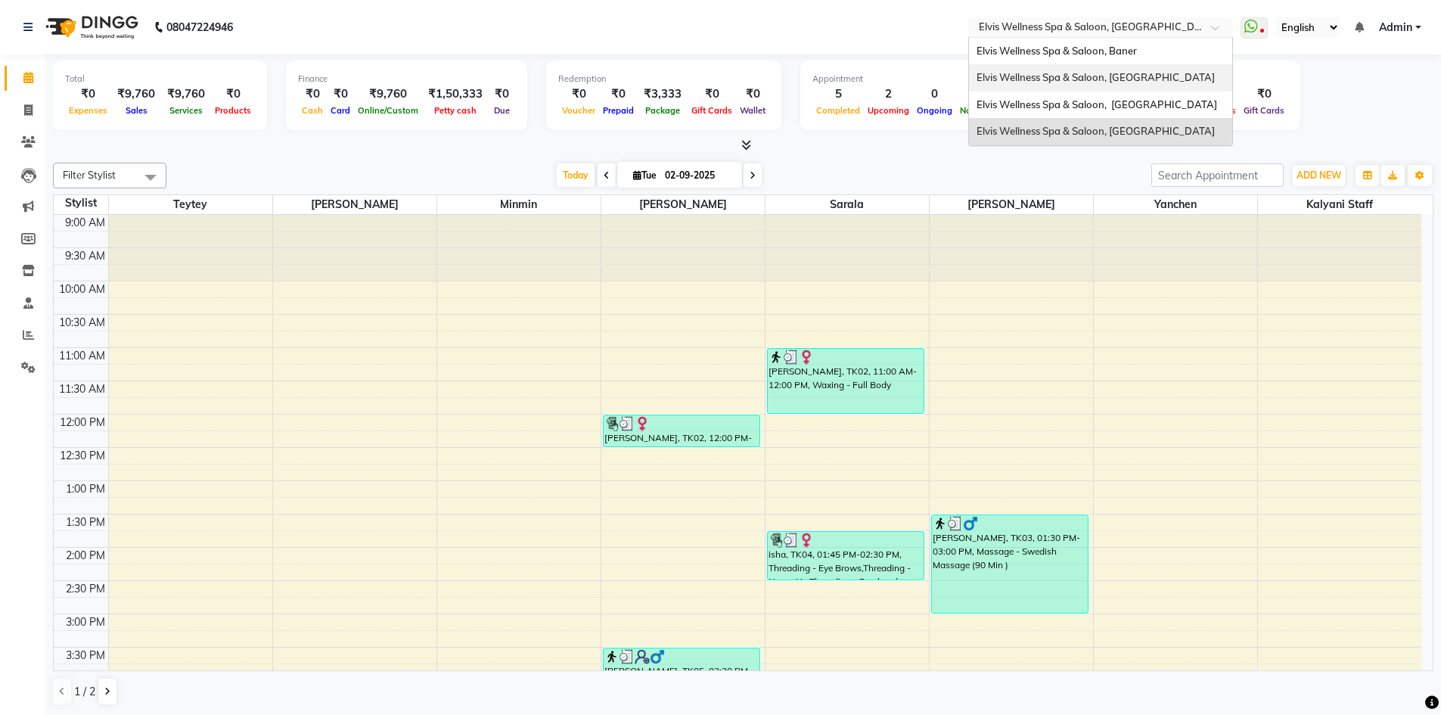
click at [1158, 79] on span "Elvis Wellness Spa & Saloon, [GEOGRAPHIC_DATA]" at bounding box center [1095, 77] width 238 height 12
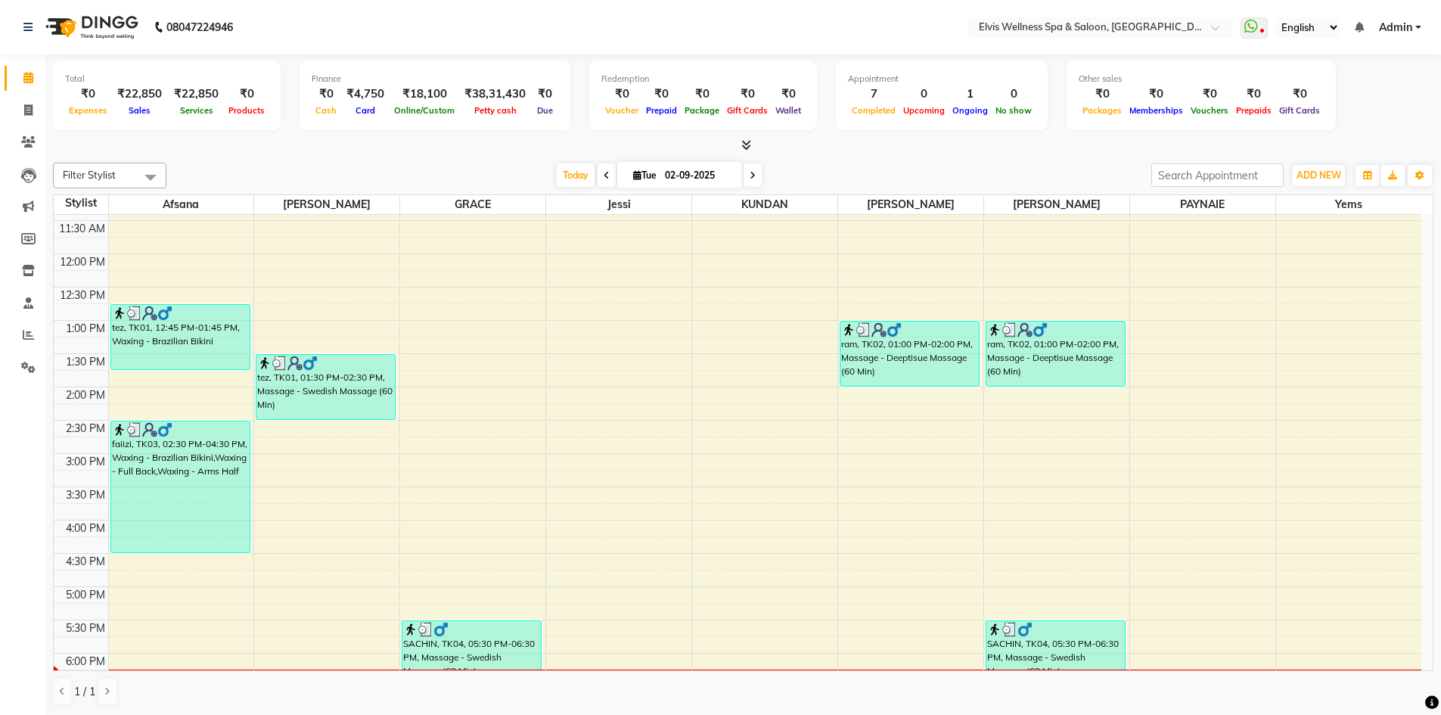
scroll to position [542, 0]
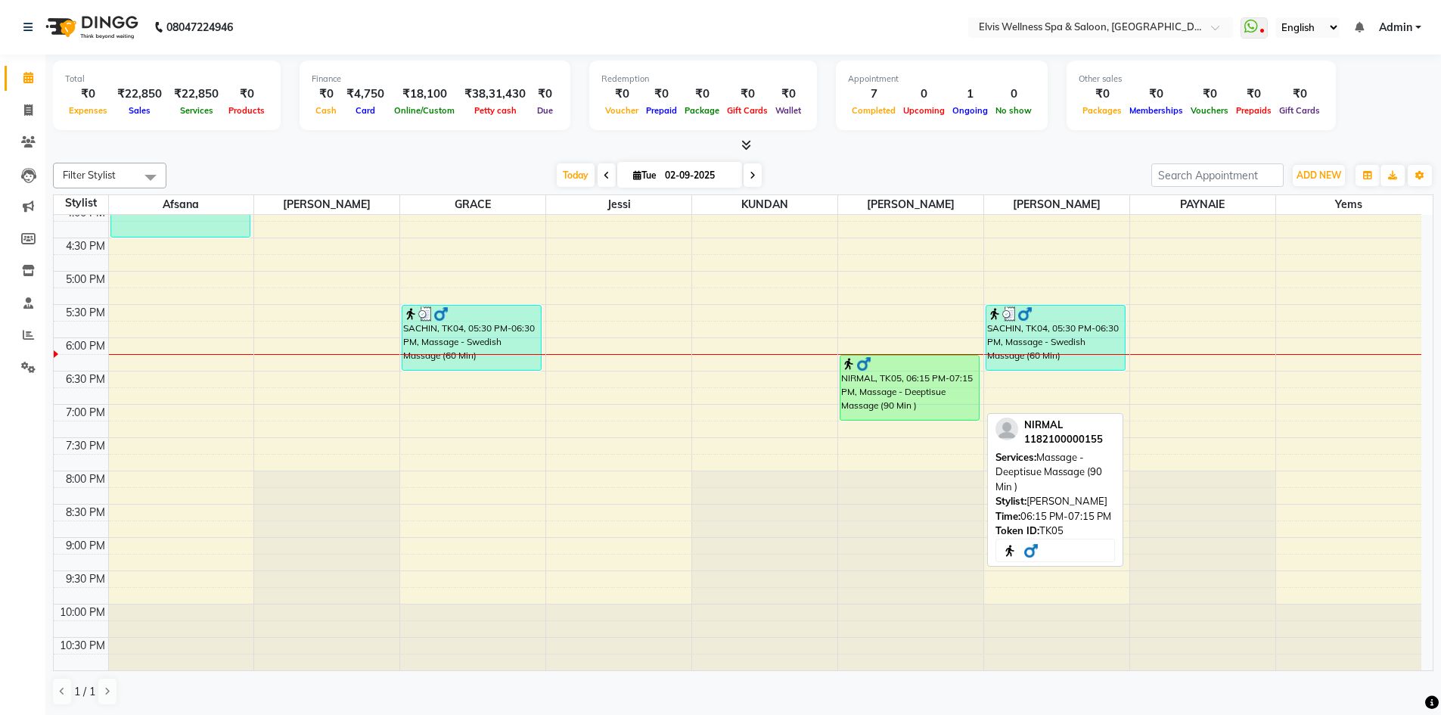
click at [893, 403] on div "NIRMAL, TK05, 06:15 PM-07:15 PM, Massage - Deeptisue Massage (90 Min )" at bounding box center [909, 387] width 138 height 64
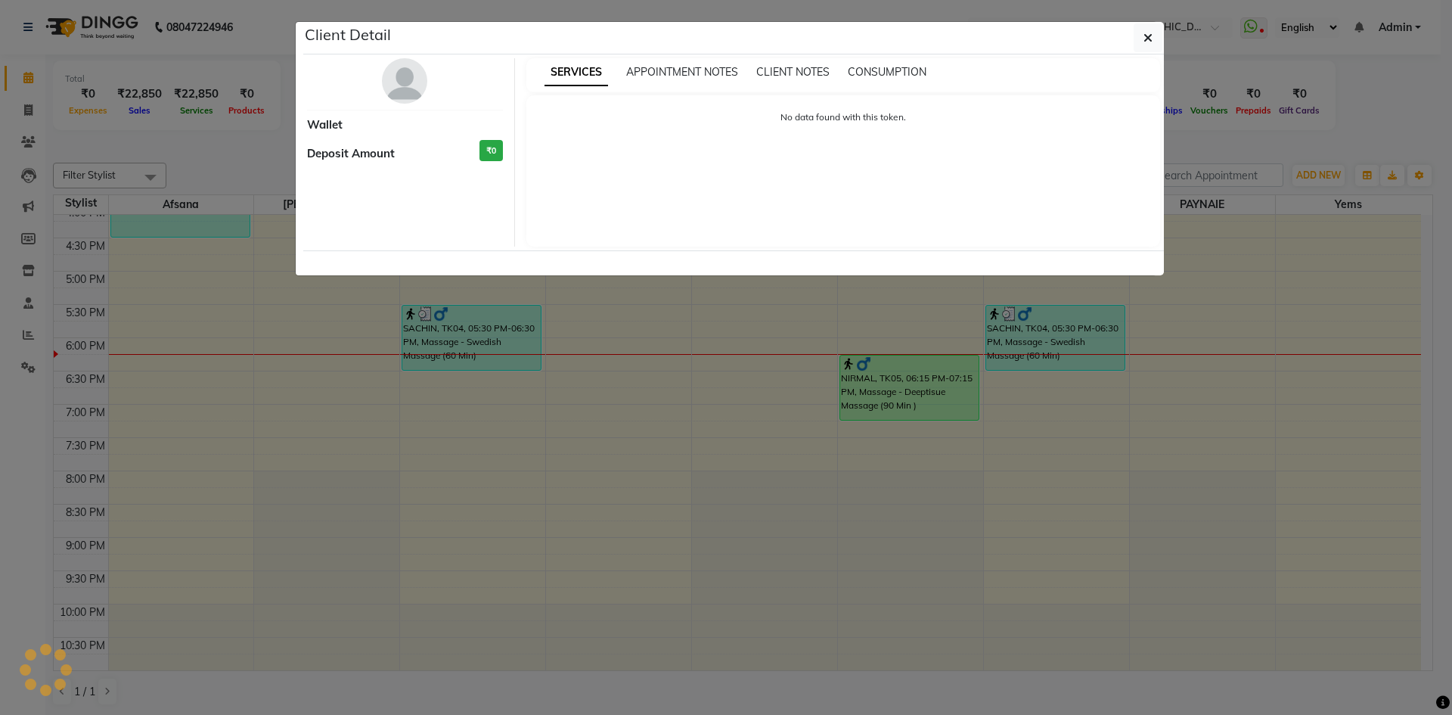
select select "1"
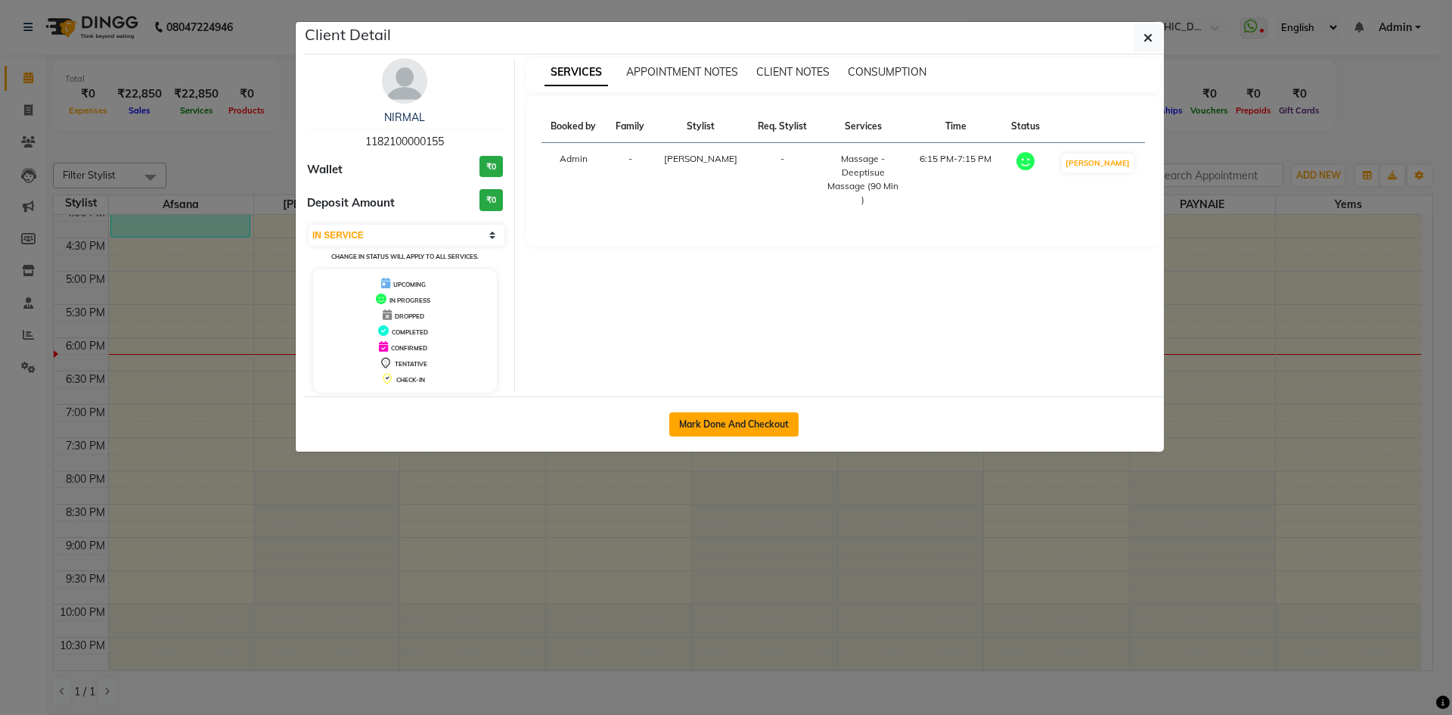
click at [736, 423] on button "Mark Done And Checkout" at bounding box center [733, 424] width 129 height 24
select select "4399"
select select "service"
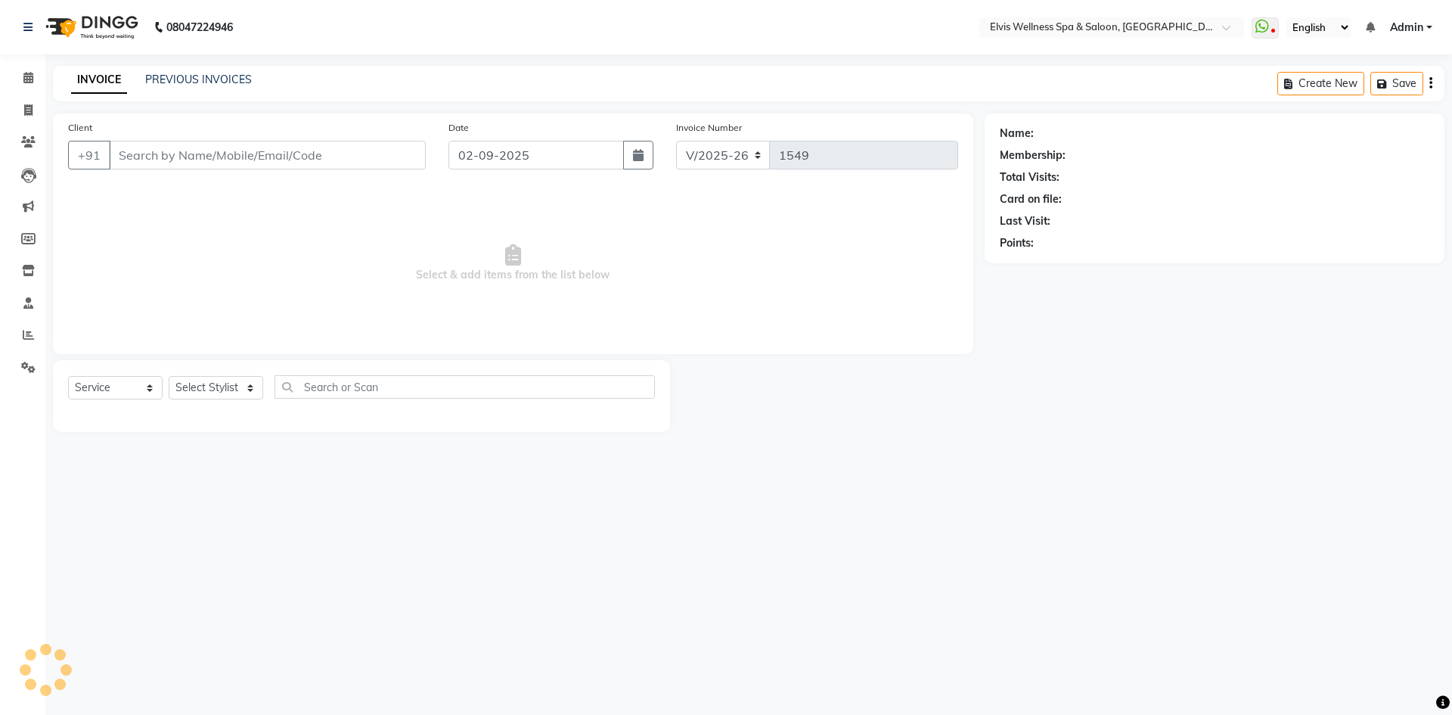
type input "1182100000155"
select select "62458"
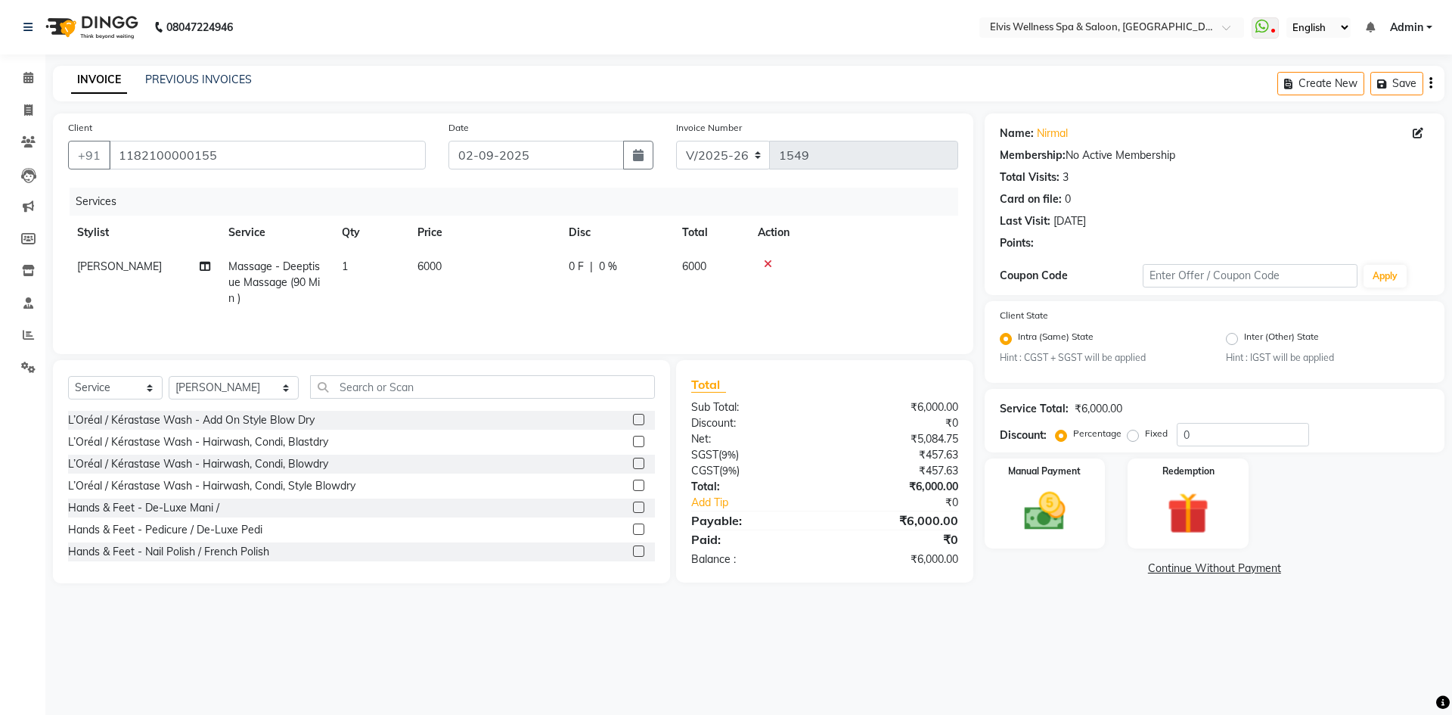
click at [438, 271] on span "6000" at bounding box center [429, 266] width 24 height 14
select select "62458"
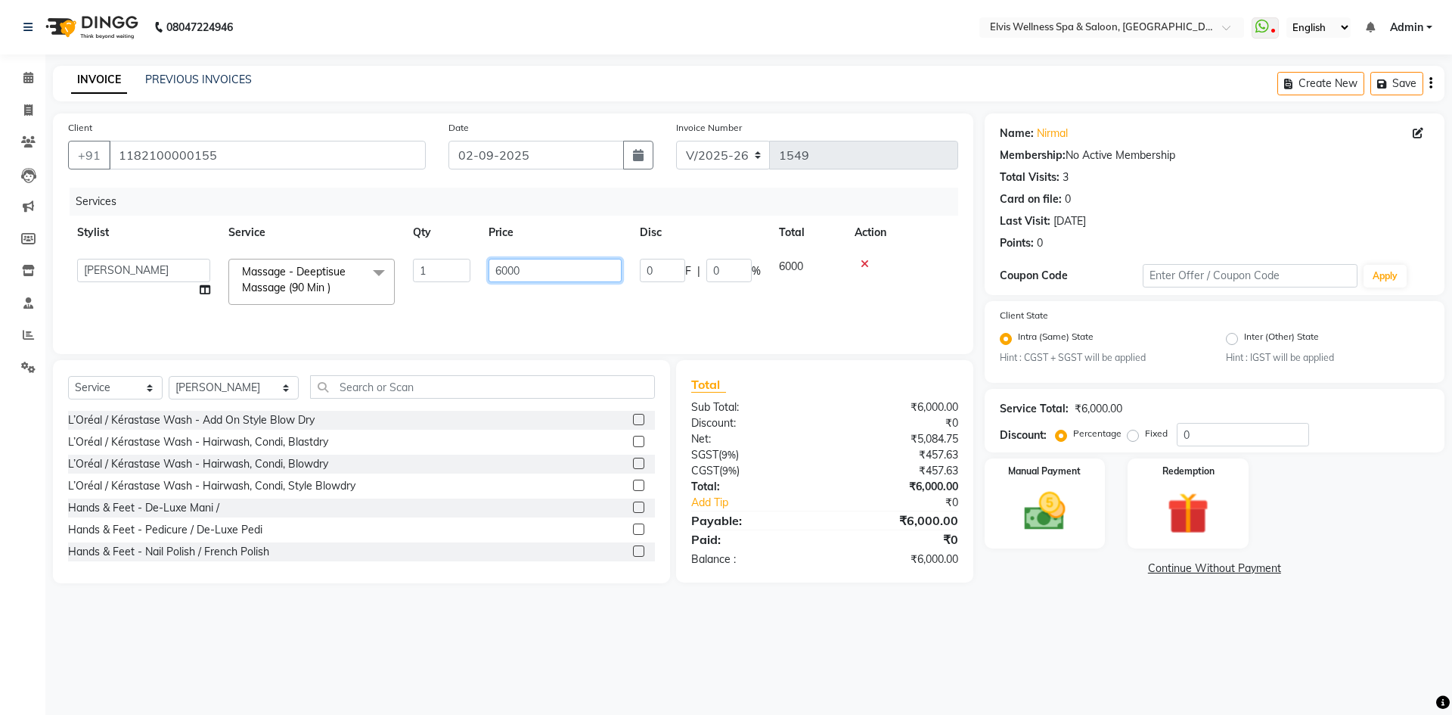
click at [508, 273] on input "6000" at bounding box center [555, 270] width 133 height 23
type input "4500"
click at [1050, 516] on img at bounding box center [1045, 512] width 70 height 50
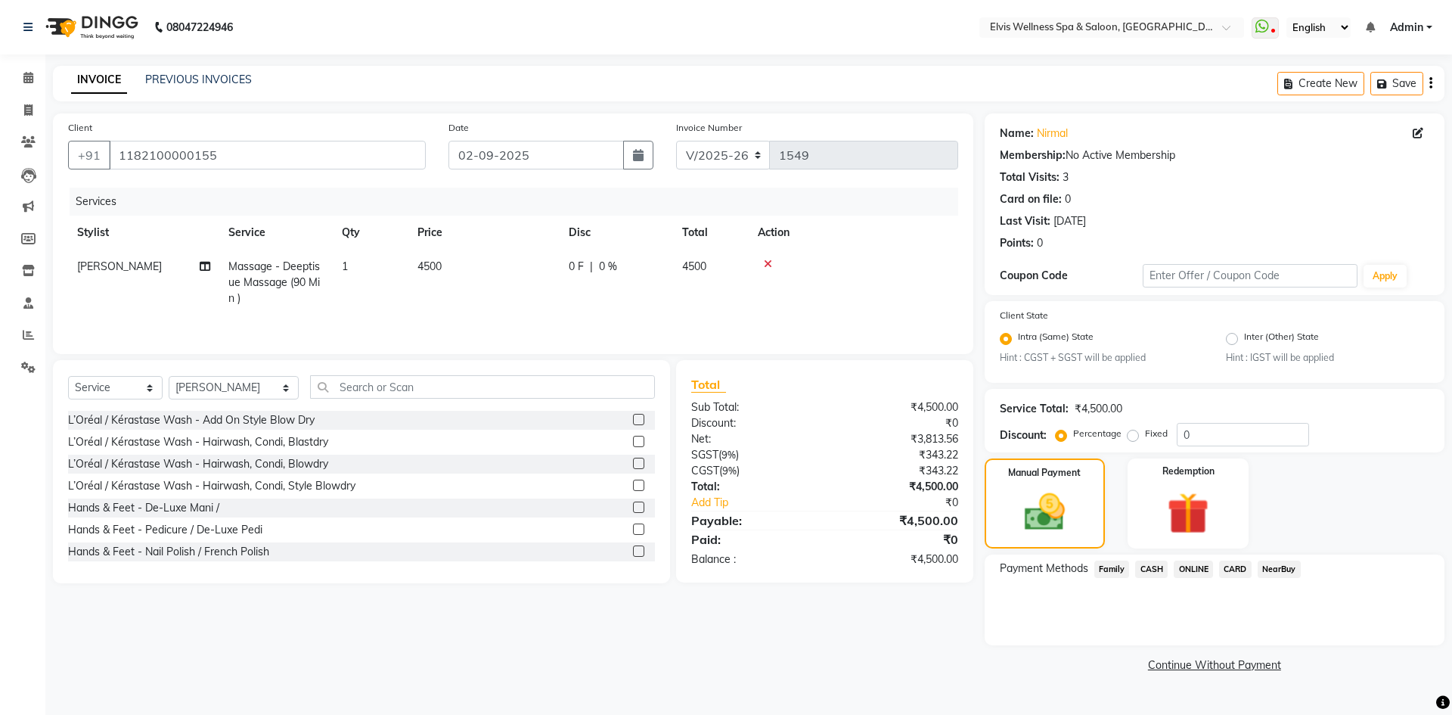
click at [1154, 569] on span "CASH" at bounding box center [1151, 568] width 33 height 17
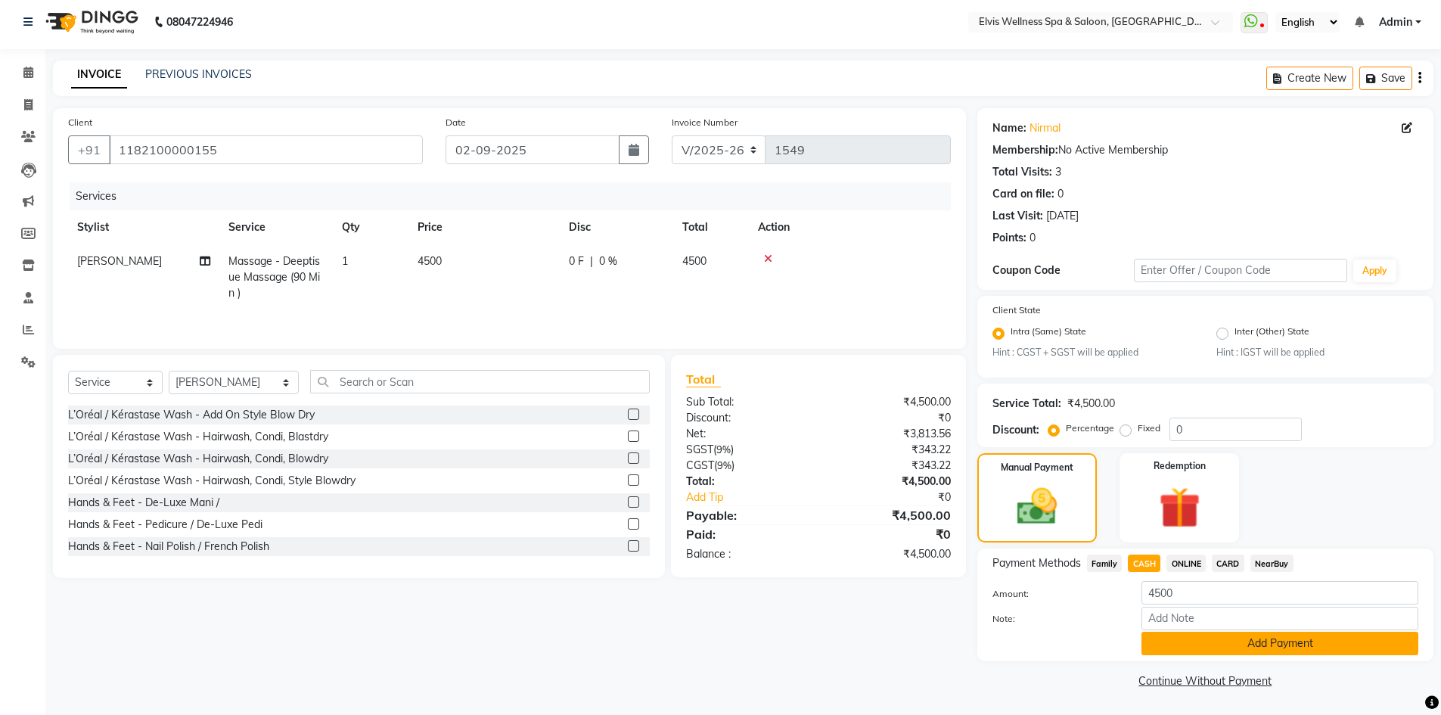
click at [1285, 641] on button "Add Payment" at bounding box center [1279, 643] width 277 height 23
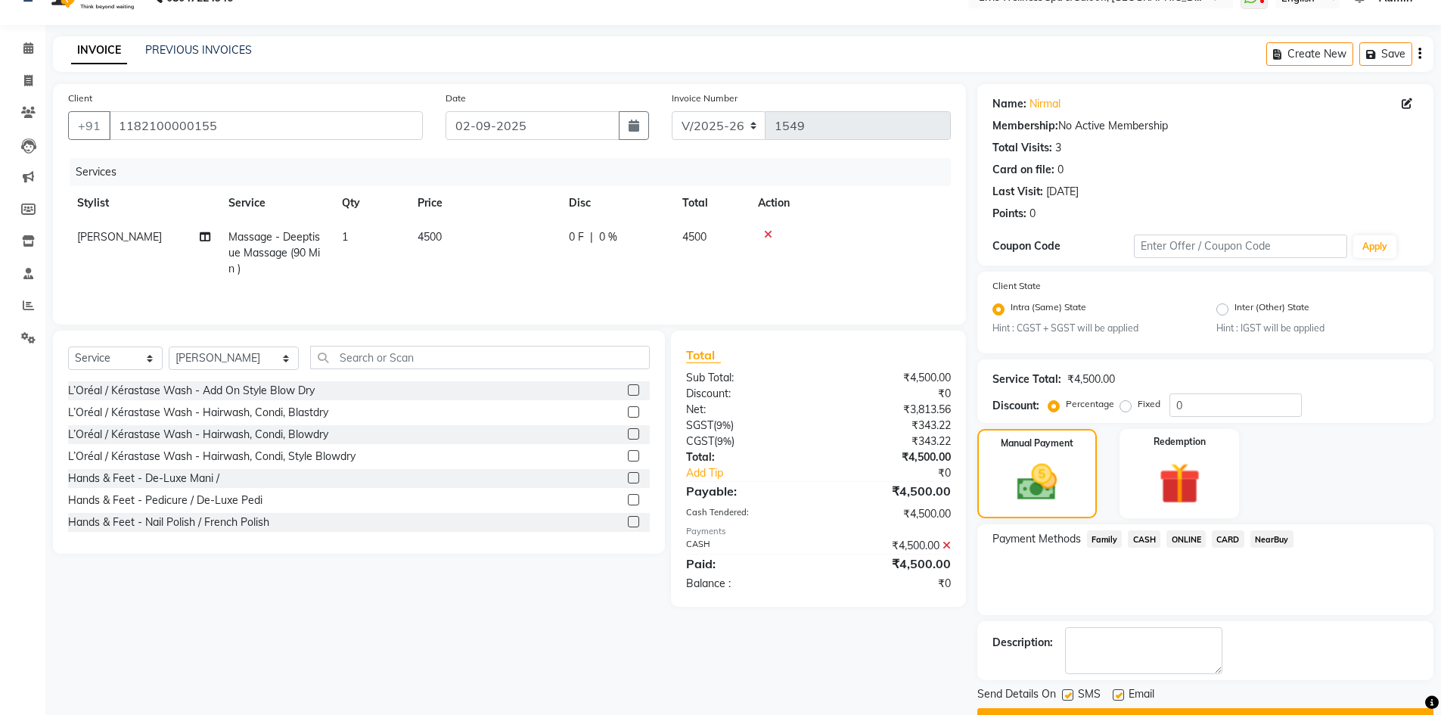
scroll to position [69, 0]
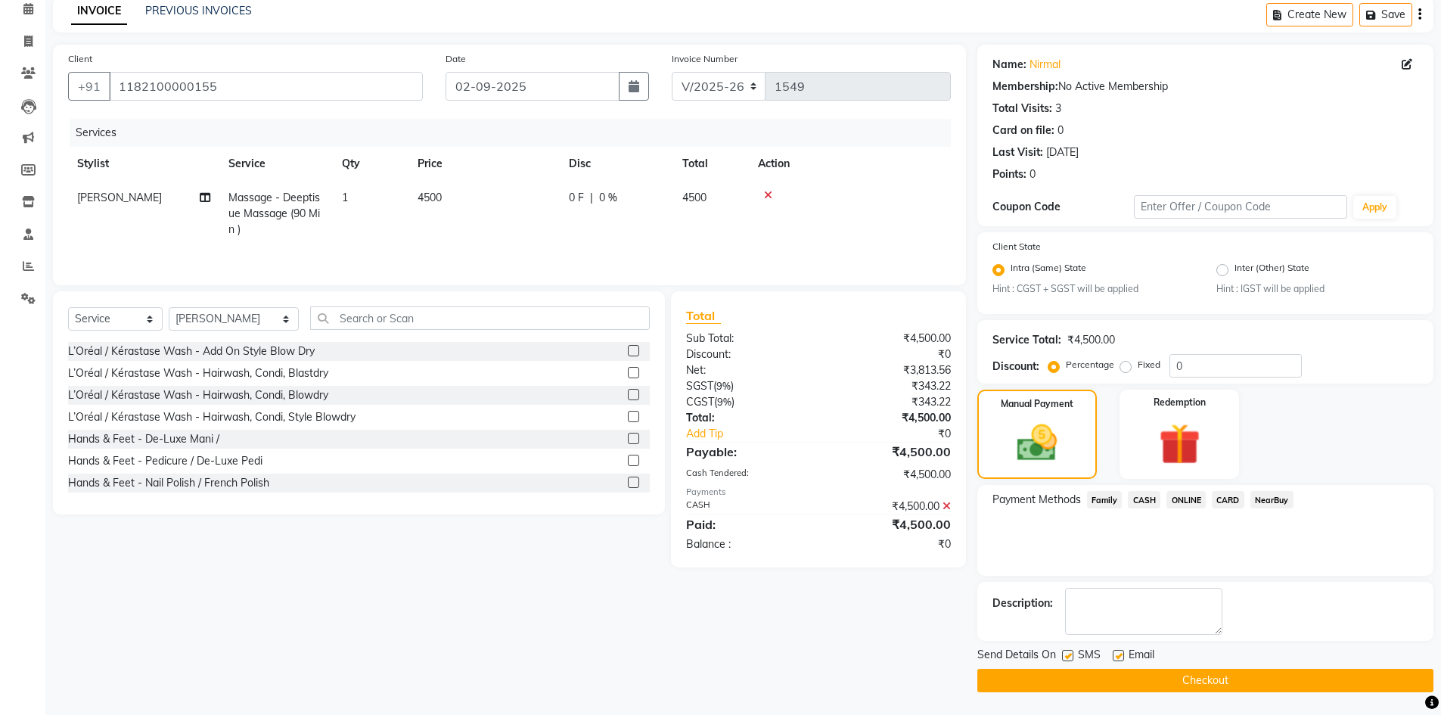
click at [1063, 657] on label at bounding box center [1067, 655] width 11 height 11
click at [1063, 657] on input "checkbox" at bounding box center [1067, 656] width 10 height 10
checkbox input "false"
click at [1113, 656] on label at bounding box center [1118, 655] width 11 height 11
click at [1113, 656] on input "checkbox" at bounding box center [1118, 656] width 10 height 10
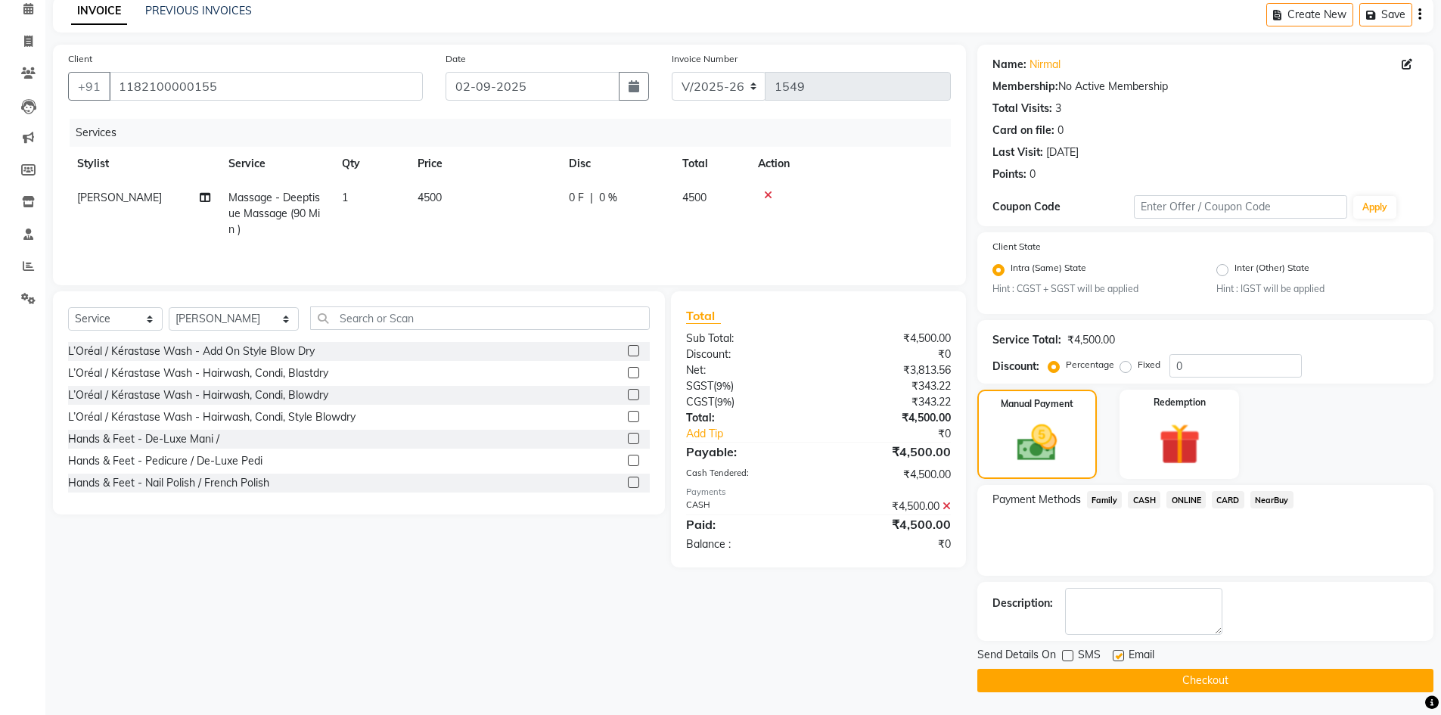
checkbox input "false"
click at [1127, 680] on button "Checkout" at bounding box center [1205, 680] width 456 height 23
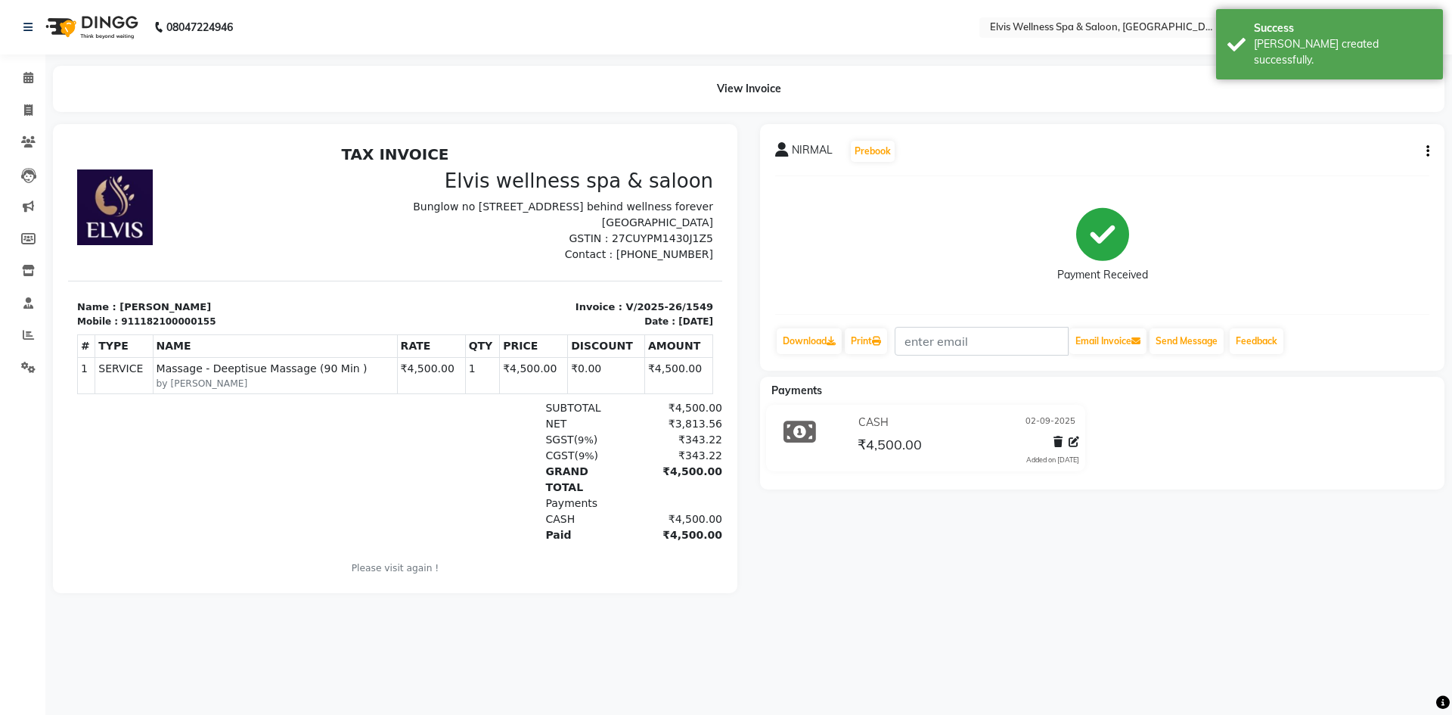
drag, startPoint x: 888, startPoint y: 587, endPoint x: 870, endPoint y: 577, distance: 20.6
click at [886, 584] on div "NIRMAL Prebook Payment Received Download Print Email Invoice Send Message Feedb…" at bounding box center [1102, 358] width 707 height 469
click at [33, 107] on icon at bounding box center [28, 109] width 8 height 11
select select "4399"
select select "service"
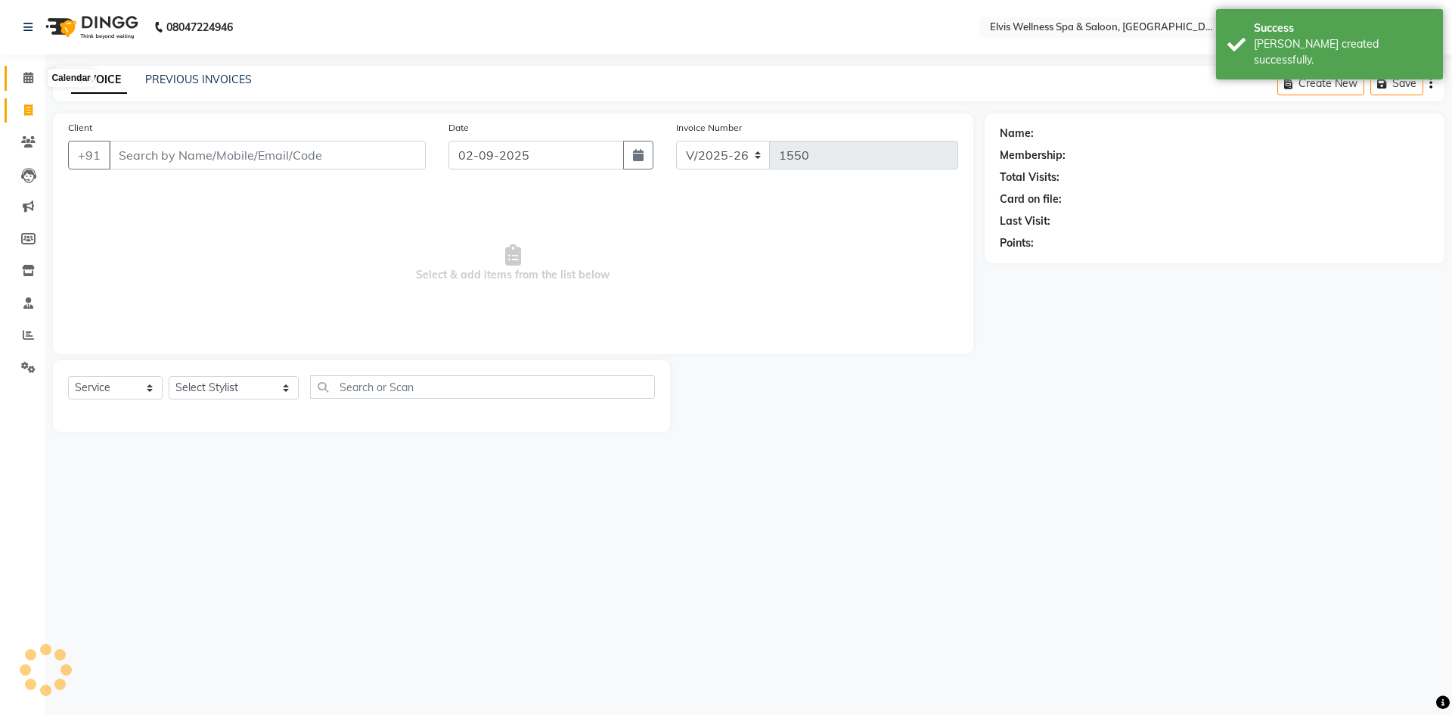
click at [30, 81] on icon at bounding box center [28, 77] width 10 height 11
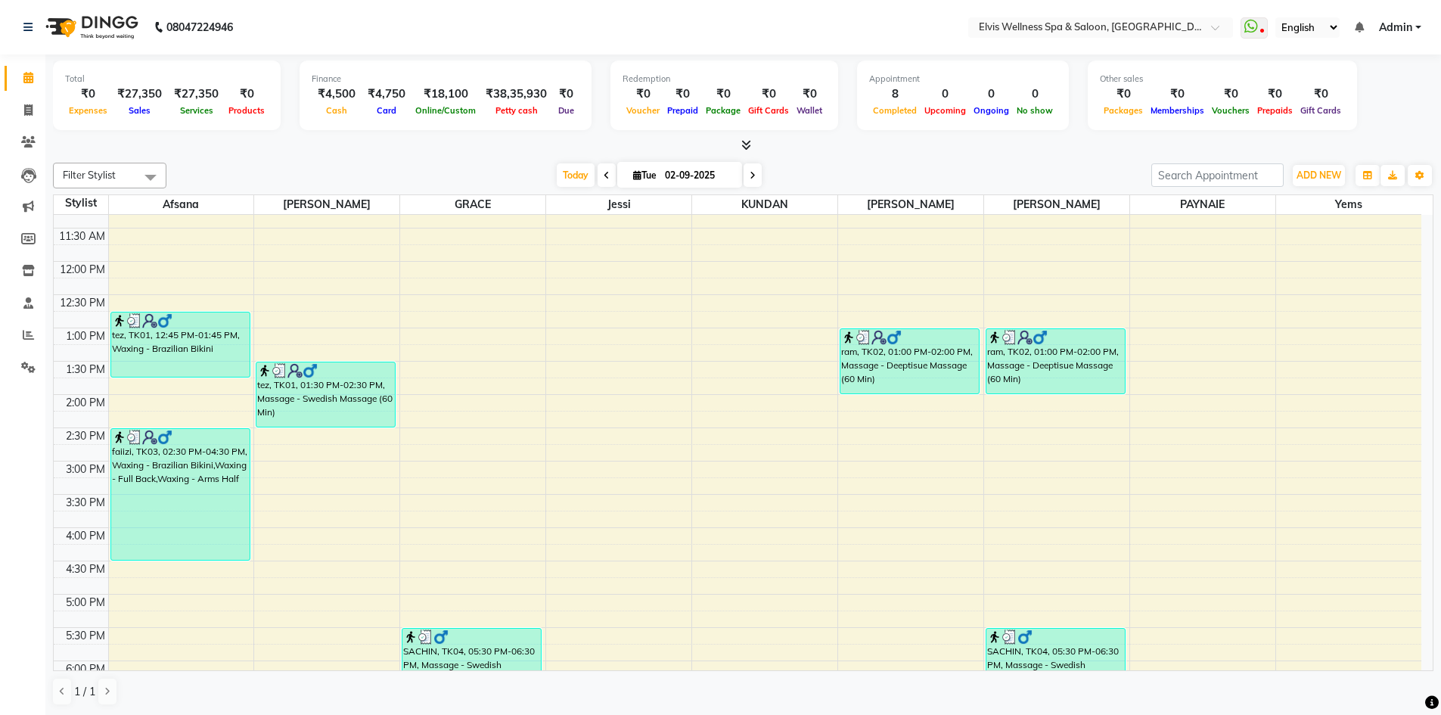
scroll to position [151, 0]
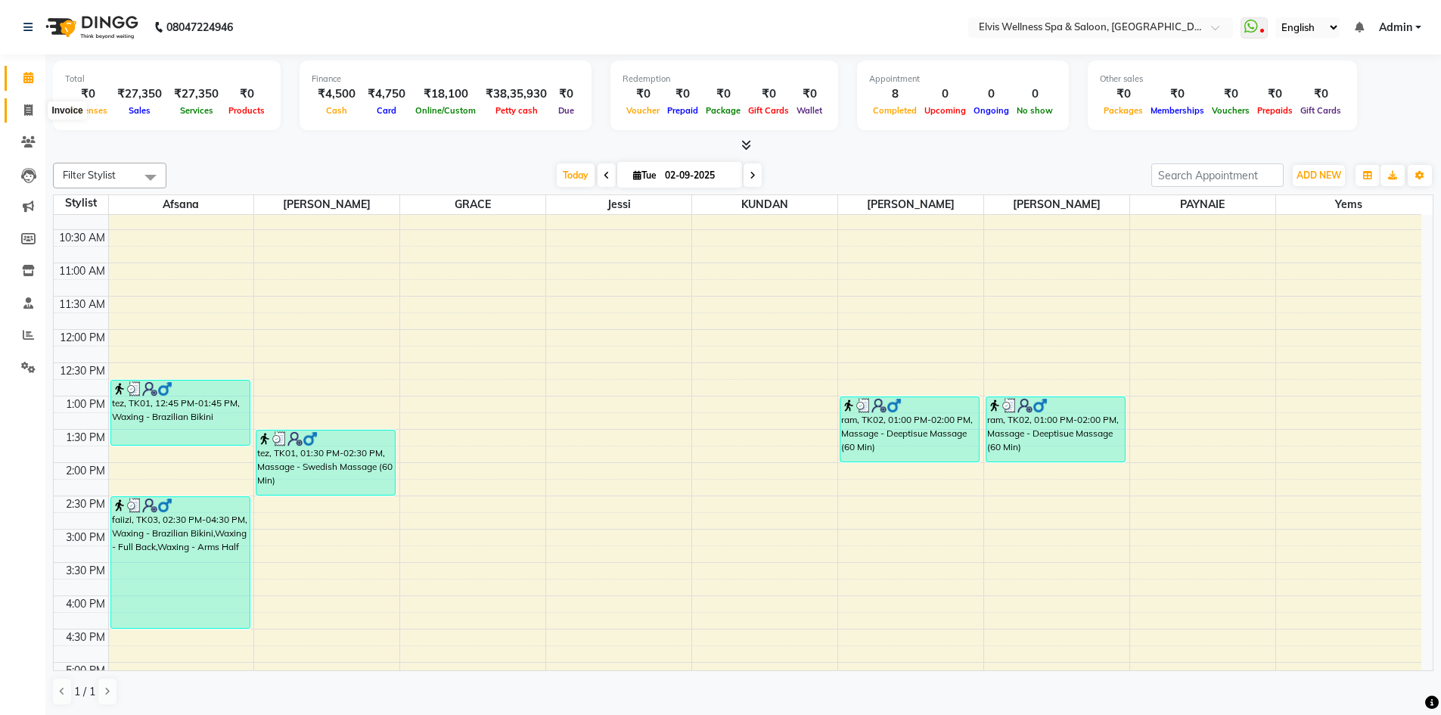
click at [32, 107] on icon at bounding box center [28, 109] width 8 height 11
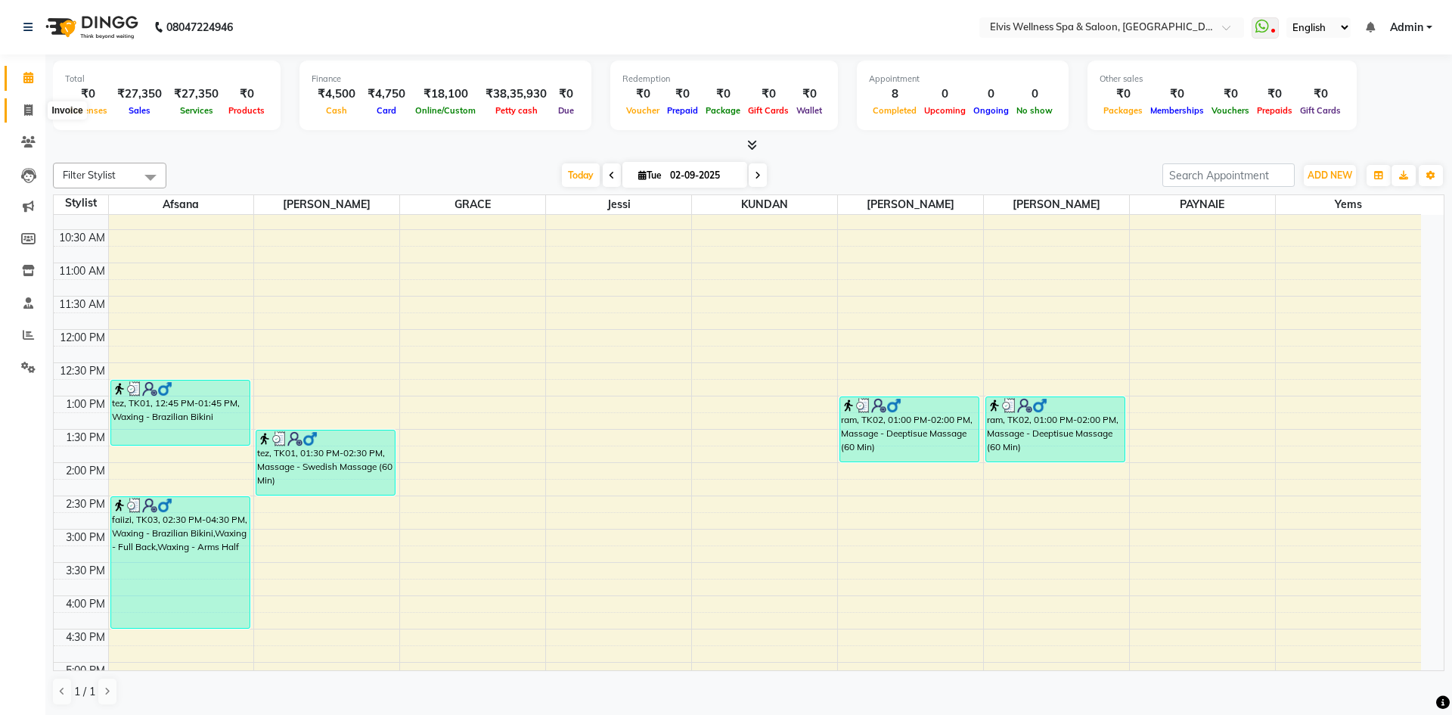
select select "4399"
select select "service"
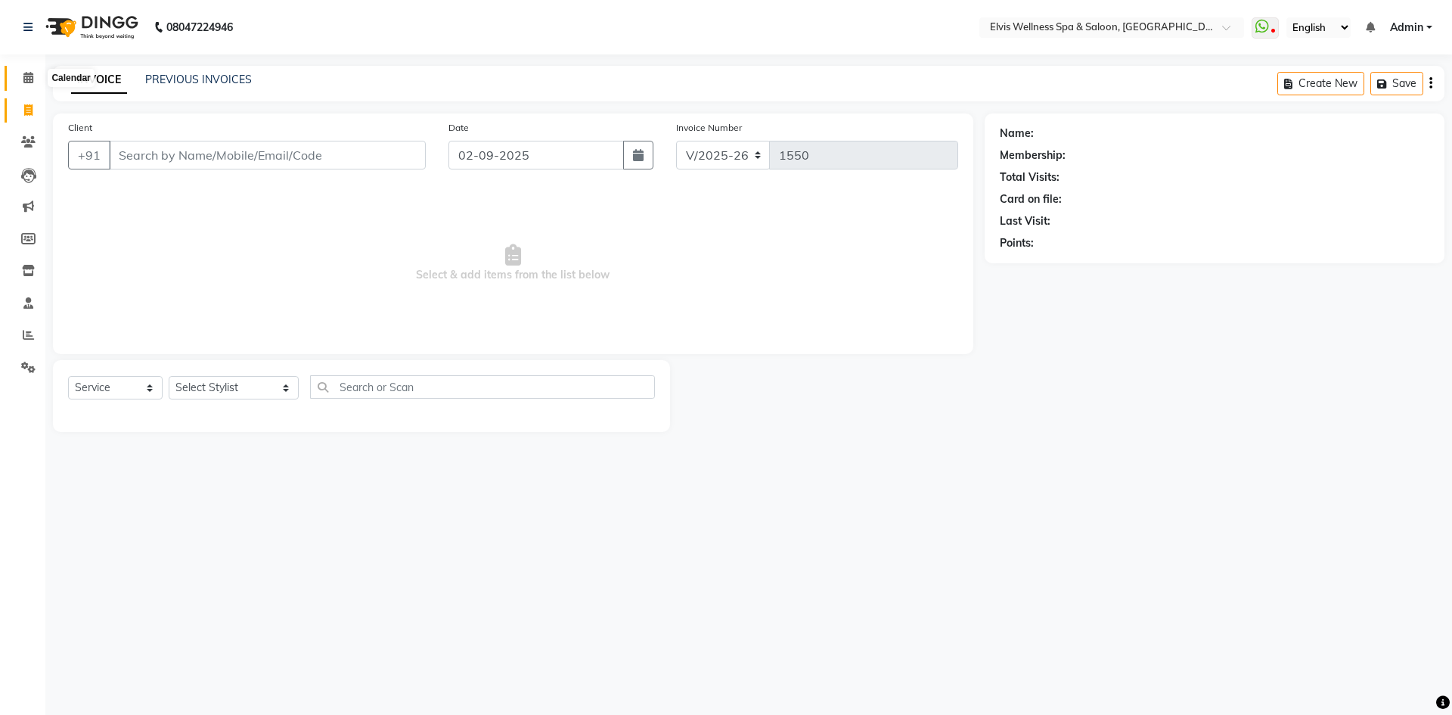
click at [29, 76] on icon at bounding box center [28, 77] width 10 height 11
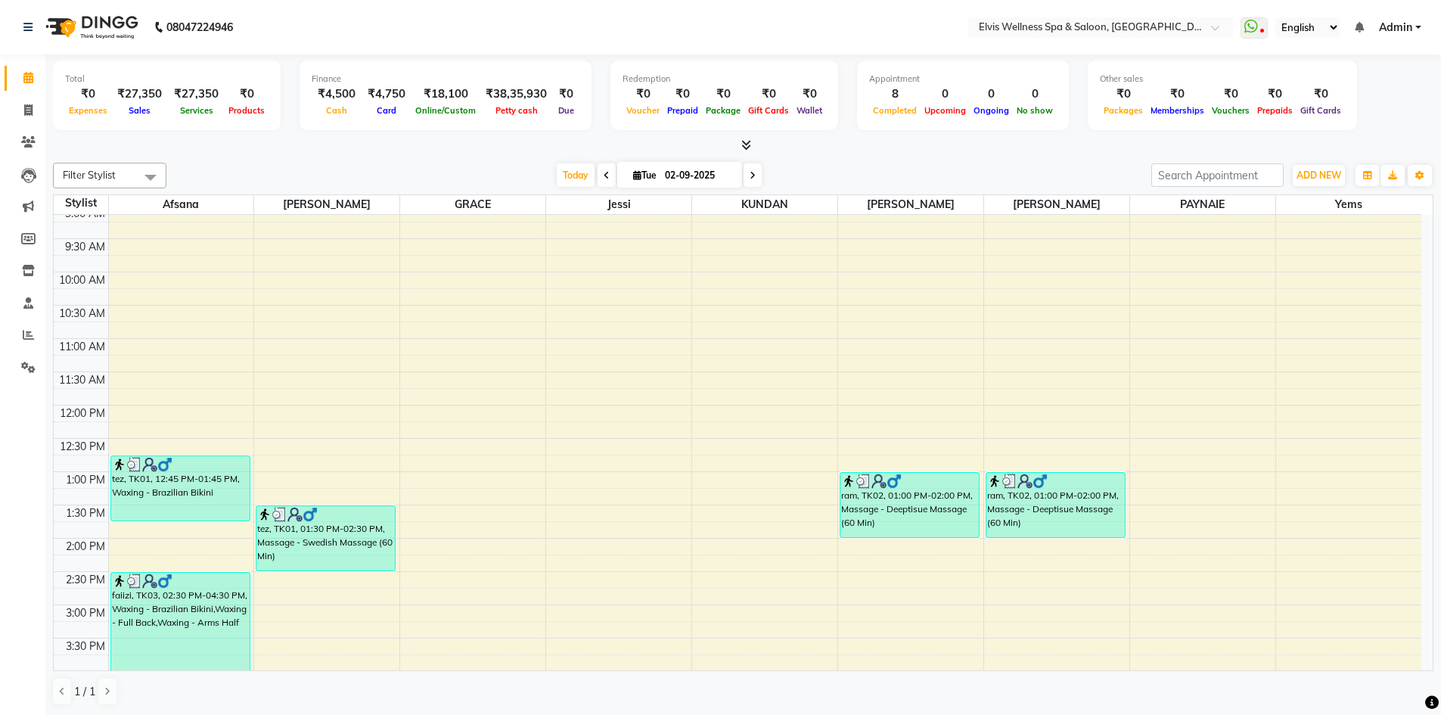
scroll to position [454, 0]
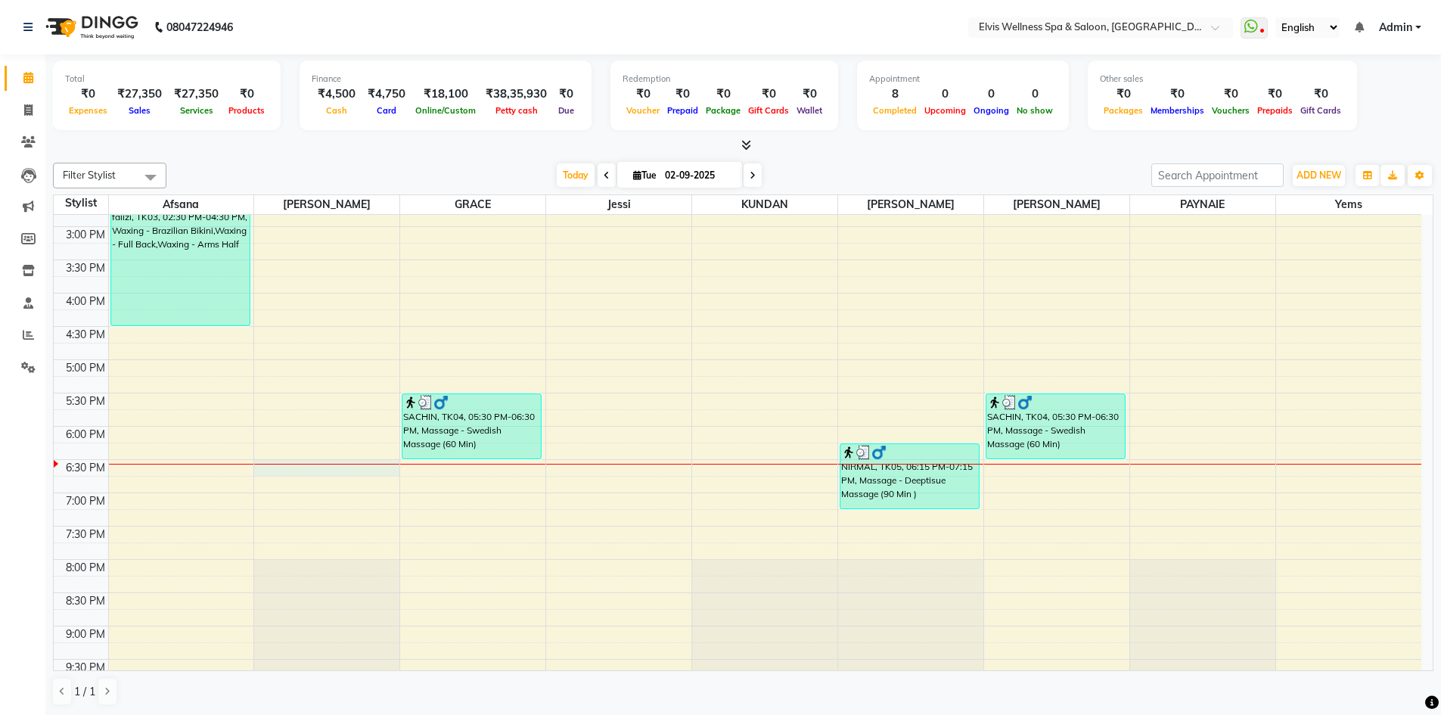
click at [317, 470] on div "8:00 AM 8:30 AM 9:00 AM 9:30 AM 10:00 AM 10:30 AM 11:00 AM 11:30 AM 12:00 PM 12…" at bounding box center [737, 260] width 1367 height 998
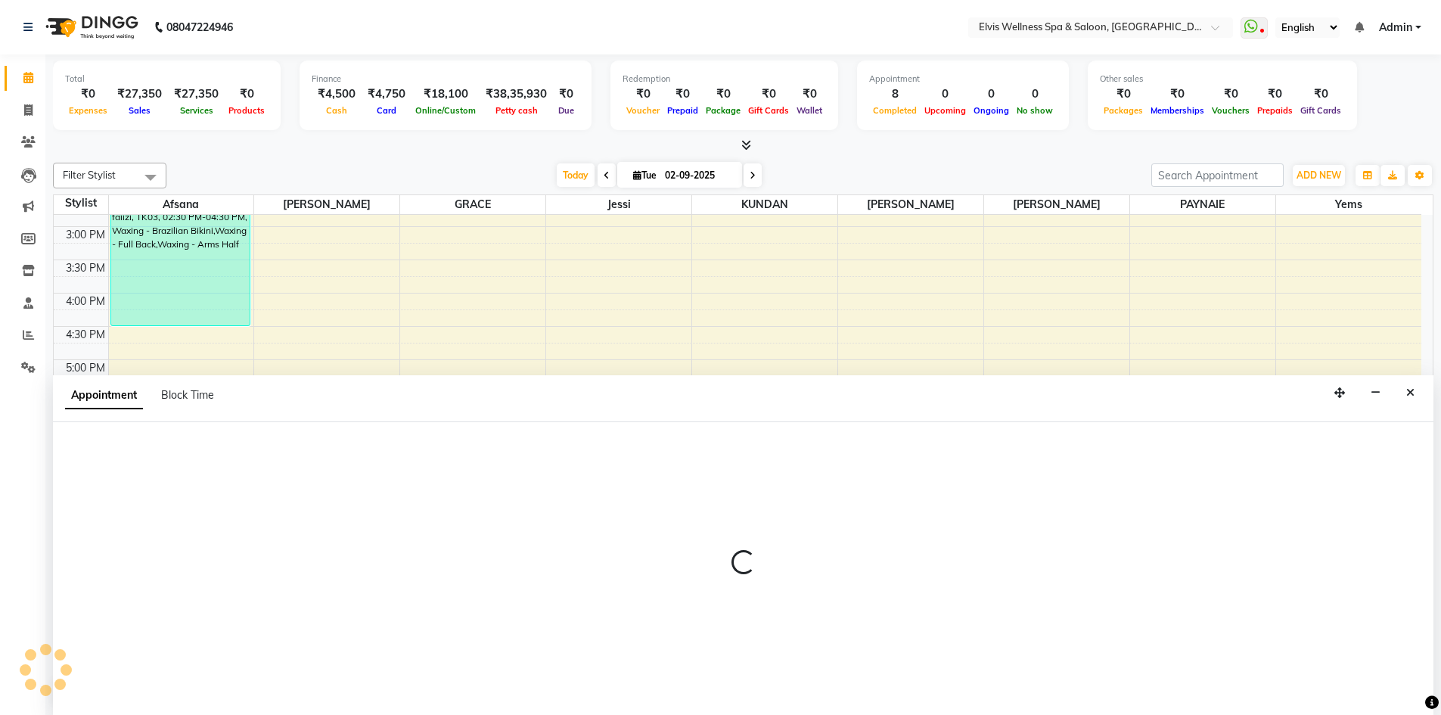
scroll to position [1, 0]
select select "32217"
select select "1110"
select select "tentative"
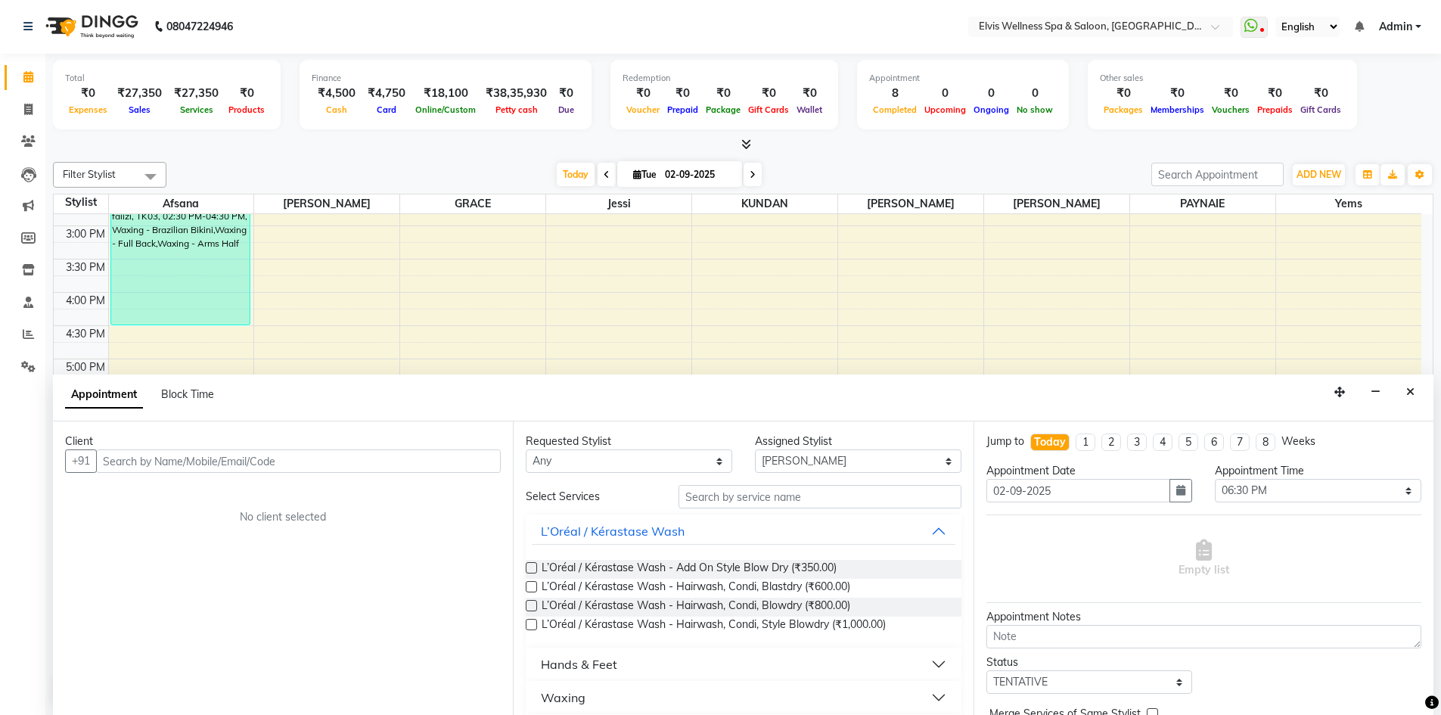
click at [381, 465] on input "text" at bounding box center [298, 460] width 405 height 23
type input "9423145396"
click at [474, 461] on span "Add Client" at bounding box center [469, 461] width 51 height 14
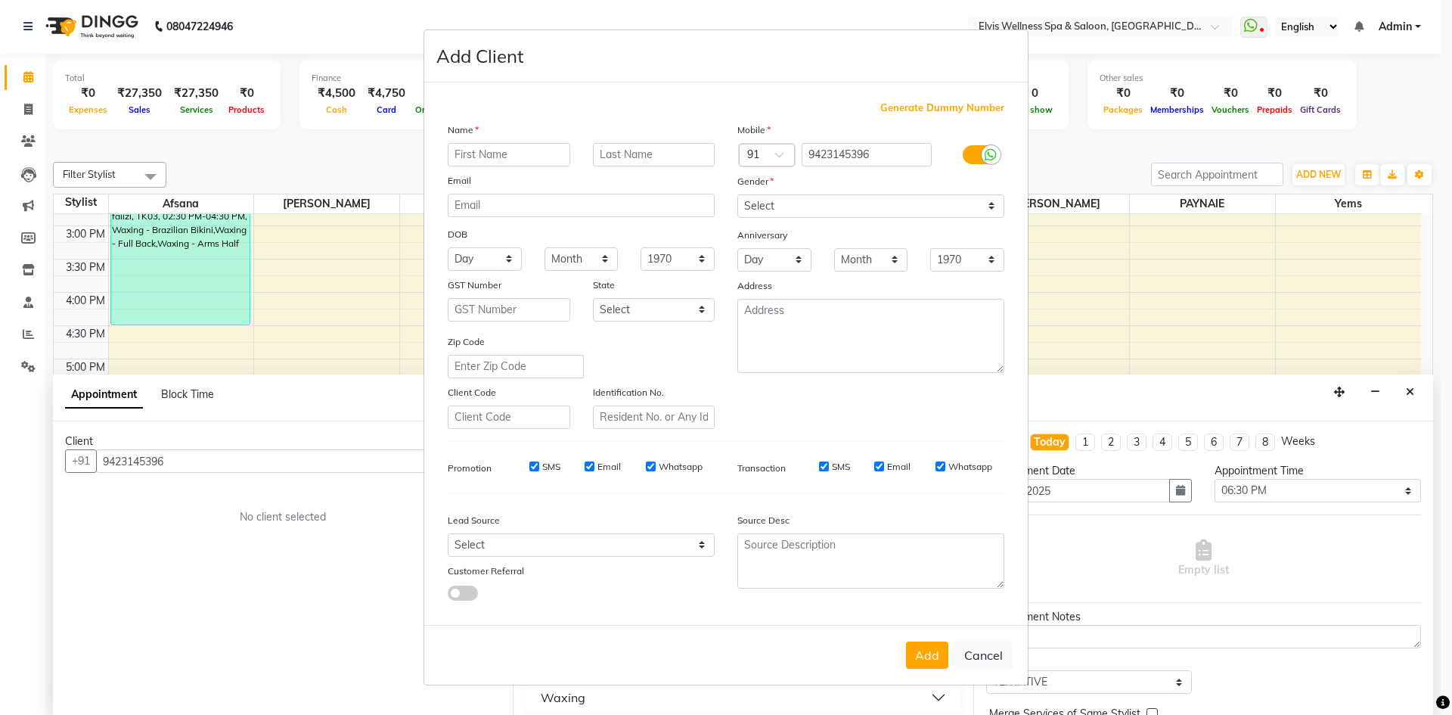
click at [554, 156] on input "text" at bounding box center [509, 154] width 123 height 23
type input "hement"
click at [533, 464] on input "SMS" at bounding box center [534, 466] width 10 height 10
checkbox input "false"
click at [588, 469] on input "Email" at bounding box center [590, 466] width 10 height 10
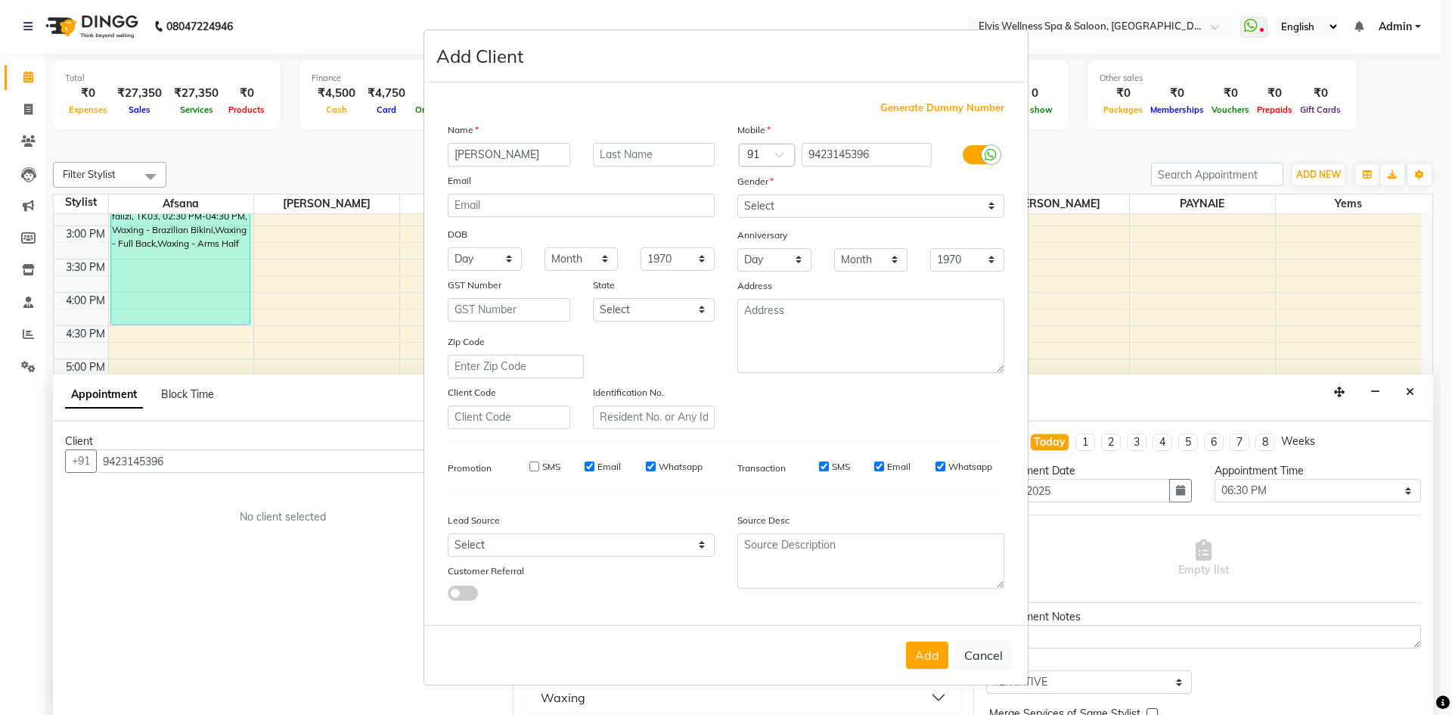
checkbox input "false"
click at [649, 465] on input "Whatsapp" at bounding box center [651, 466] width 10 height 10
checkbox input "false"
click at [824, 467] on input "SMS" at bounding box center [824, 466] width 10 height 10
checkbox input "false"
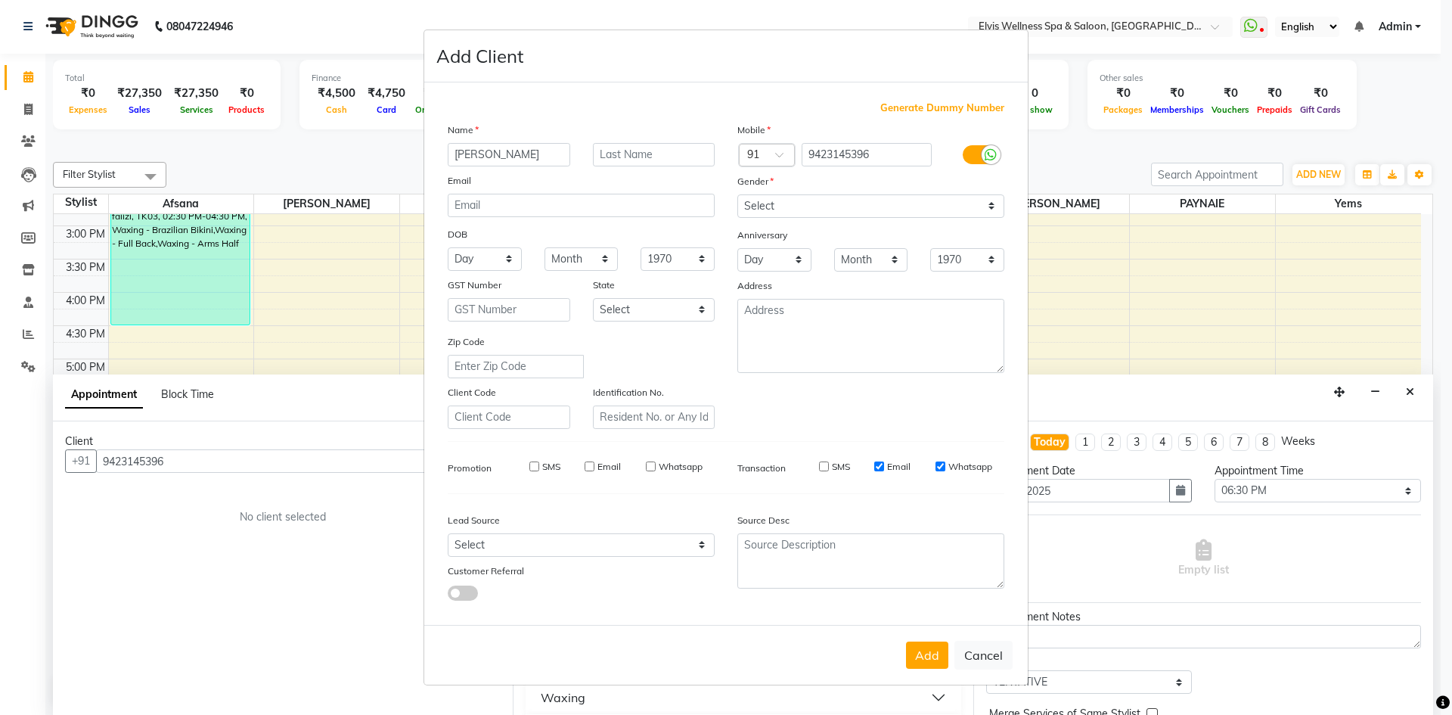
click at [883, 466] on input "Email" at bounding box center [879, 466] width 10 height 10
checkbox input "false"
click at [940, 465] on input "Whatsapp" at bounding box center [941, 466] width 10 height 10
checkbox input "false"
click at [933, 661] on button "Add" at bounding box center [927, 654] width 42 height 27
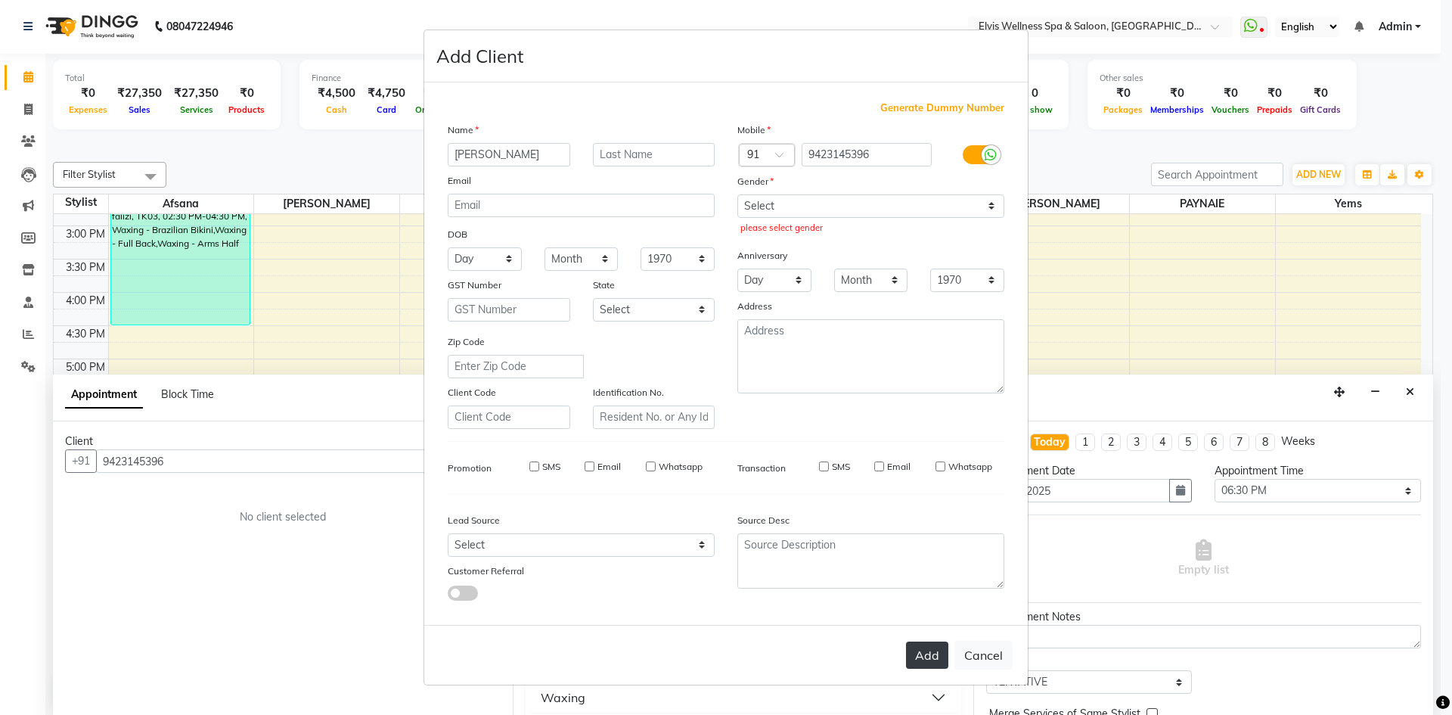
click at [933, 645] on button "Add" at bounding box center [927, 654] width 42 height 27
click at [972, 208] on select "Select Male Female Other Prefer Not To Say" at bounding box center [870, 205] width 267 height 23
select select "male"
click at [737, 194] on select "Select Male Female Other Prefer Not To Say" at bounding box center [870, 205] width 267 height 23
click at [934, 662] on button "Add" at bounding box center [927, 654] width 42 height 27
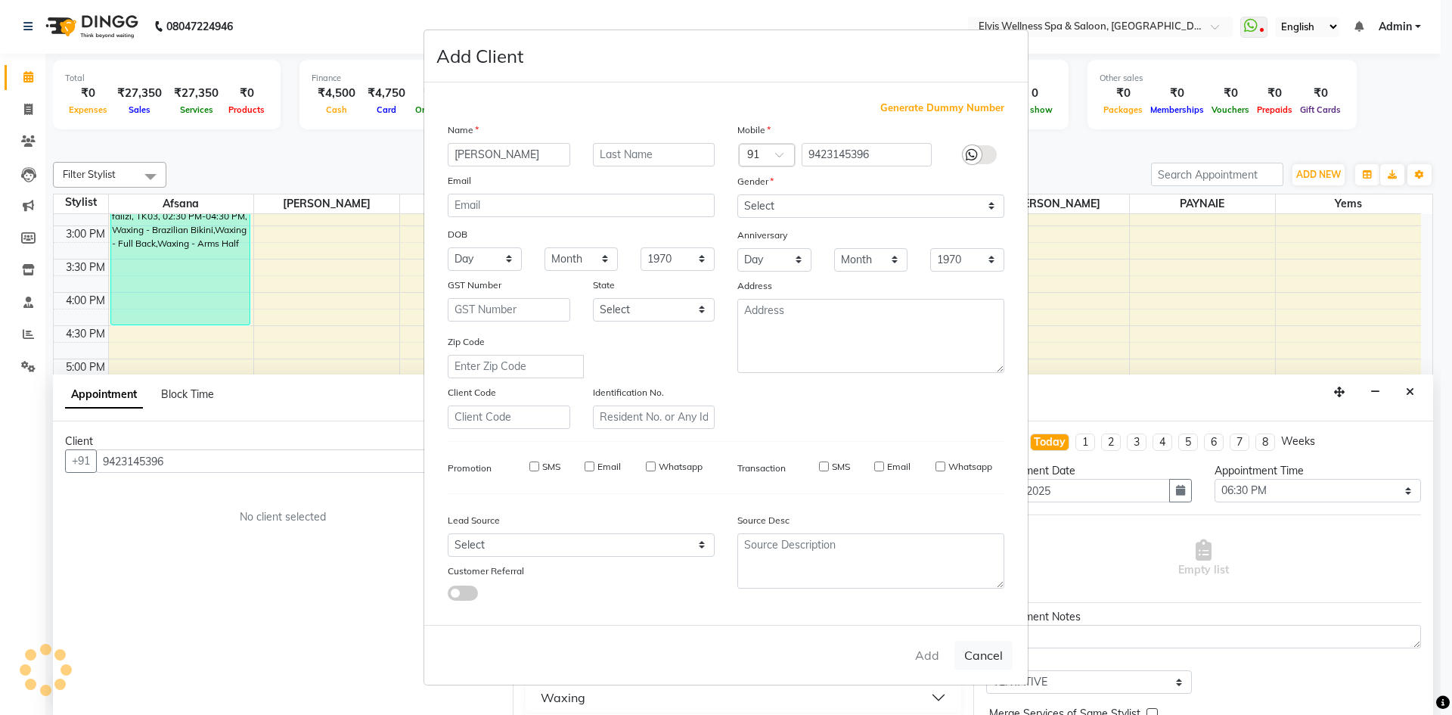
select select
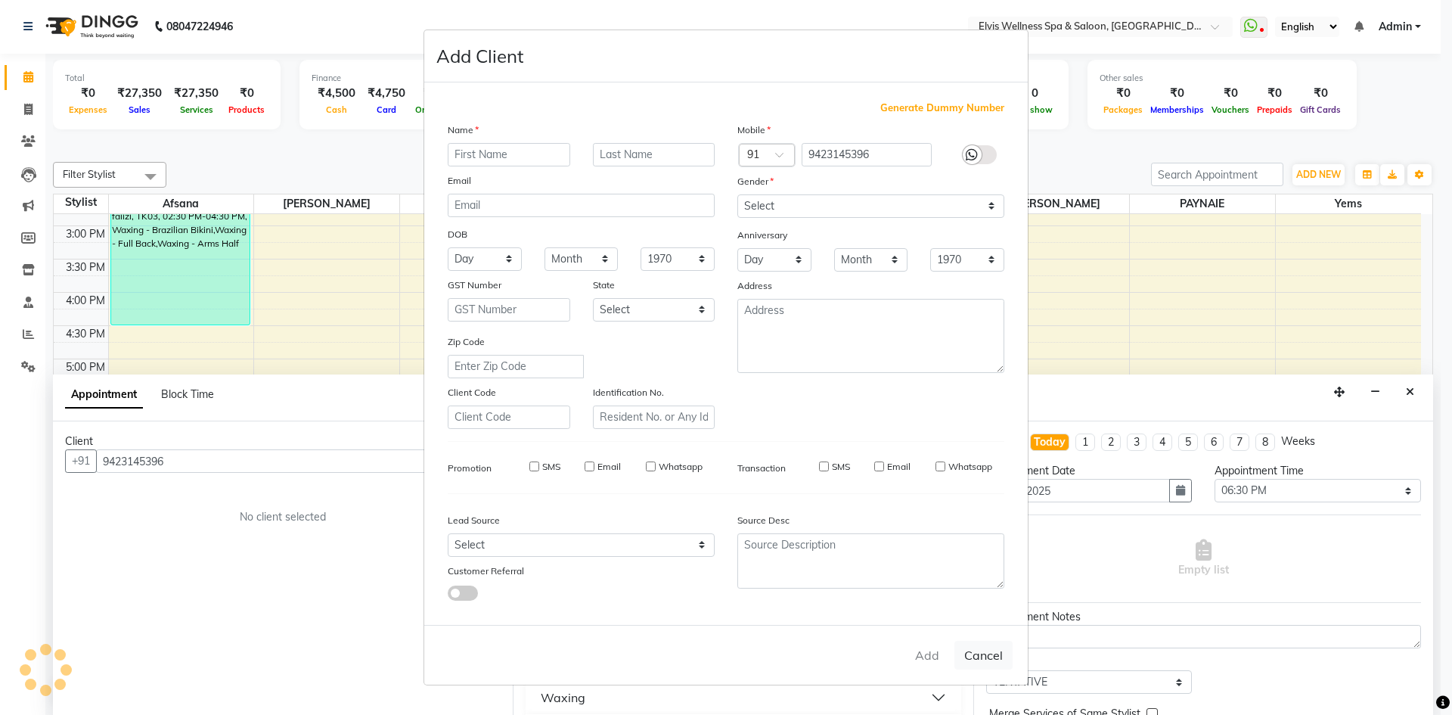
select select
checkbox input "false"
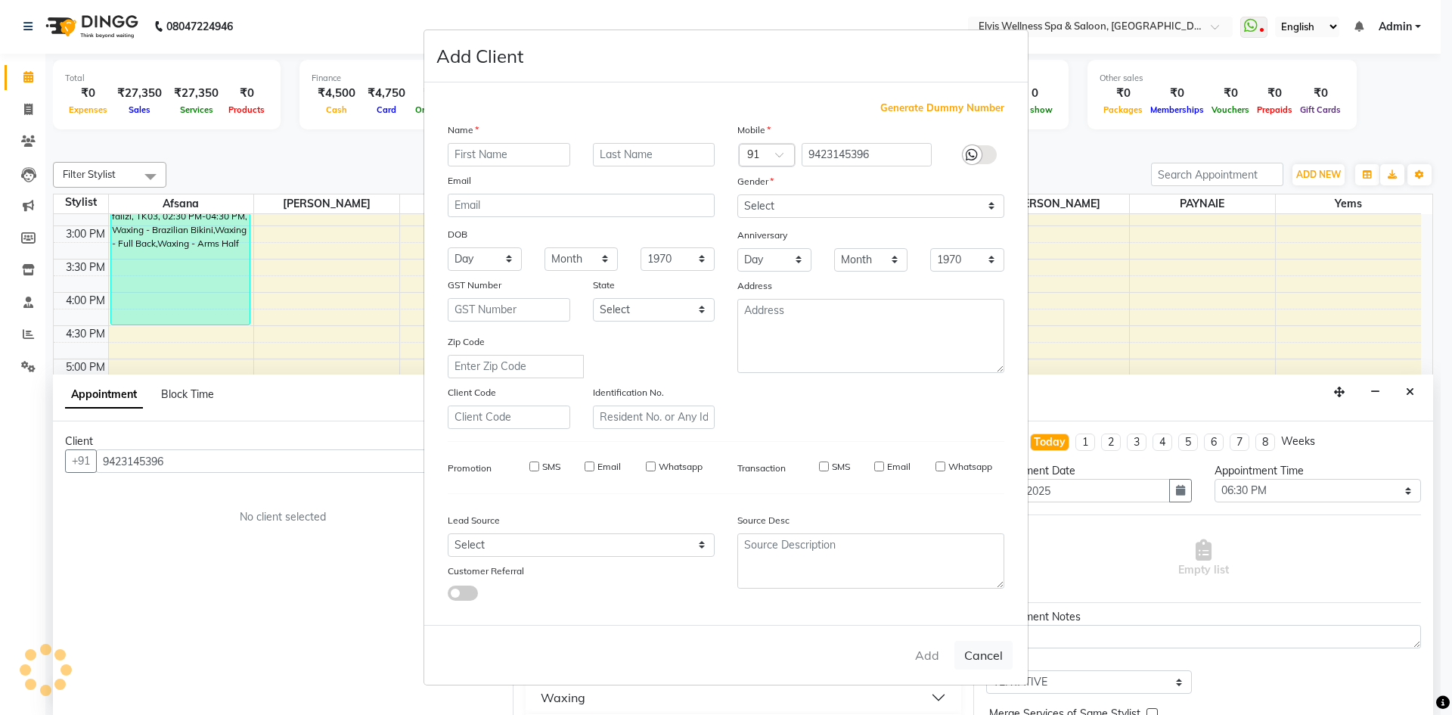
checkbox input "false"
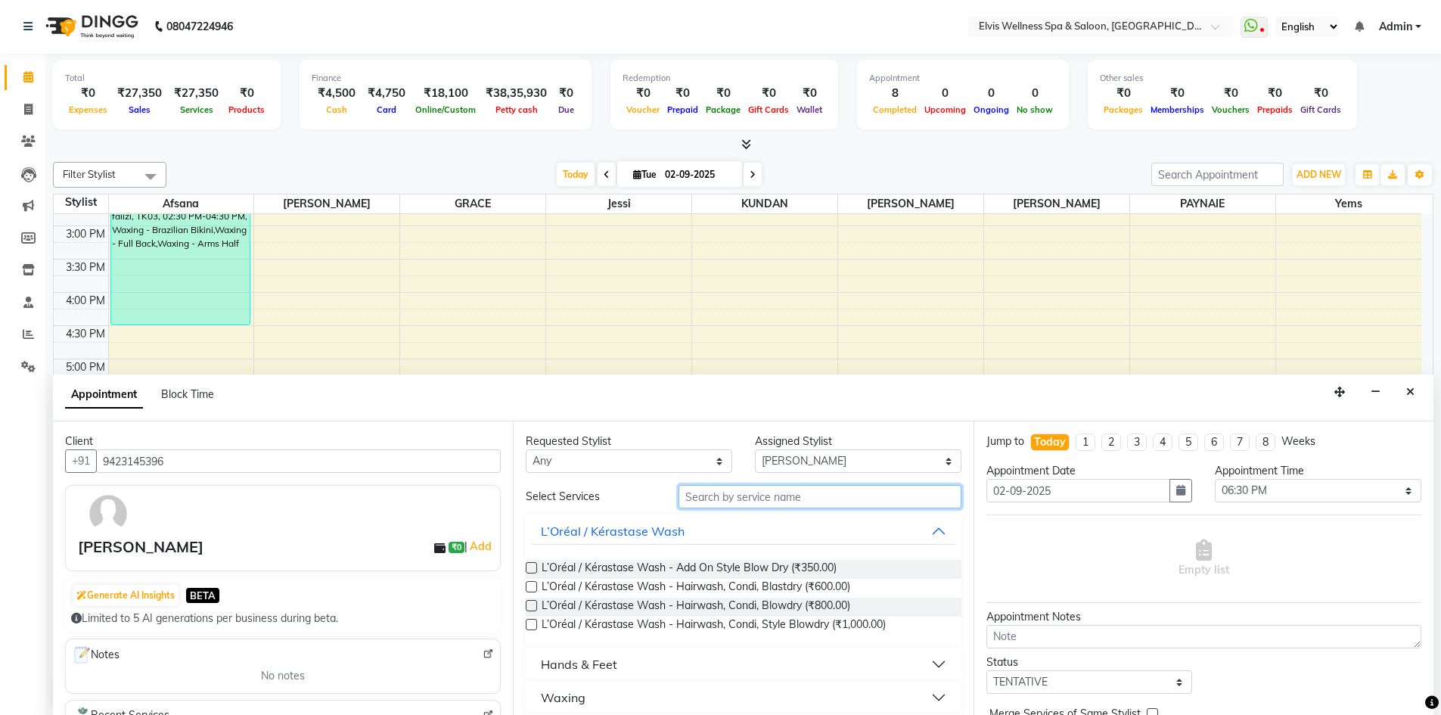
click at [812, 496] on input "text" at bounding box center [819, 496] width 283 height 23
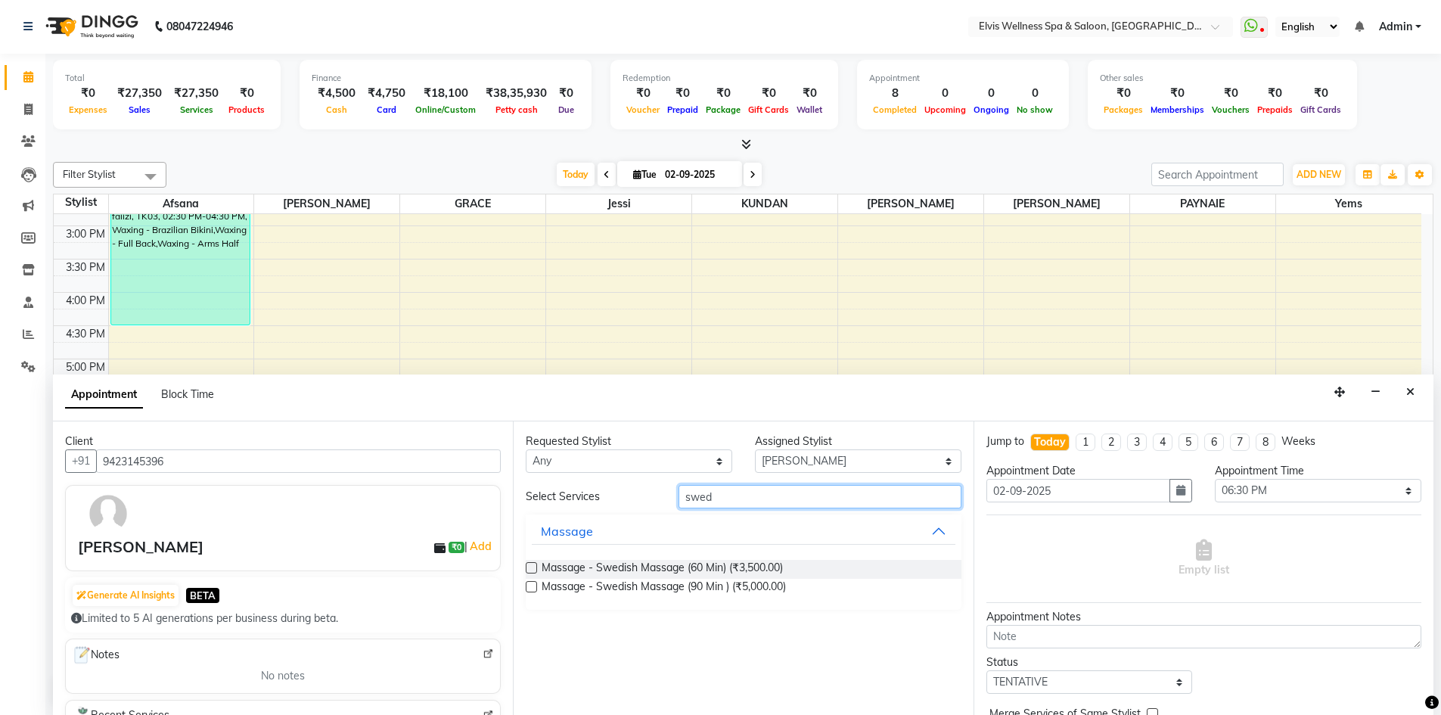
type input "swed"
click at [529, 568] on label at bounding box center [531, 567] width 11 height 11
click at [529, 568] on input "checkbox" at bounding box center [531, 569] width 10 height 10
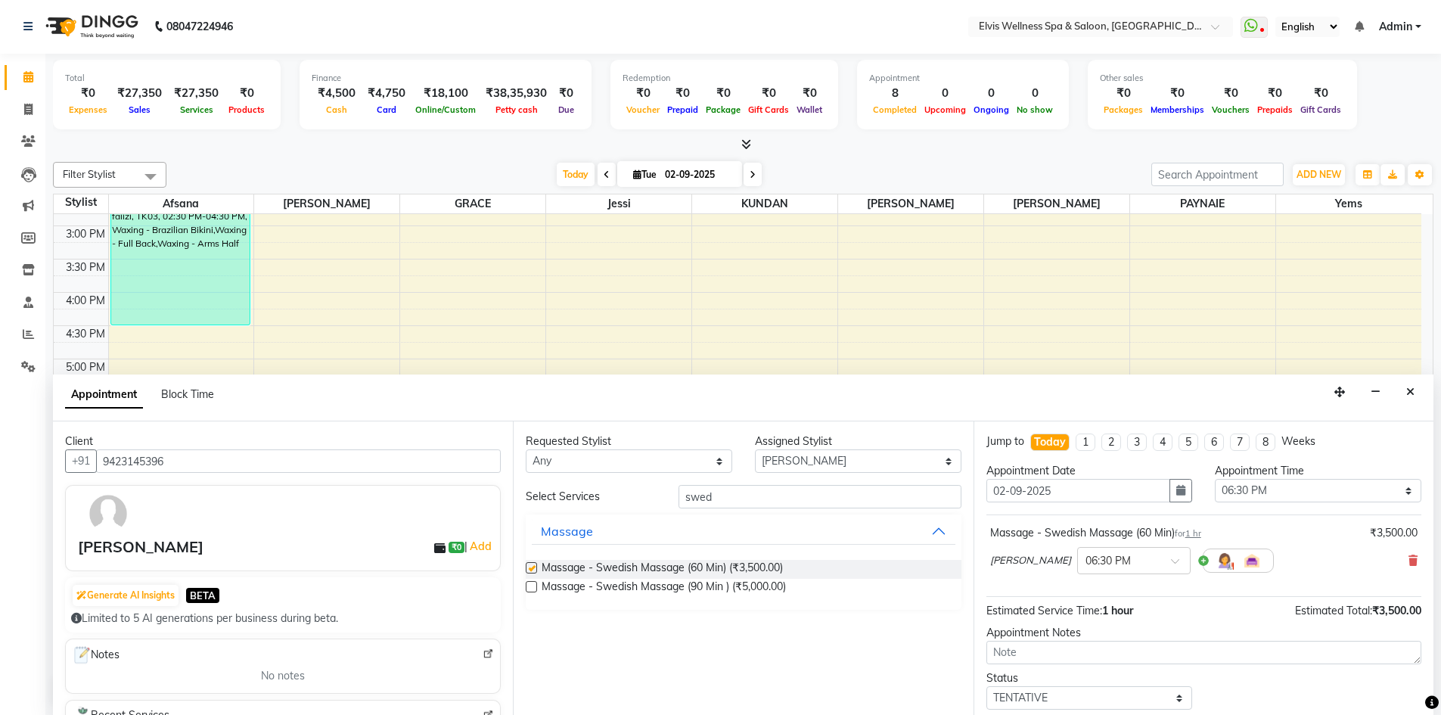
checkbox input "false"
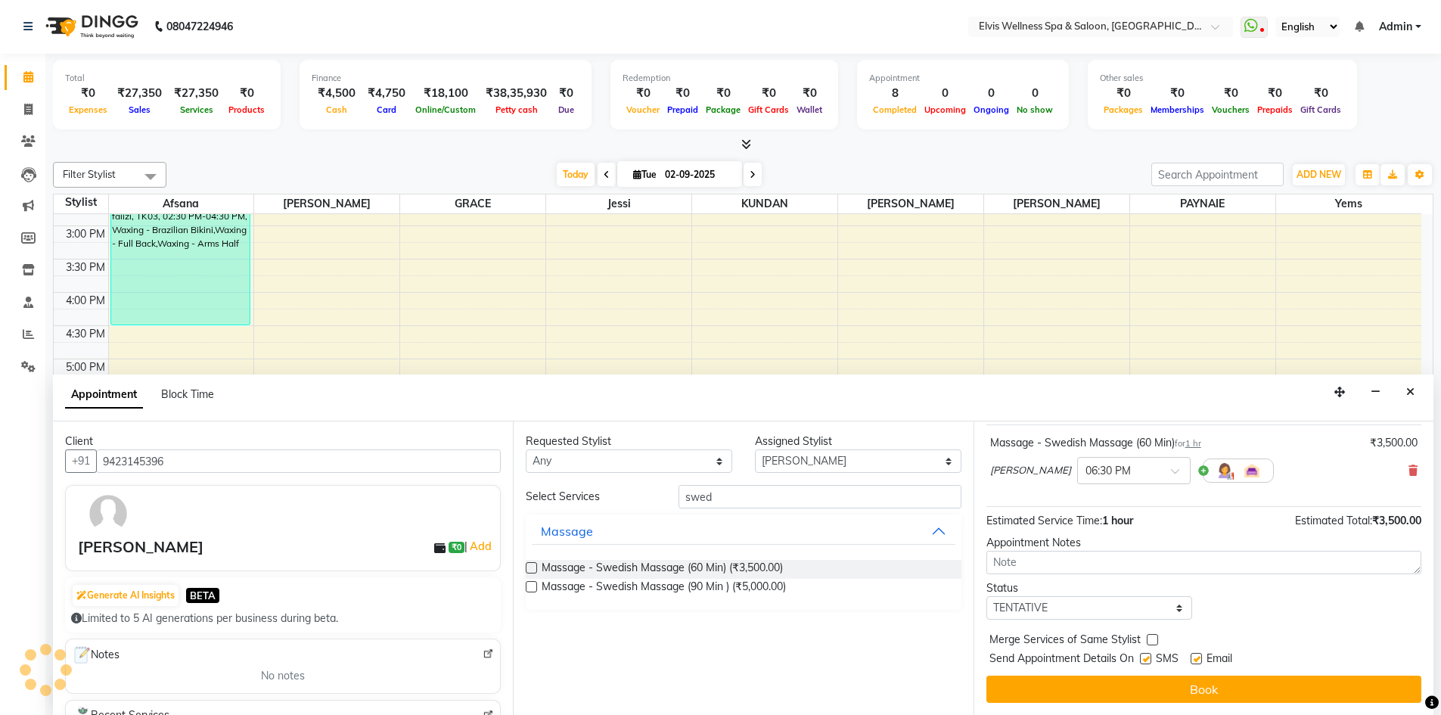
click at [1149, 659] on label at bounding box center [1145, 658] width 11 height 11
click at [1149, 659] on input "checkbox" at bounding box center [1145, 660] width 10 height 10
checkbox input "false"
click at [1195, 658] on label at bounding box center [1195, 658] width 11 height 11
click at [1195, 658] on input "checkbox" at bounding box center [1195, 660] width 10 height 10
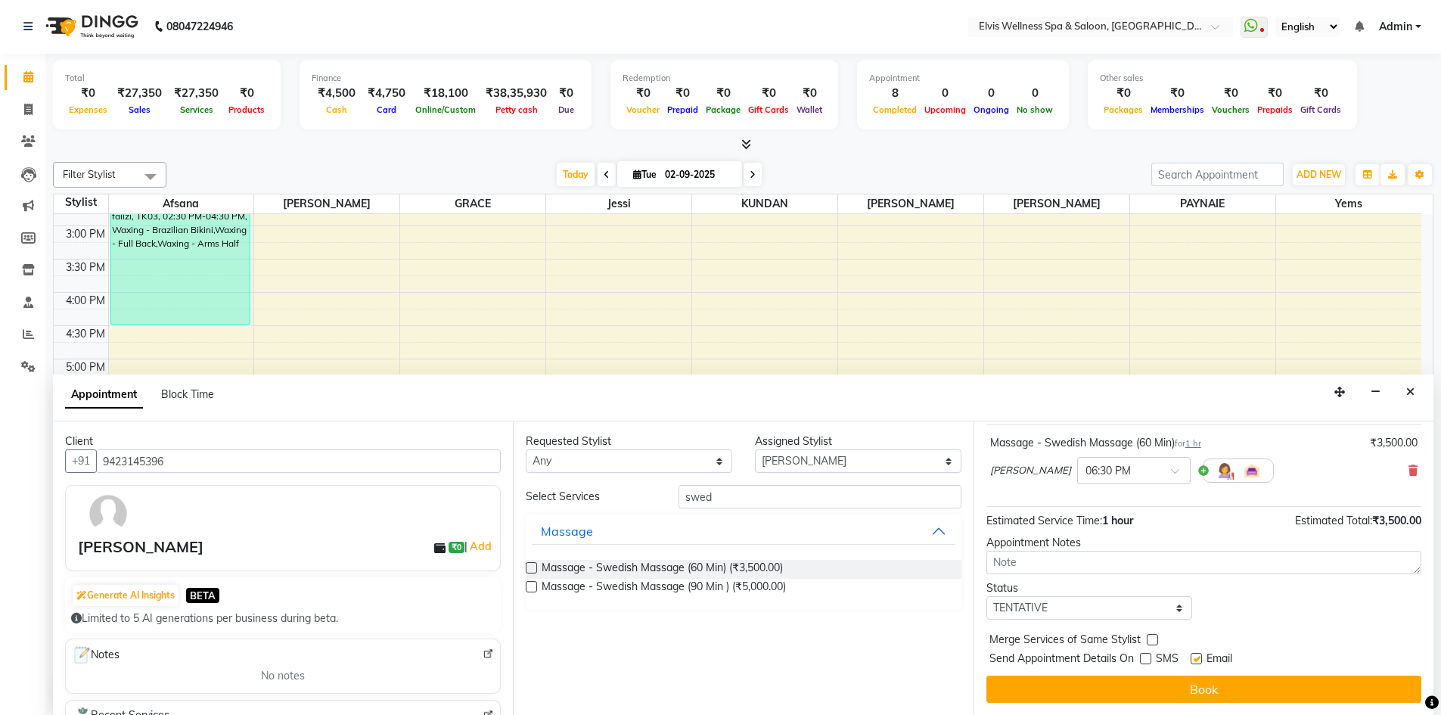
checkbox input "false"
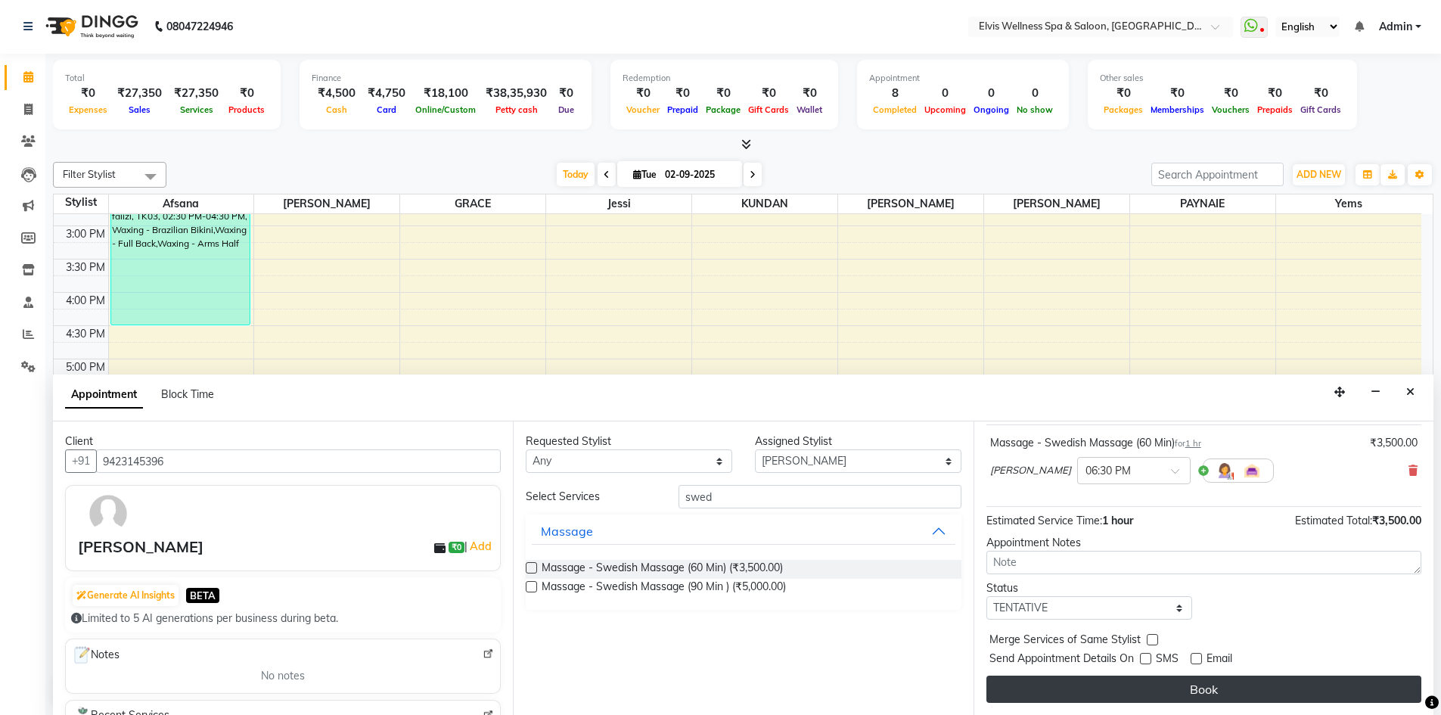
click at [1197, 681] on button "Book" at bounding box center [1203, 688] width 435 height 27
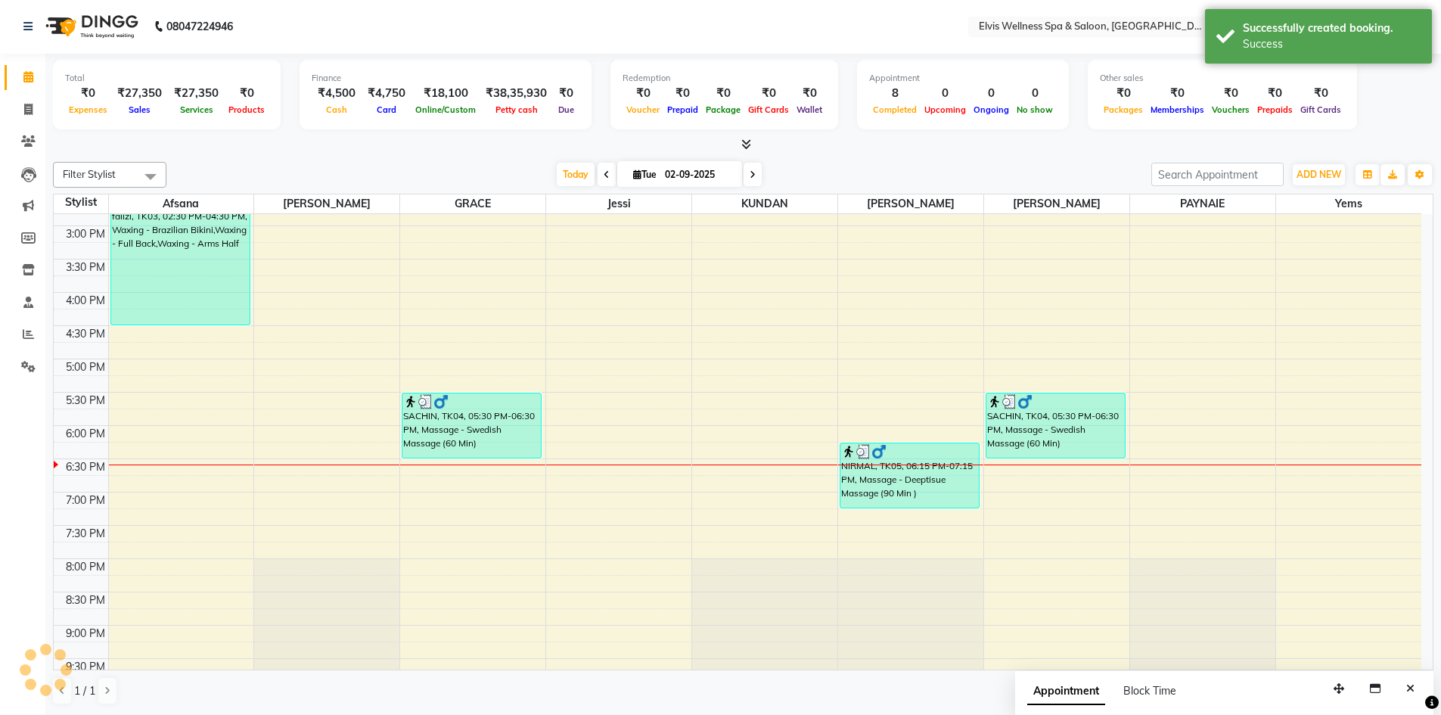
scroll to position [0, 0]
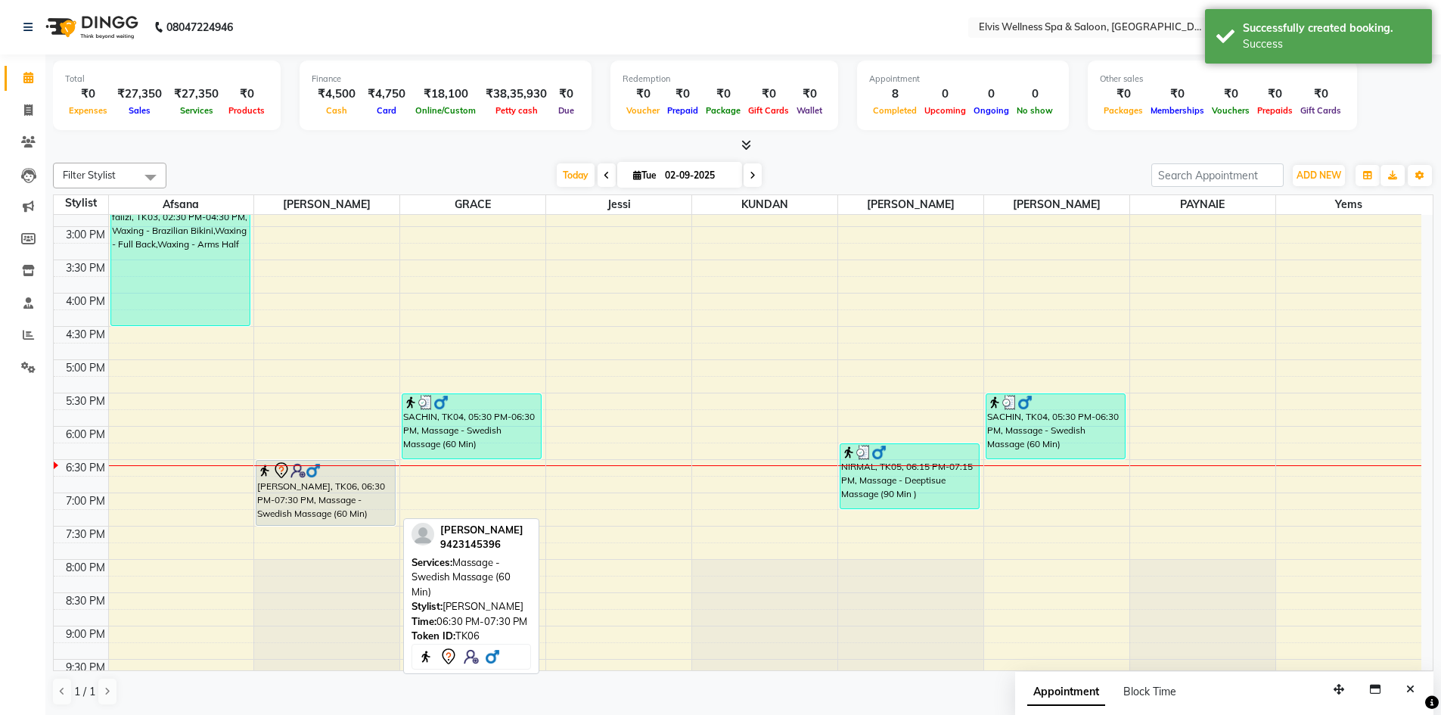
click at [358, 483] on div "[PERSON_NAME], TK06, 06:30 PM-07:30 PM, Massage - Swedish Massage (60 Min)" at bounding box center [325, 493] width 138 height 64
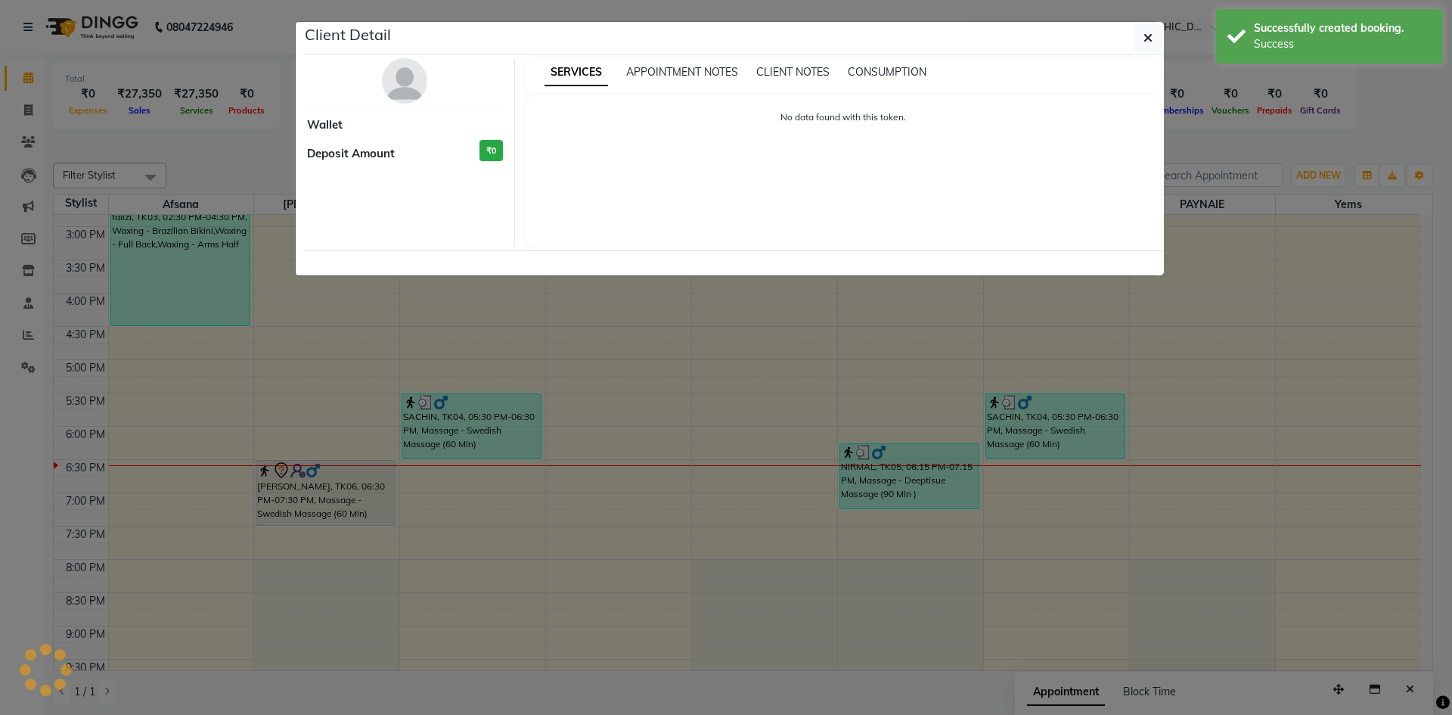
select select "7"
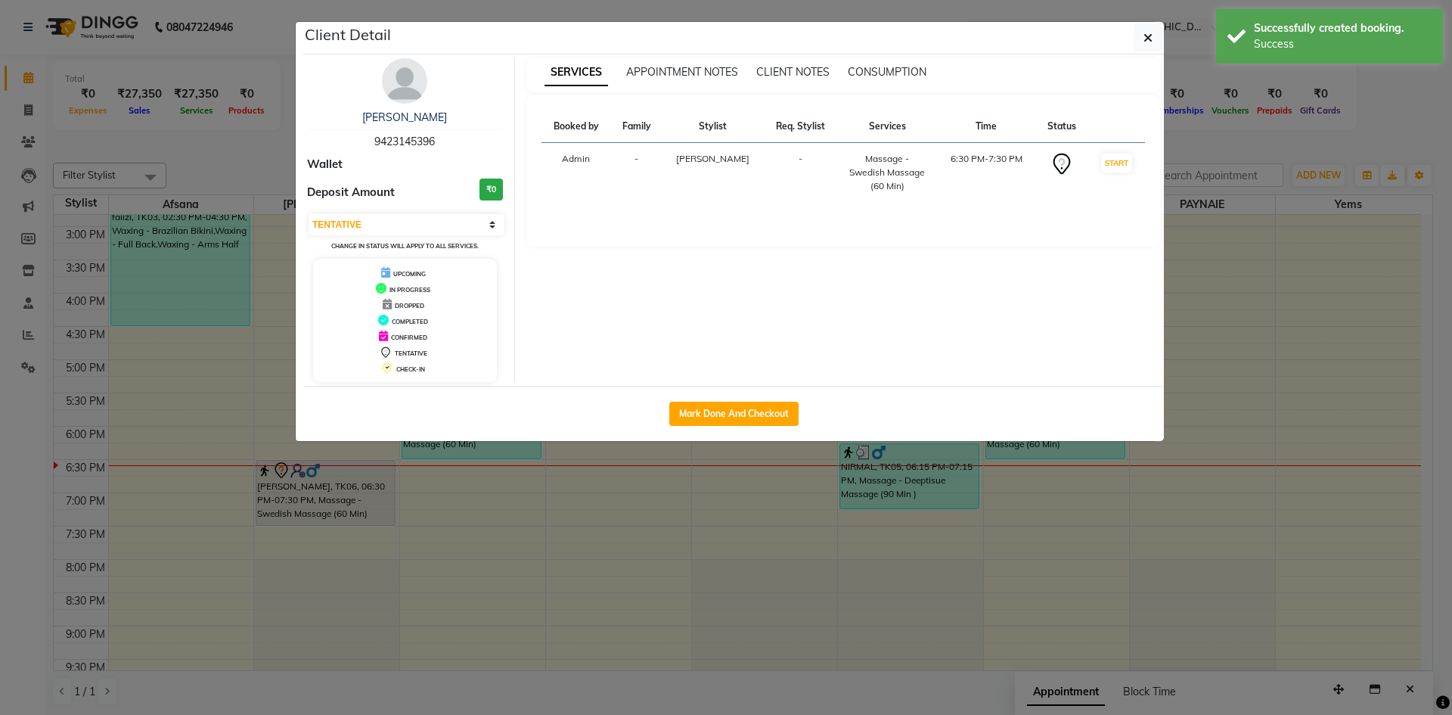
click at [1294, 309] on ngb-modal-window "Client Detail hement 9423145396 Wallet Deposit Amount ₹0 Select IN SERVICE CONF…" at bounding box center [726, 357] width 1452 height 715
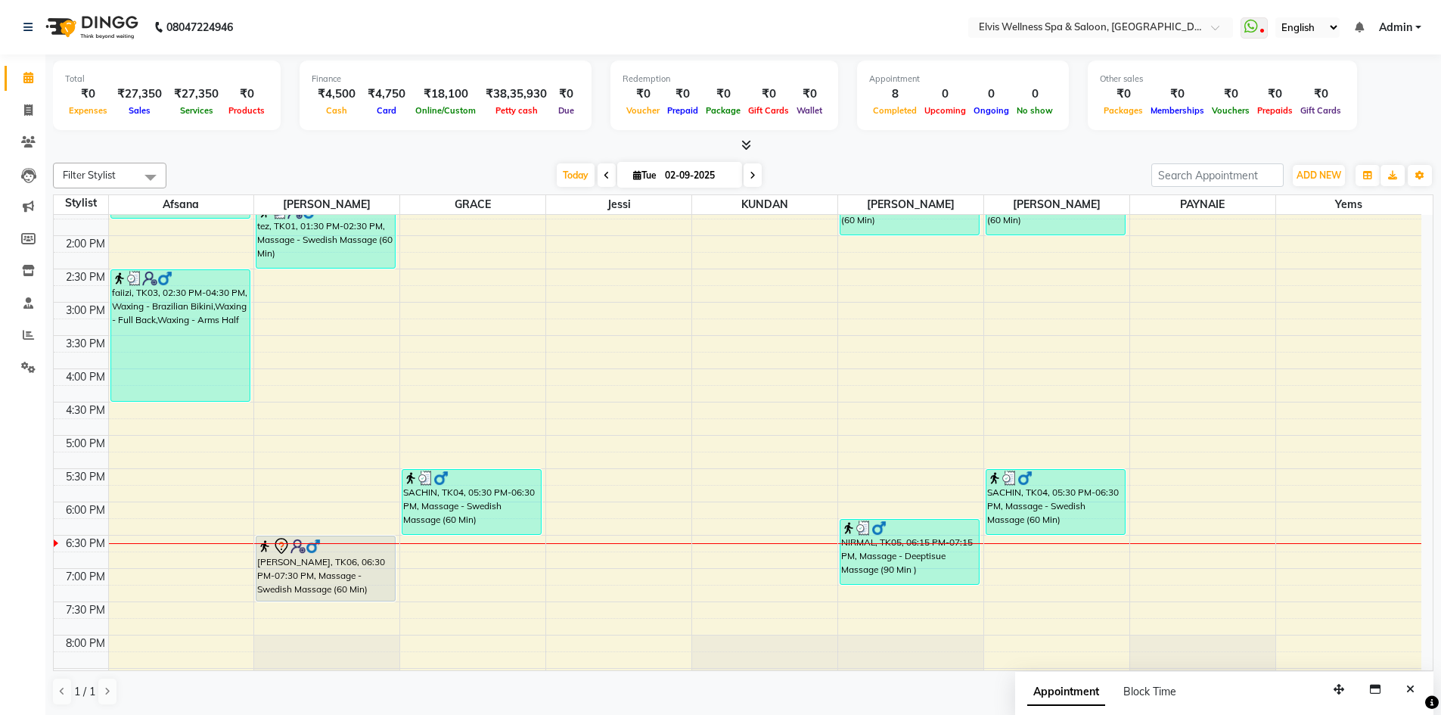
scroll to position [542, 0]
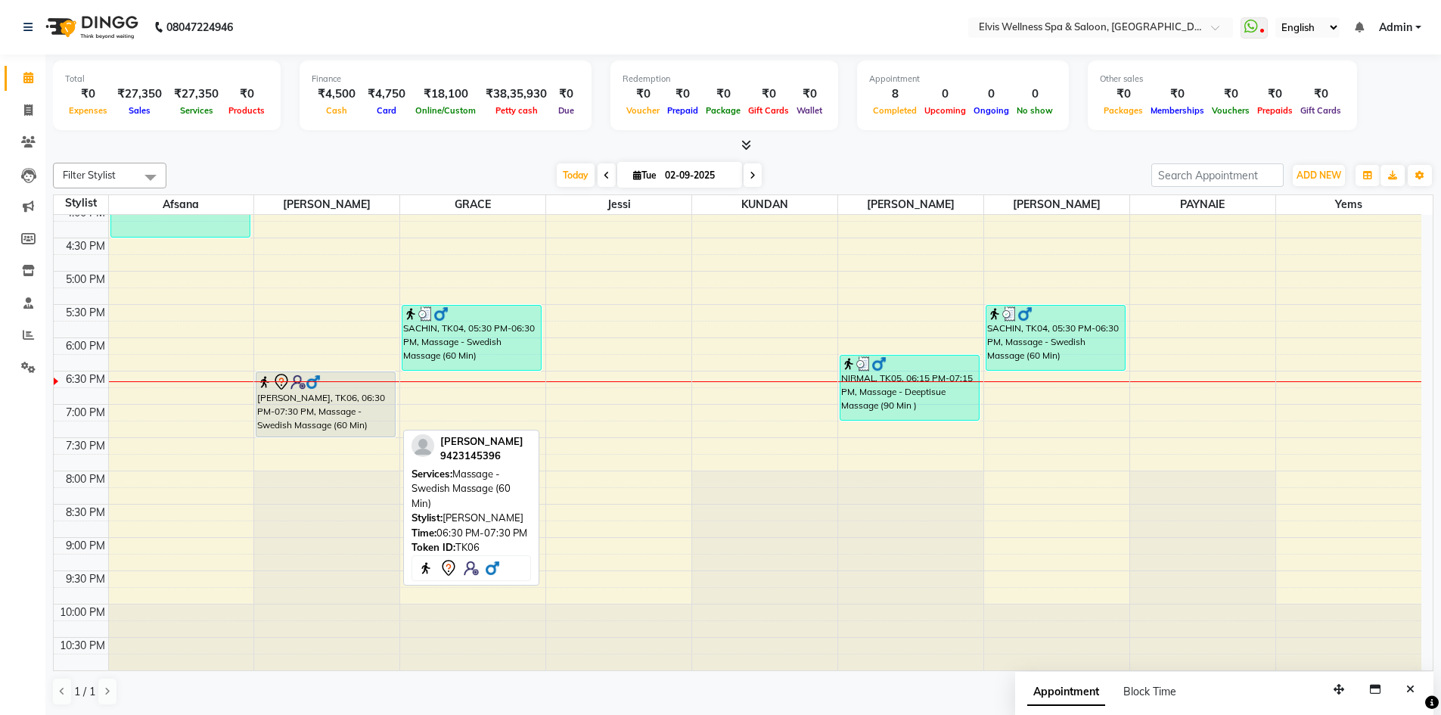
click at [312, 394] on div "[PERSON_NAME], TK06, 06:30 PM-07:30 PM, Massage - Swedish Massage (60 Min)" at bounding box center [325, 404] width 138 height 64
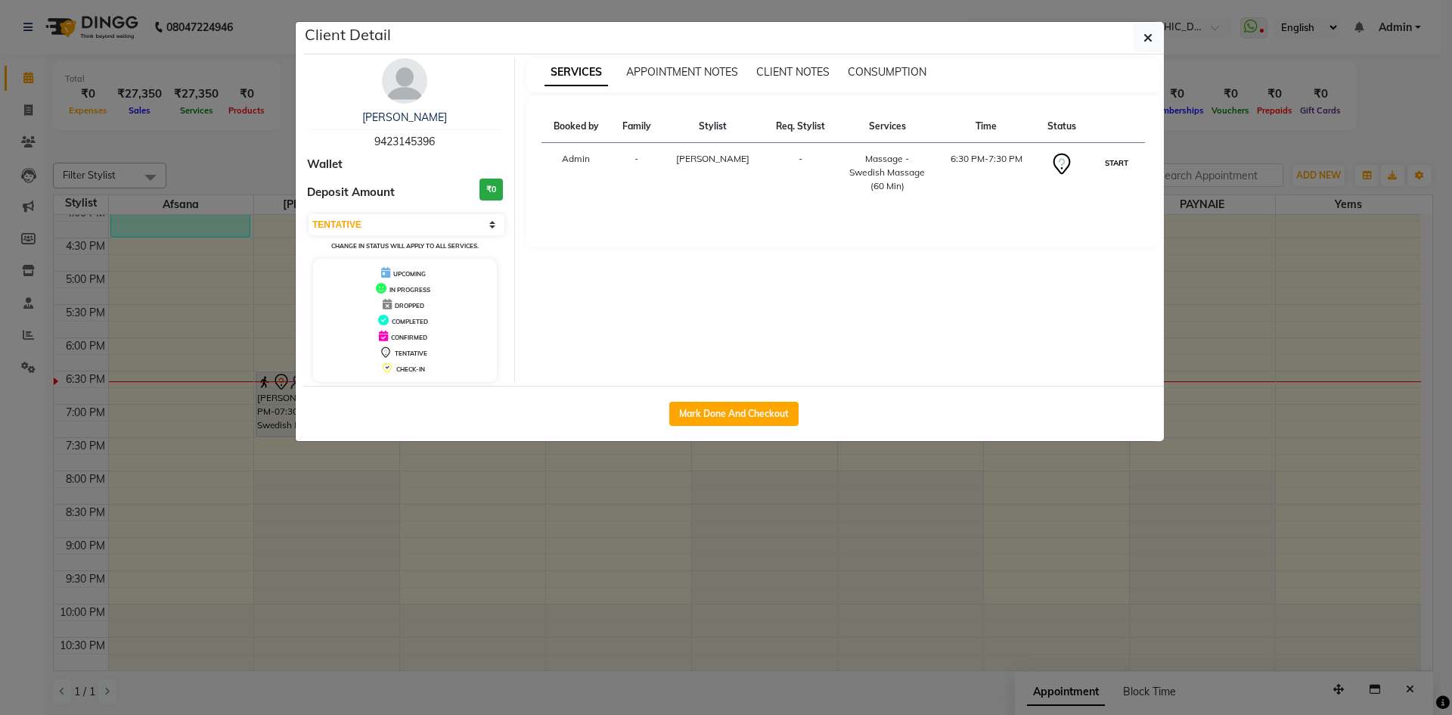
click at [1119, 166] on button "START" at bounding box center [1116, 163] width 31 height 19
select select "1"
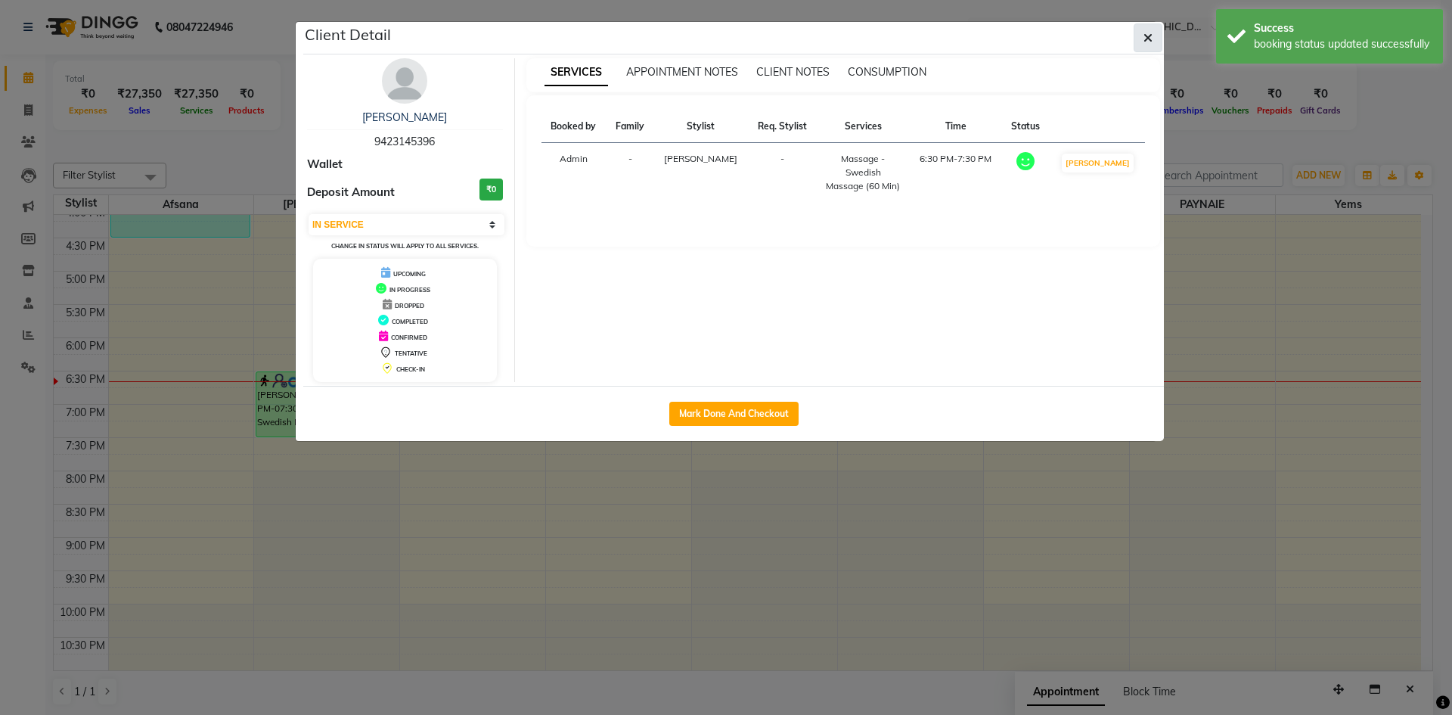
click at [1148, 36] on icon "button" at bounding box center [1148, 38] width 9 height 12
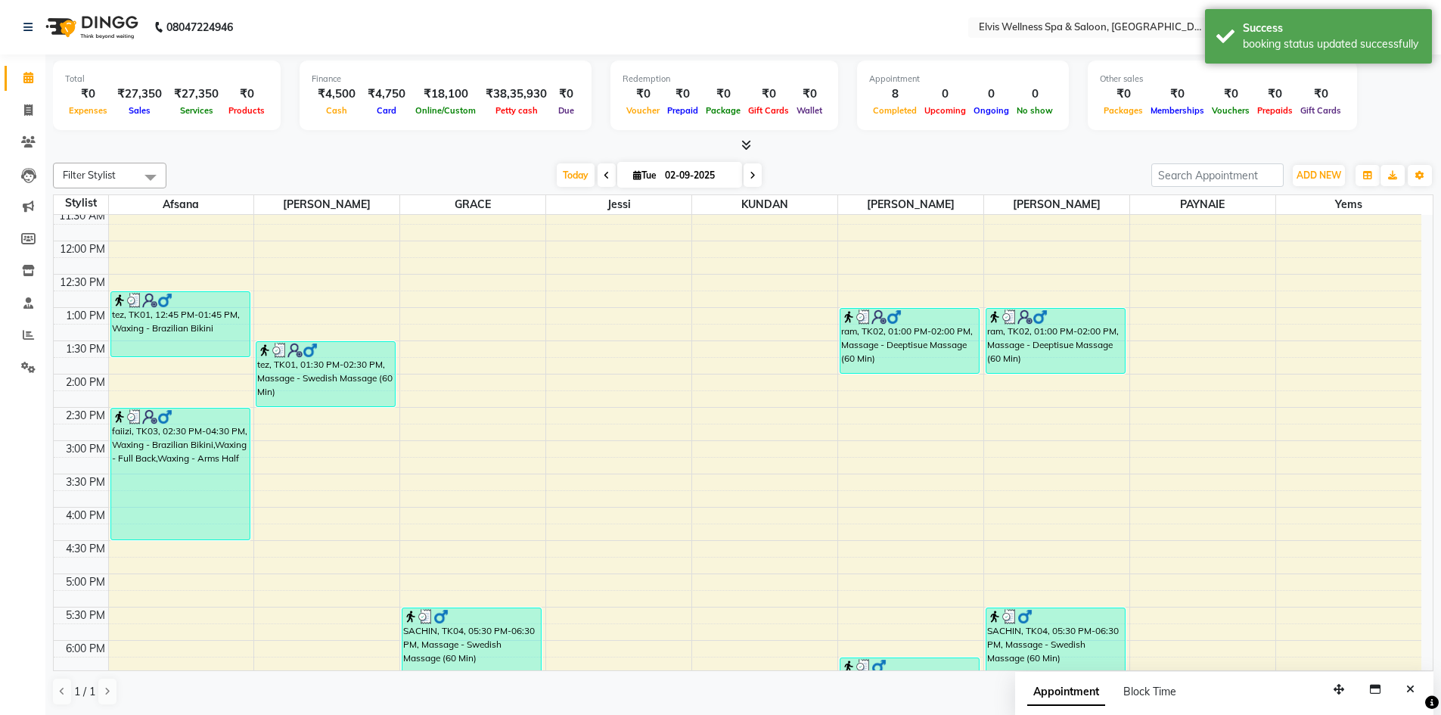
scroll to position [391, 0]
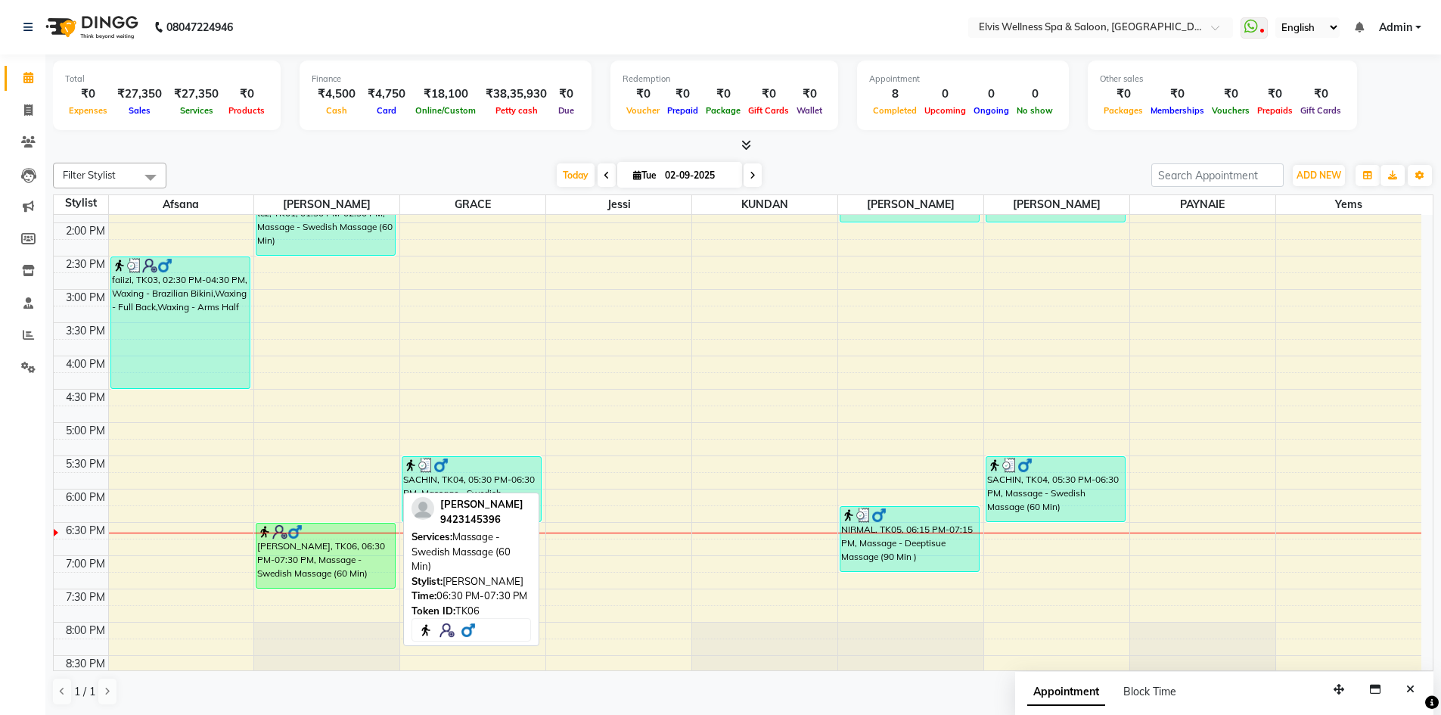
click at [350, 576] on div "[PERSON_NAME], TK06, 06:30 PM-07:30 PM, Massage - Swedish Massage (60 Min)" at bounding box center [325, 555] width 138 height 64
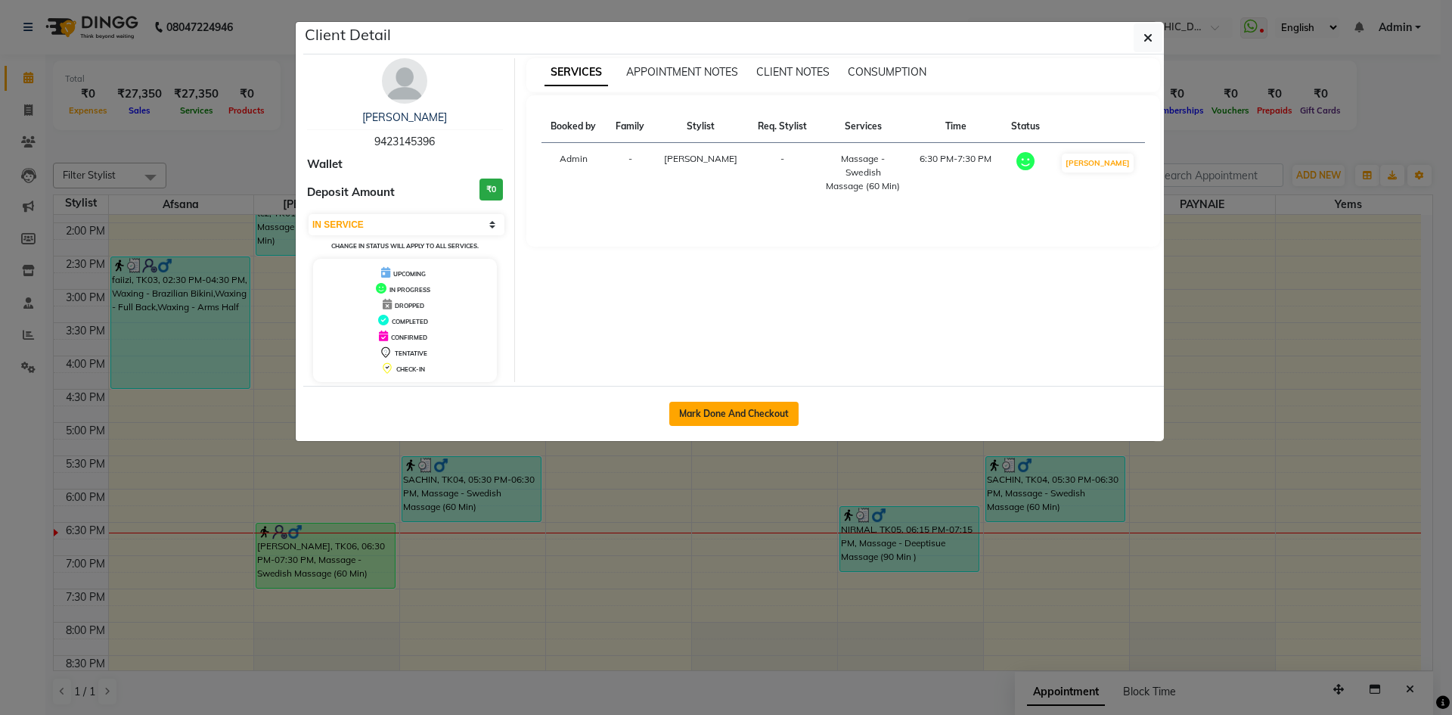
click at [749, 417] on button "Mark Done And Checkout" at bounding box center [733, 414] width 129 height 24
select select "3"
select select "4399"
select select "service"
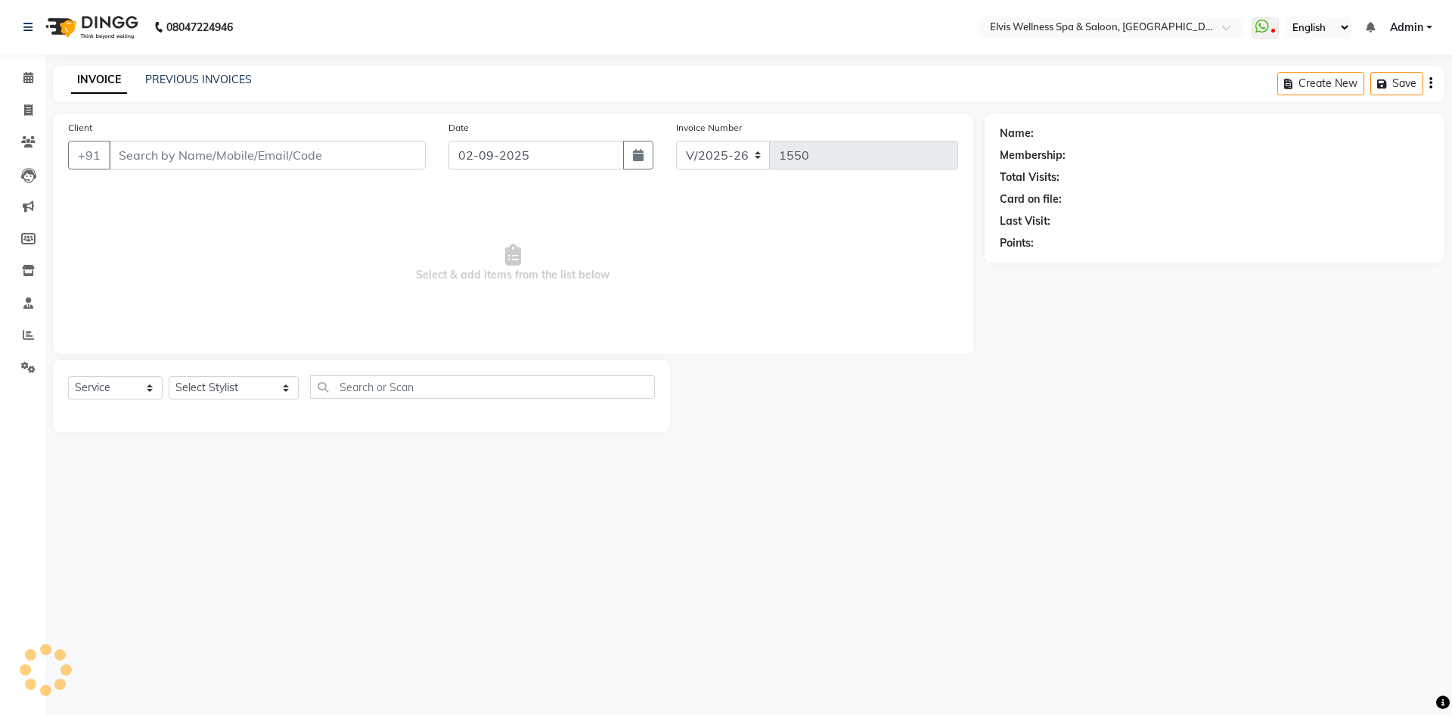
type input "9423145396"
select select "32217"
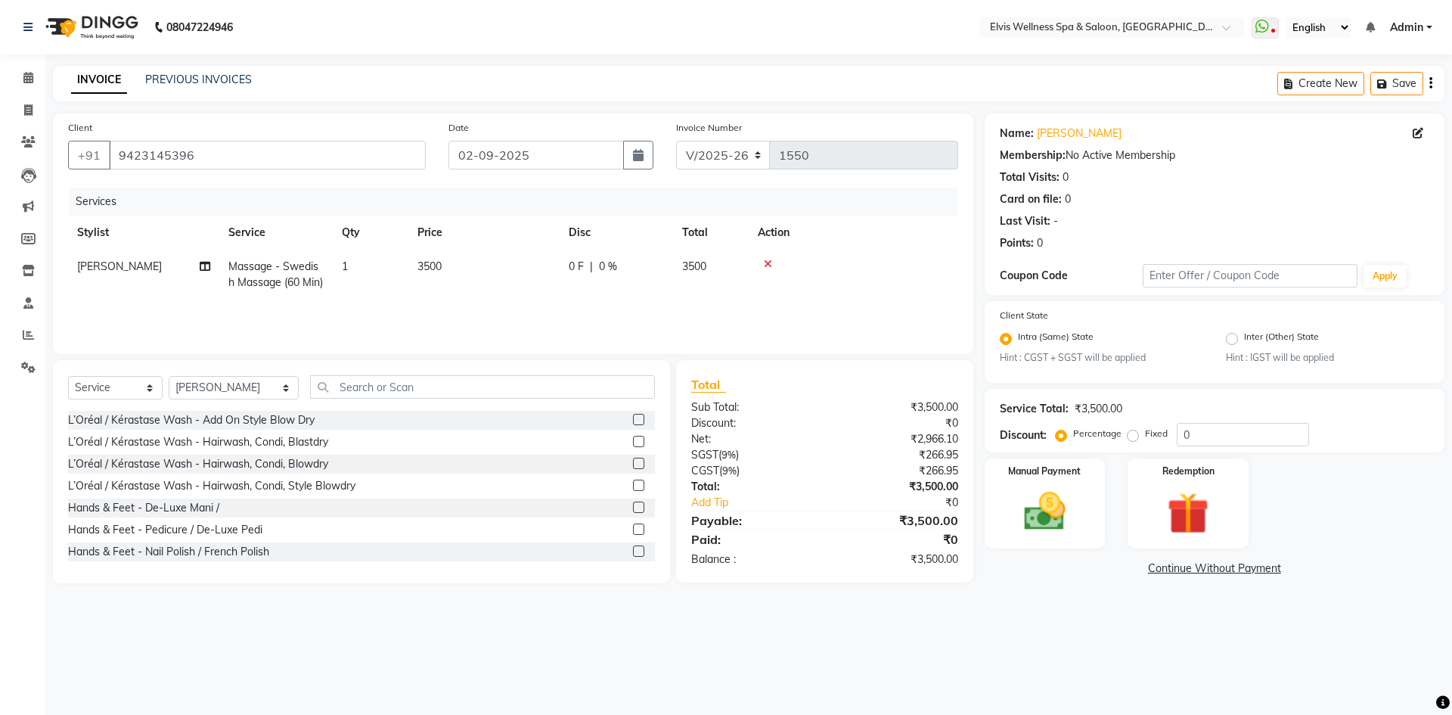
click at [428, 253] on td "3500" at bounding box center [483, 275] width 151 height 50
select select "32217"
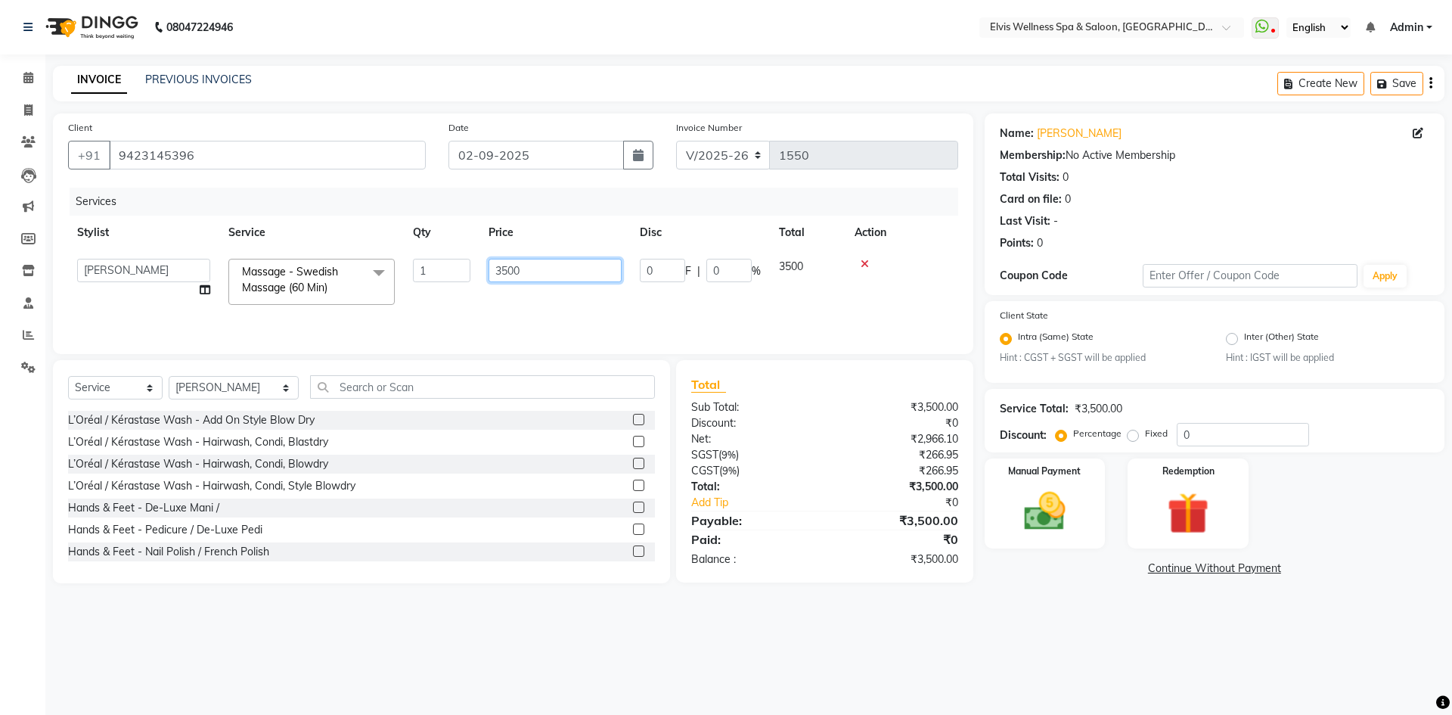
click at [501, 272] on input "3500" at bounding box center [555, 270] width 133 height 23
type input "2500"
click at [1044, 523] on img at bounding box center [1045, 512] width 70 height 50
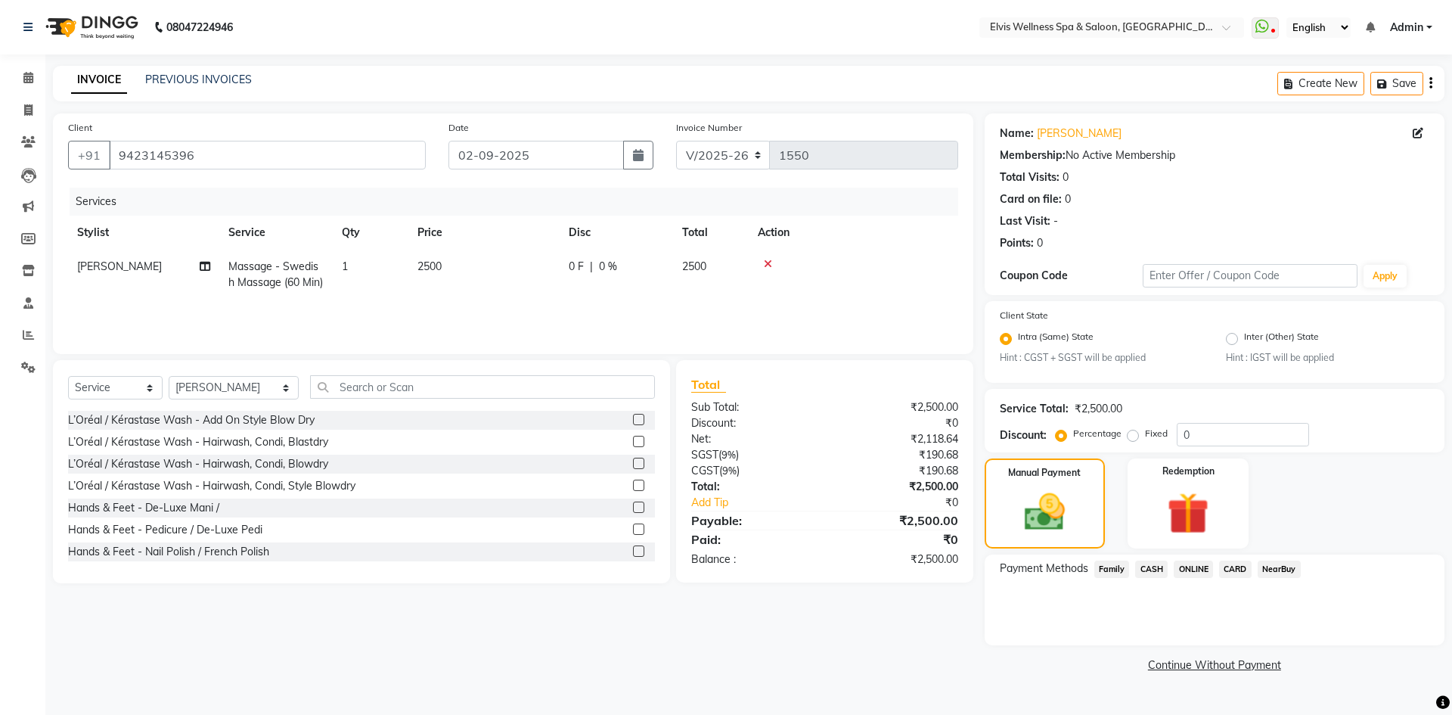
click at [1191, 567] on span "ONLINE" at bounding box center [1193, 568] width 39 height 17
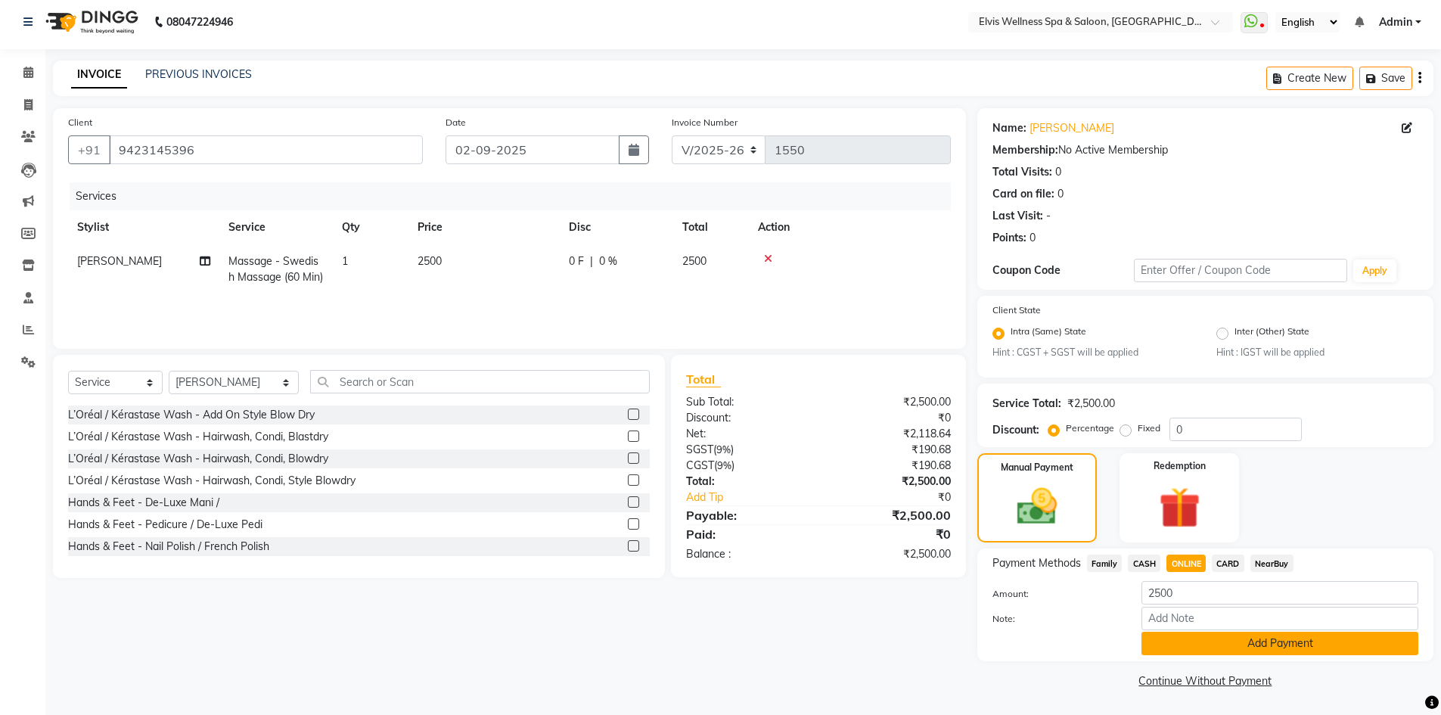
click at [1206, 647] on button "Add Payment" at bounding box center [1279, 643] width 277 height 23
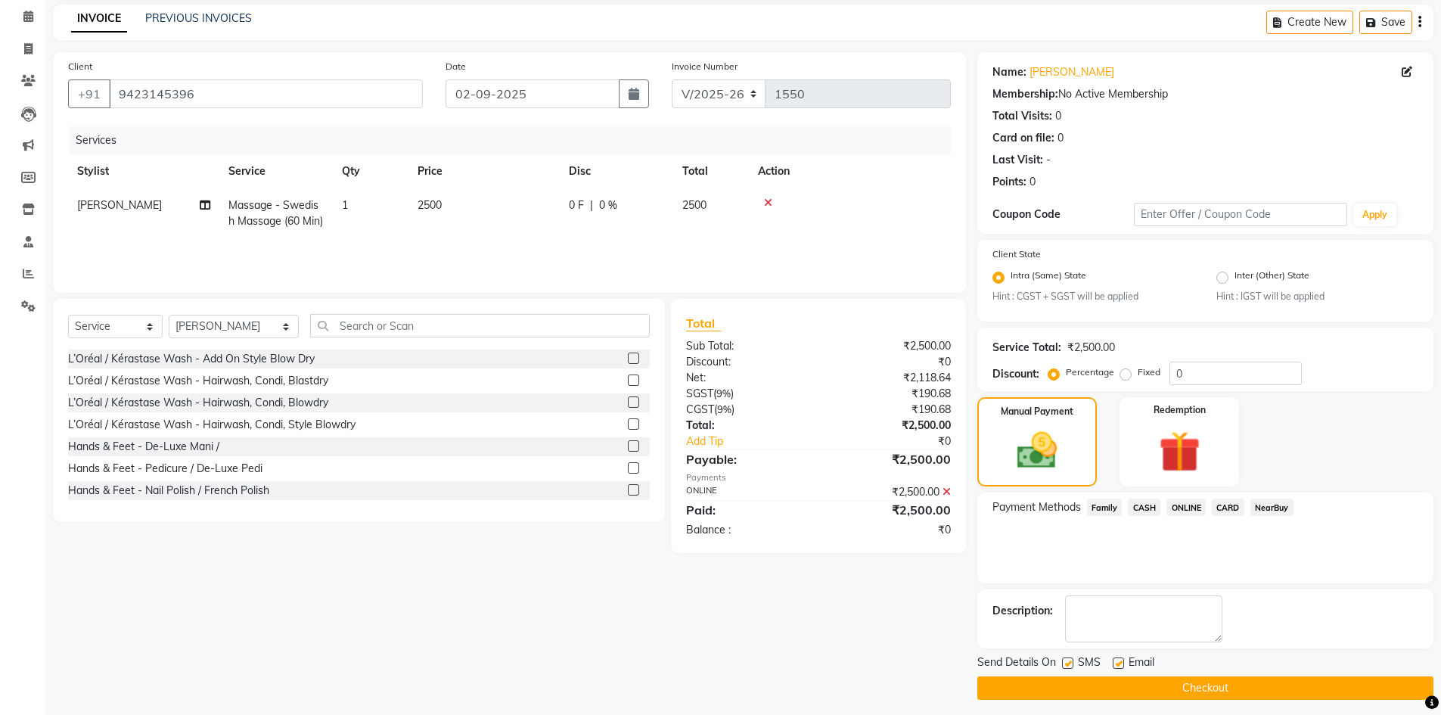
scroll to position [69, 0]
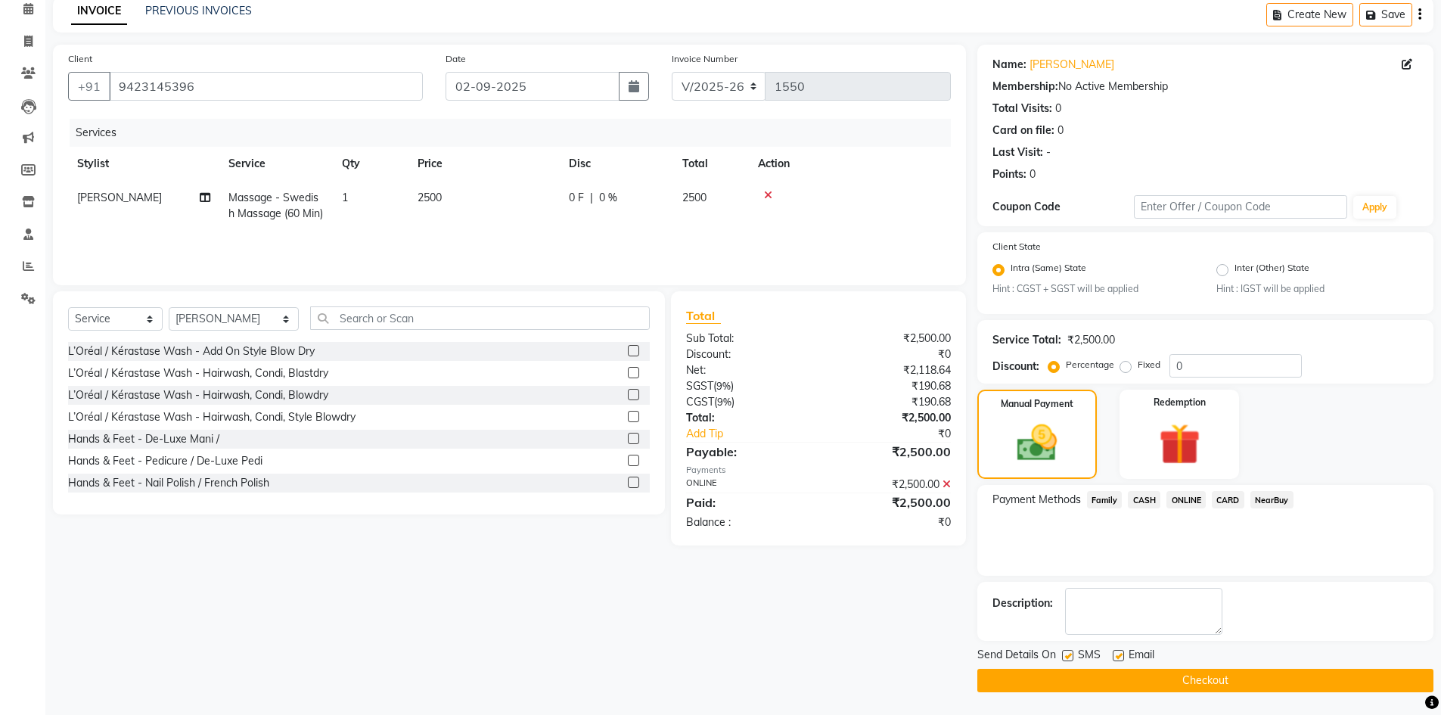
click at [1066, 654] on label at bounding box center [1067, 655] width 11 height 11
click at [1066, 654] on input "checkbox" at bounding box center [1067, 656] width 10 height 10
checkbox input "false"
click at [1116, 655] on label at bounding box center [1118, 655] width 11 height 11
click at [1116, 655] on input "checkbox" at bounding box center [1118, 656] width 10 height 10
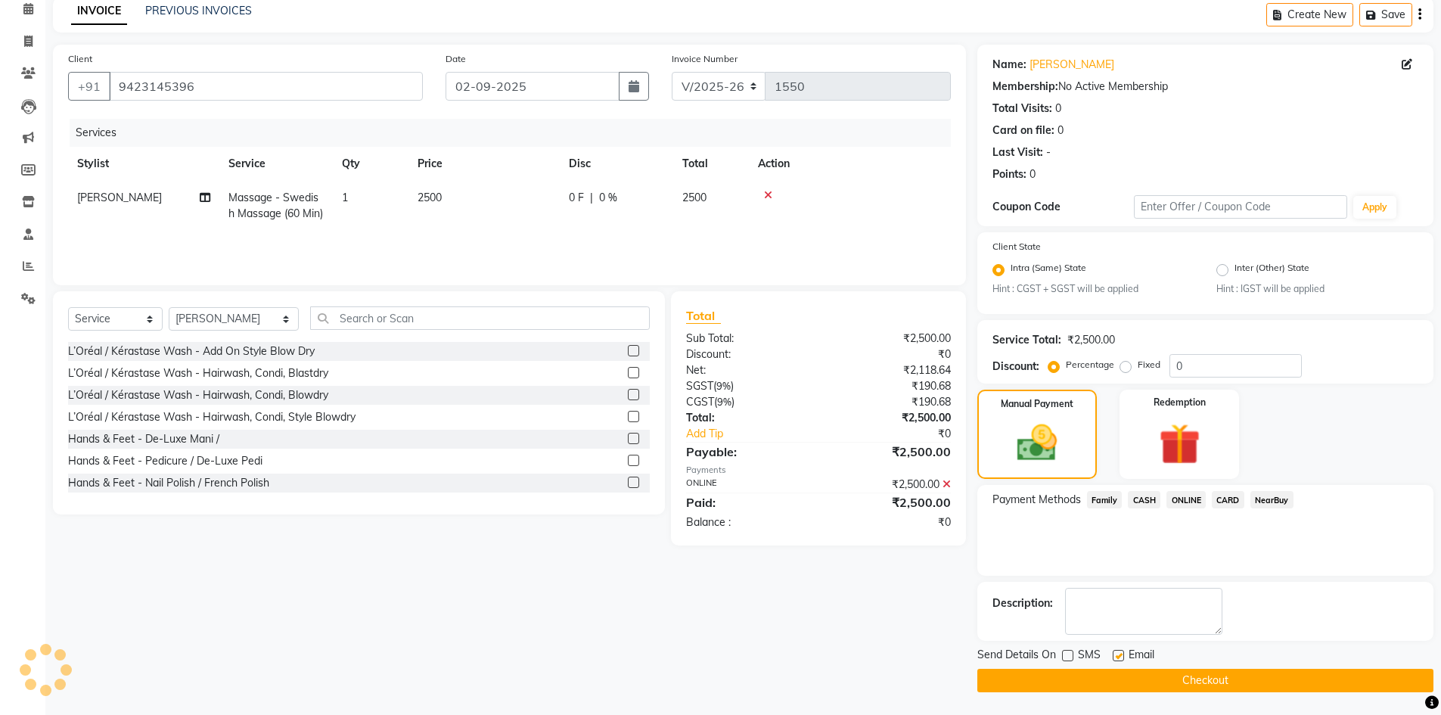
checkbox input "false"
click at [1117, 681] on button "Checkout" at bounding box center [1205, 680] width 456 height 23
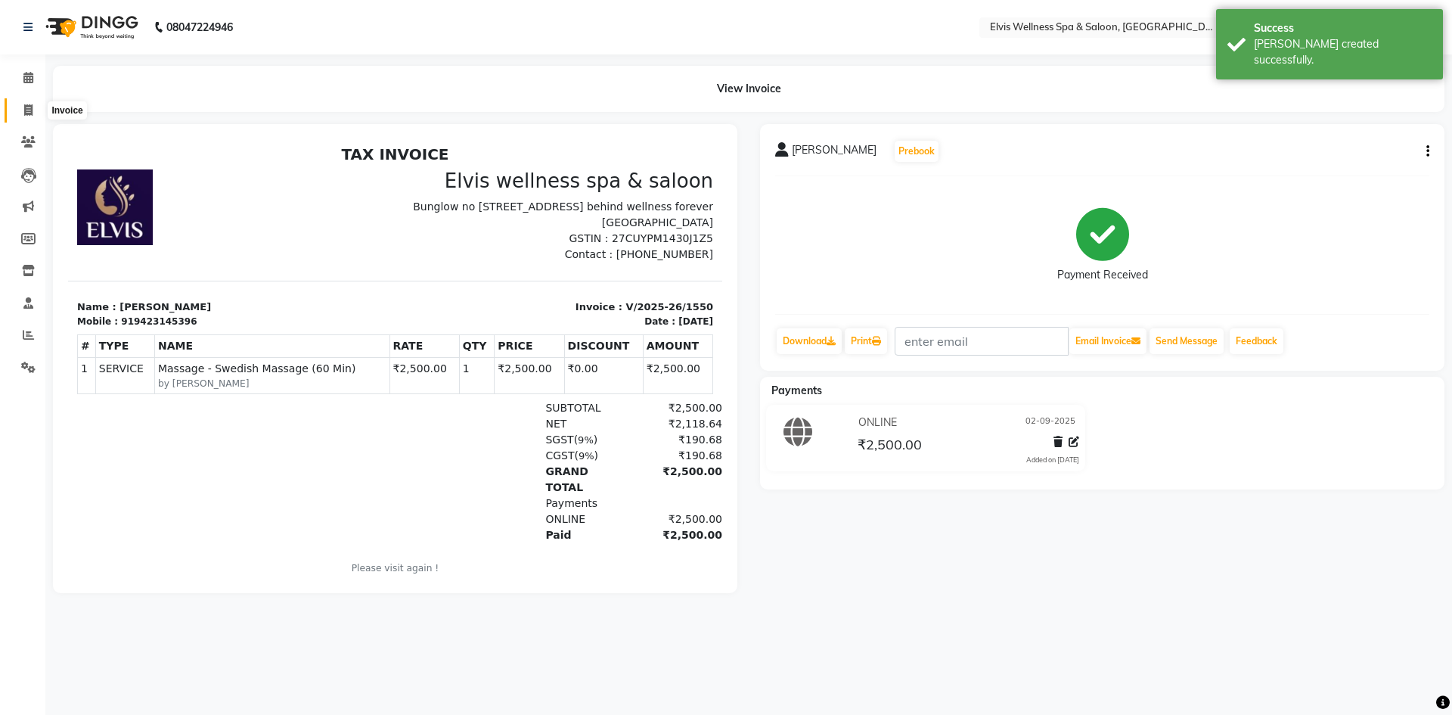
click at [22, 116] on span at bounding box center [28, 110] width 26 height 17
select select "4399"
select select "service"
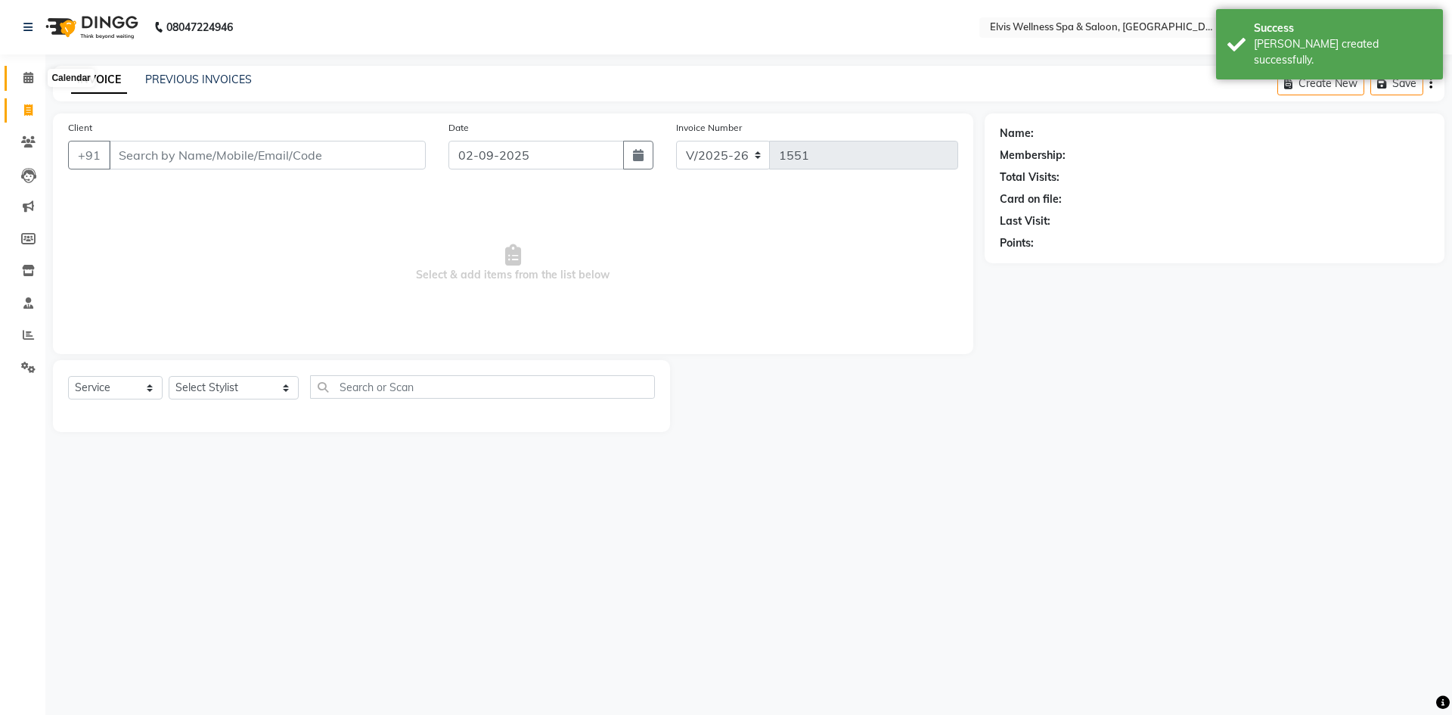
click at [23, 76] on icon at bounding box center [28, 77] width 10 height 11
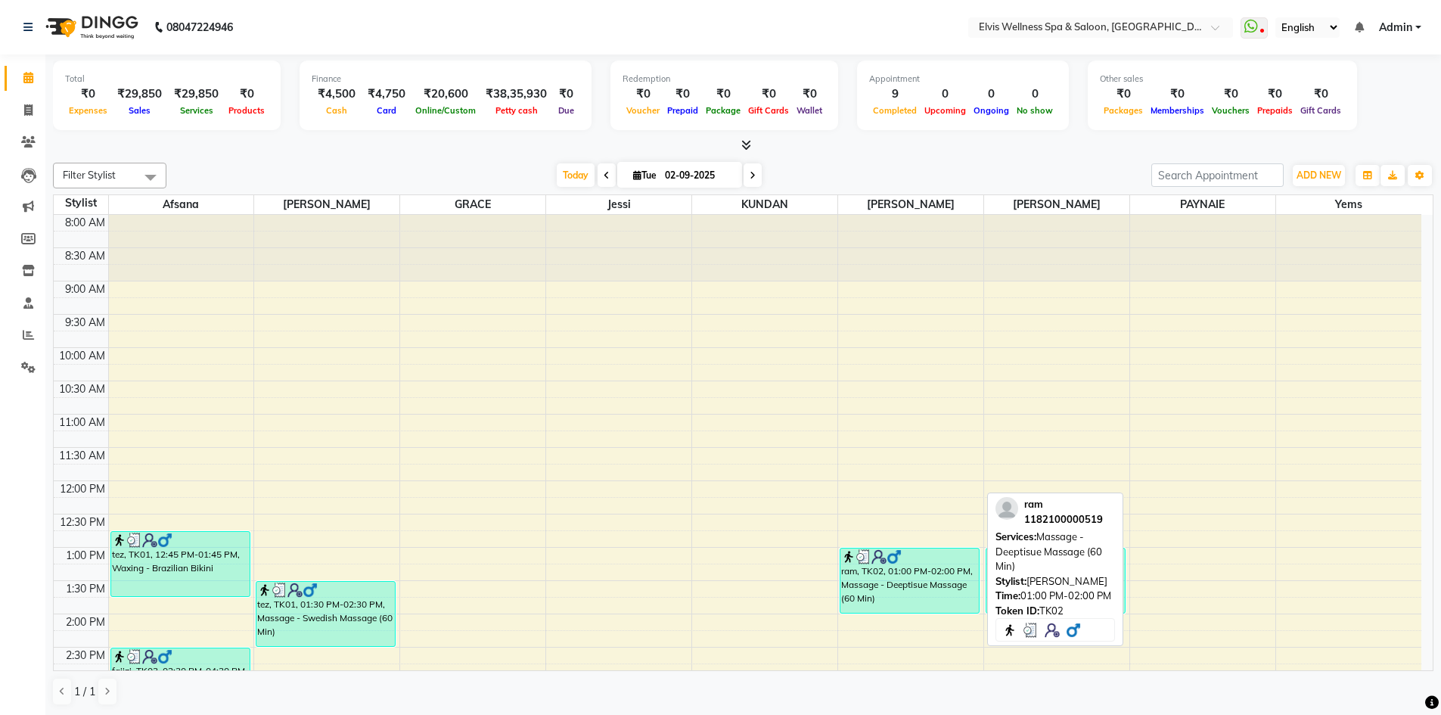
click at [949, 583] on div "ram, TK02, 01:00 PM-02:00 PM, Massage - Deeptisue Massage (60 Min)" at bounding box center [909, 580] width 138 height 64
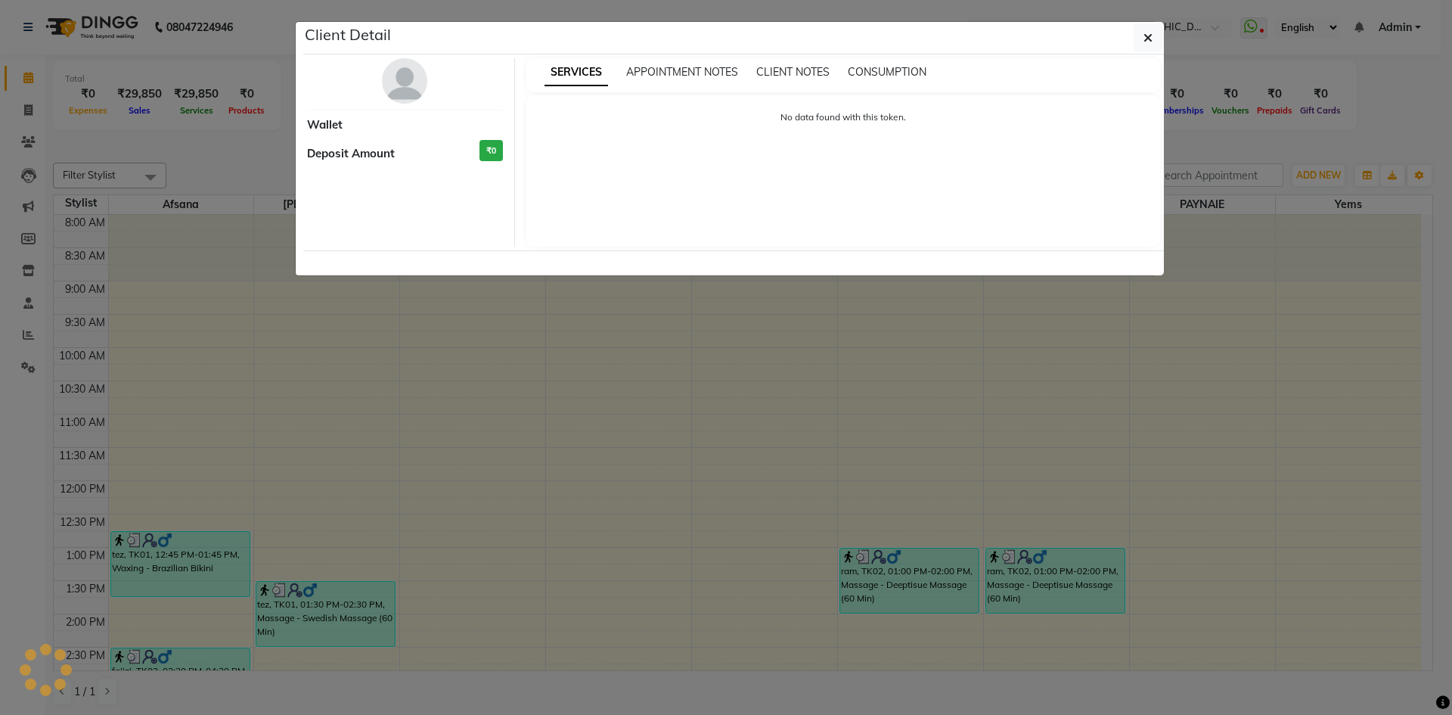
select select "3"
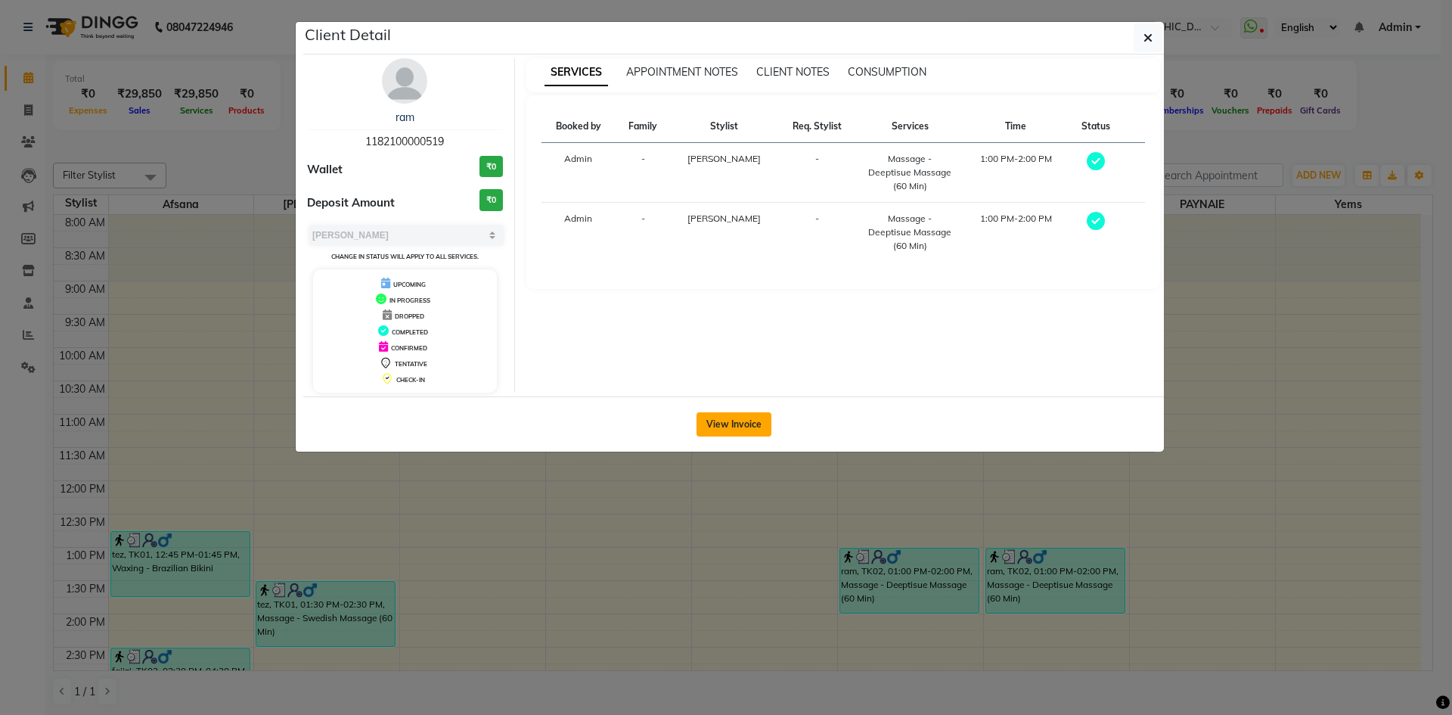
click at [739, 420] on button "View Invoice" at bounding box center [734, 424] width 75 height 24
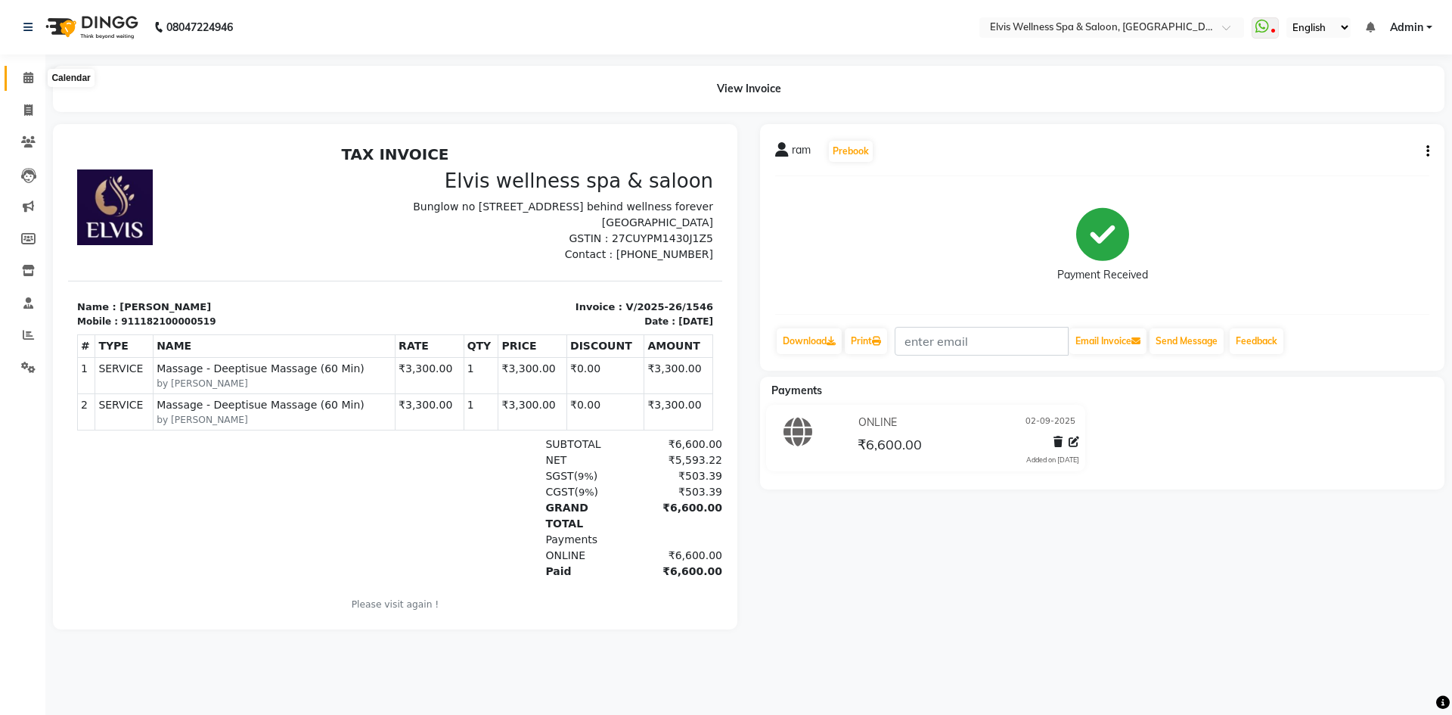
click at [31, 76] on icon at bounding box center [28, 77] width 10 height 11
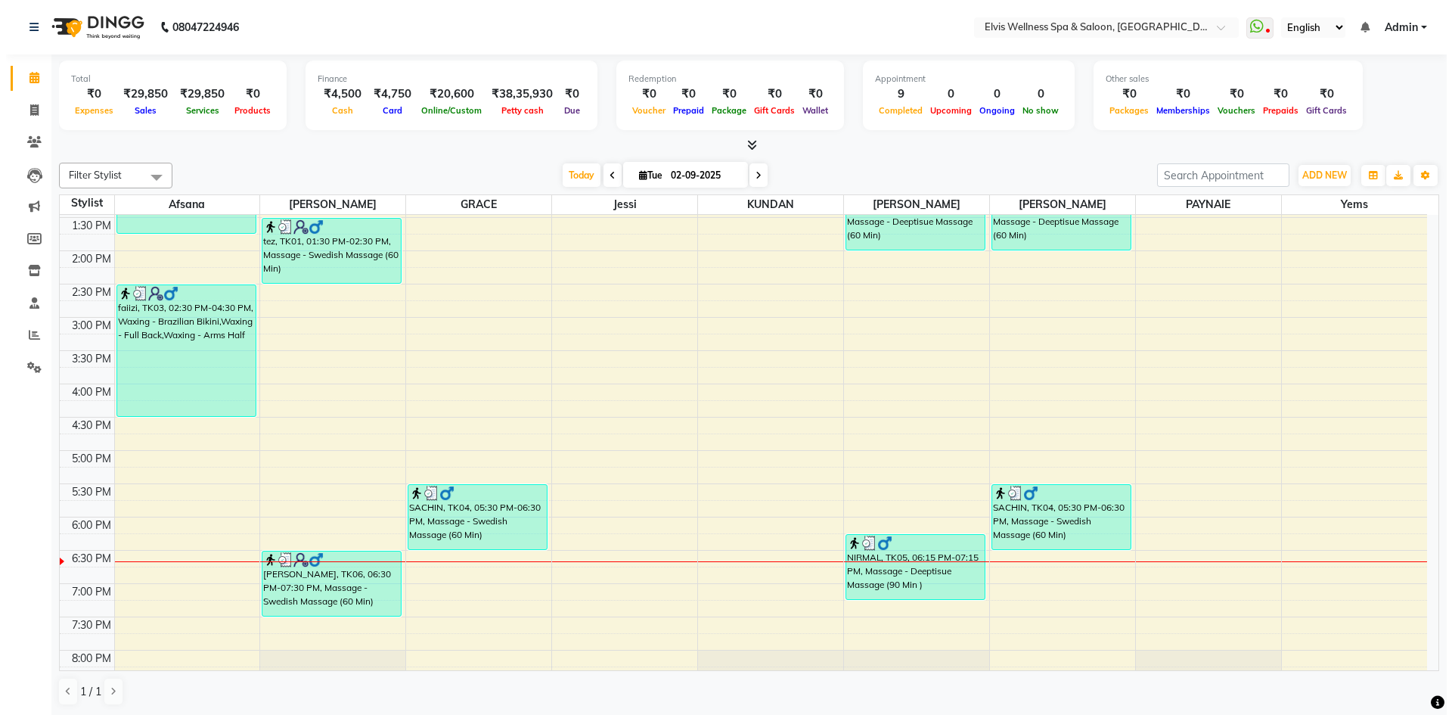
scroll to position [454, 0]
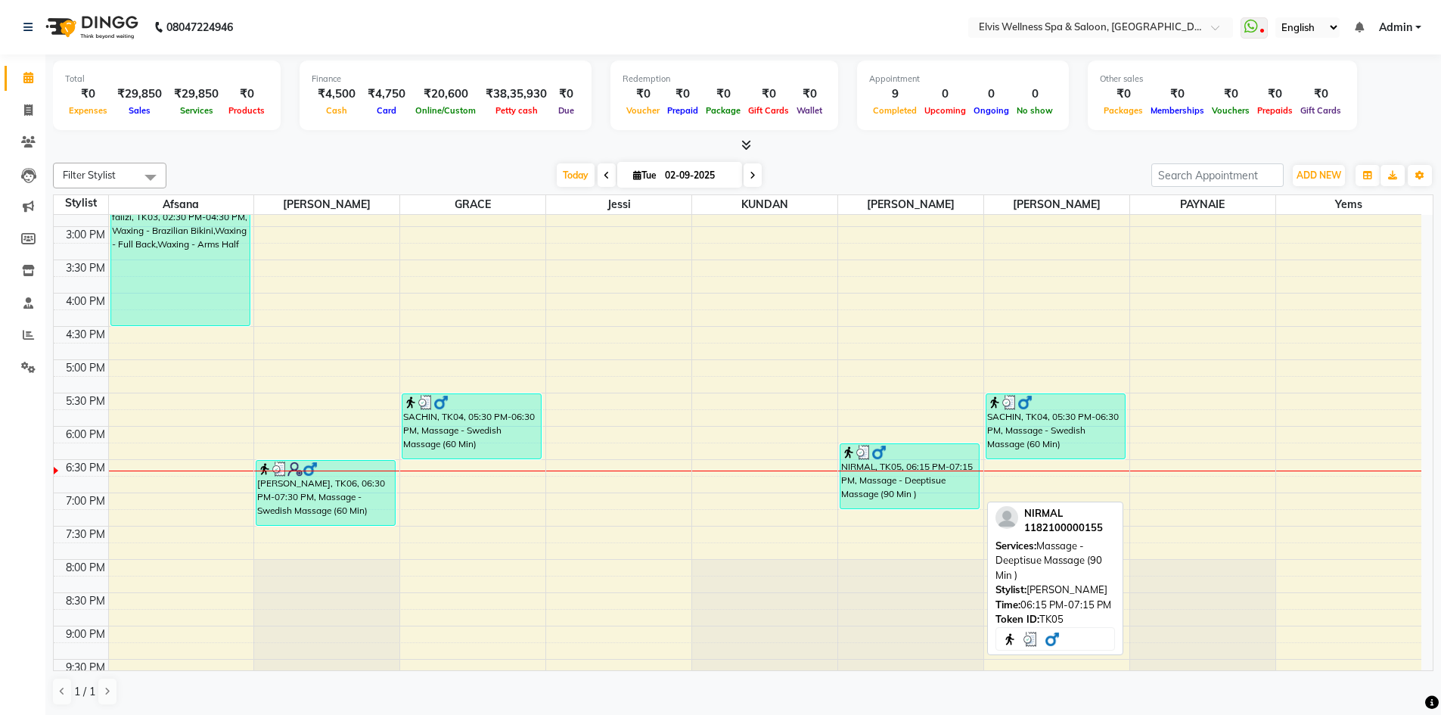
click at [920, 499] on div "NIRMAL, TK05, 06:15 PM-07:15 PM, Massage - Deeptisue Massage (90 Min )" at bounding box center [909, 476] width 138 height 64
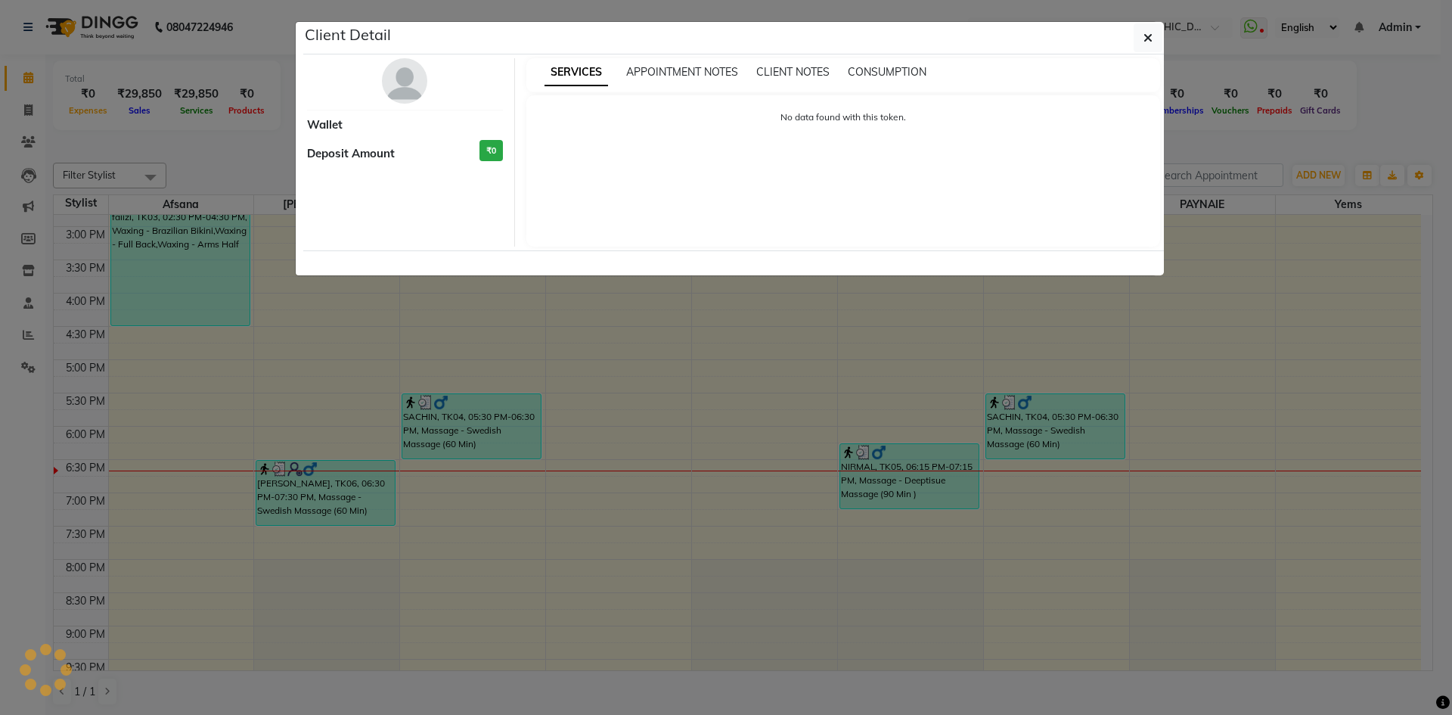
select select "3"
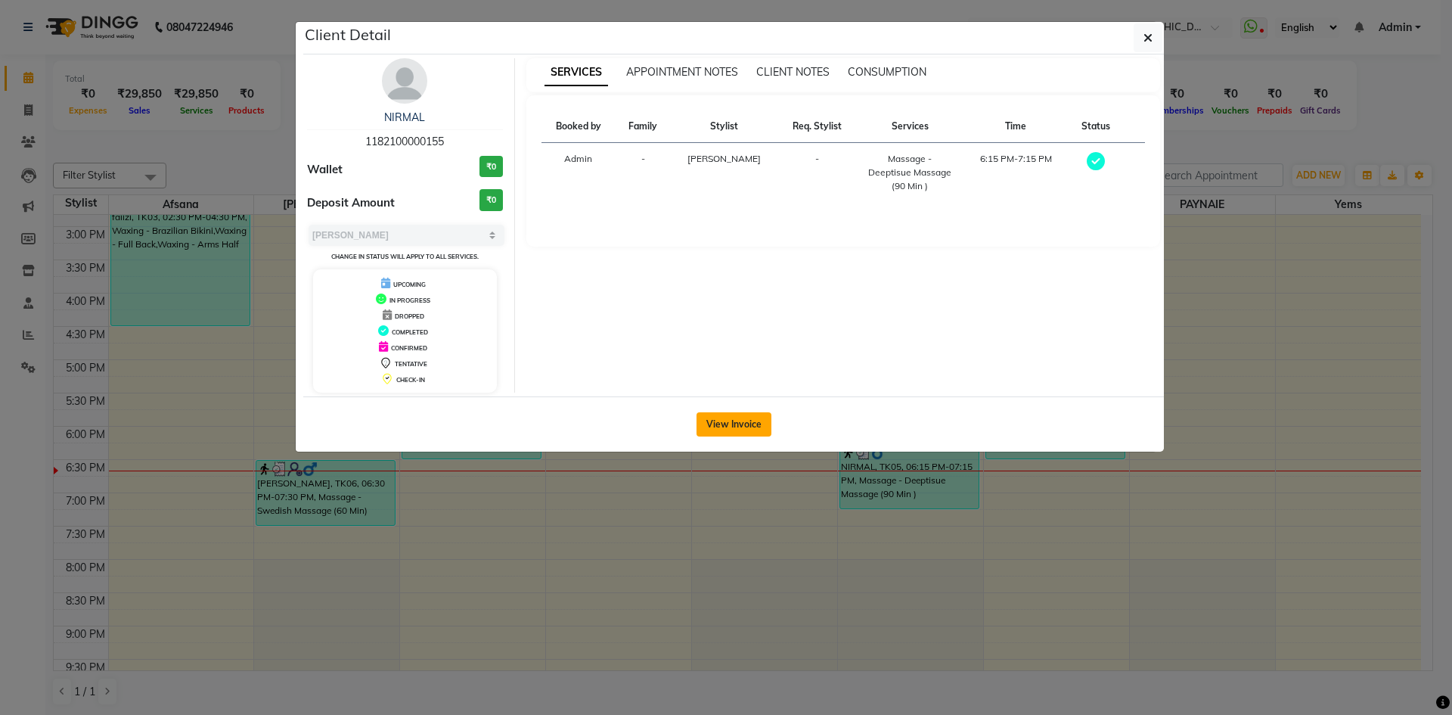
click at [745, 423] on button "View Invoice" at bounding box center [734, 424] width 75 height 24
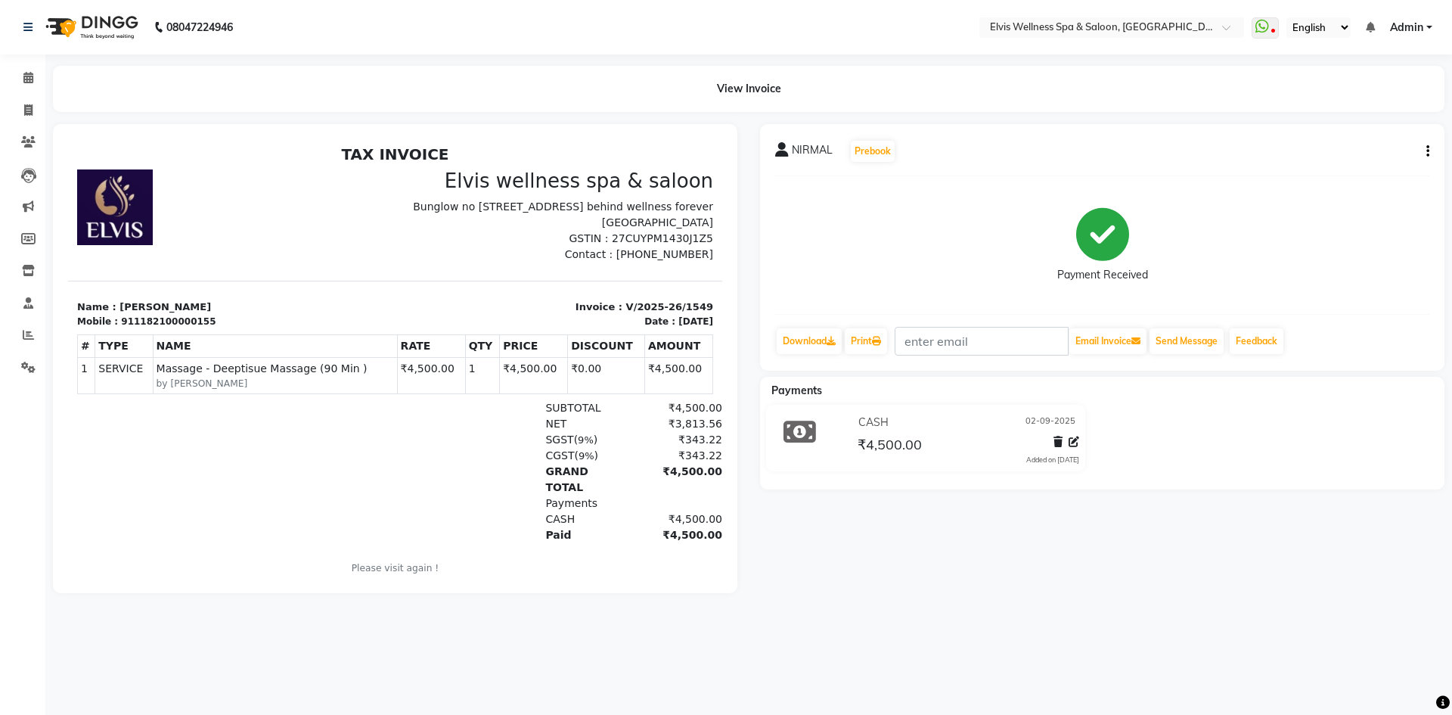
click at [809, 543] on div "NIRMAL Prebook Payment Received Download Print Email Invoice Send Message Feedb…" at bounding box center [1102, 358] width 707 height 469
drag, startPoint x: 23, startPoint y: 72, endPoint x: 17, endPoint y: 57, distance: 16.3
click at [23, 71] on span at bounding box center [28, 78] width 26 height 17
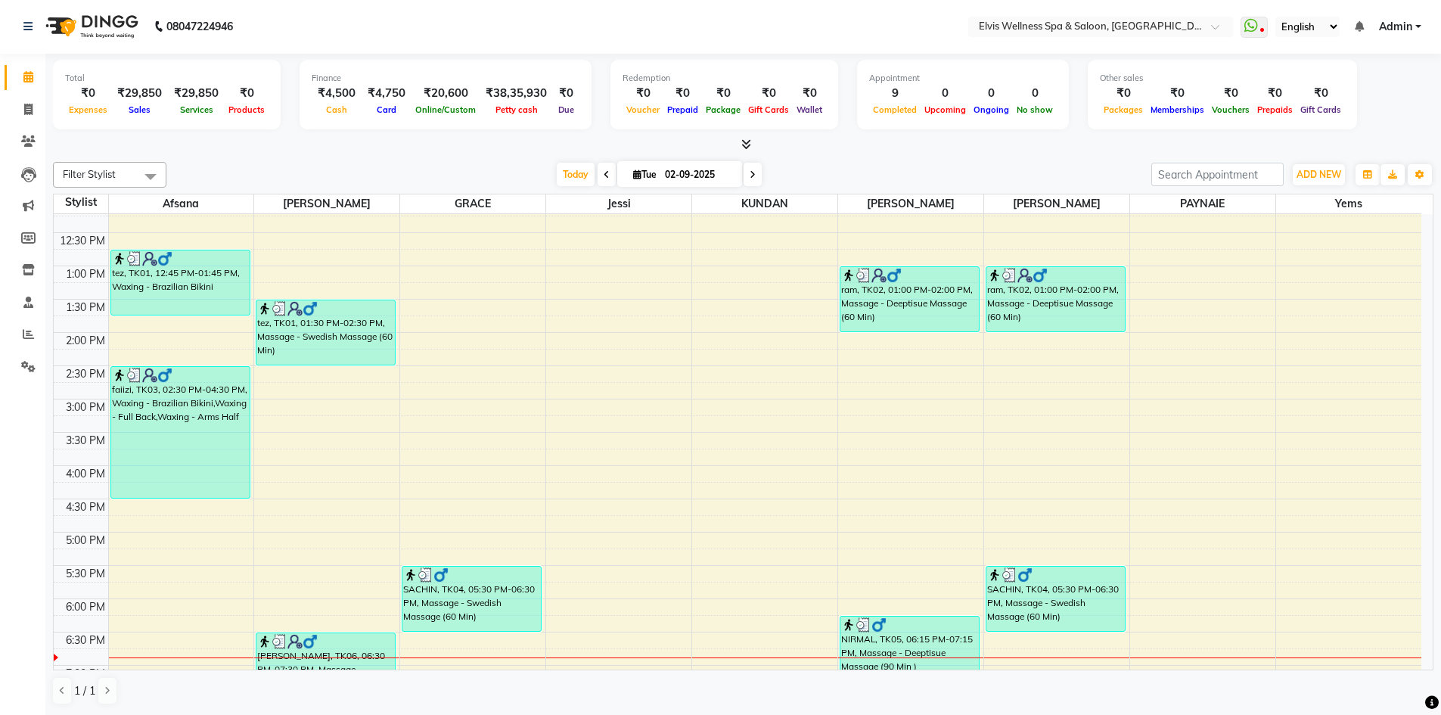
scroll to position [391, 0]
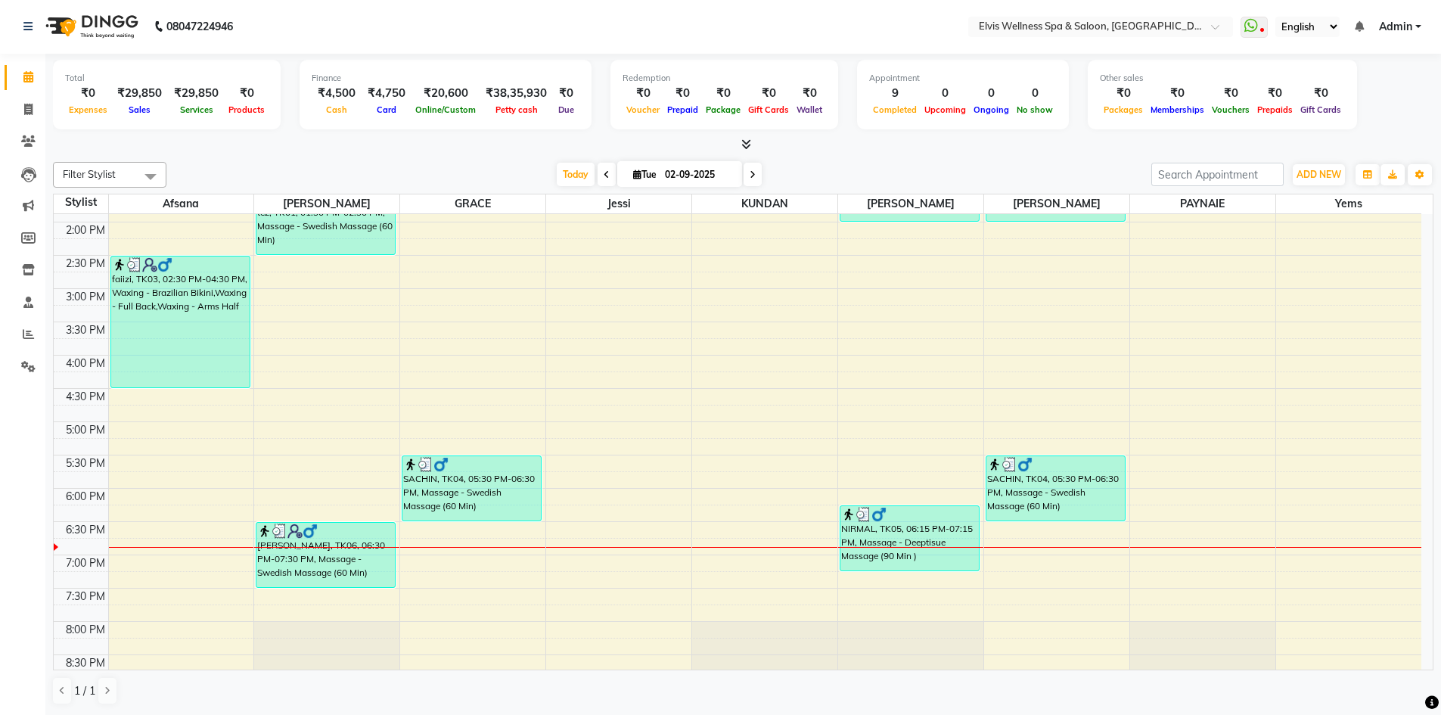
click at [479, 548] on div at bounding box center [472, 547] width 145 height 1
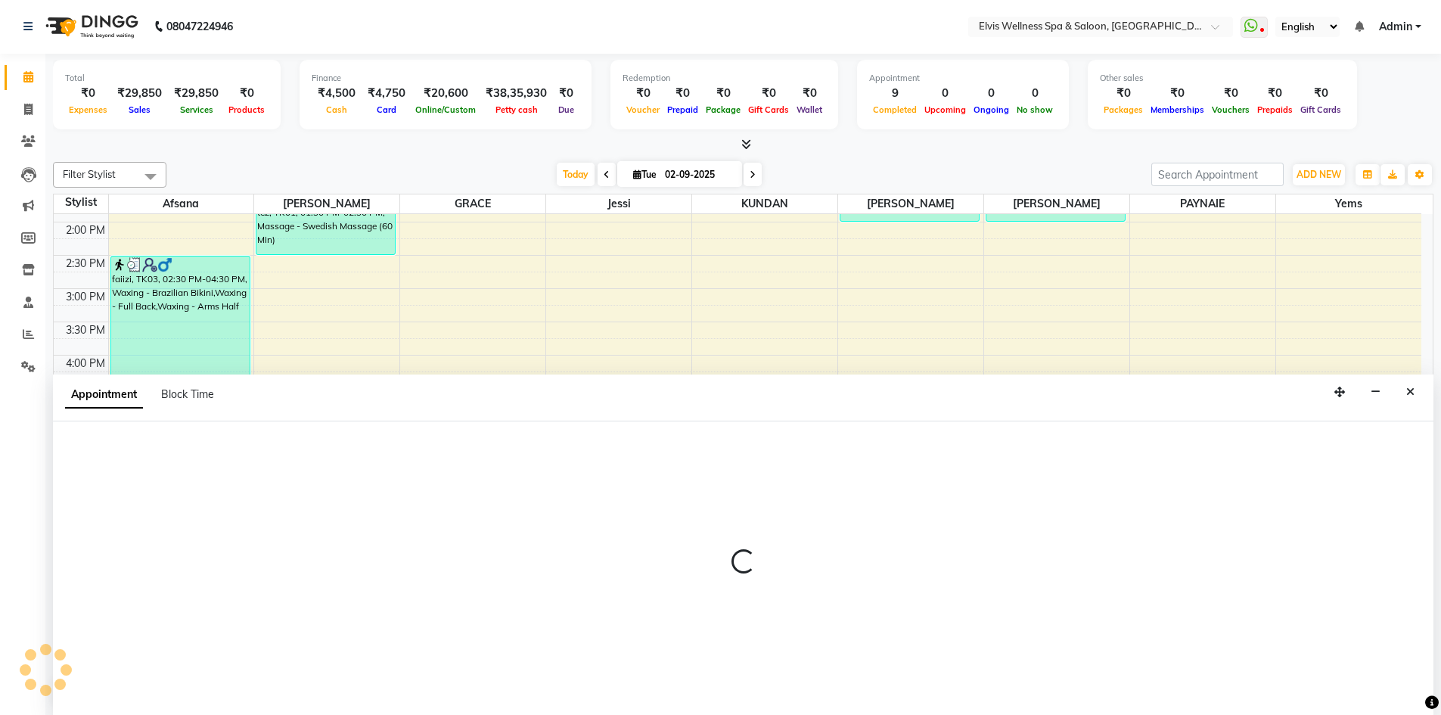
select select "78125"
select select "1125"
select select "tentative"
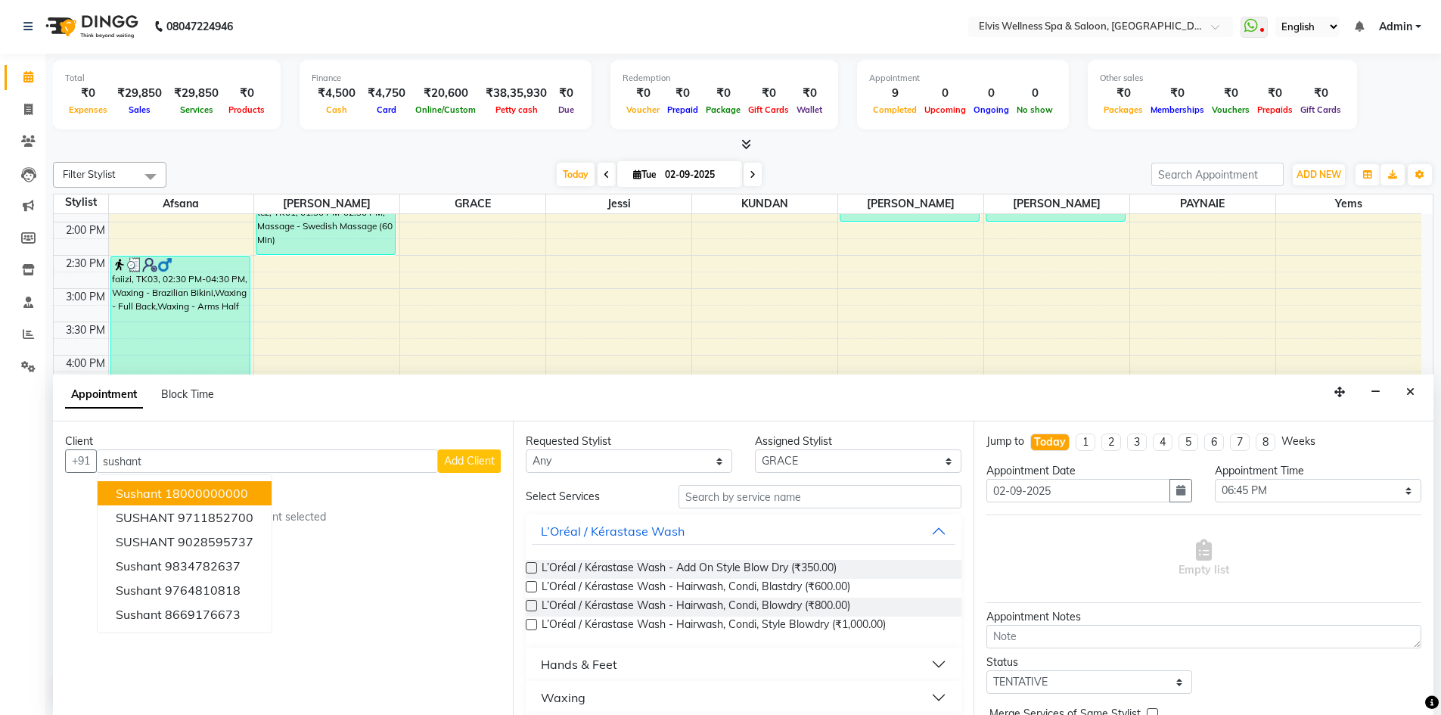
click at [233, 494] on ngb-highlight "18000000000" at bounding box center [206, 493] width 83 height 15
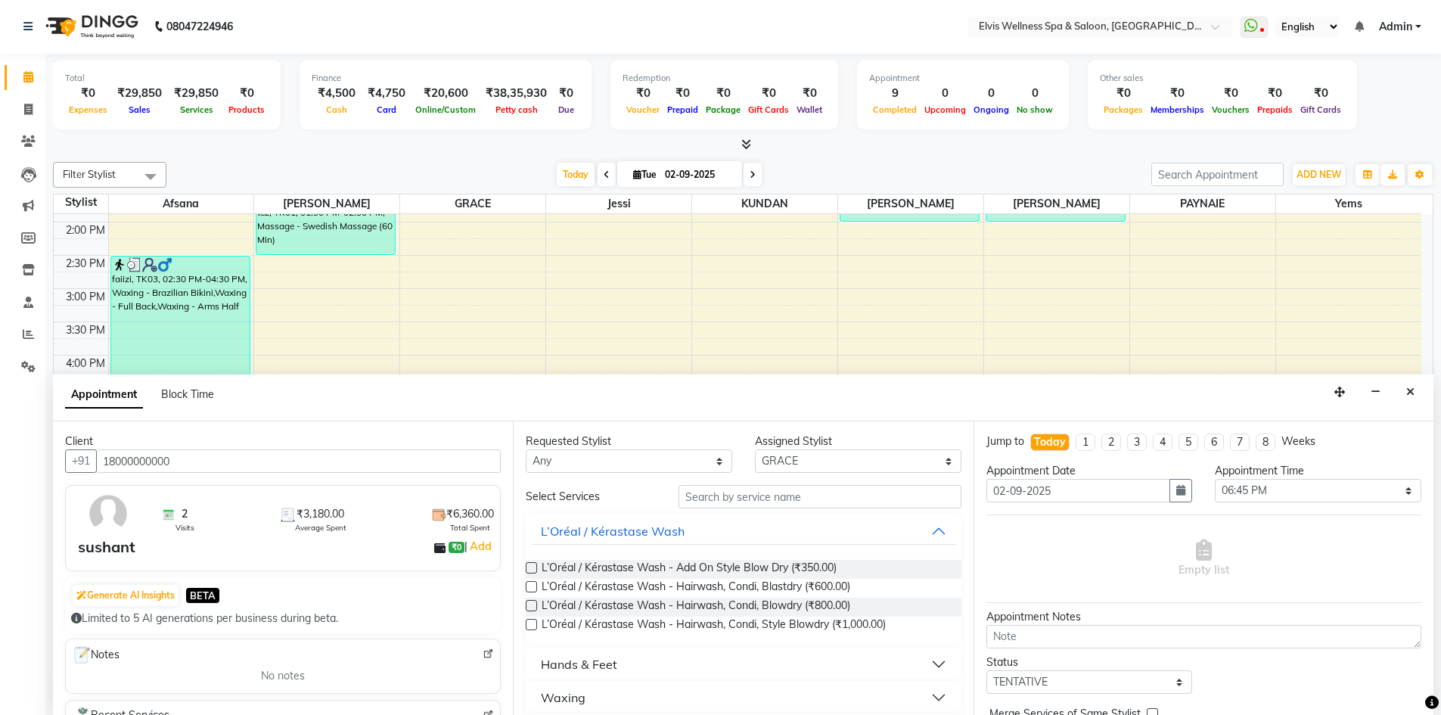
type input "18000000000"
click at [771, 496] on input "text" at bounding box center [819, 496] width 283 height 23
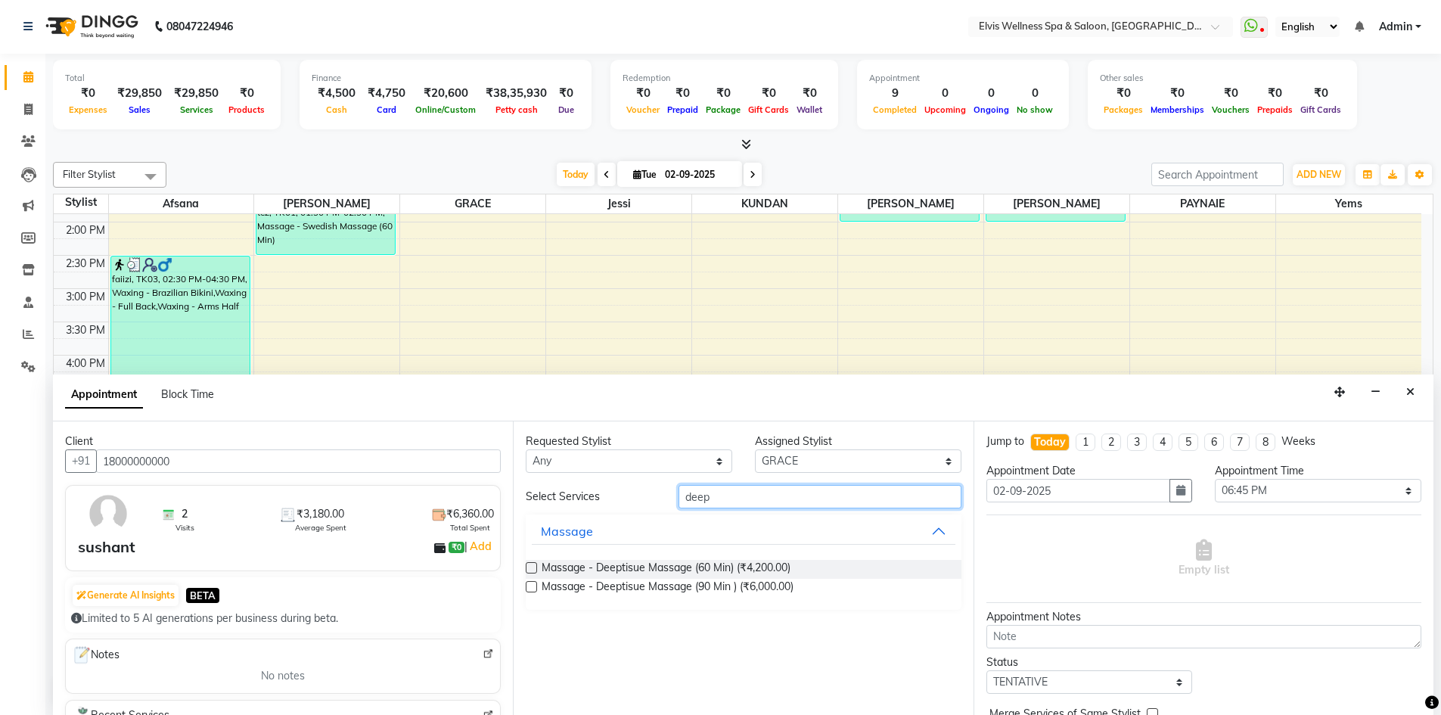
type input "deep"
click at [527, 567] on label at bounding box center [531, 567] width 11 height 11
click at [527, 567] on input "checkbox" at bounding box center [531, 569] width 10 height 10
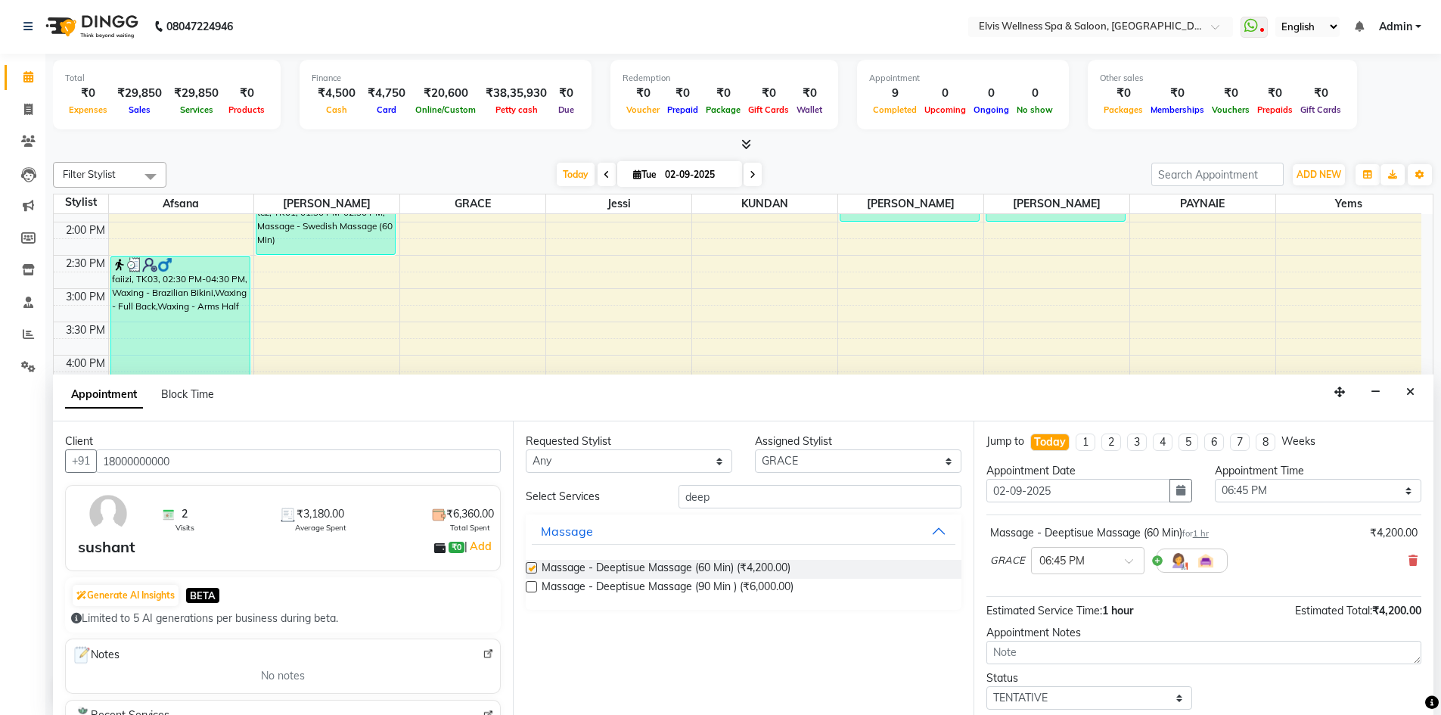
checkbox input "false"
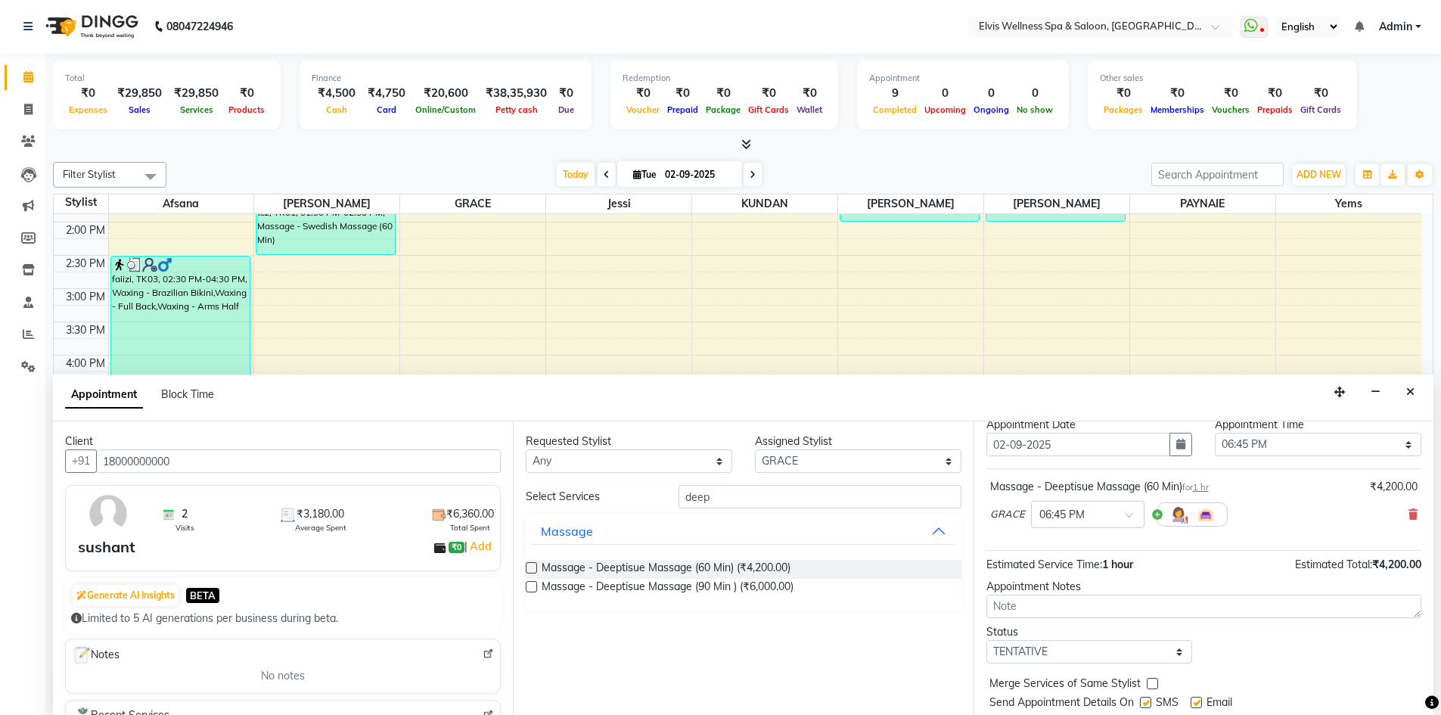
scroll to position [90, 0]
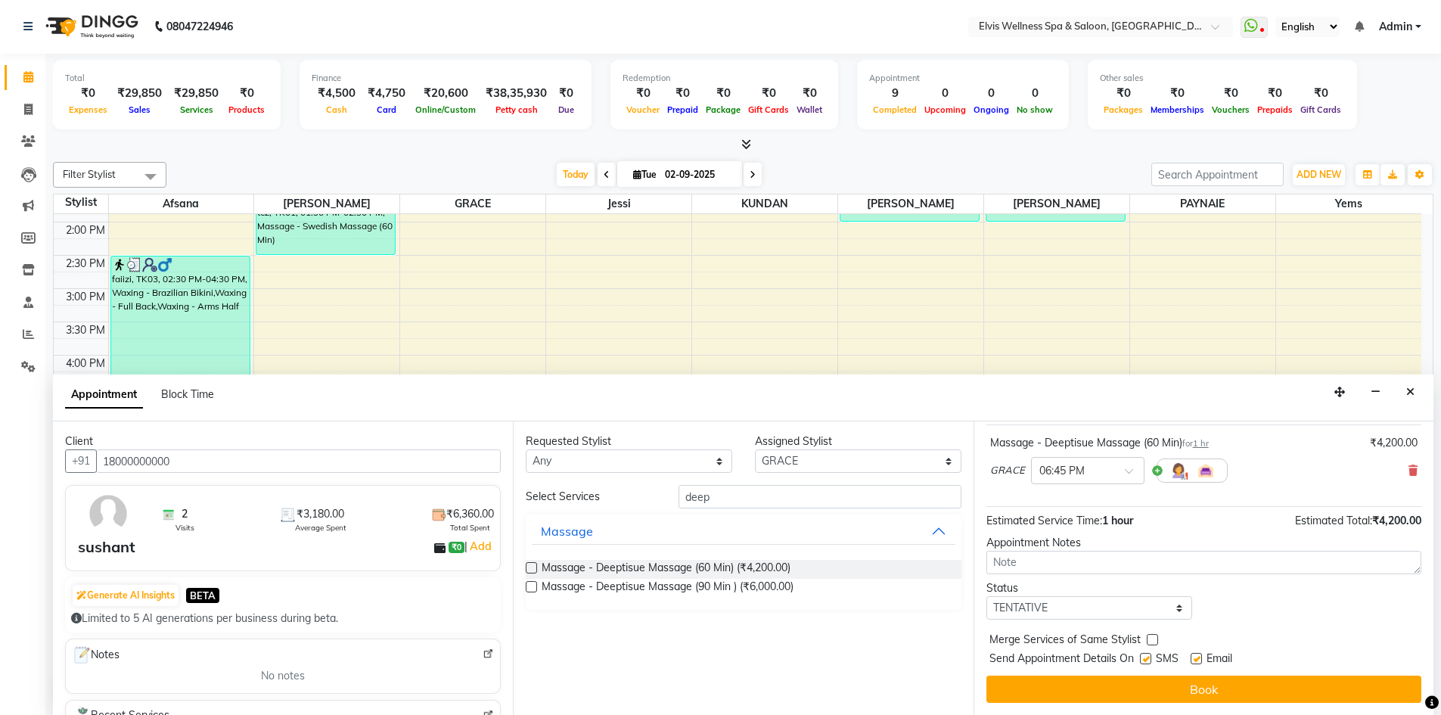
click at [1147, 659] on label at bounding box center [1145, 658] width 11 height 11
click at [1147, 659] on input "checkbox" at bounding box center [1145, 660] width 10 height 10
checkbox input "false"
click at [1198, 659] on label at bounding box center [1195, 658] width 11 height 11
click at [1198, 659] on input "checkbox" at bounding box center [1195, 660] width 10 height 10
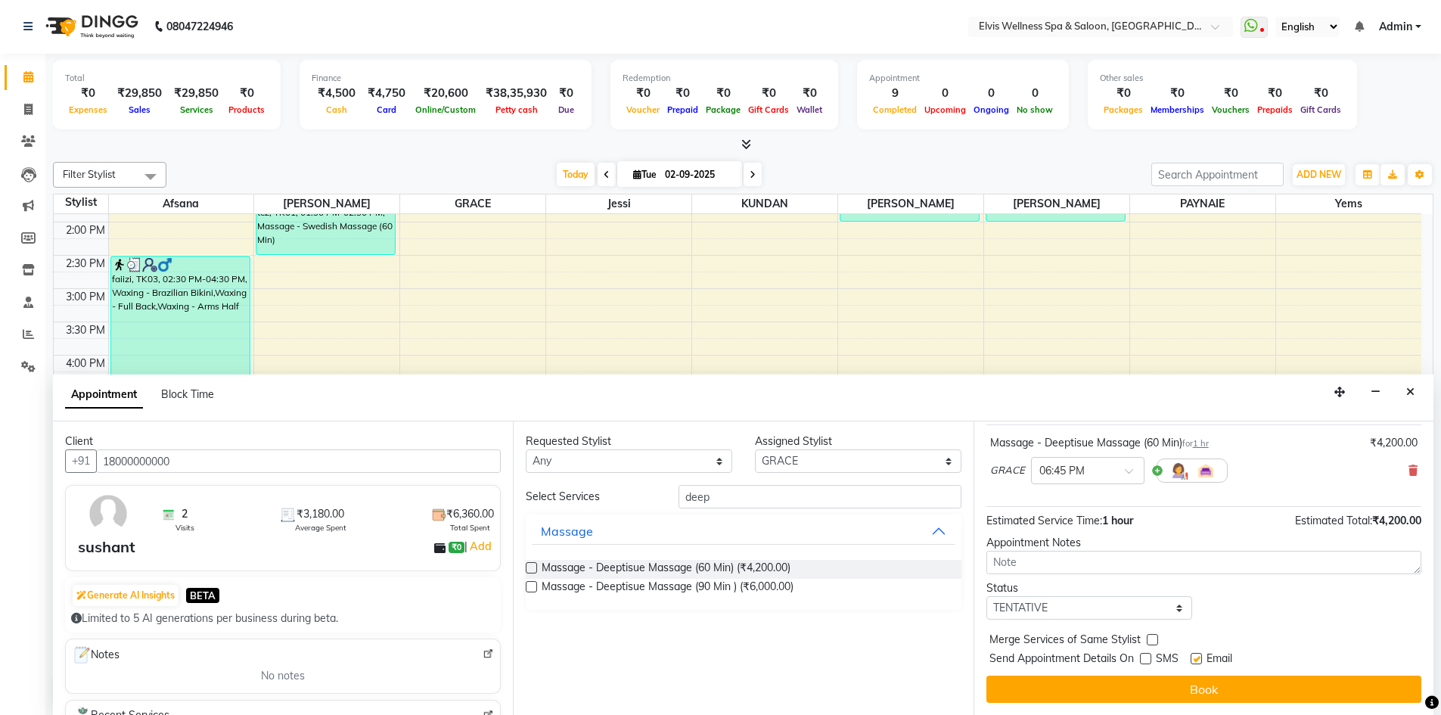
checkbox input "false"
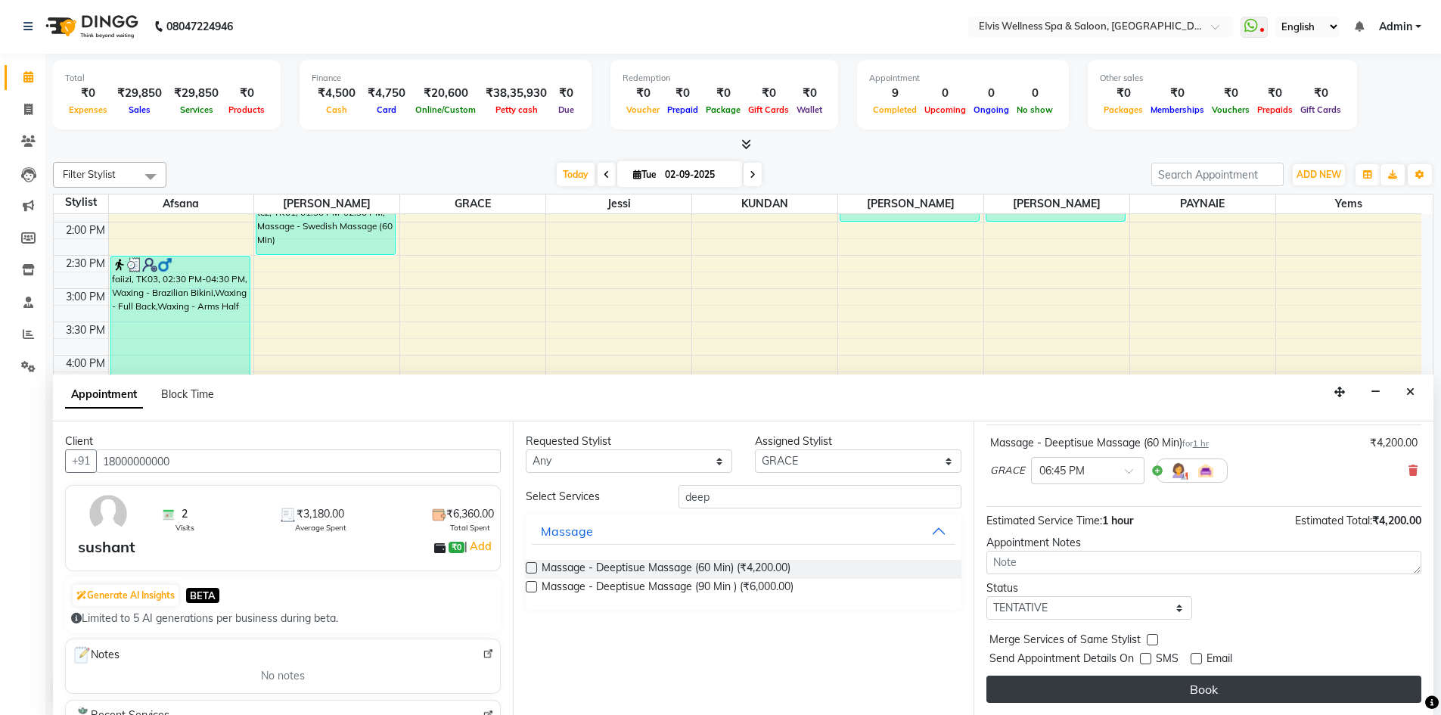
click at [1197, 689] on button "Book" at bounding box center [1203, 688] width 435 height 27
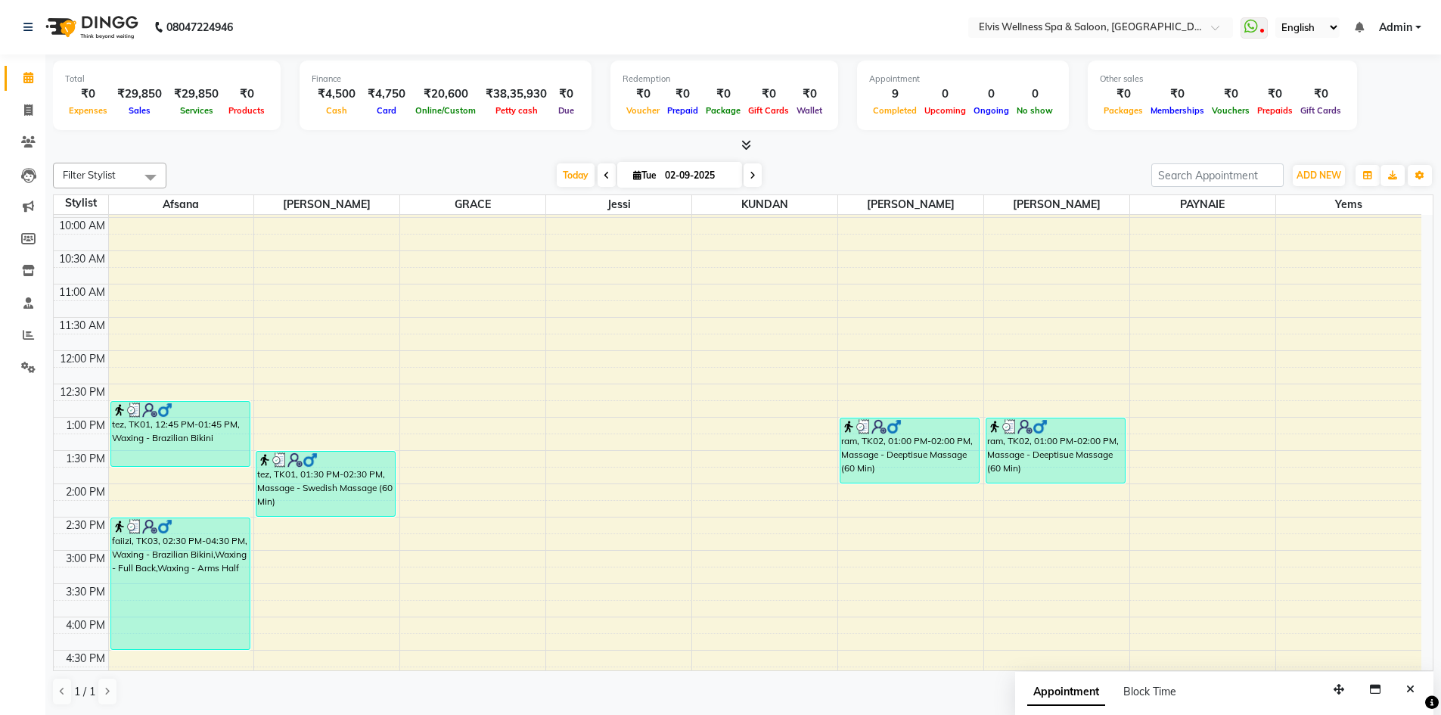
scroll to position [315, 0]
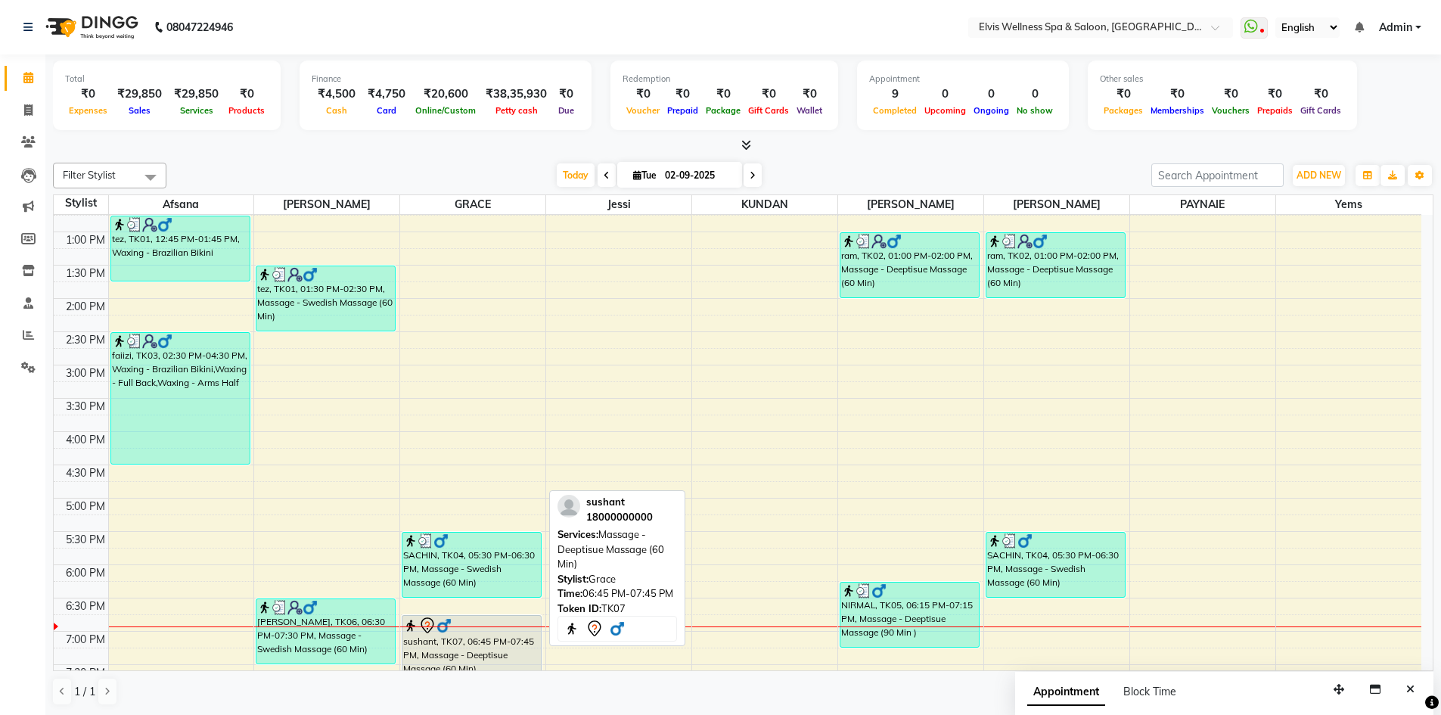
click at [510, 656] on div "sushant, TK07, 06:45 PM-07:45 PM, Massage - Deeptisue Massage (60 Min)" at bounding box center [471, 648] width 138 height 64
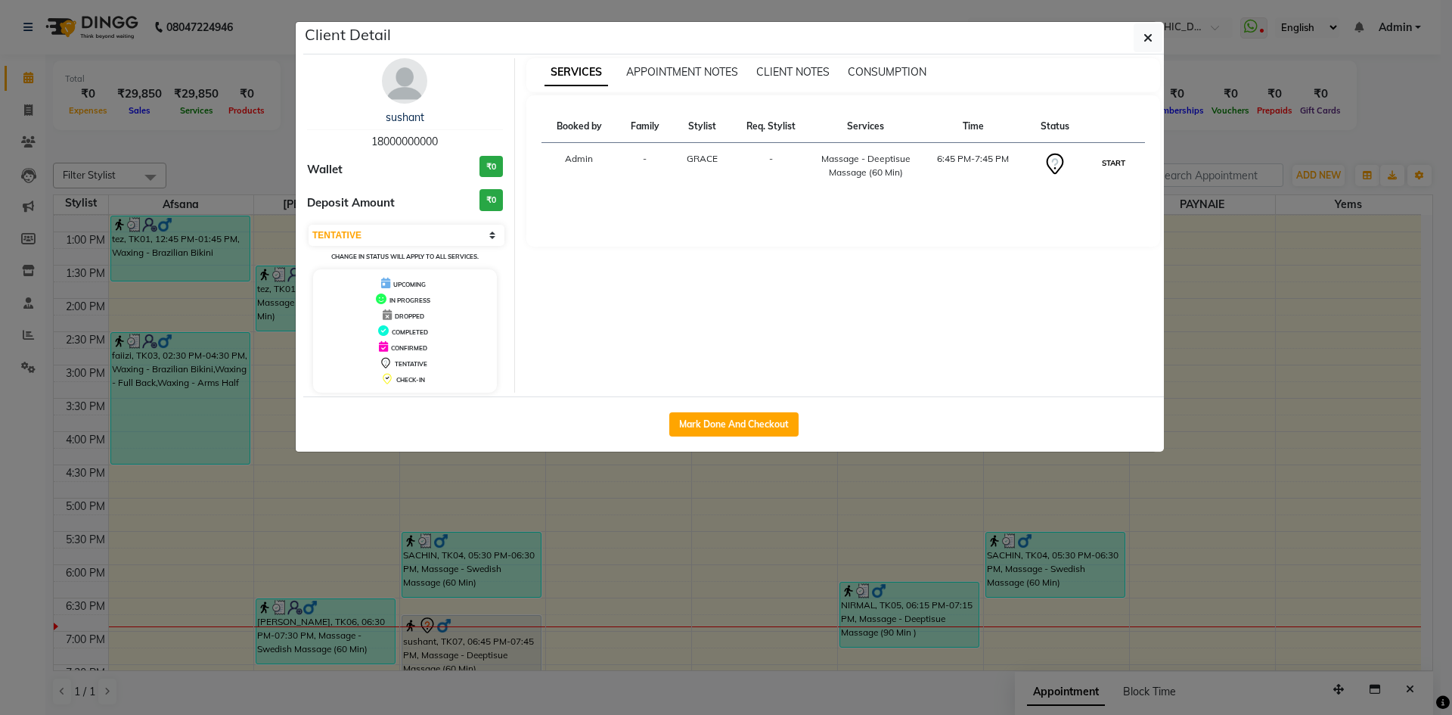
click at [1119, 166] on button "START" at bounding box center [1113, 163] width 31 height 19
select select "1"
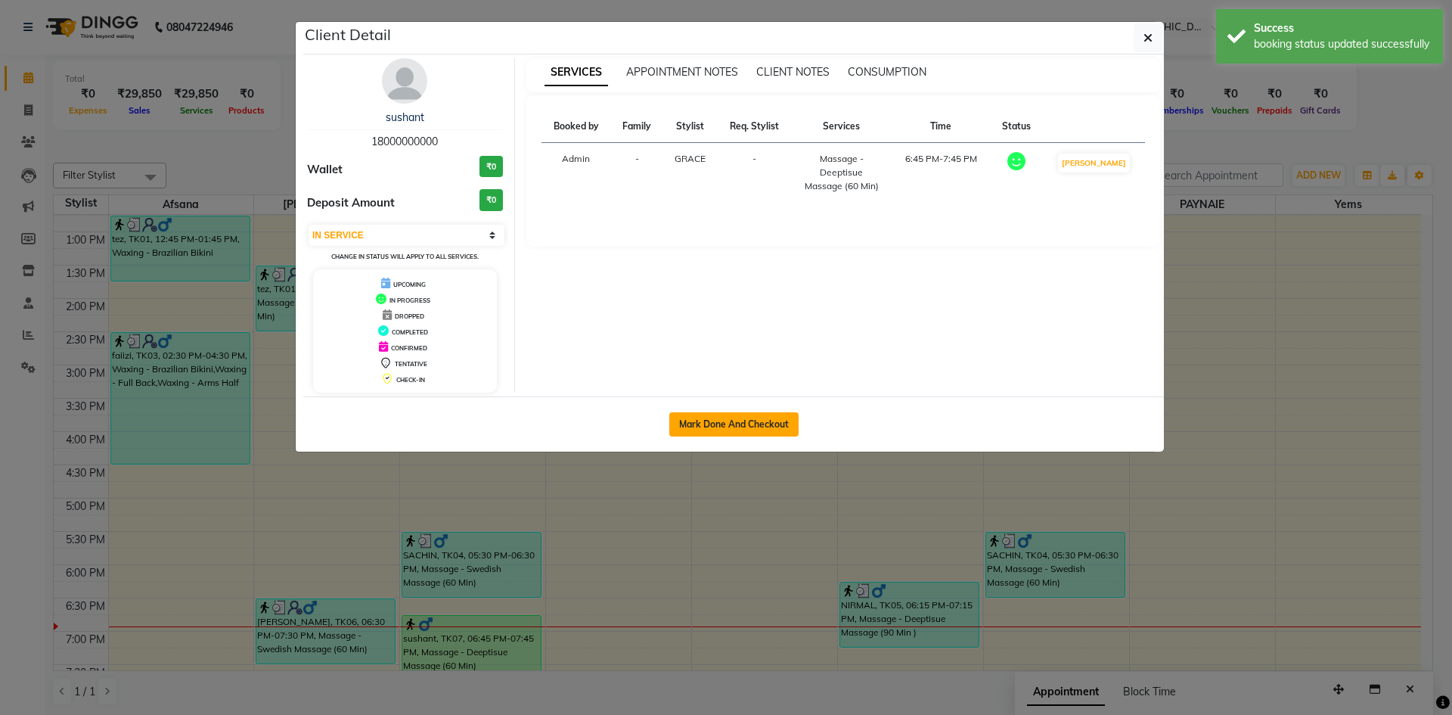
click at [770, 430] on button "Mark Done And Checkout" at bounding box center [733, 424] width 129 height 24
select select "service"
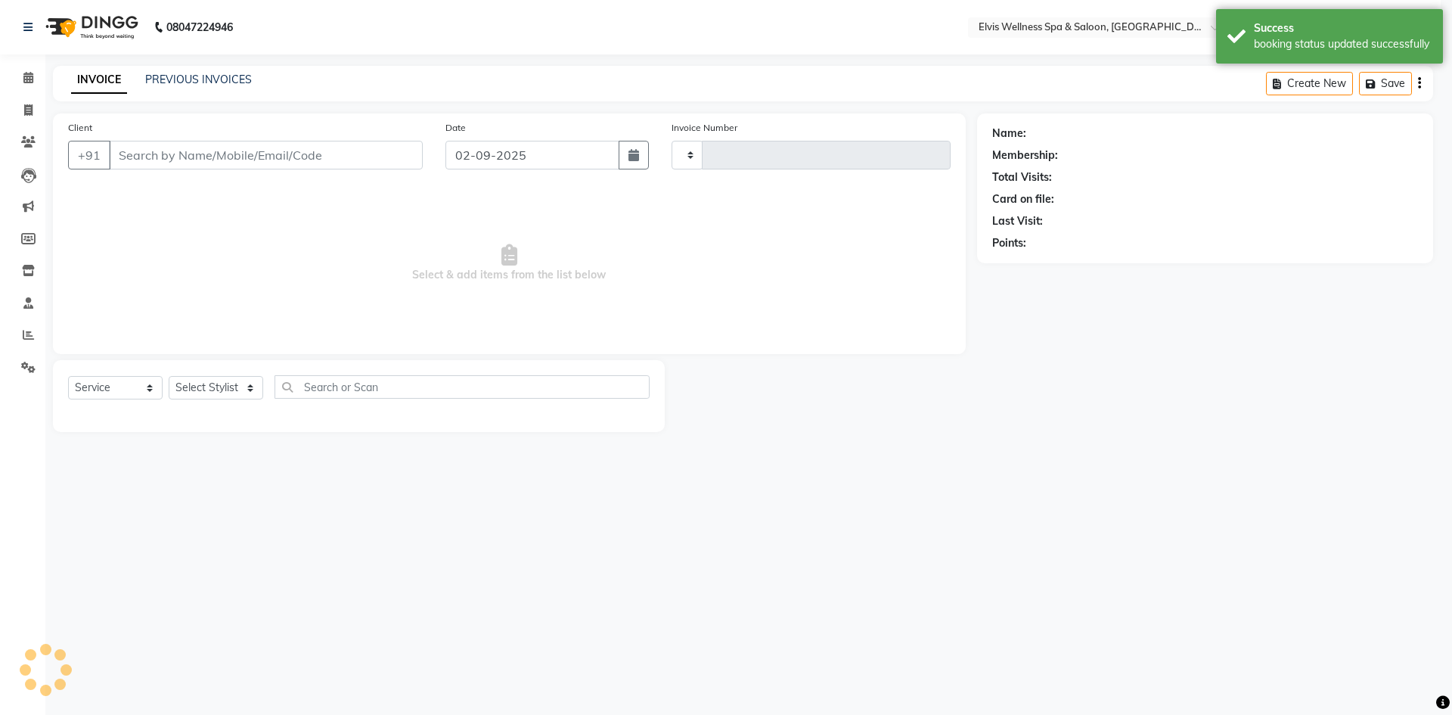
select select "3"
type input "1551"
select select "4399"
type input "18000000000"
select select "78125"
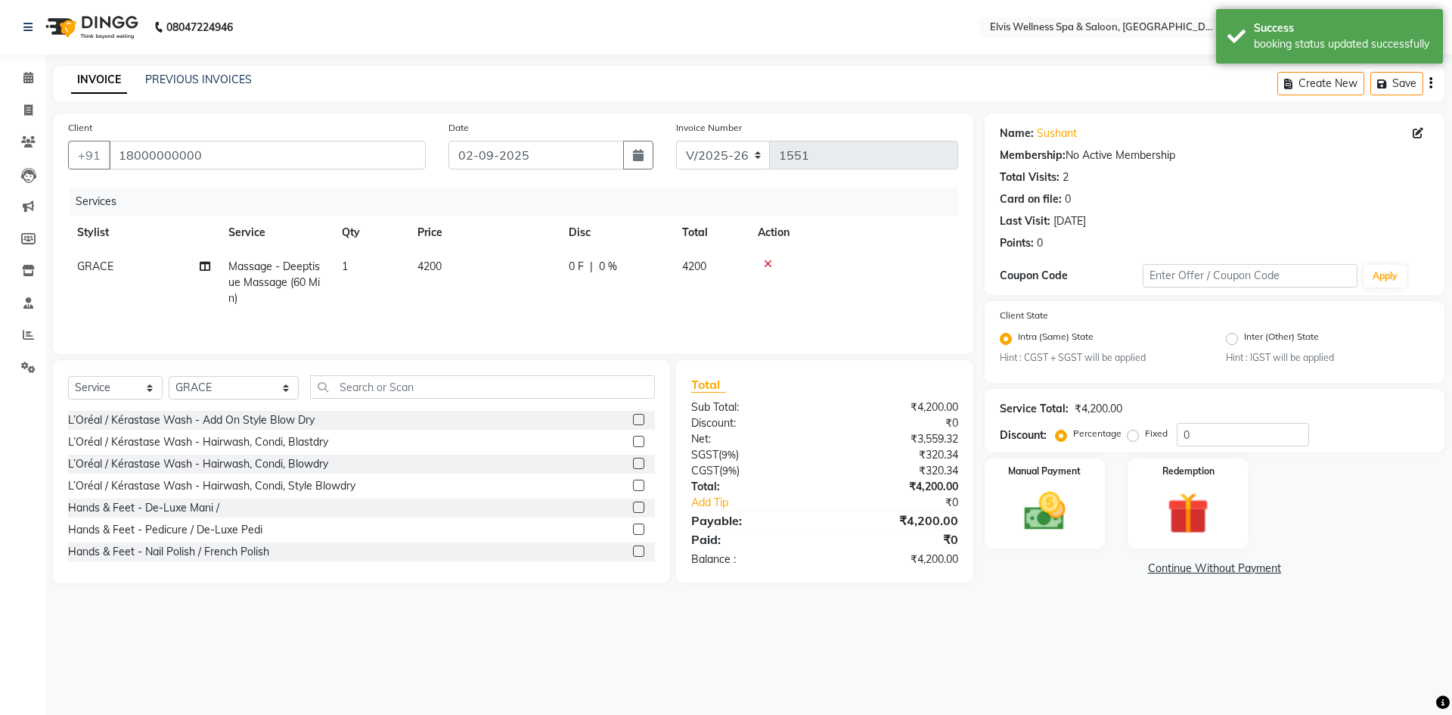
click at [437, 272] on span "4200" at bounding box center [429, 266] width 24 height 14
select select "78125"
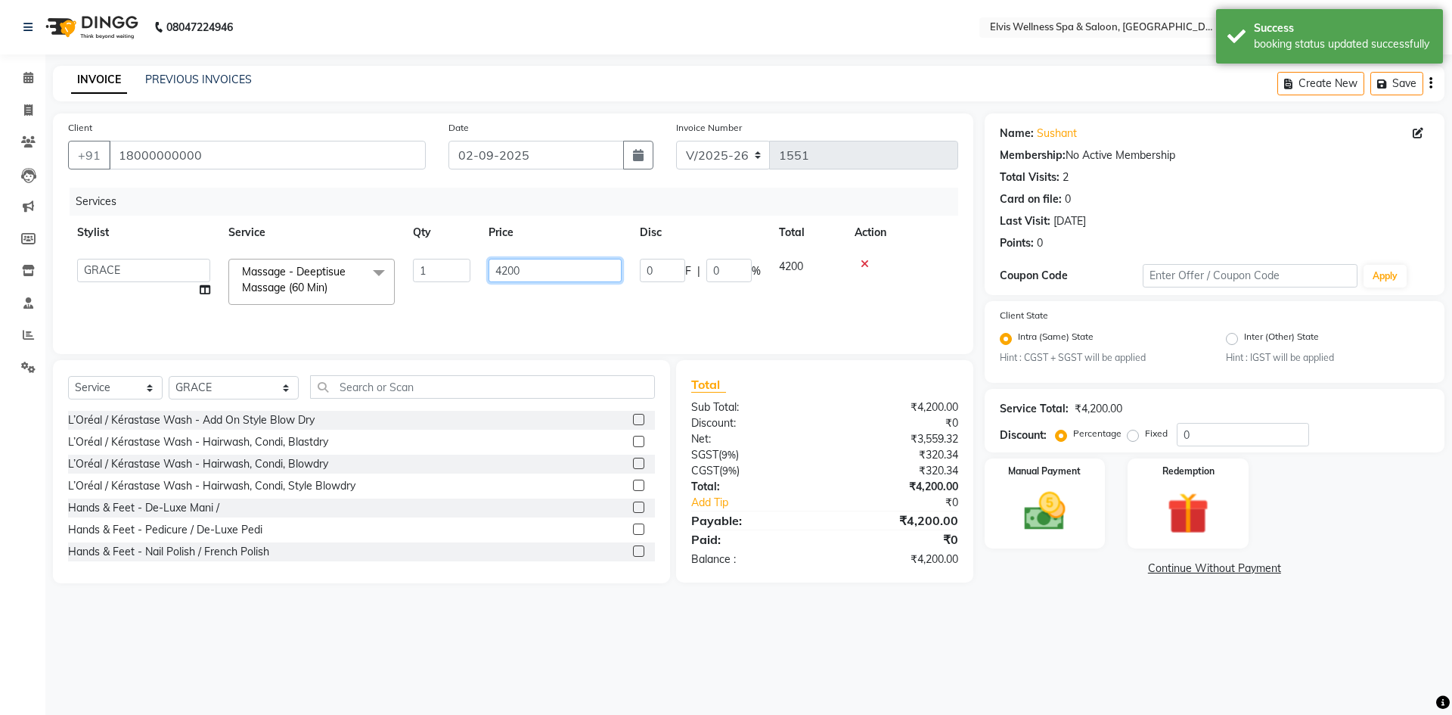
click at [507, 275] on input "4200" at bounding box center [555, 270] width 133 height 23
type input "3000"
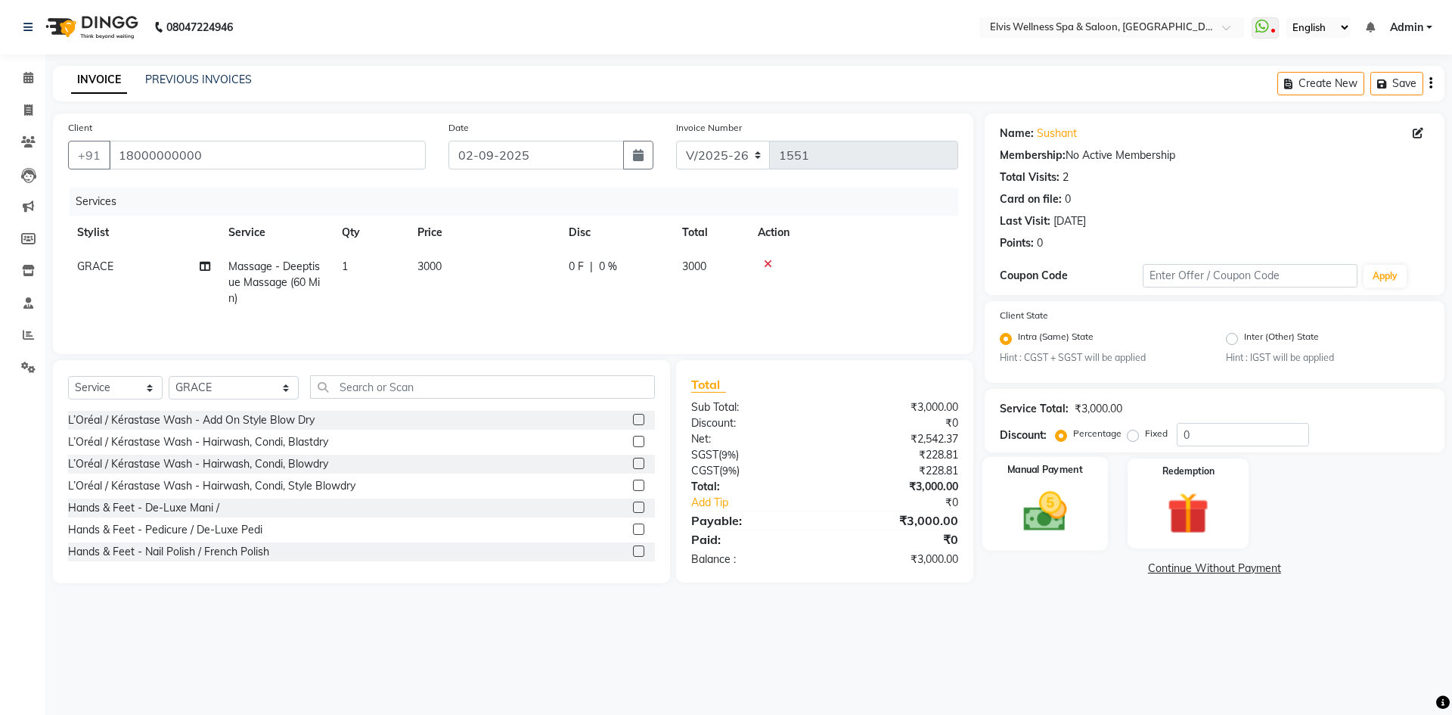
click at [1066, 510] on img at bounding box center [1045, 512] width 70 height 50
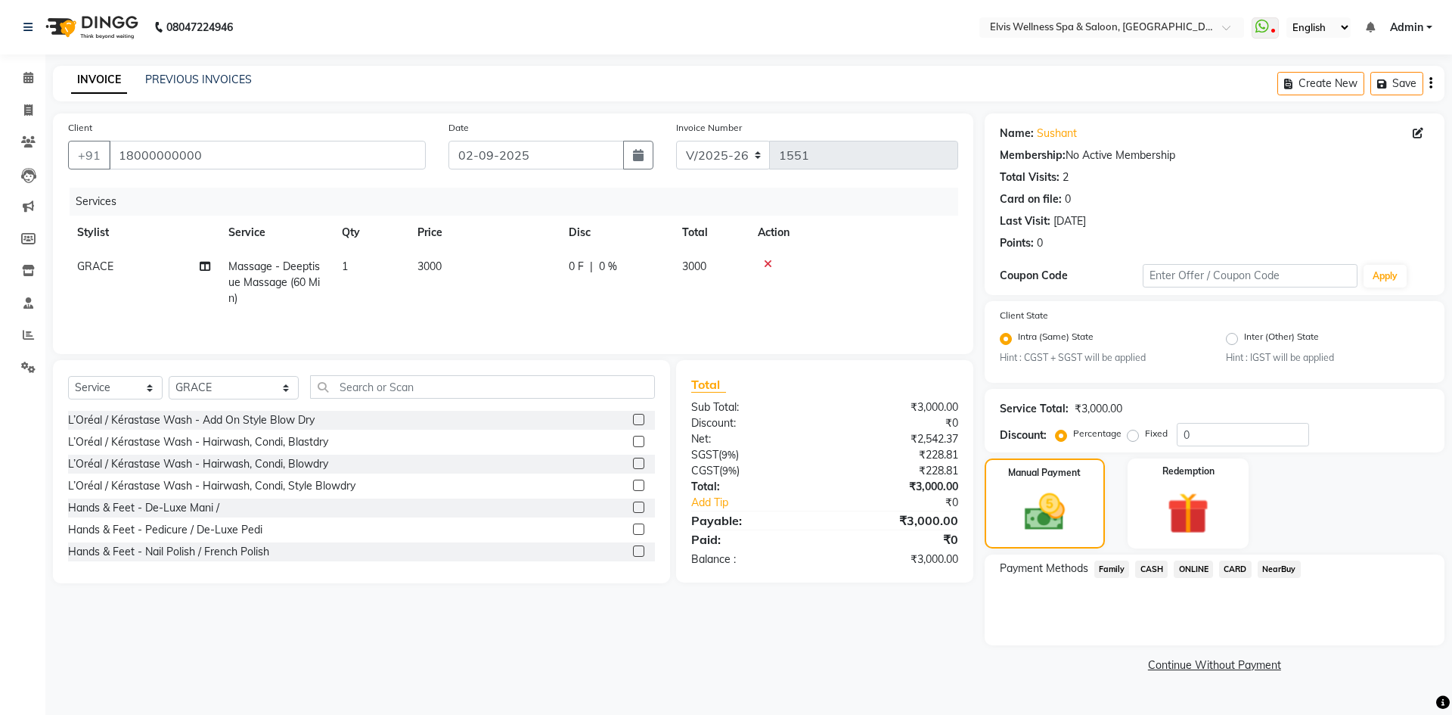
click at [1156, 570] on span "CASH" at bounding box center [1151, 568] width 33 height 17
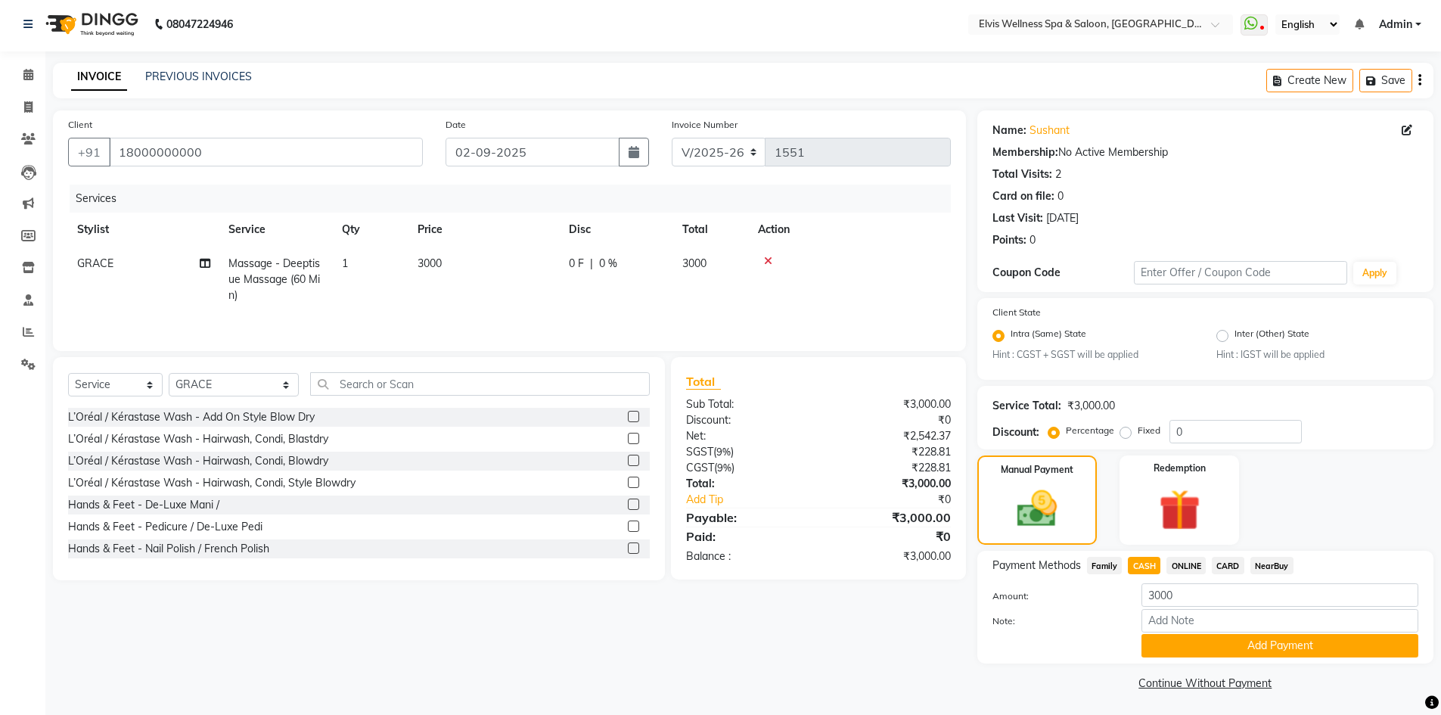
scroll to position [5, 0]
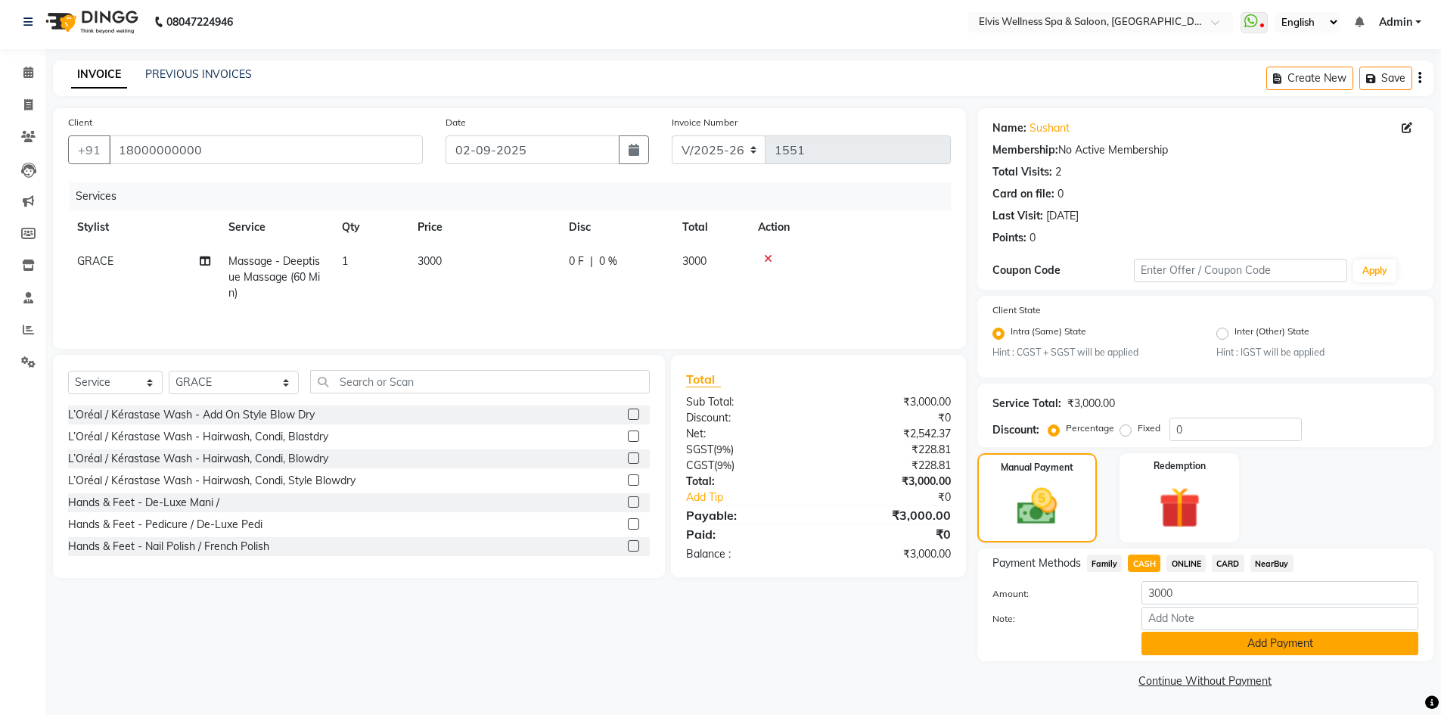
click at [1207, 653] on button "Add Payment" at bounding box center [1279, 643] width 277 height 23
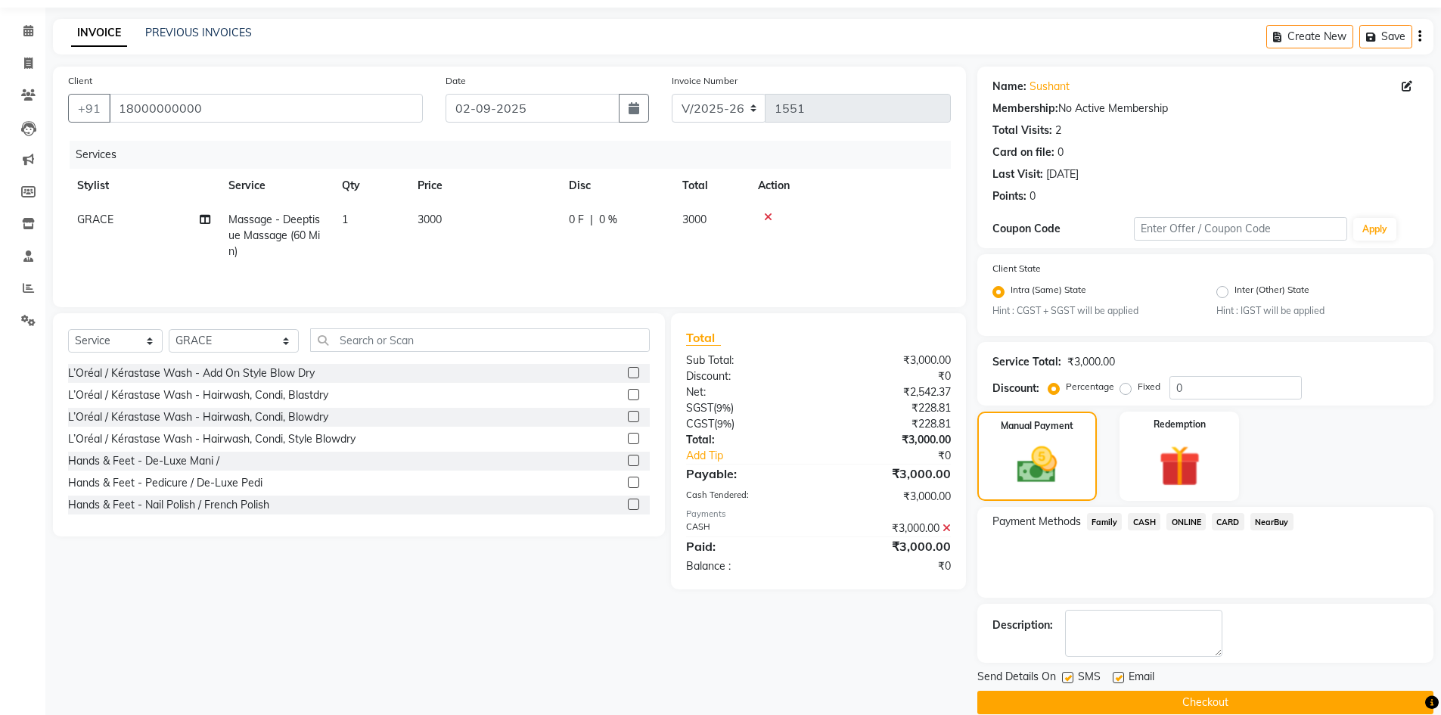
scroll to position [69, 0]
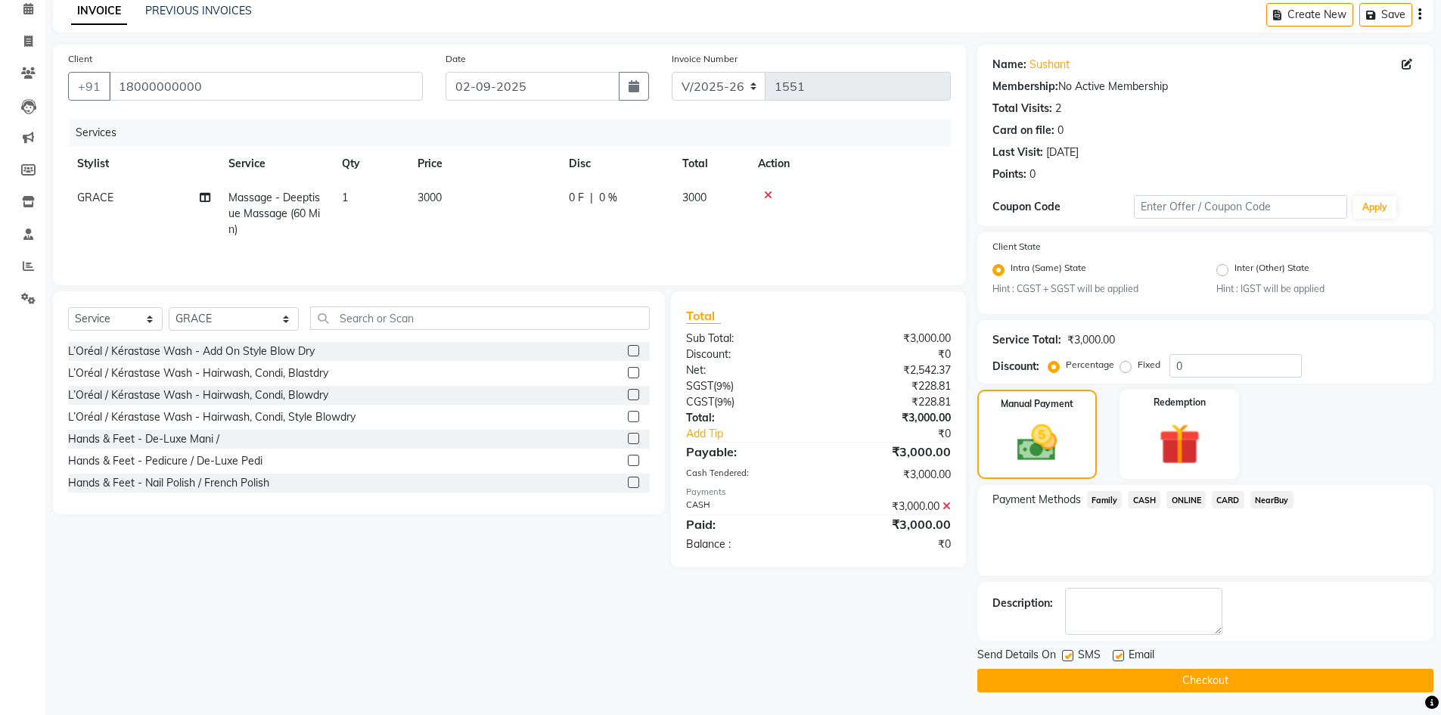
click at [1069, 656] on label at bounding box center [1067, 655] width 11 height 11
click at [1069, 656] on input "checkbox" at bounding box center [1067, 656] width 10 height 10
checkbox input "false"
drag, startPoint x: 1114, startPoint y: 655, endPoint x: 1119, endPoint y: 678, distance: 24.0
click at [1113, 659] on label at bounding box center [1118, 655] width 11 height 11
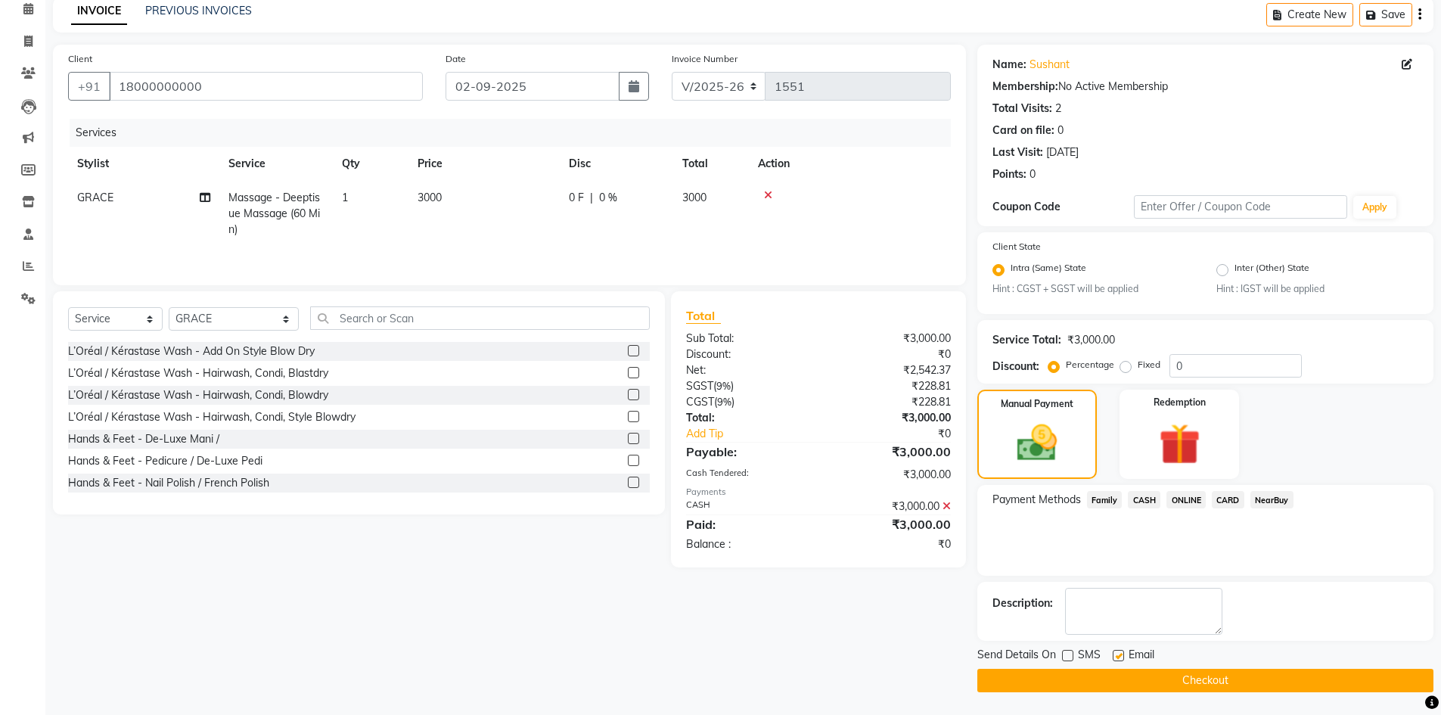
click at [1113, 659] on input "checkbox" at bounding box center [1118, 656] width 10 height 10
checkbox input "false"
click at [1120, 678] on button "Checkout" at bounding box center [1205, 680] width 456 height 23
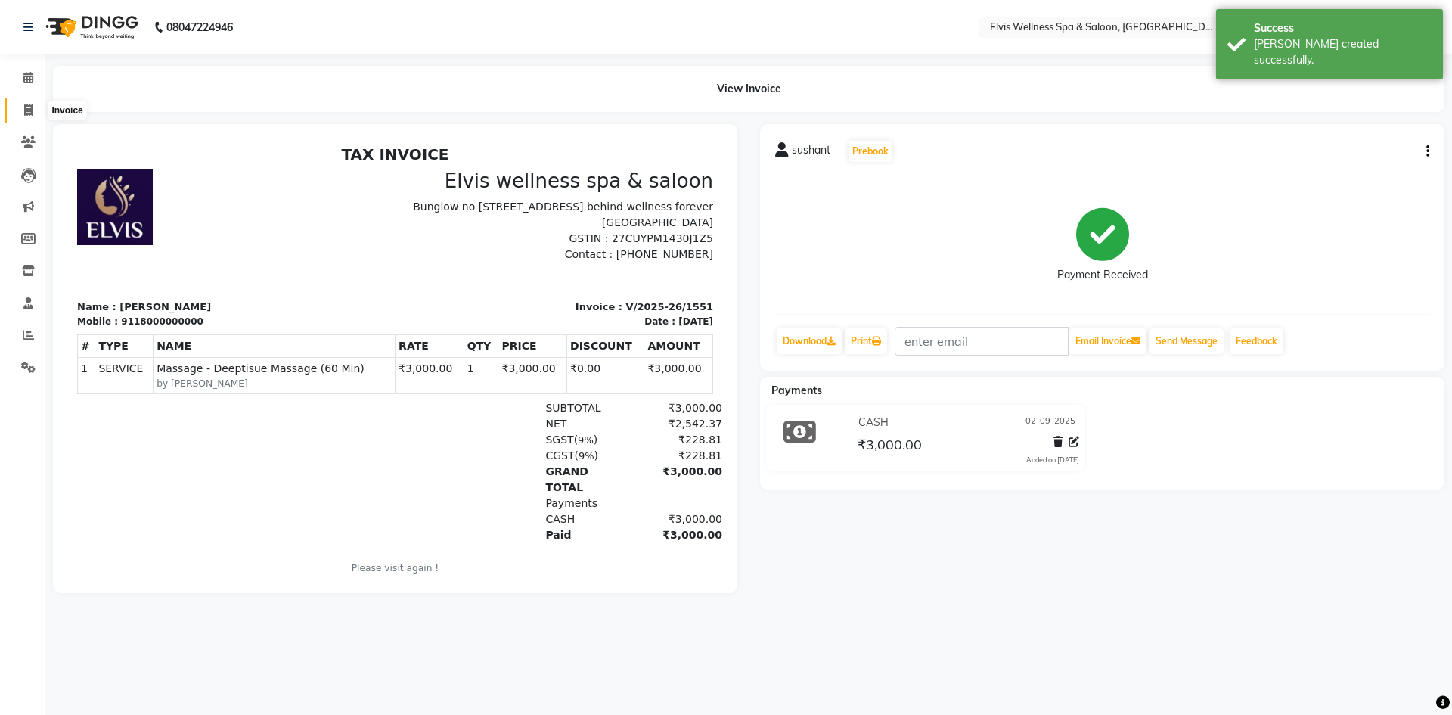
click at [19, 107] on span at bounding box center [28, 110] width 26 height 17
select select "service"
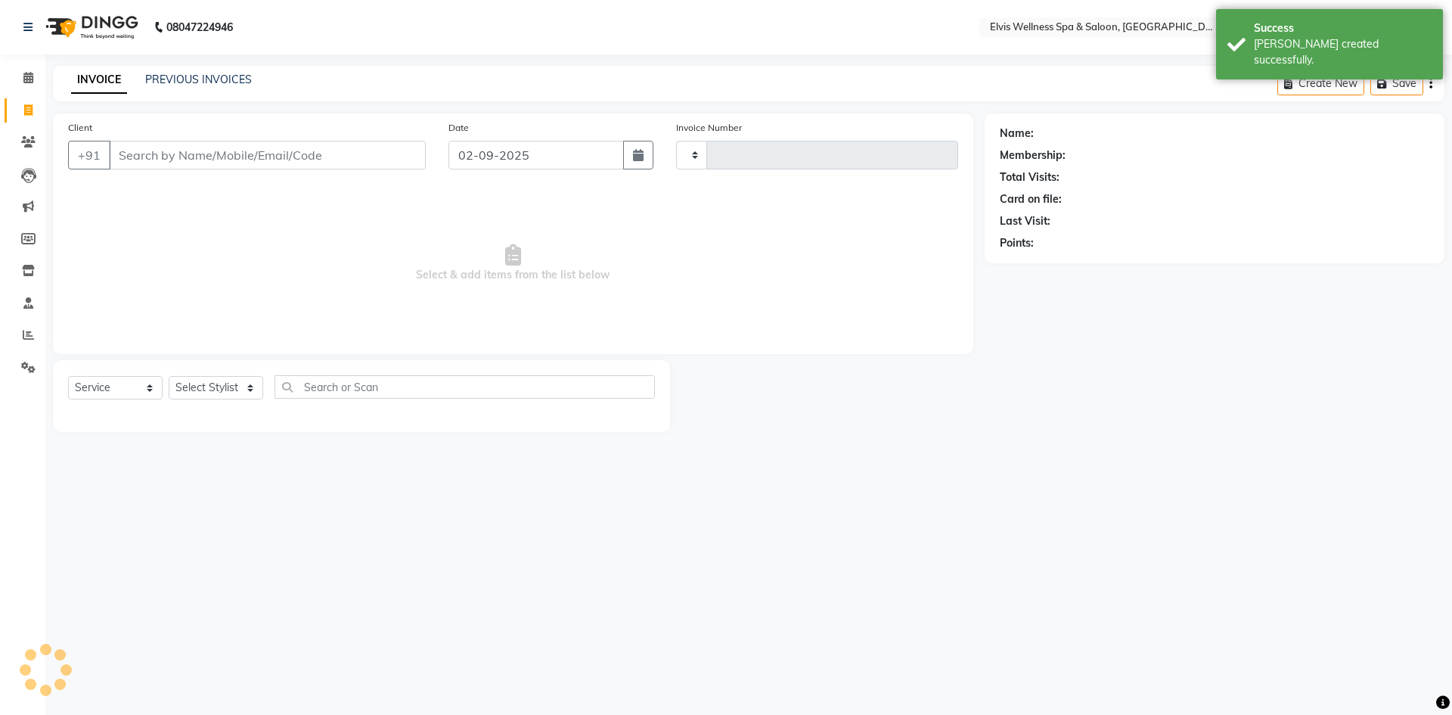
type input "1552"
select select "4399"
click at [26, 82] on icon at bounding box center [28, 77] width 10 height 11
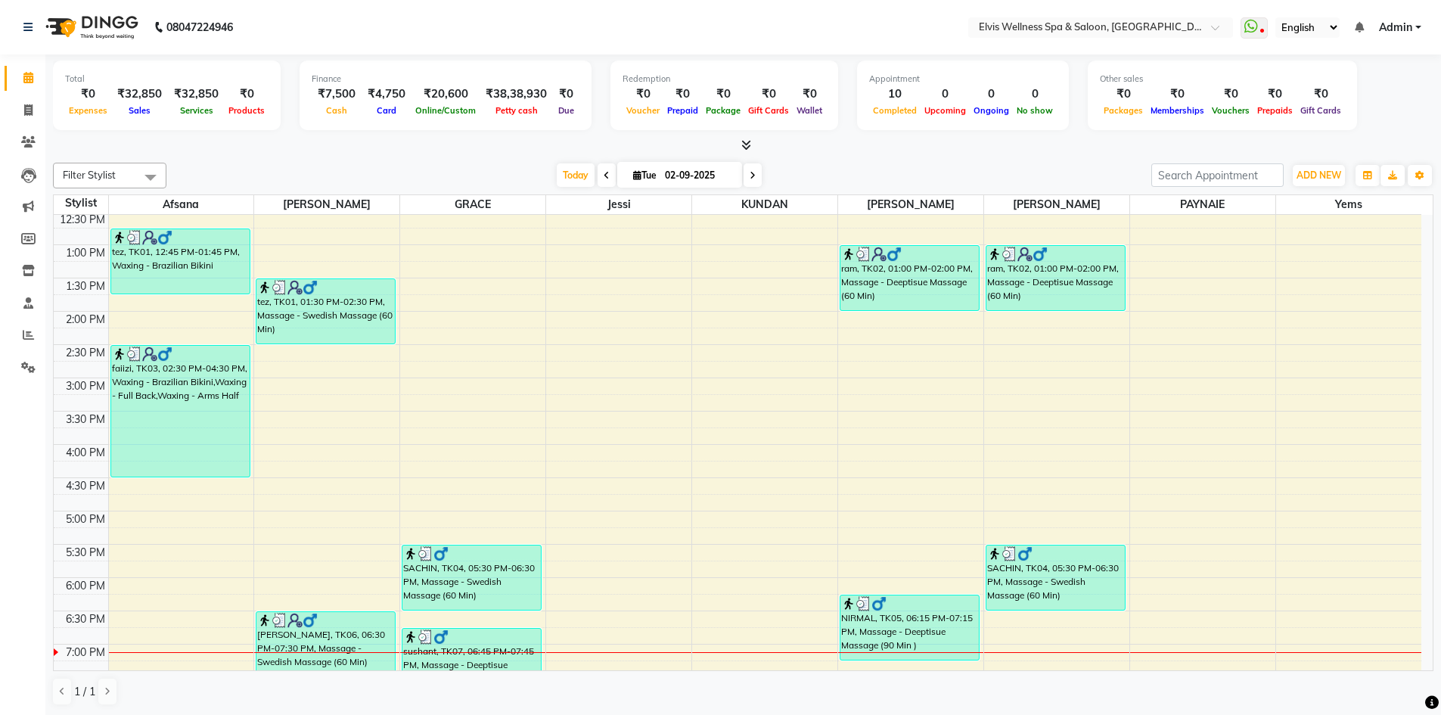
scroll to position [529, 0]
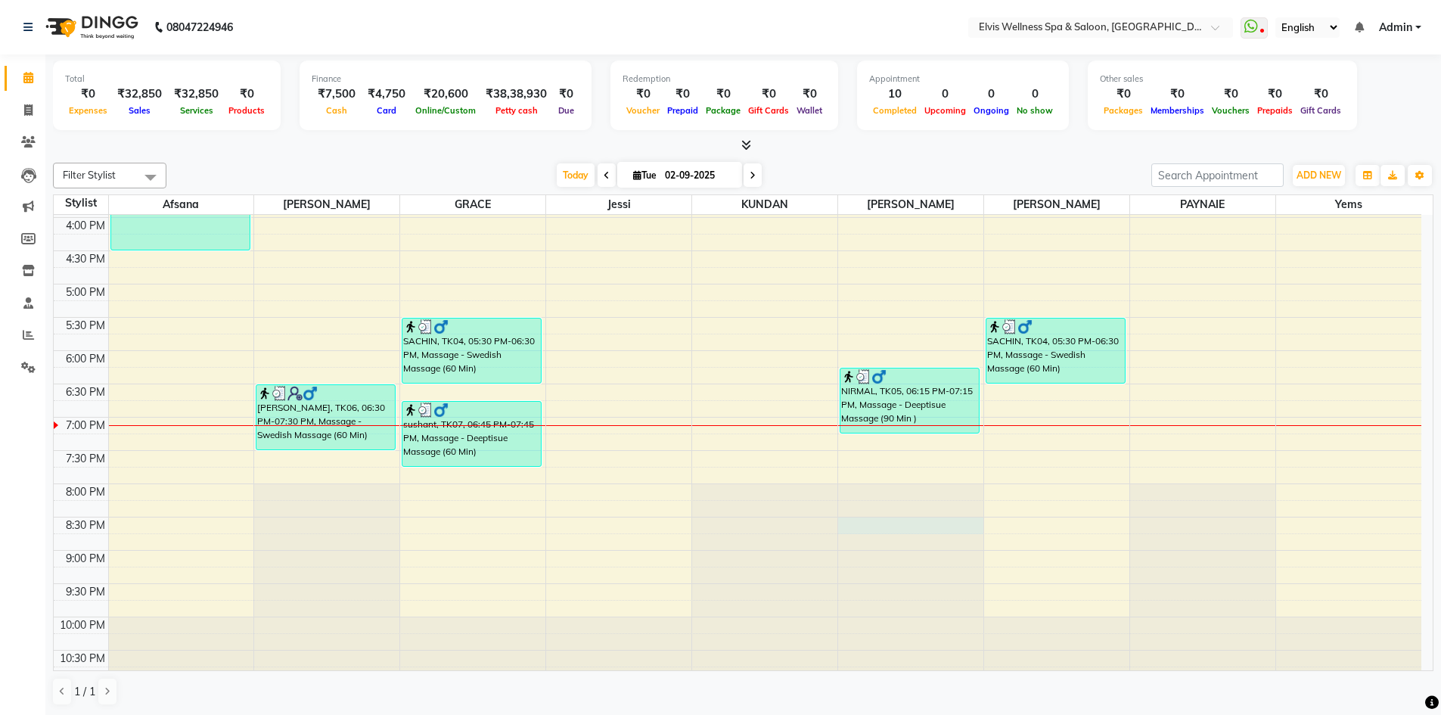
select select "62458"
select select "tentative"
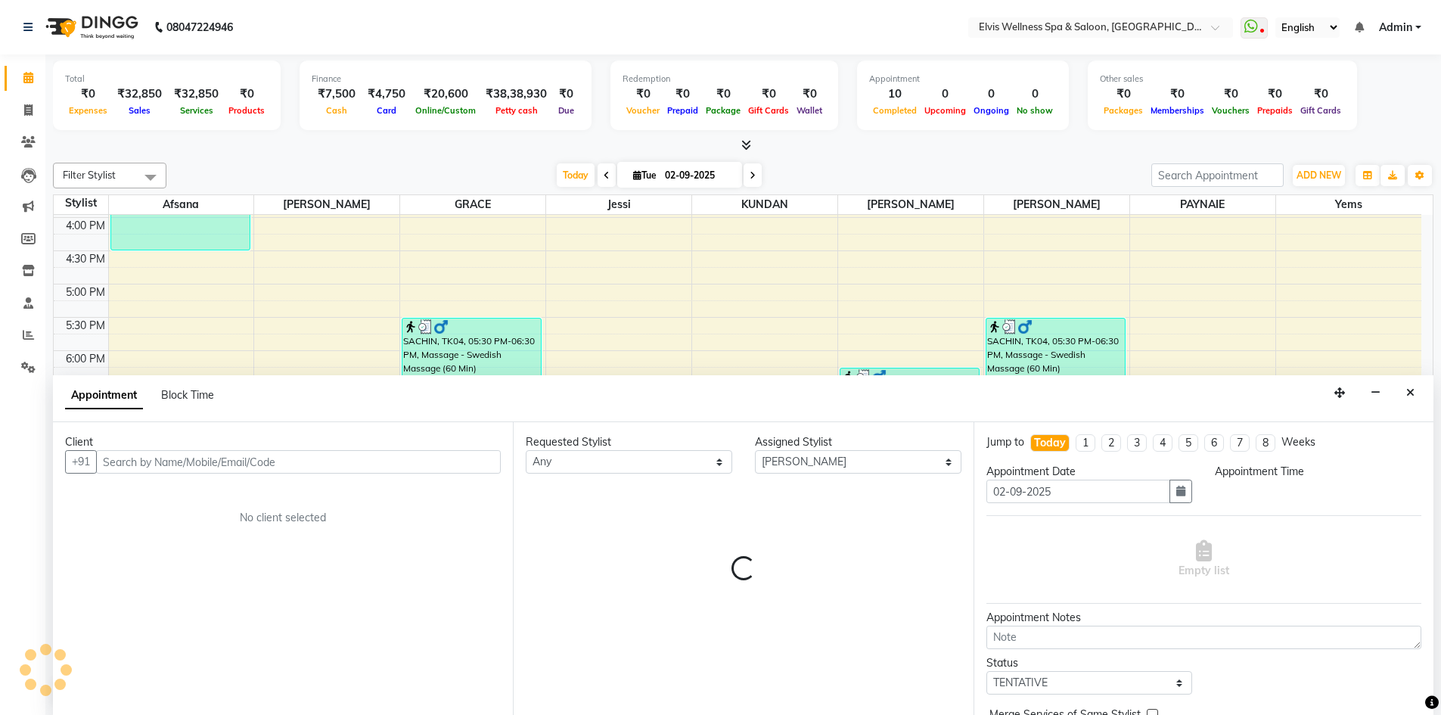
scroll to position [1, 0]
select select "1230"
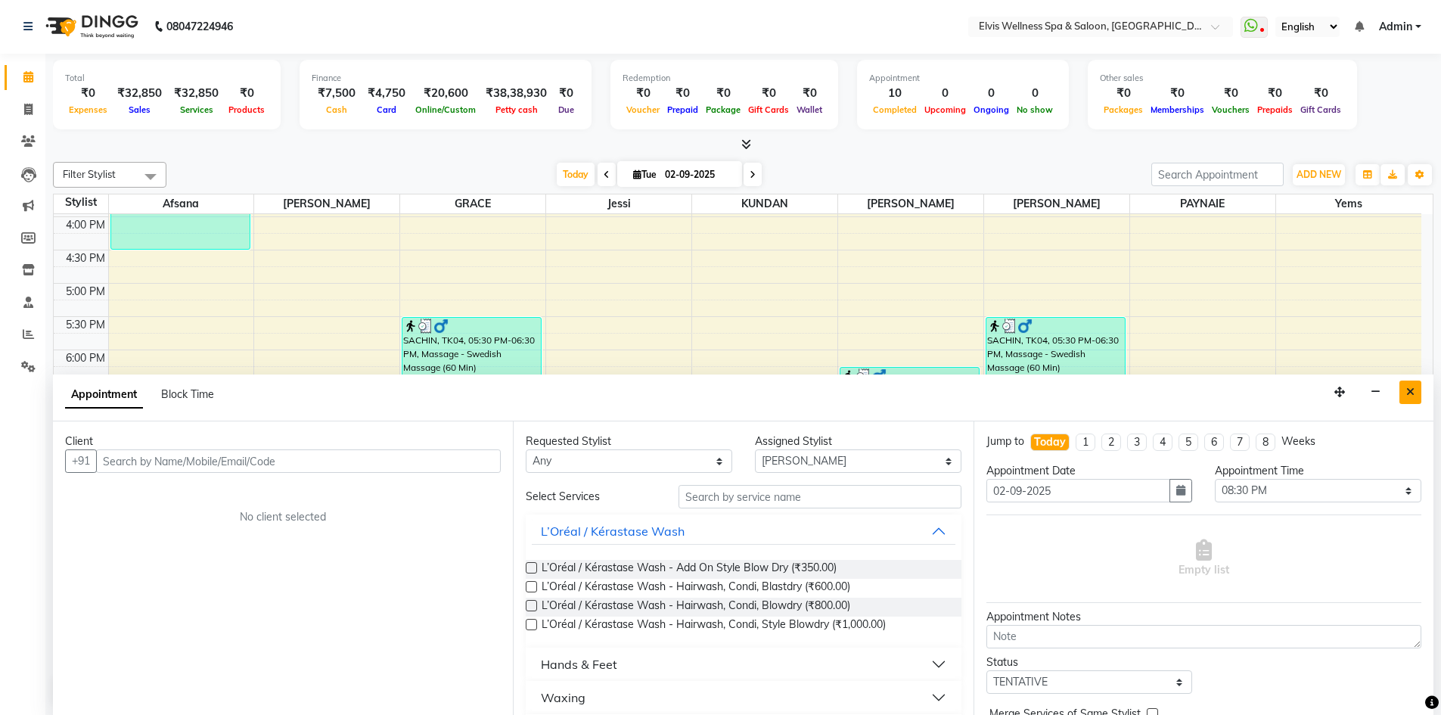
click at [1417, 395] on button "Close" at bounding box center [1410, 391] width 22 height 23
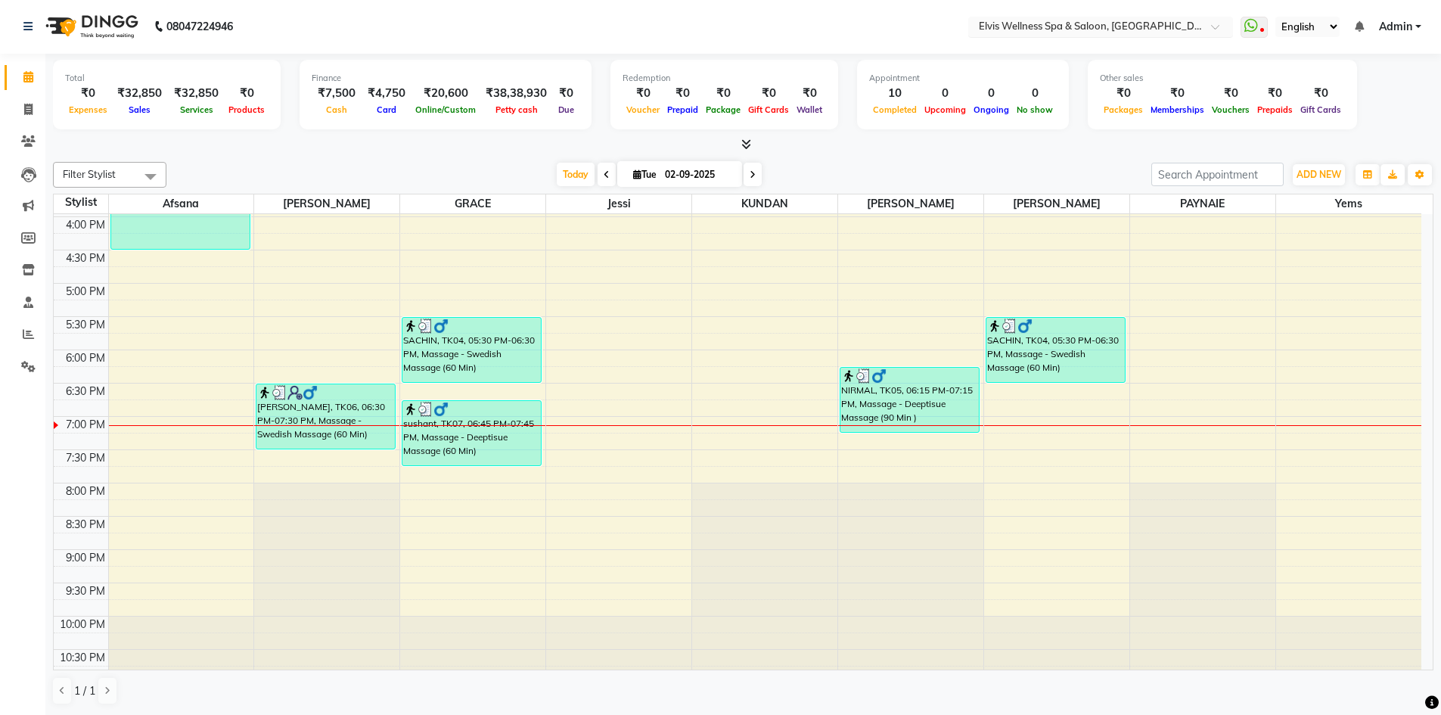
click at [1123, 23] on input "text" at bounding box center [1085, 27] width 219 height 15
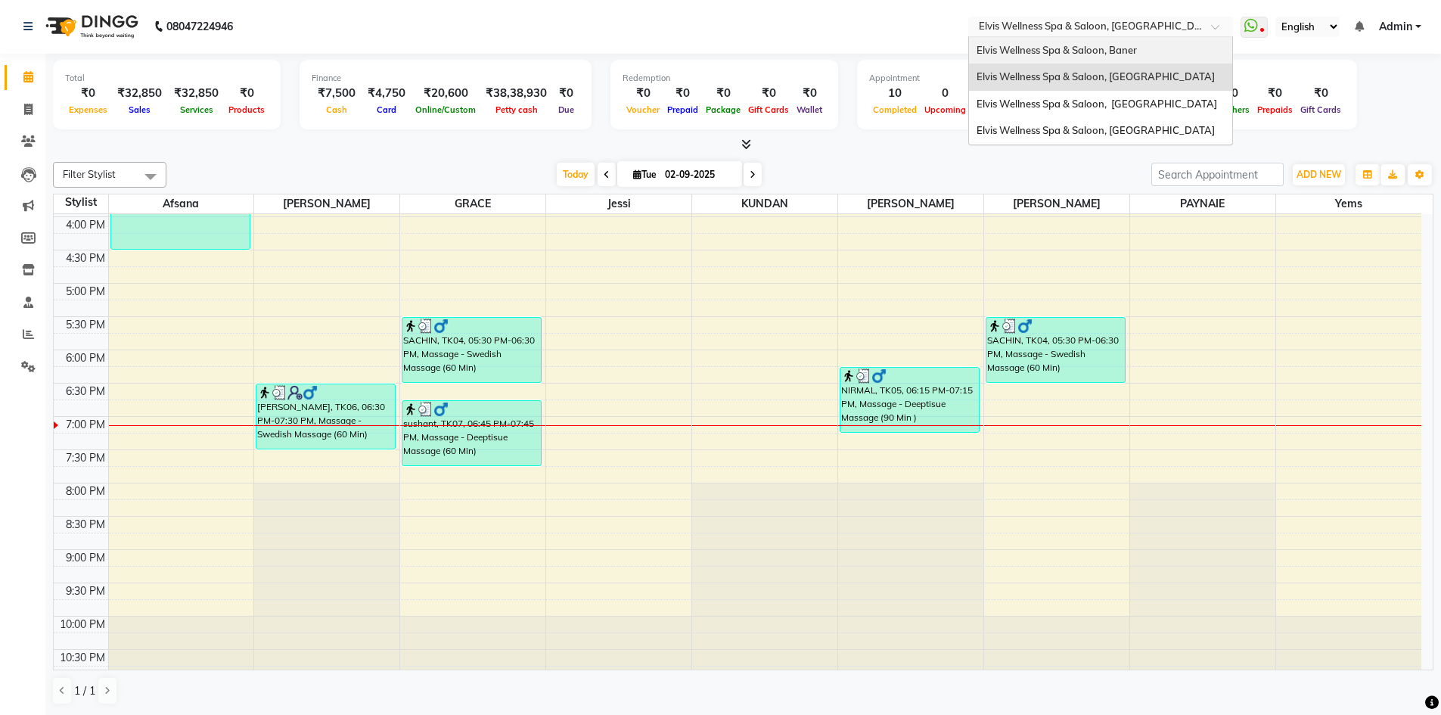
click at [1144, 49] on div "Elvis Wellness Spa & Saloon, Baner" at bounding box center [1100, 50] width 263 height 27
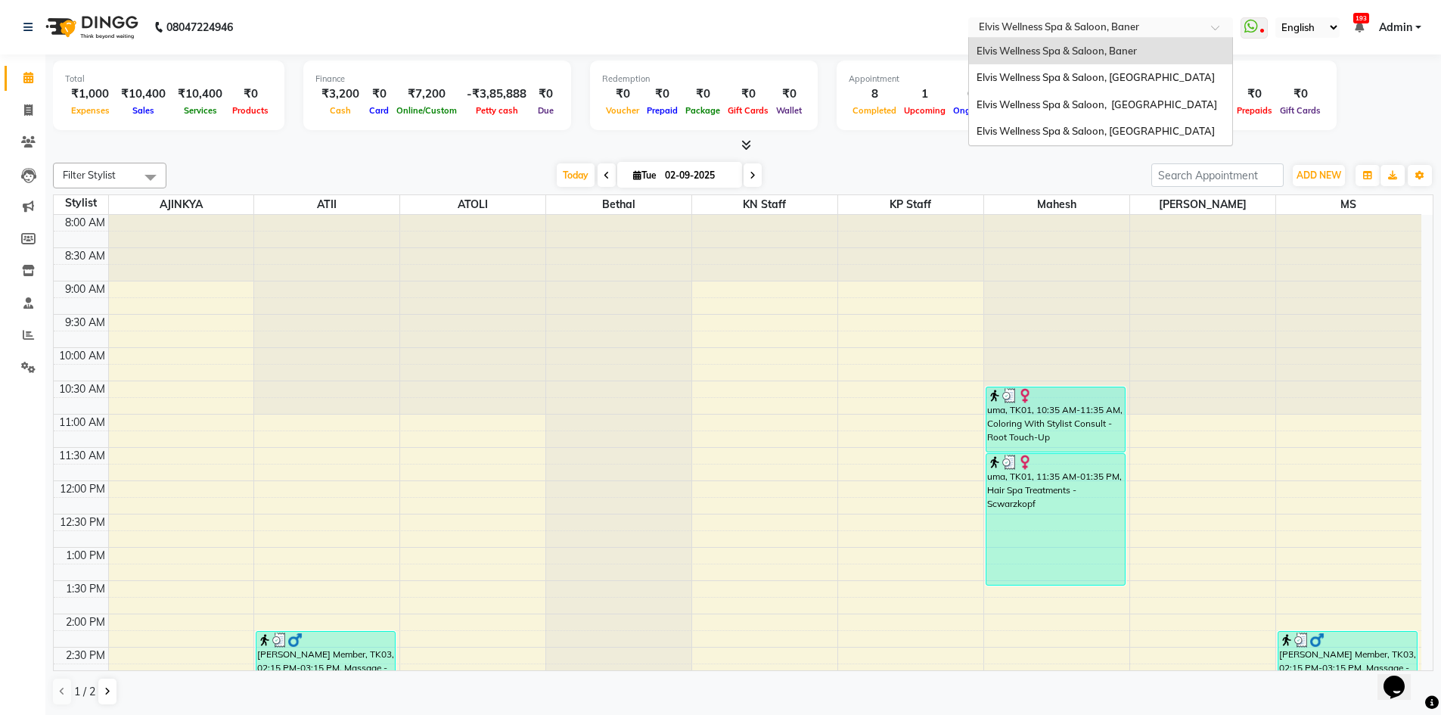
click at [1208, 34] on div at bounding box center [1100, 28] width 265 height 15
click at [1189, 108] on span "Elvis Wellness Spa & Saloon, [GEOGRAPHIC_DATA]" at bounding box center [1096, 104] width 241 height 12
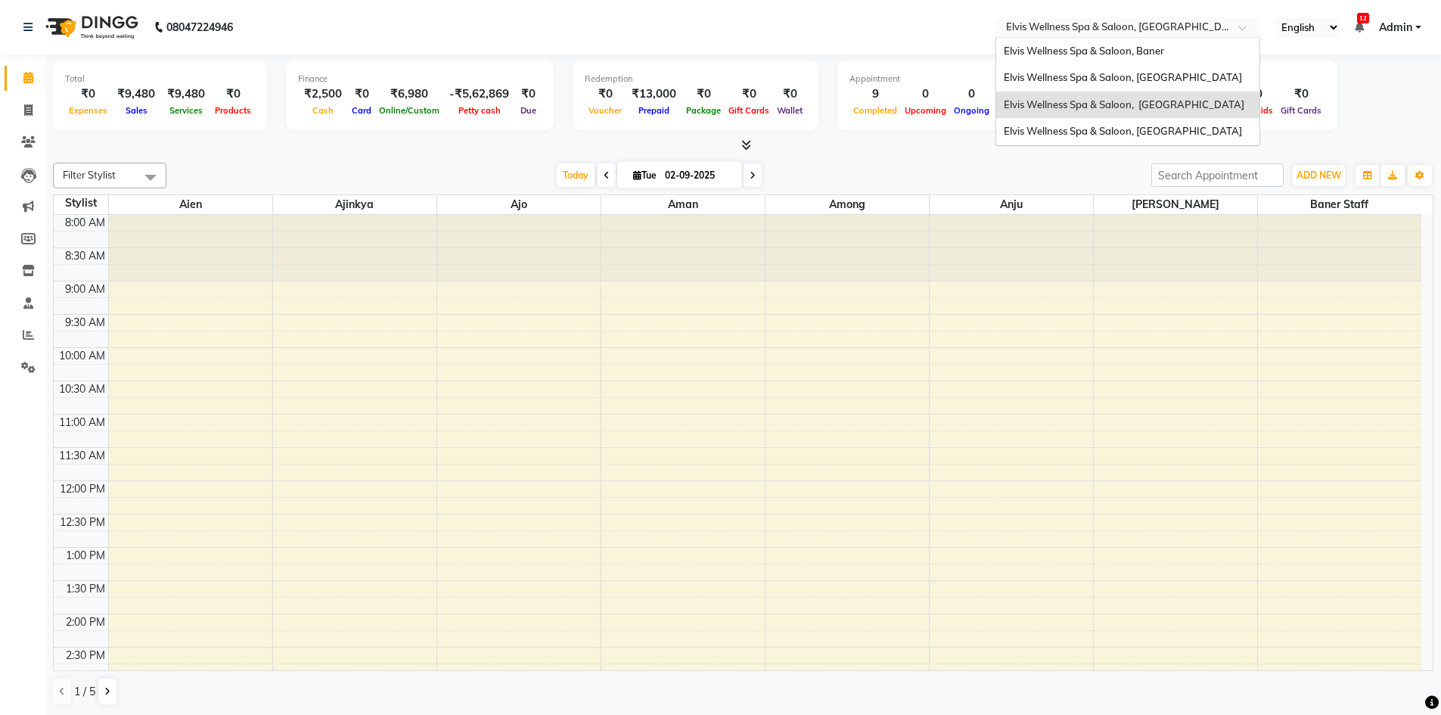
click at [1200, 30] on input "text" at bounding box center [1112, 28] width 219 height 15
click at [1183, 137] on span "Elvis Wellness Spa & Saloon, [GEOGRAPHIC_DATA]" at bounding box center [1123, 131] width 238 height 12
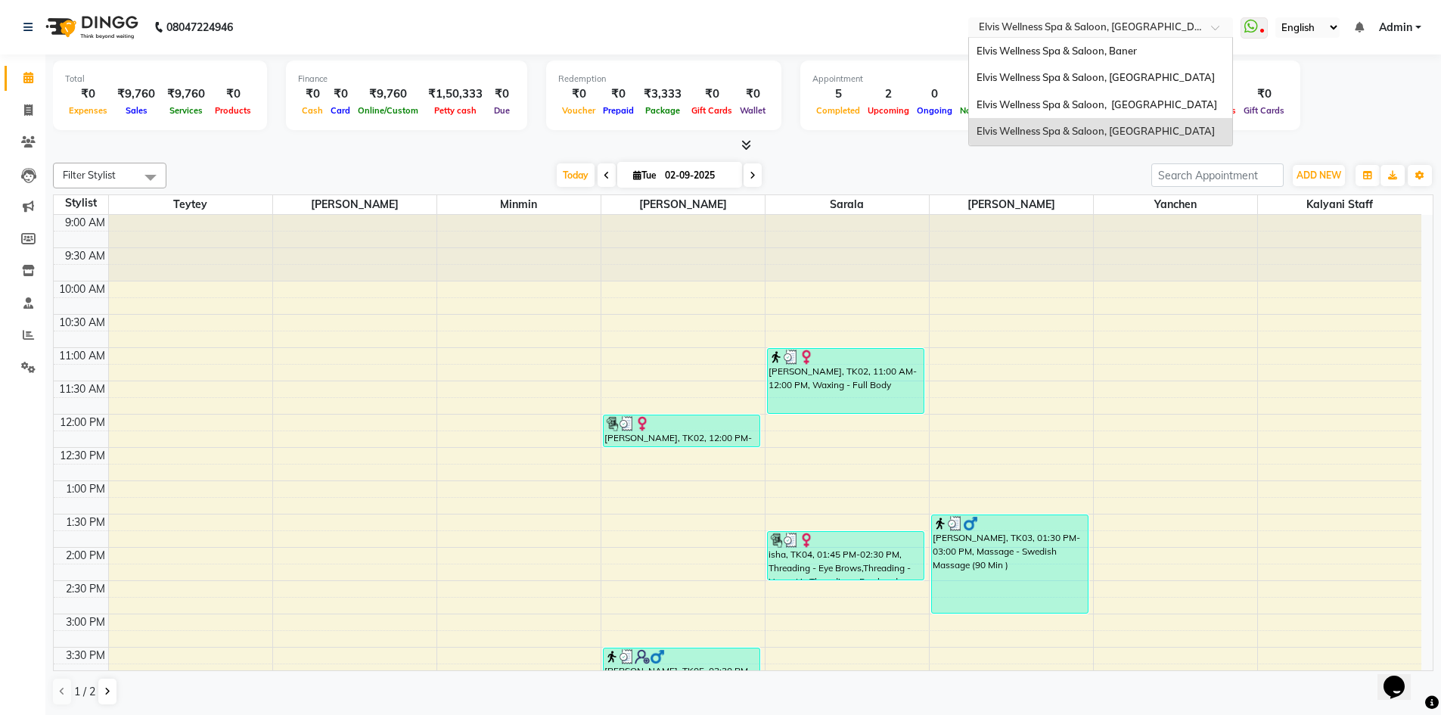
click at [1203, 23] on div at bounding box center [1100, 28] width 265 height 15
click at [1182, 74] on div "Elvis Wellness Spa & Saloon, [GEOGRAPHIC_DATA]" at bounding box center [1100, 77] width 263 height 27
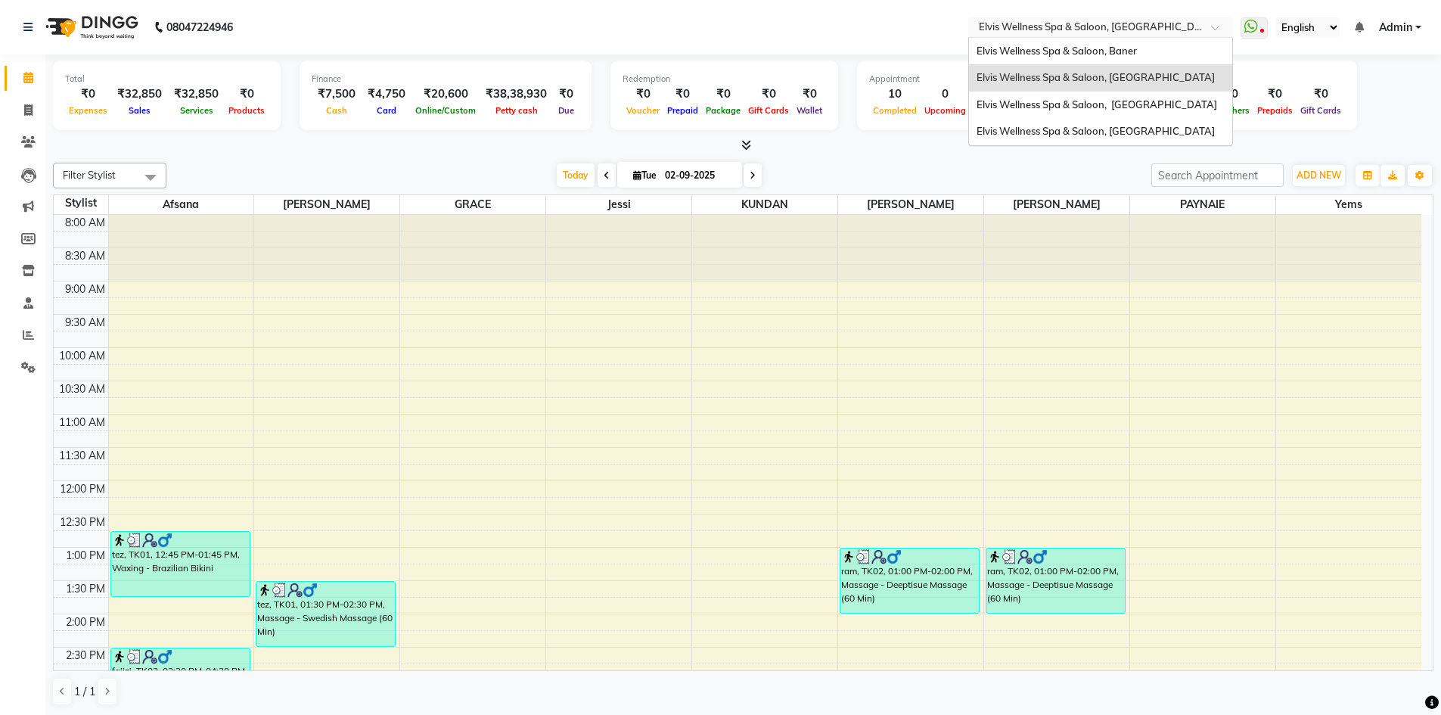
click at [1184, 25] on input "text" at bounding box center [1085, 28] width 219 height 15
click at [1165, 98] on span "Elvis Wellness Spa & Saloon, [GEOGRAPHIC_DATA]" at bounding box center [1096, 104] width 241 height 12
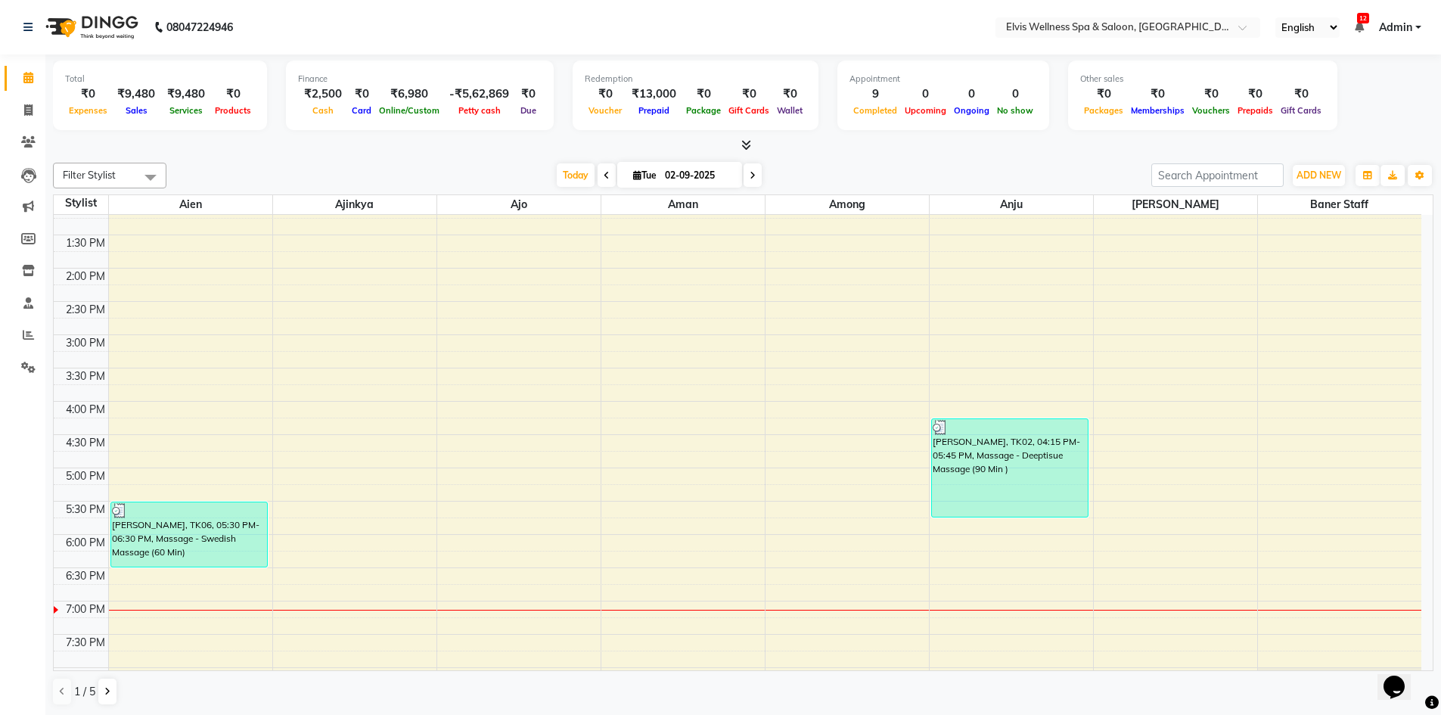
scroll to position [454, 0]
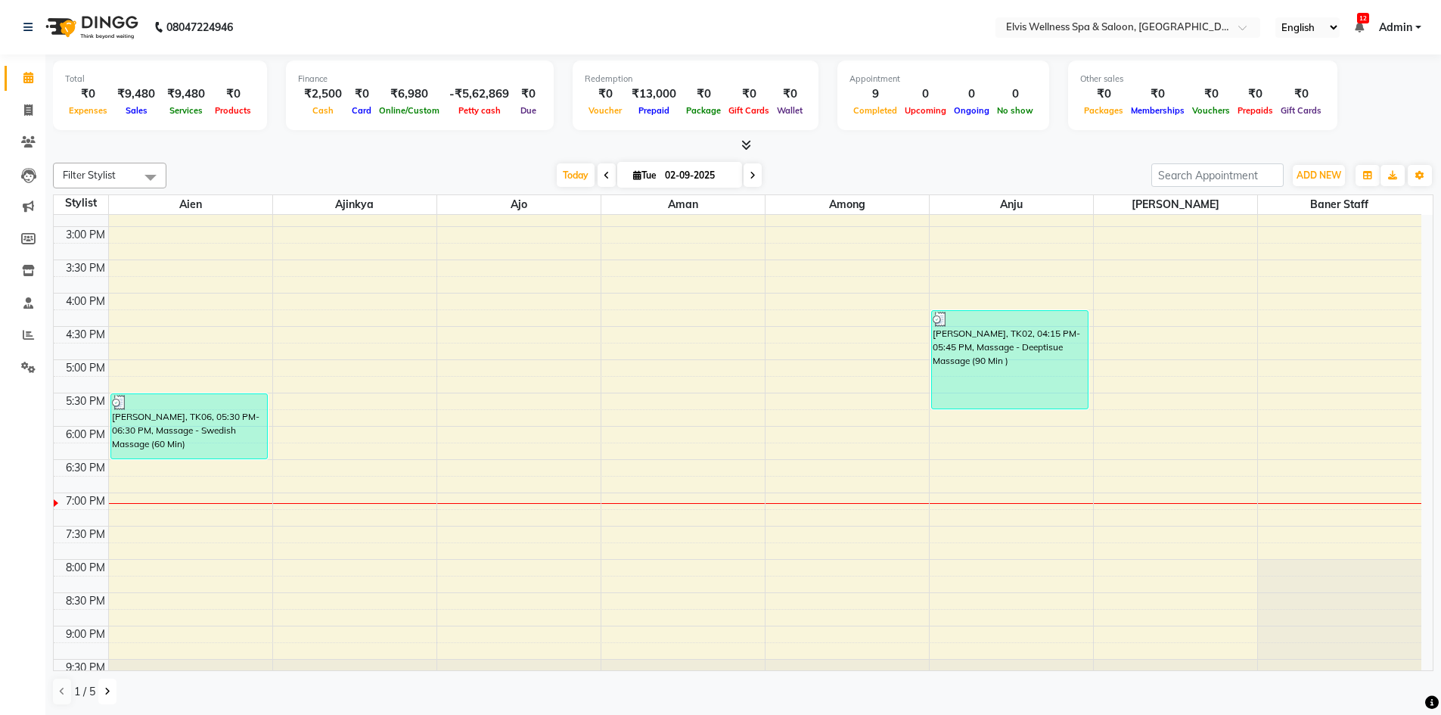
click at [109, 694] on icon at bounding box center [107, 691] width 6 height 9
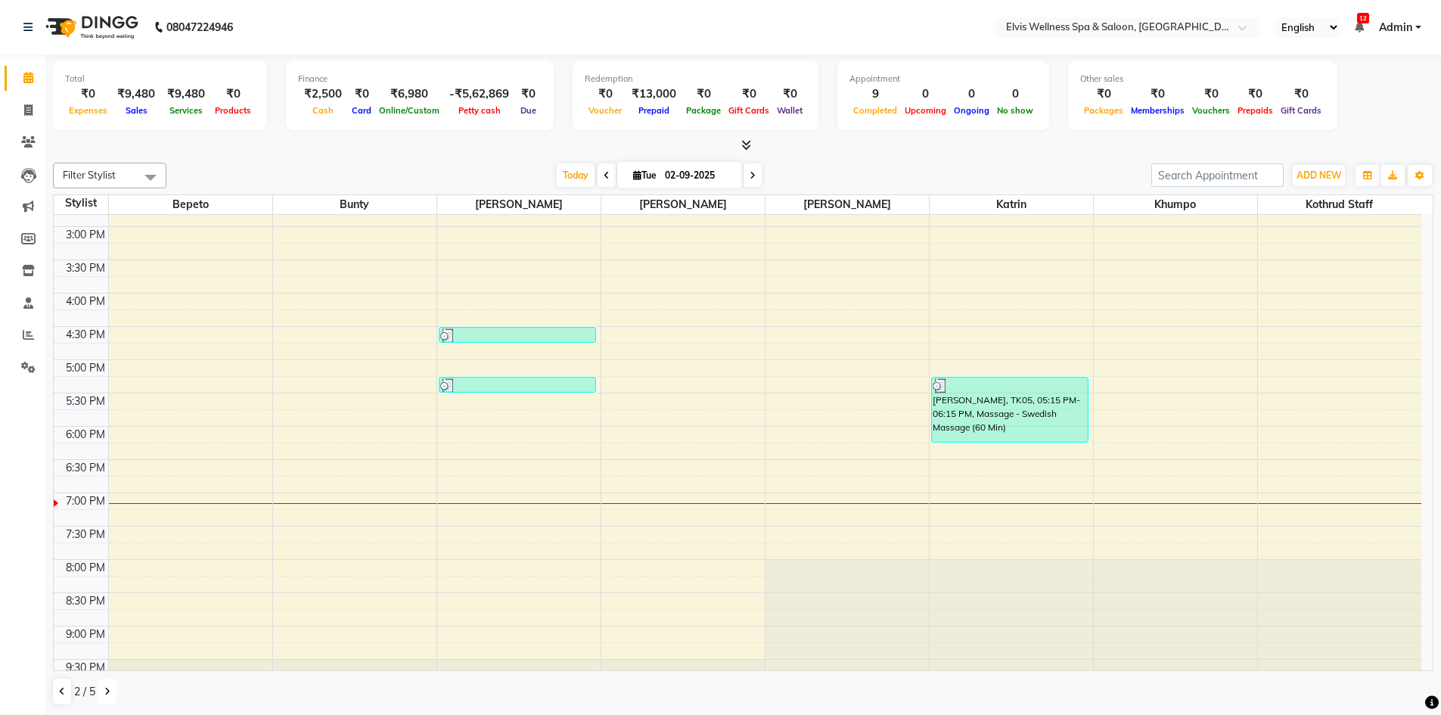
click at [109, 694] on icon at bounding box center [107, 691] width 6 height 9
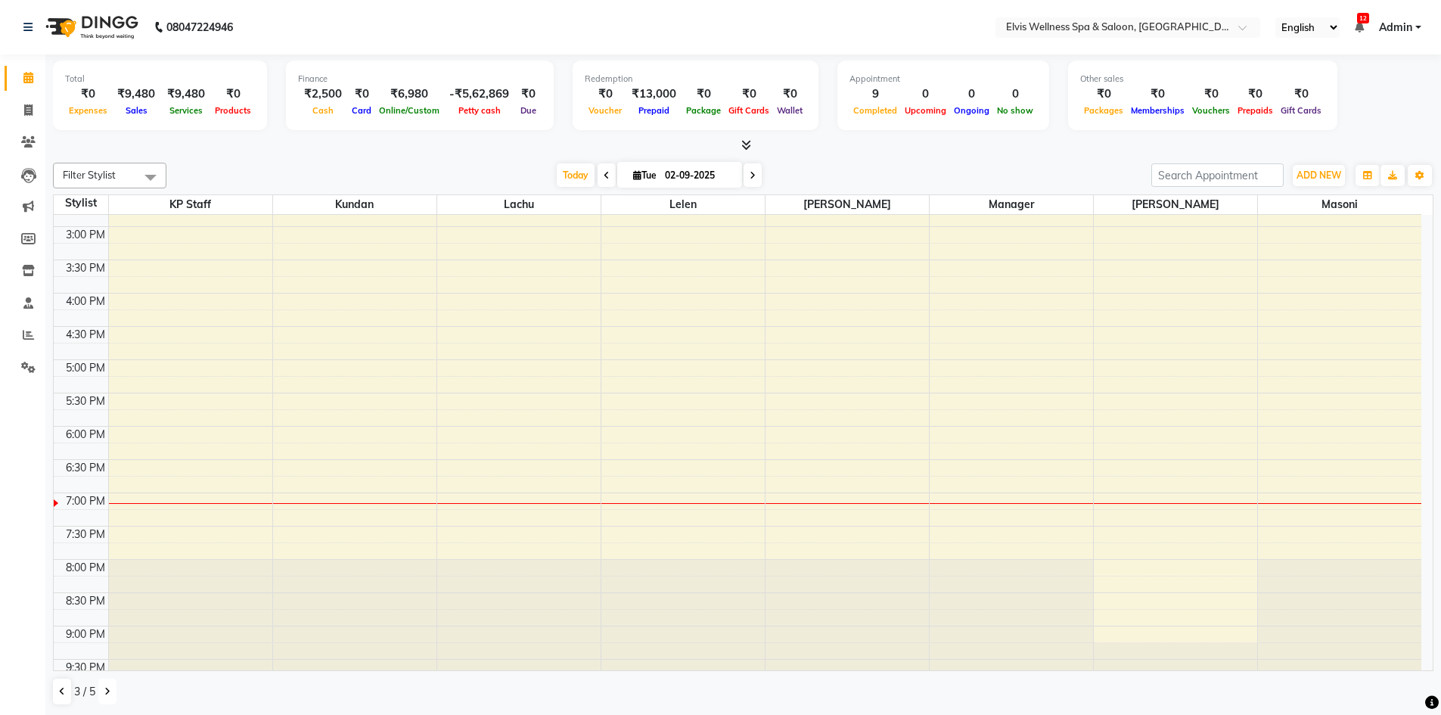
click at [109, 694] on icon at bounding box center [107, 691] width 6 height 9
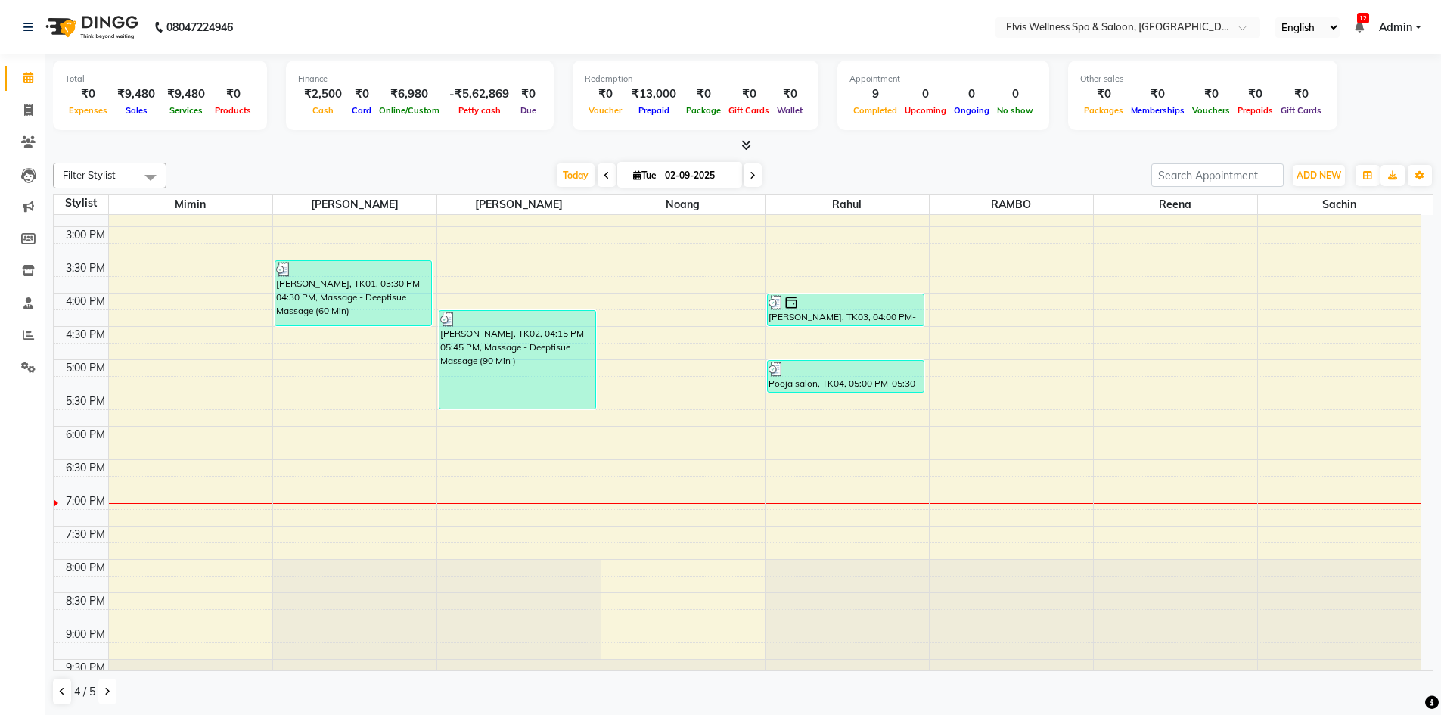
click at [109, 694] on icon at bounding box center [107, 691] width 6 height 9
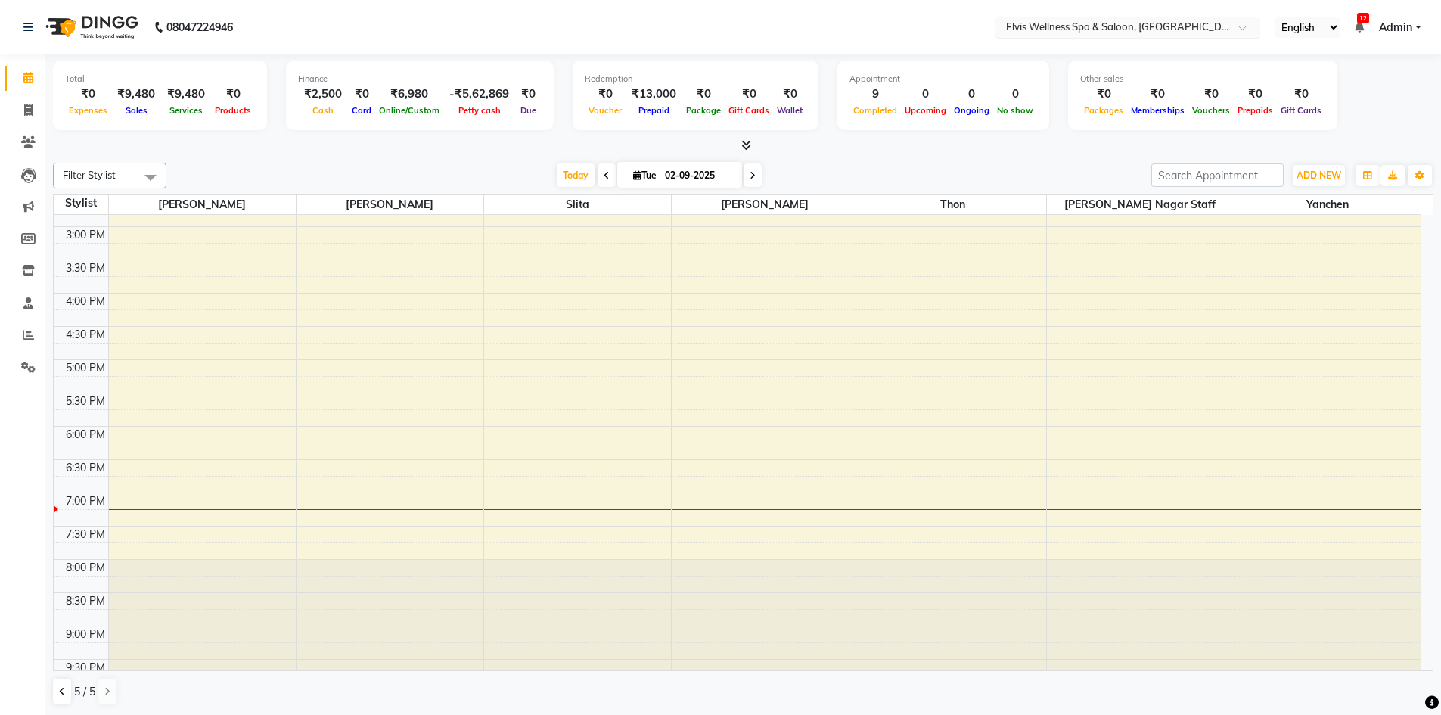
click at [1236, 28] on div at bounding box center [1127, 28] width 265 height 15
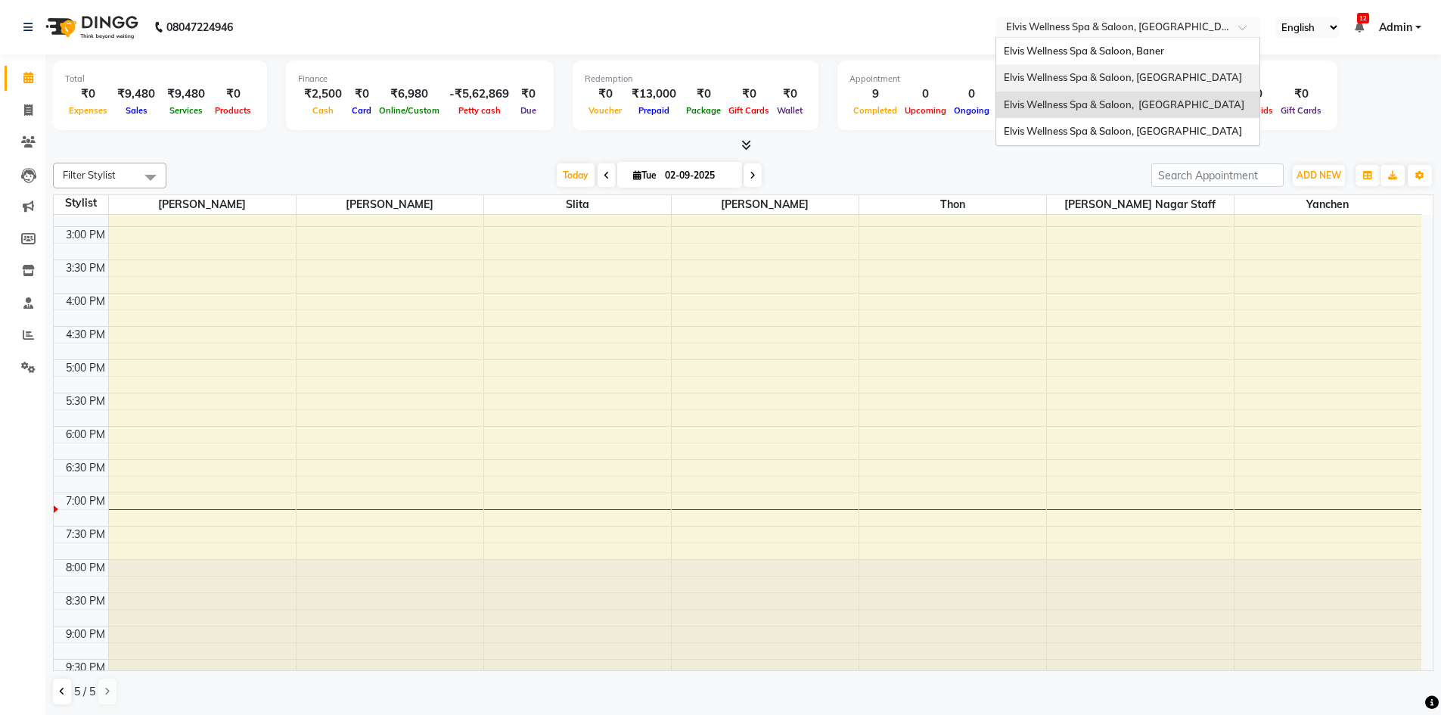
click at [1201, 76] on span "Elvis Wellness Spa & Saloon, [GEOGRAPHIC_DATA]" at bounding box center [1123, 77] width 238 height 12
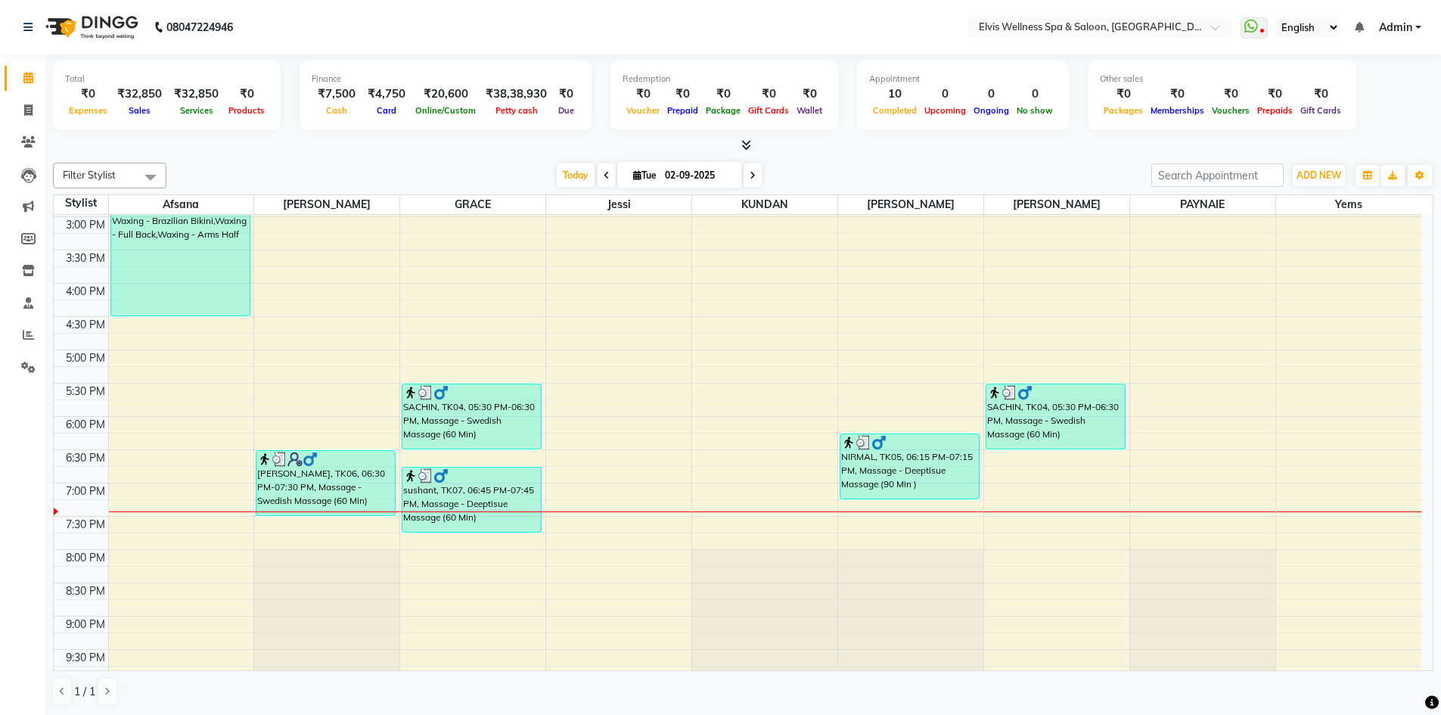
scroll to position [542, 0]
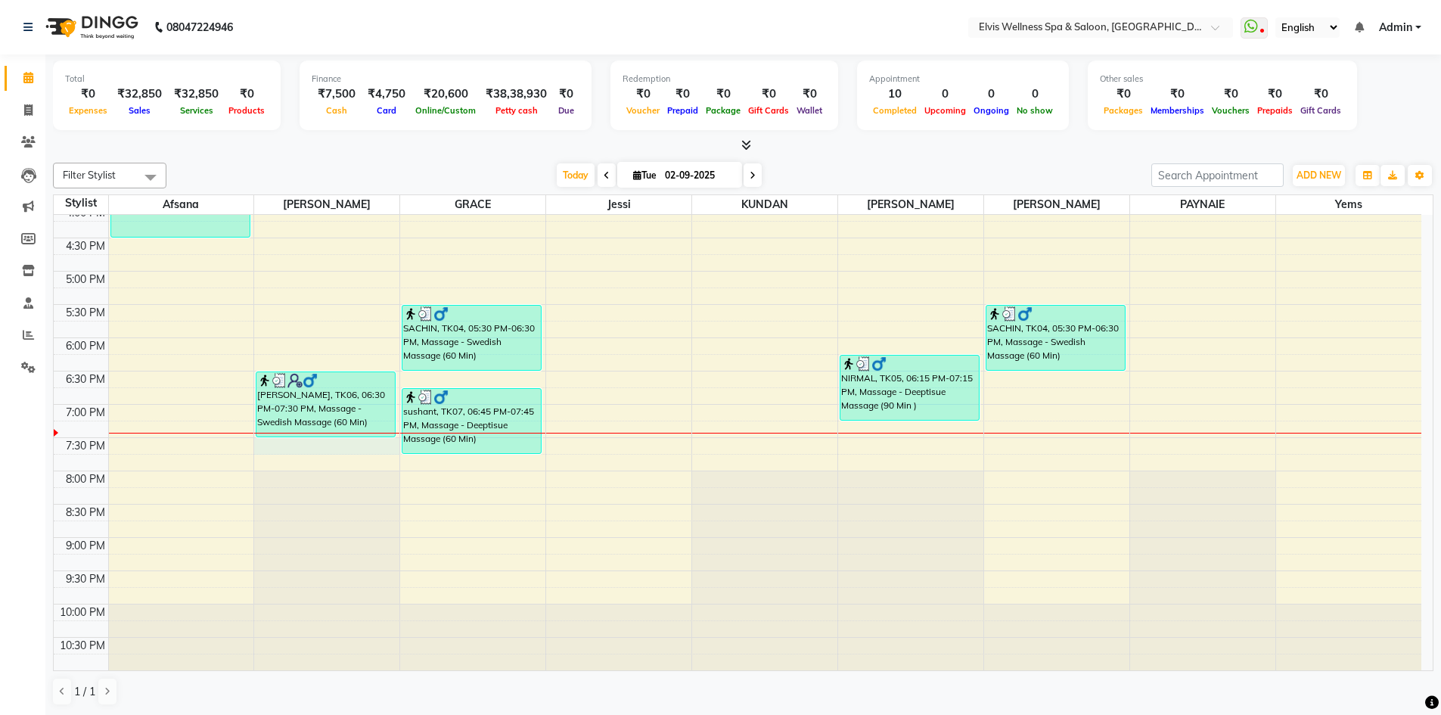
click at [327, 452] on div "8:00 AM 8:30 AM 9:00 AM 9:30 AM 10:00 AM 10:30 AM 11:00 AM 11:30 AM 12:00 PM 12…" at bounding box center [737, 172] width 1367 height 998
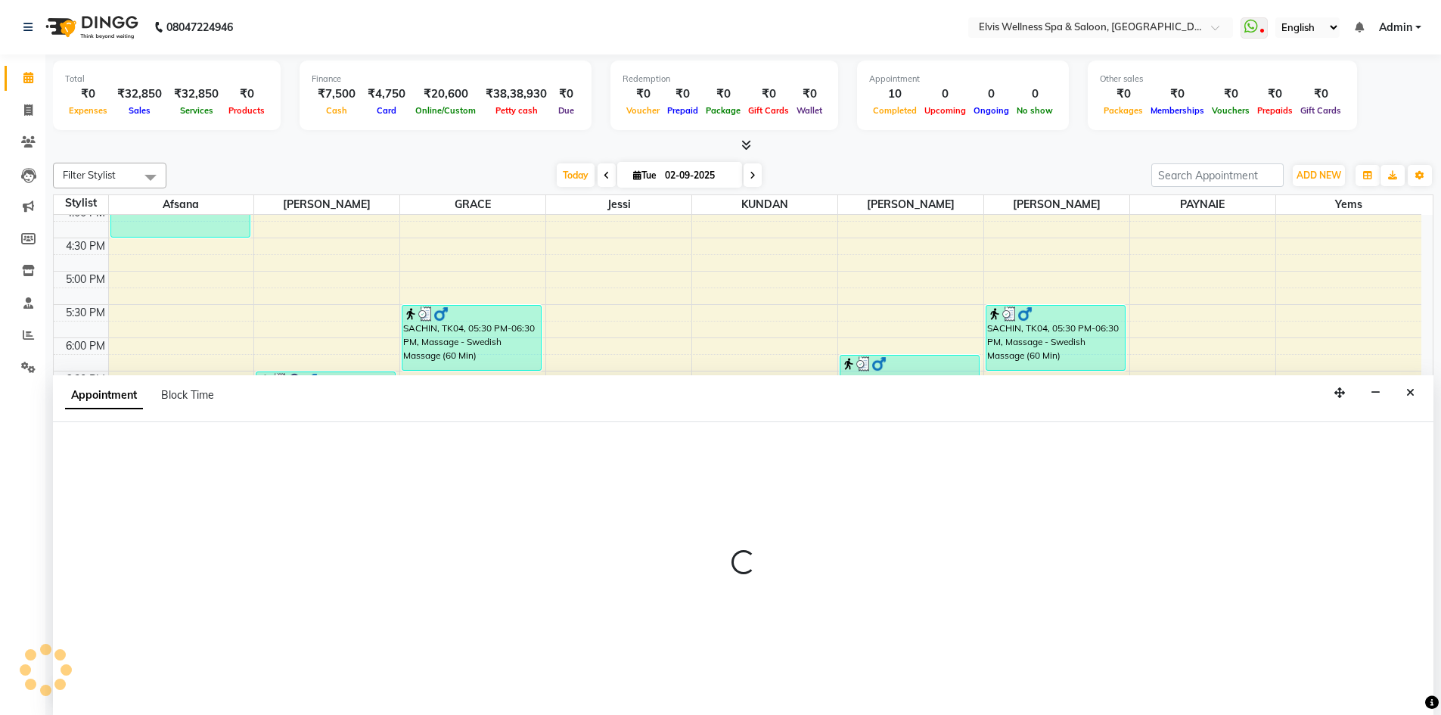
select select "32217"
select select "1170"
select select "tentative"
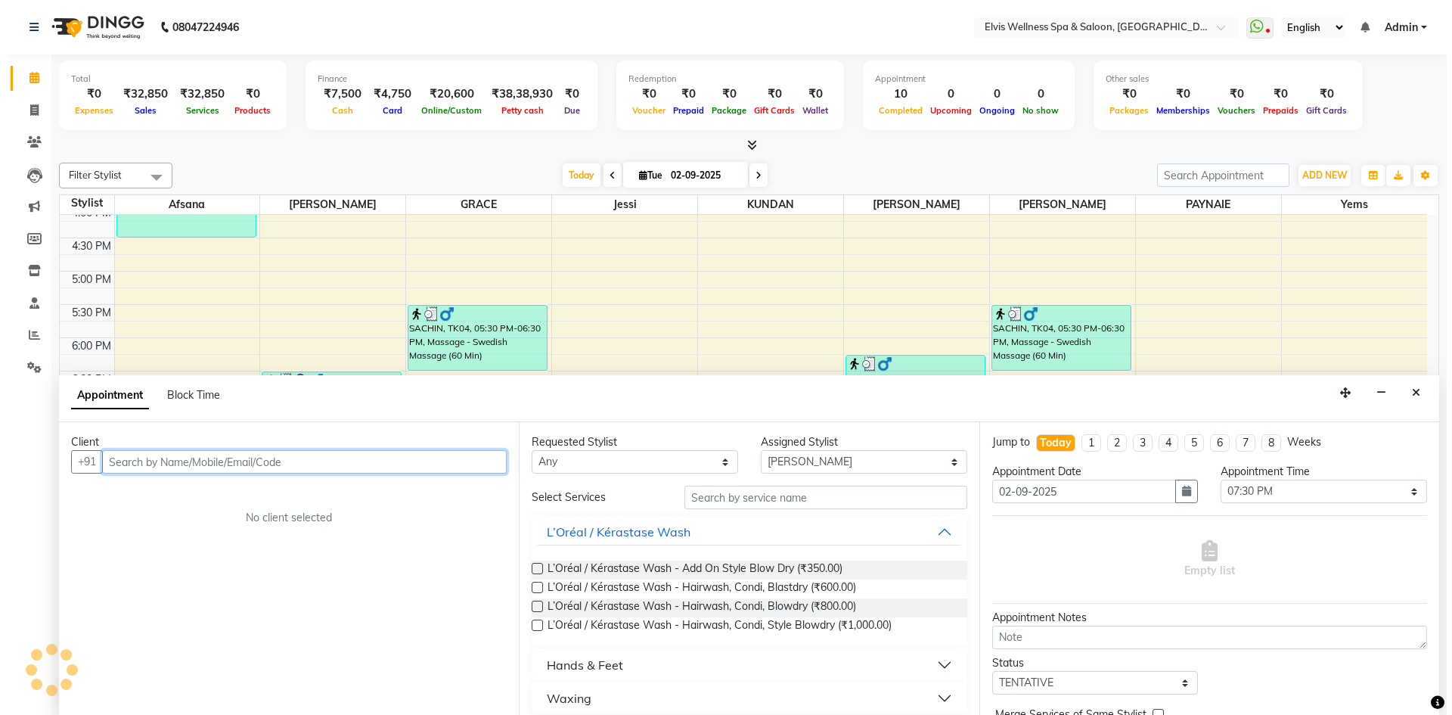
scroll to position [1, 0]
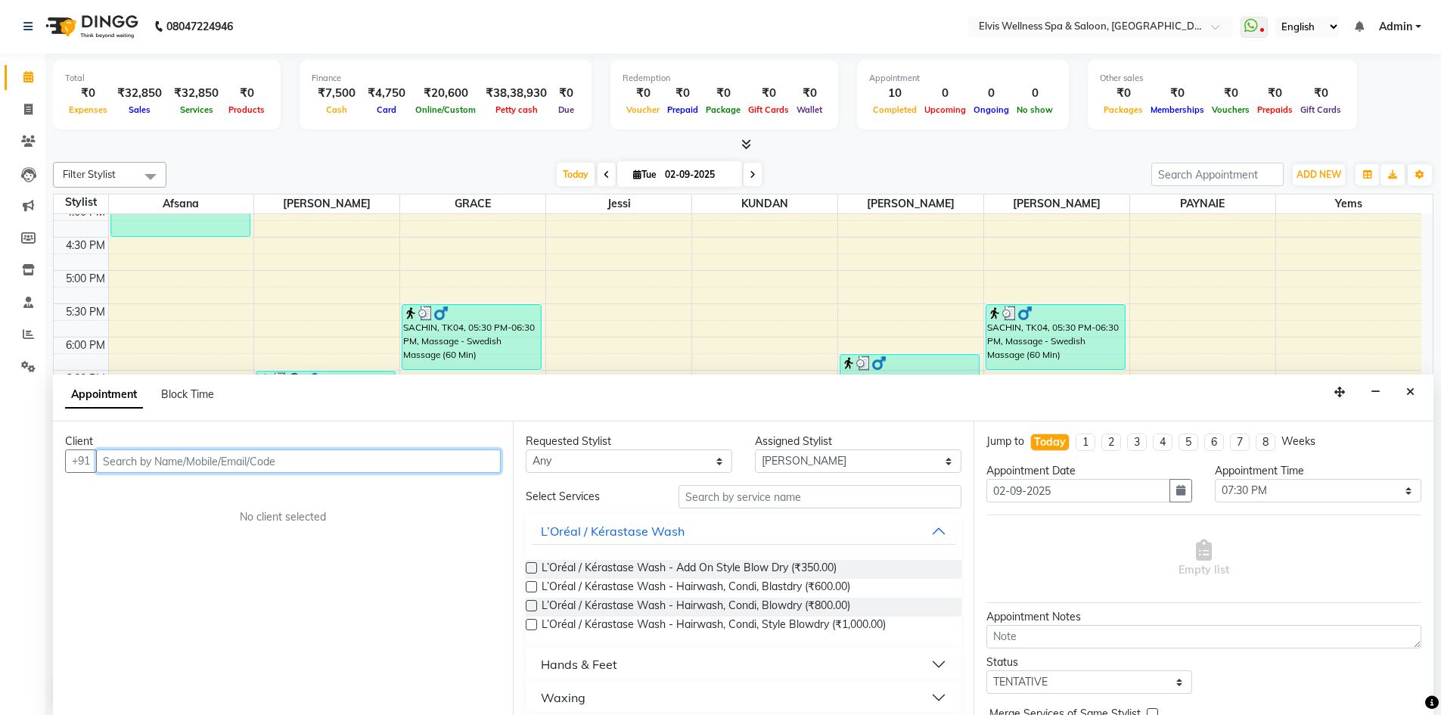
click at [436, 462] on input "text" at bounding box center [298, 460] width 405 height 23
type input "safic"
click at [472, 469] on button "Add Client" at bounding box center [469, 460] width 63 height 23
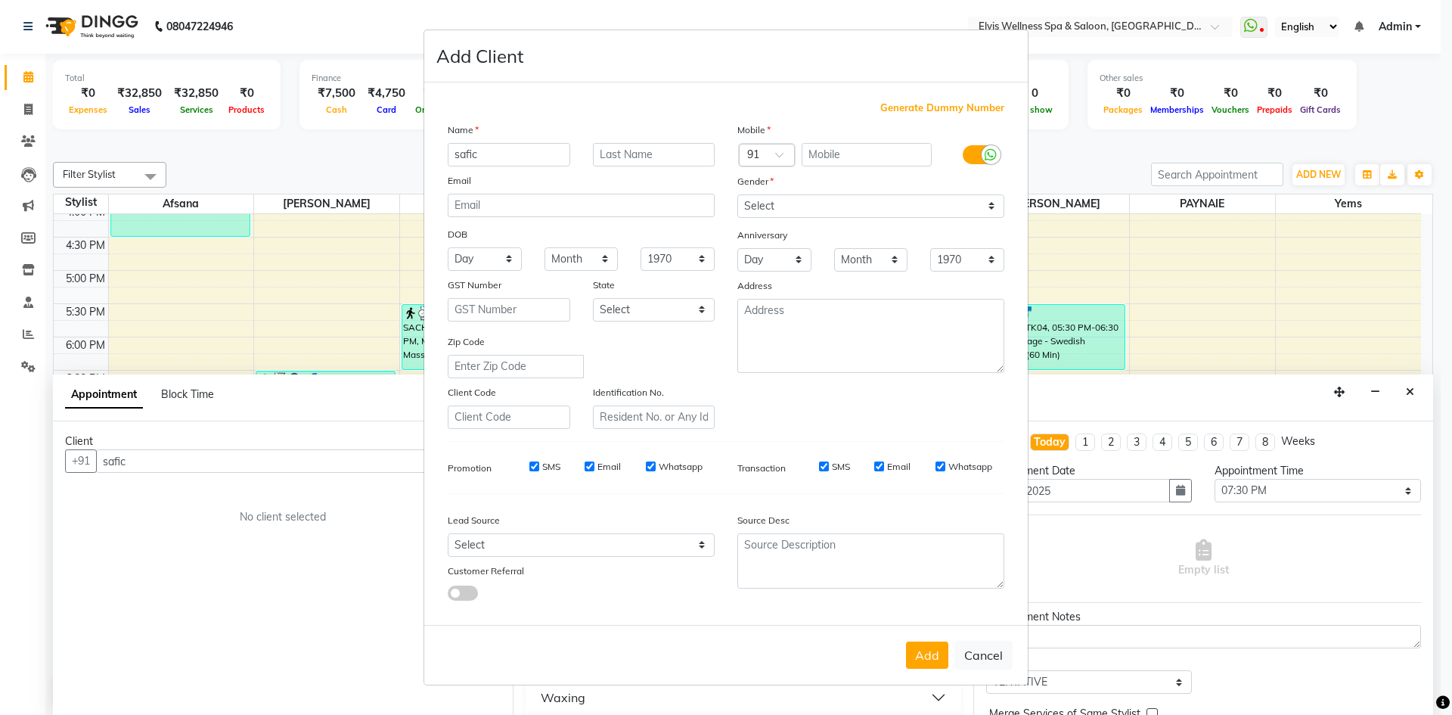
click at [1130, 259] on ngb-modal-window "Add Client Generate Dummy Number Name safic Email DOB Day 01 02 03 04 05 06 07 …" at bounding box center [726, 357] width 1452 height 715
click at [988, 652] on button "Cancel" at bounding box center [983, 655] width 58 height 29
select select
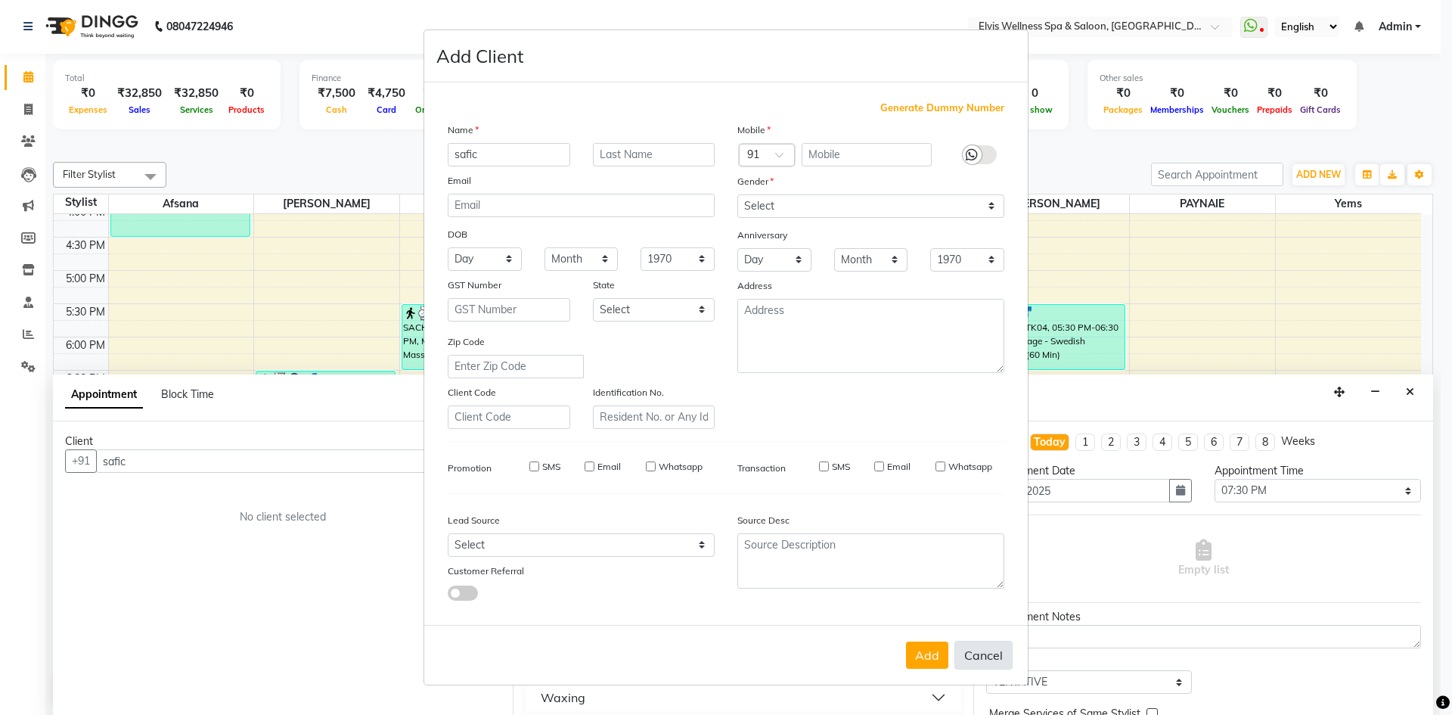
select select
checkbox input "false"
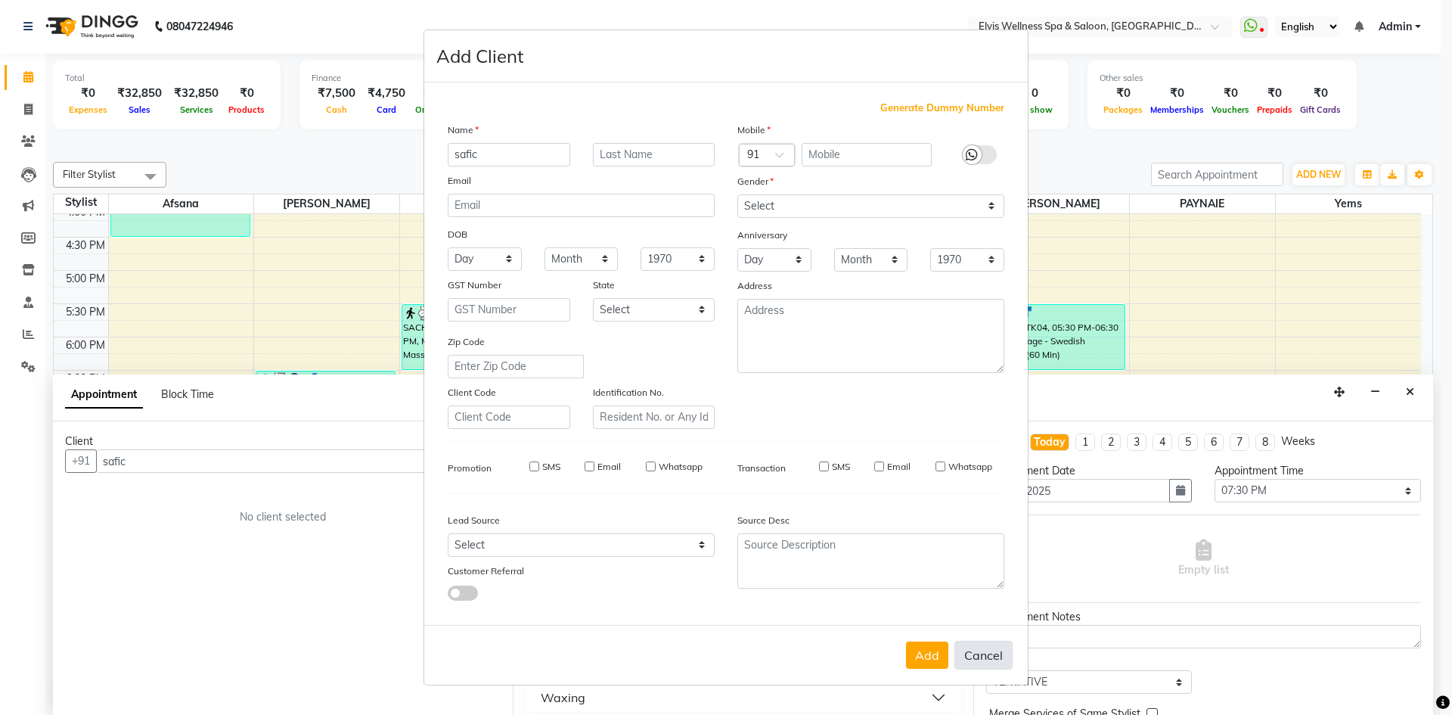
checkbox input "false"
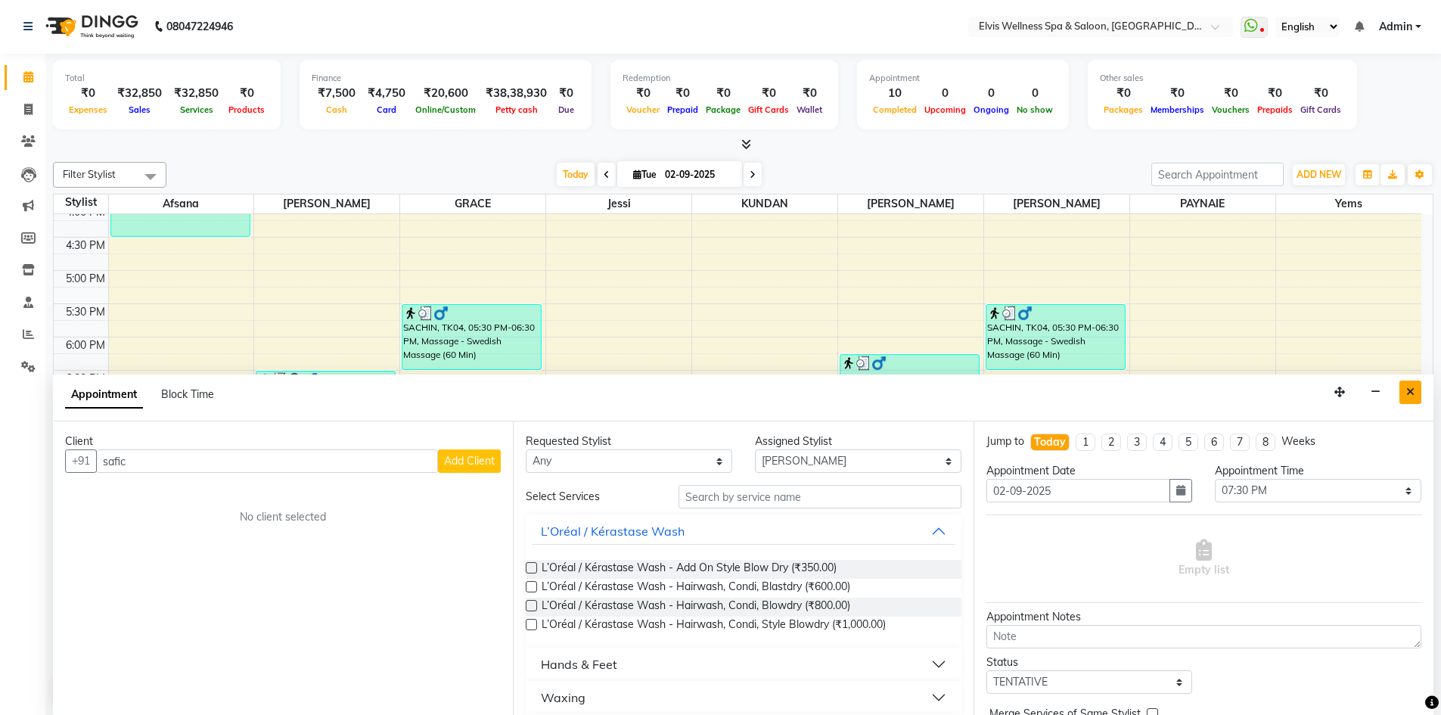
click at [1410, 390] on icon "Close" at bounding box center [1410, 391] width 8 height 11
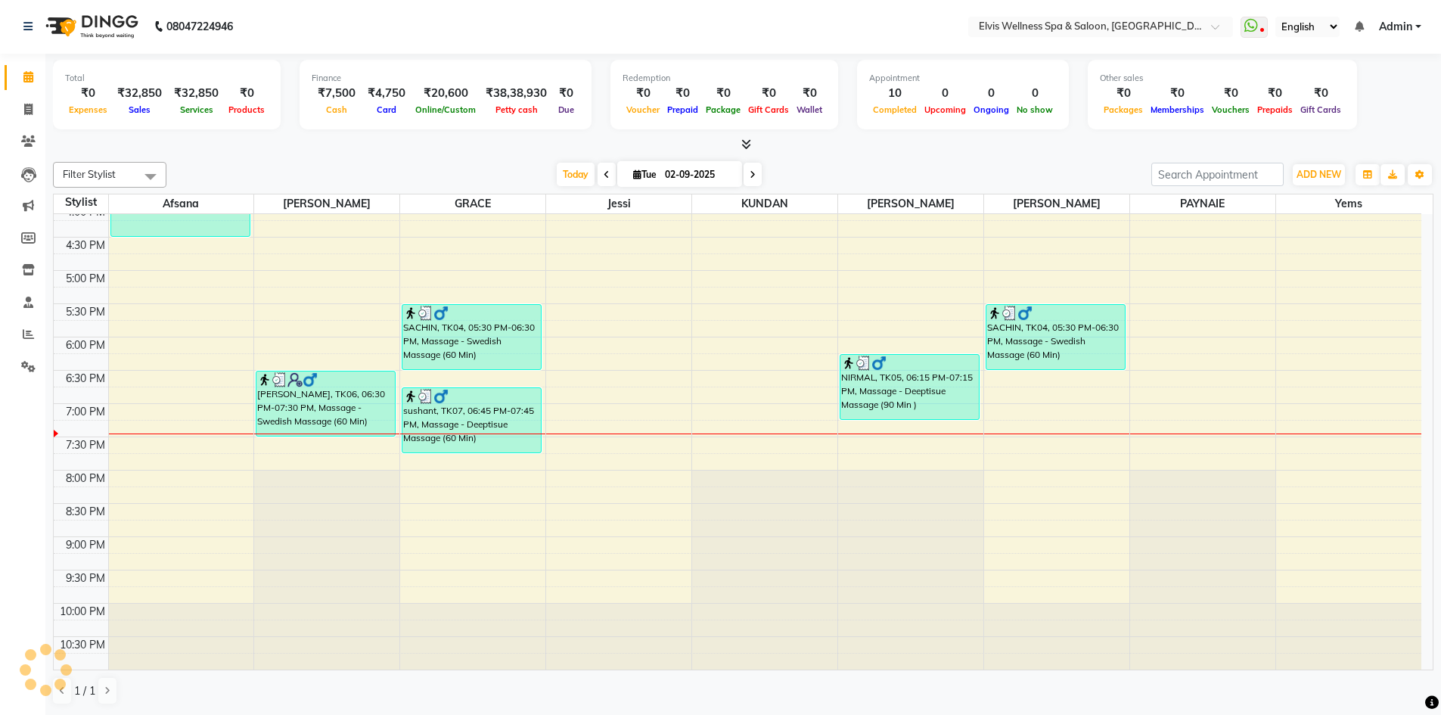
click at [364, 452] on div "8:00 AM 8:30 AM 9:00 AM 9:30 AM 10:00 AM 10:30 AM 11:00 AM 11:30 AM 12:00 PM 12…" at bounding box center [737, 171] width 1367 height 998
select select "32217"
select select "tentative"
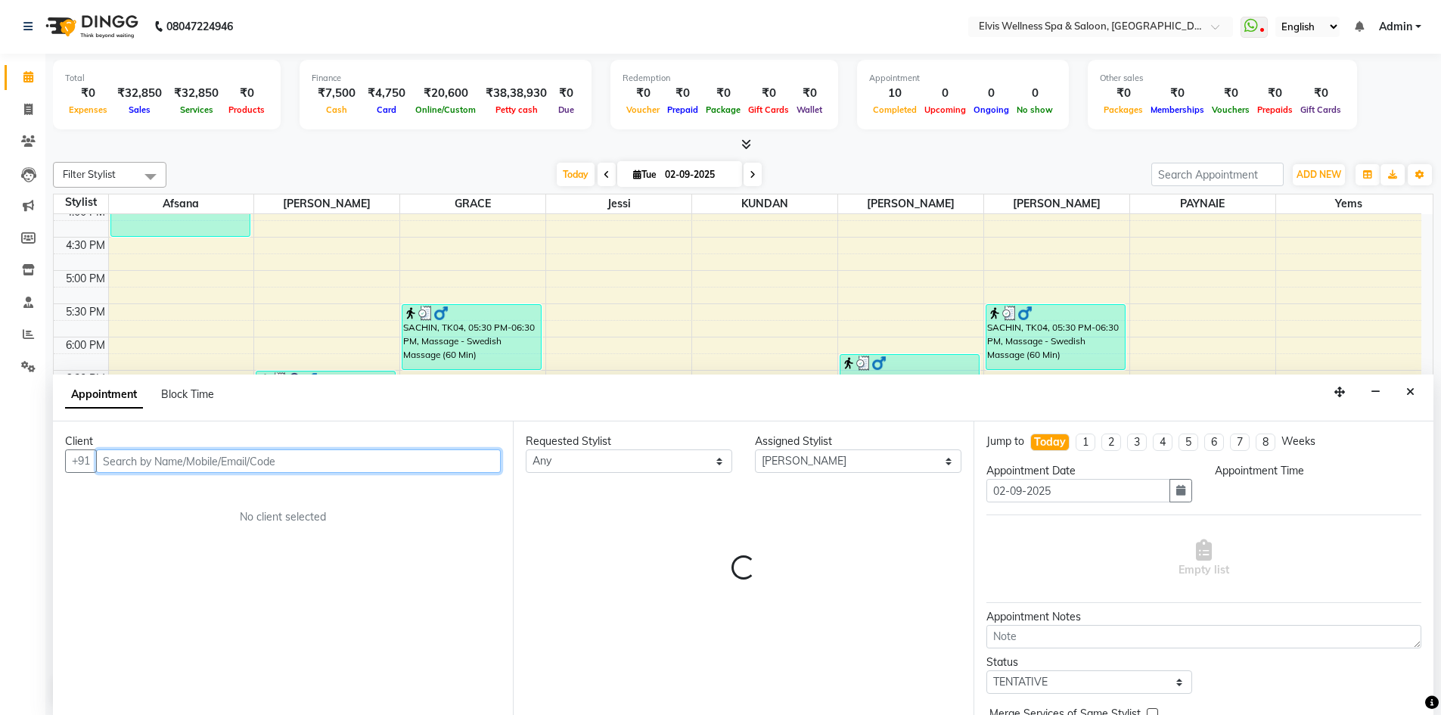
select select "1170"
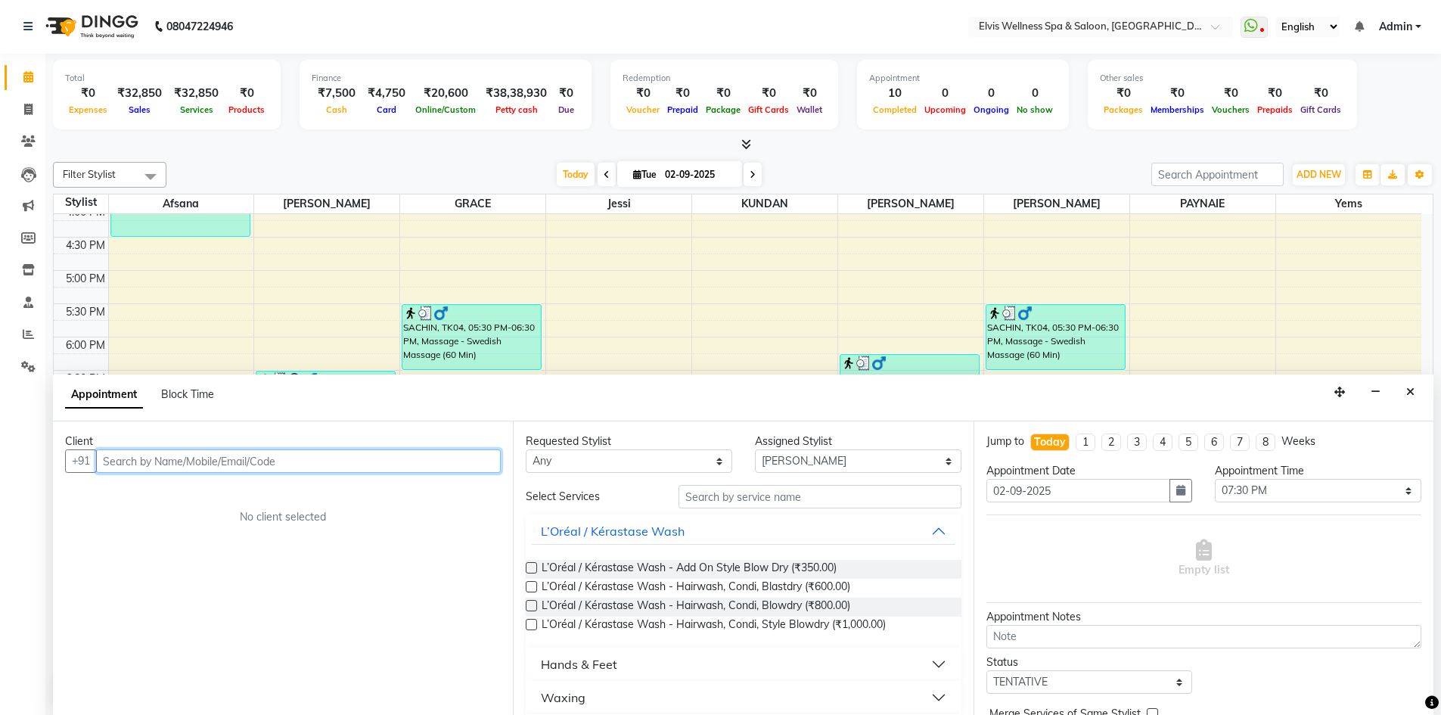
click at [358, 467] on input "text" at bounding box center [298, 460] width 405 height 23
type input "safik"
click at [487, 467] on button "Add Client" at bounding box center [469, 460] width 63 height 23
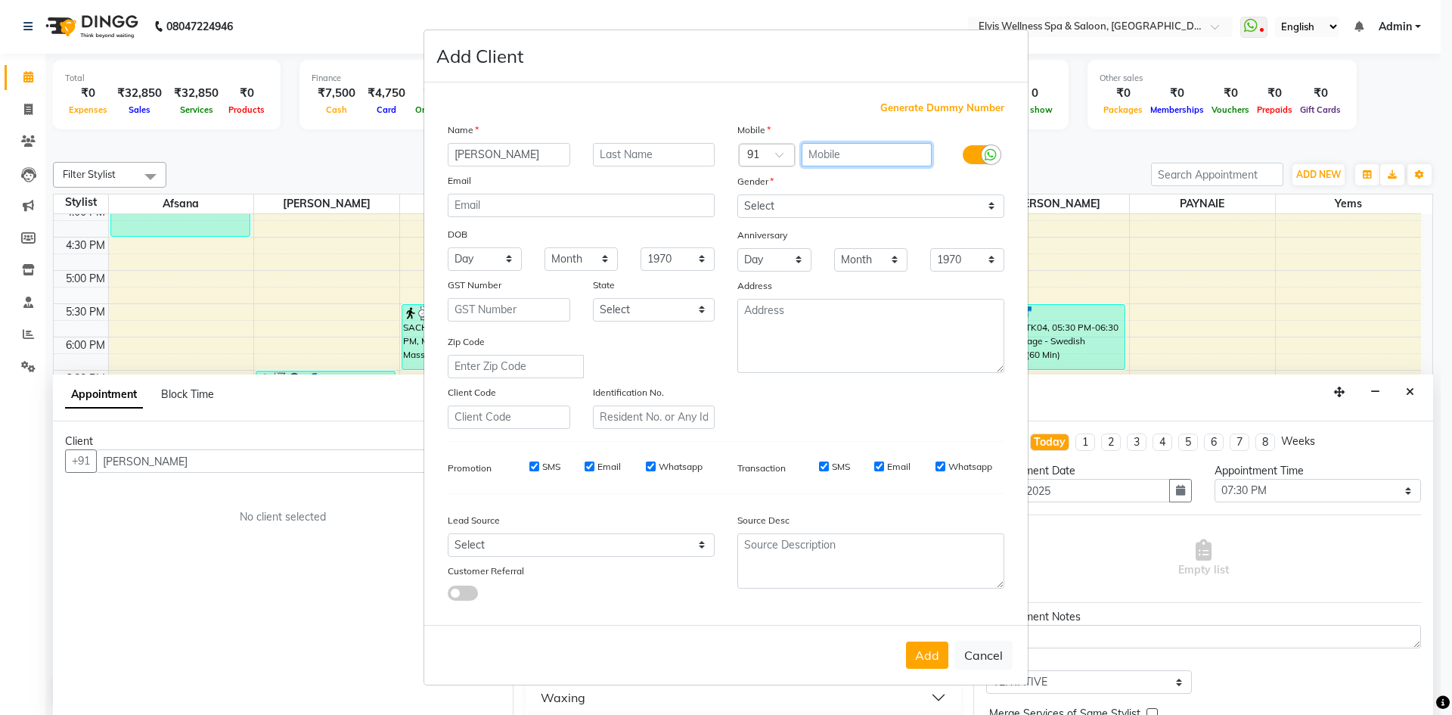
click at [830, 157] on input "text" at bounding box center [867, 154] width 131 height 23
click at [948, 107] on span "Generate Dummy Number" at bounding box center [942, 108] width 124 height 15
type input "1182100000521"
checkbox input "false"
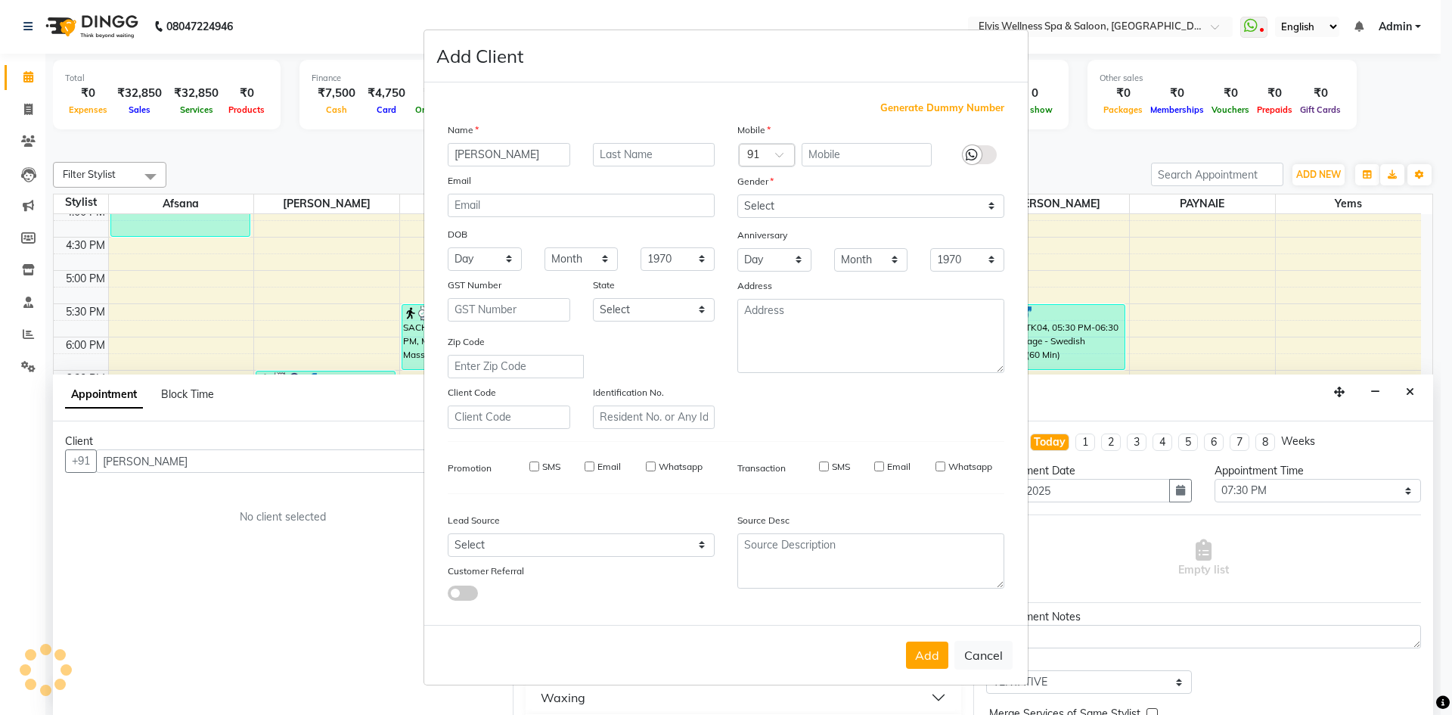
checkbox input "false"
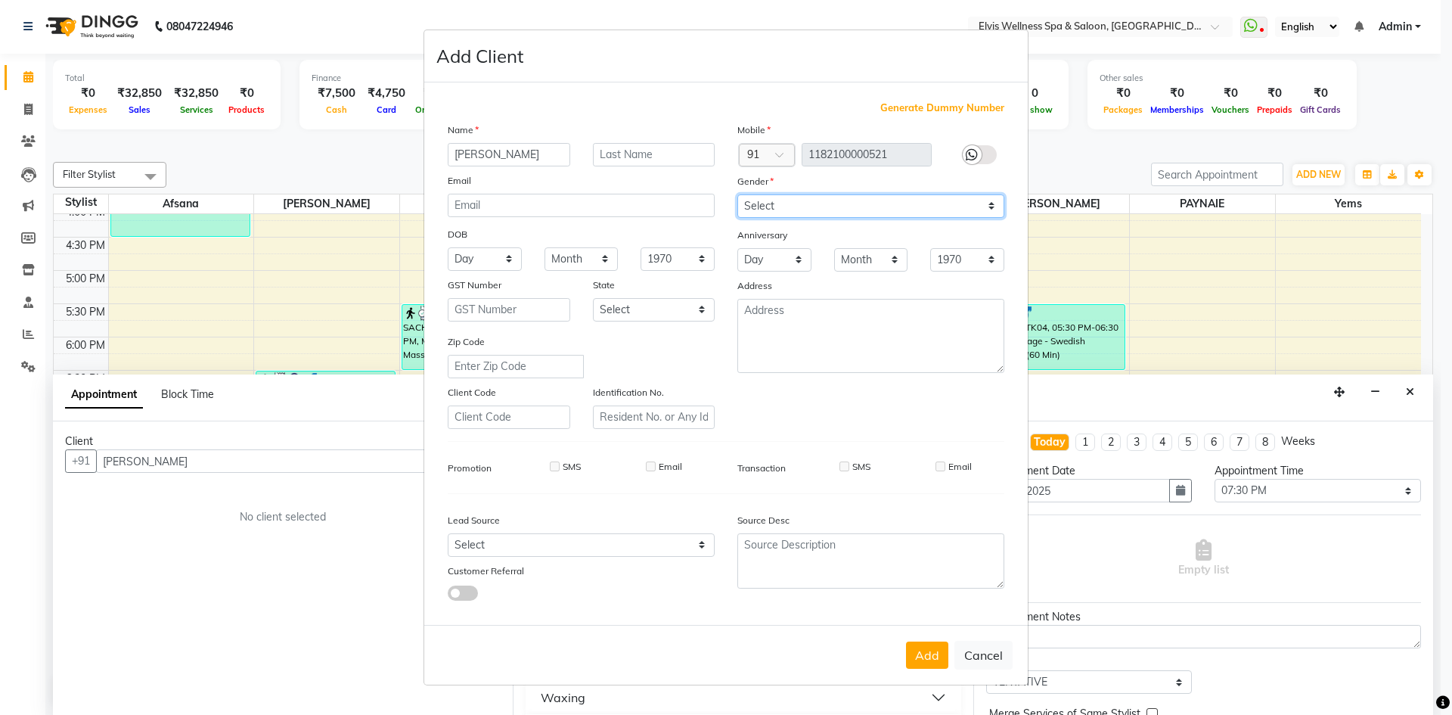
click at [904, 200] on select "Select Male Female Other Prefer Not To Say" at bounding box center [870, 205] width 267 height 23
select select "male"
click at [737, 194] on select "Select Male Female Other Prefer Not To Say" at bounding box center [870, 205] width 267 height 23
click at [920, 659] on button "Add" at bounding box center [927, 654] width 42 height 27
type input "1182100000521"
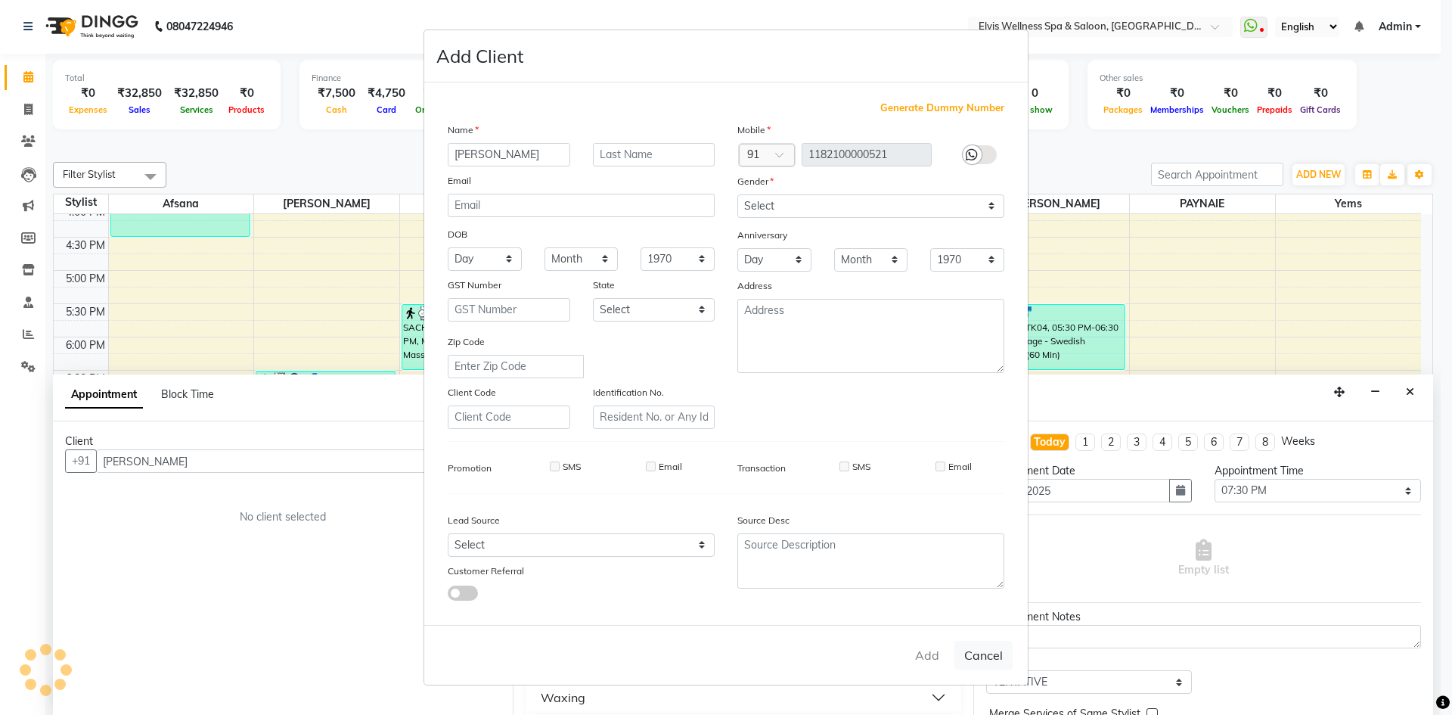
select select
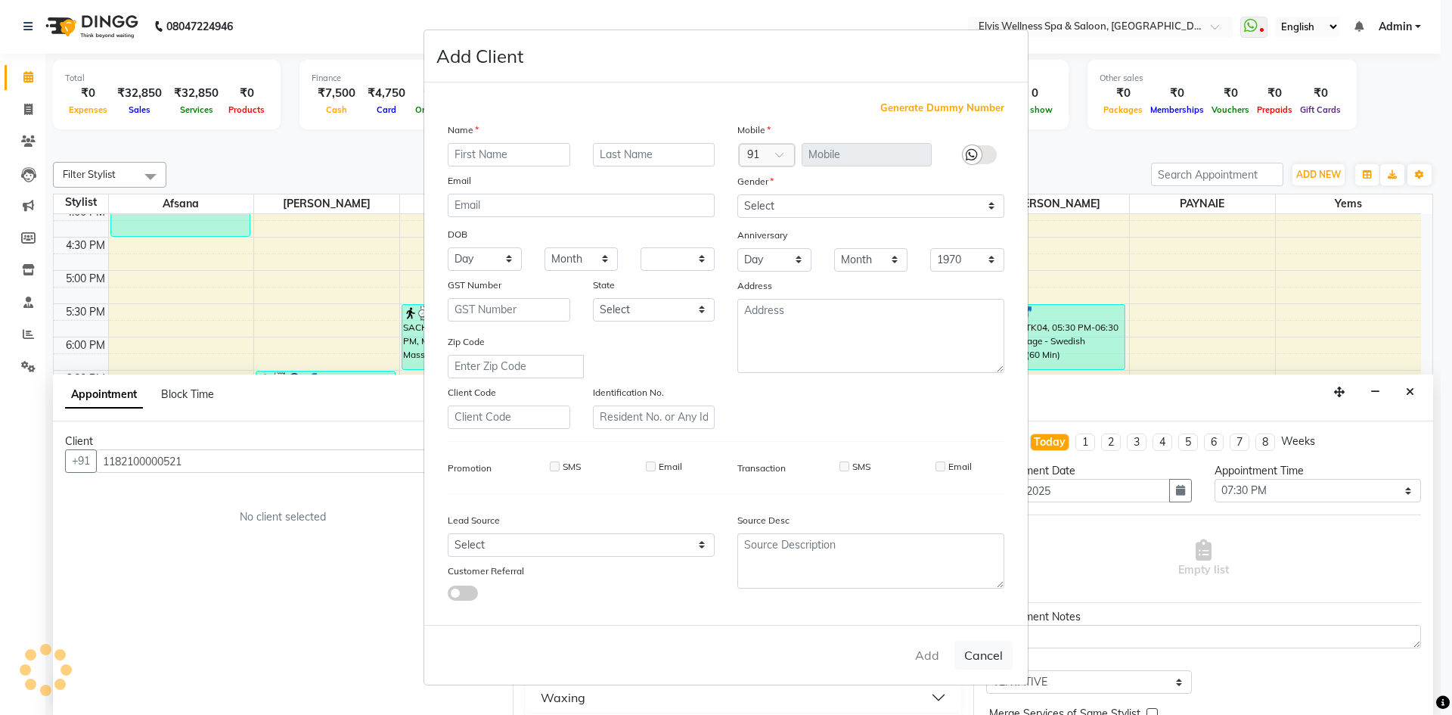
select select
checkbox input "false"
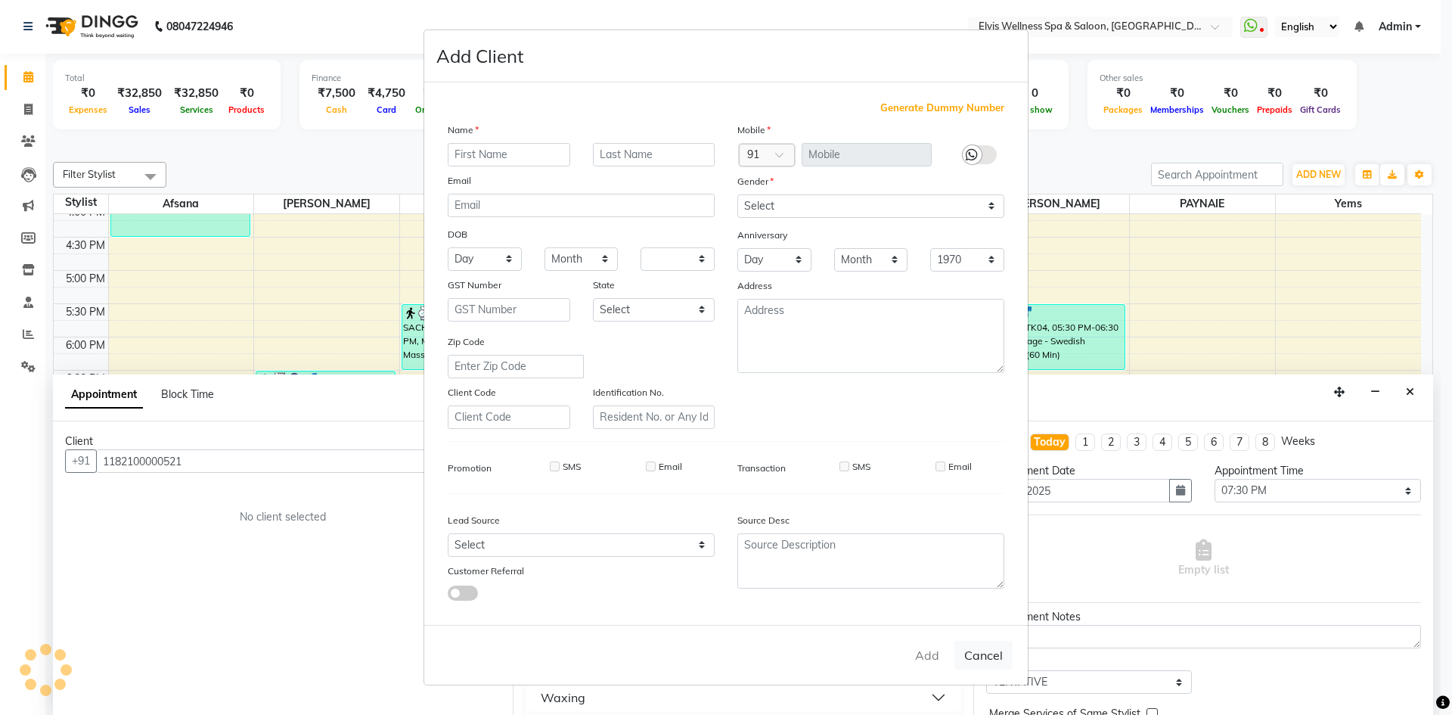
checkbox input "false"
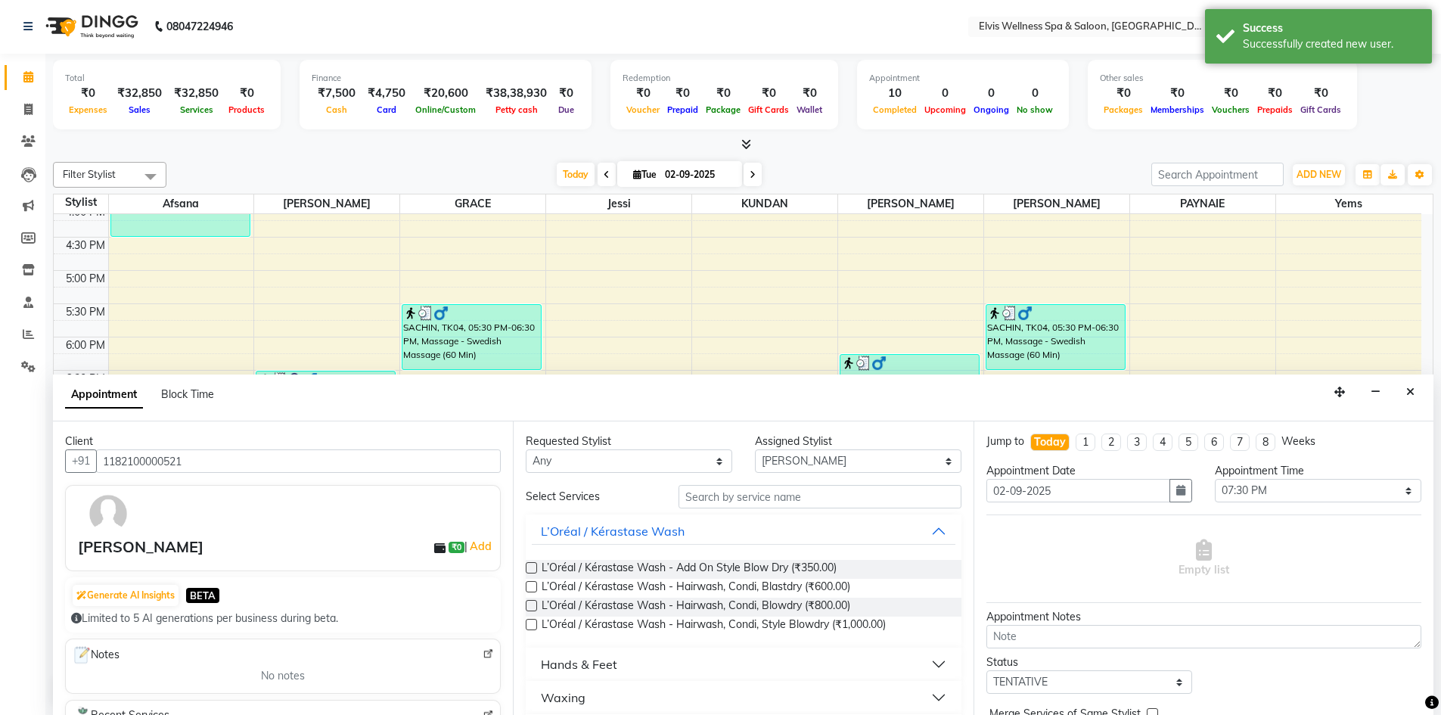
click at [1276, 287] on div "8:00 AM 8:30 AM 9:00 AM 9:30 AM 10:00 AM 10:30 AM 11:00 AM 11:30 AM 12:00 PM 12…" at bounding box center [737, 171] width 1367 height 998
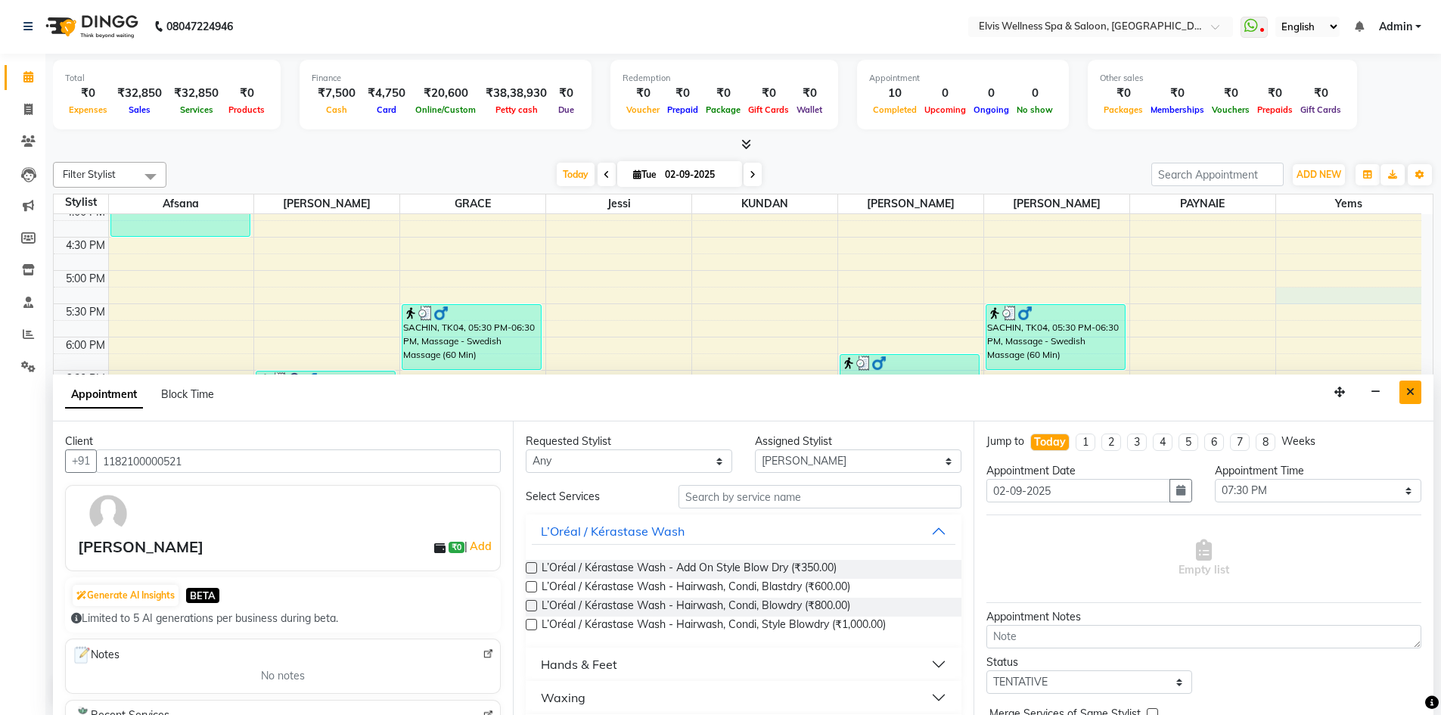
click at [1410, 389] on icon "Close" at bounding box center [1410, 391] width 8 height 11
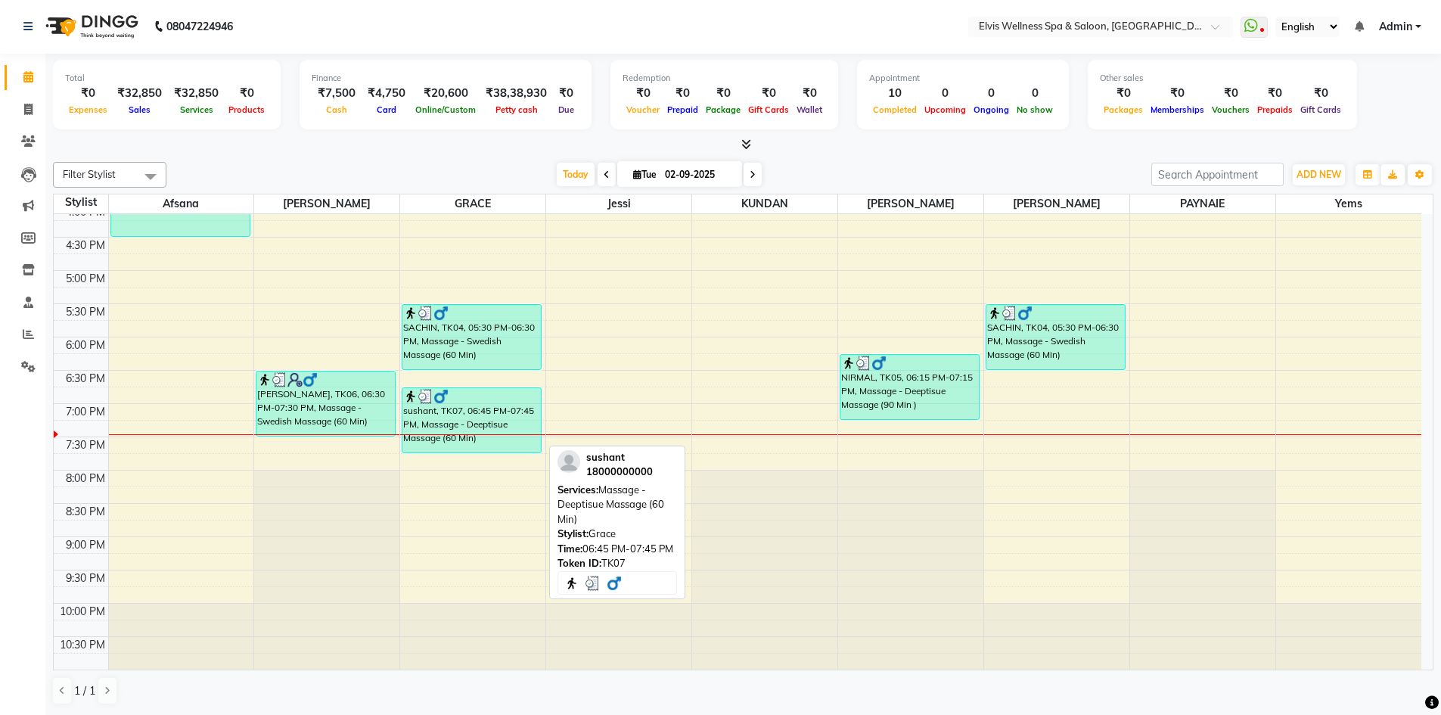
click at [472, 417] on div "sushant, TK07, 06:45 PM-07:45 PM, Massage - Deeptisue Massage (60 Min)" at bounding box center [471, 420] width 138 height 64
select select "3"
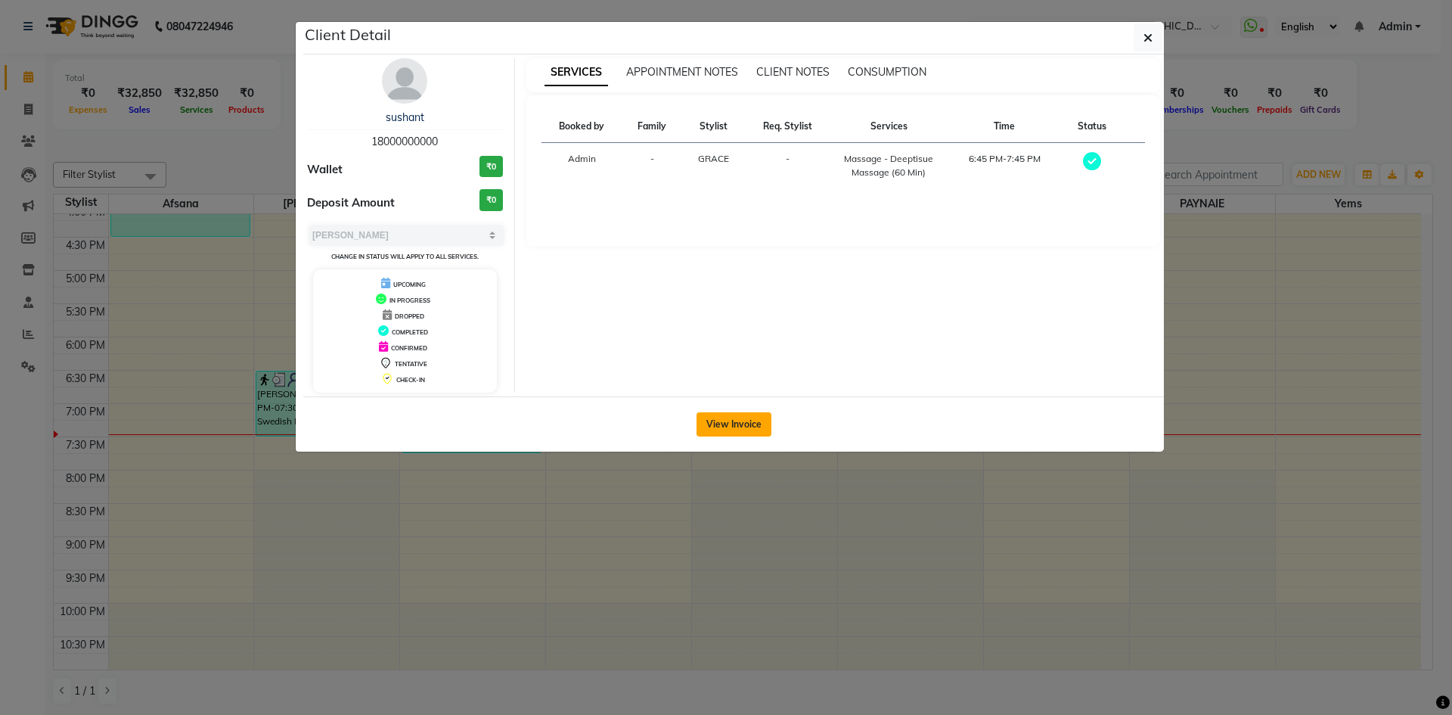
click at [734, 428] on button "View Invoice" at bounding box center [734, 424] width 75 height 24
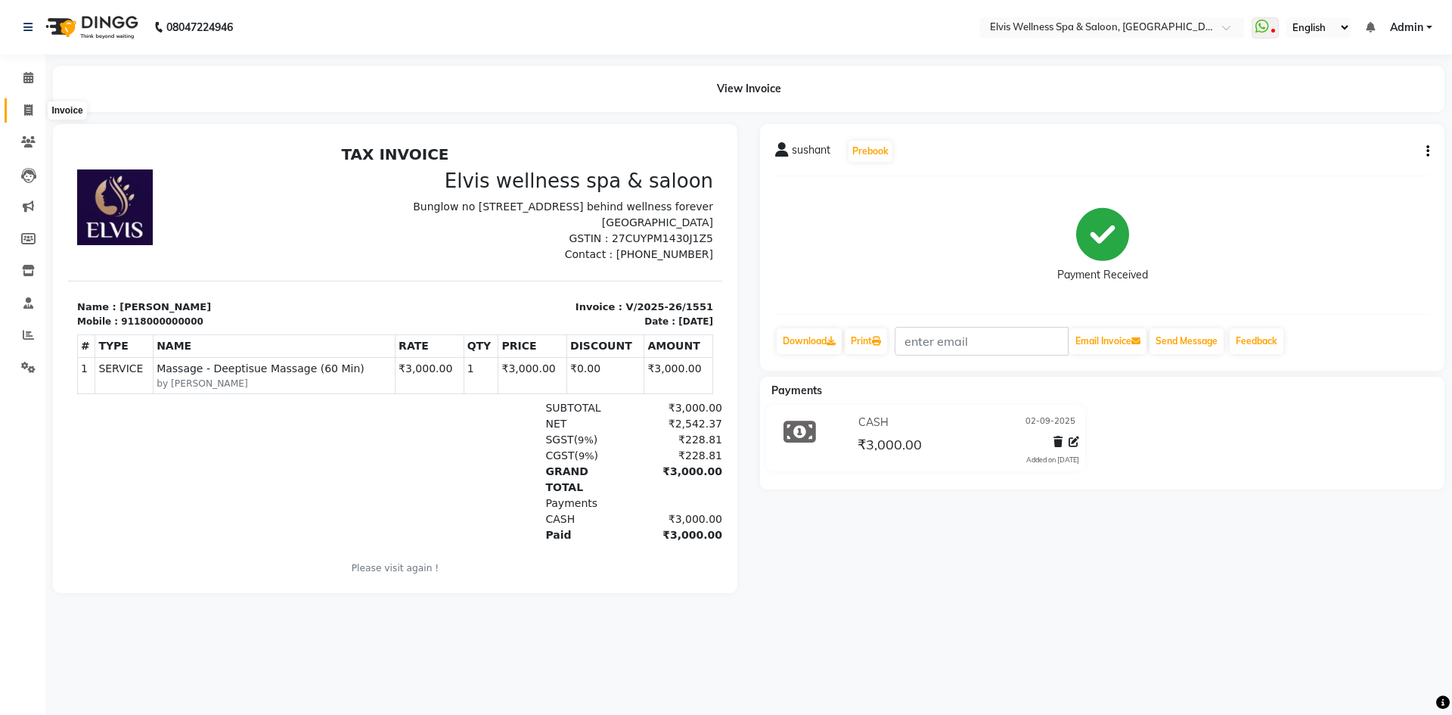
click at [31, 112] on icon at bounding box center [28, 109] width 8 height 11
select select "service"
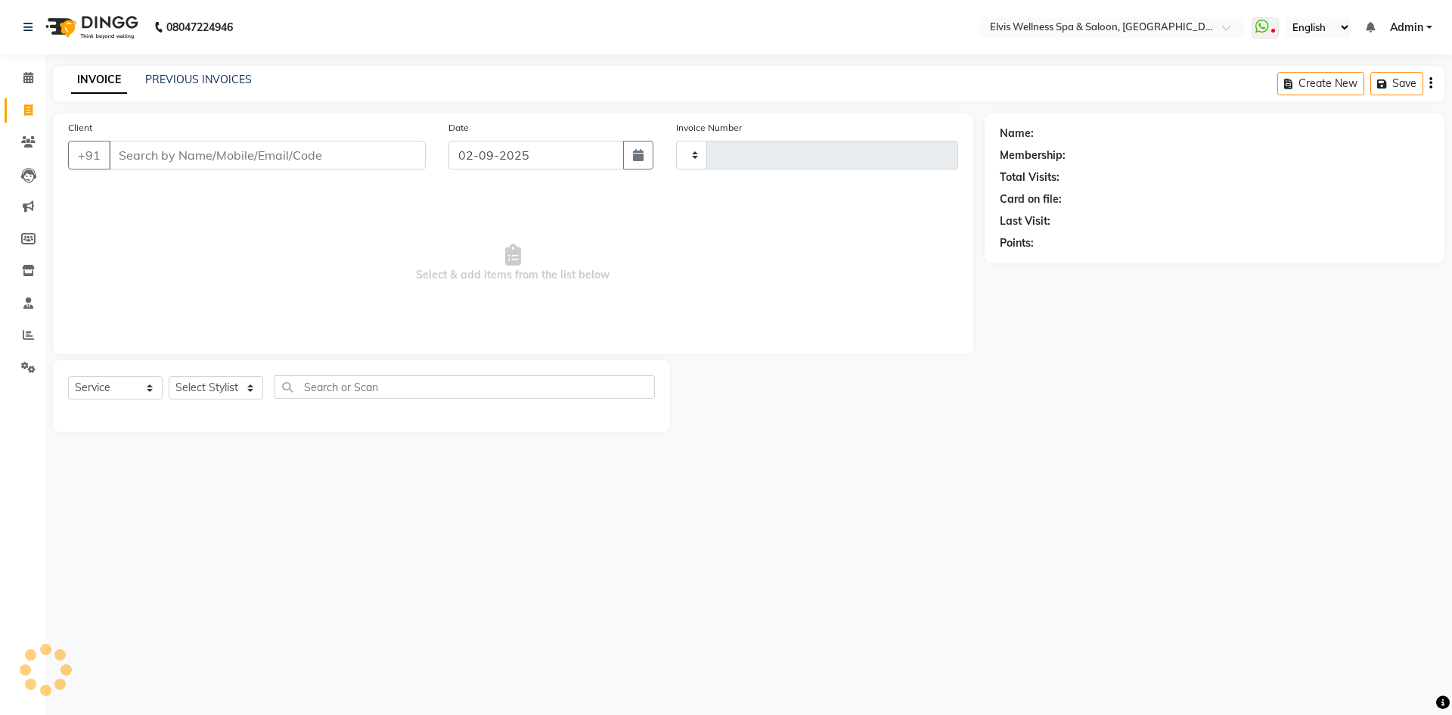
type input "1552"
select select "4399"
click at [27, 71] on span at bounding box center [28, 78] width 26 height 17
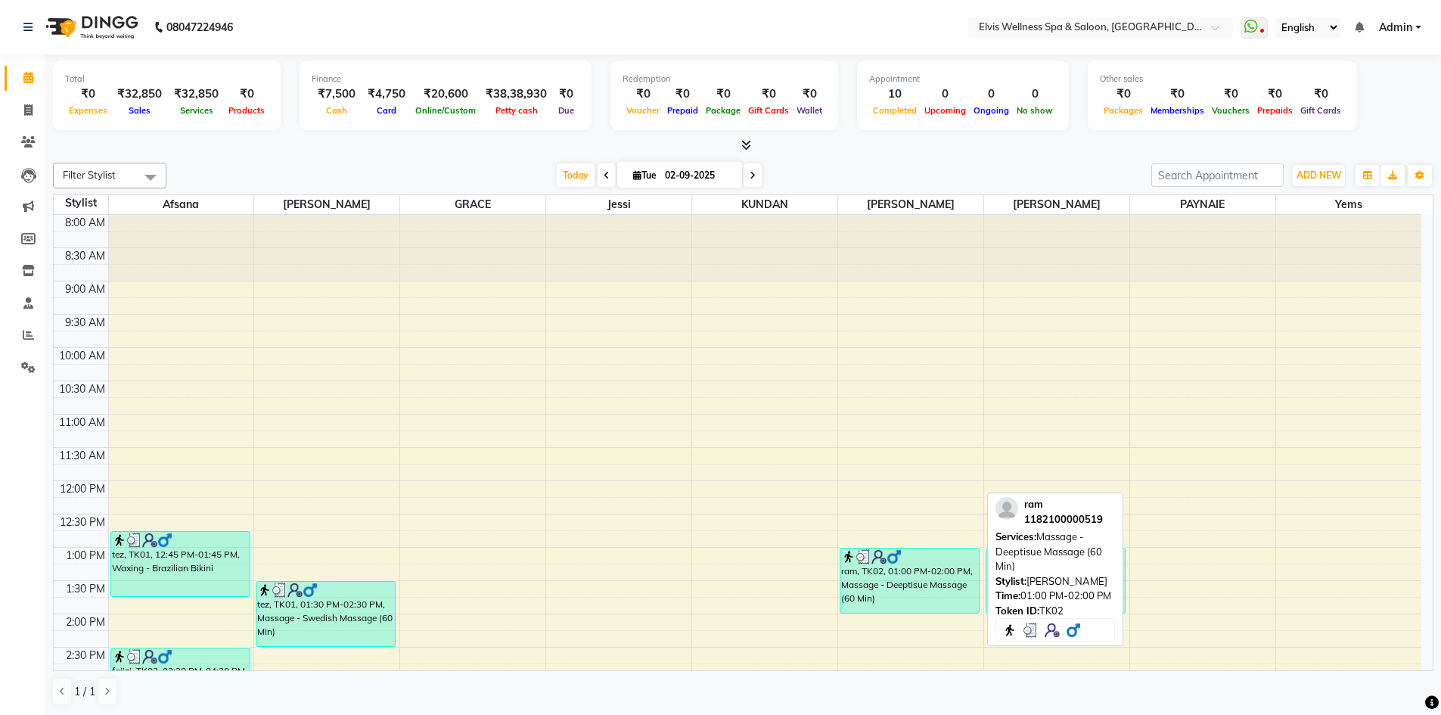
click at [954, 576] on div "ram, TK02, 01:00 PM-02:00 PM, Massage - Deeptisue Massage (60 Min)" at bounding box center [909, 580] width 138 height 64
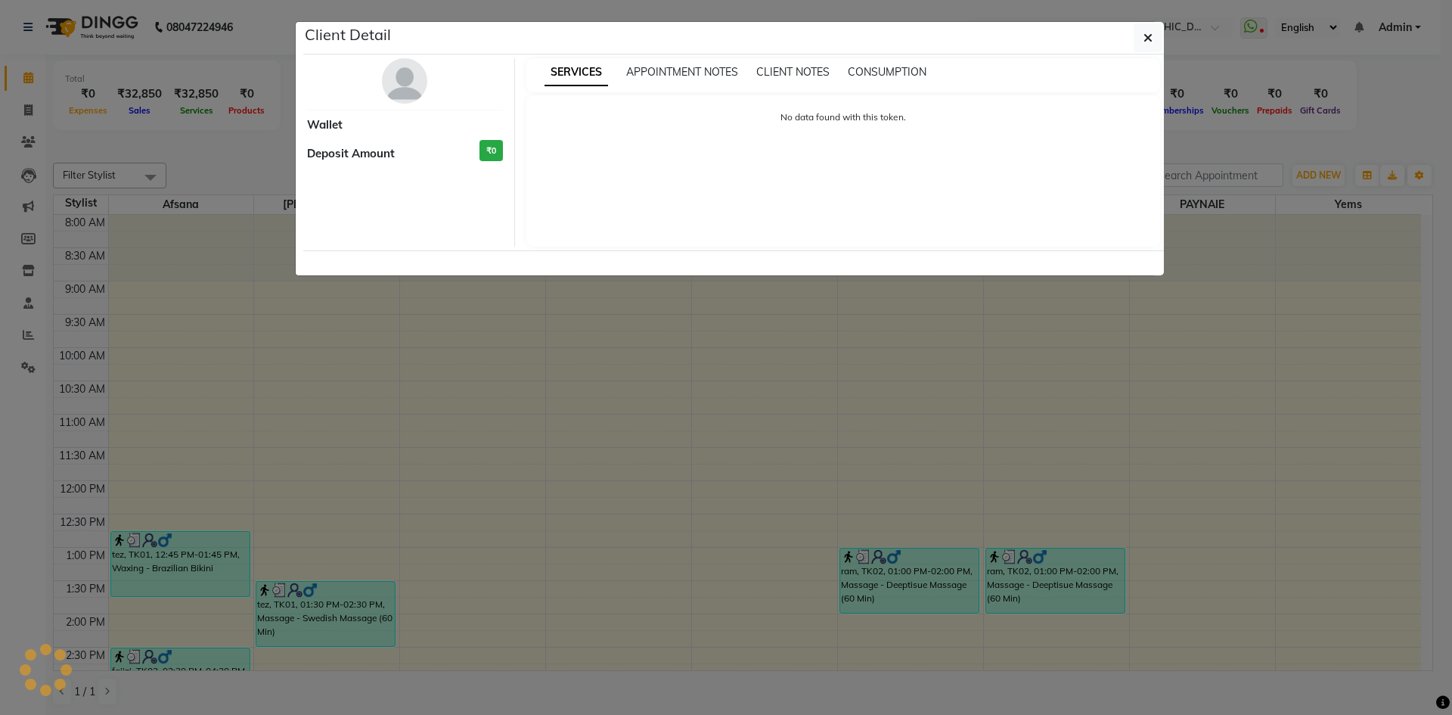
select select "3"
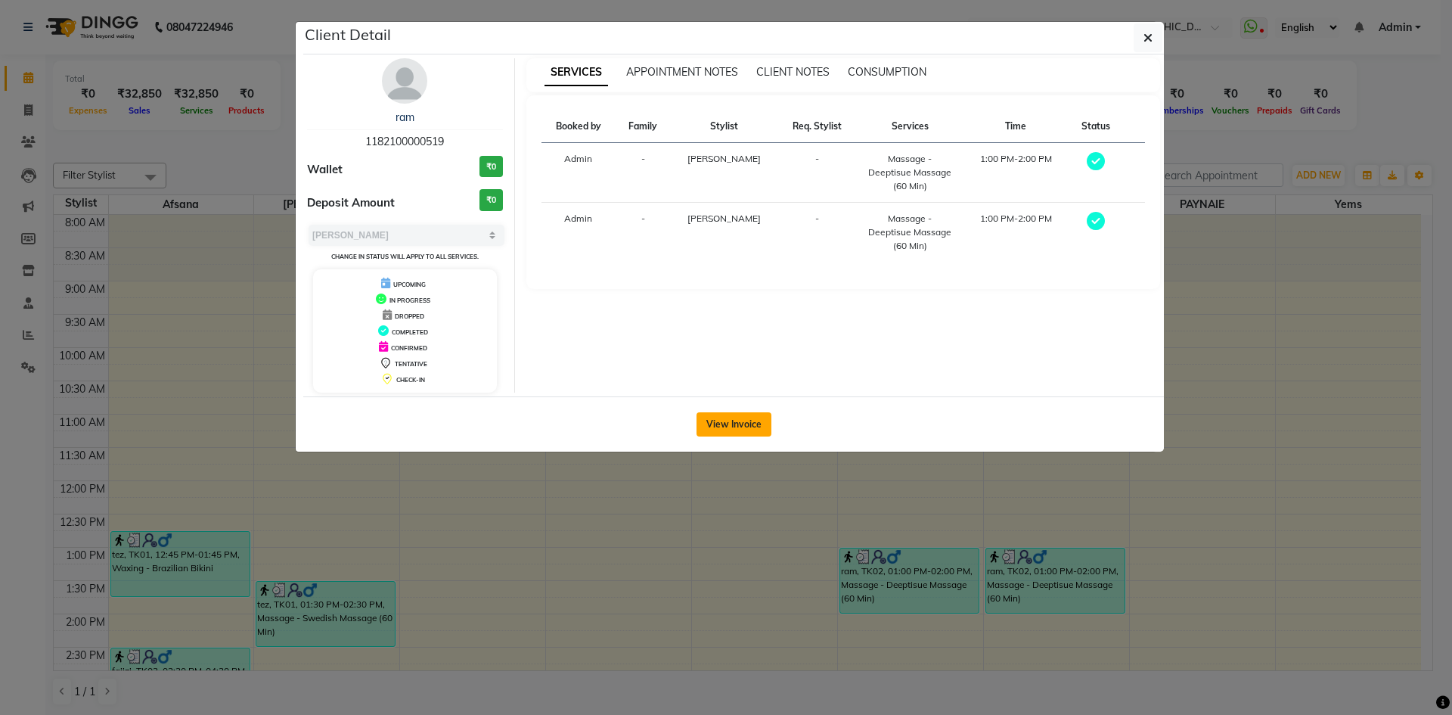
click at [746, 414] on button "View Invoice" at bounding box center [734, 424] width 75 height 24
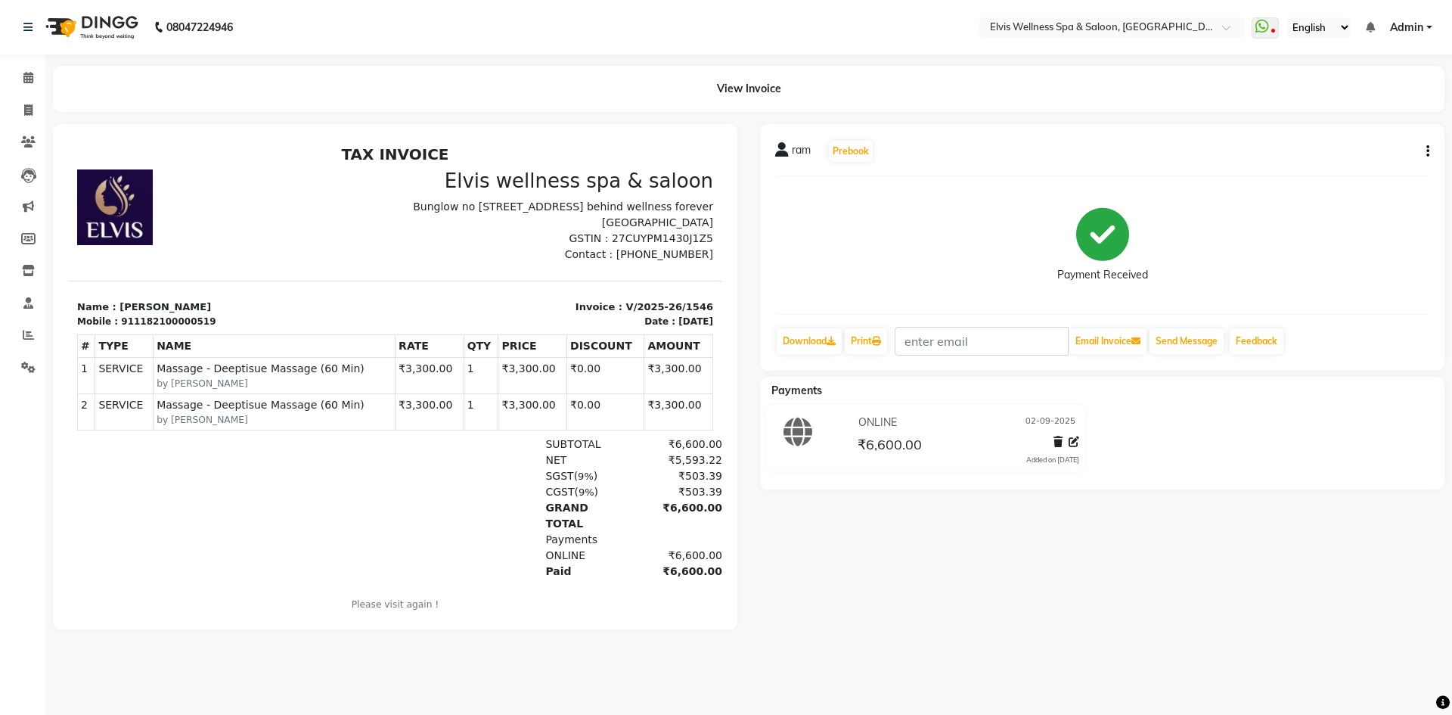
click at [858, 650] on main "View Invoice ram Prebook Payment Received Download Print Email Invoice Send Mes…" at bounding box center [748, 359] width 1407 height 586
click at [30, 110] on icon at bounding box center [28, 109] width 8 height 11
select select "4399"
select select "service"
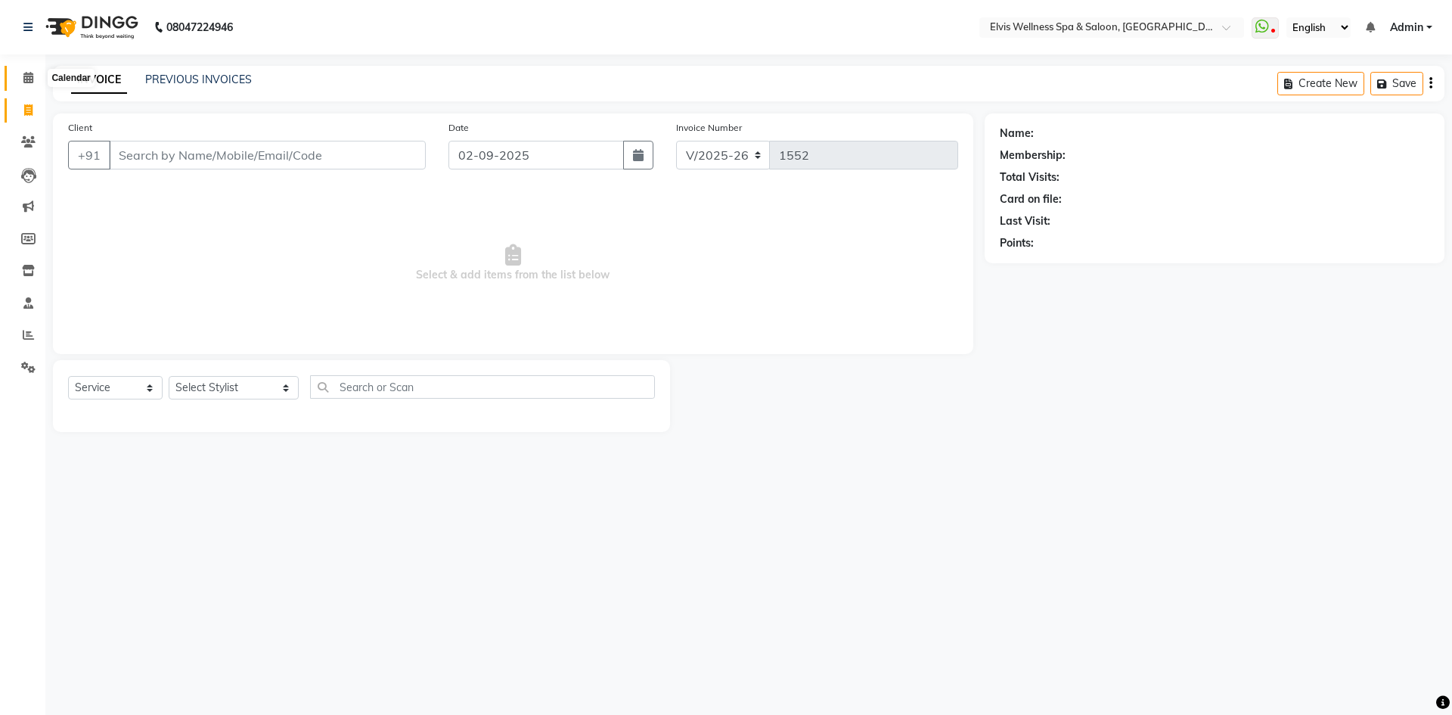
click at [25, 79] on icon at bounding box center [28, 77] width 10 height 11
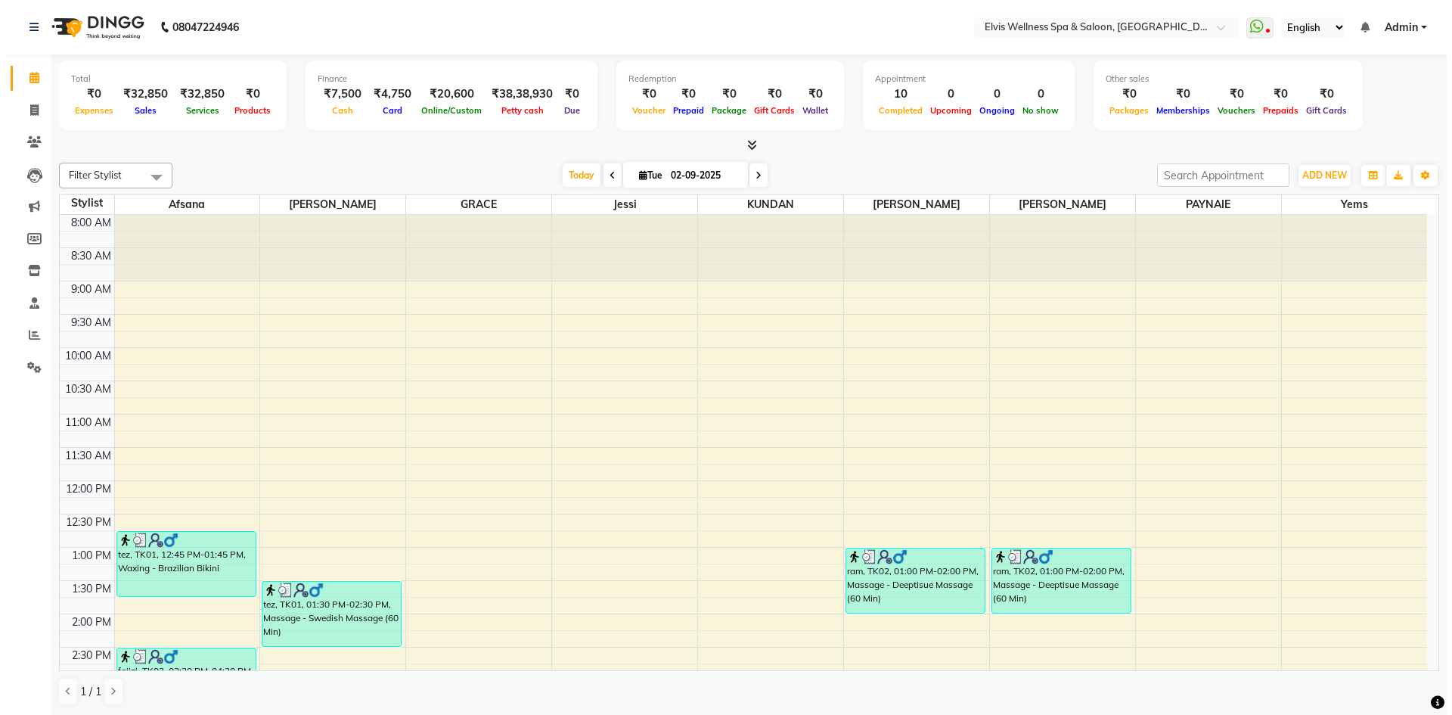
scroll to position [378, 0]
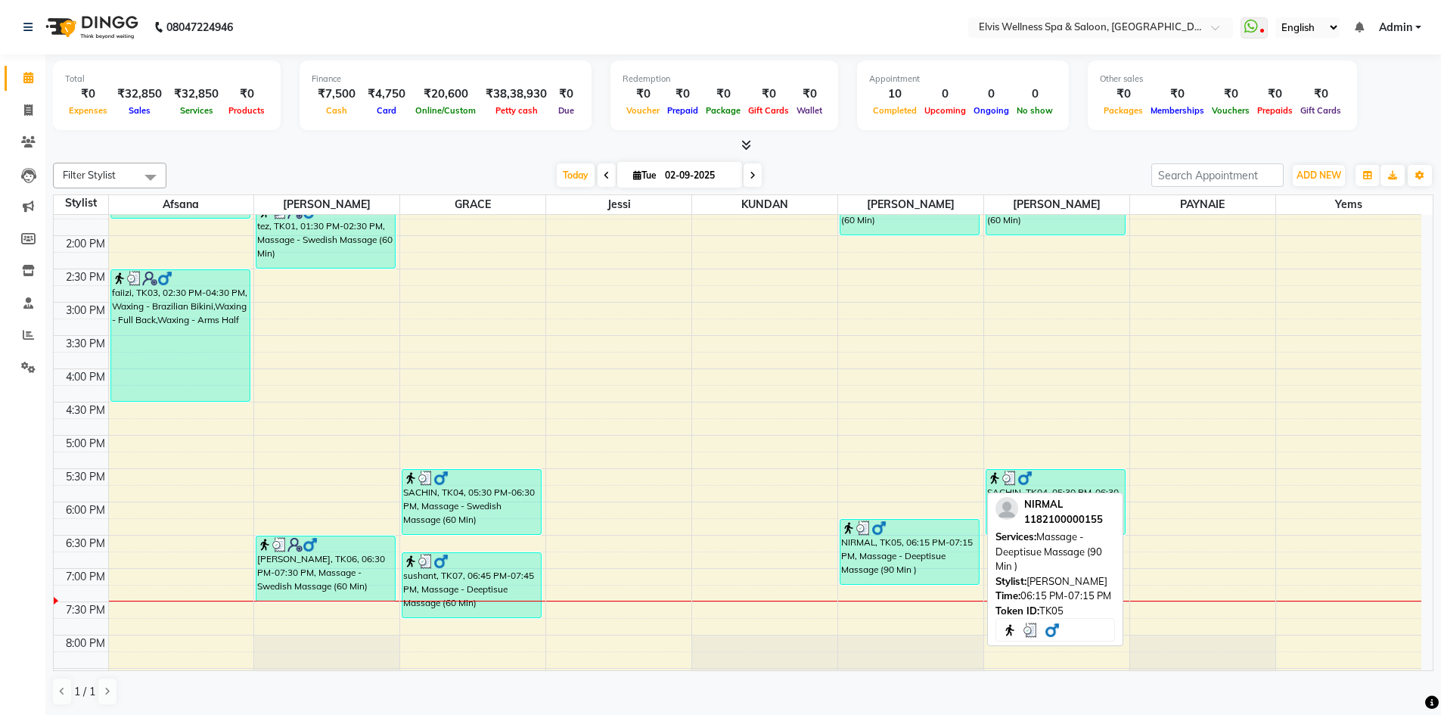
click at [874, 576] on div "NIRMAL, TK05, 06:15 PM-07:15 PM, Massage - Deeptisue Massage (90 Min )" at bounding box center [909, 552] width 138 height 64
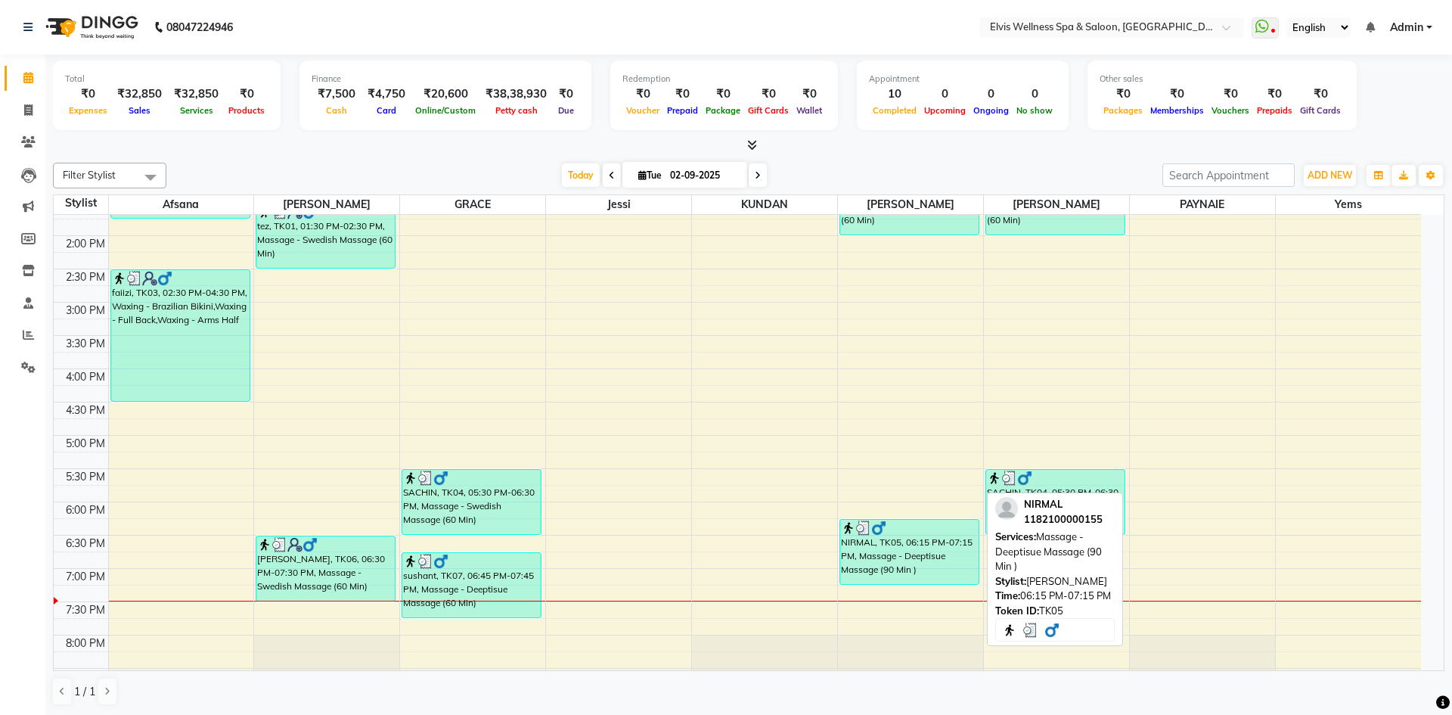
select select "3"
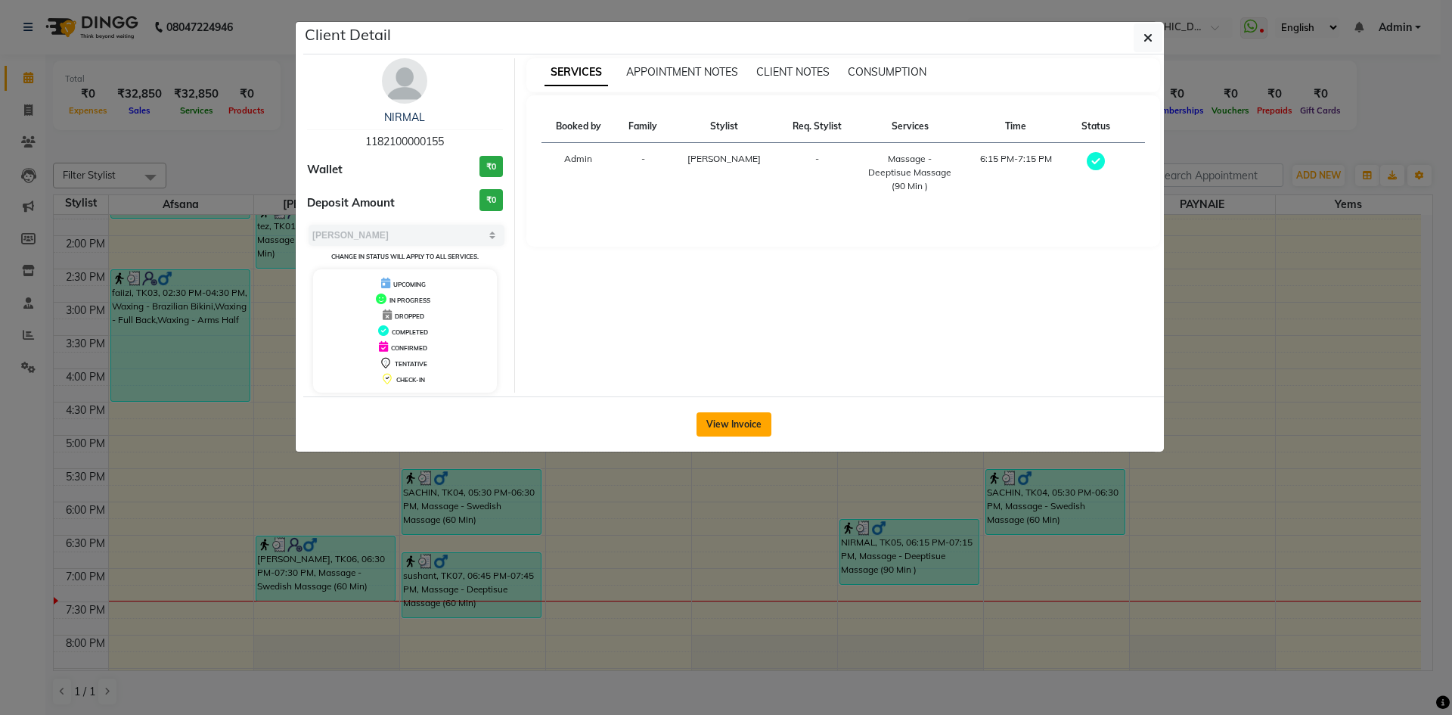
click at [744, 429] on button "View Invoice" at bounding box center [734, 424] width 75 height 24
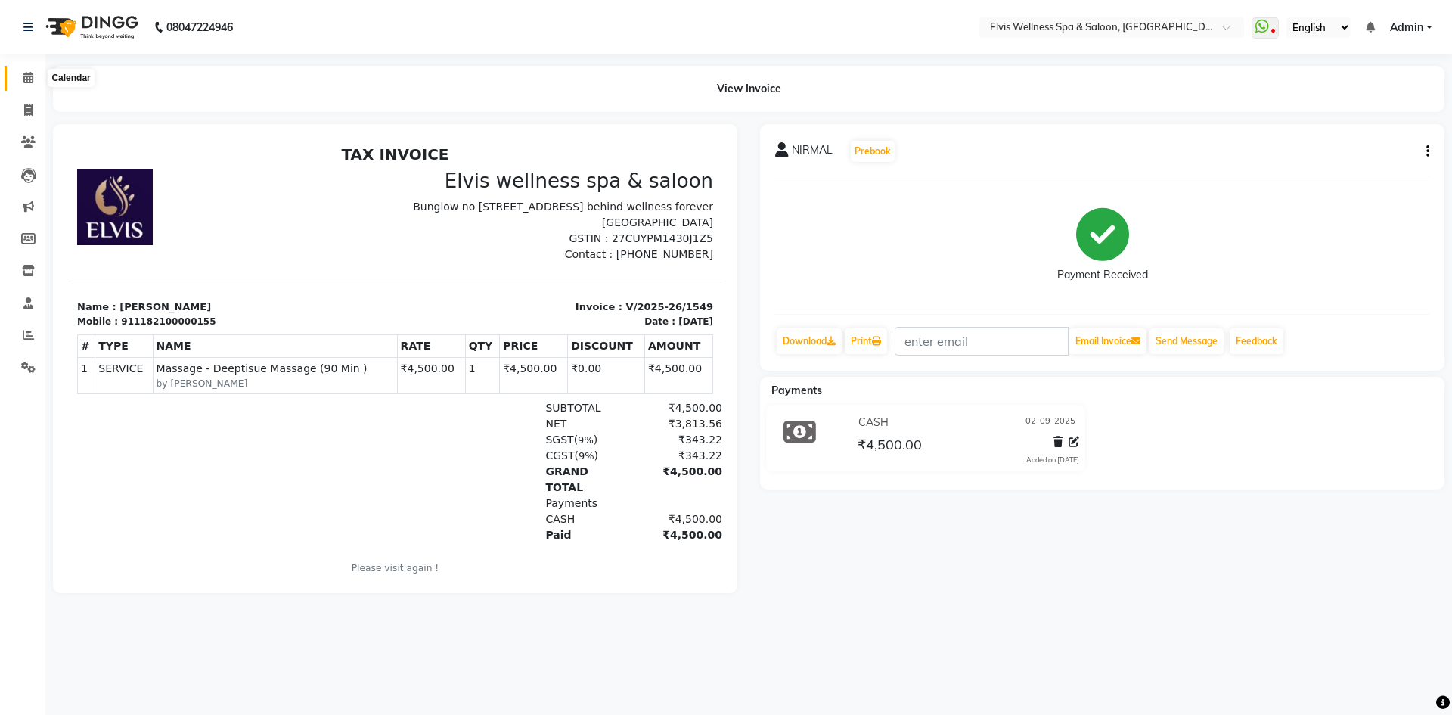
click at [23, 77] on icon at bounding box center [28, 77] width 10 height 11
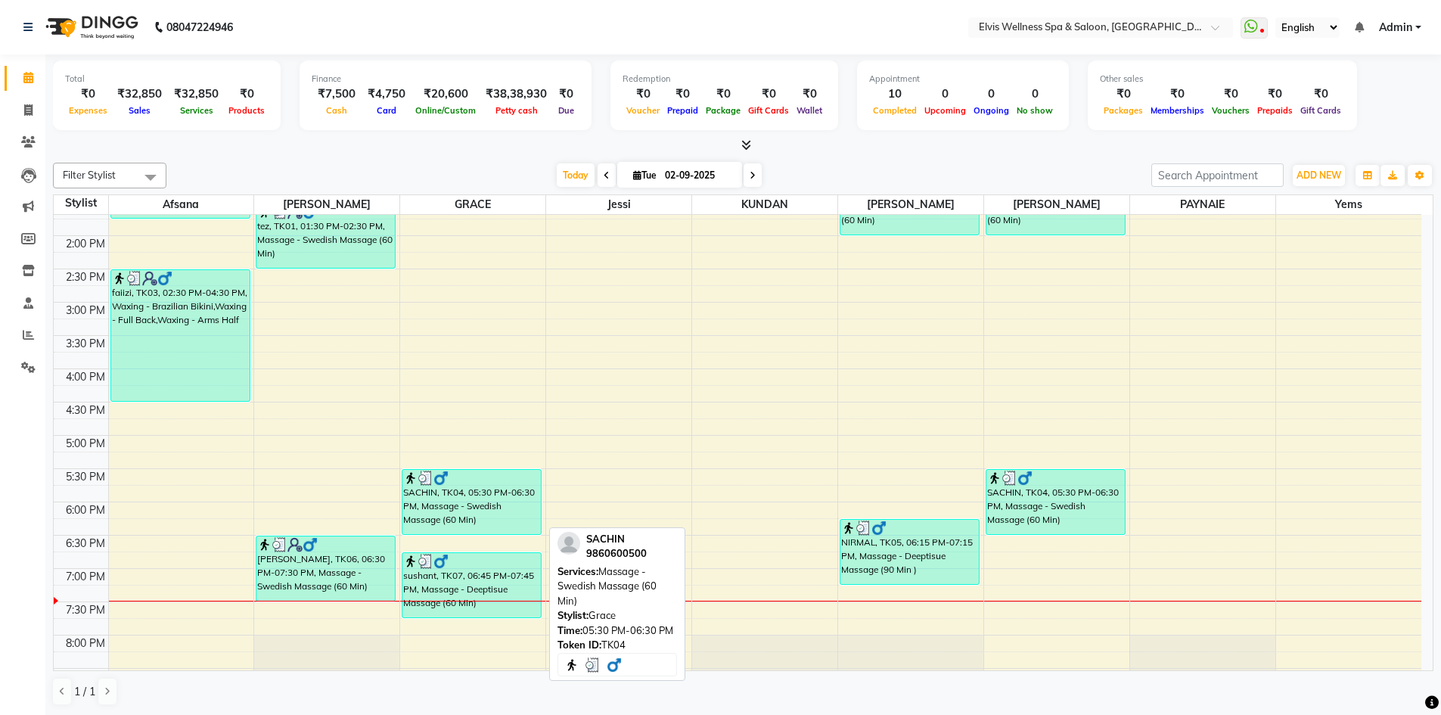
scroll to position [454, 0]
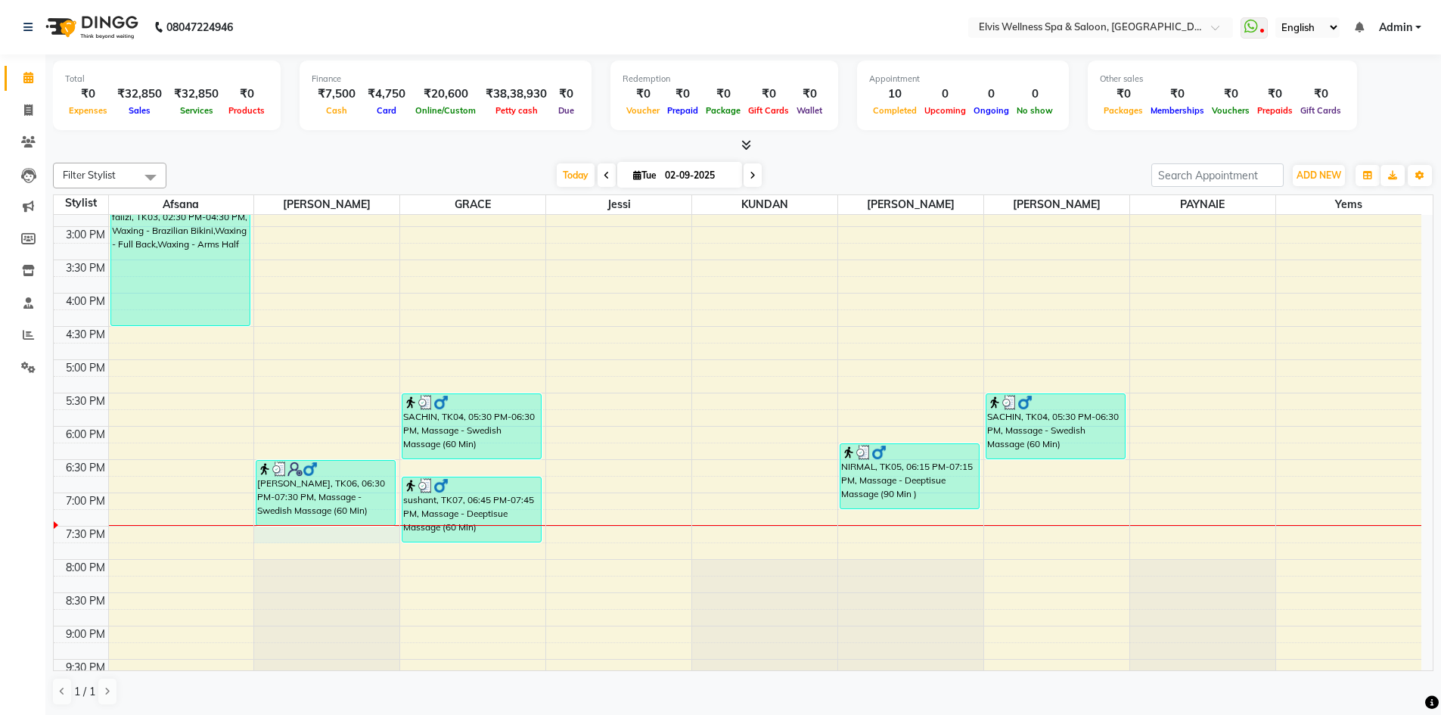
click at [352, 542] on div "8:00 AM 8:30 AM 9:00 AM 9:30 AM 10:00 AM 10:30 AM 11:00 AM 11:30 AM 12:00 PM 12…" at bounding box center [737, 260] width 1367 height 998
select select "32217"
select select "1170"
select select "tentative"
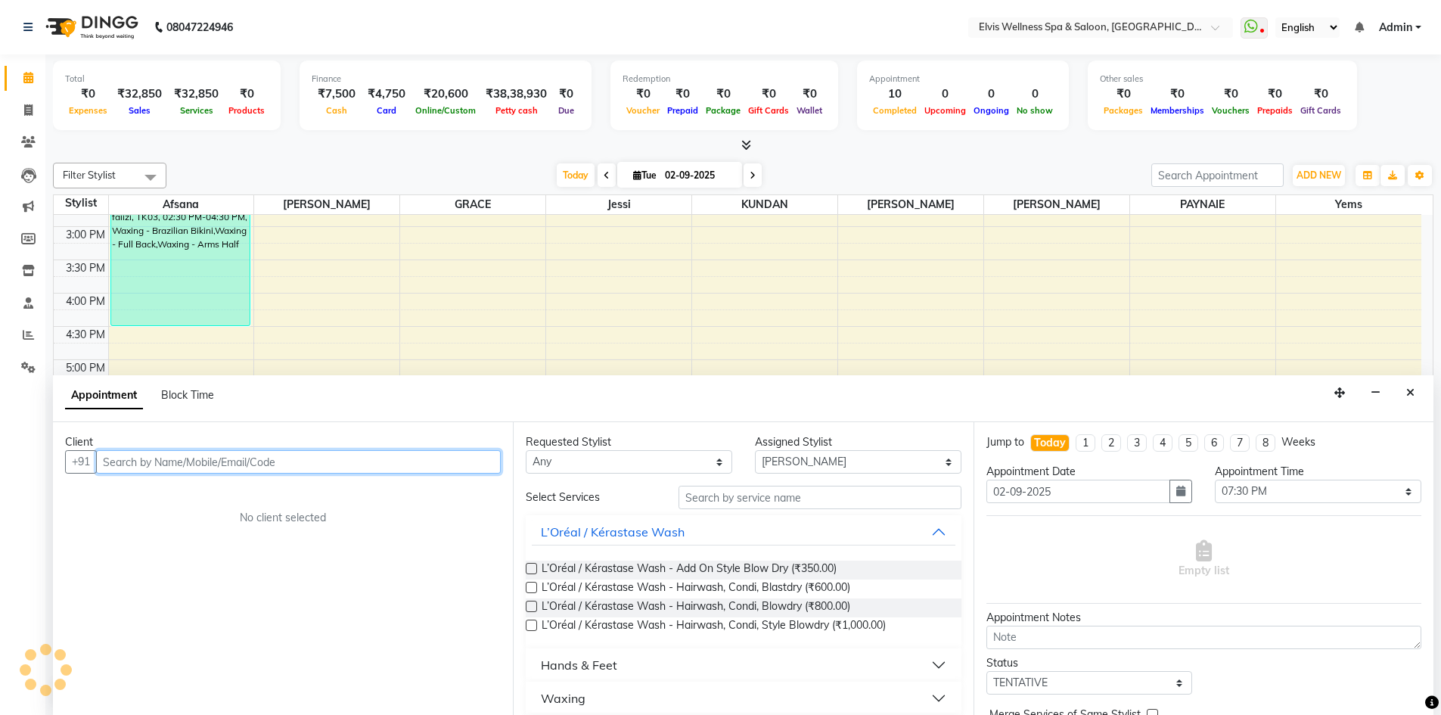
scroll to position [1, 0]
click at [429, 460] on input "text" at bounding box center [298, 460] width 405 height 23
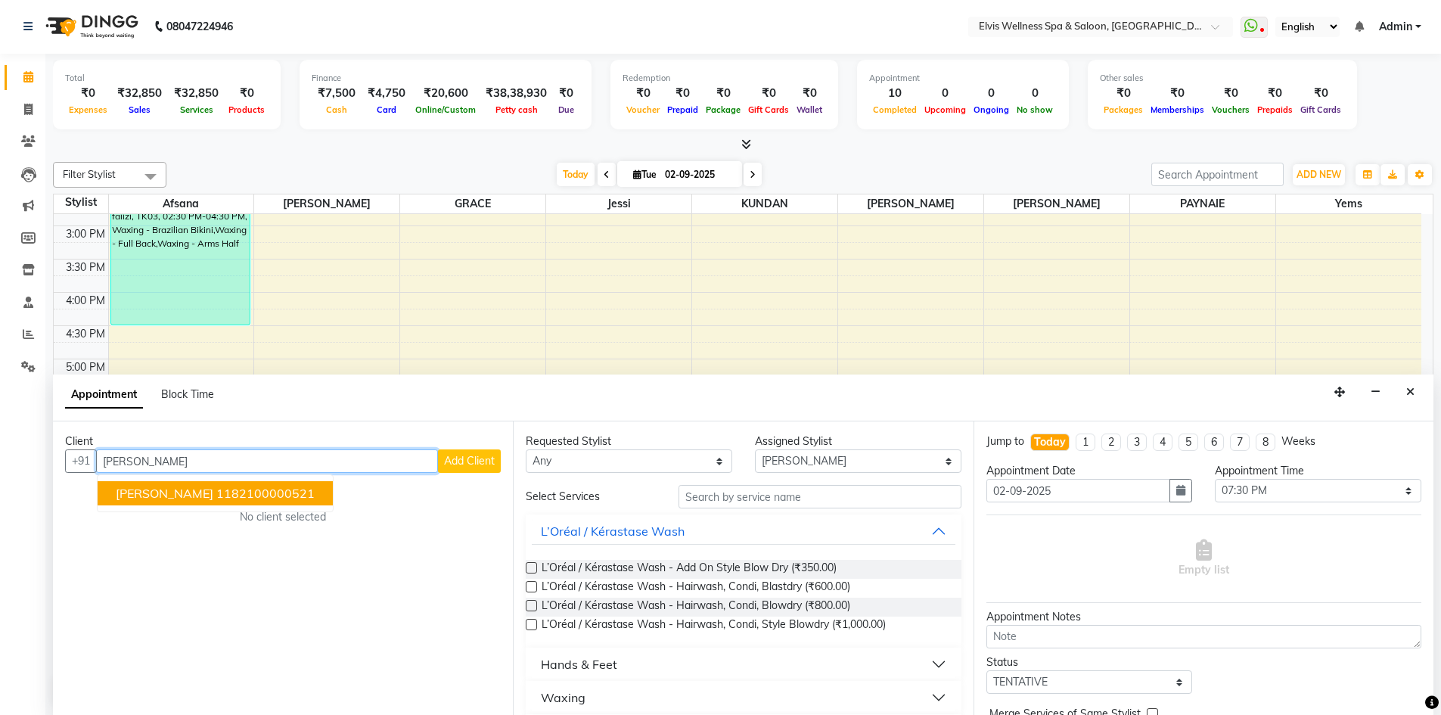
click at [216, 493] on ngb-highlight "1182100000521" at bounding box center [265, 493] width 98 height 15
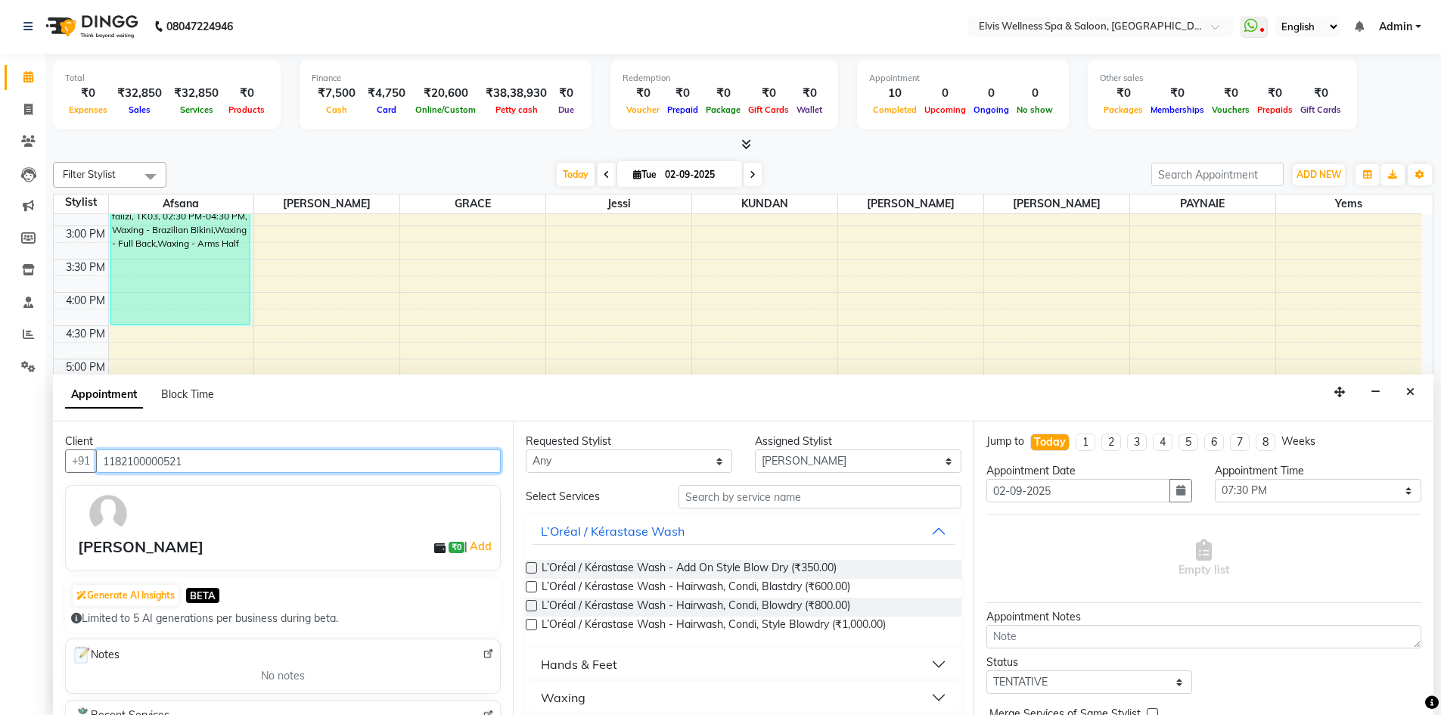
type input "1182100000521"
click at [723, 499] on input "text" at bounding box center [819, 496] width 283 height 23
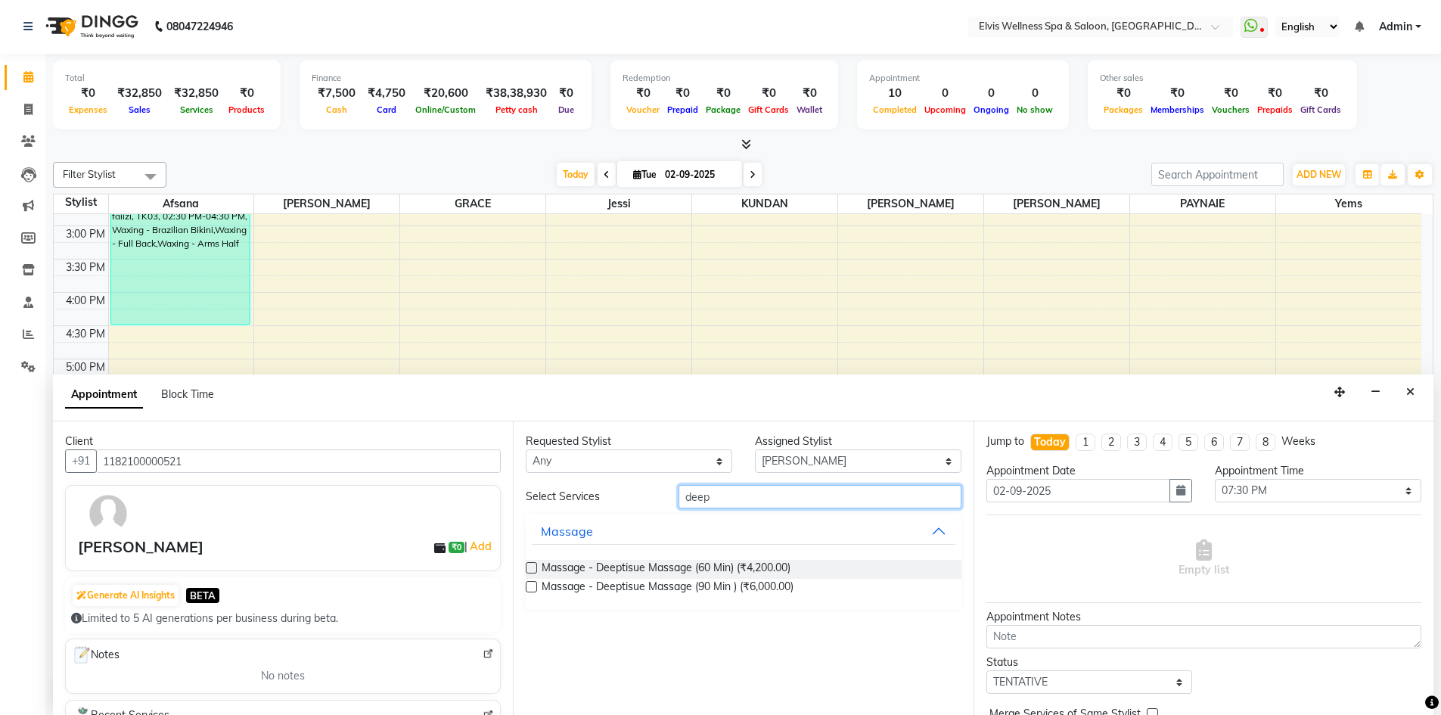
type input "deep"
click at [529, 566] on label at bounding box center [531, 567] width 11 height 11
click at [529, 566] on input "checkbox" at bounding box center [531, 569] width 10 height 10
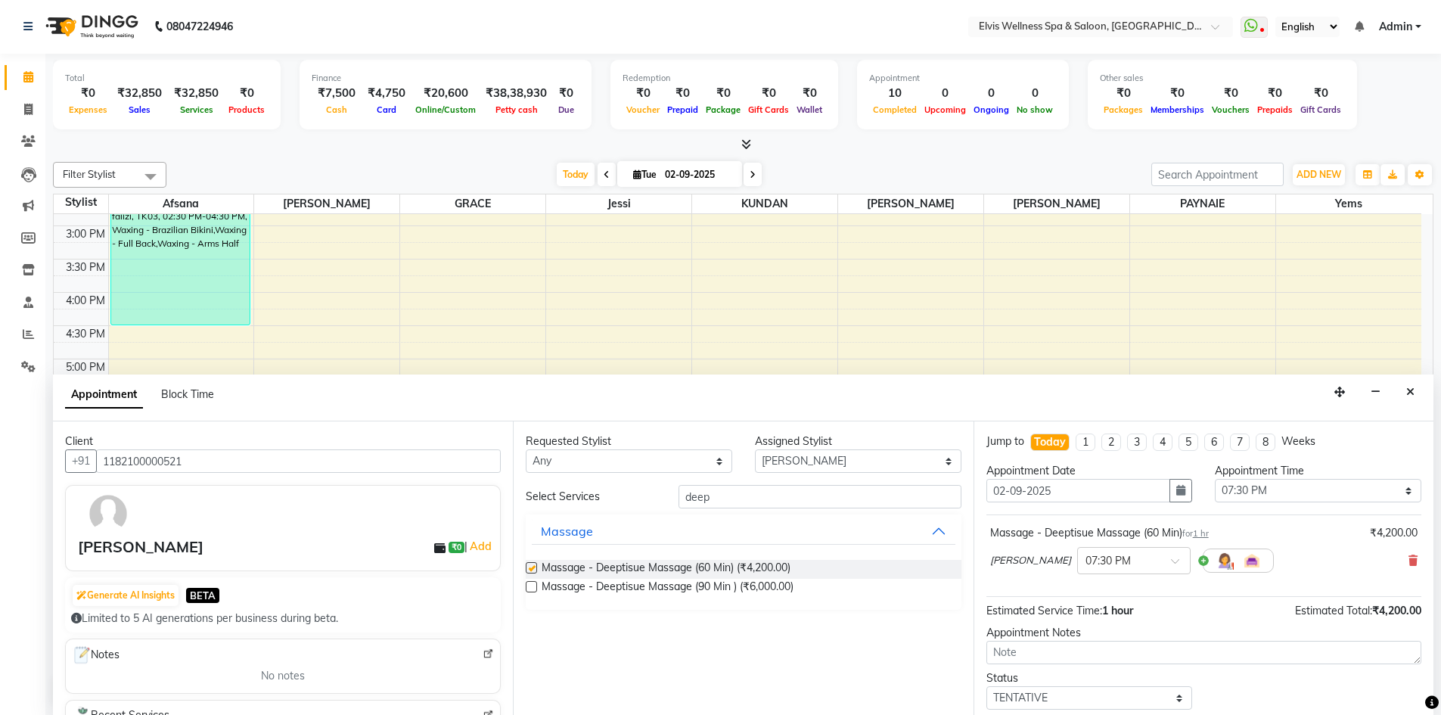
checkbox input "false"
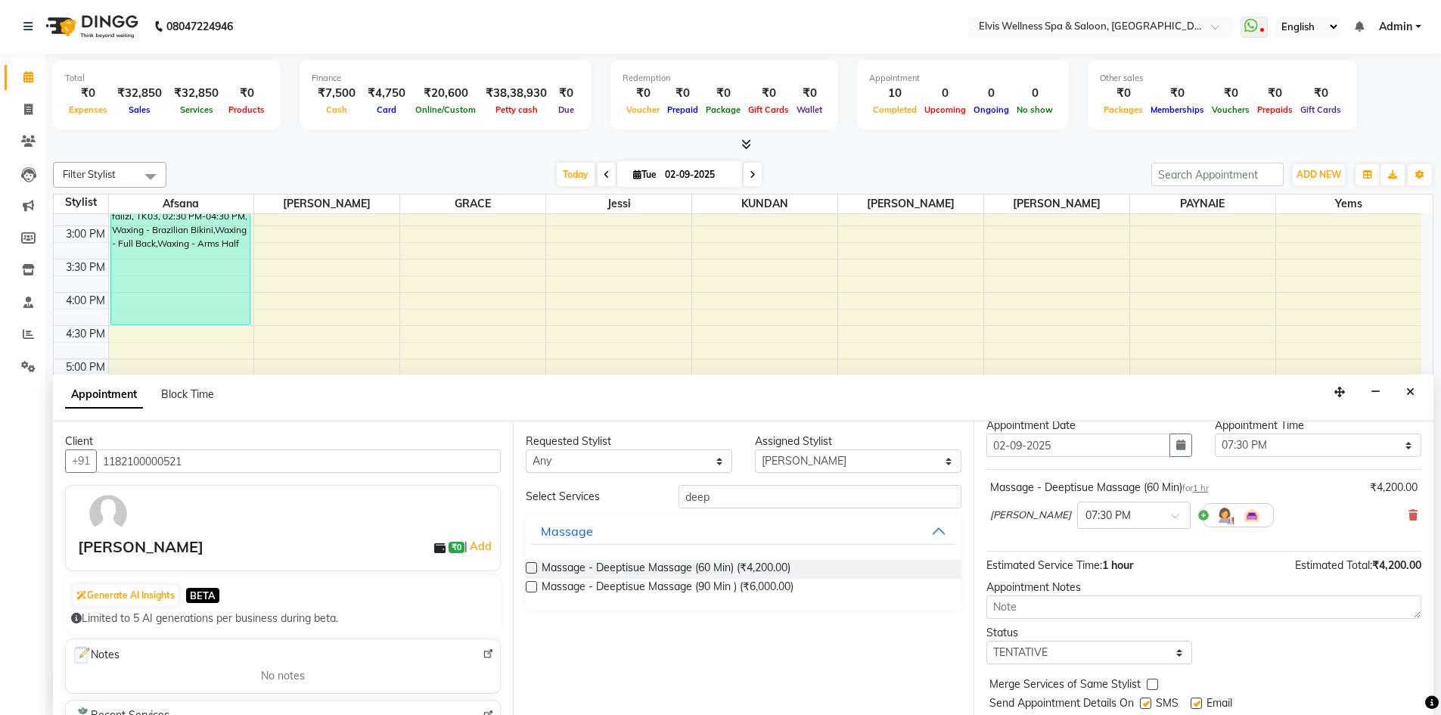
scroll to position [90, 0]
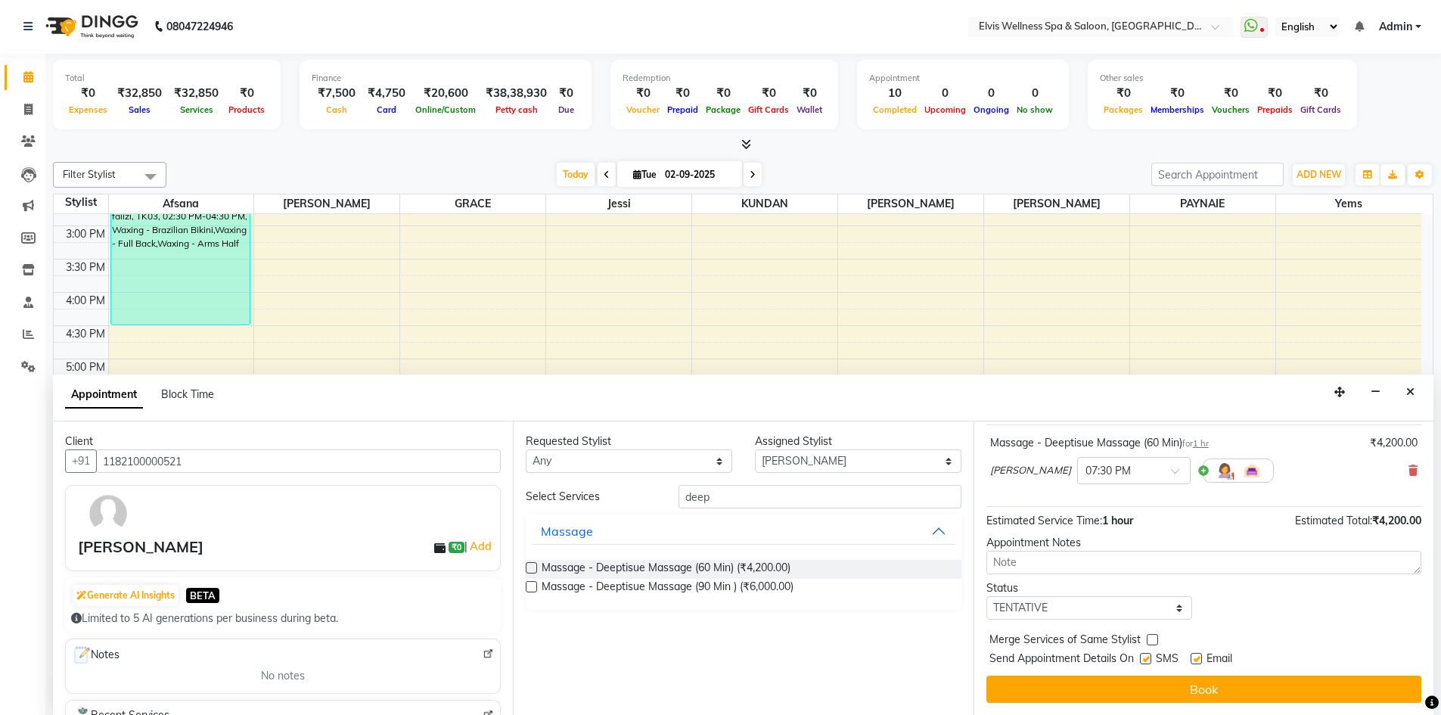
click at [1150, 659] on label at bounding box center [1145, 658] width 11 height 11
click at [1150, 659] on input "checkbox" at bounding box center [1145, 660] width 10 height 10
checkbox input "false"
click at [1197, 655] on label at bounding box center [1195, 658] width 11 height 11
click at [1197, 655] on input "checkbox" at bounding box center [1195, 660] width 10 height 10
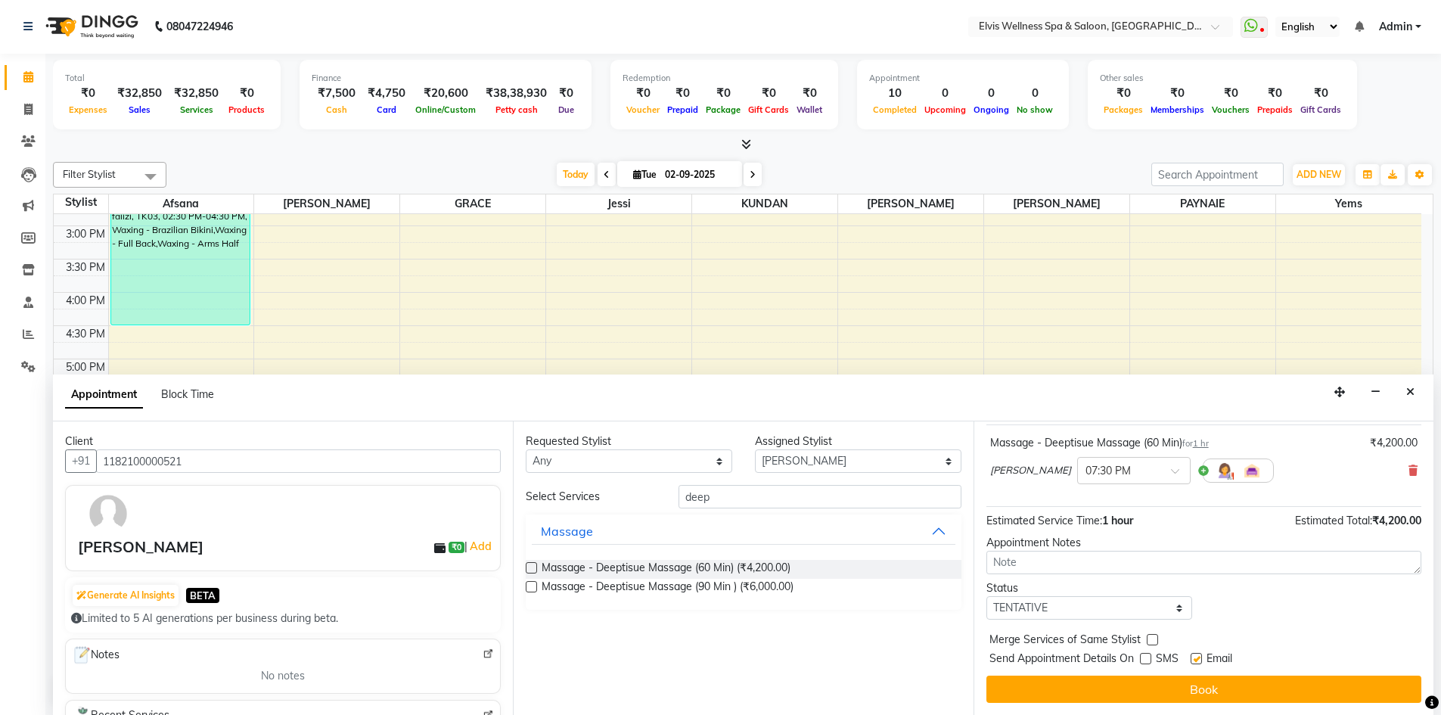
checkbox input "false"
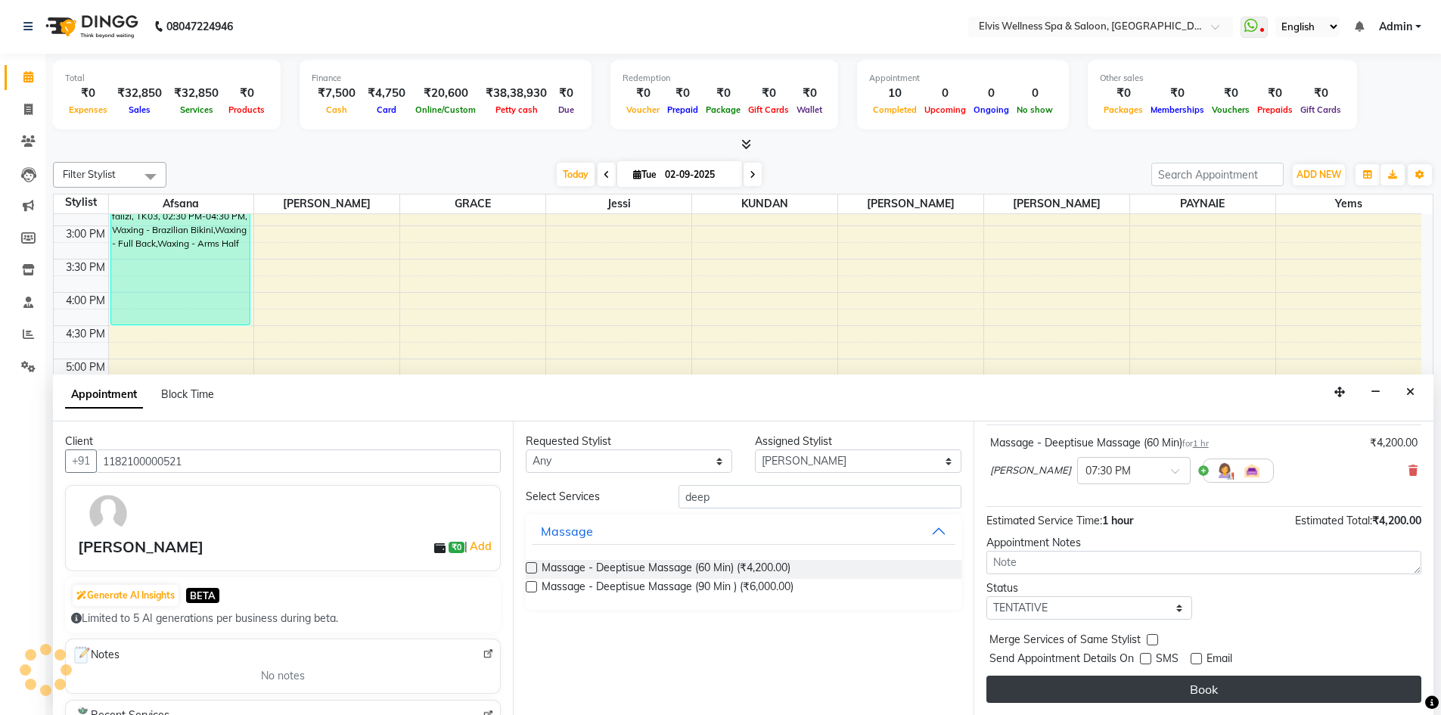
click at [1204, 686] on button "Book" at bounding box center [1203, 688] width 435 height 27
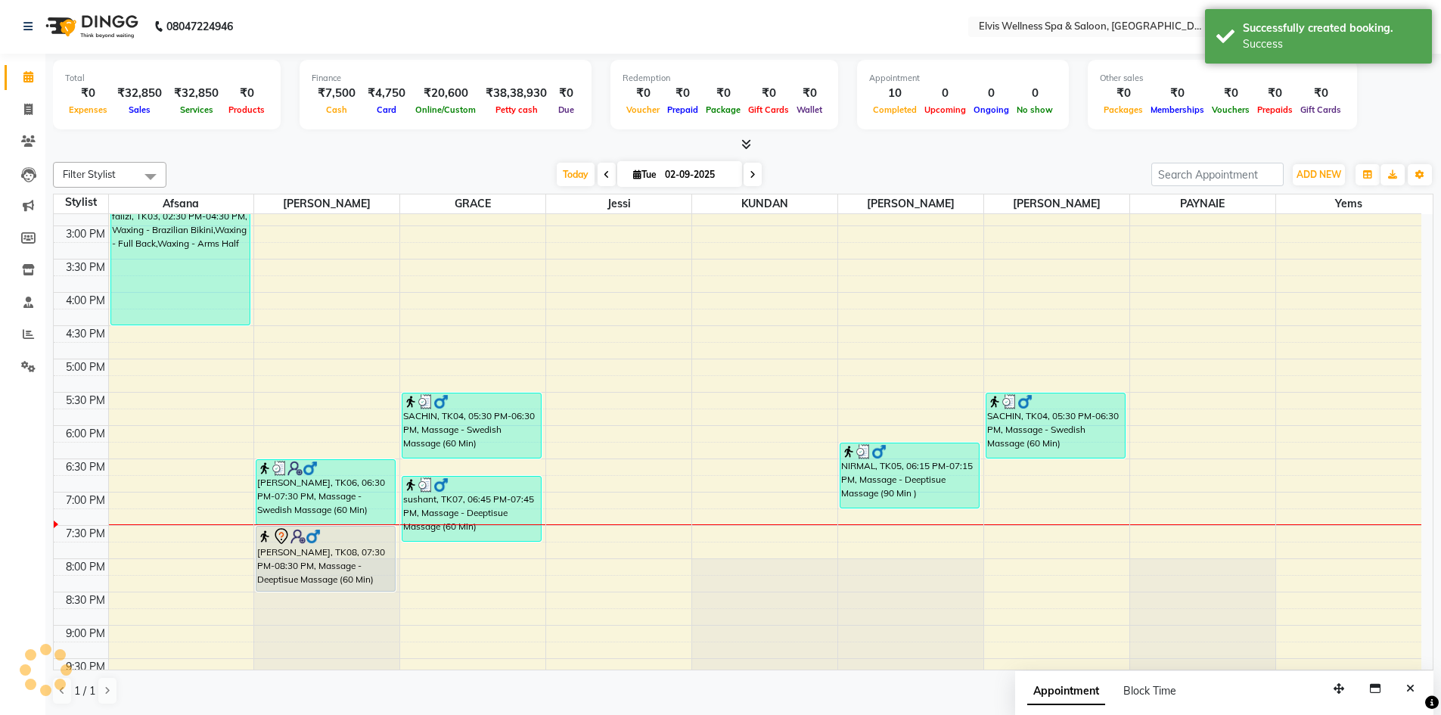
scroll to position [0, 0]
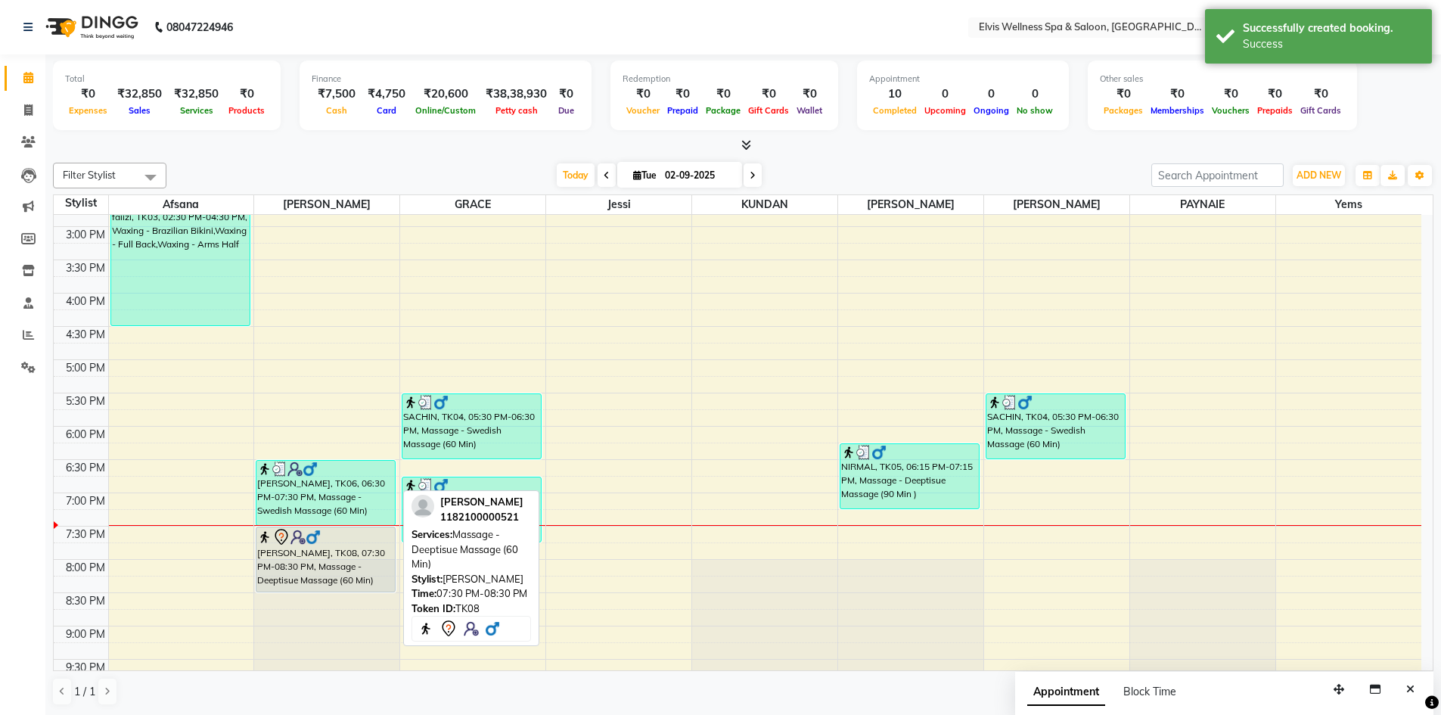
click at [331, 543] on div at bounding box center [325, 537] width 137 height 18
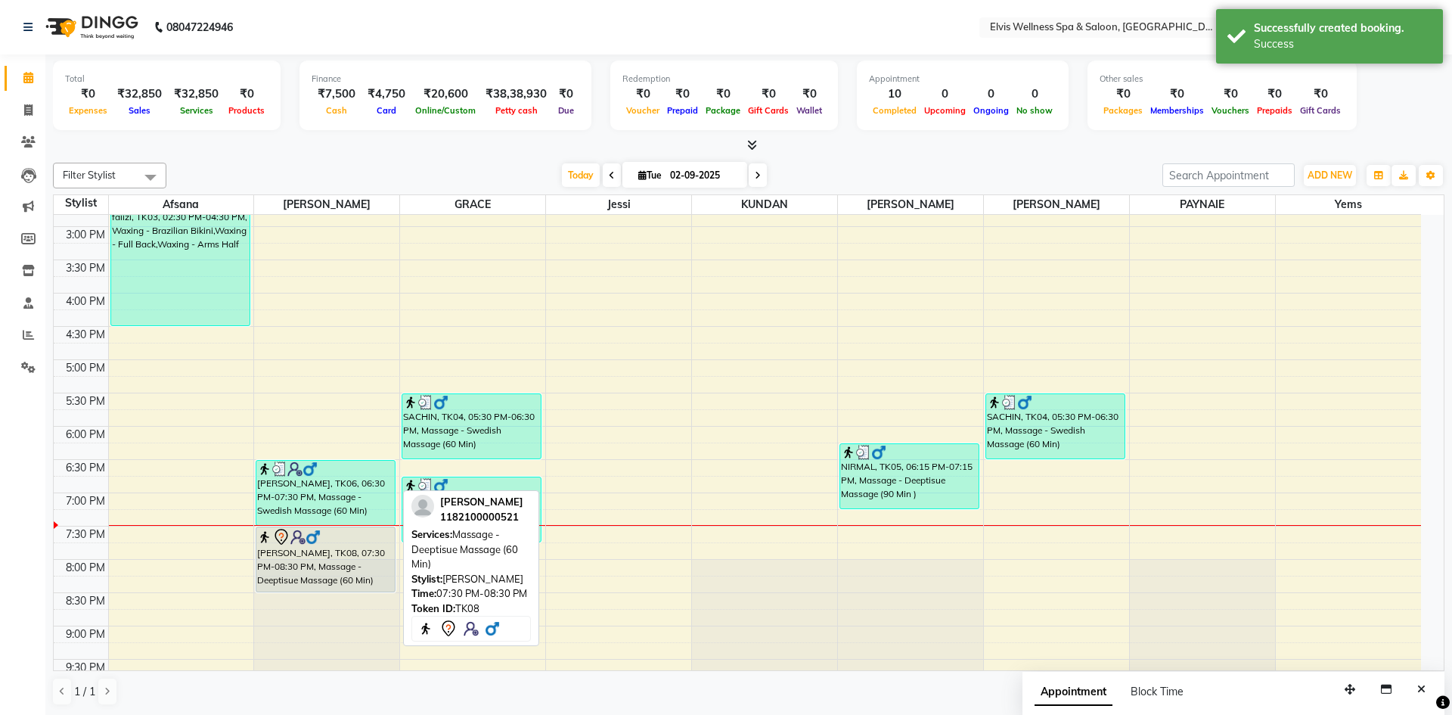
select select "7"
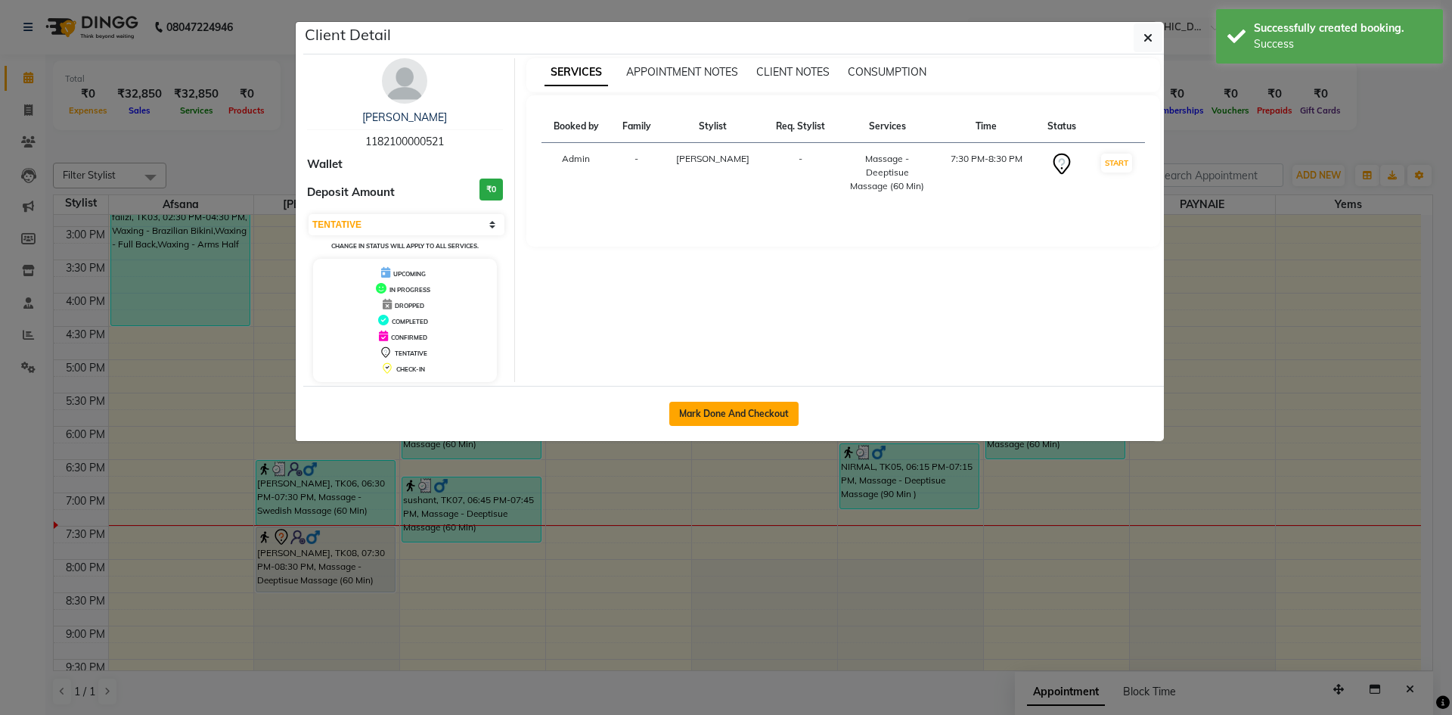
click at [764, 408] on button "Mark Done And Checkout" at bounding box center [733, 414] width 129 height 24
select select "4399"
select select "service"
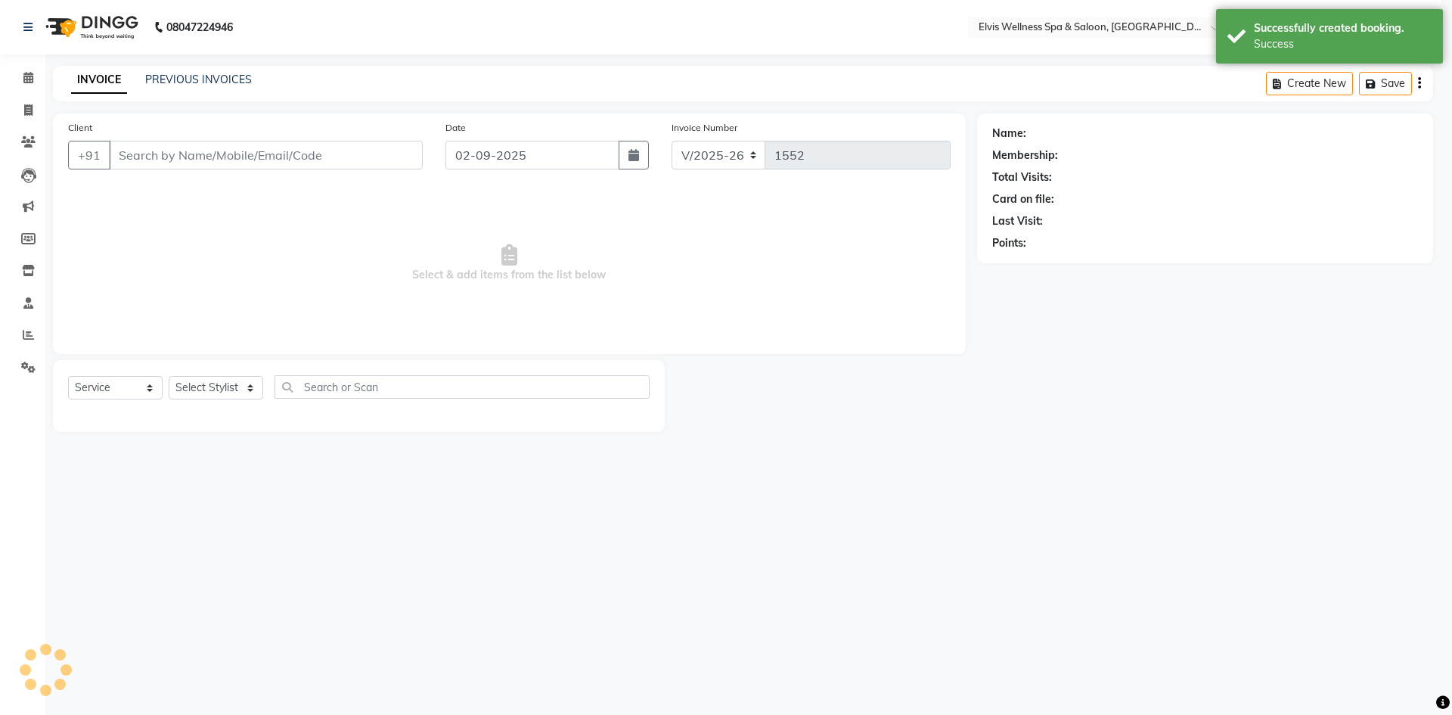
select select "3"
type input "1182100000521"
select select "32217"
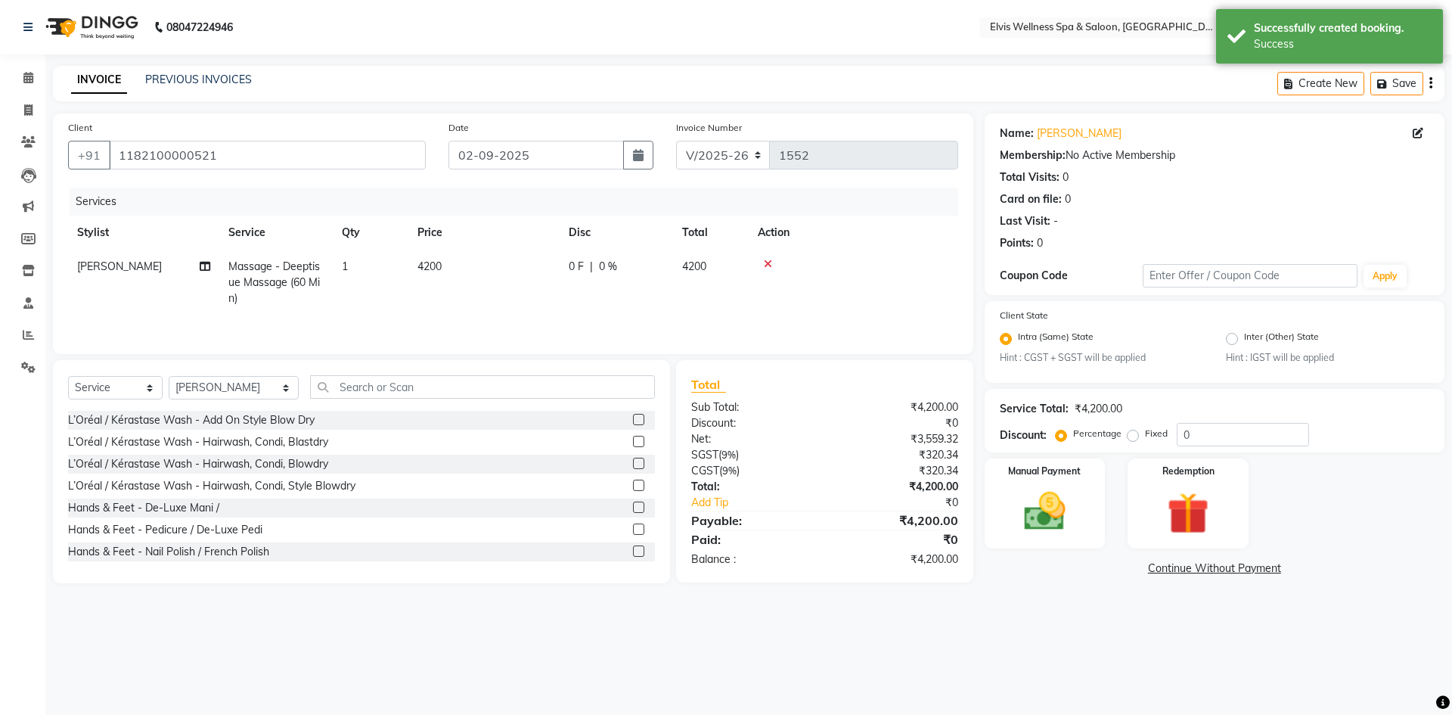
click at [424, 265] on span "4200" at bounding box center [429, 266] width 24 height 14
select select "32217"
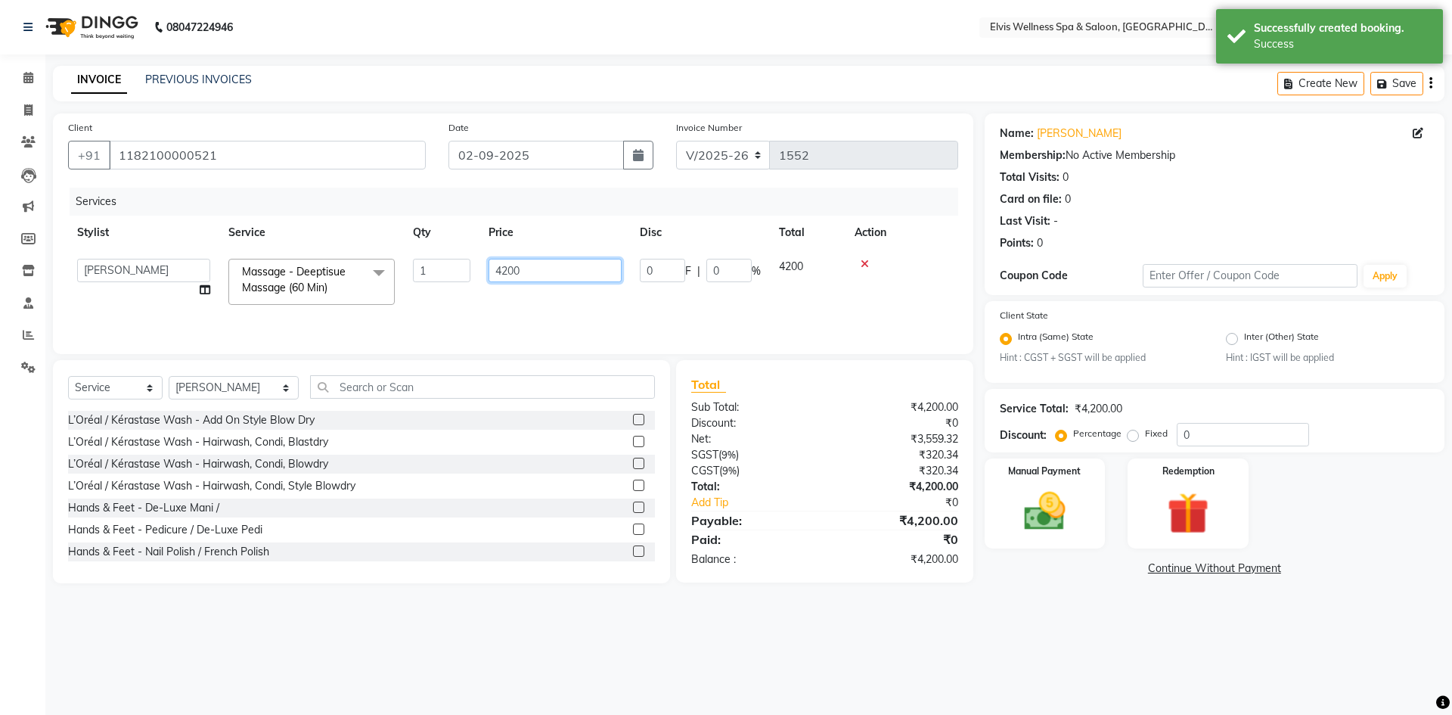
click at [507, 270] on input "4200" at bounding box center [555, 270] width 133 height 23
type input "4100"
click at [1058, 508] on img at bounding box center [1045, 512] width 70 height 50
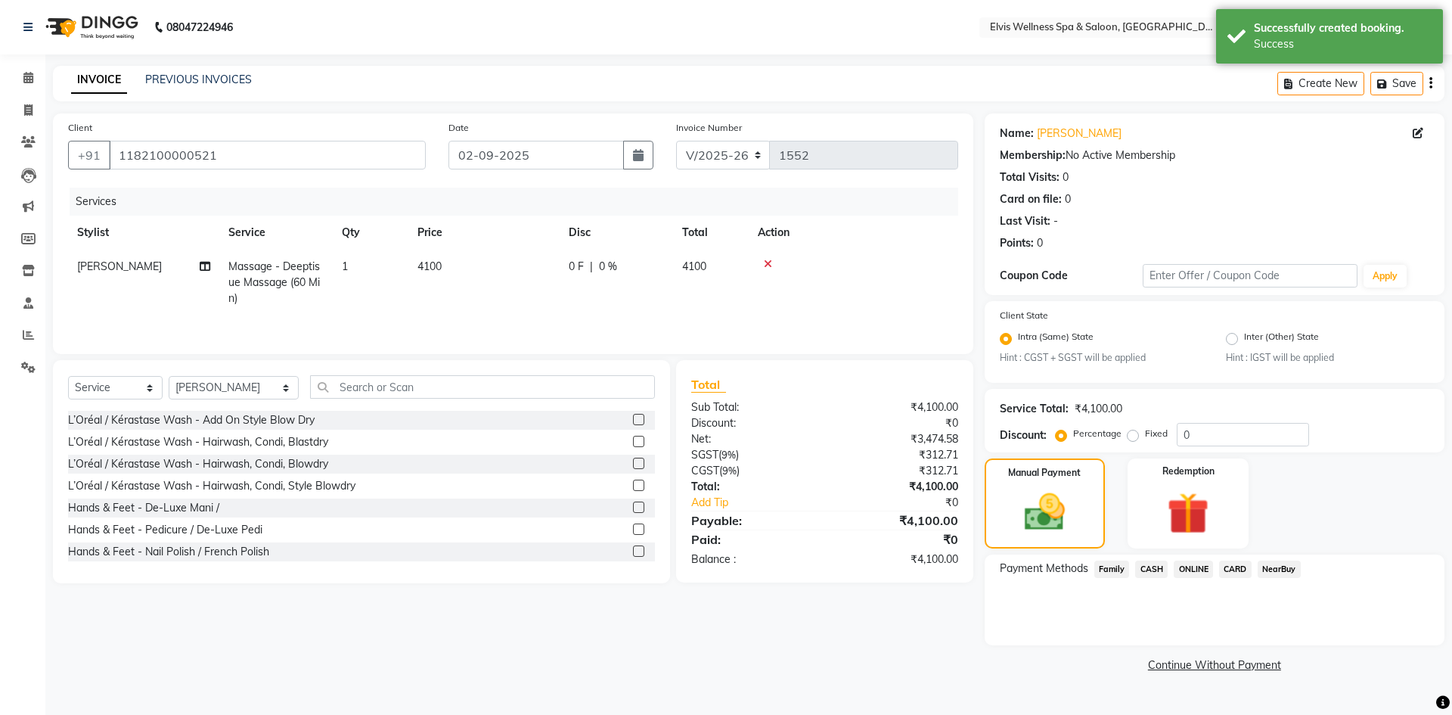
click at [1156, 573] on span "CASH" at bounding box center [1151, 568] width 33 height 17
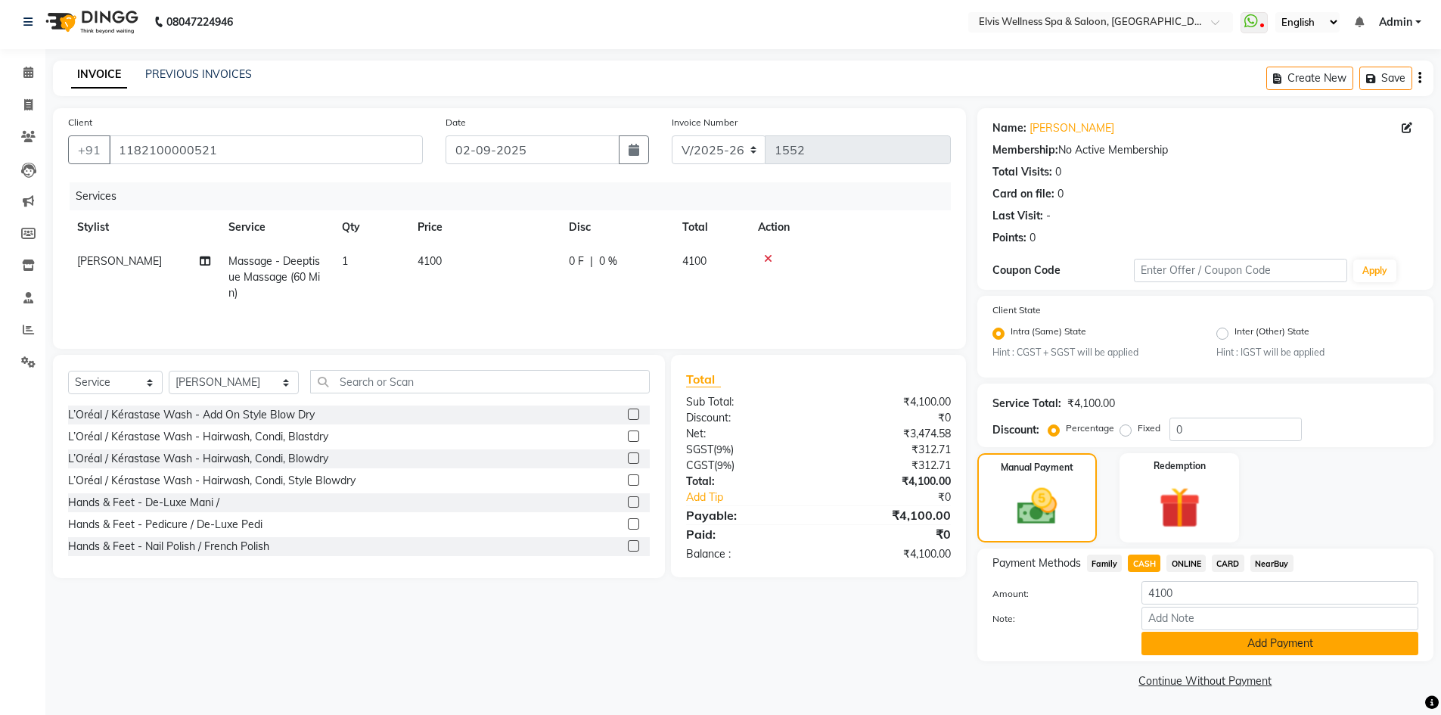
click at [1252, 646] on button "Add Payment" at bounding box center [1279, 643] width 277 height 23
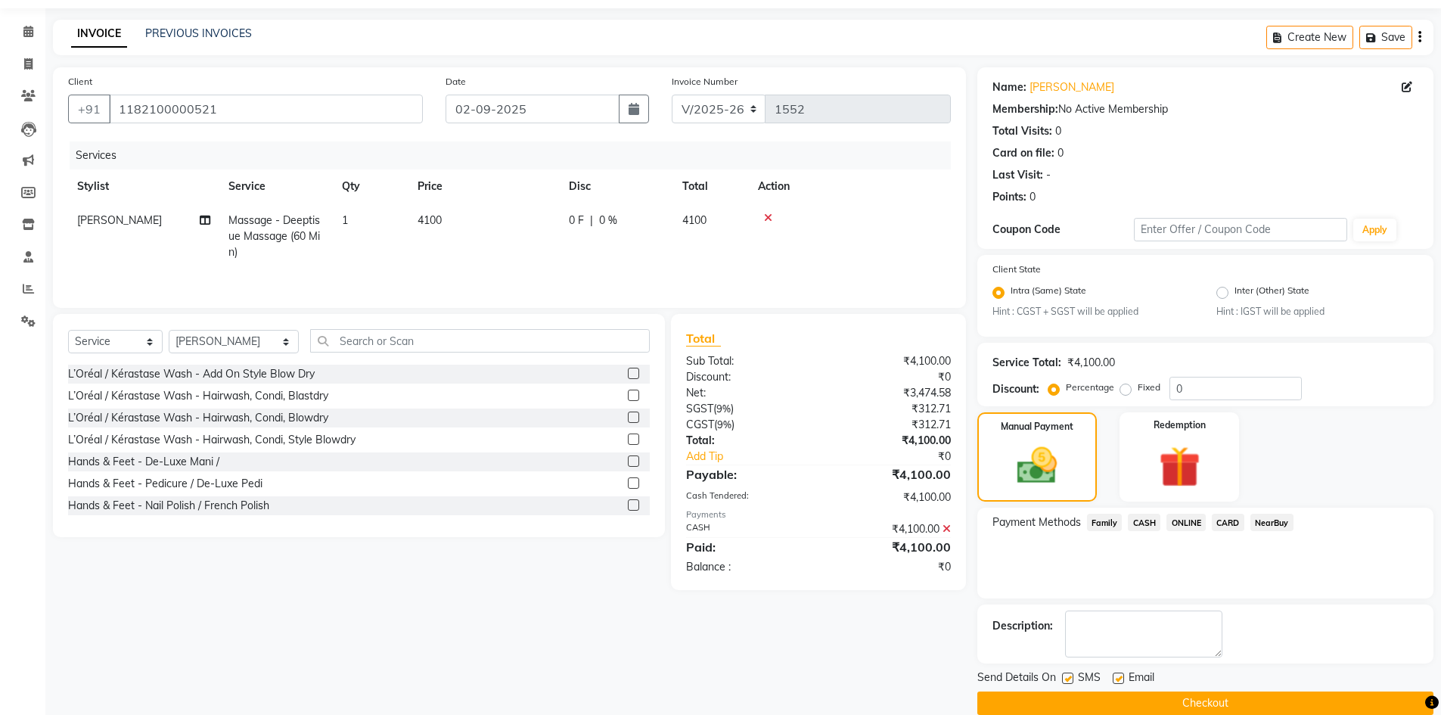
scroll to position [69, 0]
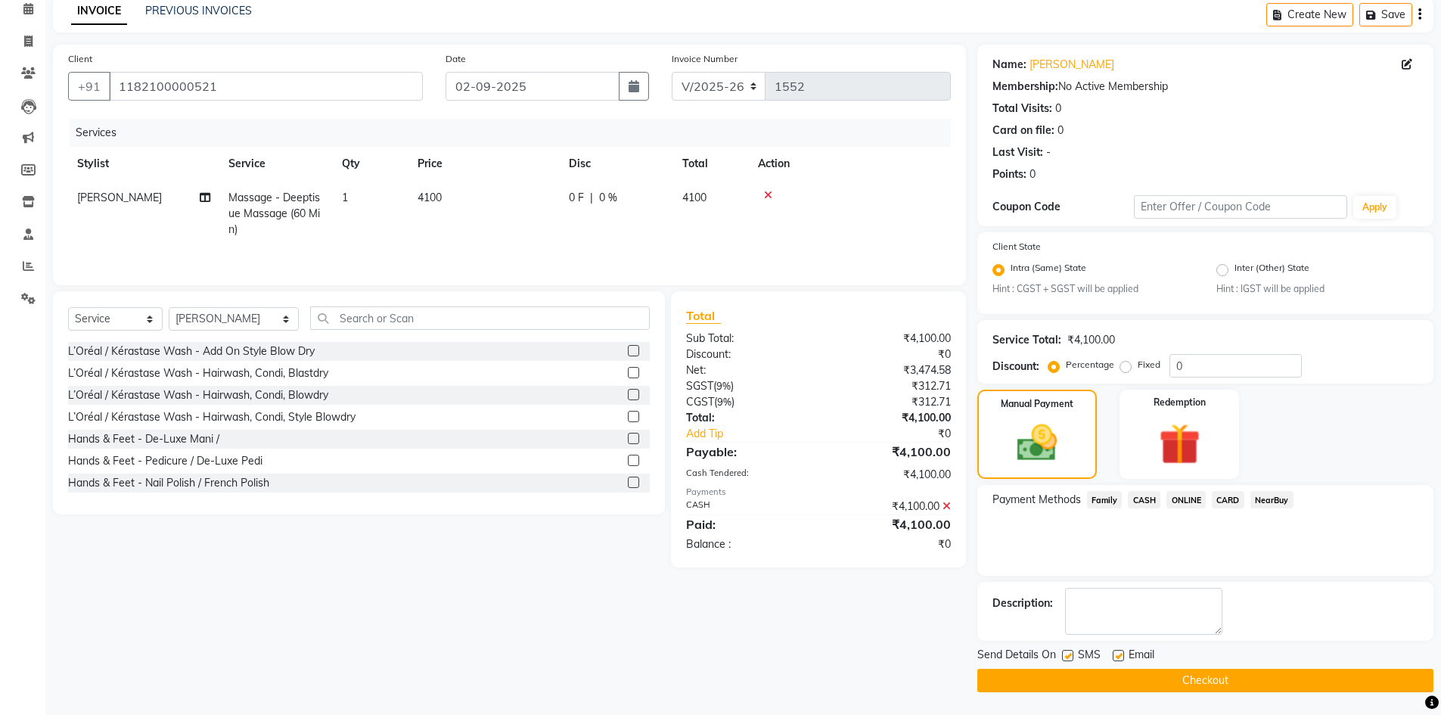
click at [1067, 656] on label at bounding box center [1067, 655] width 11 height 11
click at [1067, 656] on input "checkbox" at bounding box center [1067, 656] width 10 height 10
checkbox input "false"
click at [1118, 658] on label at bounding box center [1118, 655] width 11 height 11
click at [1118, 658] on input "checkbox" at bounding box center [1118, 656] width 10 height 10
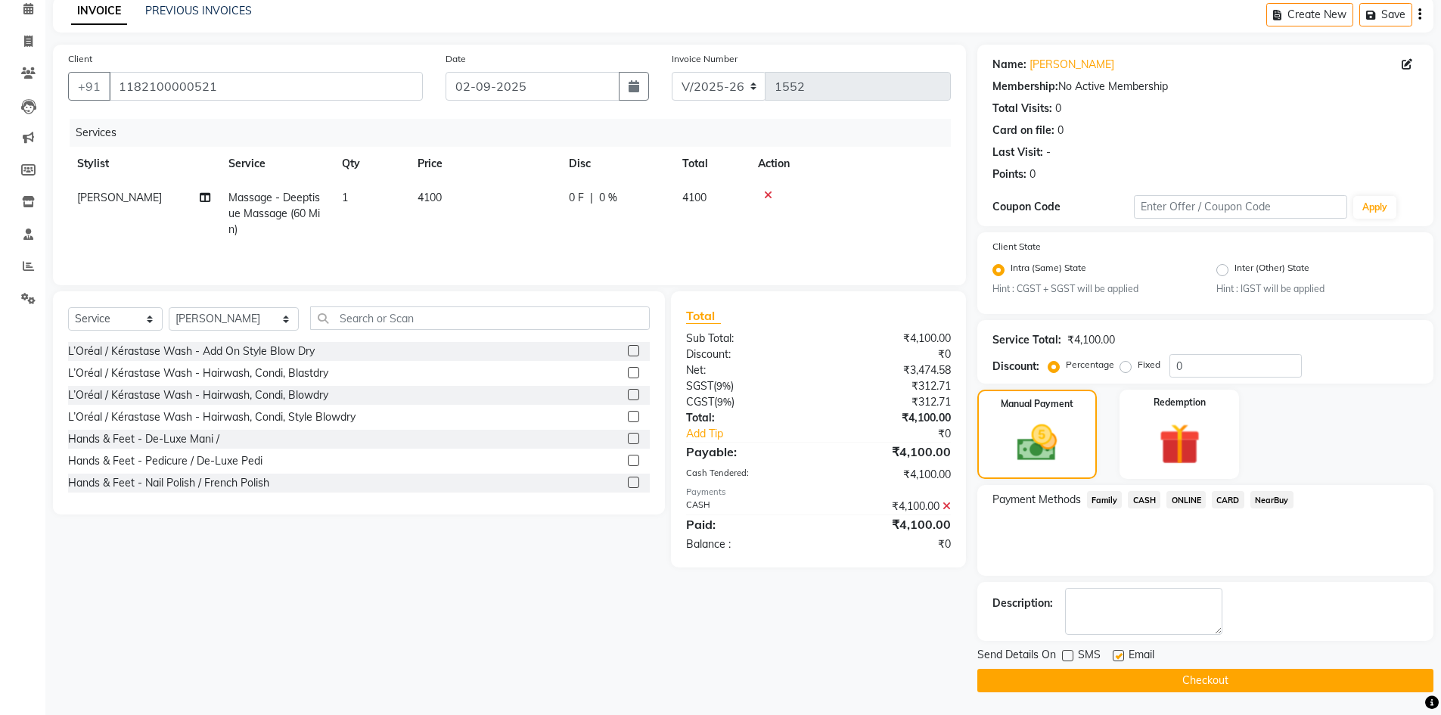
checkbox input "false"
click at [1128, 687] on button "Checkout" at bounding box center [1205, 680] width 456 height 23
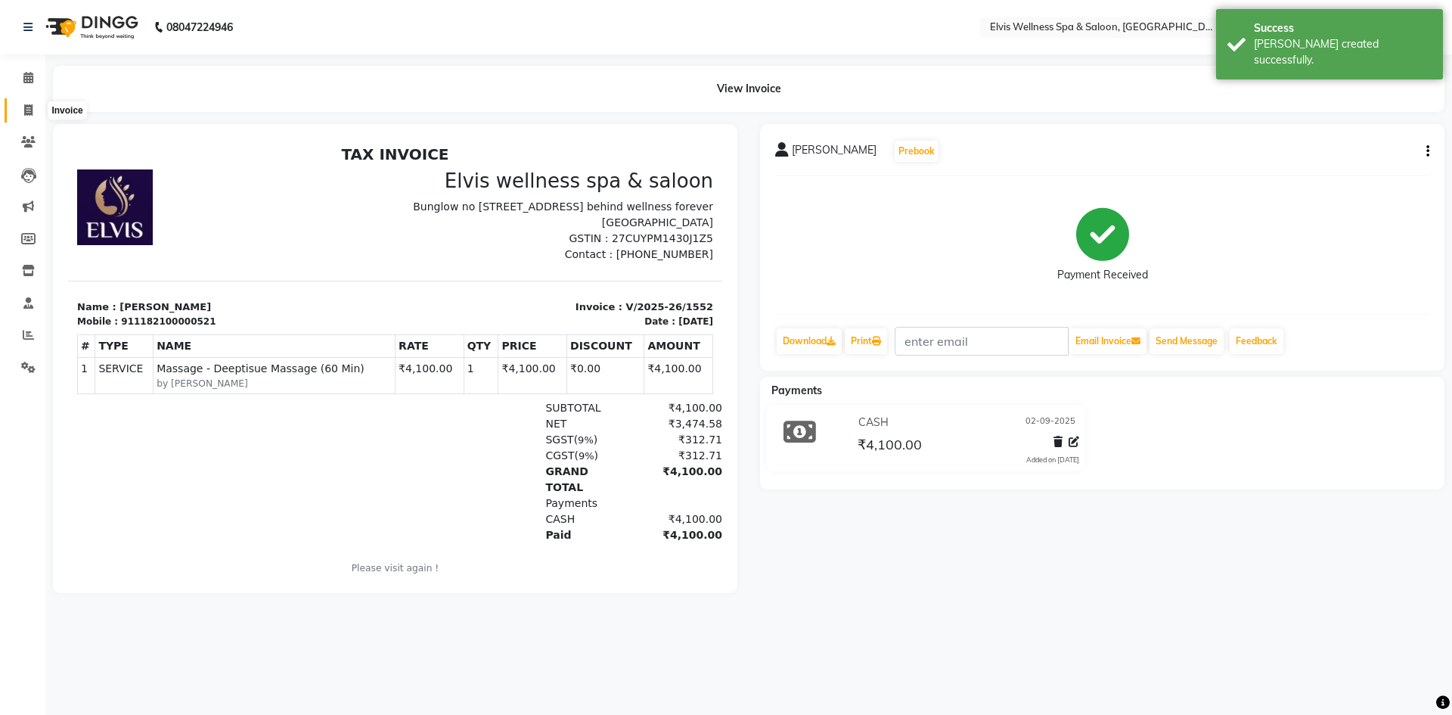
click at [27, 108] on icon at bounding box center [28, 109] width 8 height 11
select select "4399"
select select "service"
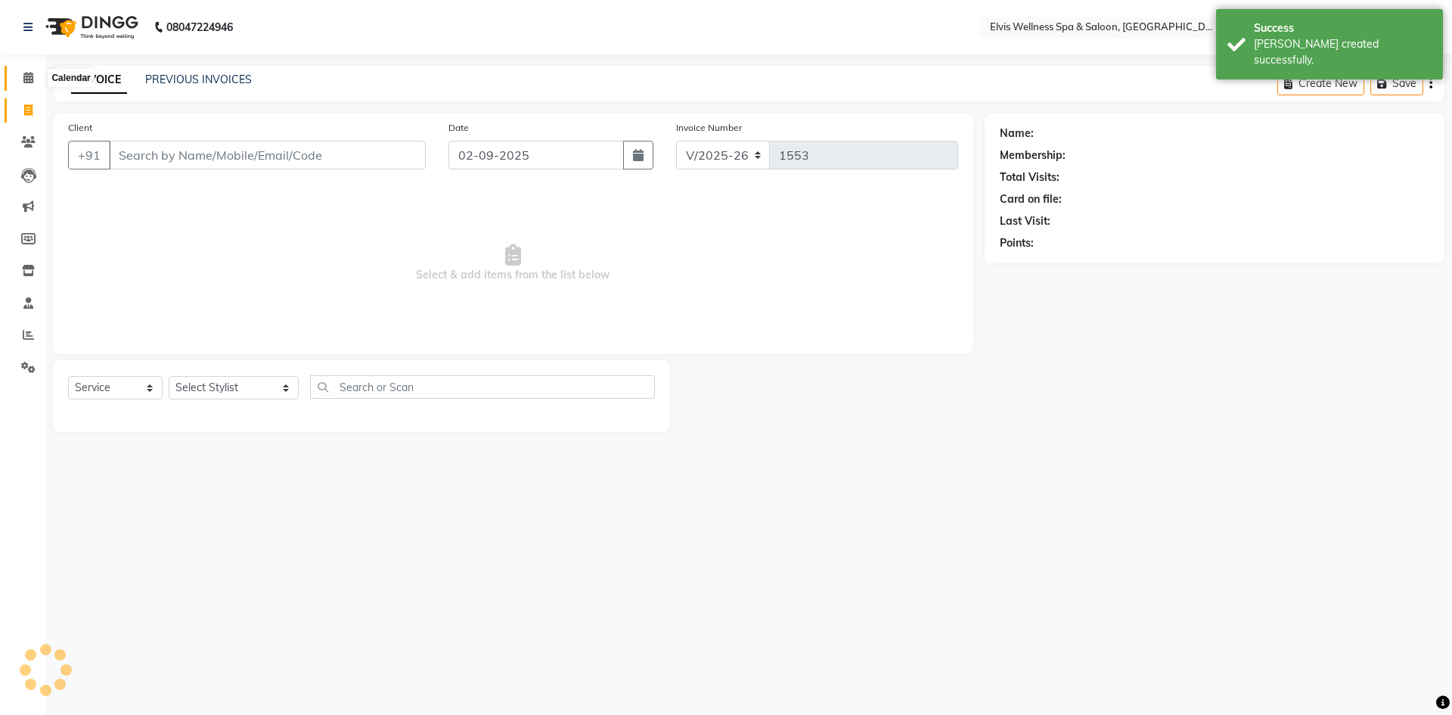
click at [32, 73] on icon at bounding box center [28, 77] width 10 height 11
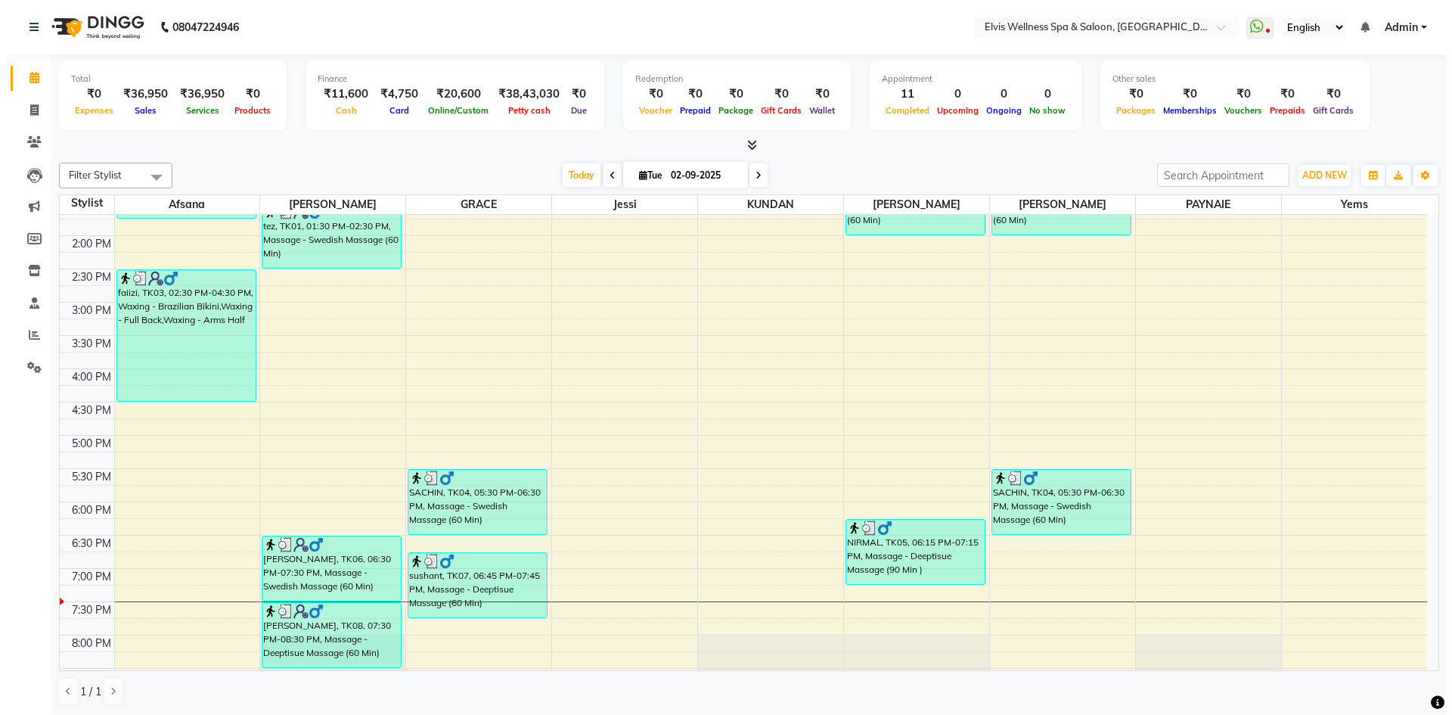
scroll to position [227, 0]
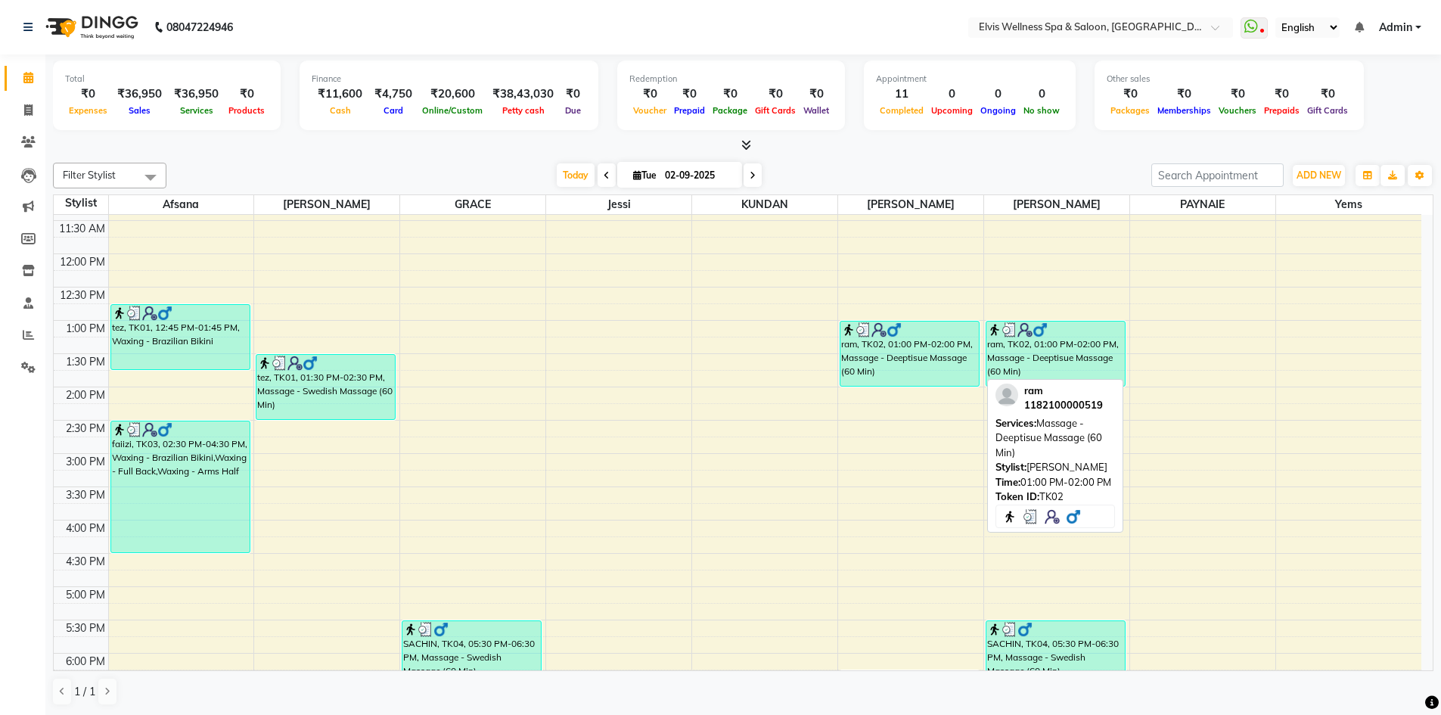
click at [912, 363] on div "ram, TK02, 01:00 PM-02:00 PM, Massage - Deeptisue Massage (60 Min)" at bounding box center [909, 353] width 138 height 64
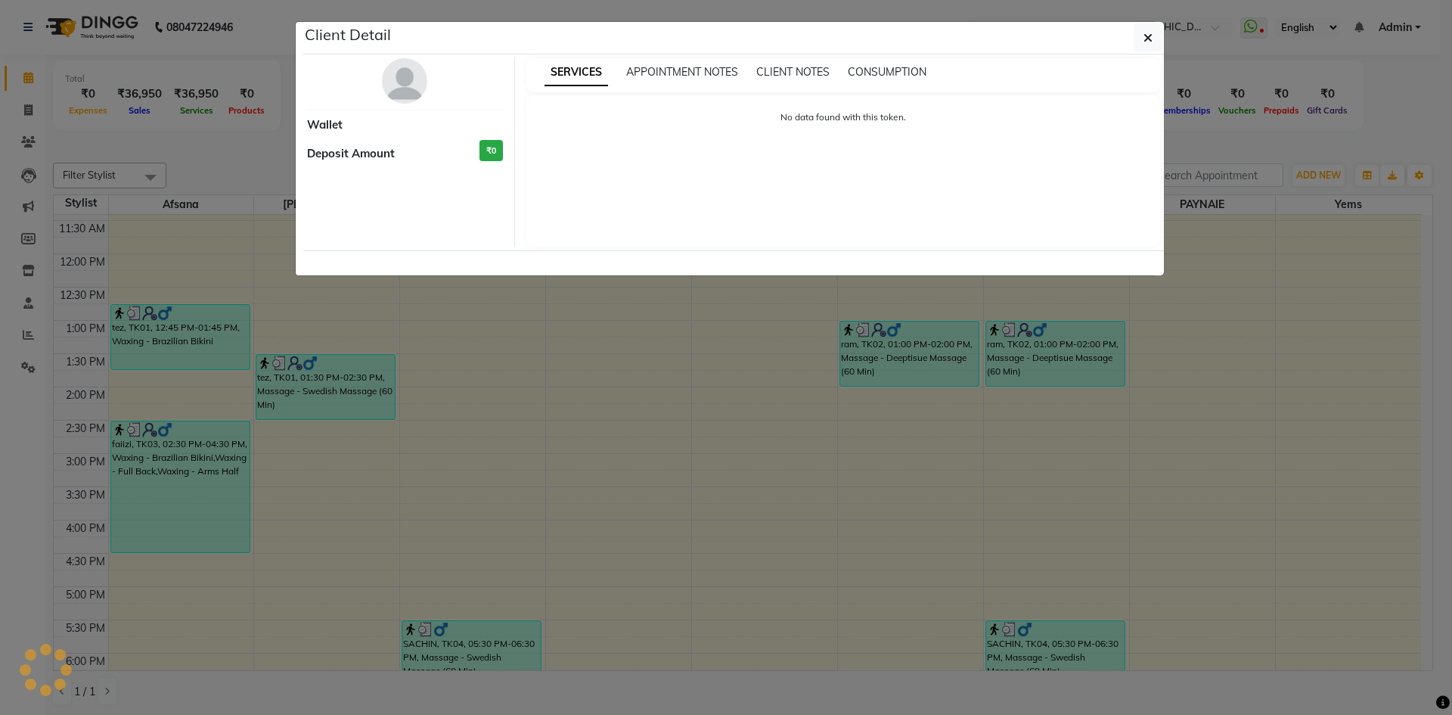
select select "3"
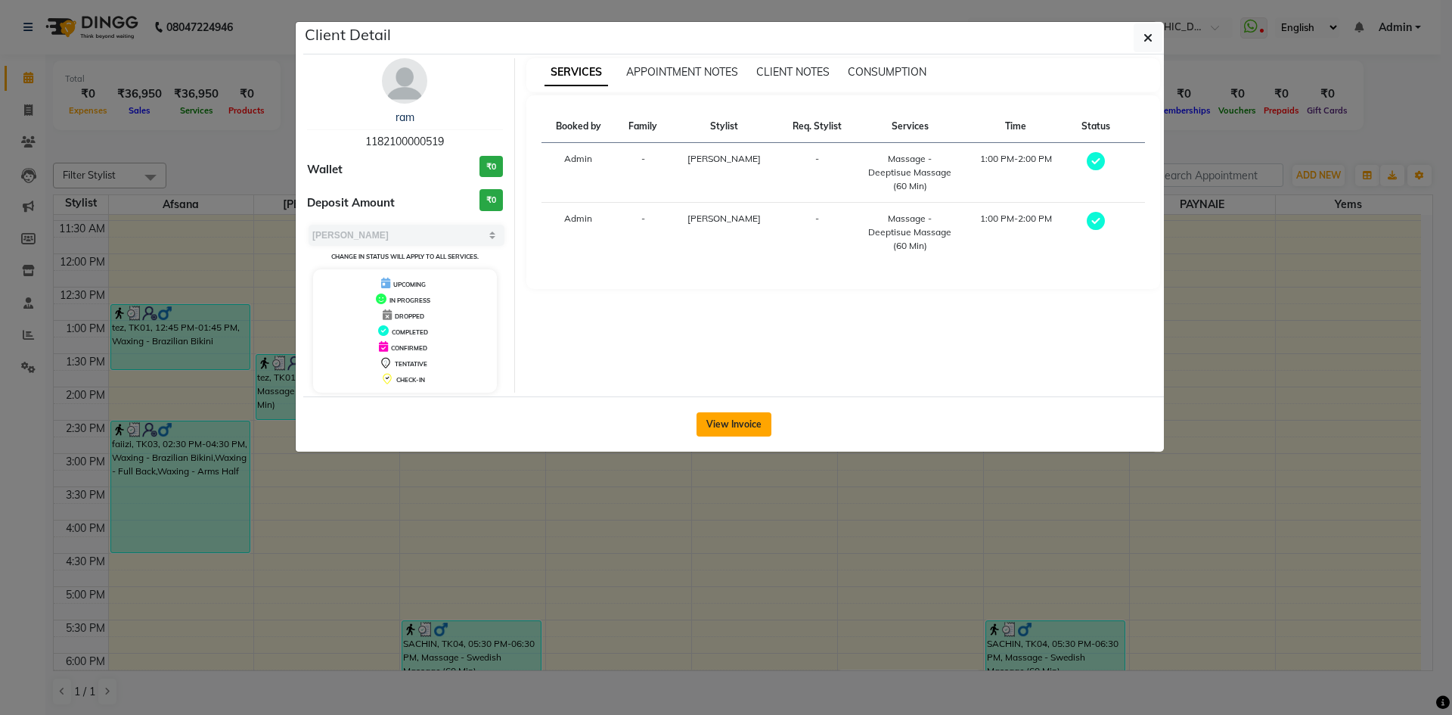
click at [740, 419] on button "View Invoice" at bounding box center [734, 424] width 75 height 24
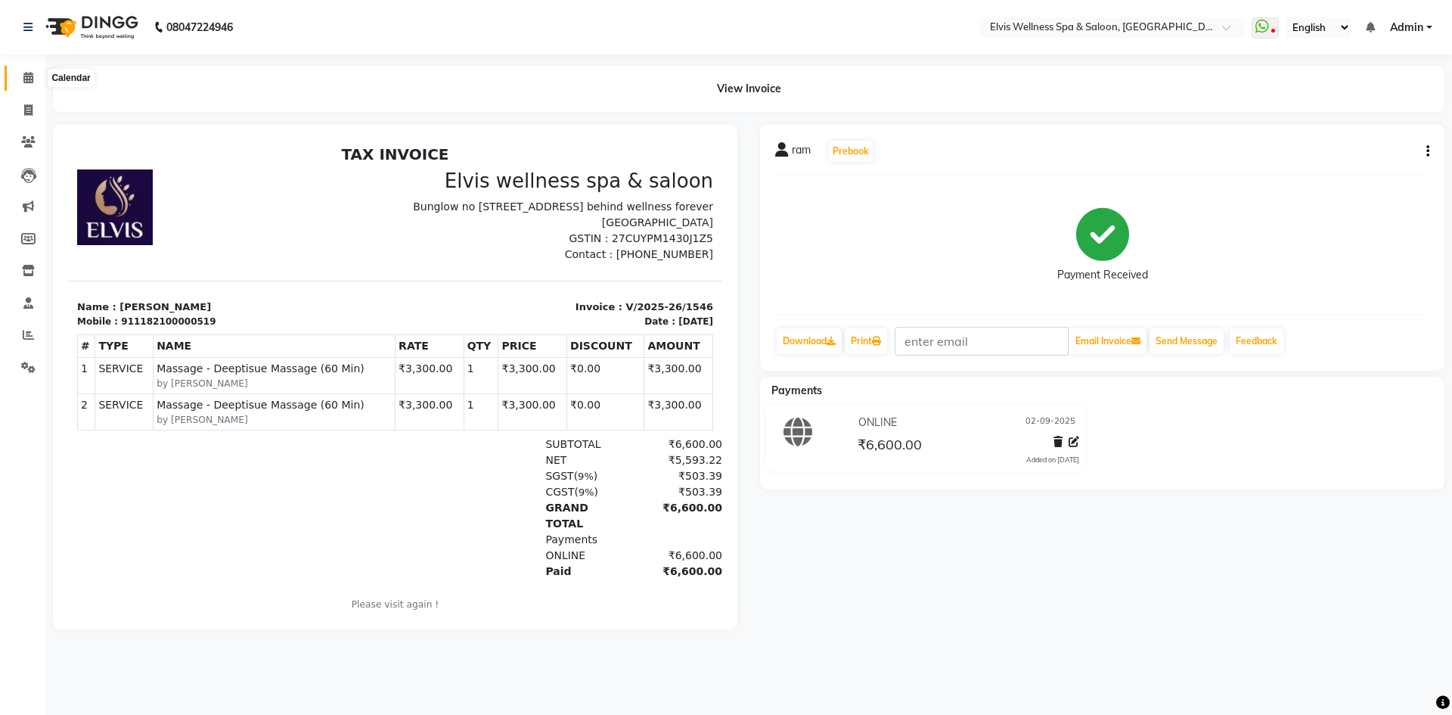
click at [26, 78] on icon at bounding box center [28, 77] width 10 height 11
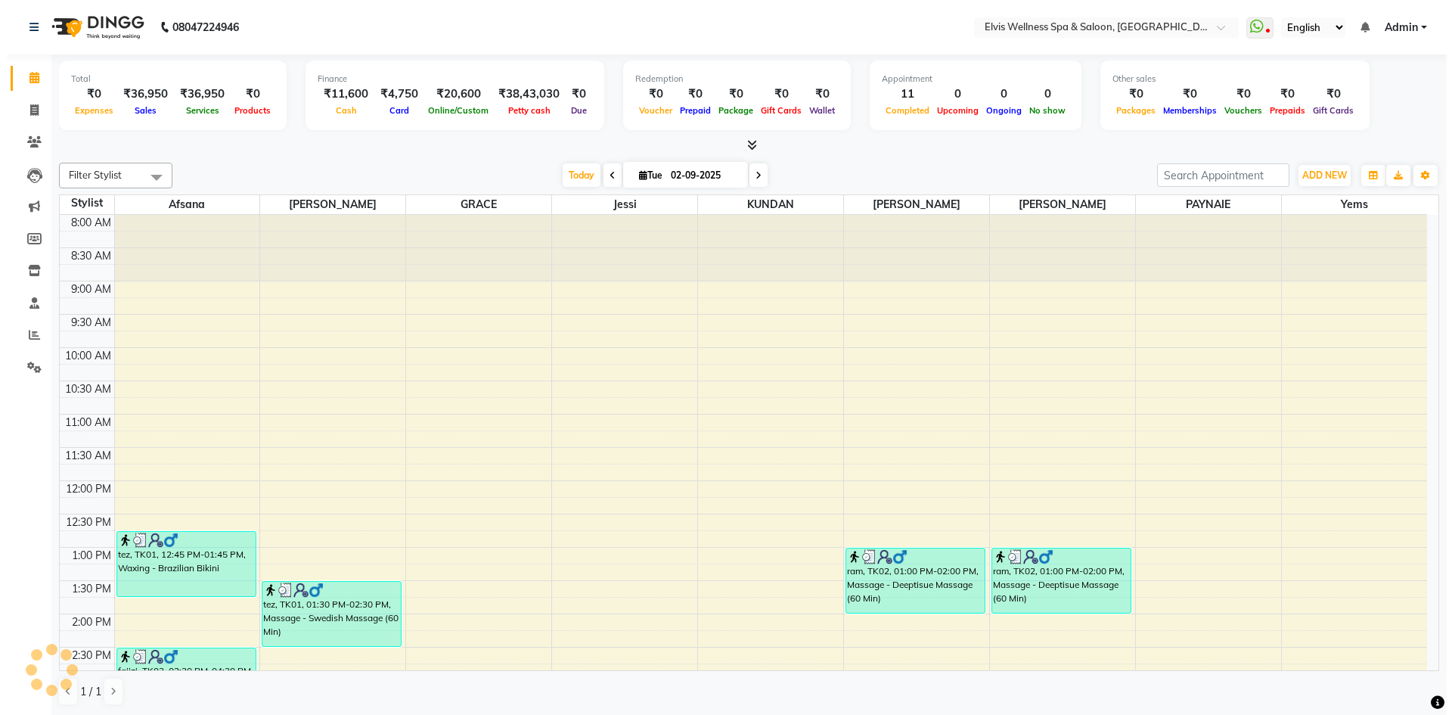
scroll to position [514, 0]
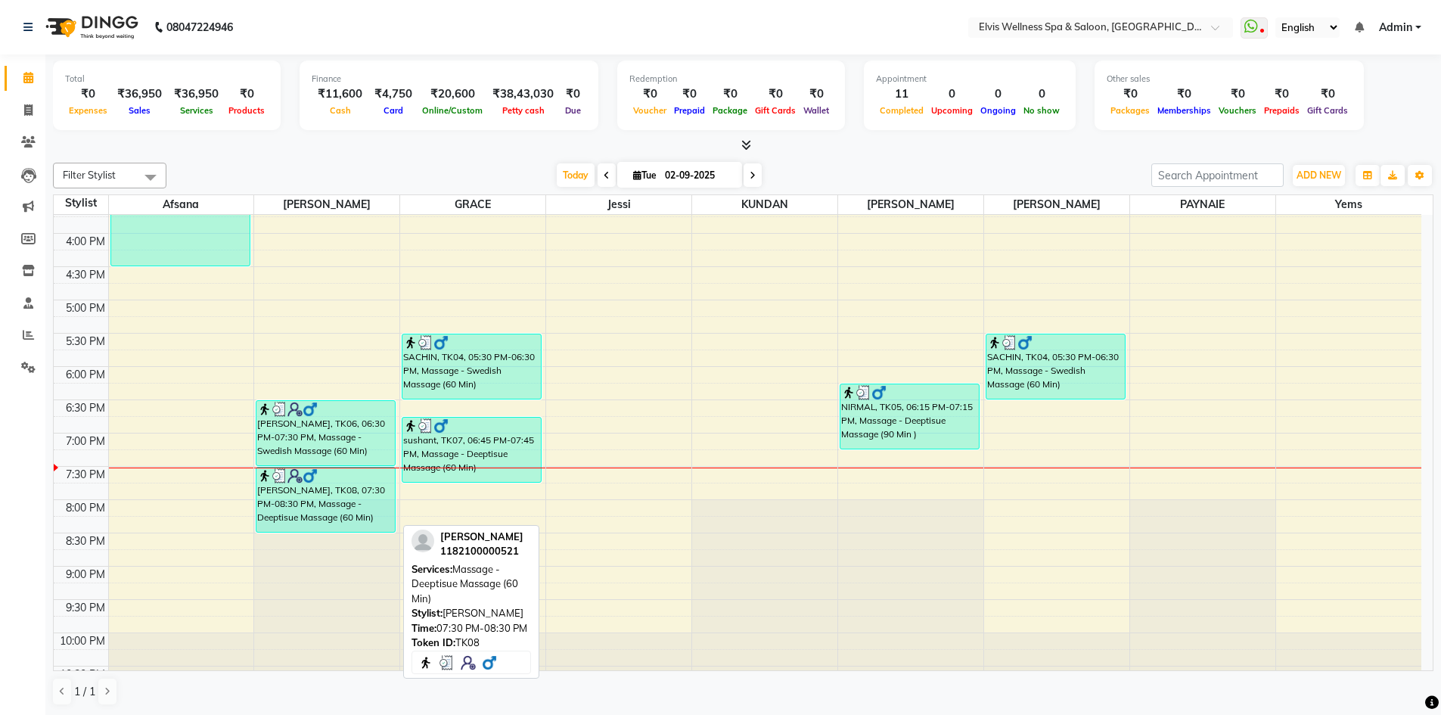
click at [345, 497] on div "[PERSON_NAME], TK08, 07:30 PM-08:30 PM, Massage - Deeptisue Massage (60 Min)" at bounding box center [325, 499] width 138 height 64
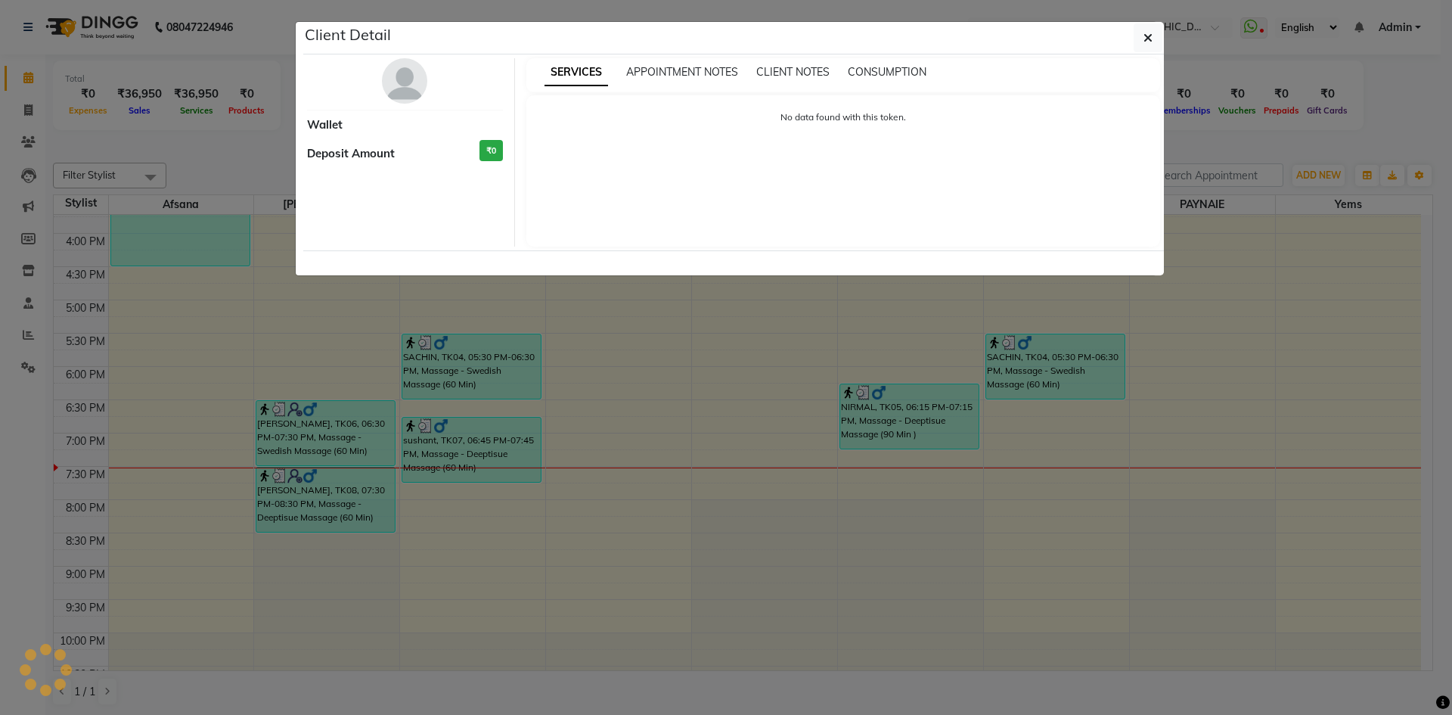
select select "3"
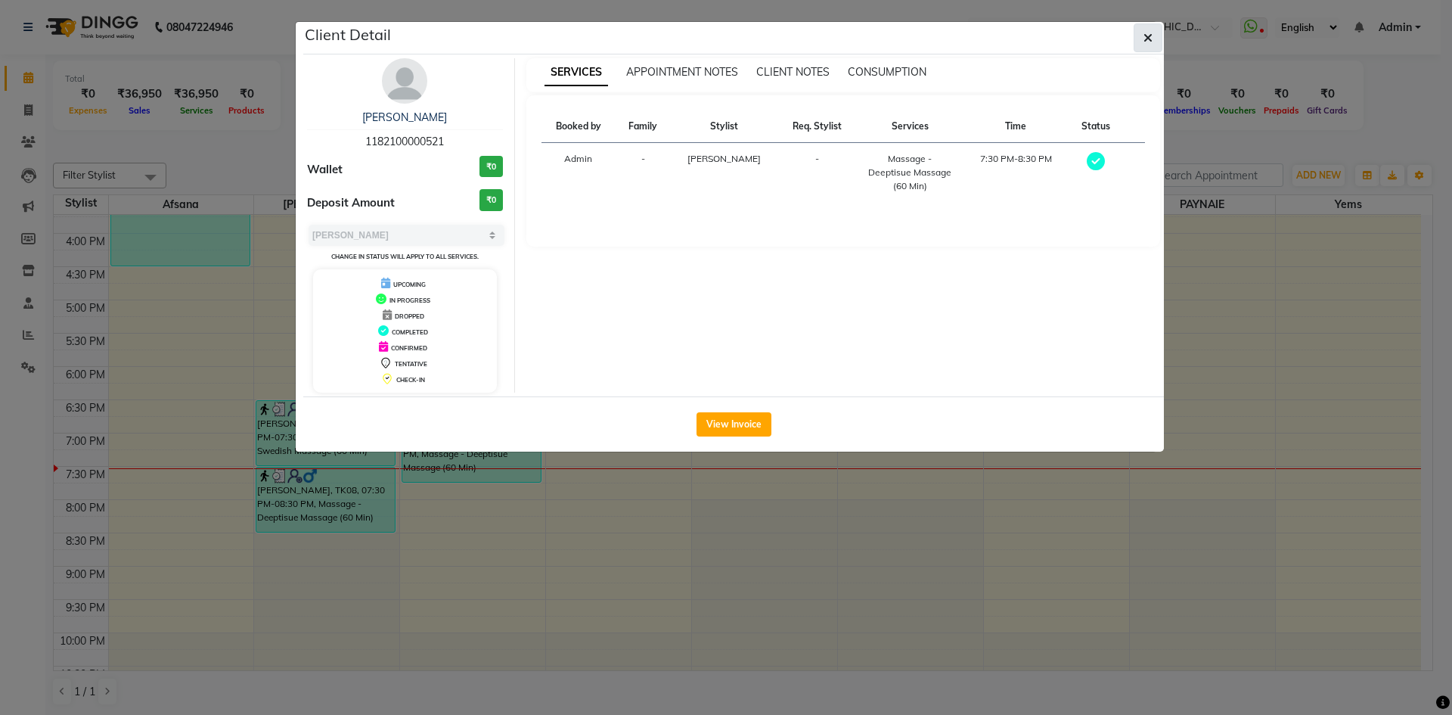
click at [1146, 38] on icon "button" at bounding box center [1148, 38] width 9 height 12
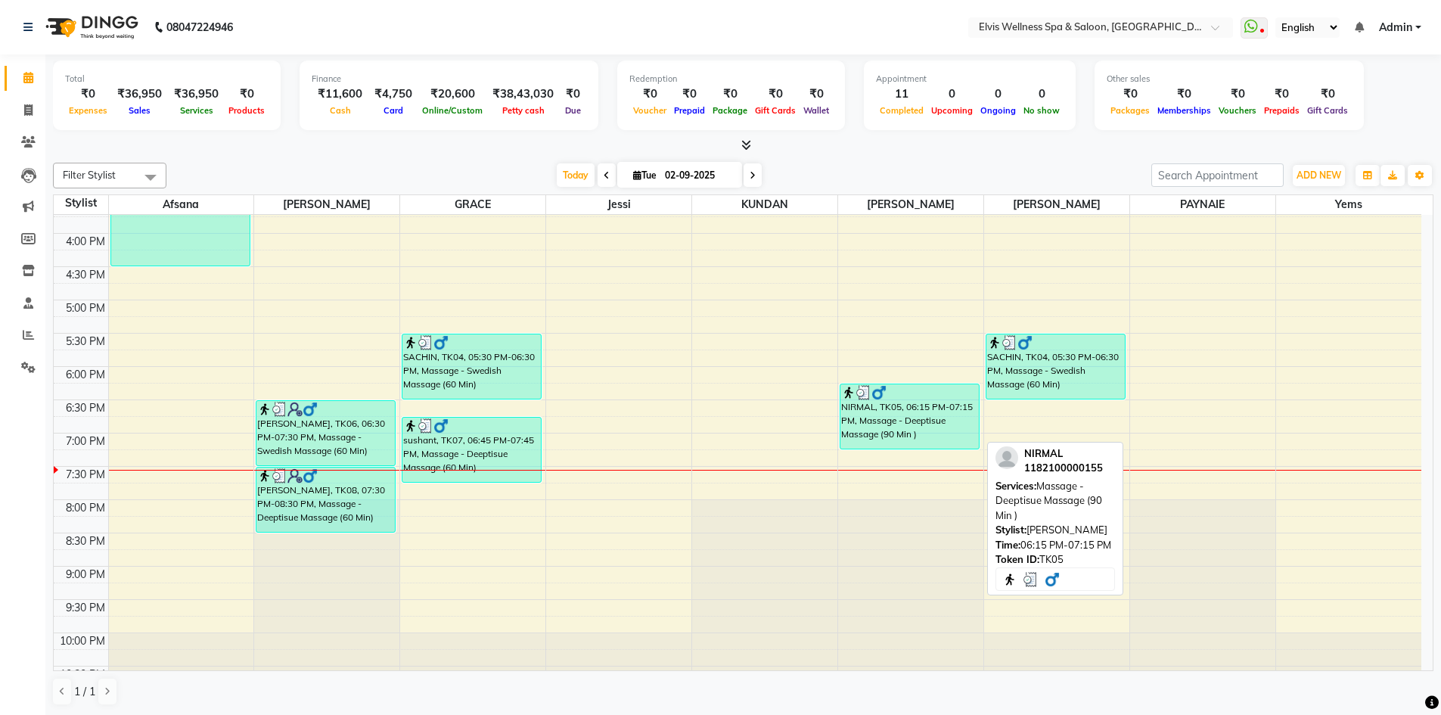
click at [873, 413] on div "NIRMAL, TK05, 06:15 PM-07:15 PM, Massage - Deeptisue Massage (90 Min )" at bounding box center [909, 416] width 138 height 64
select select "3"
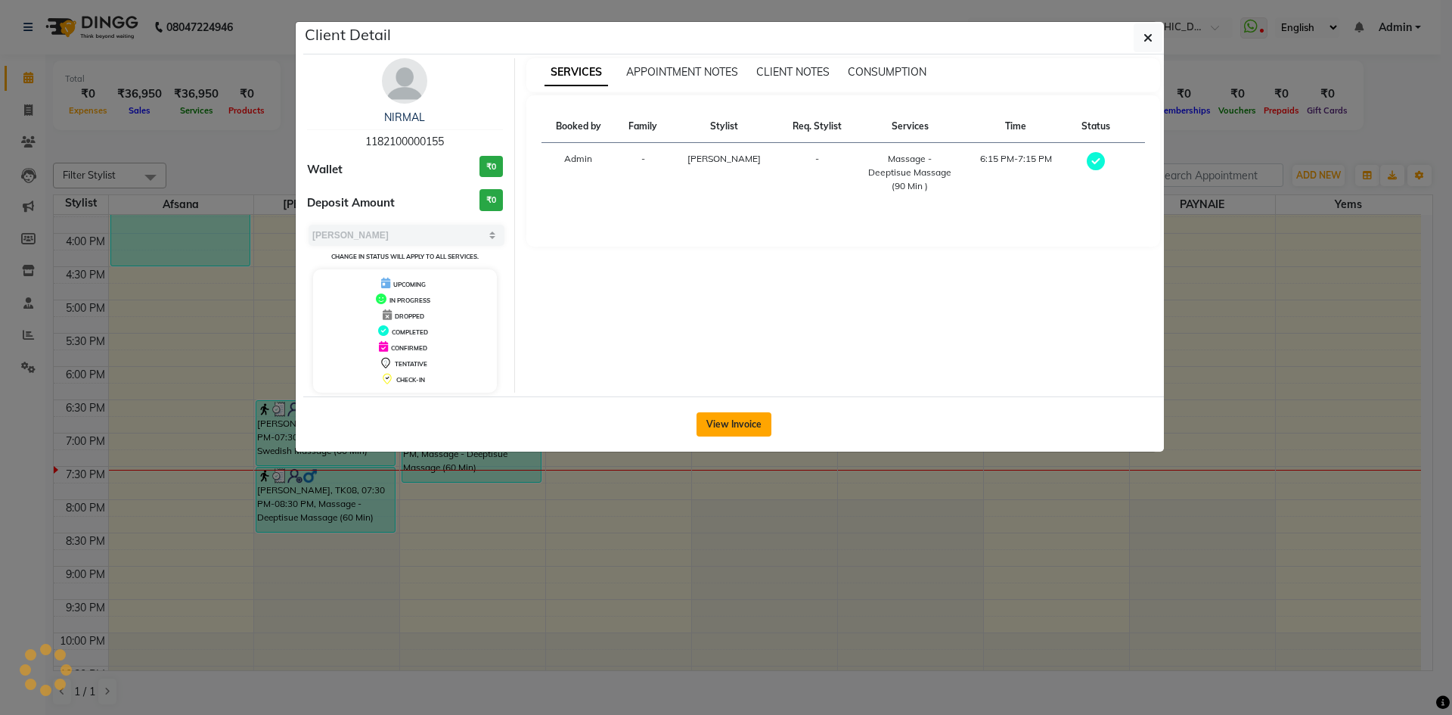
click at [750, 427] on button "View Invoice" at bounding box center [734, 424] width 75 height 24
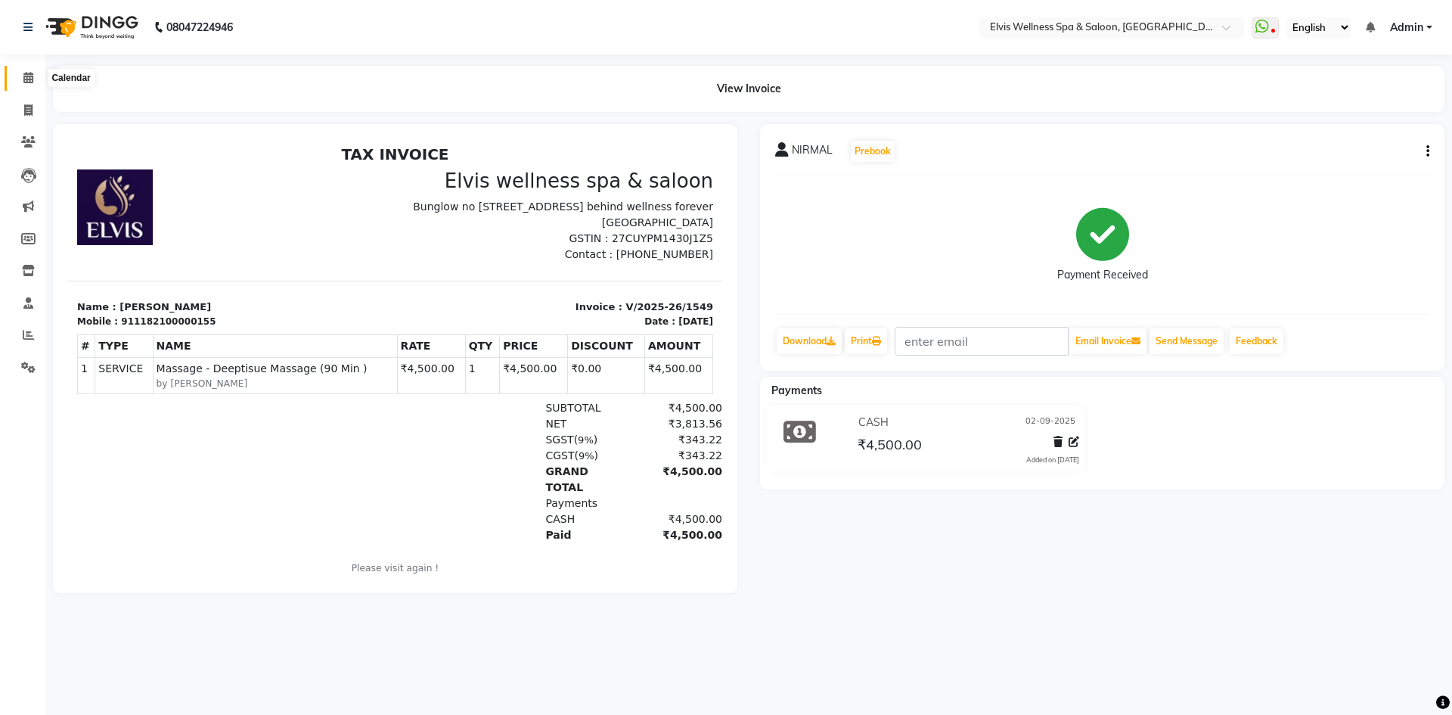
click at [28, 81] on icon at bounding box center [28, 77] width 10 height 11
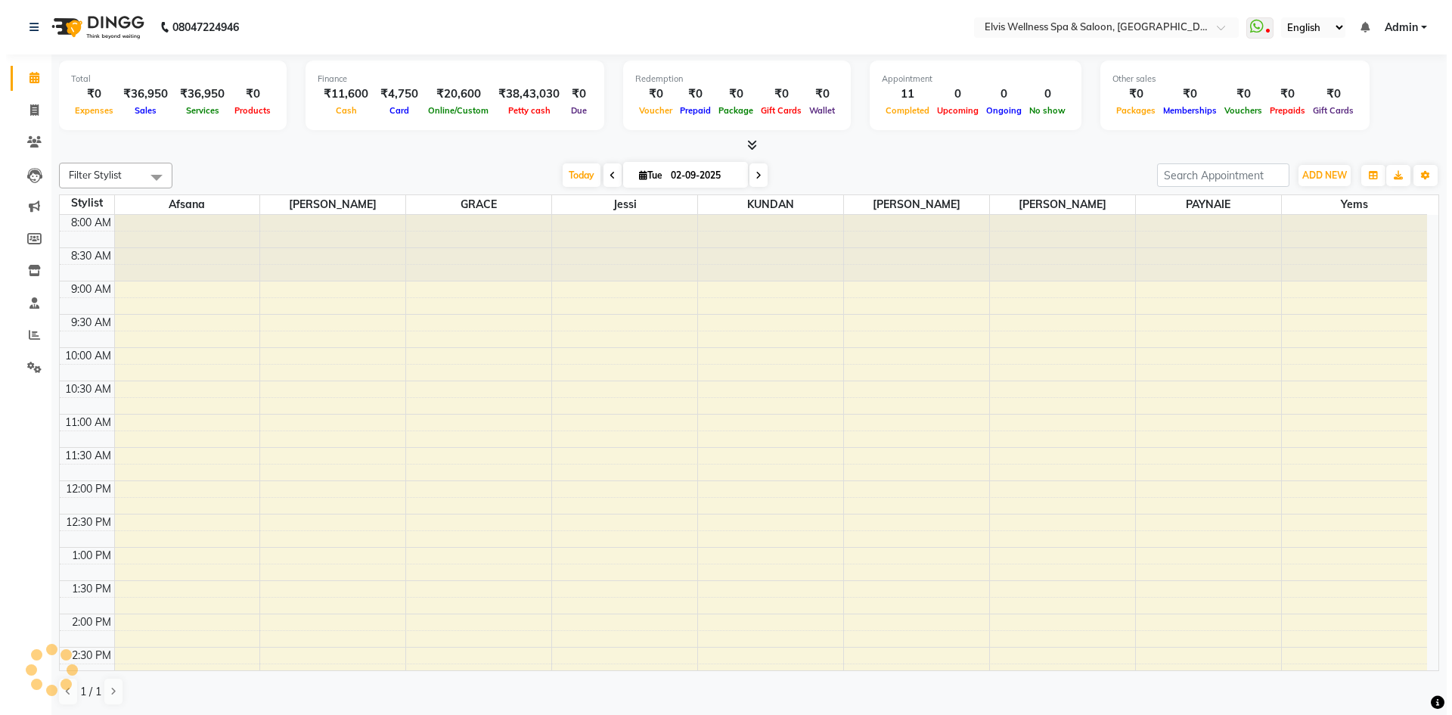
scroll to position [514, 0]
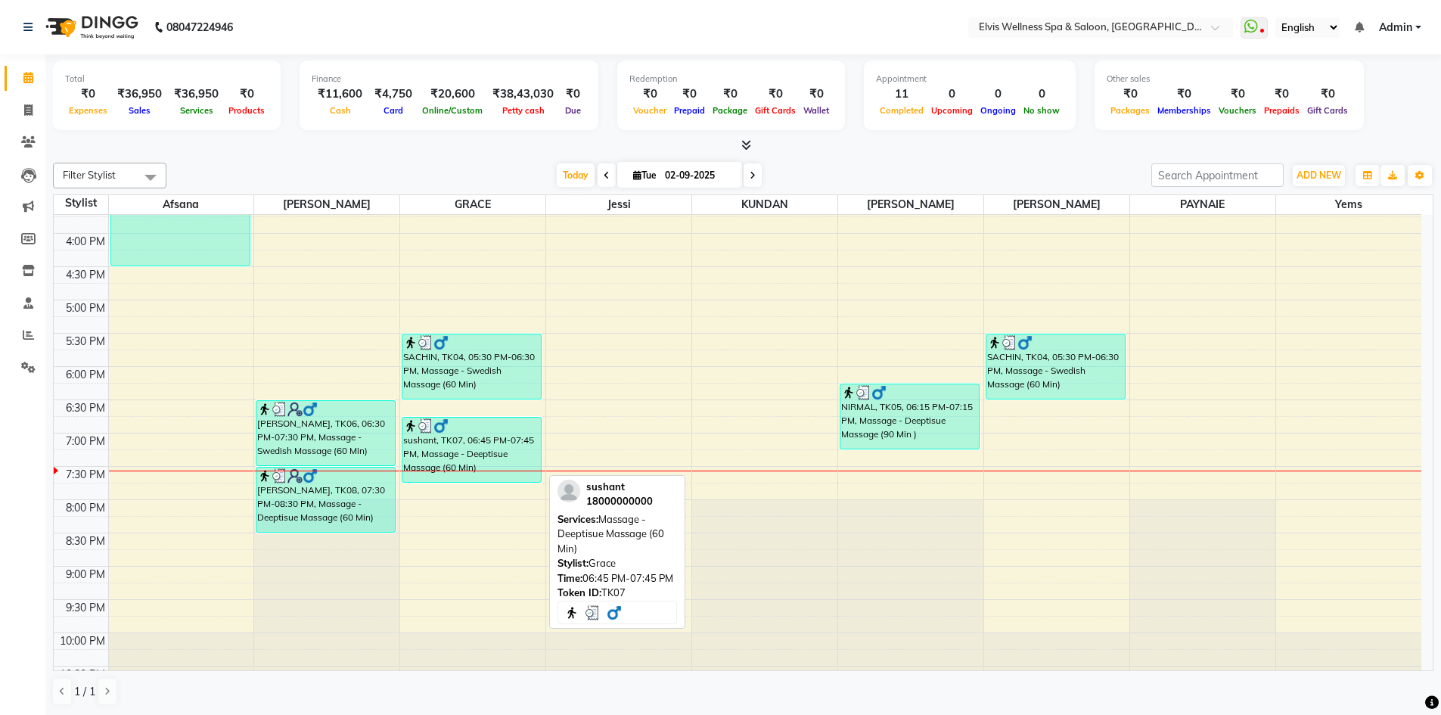
click at [485, 452] on div "sushant, TK07, 06:45 PM-07:45 PM, Massage - Deeptisue Massage (60 Min)" at bounding box center [471, 449] width 138 height 64
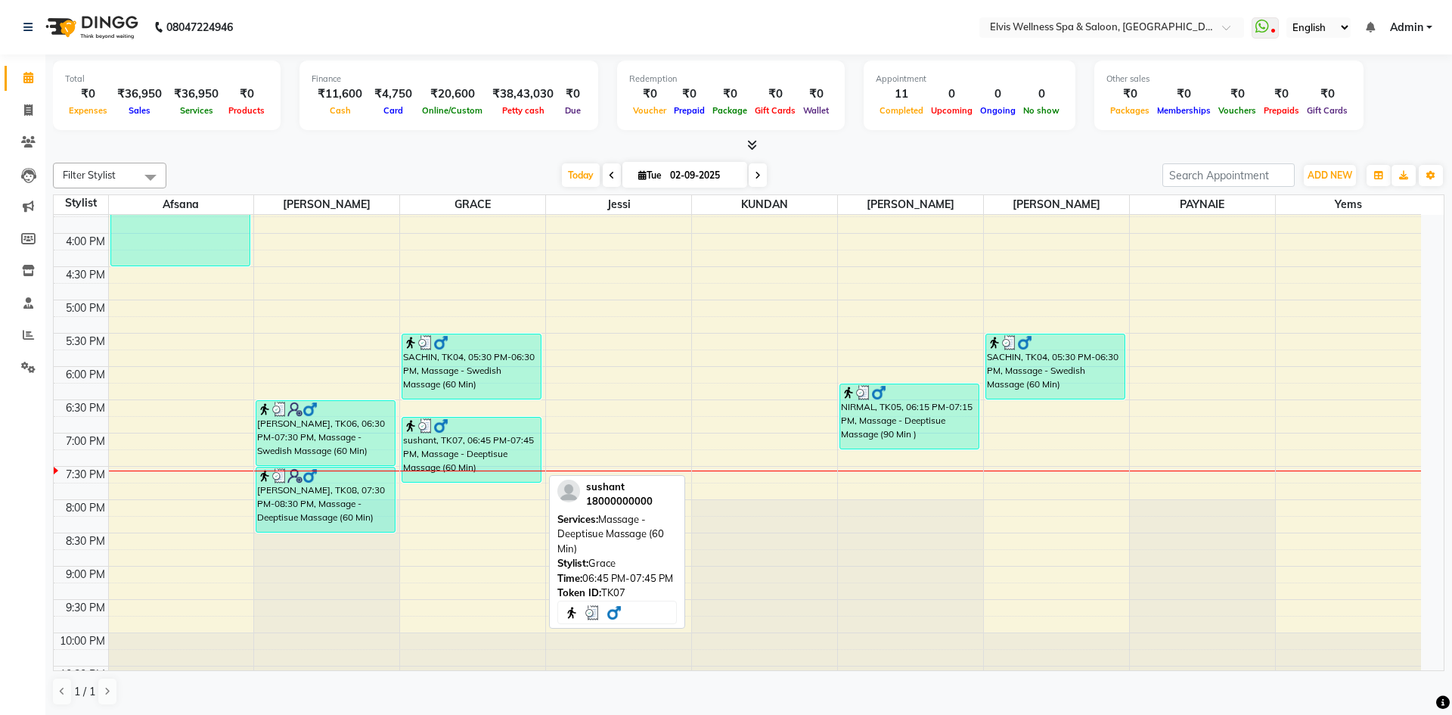
select select "3"
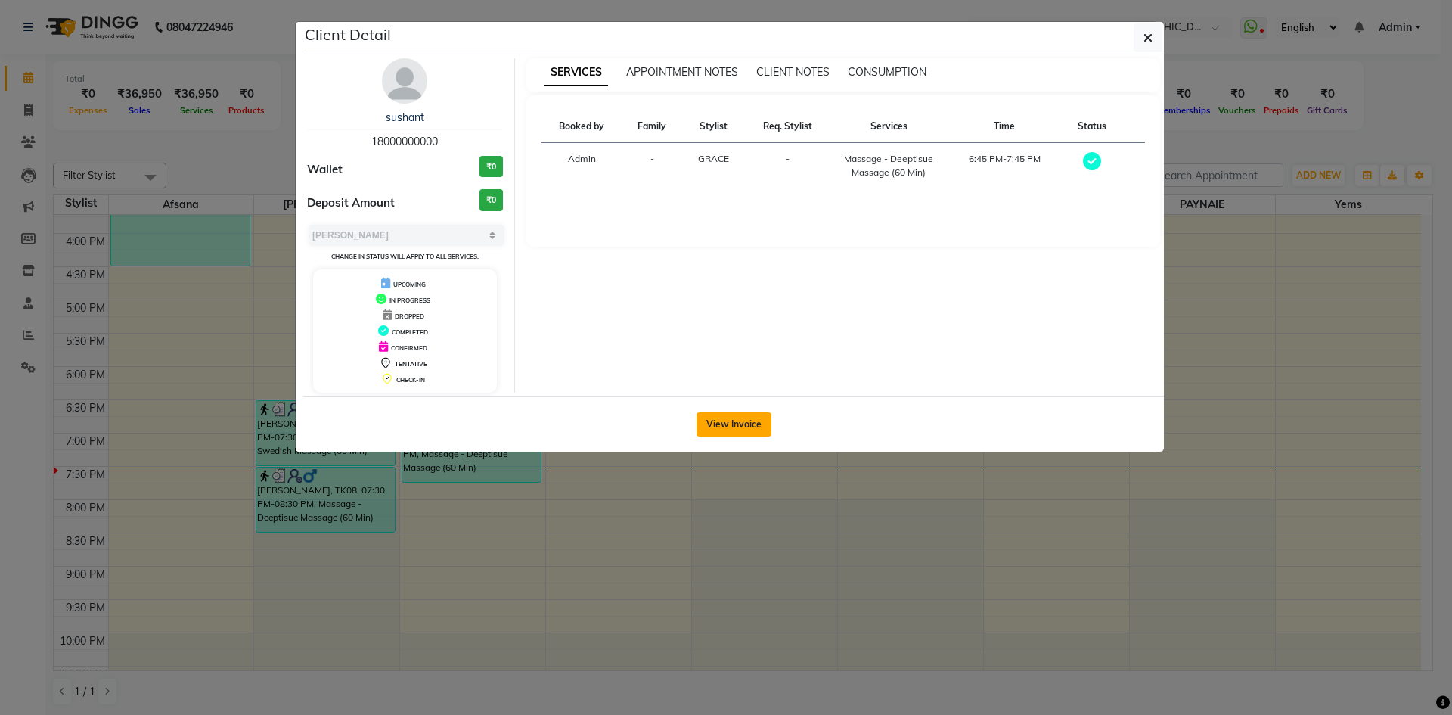
click at [740, 427] on button "View Invoice" at bounding box center [734, 424] width 75 height 24
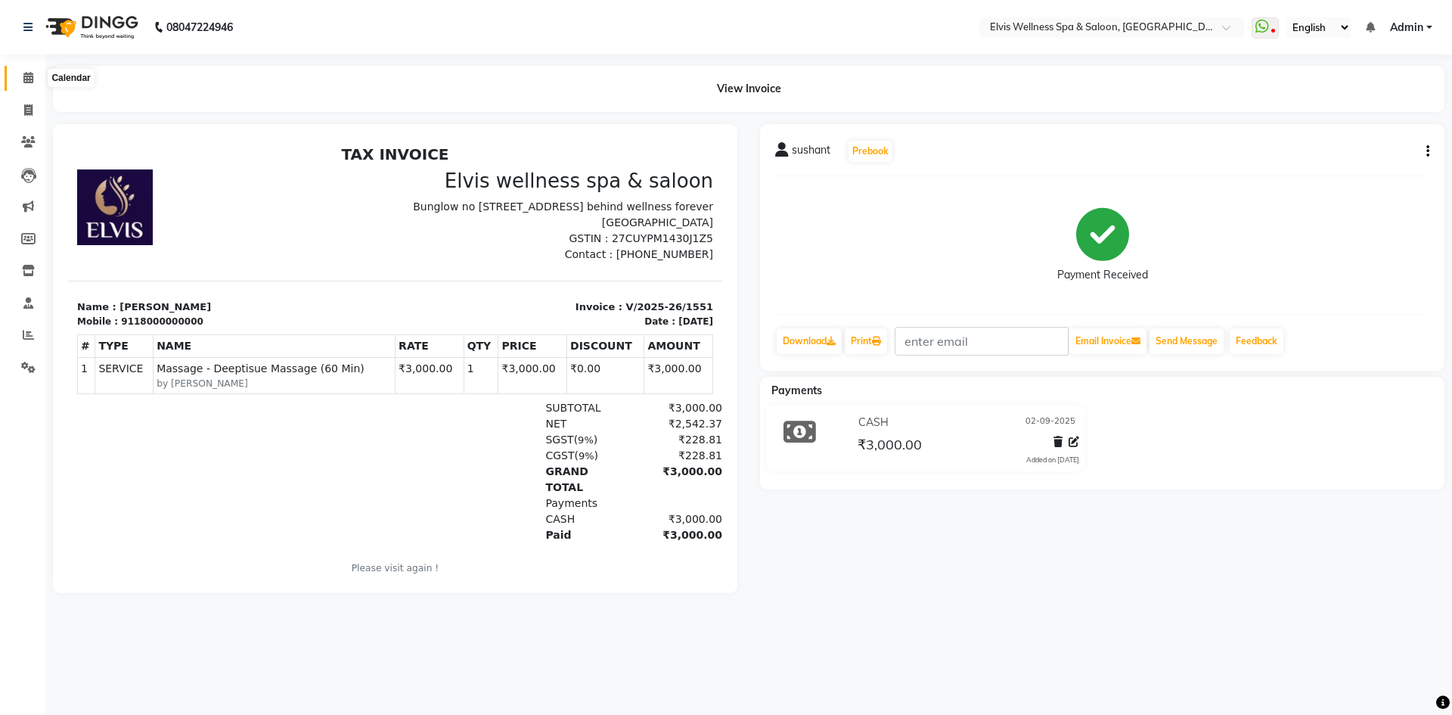
click at [22, 80] on span at bounding box center [28, 78] width 26 height 17
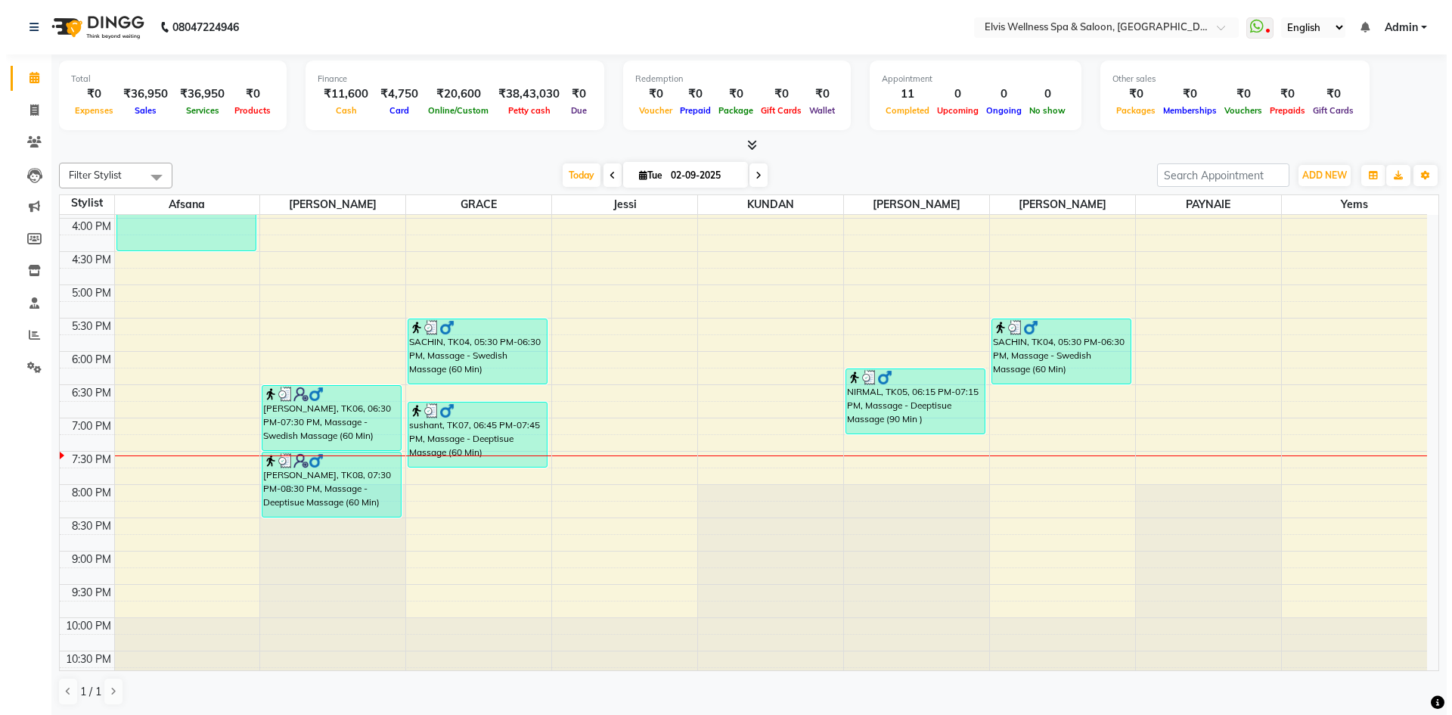
scroll to position [529, 0]
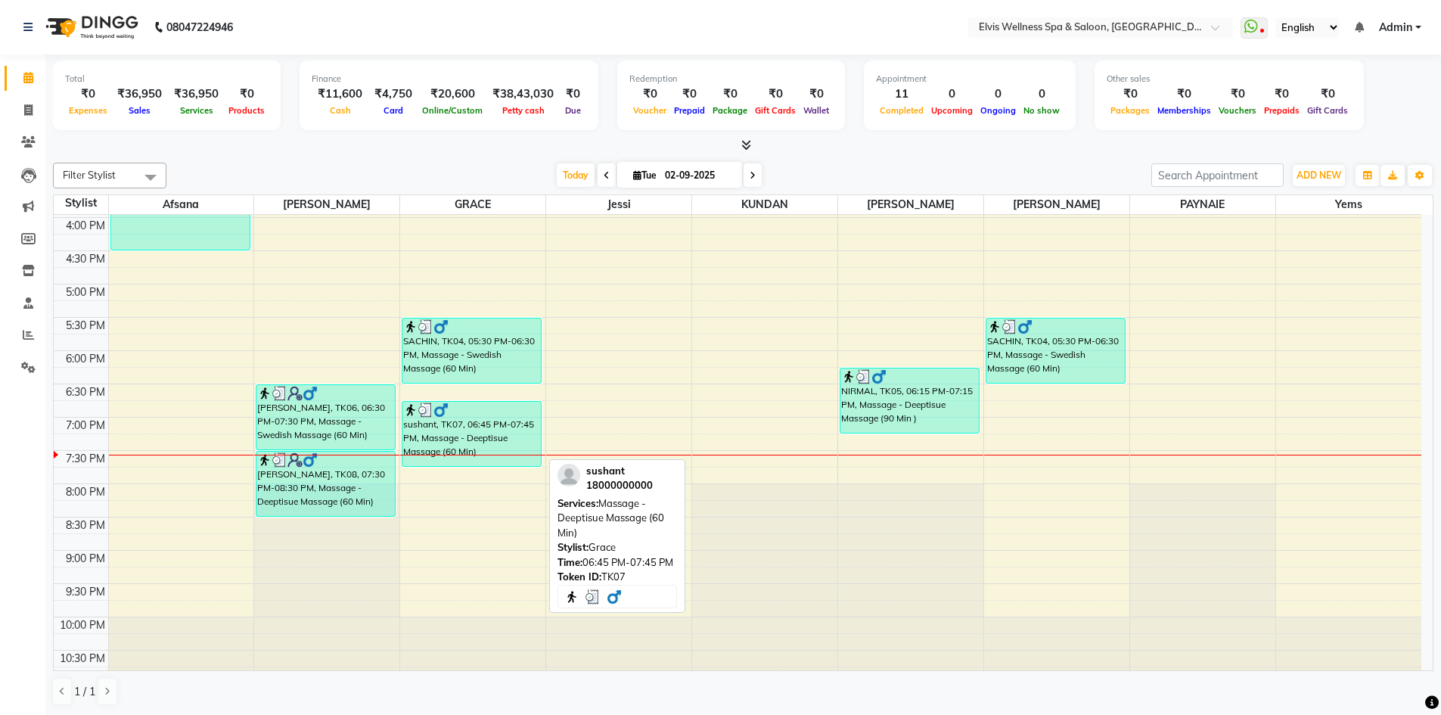
click at [495, 433] on div "sushant, TK07, 06:45 PM-07:45 PM, Massage - Deeptisue Massage (60 Min)" at bounding box center [471, 434] width 138 height 64
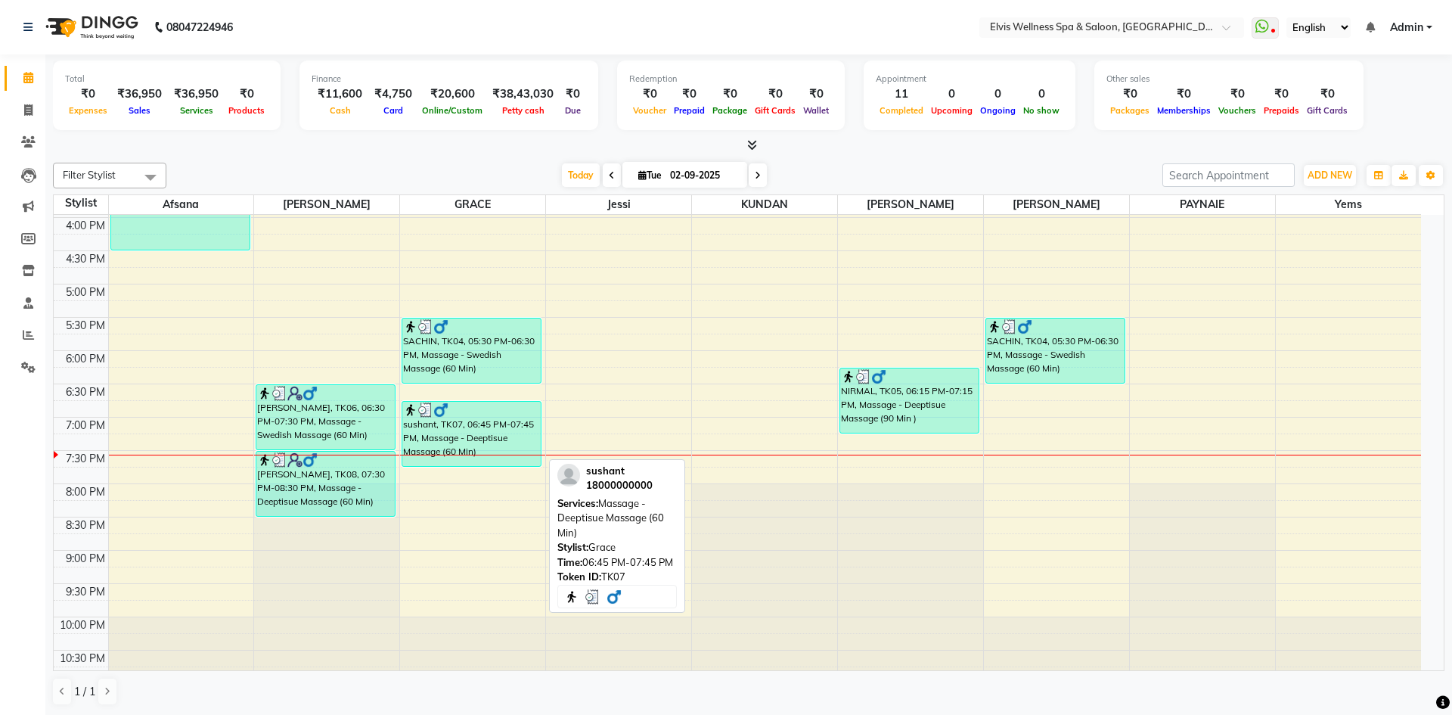
select select "3"
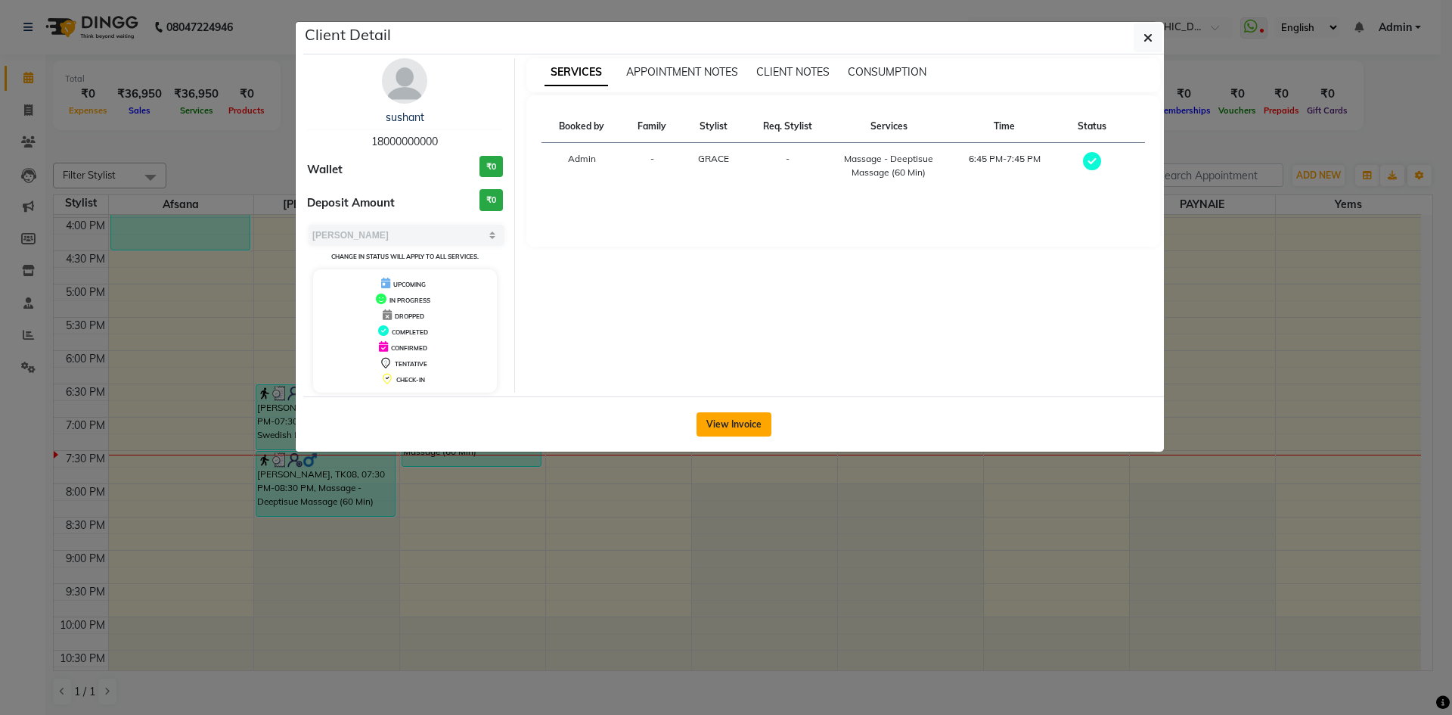
click at [758, 424] on button "View Invoice" at bounding box center [734, 424] width 75 height 24
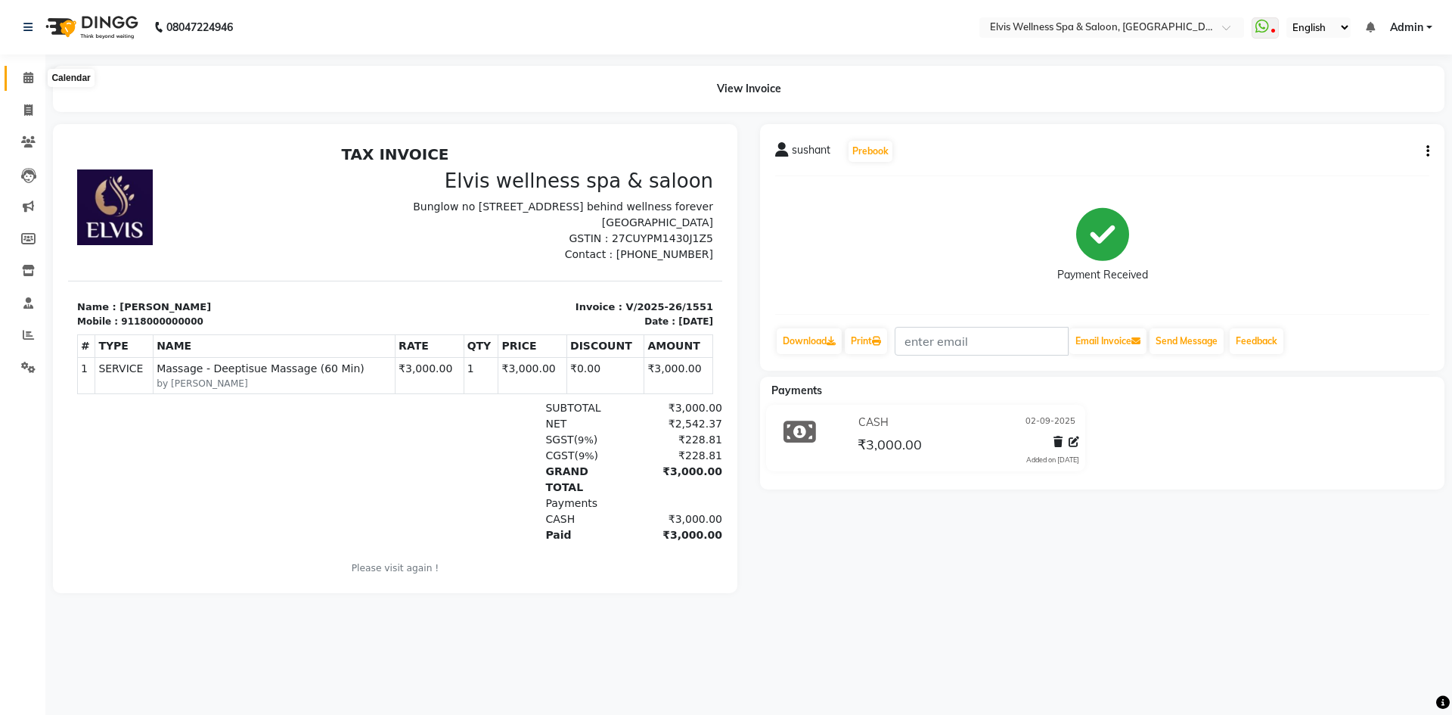
click at [24, 77] on icon at bounding box center [28, 77] width 10 height 11
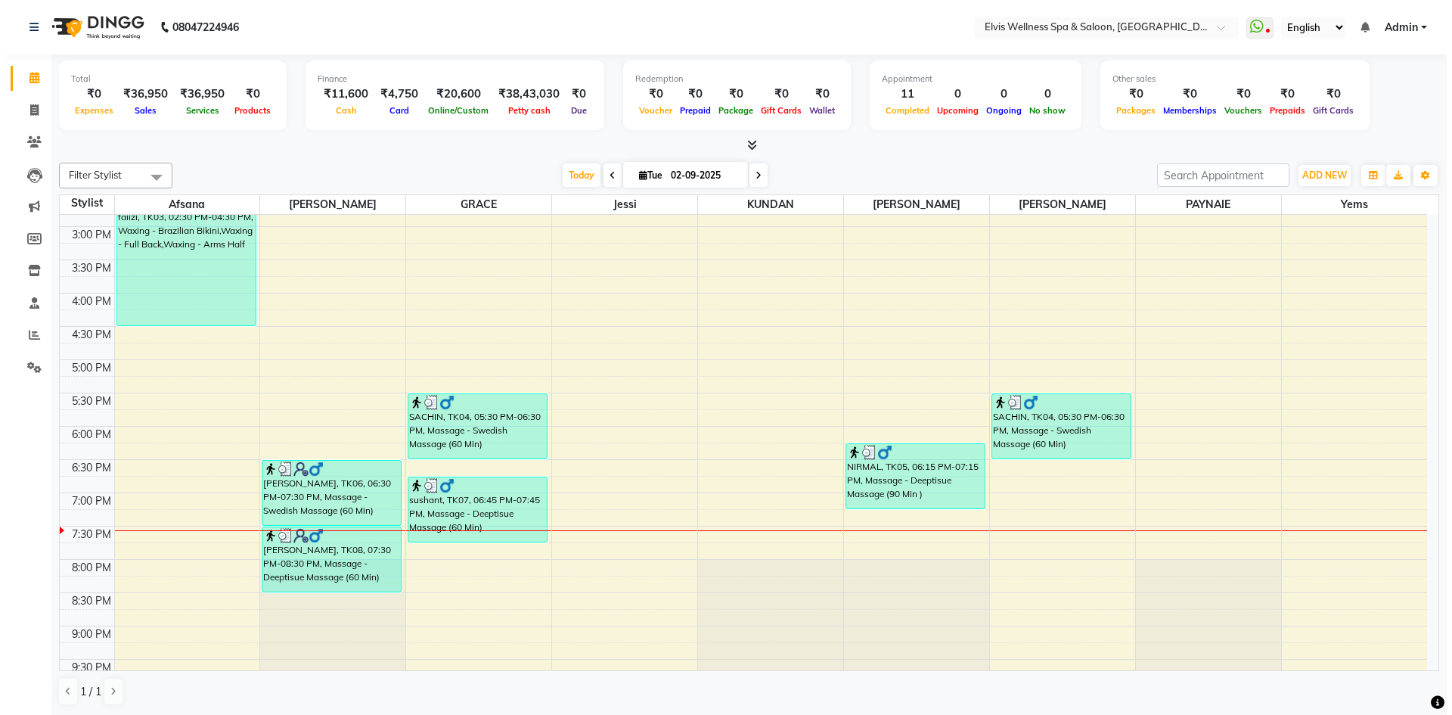
scroll to position [542, 0]
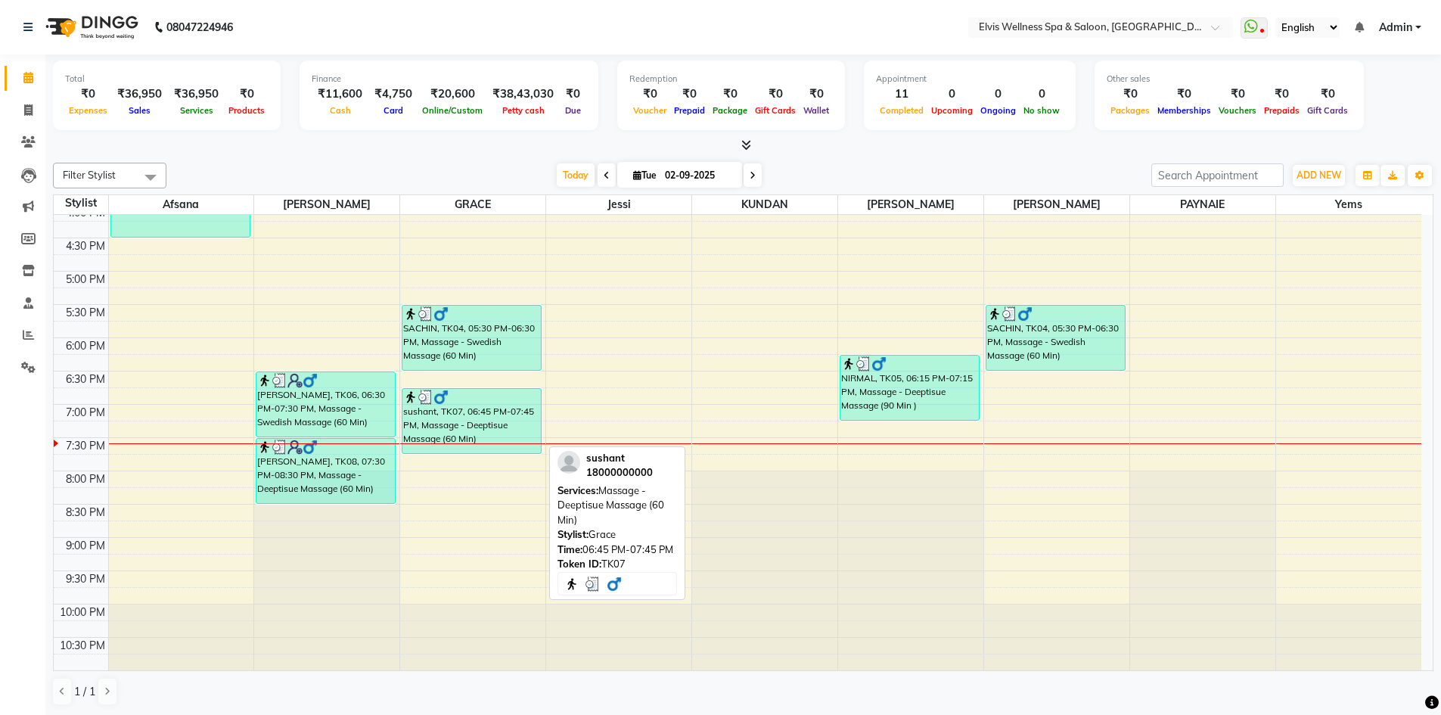
click at [491, 413] on div "sushant, TK07, 06:45 PM-07:45 PM, Massage - Deeptisue Massage (60 Min)" at bounding box center [471, 421] width 138 height 64
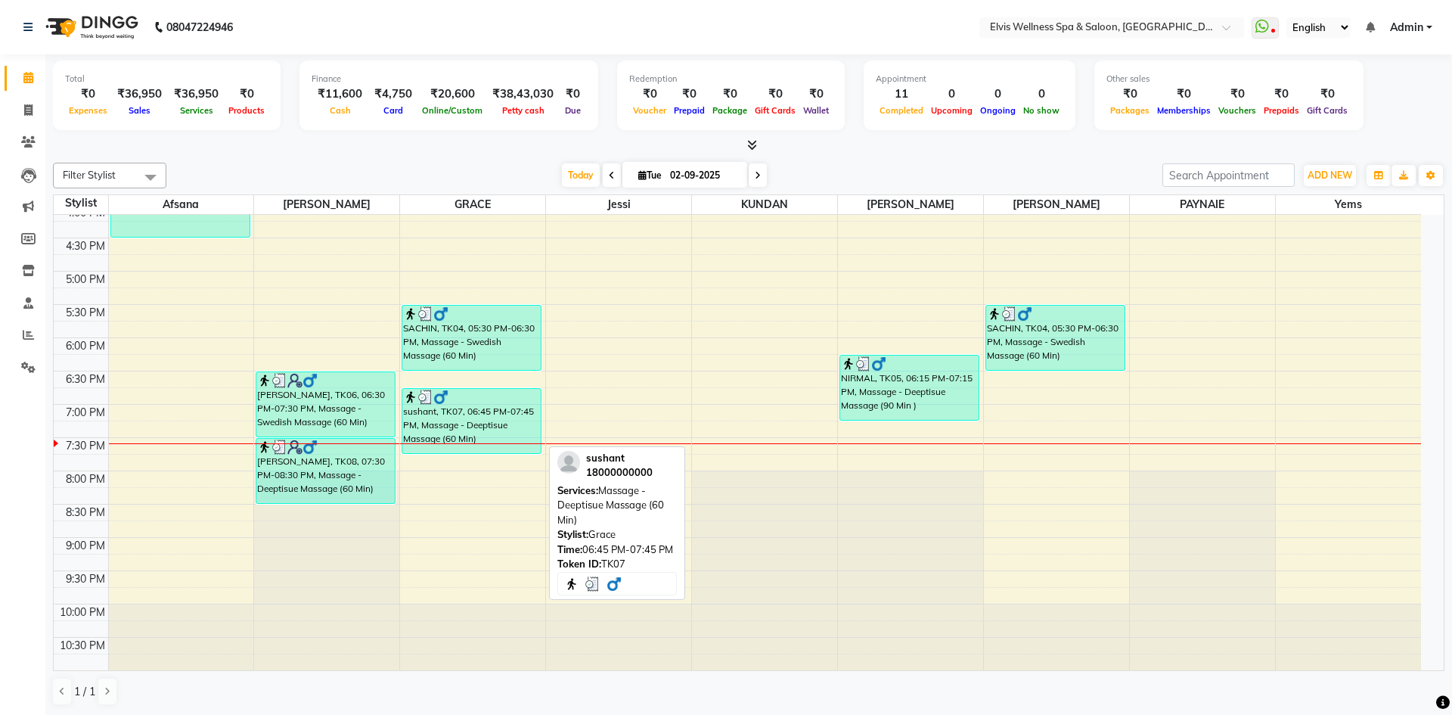
select select "3"
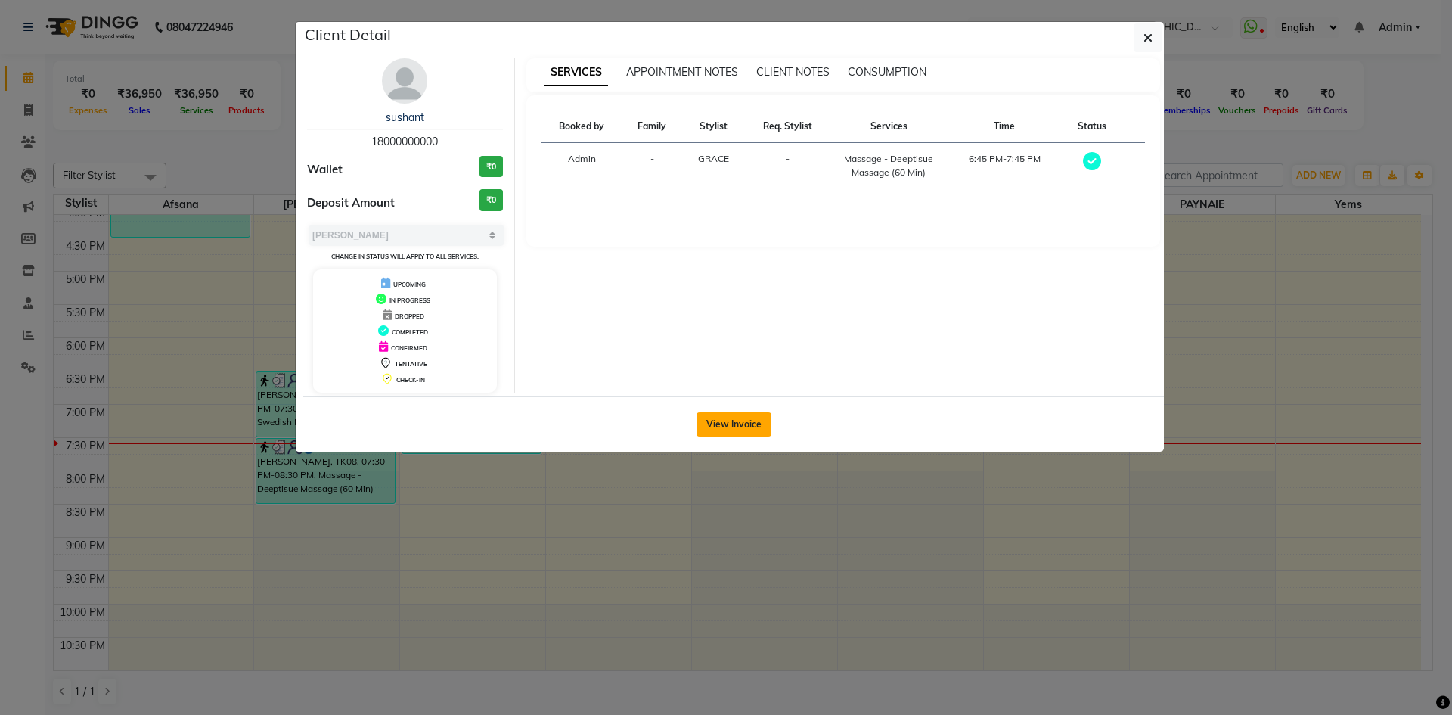
click at [734, 422] on button "View Invoice" at bounding box center [734, 424] width 75 height 24
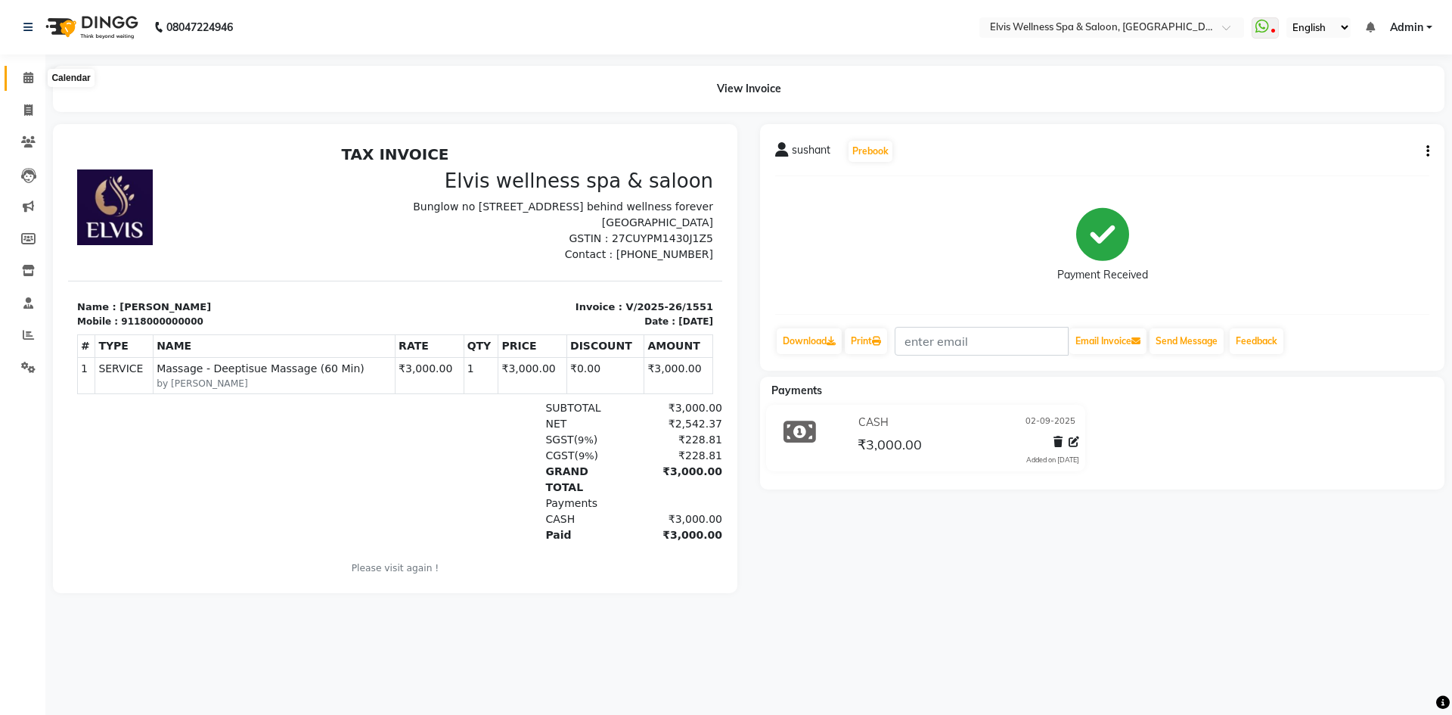
click at [31, 75] on icon at bounding box center [28, 77] width 10 height 11
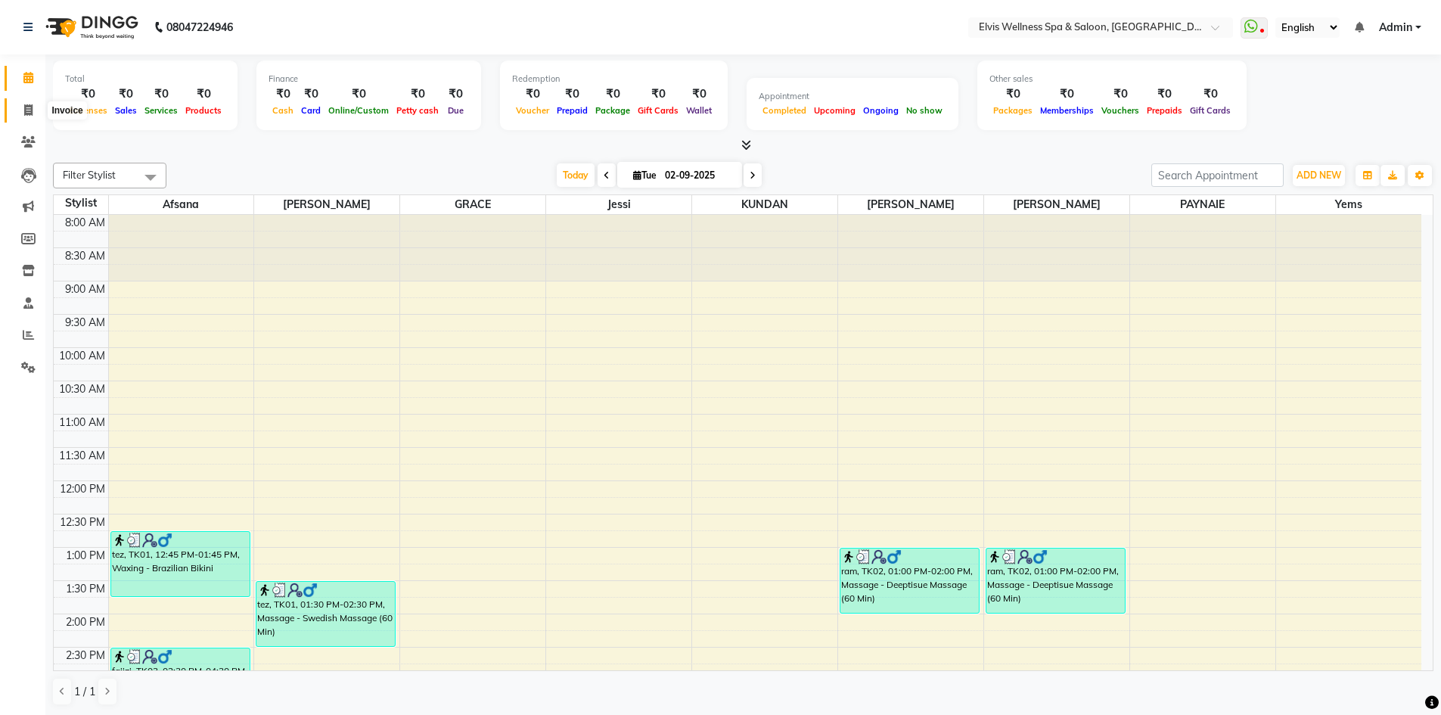
click at [30, 109] on icon at bounding box center [28, 109] width 8 height 11
select select "service"
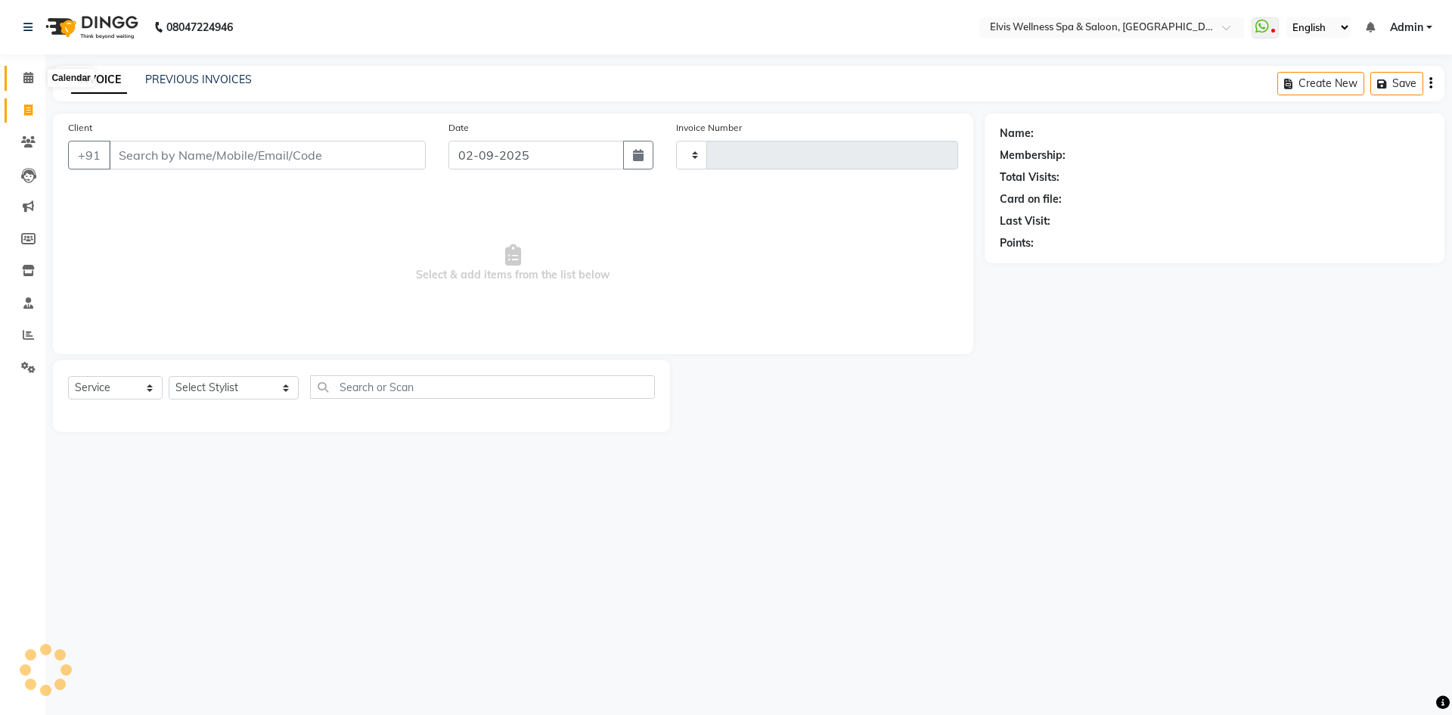
click at [29, 82] on icon at bounding box center [28, 77] width 10 height 11
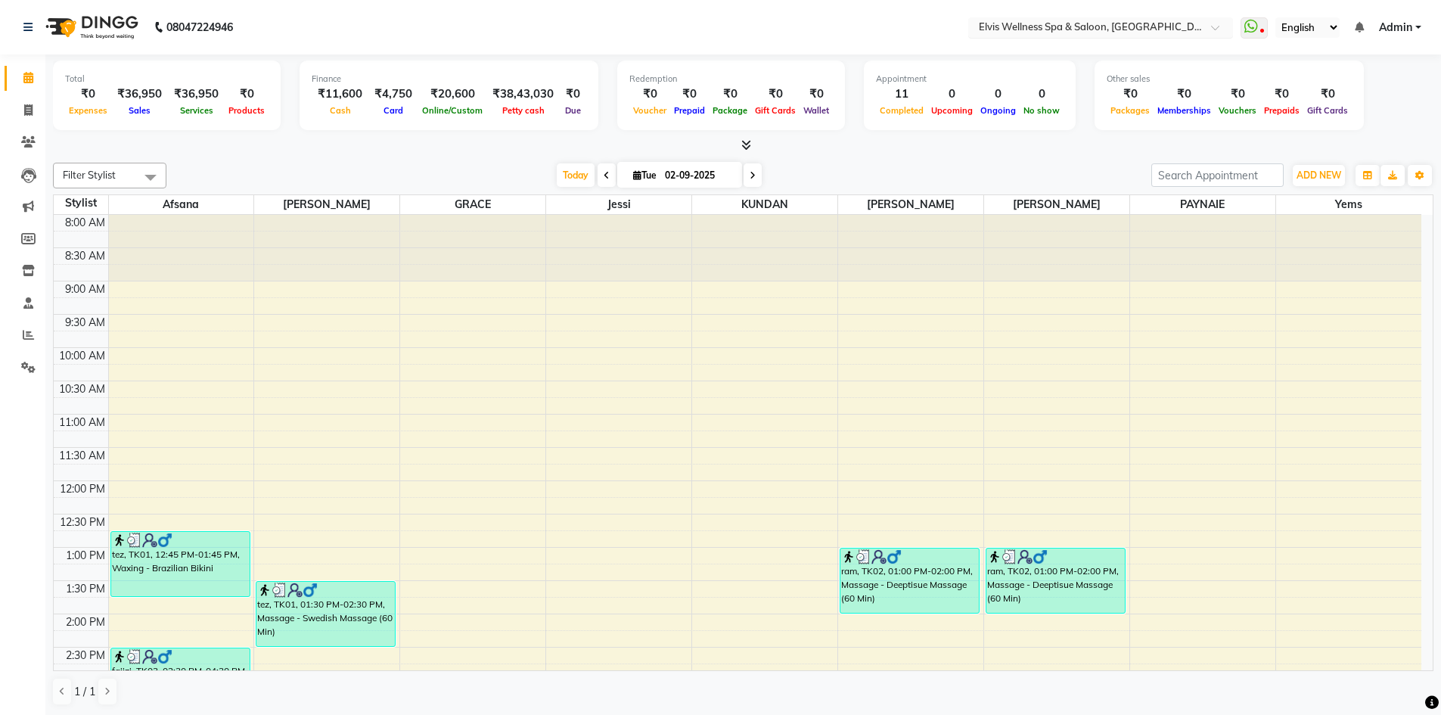
click at [1197, 33] on div at bounding box center [1100, 28] width 265 height 15
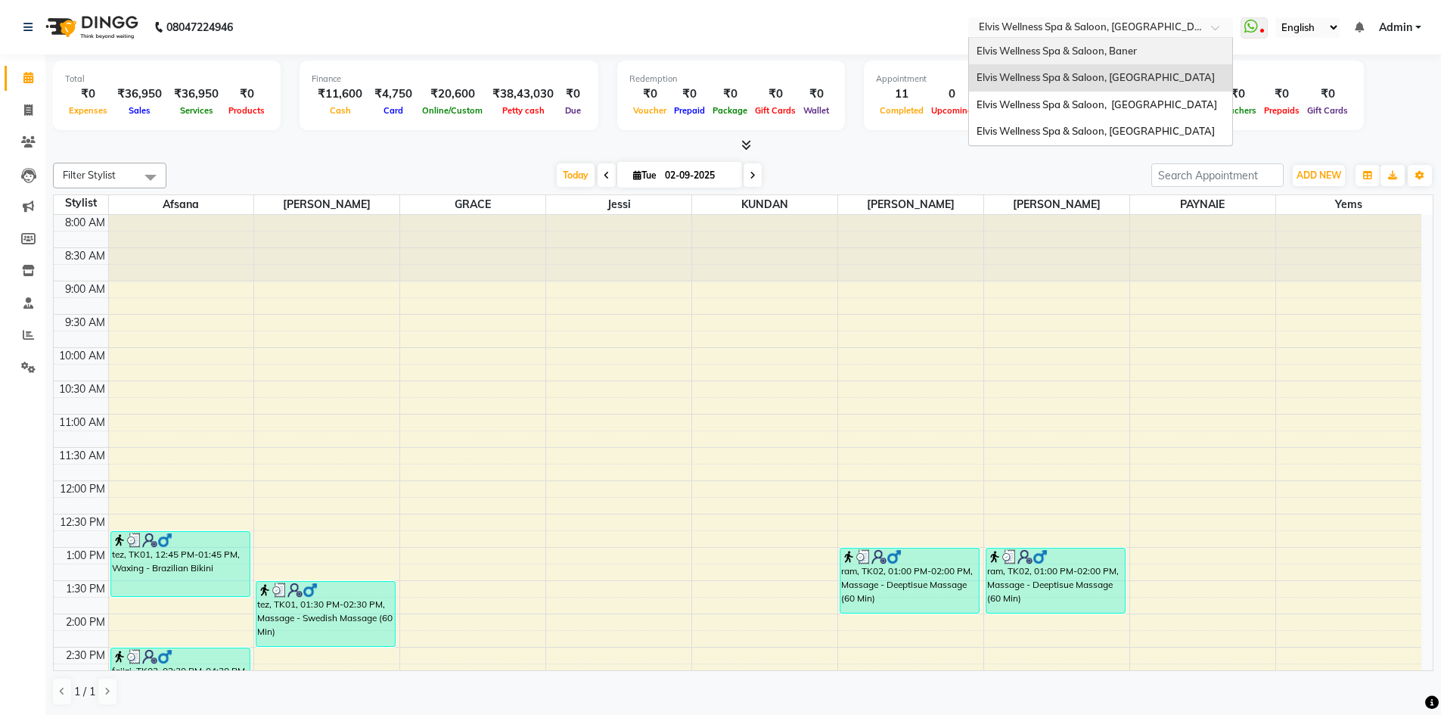
click at [1137, 48] on span "Elvis Wellness Spa & Saloon, Baner" at bounding box center [1056, 51] width 160 height 12
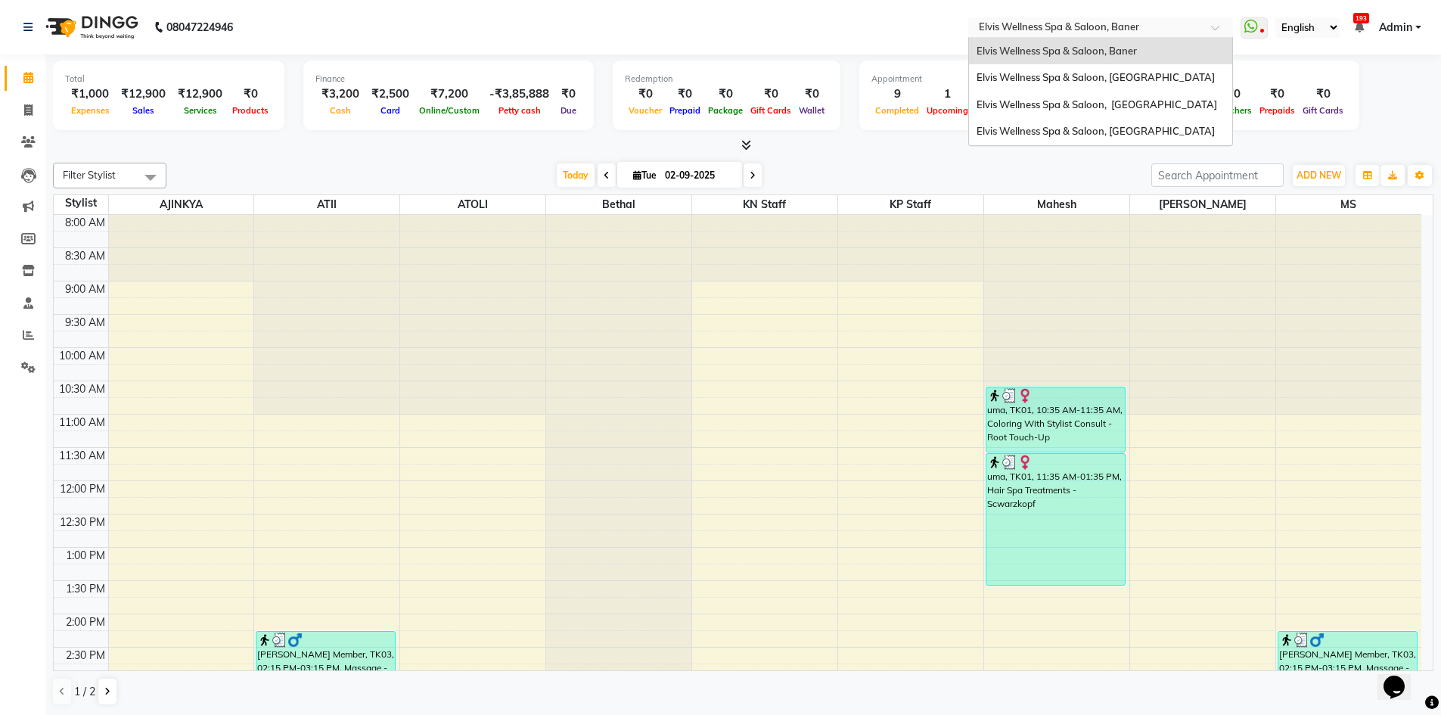
click at [1188, 33] on input "text" at bounding box center [1085, 28] width 219 height 15
click at [1185, 103] on span "Elvis Wellness Spa & Saloon, [GEOGRAPHIC_DATA]" at bounding box center [1096, 104] width 241 height 12
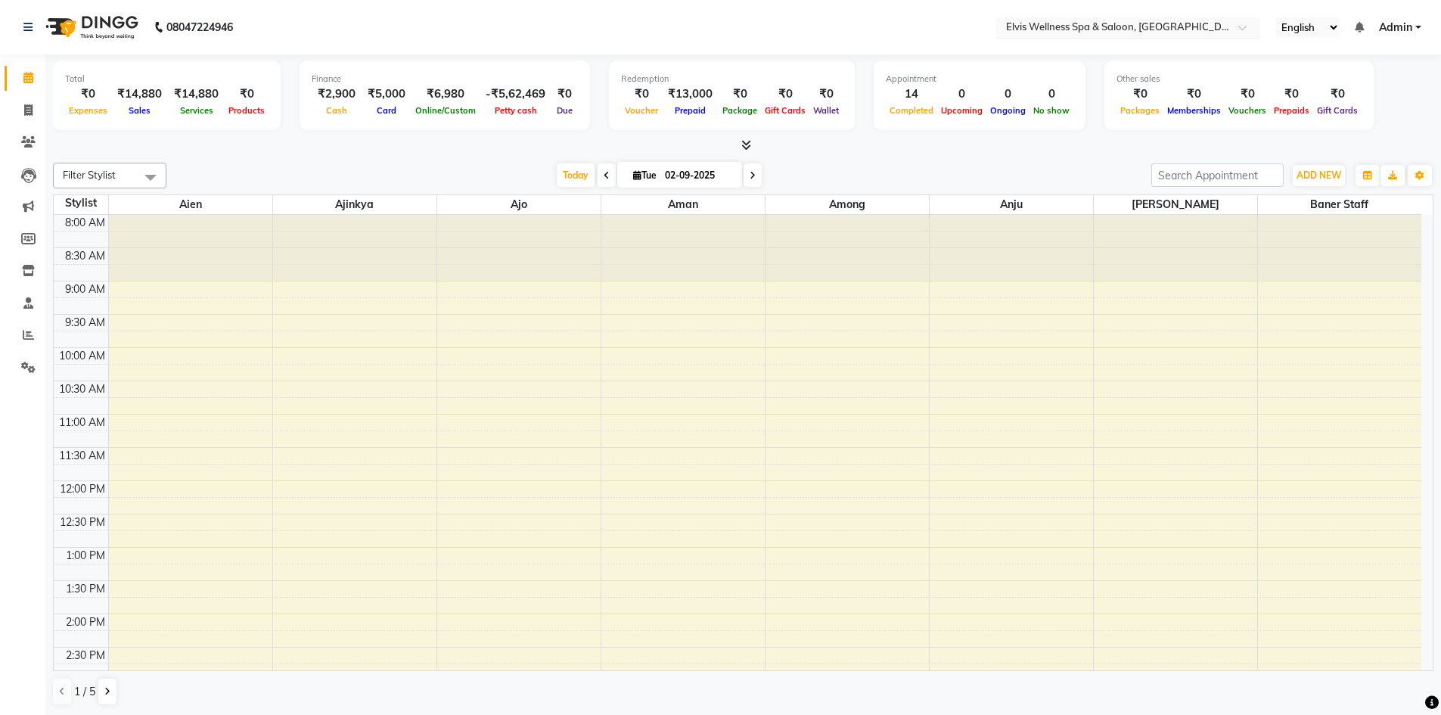
click at [1229, 26] on div at bounding box center [1127, 28] width 265 height 15
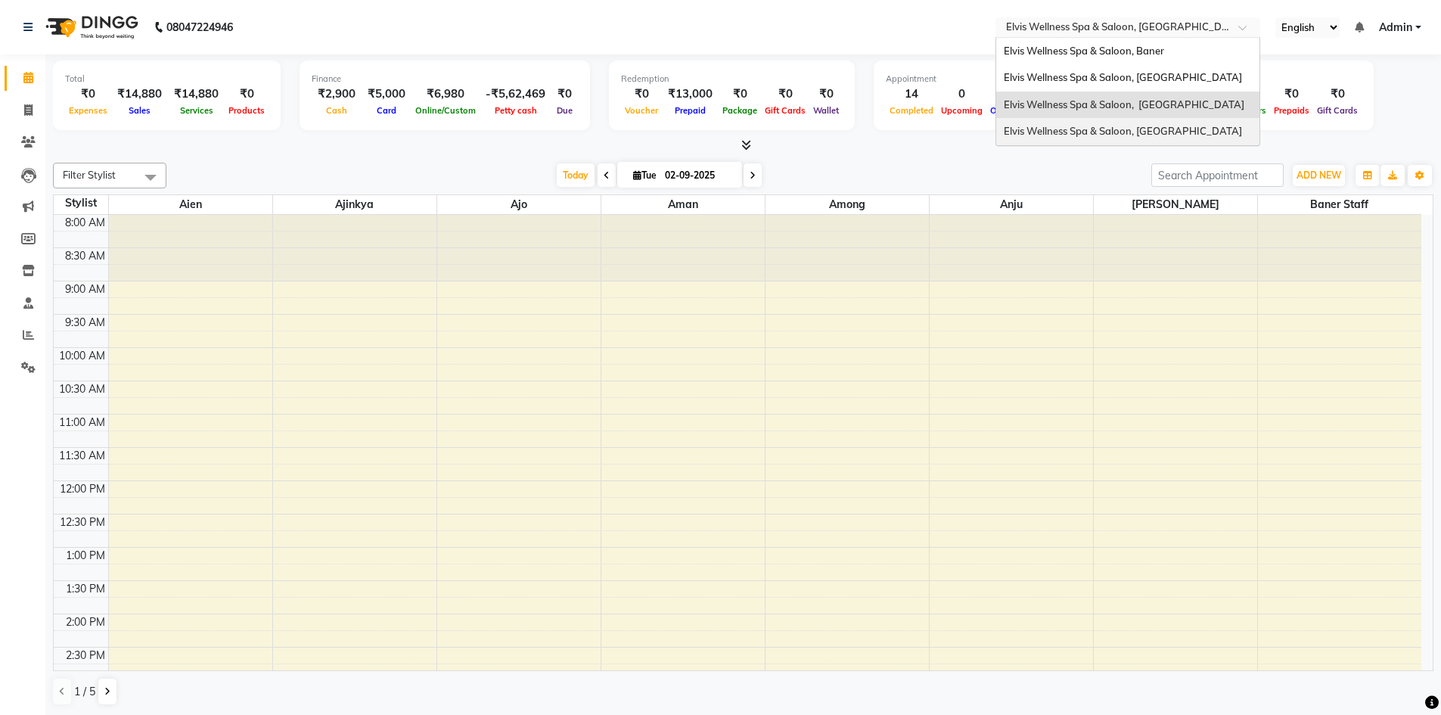
click at [1183, 137] on span "Elvis Wellness Spa & Saloon, [GEOGRAPHIC_DATA]" at bounding box center [1123, 131] width 238 height 12
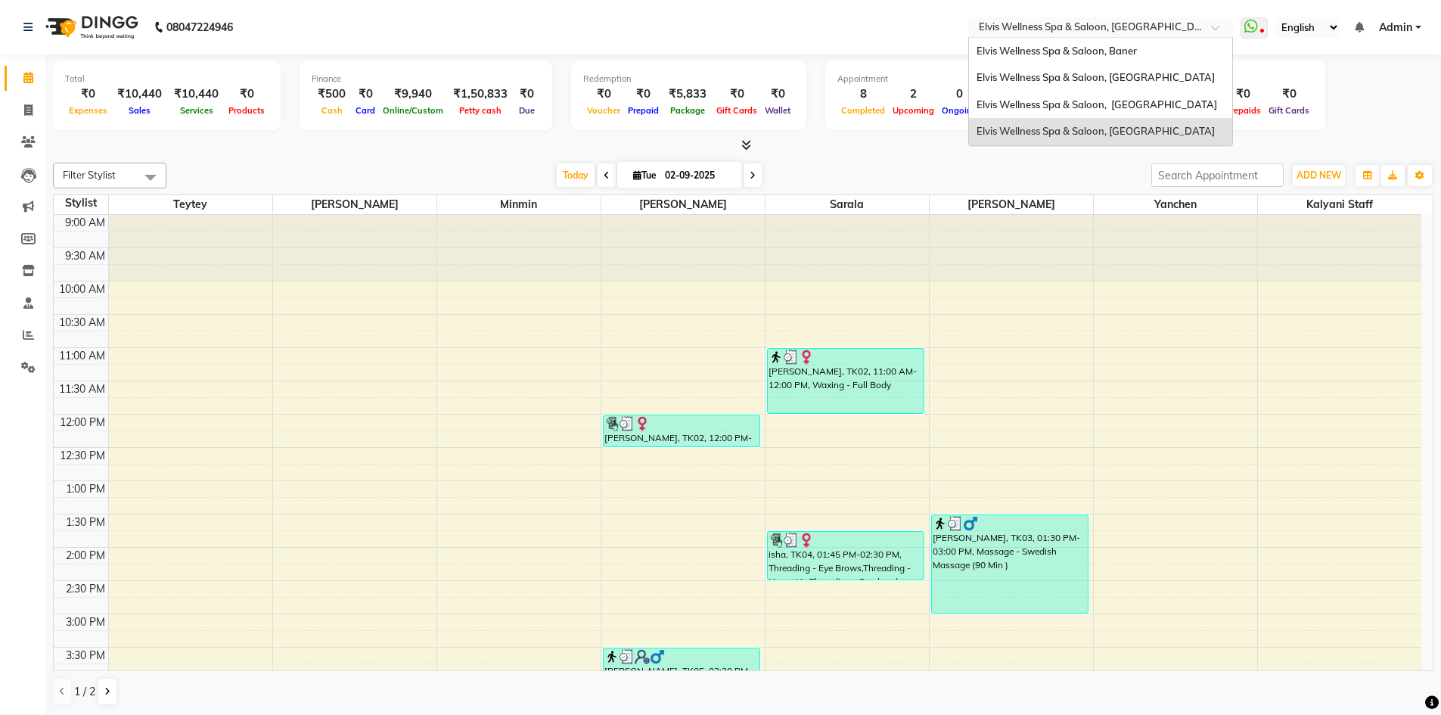
click at [1197, 21] on div at bounding box center [1100, 28] width 265 height 15
click at [1163, 75] on span "Elvis Wellness Spa & Saloon, [GEOGRAPHIC_DATA]" at bounding box center [1095, 77] width 238 height 12
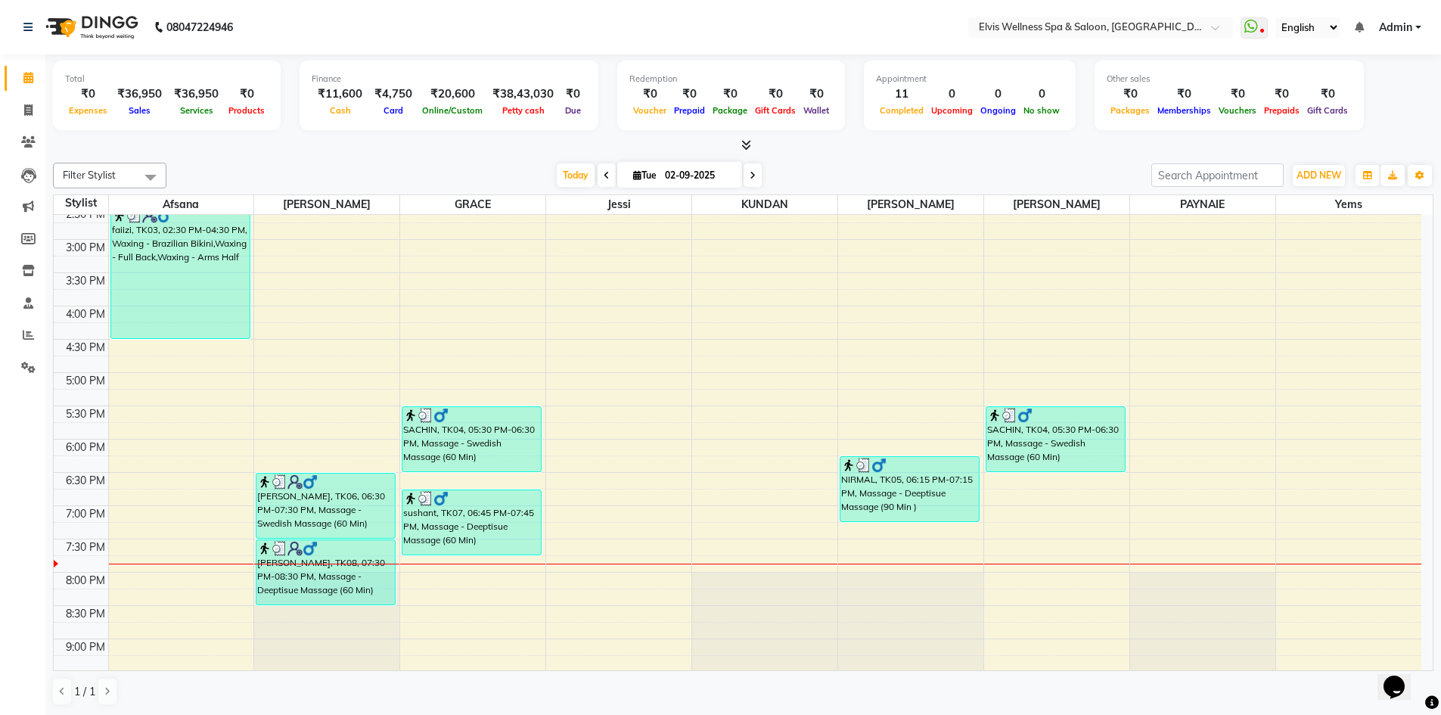
scroll to position [542, 0]
